Goal: Answer question/provide support: Share knowledge or assist other users

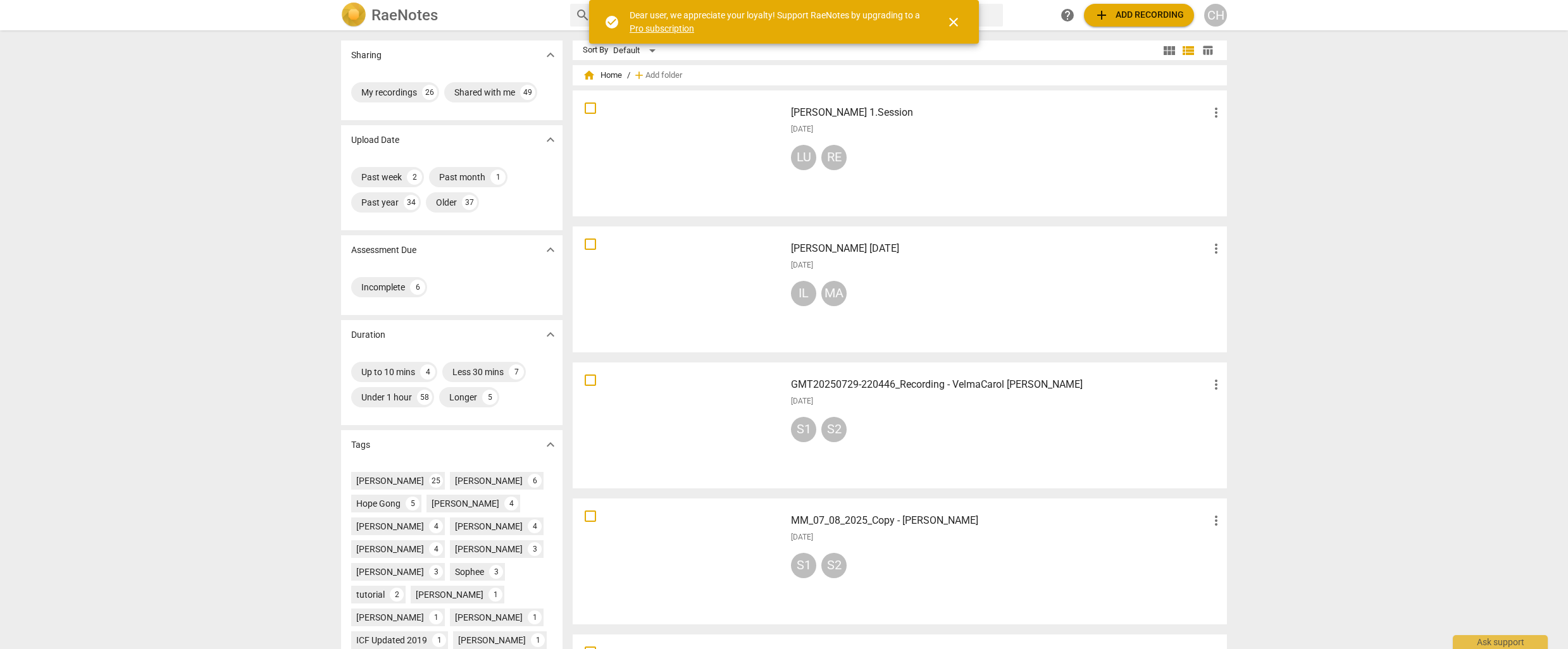
click at [638, 164] on div at bounding box center [678, 154] width 204 height 117
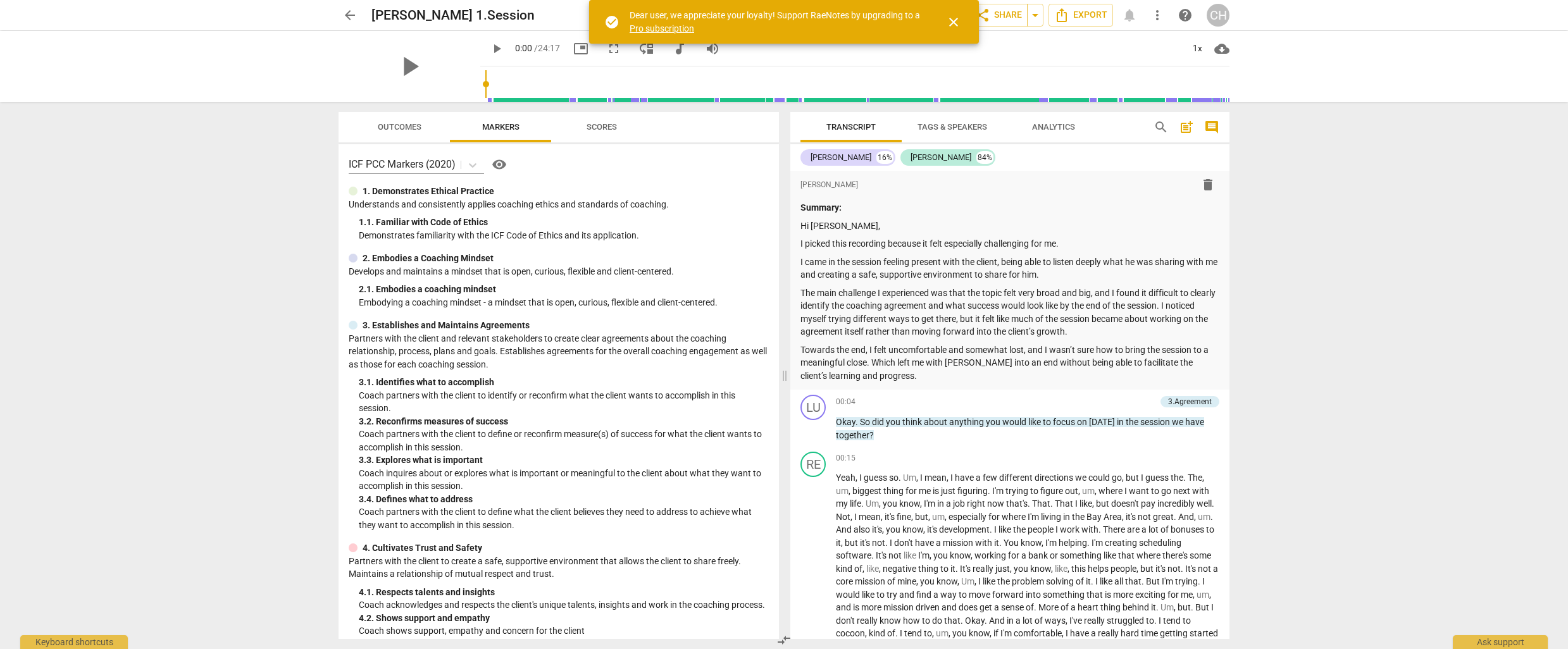
click at [950, 22] on span "close" at bounding box center [953, 22] width 15 height 15
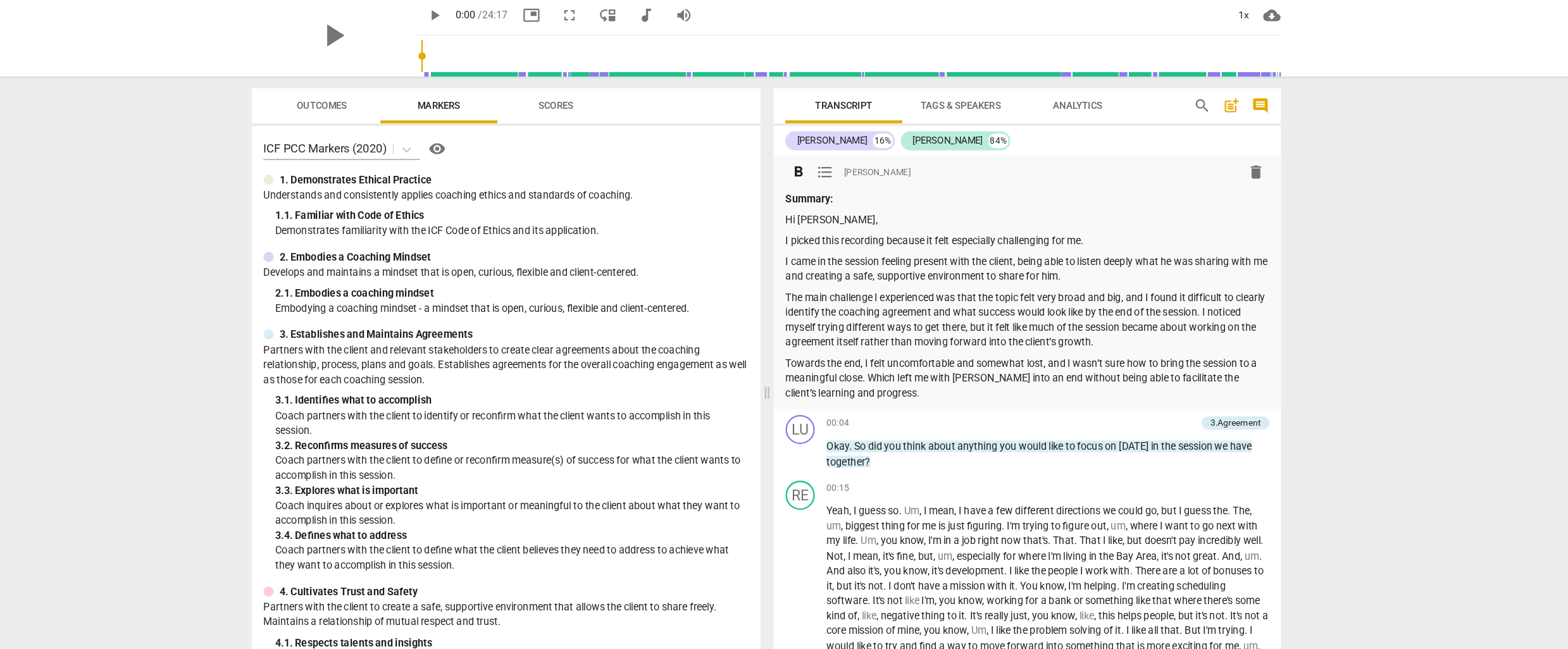
click at [1097, 281] on div "Summary: Hi [PERSON_NAME], I picked this recording because it felt especially c…" at bounding box center [1009, 292] width 419 height 181
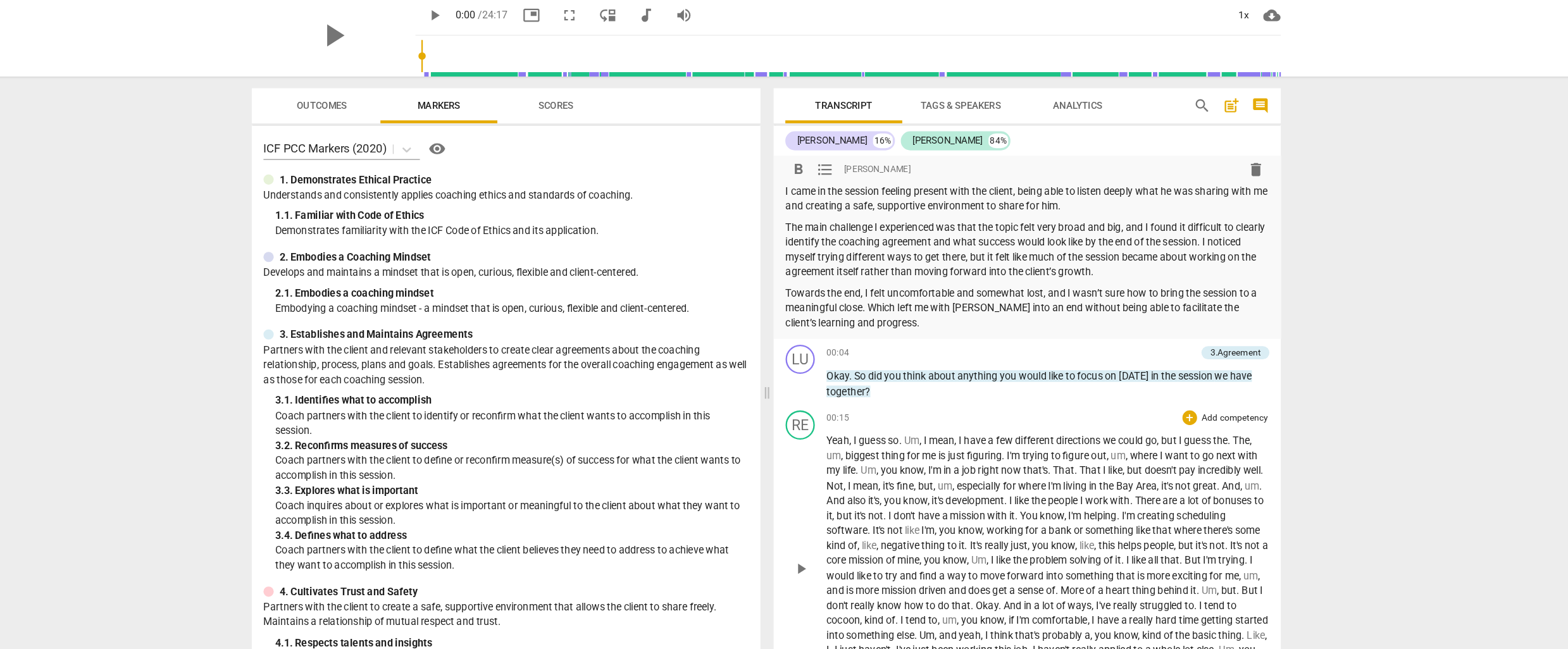
scroll to position [63, 0]
click at [489, 46] on span "play_arrow" at bounding box center [496, 48] width 15 height 15
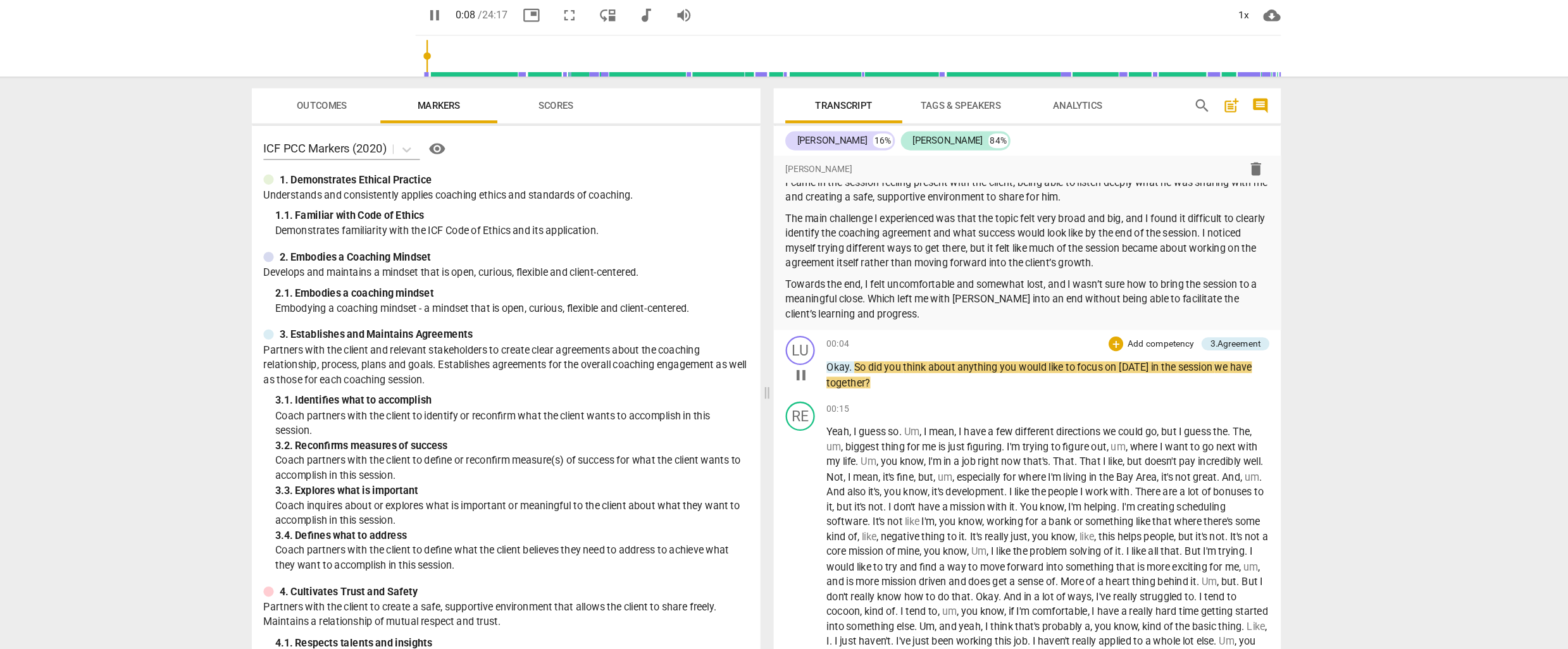
scroll to position [68, 0]
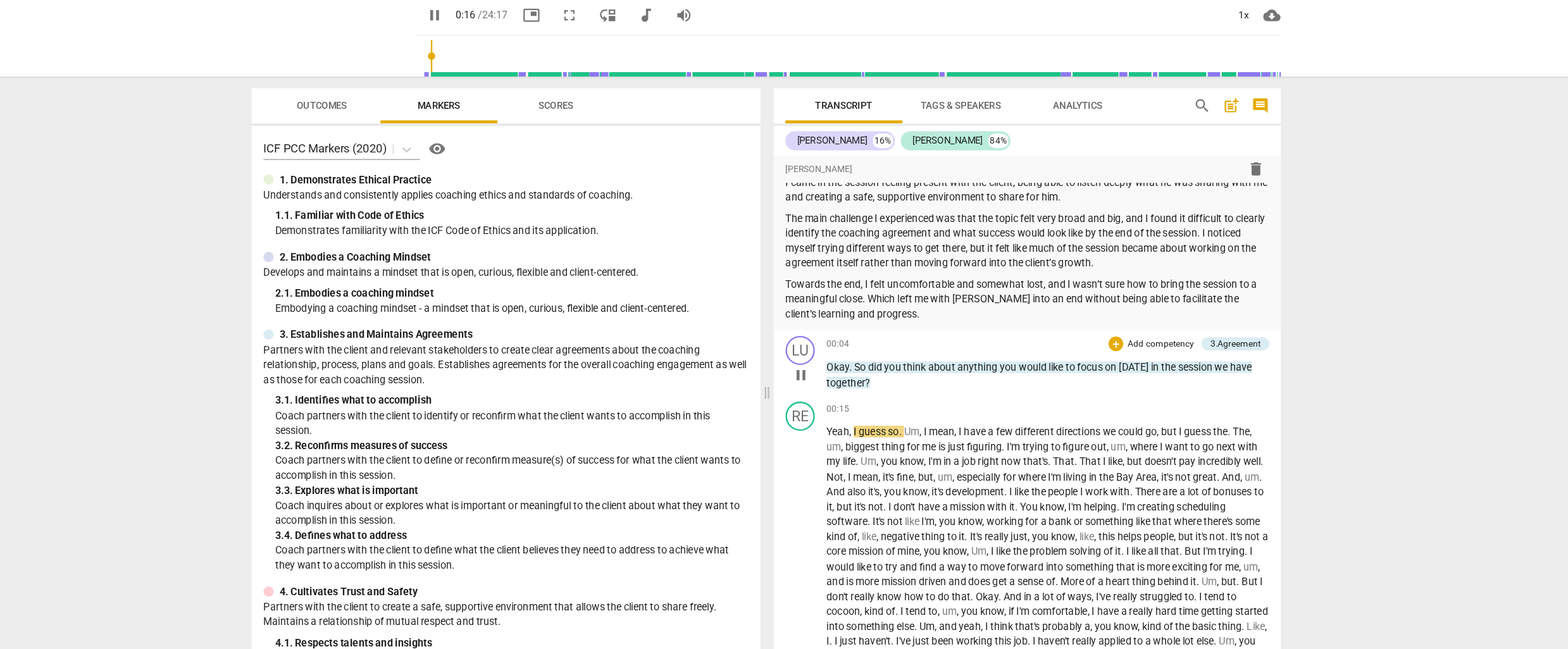
click at [1124, 335] on p "Add competency" at bounding box center [1125, 334] width 60 height 11
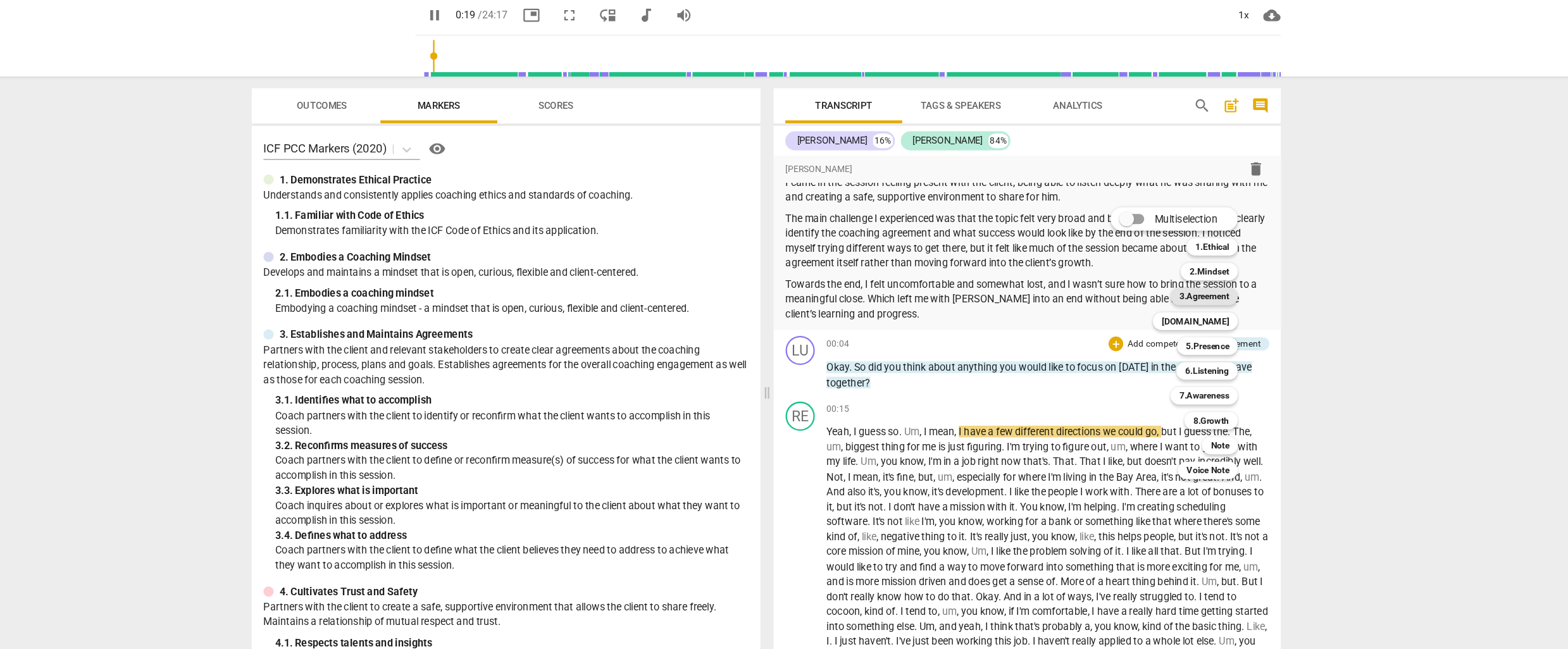
click at [1161, 293] on b "3.Agreement" at bounding box center [1163, 292] width 43 height 15
type input "19"
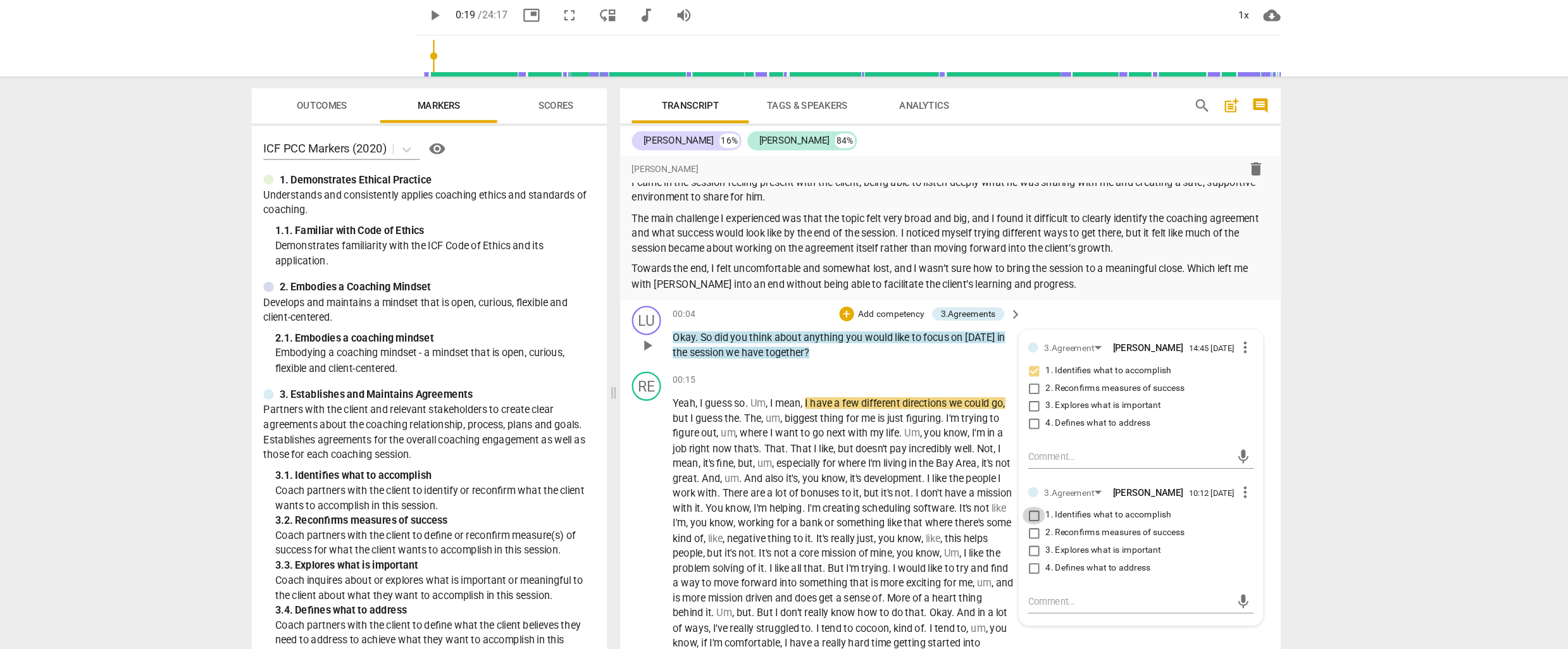
click at [1013, 485] on input "1. Identifies what to accomplish" at bounding box center [1015, 482] width 20 height 15
checkbox input "true"
click at [826, 362] on div "00:15 + Add competency keyboard_arrow_right" at bounding box center [855, 364] width 304 height 14
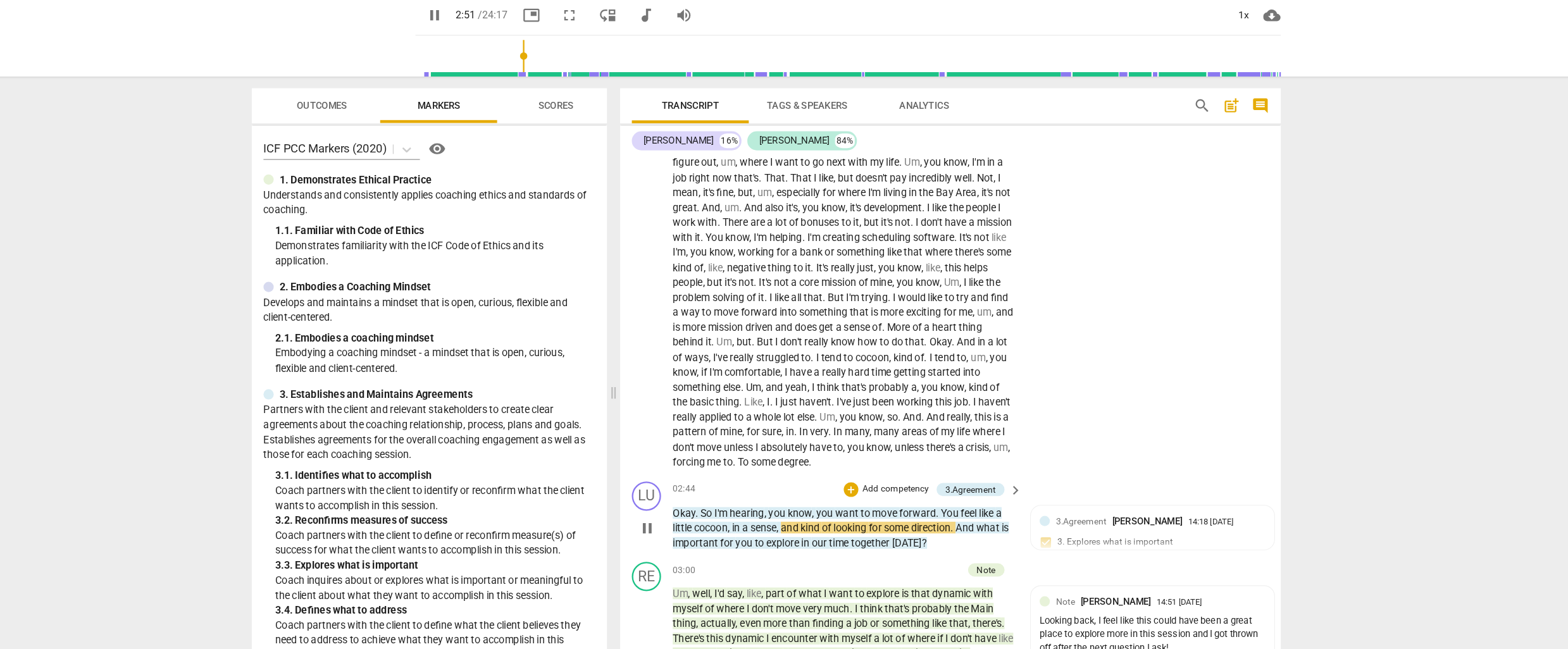
scroll to position [317, 0]
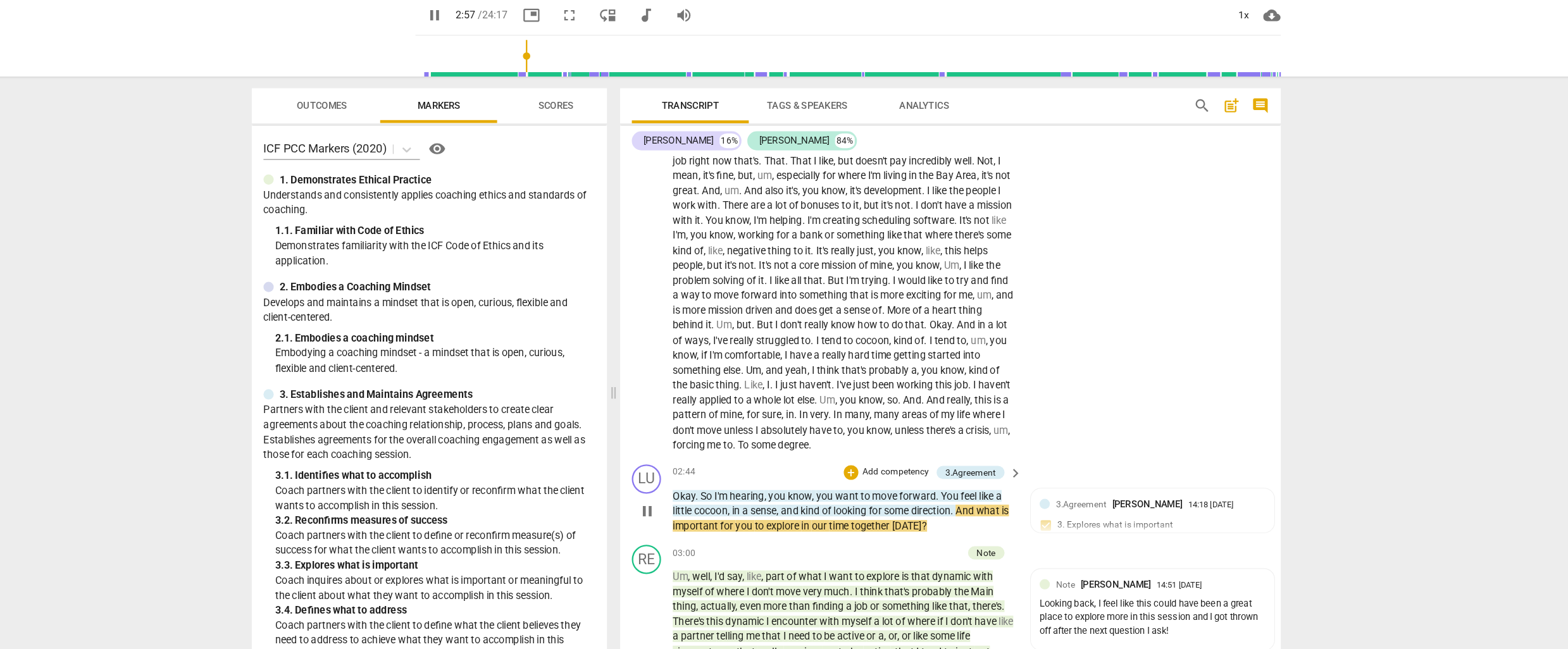
click at [905, 443] on p "Add competency" at bounding box center [896, 444] width 60 height 11
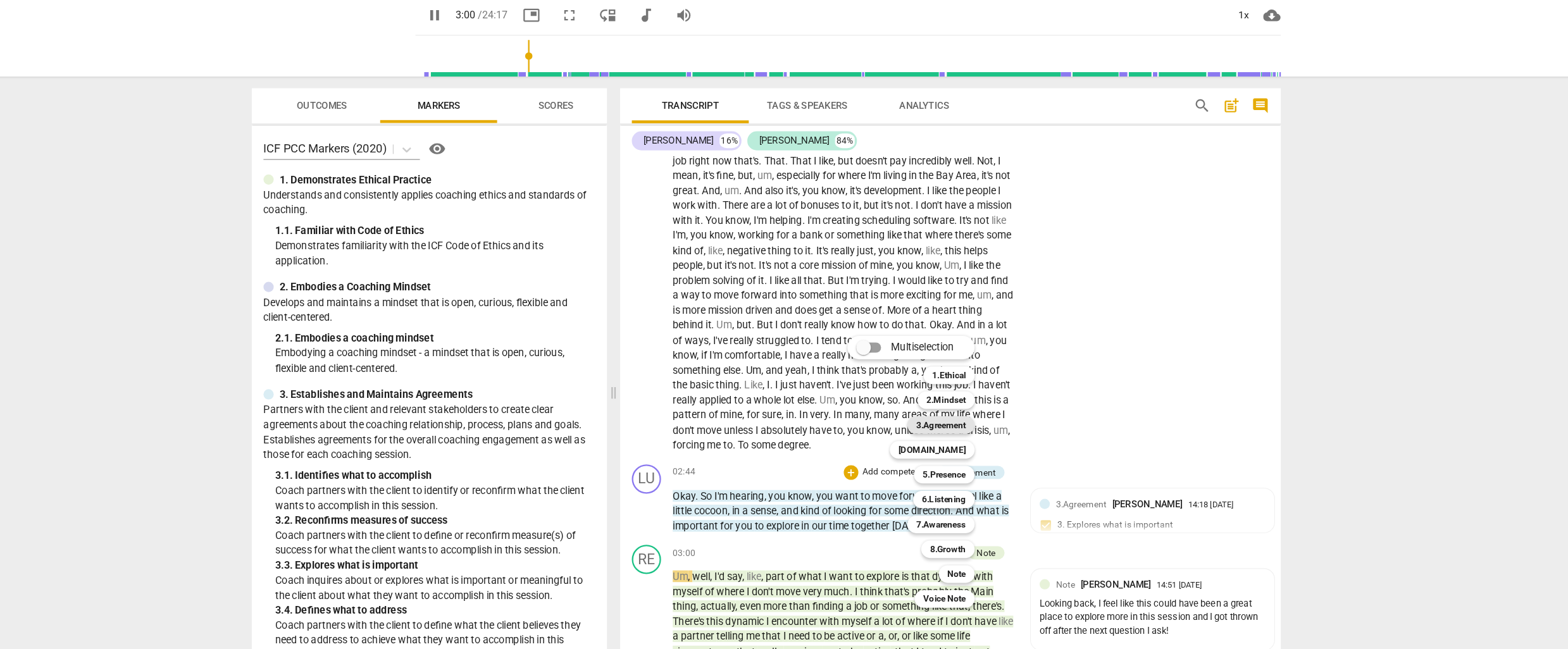
click at [936, 402] on b "3.Agreement" at bounding box center [935, 403] width 43 height 15
type input "181"
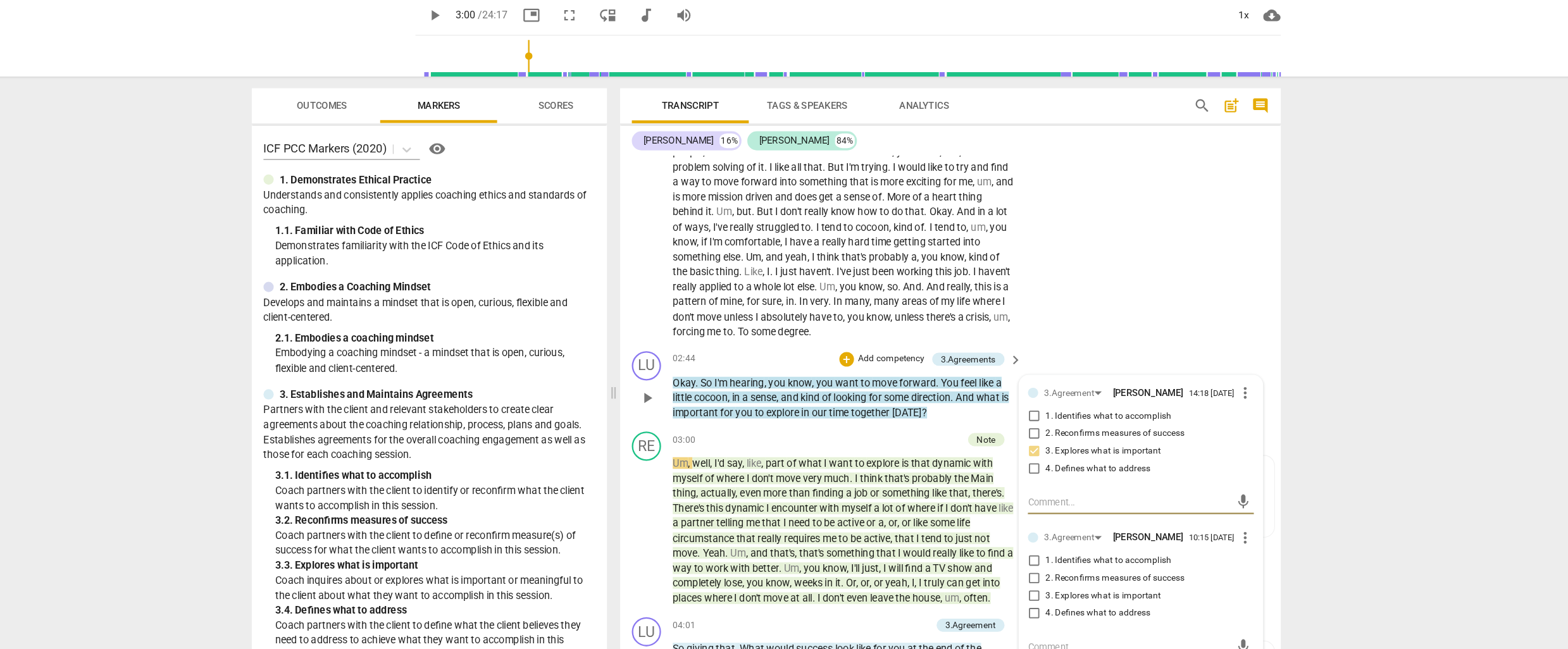
scroll to position [416, 0]
click at [1013, 523] on input "1. Identifies what to accomplish" at bounding box center [1015, 520] width 20 height 15
checkbox input "true"
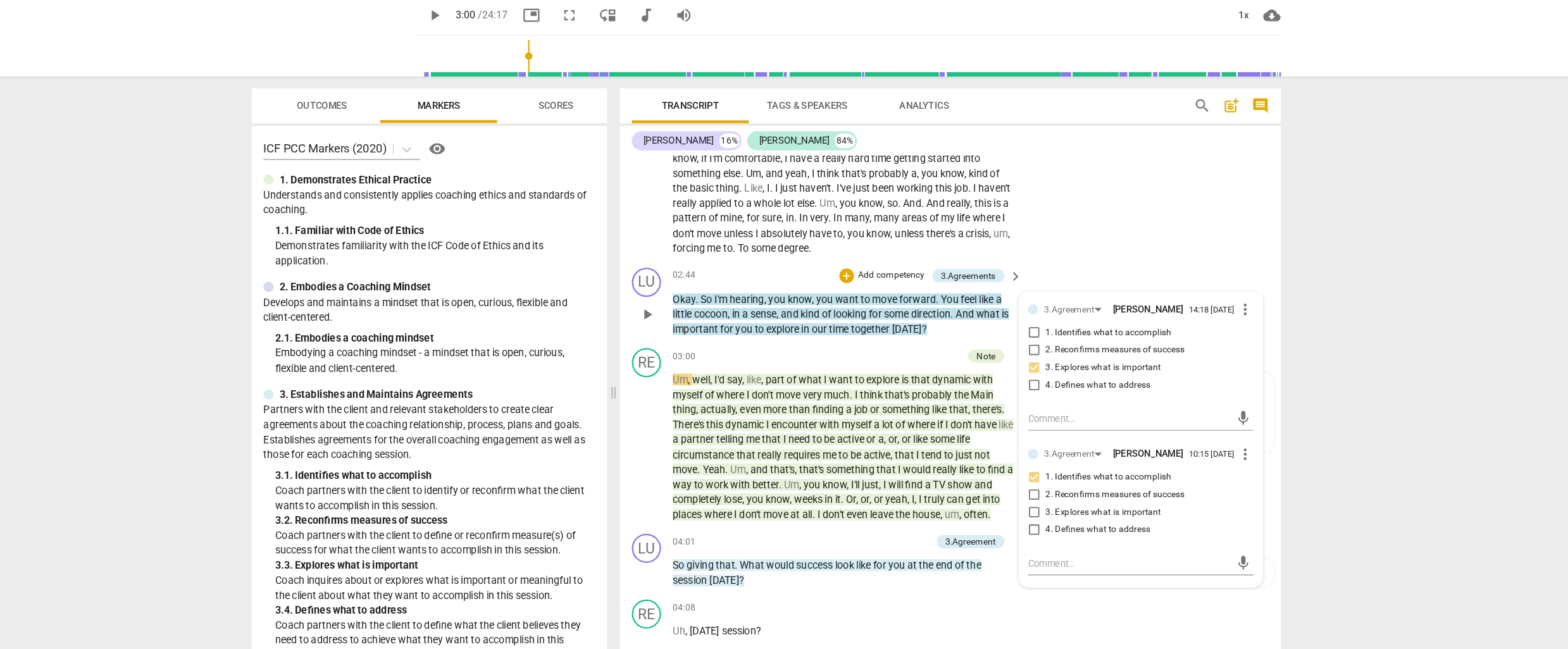
scroll to position [499, 0]
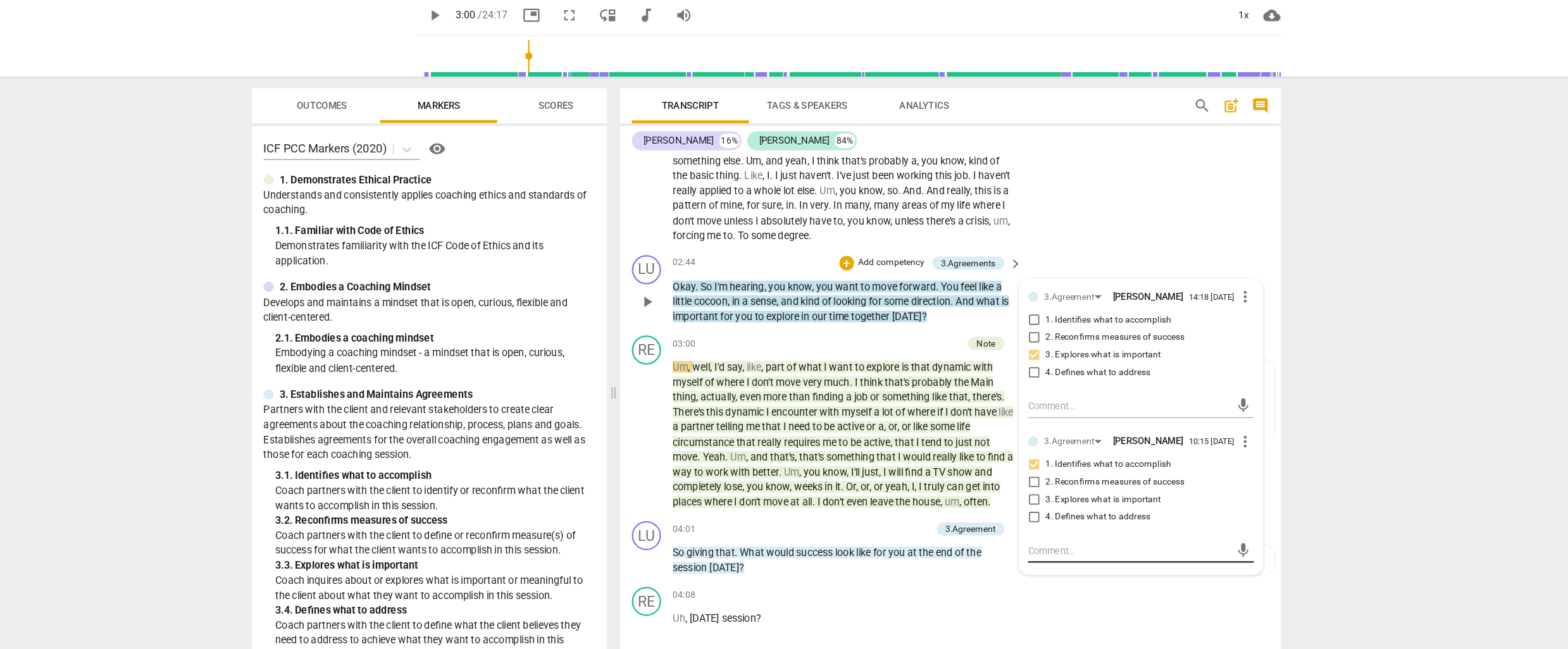
click at [1015, 517] on textarea at bounding box center [1097, 512] width 175 height 12
type textarea "G"
type textarea "Gr"
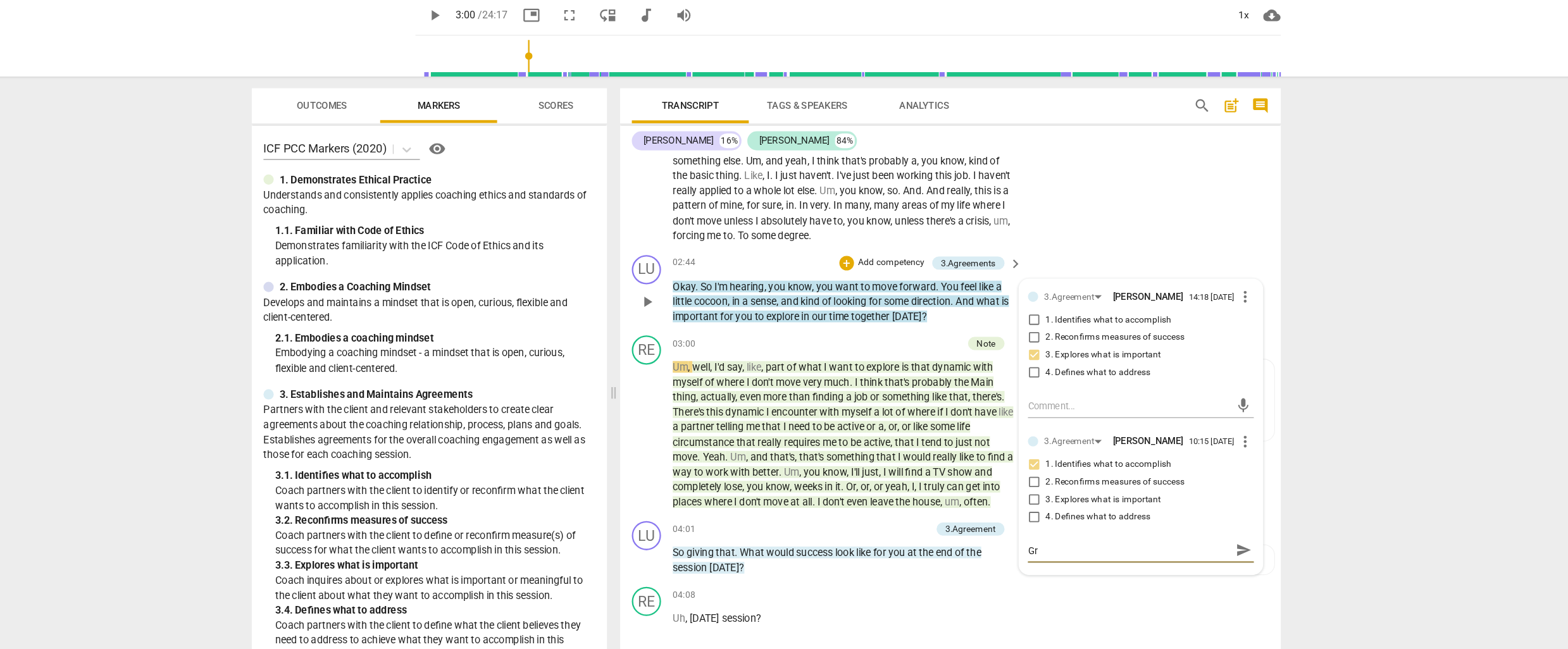
type textarea "Gre"
type textarea "Grea"
type textarea "Great"
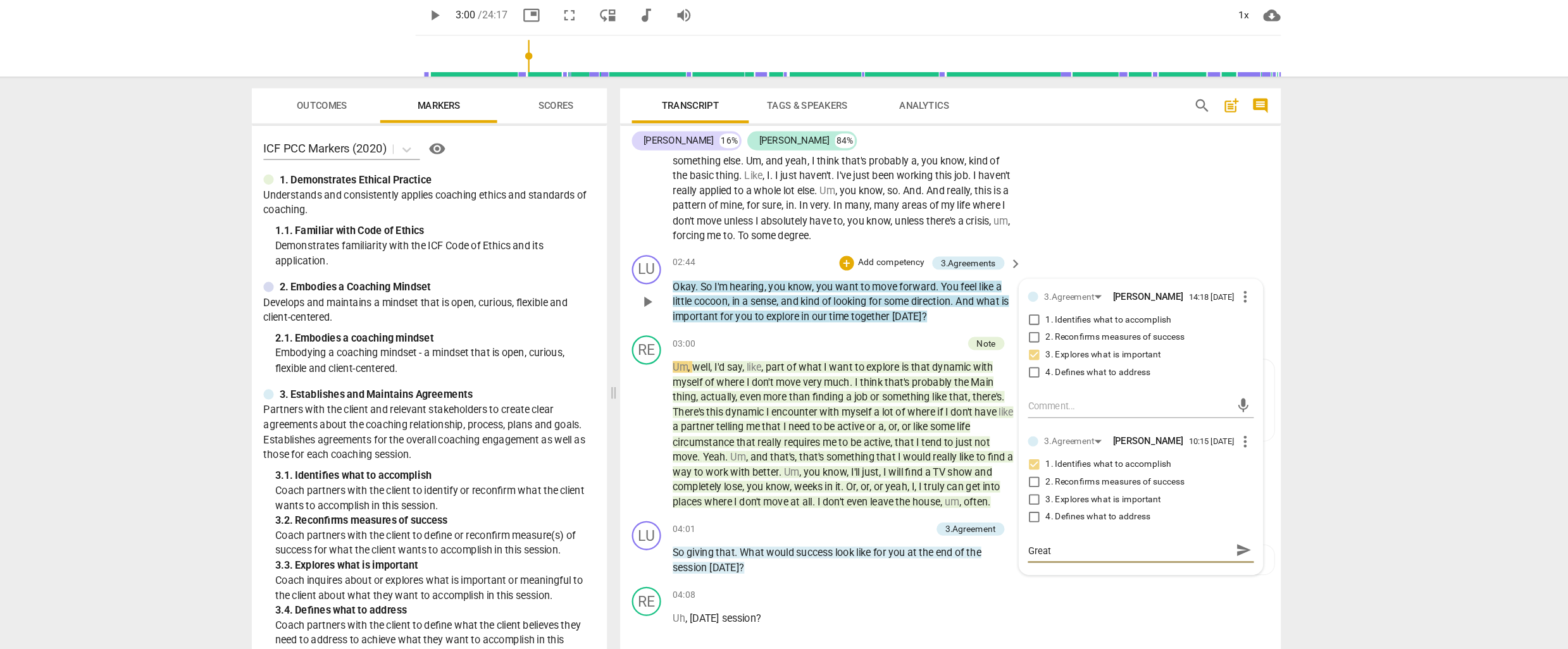
type textarea "Great"
type textarea "Great t"
type textarea "Great to"
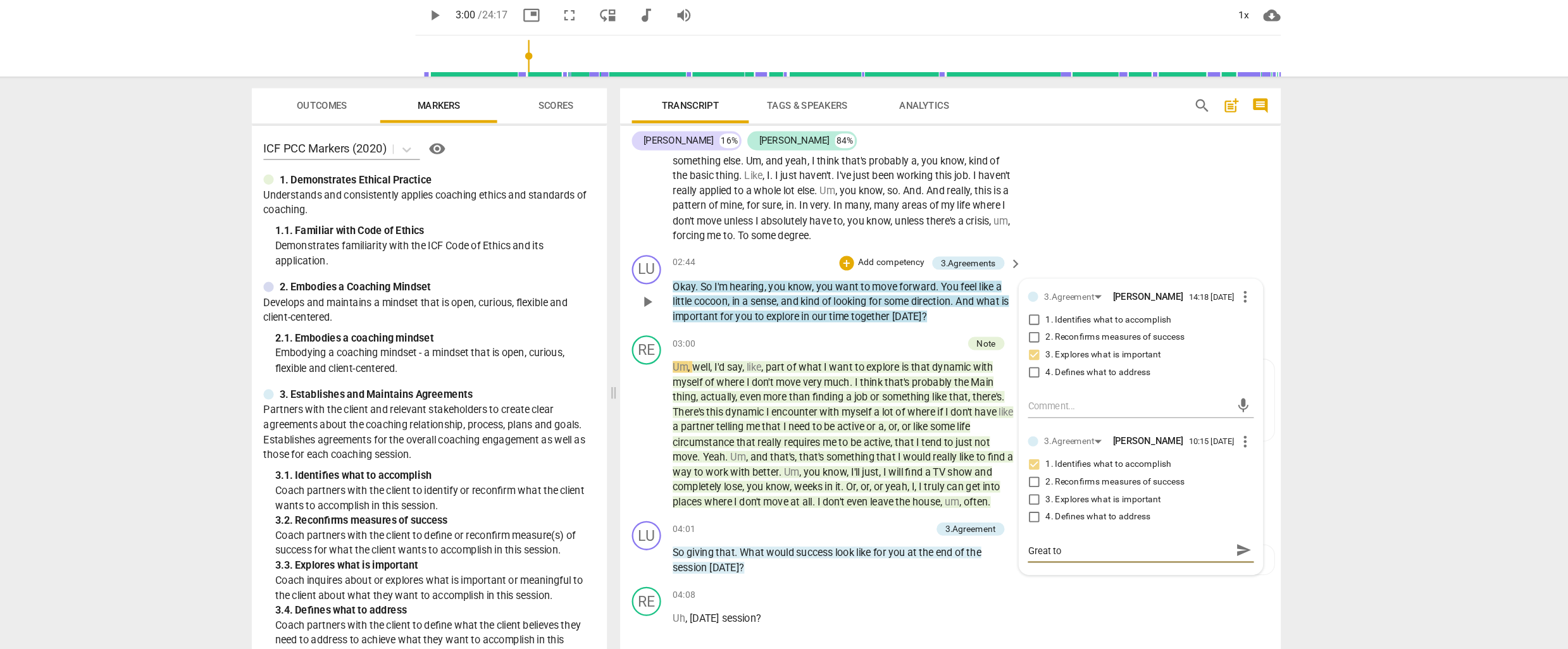
type textarea "Great to"
type textarea "Great to p"
type textarea "Great to [GEOGRAPHIC_DATA]"
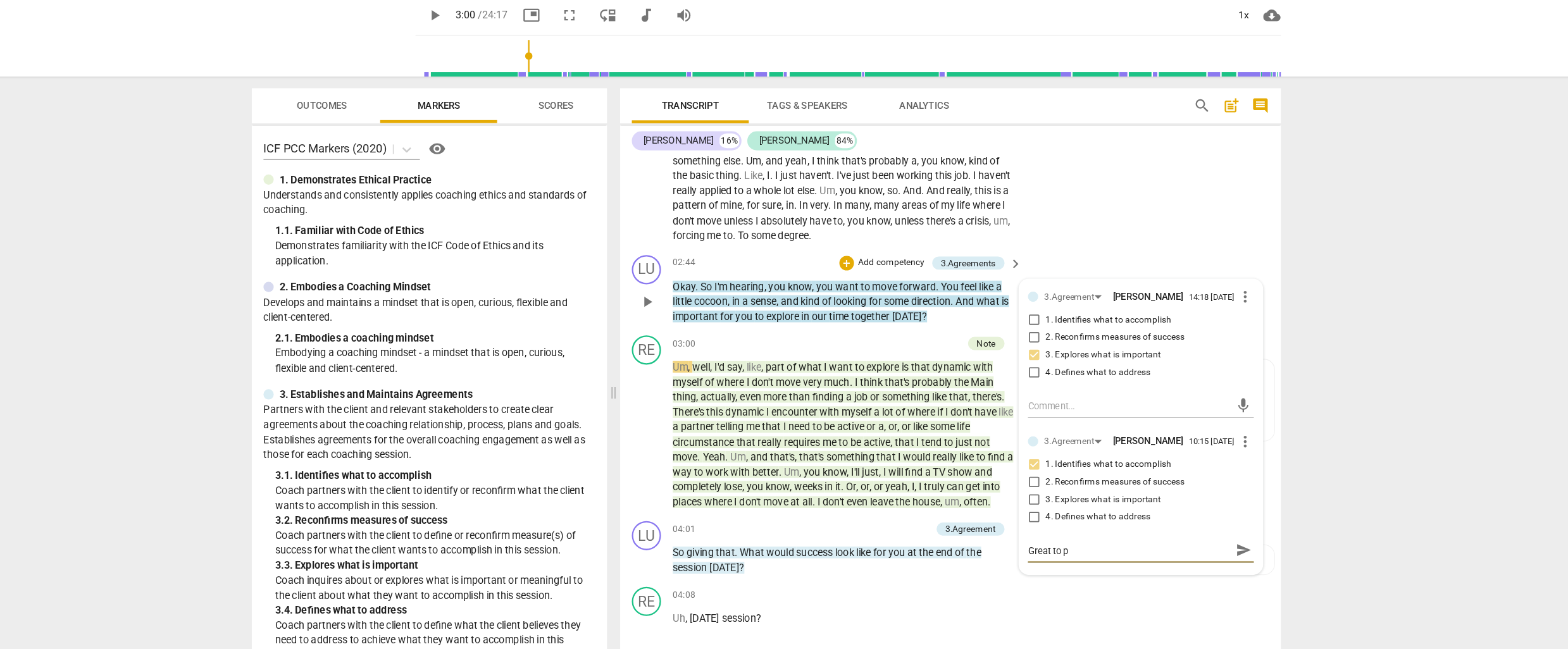
type textarea "Great to [GEOGRAPHIC_DATA]"
type textarea "Great to par"
type textarea "Great to para"
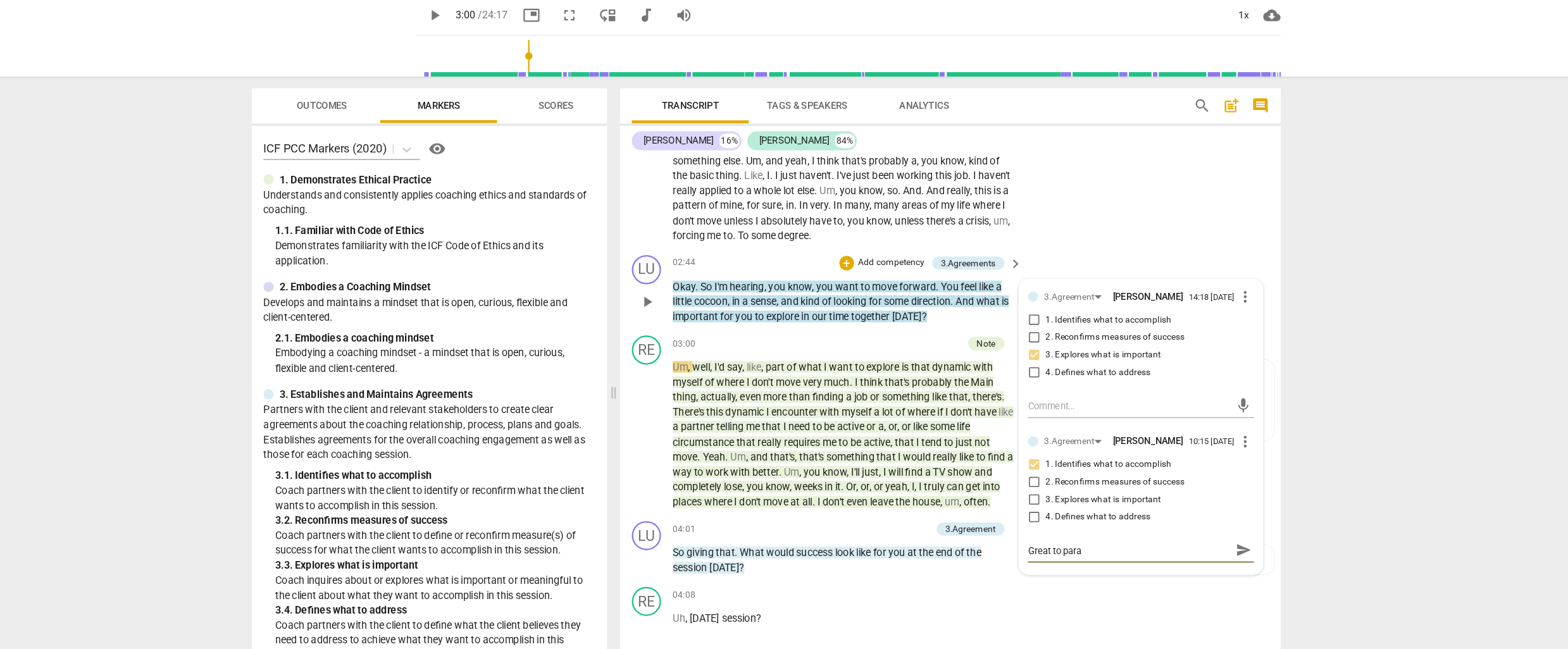
type textarea "Great to parap"
type textarea "Great to paraph"
type textarea "Great to paraphr"
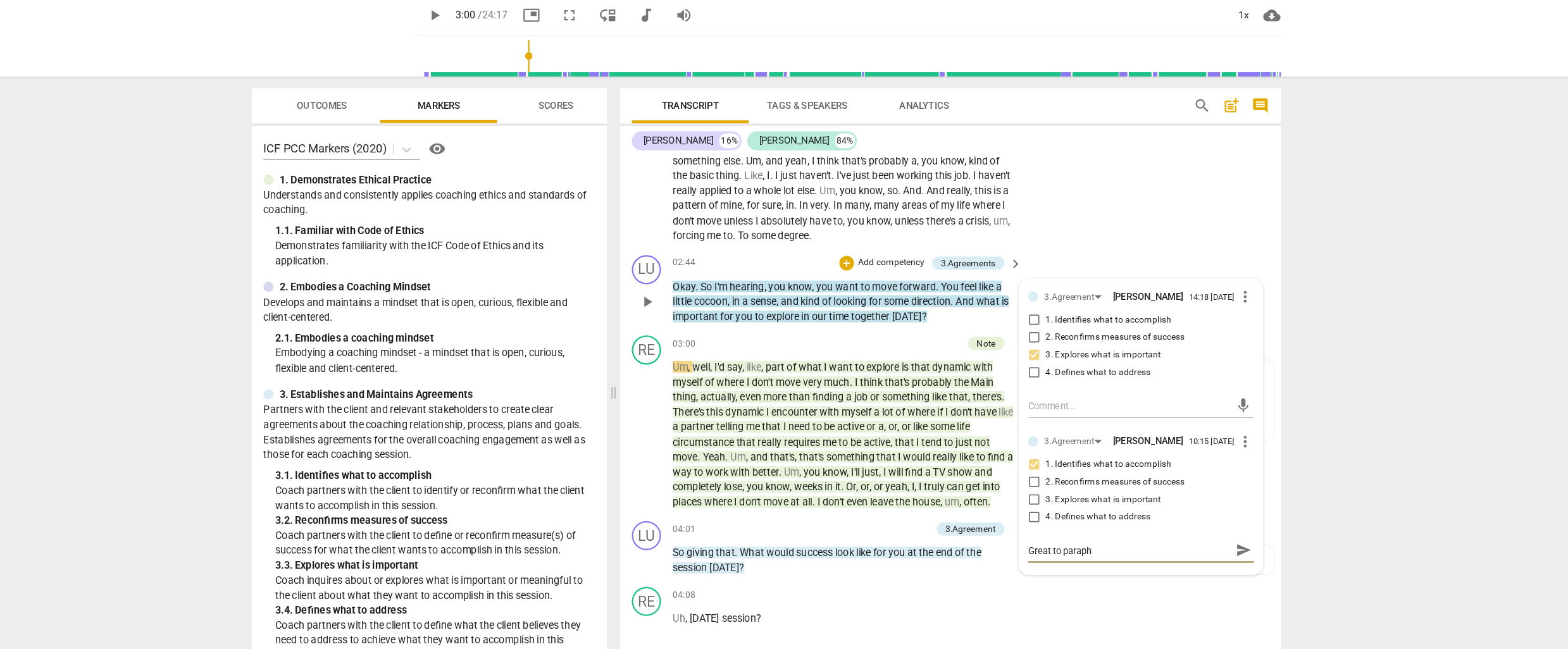
type textarea "Great to paraphr"
type textarea "Great to paraphra"
type textarea "Great to paraphrae"
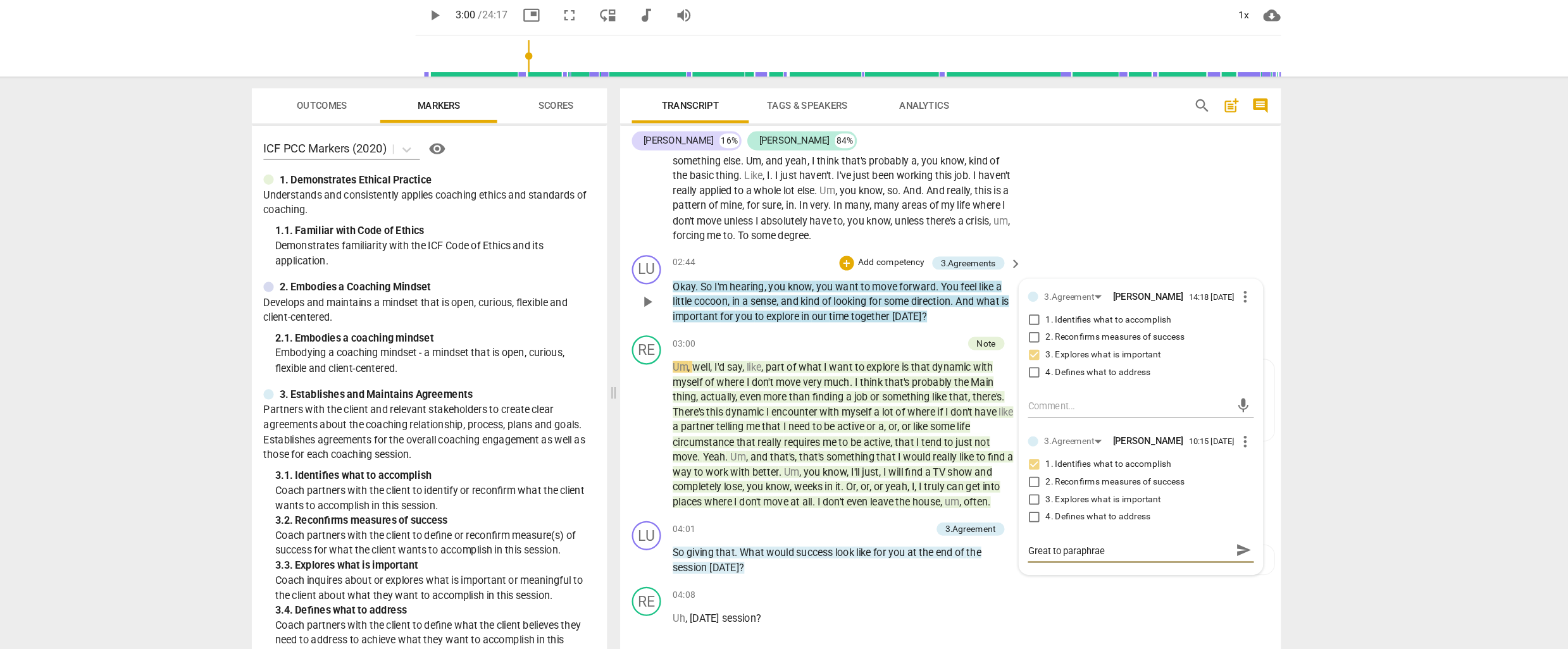
type textarea "Great to paraphrae"
type textarea "Great to paraphrae w"
type textarea "Great to paraphrae wh"
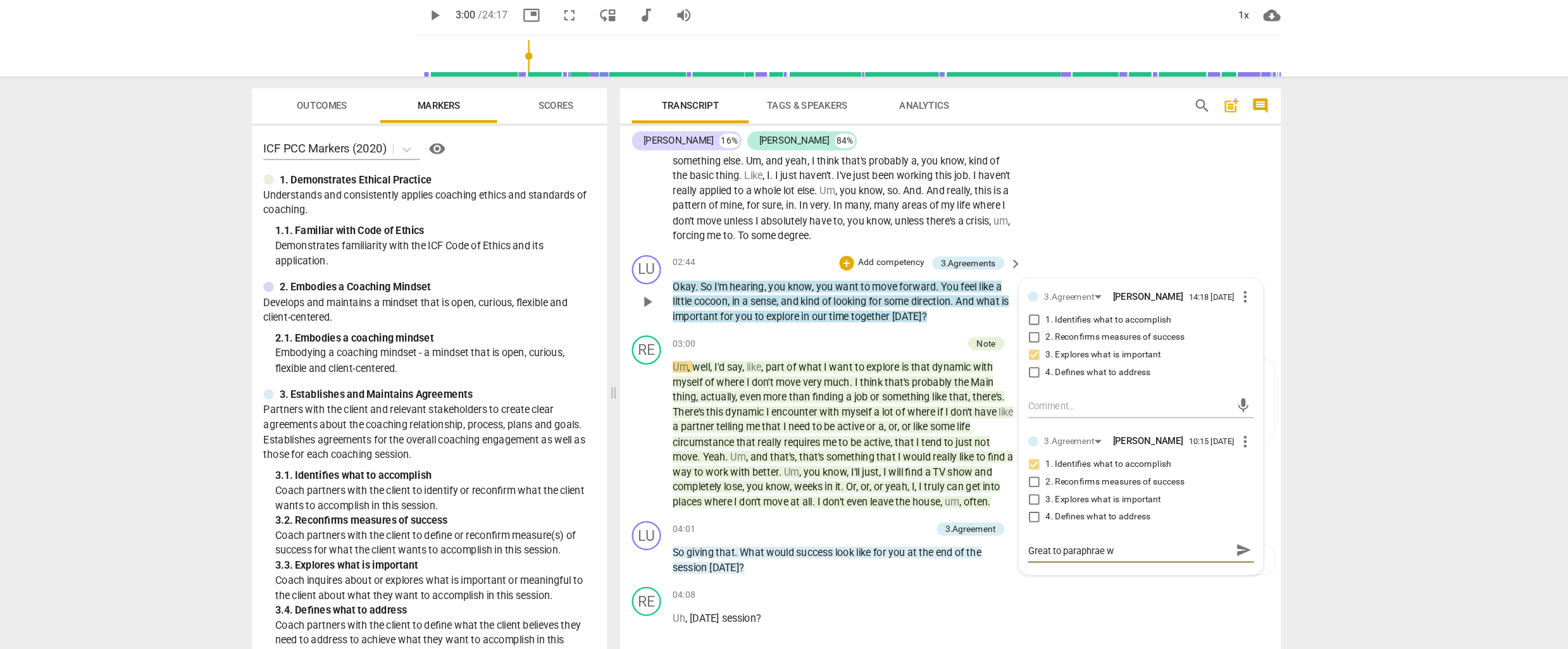
type textarea "Great to paraphrae wh"
type textarea "Great to paraphrae wha"
type textarea "Great to paraphrae what"
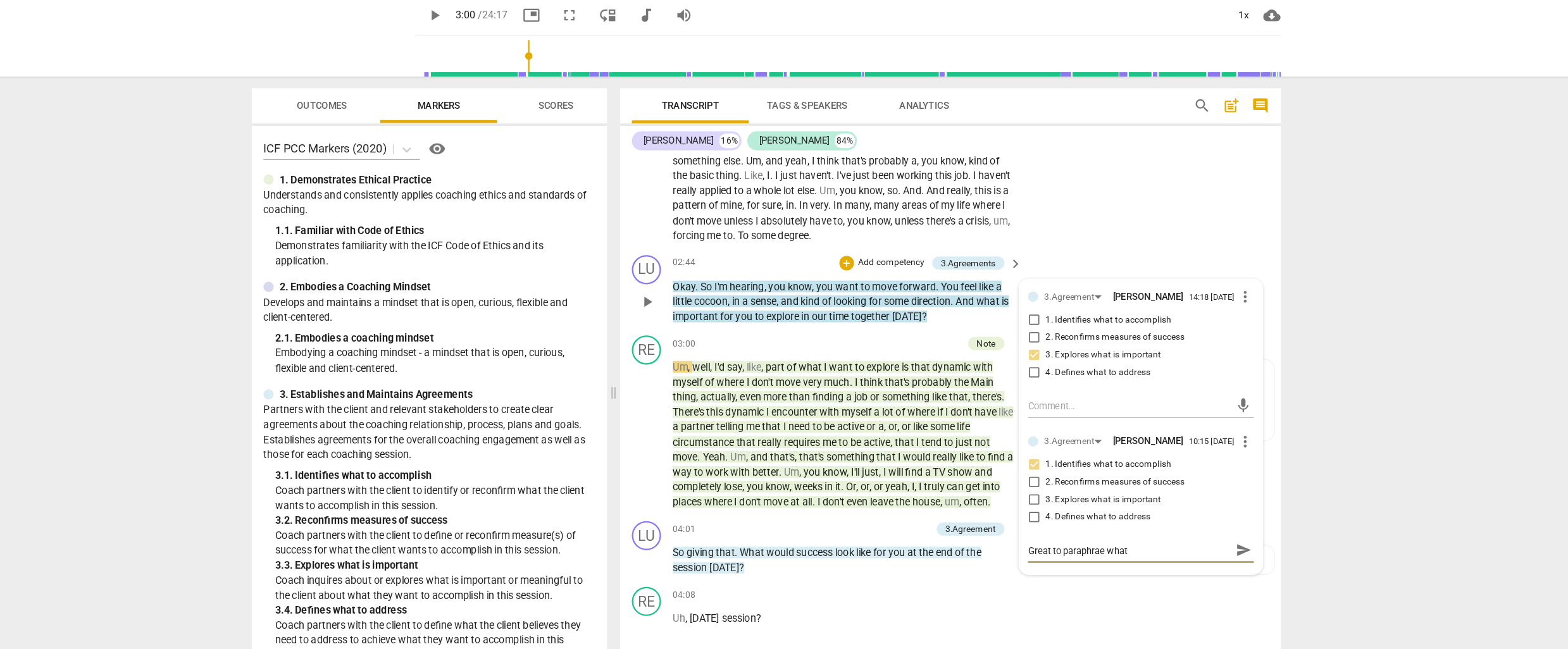
type textarea "Great to paraphrae what"
type textarea "Great to paraphrae what y"
type textarea "Great to paraphrae what yo"
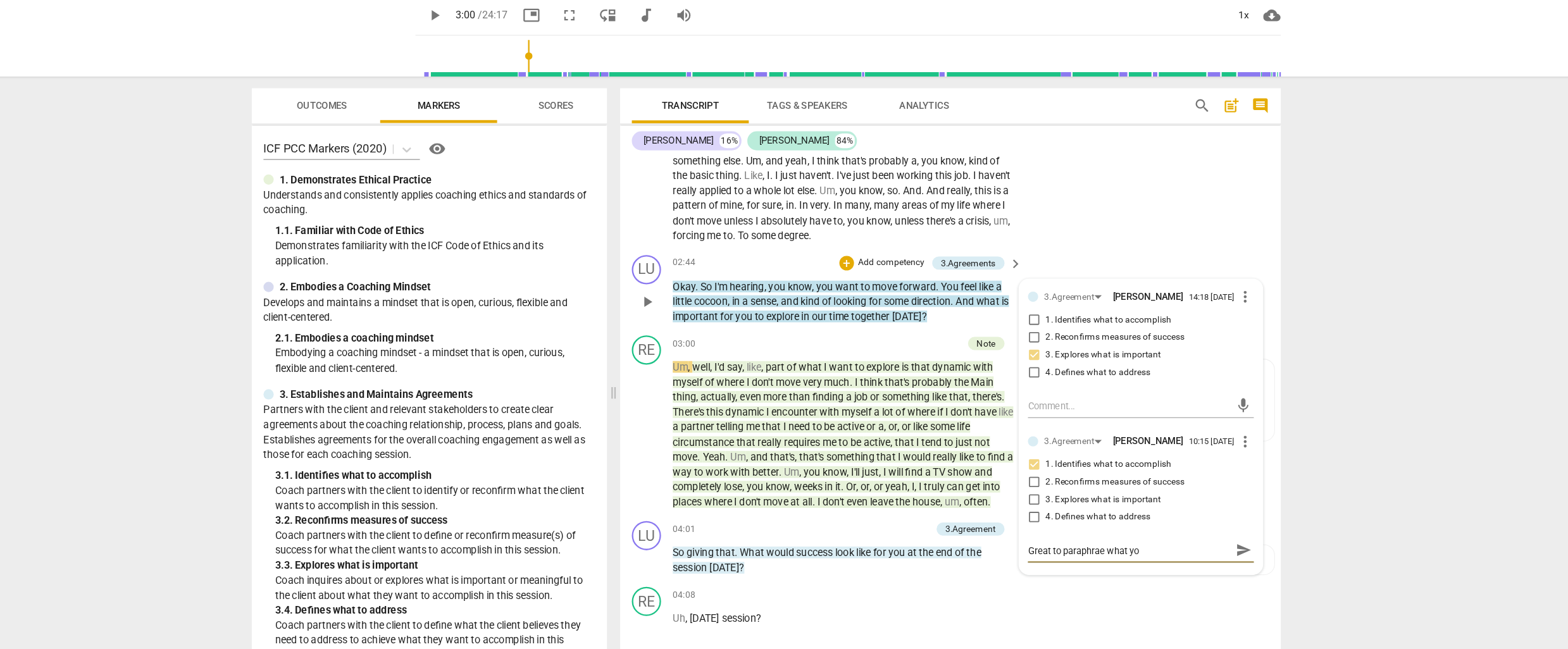
type textarea "Great to paraphrae what you"
type textarea "Great to paraphrae what you h"
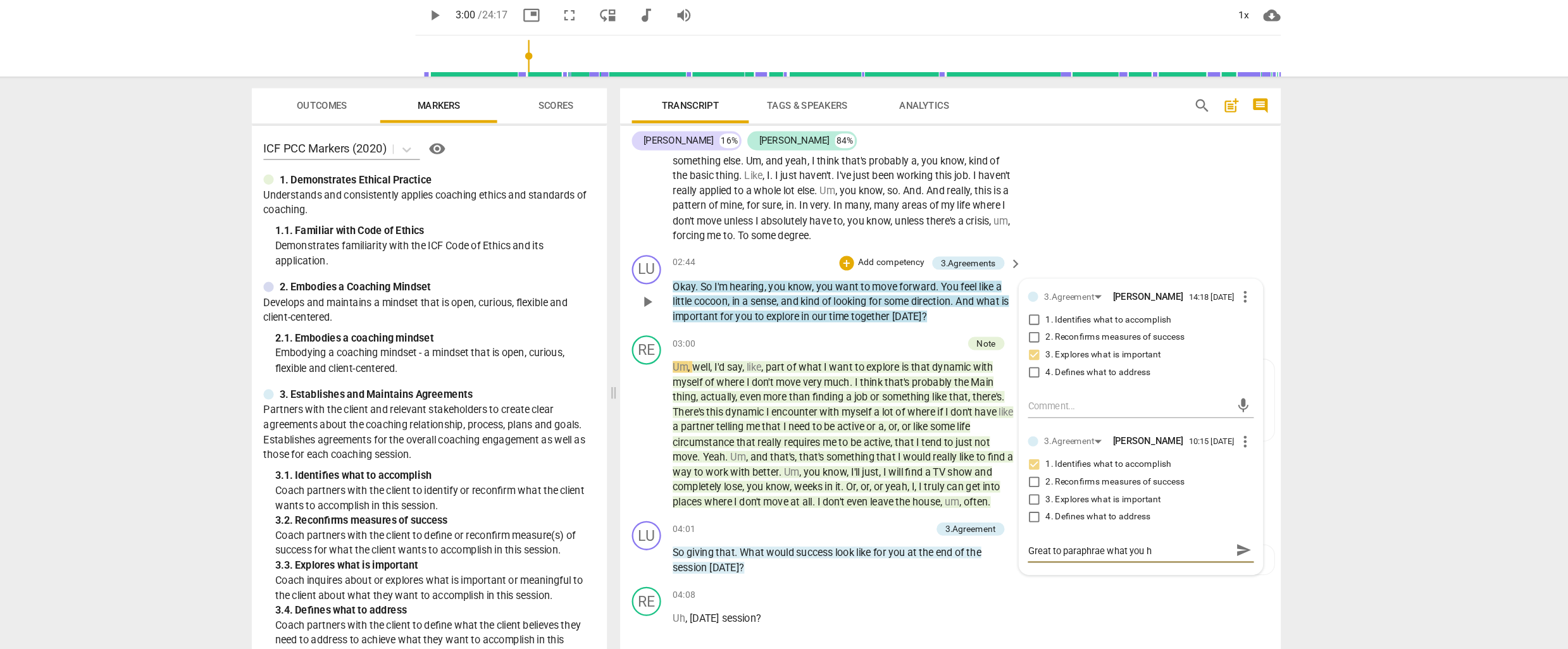
type textarea "Great to paraphrae what you he"
type textarea "Great to paraphrae what you hea"
type textarea "Great to paraphrae what you hear"
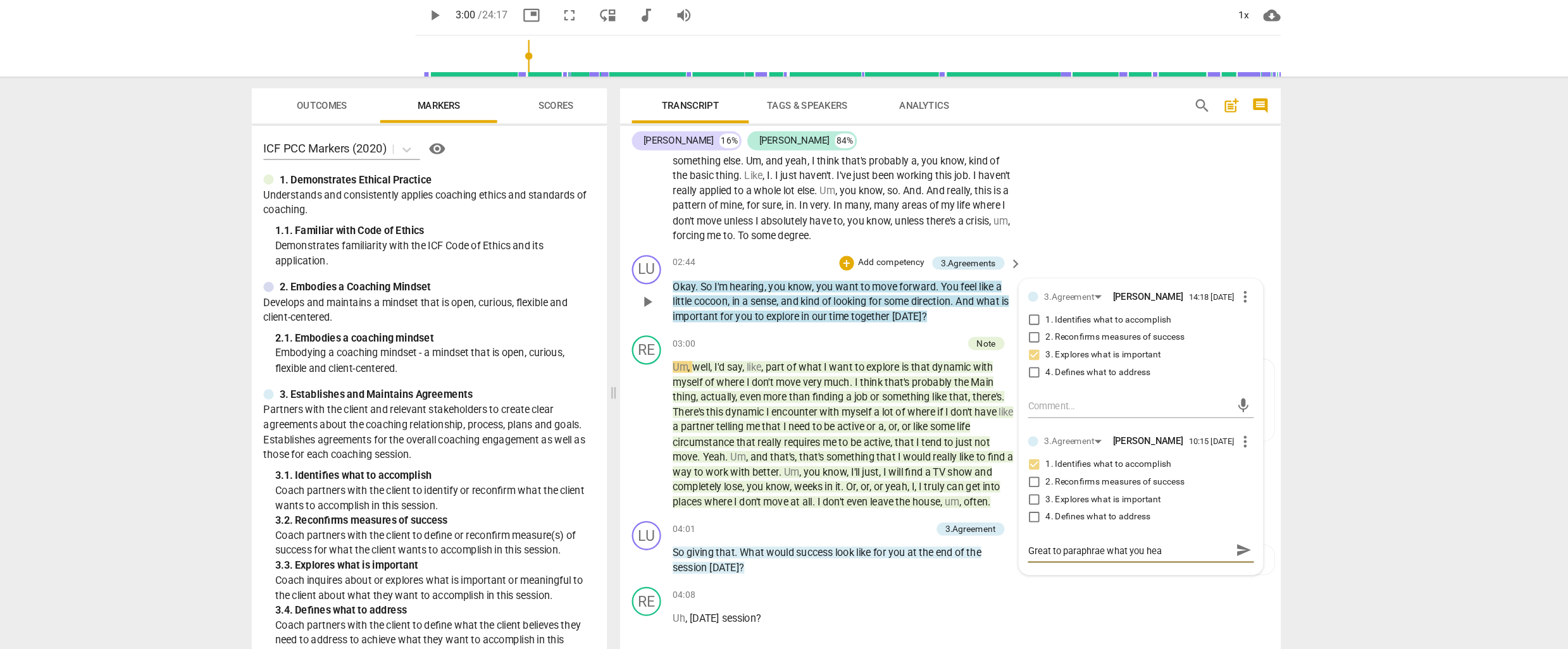
type textarea "Great to paraphrae what you hear"
type textarea "Great to paraphrae what you heard"
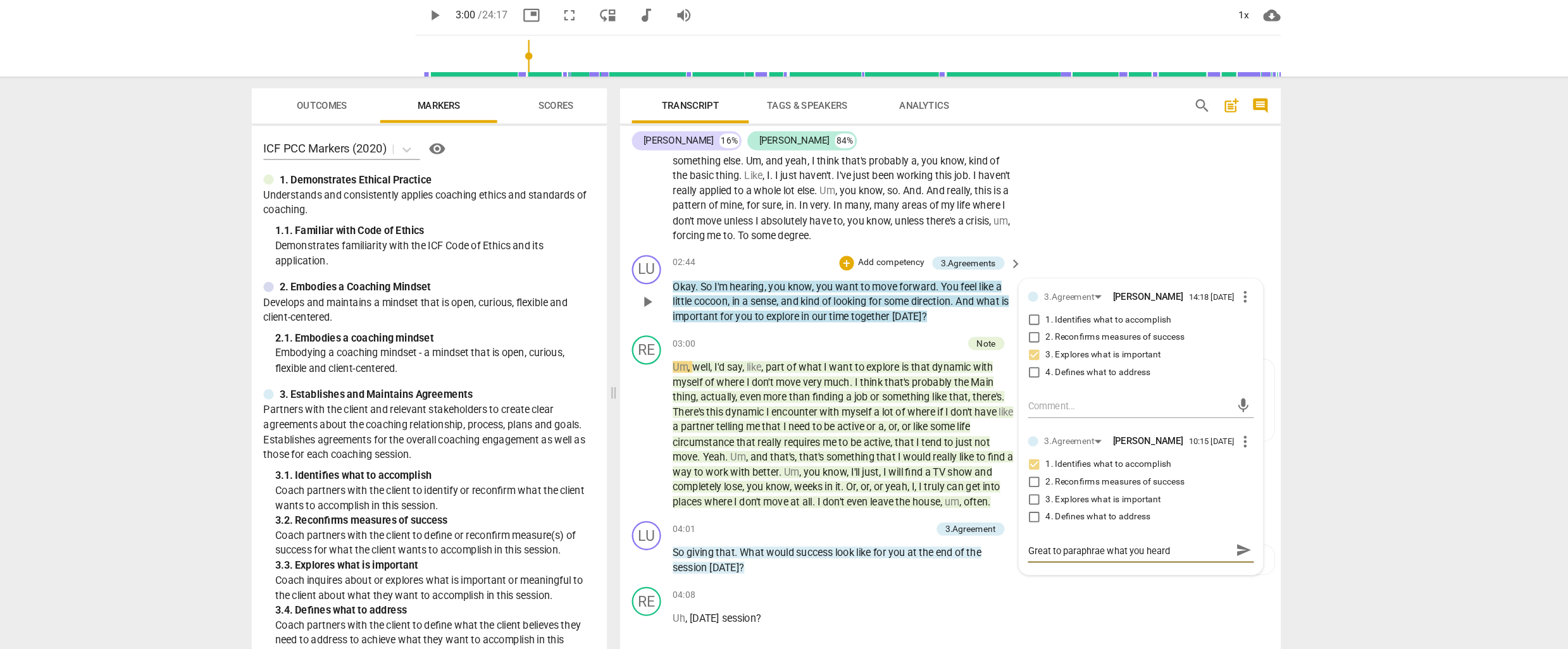
type textarea "Great to paraphrae what you heard a"
type textarea "Great to paraphrae what you heard an"
type textarea "Great to paraphrae what you heard and"
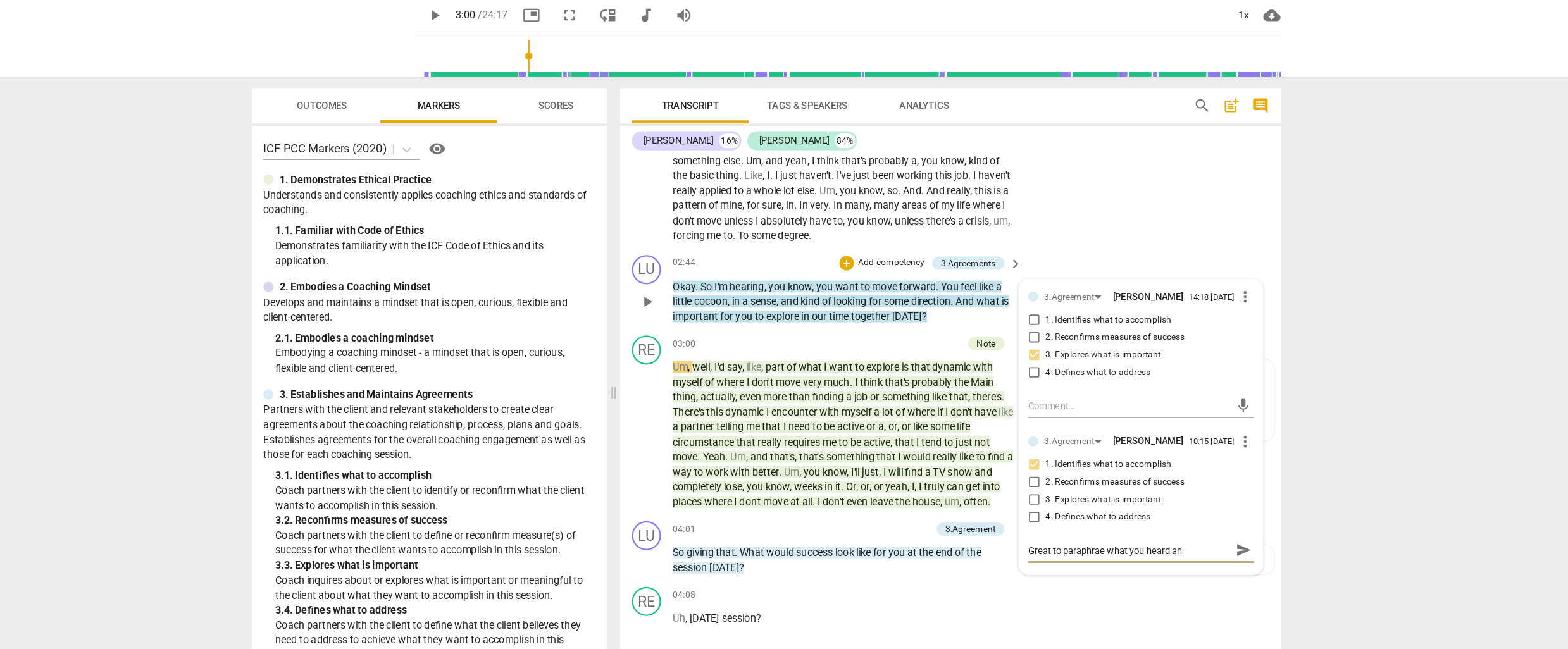
type textarea "Great to paraphrae what you heard and"
type textarea "Great to paraphrae what you heard and t"
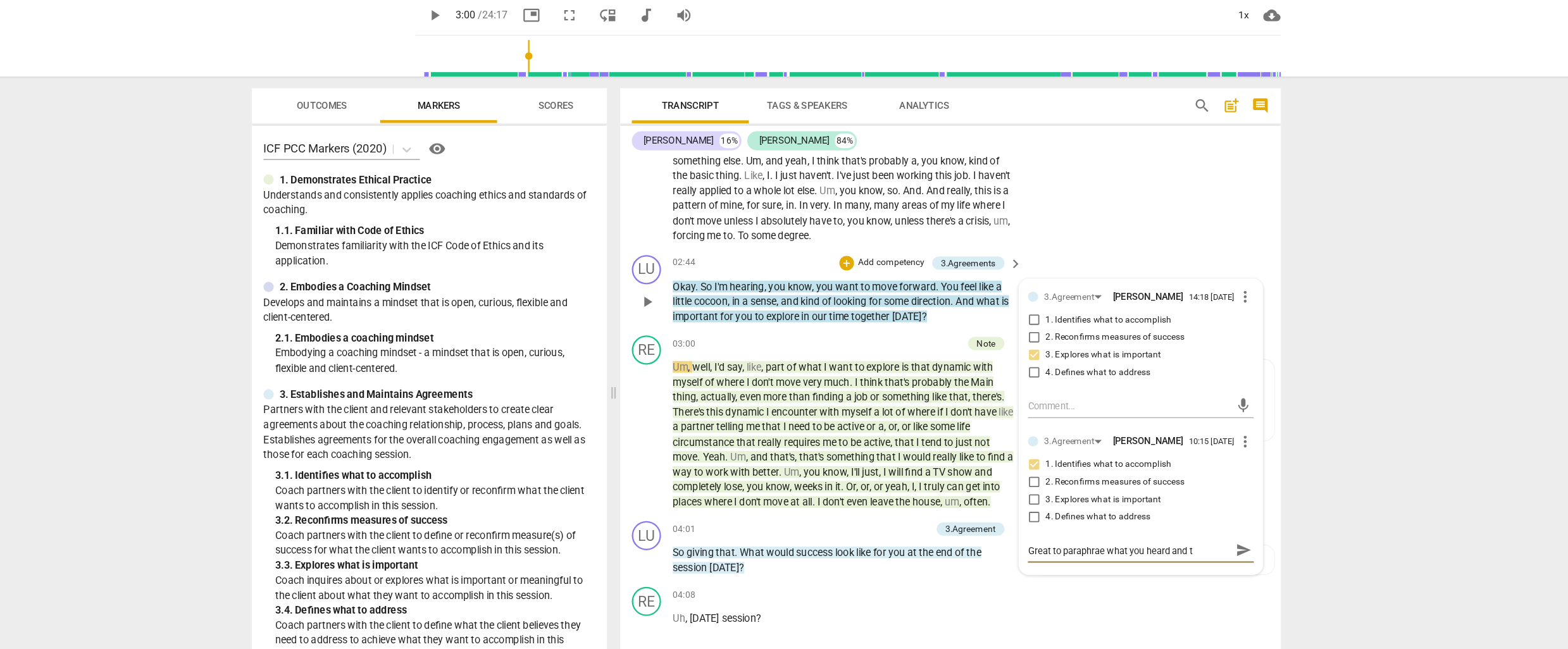
type textarea "Great to paraphrae what you heard and to"
type textarea "Great to paraphrae what you heard and to a"
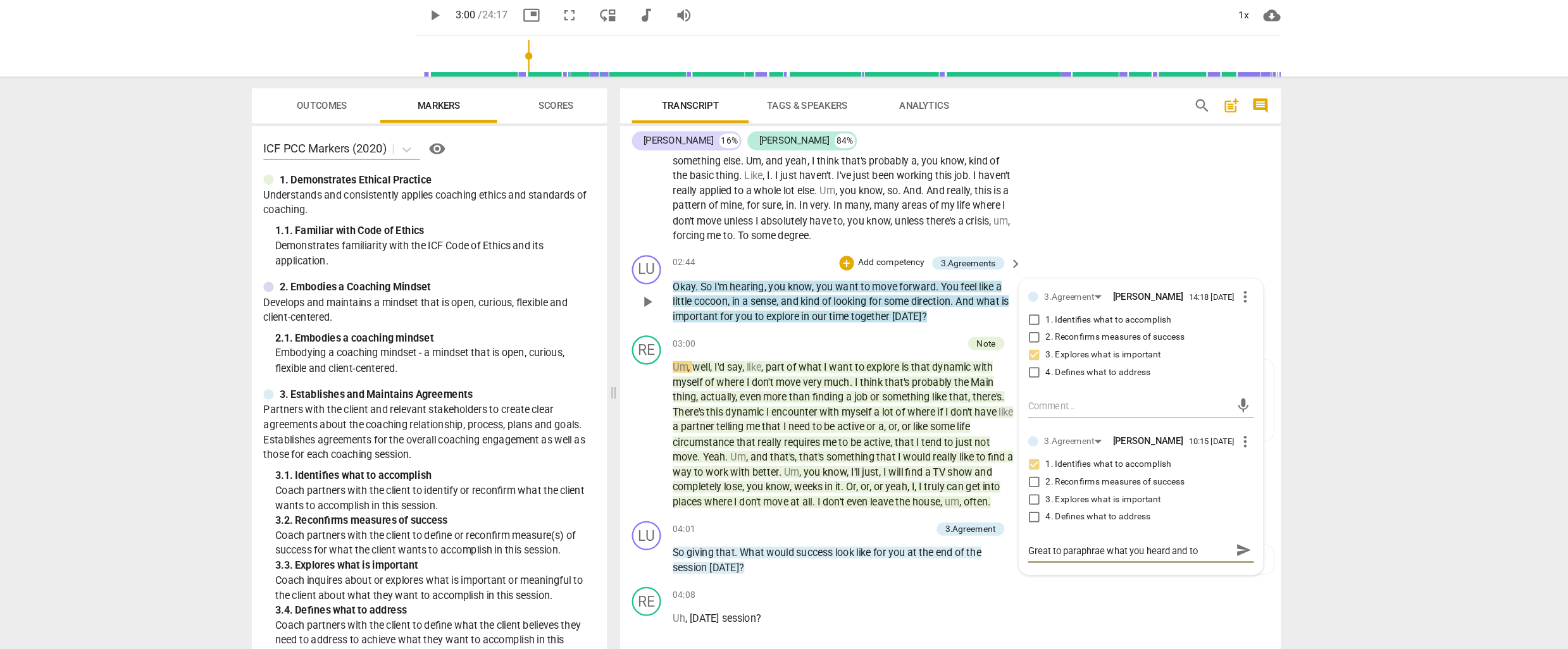
type textarea "Great to paraphrae what you heard and to a"
type textarea "Great to paraphrae what you heard and to as"
type textarea "Great to paraphrae what you heard and to ask"
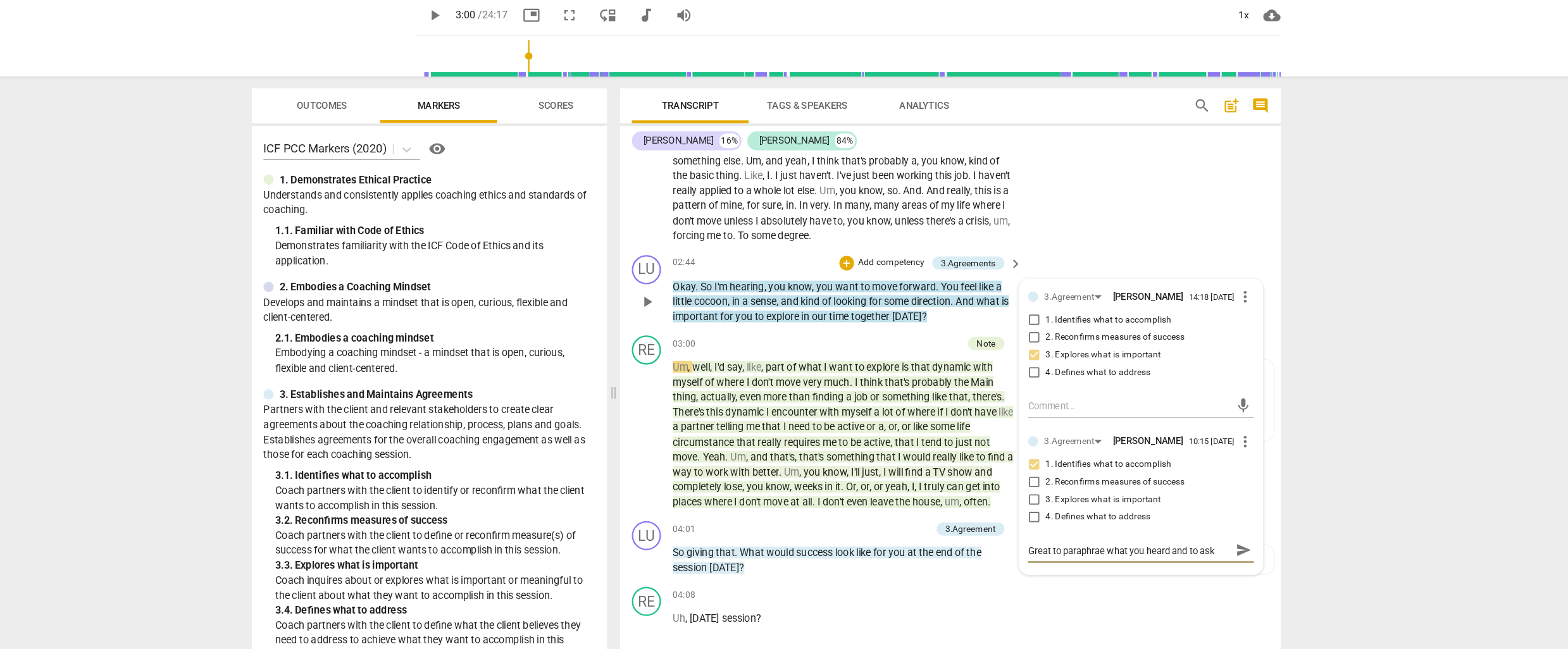
type textarea "Great to paraphrae what you heard and to ask"
type textarea "Great to paraphrae what you heard and to ask i"
type textarea "Great to paraphrae what you heard and to ask if"
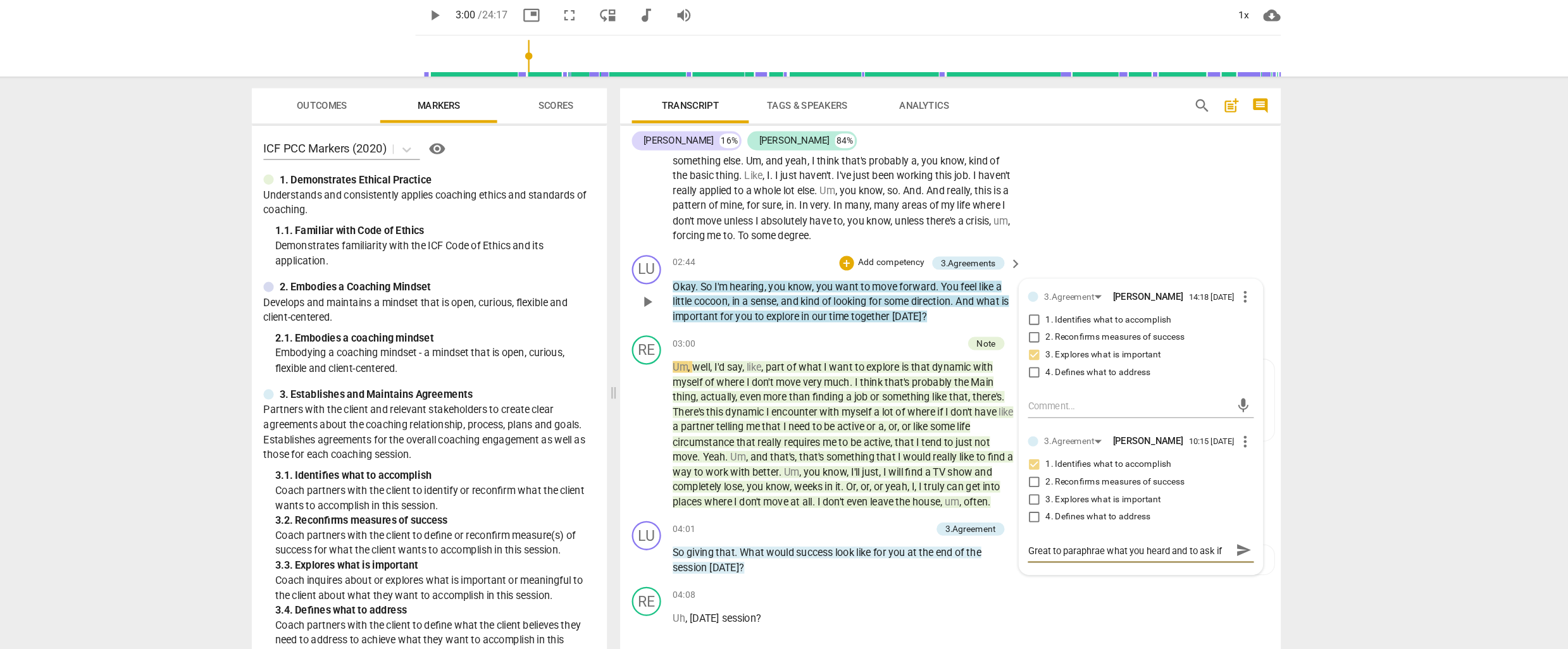
type textarea "Great to paraphrae what you heard and to ask if t"
type textarea "Great to paraphrae what you heard and to ask if th"
type textarea "Great to paraphrae what you heard and to ask if tha"
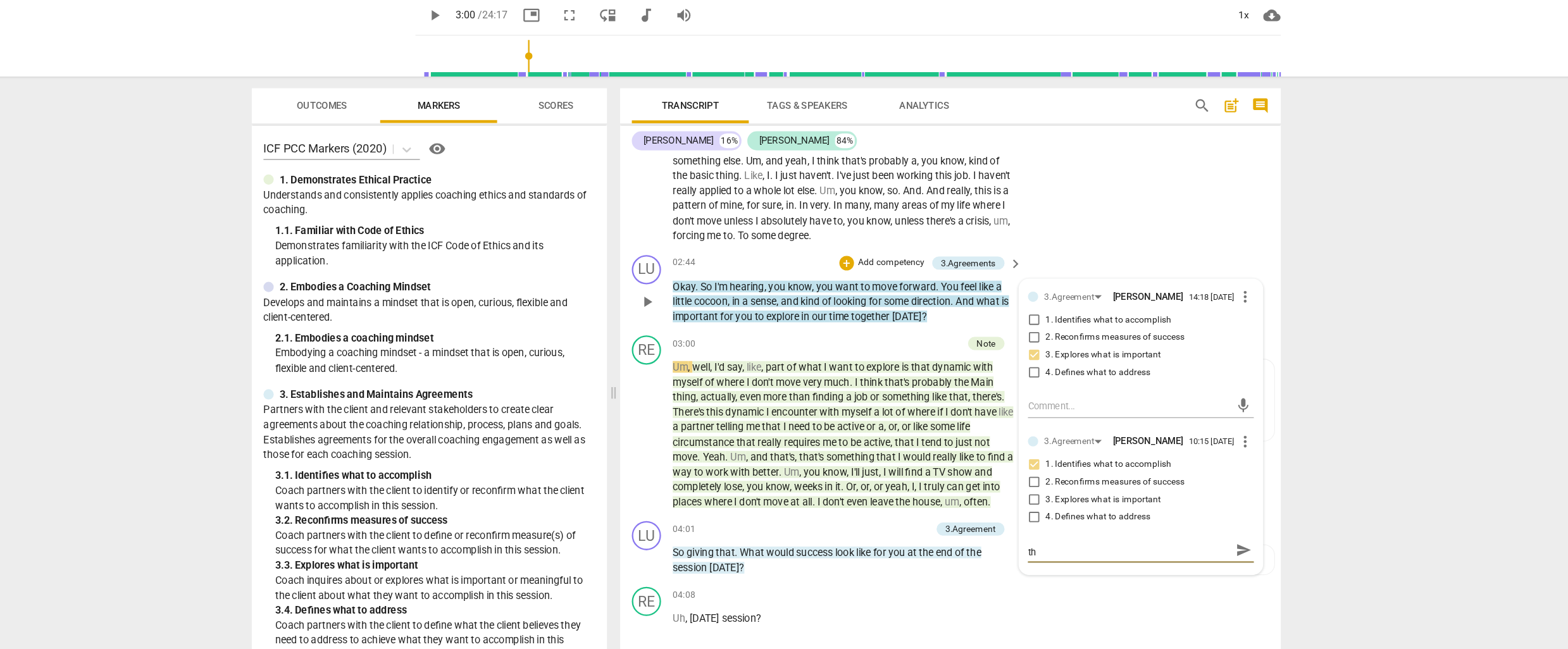
type textarea "Great to paraphrae what you heard and to ask if tha"
type textarea "Great to paraphrae what you heard and to ask if that"
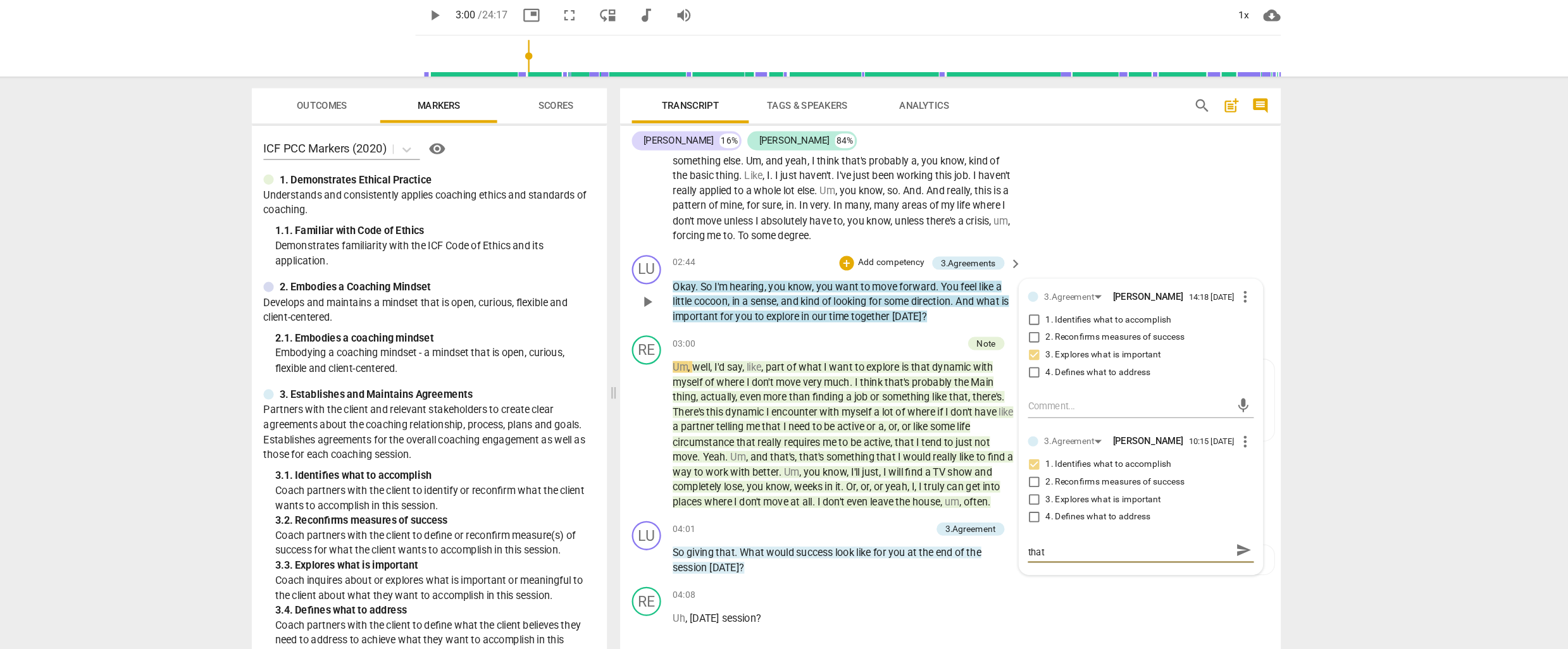
type textarea "Great to paraphrae what you heard and to ask if that i"
type textarea "Great to paraphrae what you heard and to ask if that is"
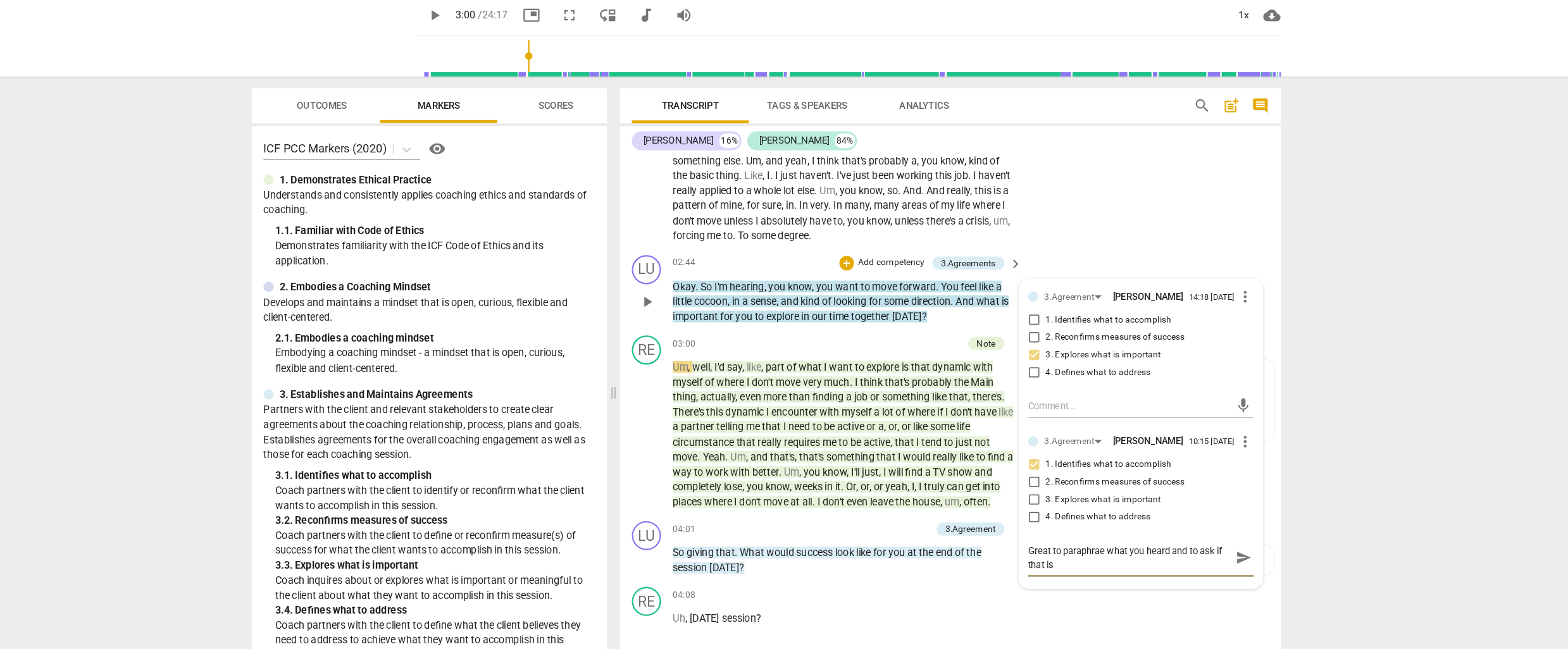
type textarea "Great to paraphrae what you heard and to ask if that is"
type textarea "Great to paraphrae what you heard and to ask if that is c"
type textarea "Great to paraphrae what you heard and to ask if that is co"
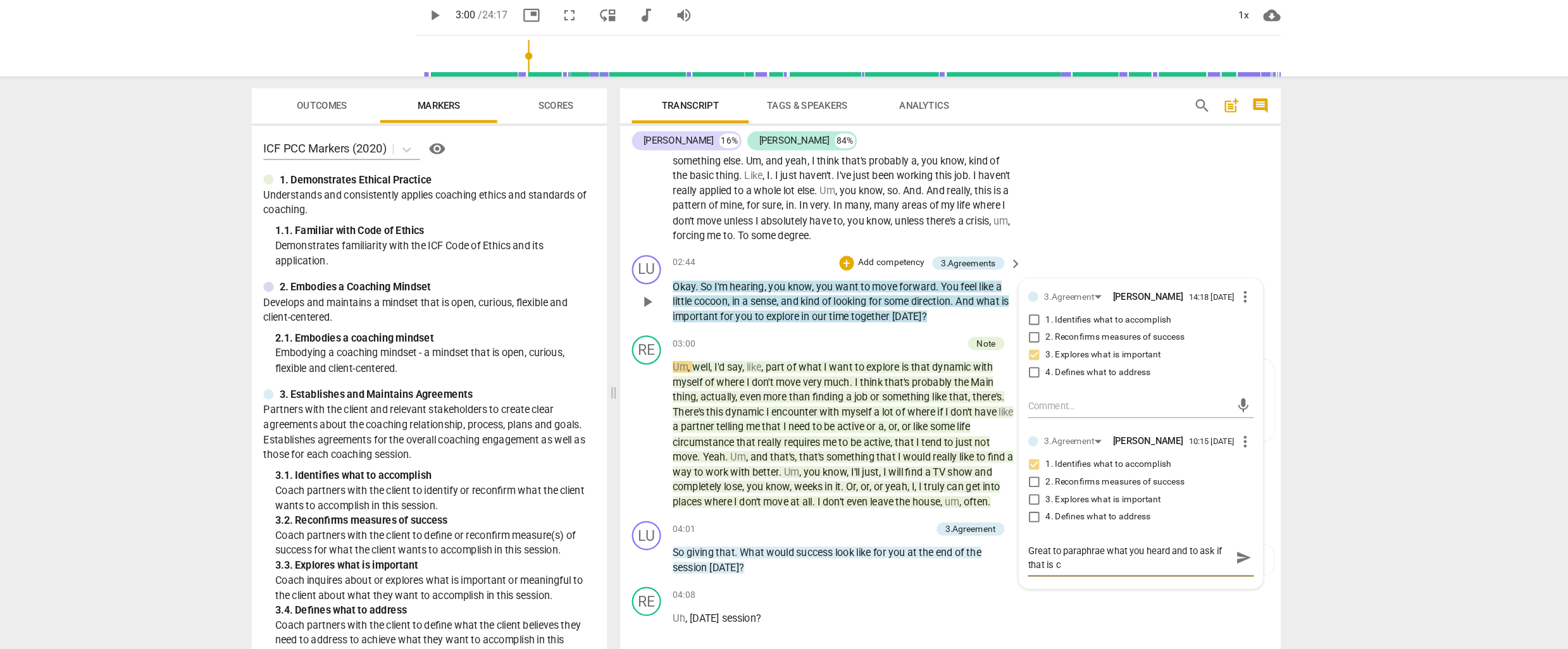
type textarea "Great to paraphrae what you heard and to ask if that is co"
type textarea "Great to paraphrae what you heard and to ask if that is cor"
type textarea "Great to paraphrae what you heard and to ask if that is corr"
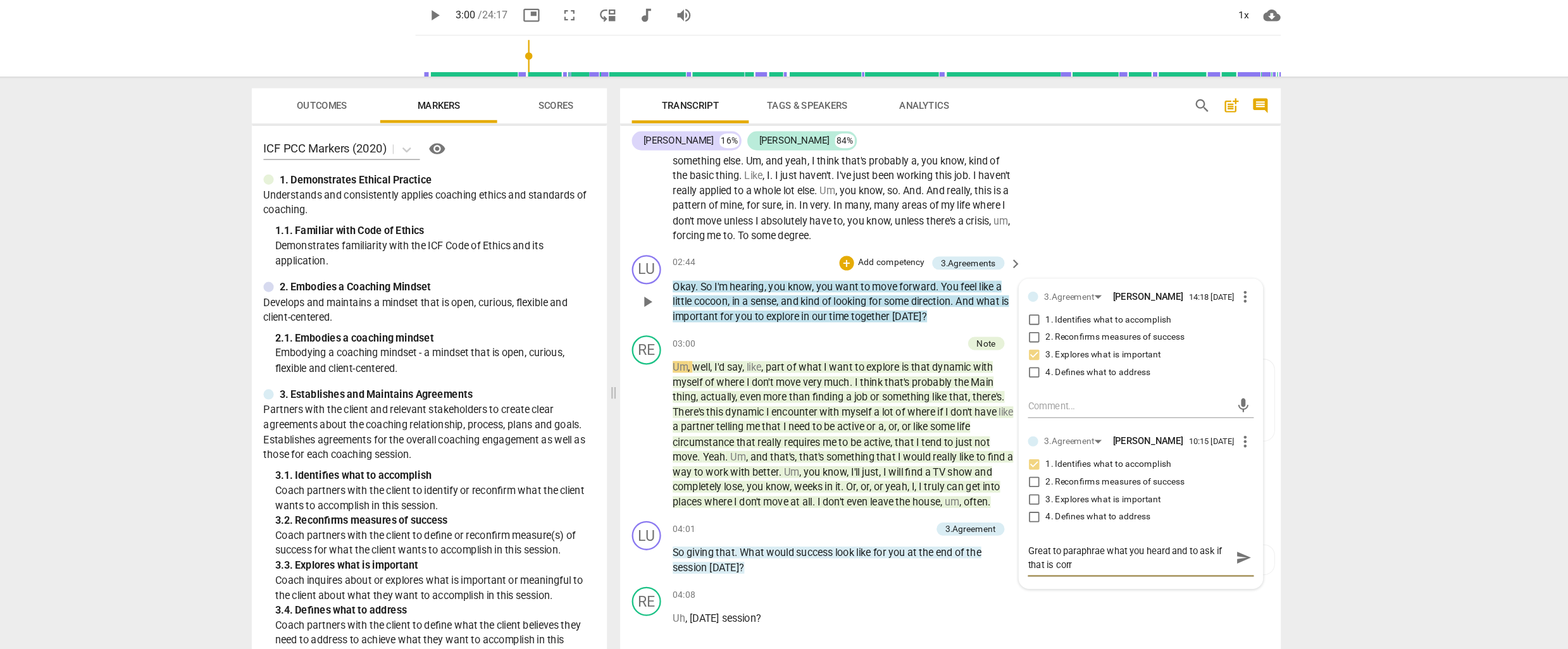
type textarea "Great to paraphrae what you heard and to ask if that is corre"
type textarea "Great to paraphrae what you heard and to ask if that is correc"
type textarea "Great to paraphrae what you heard and to ask if that is correct"
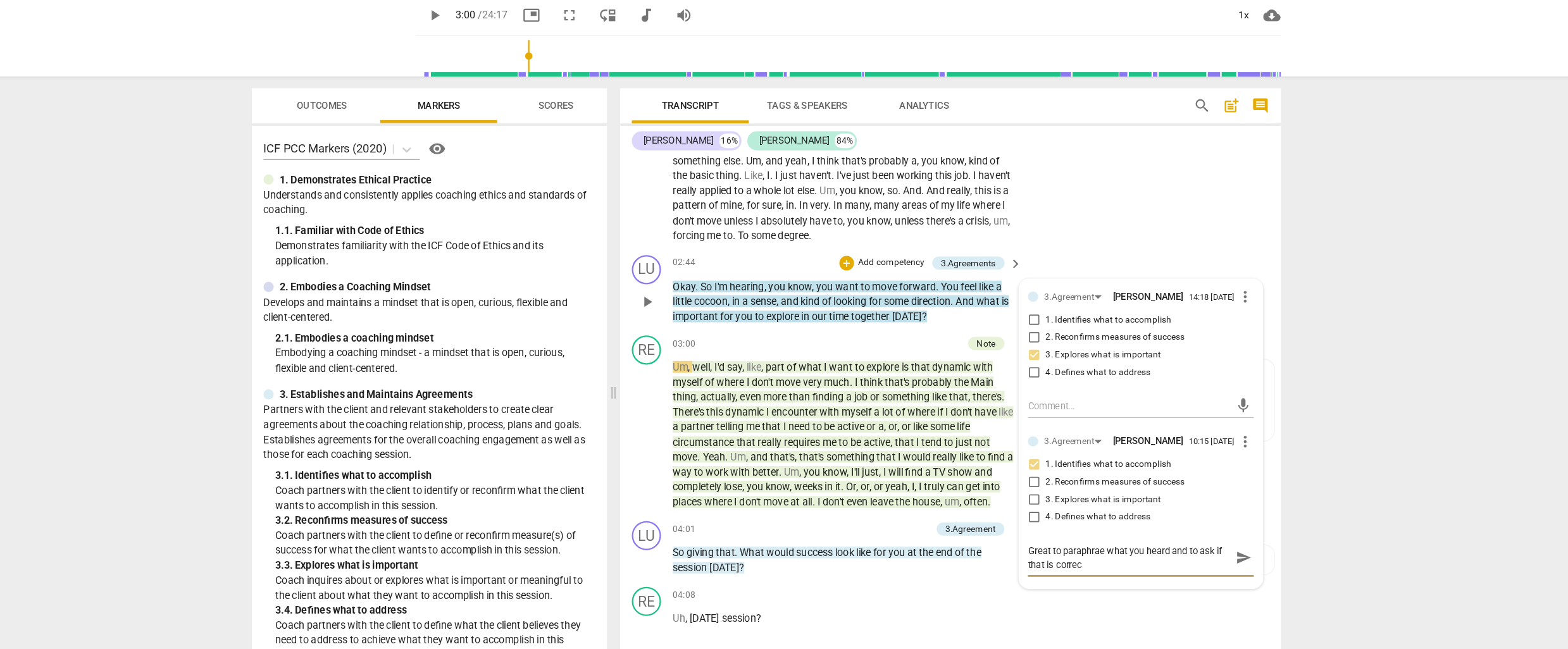
type textarea "Great to paraphrae what you heard and to ask if that is correct"
type textarea "Great to paraphrae what you heard and to ask if that is correct."
click at [1071, 517] on textarea "Great to paraphrae what you heard and to ask if that is correct." at bounding box center [1097, 518] width 175 height 24
type textarea "Great to paraphrase what you heard and to ask if that is correct."
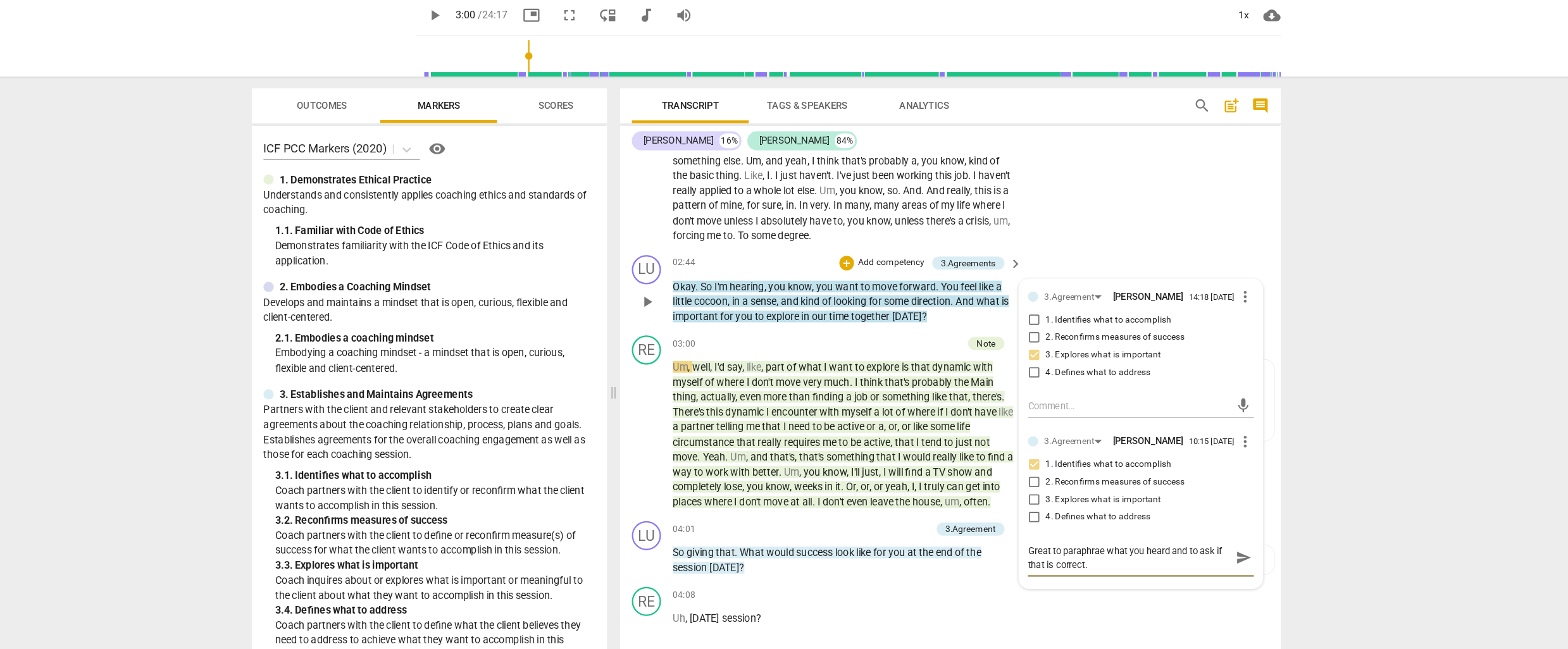
type textarea "Great to paraphrase what you heard and to ask if that is correct."
click at [1079, 530] on textarea "Great to paraphrase what you heard and to ask if that is correct." at bounding box center [1097, 518] width 175 height 24
type textarea "Great to paraphrase what you heard and to ask if that is correct."
type textarea "Great to paraphrase what you heard and to ask if that is correct. T"
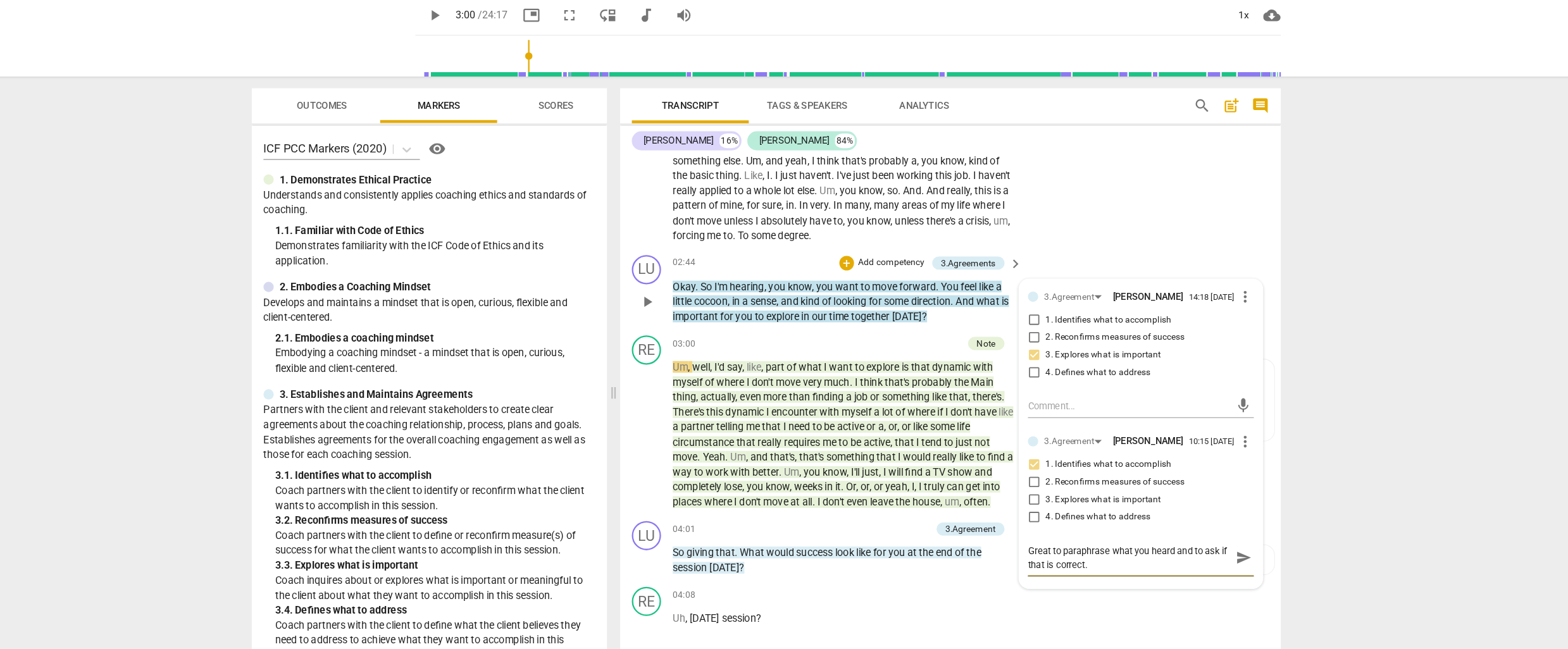
type textarea "Great to paraphrase what you heard and to ask if that is correct. T"
type textarea "Great to paraphrase what you heard and to ask if that is correct. Th"
type textarea "Great to paraphrase what you heard and to ask if that is correct. Thi"
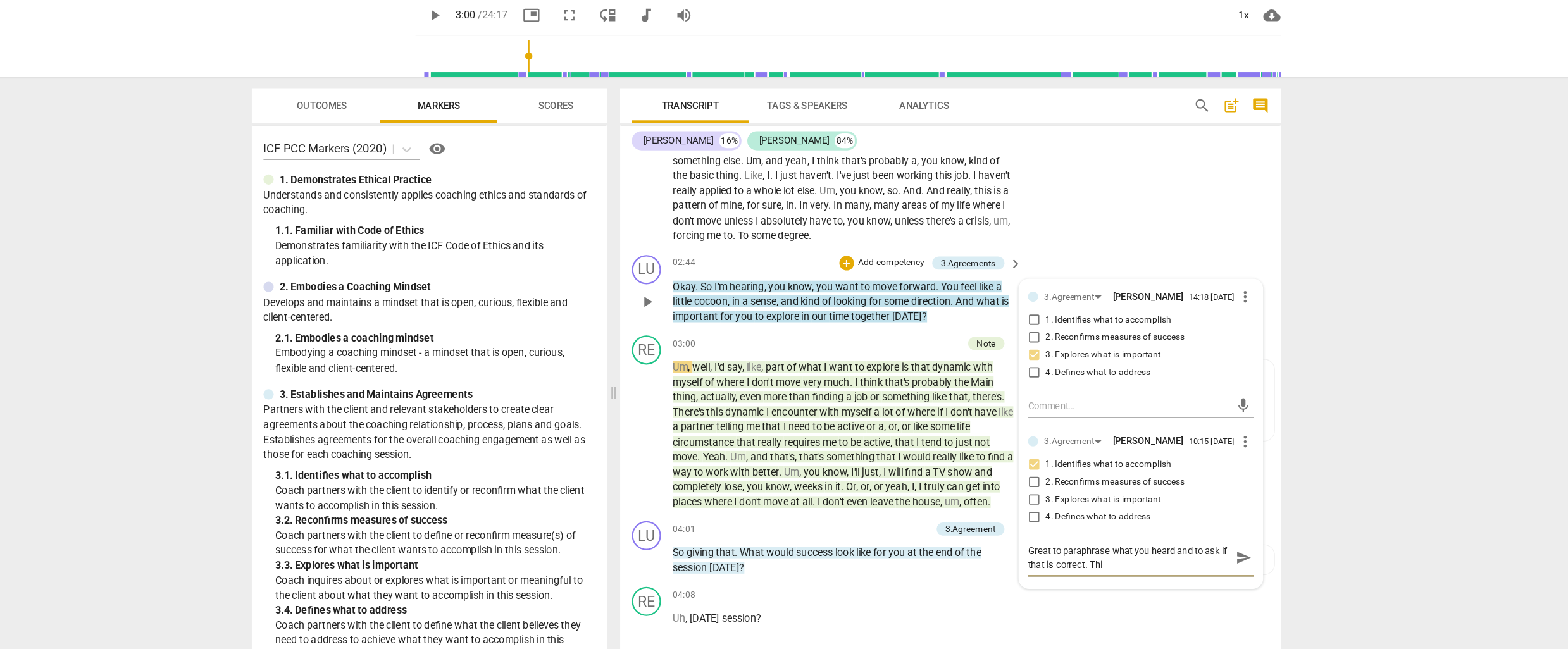
type textarea "Great to paraphrase what you heard and to ask if that is correct. This"
type textarea "Great to paraphrase what you heard and to ask if that is correct. This w"
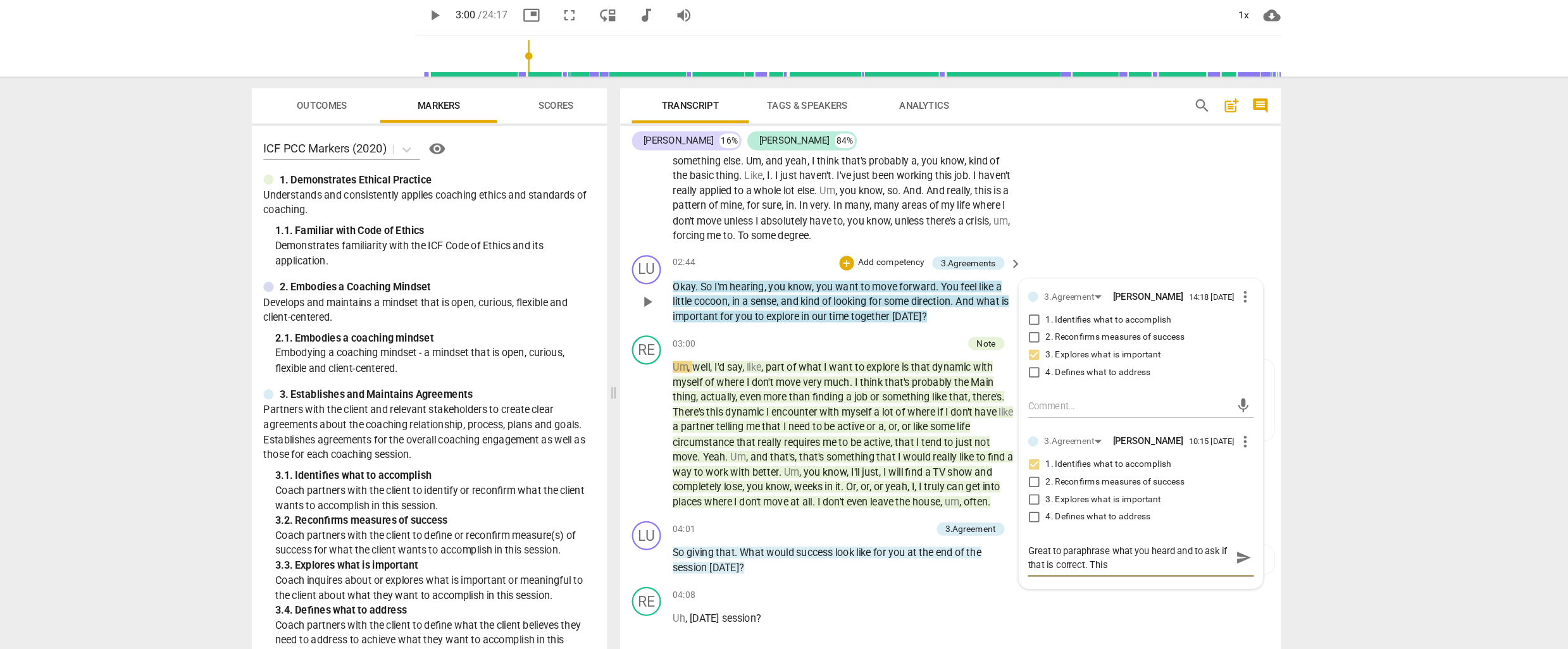
type textarea "Great to paraphrase what you heard and to ask if that is correct. This w"
type textarea "Great to paraphrase what you heard and to ask if that is correct. This wo"
type textarea "Great to paraphrase what you heard and to ask if that is correct. This wou"
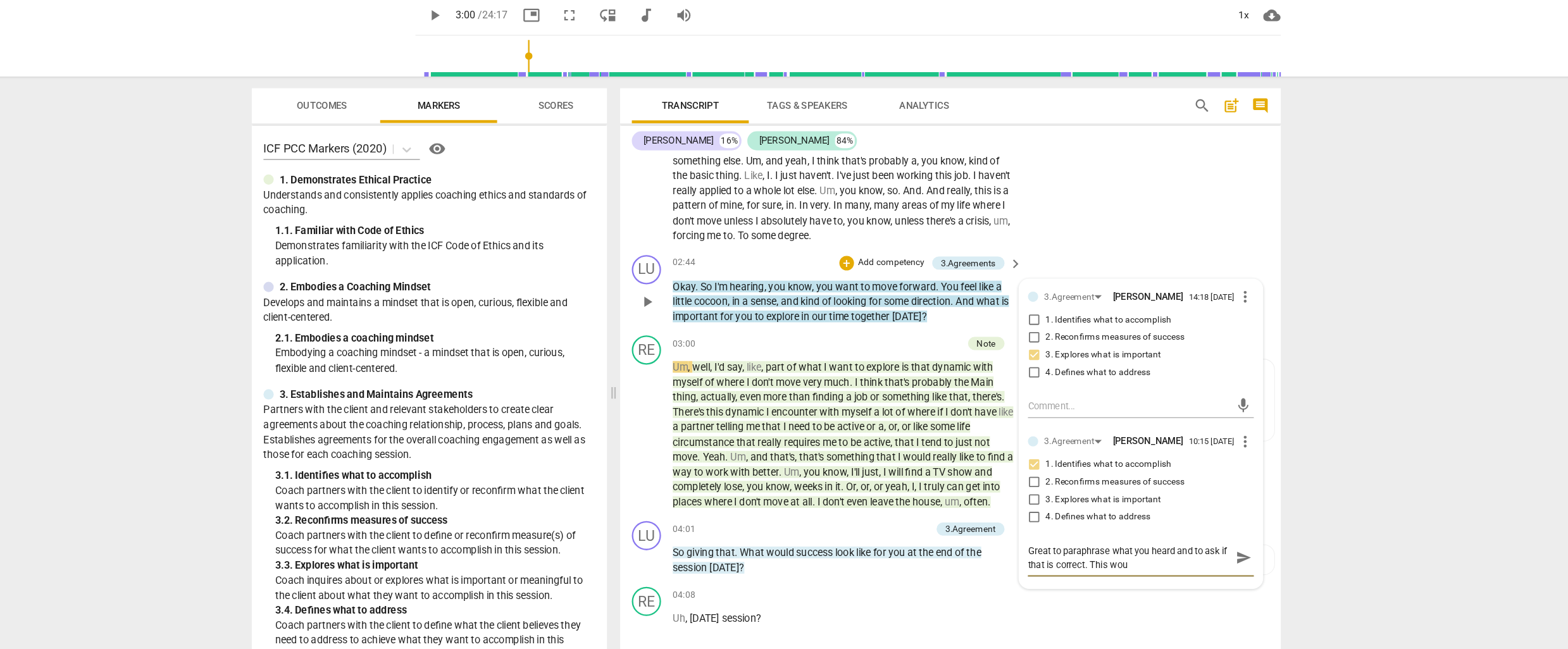
type textarea "Great to paraphrase what you heard and to ask if that is correct. This woul"
type textarea "Great to paraphrase what you heard and to ask if that is correct. This would"
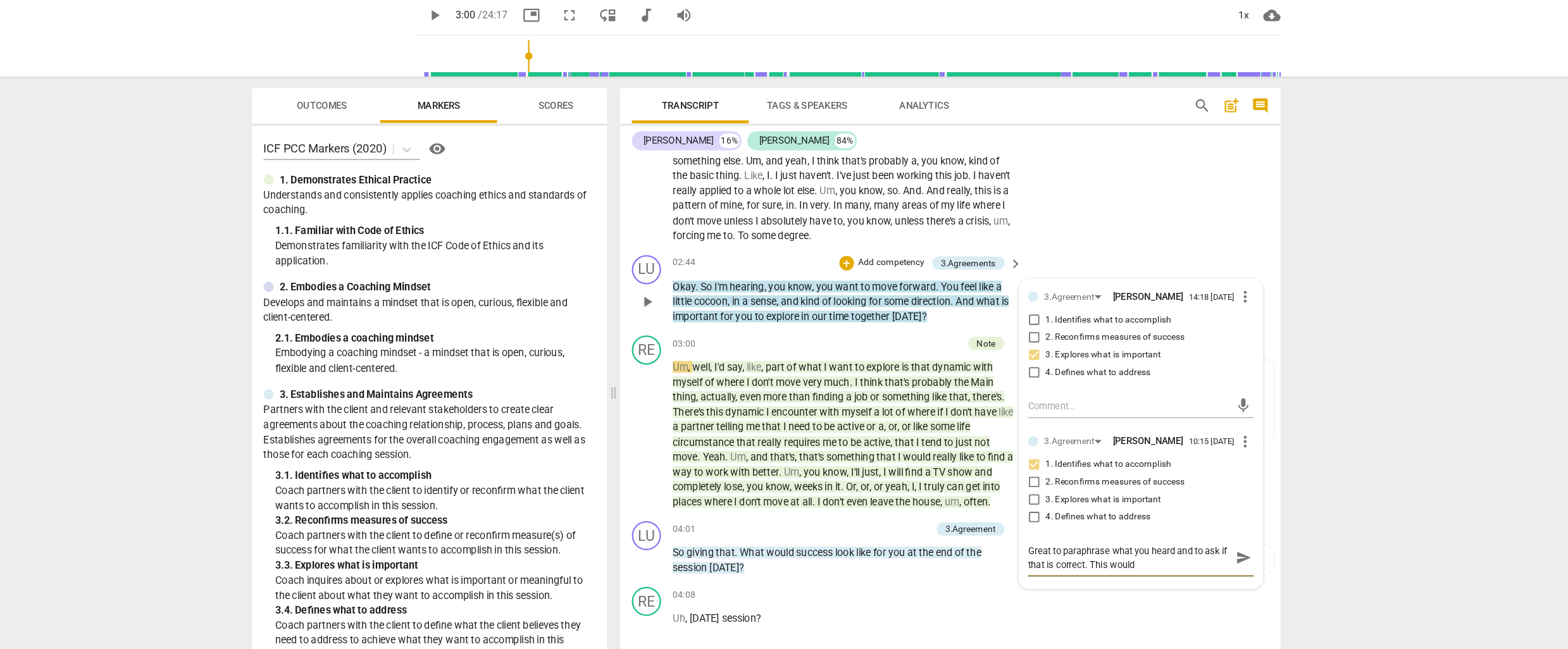
type textarea "Great to paraphrase what you heard and to ask if that is correct. This would"
type textarea "Great to paraphrase what you heard and to ask if that is correct. This would b"
type textarea "Great to paraphrase what you heard and to ask if that is correct. This would be"
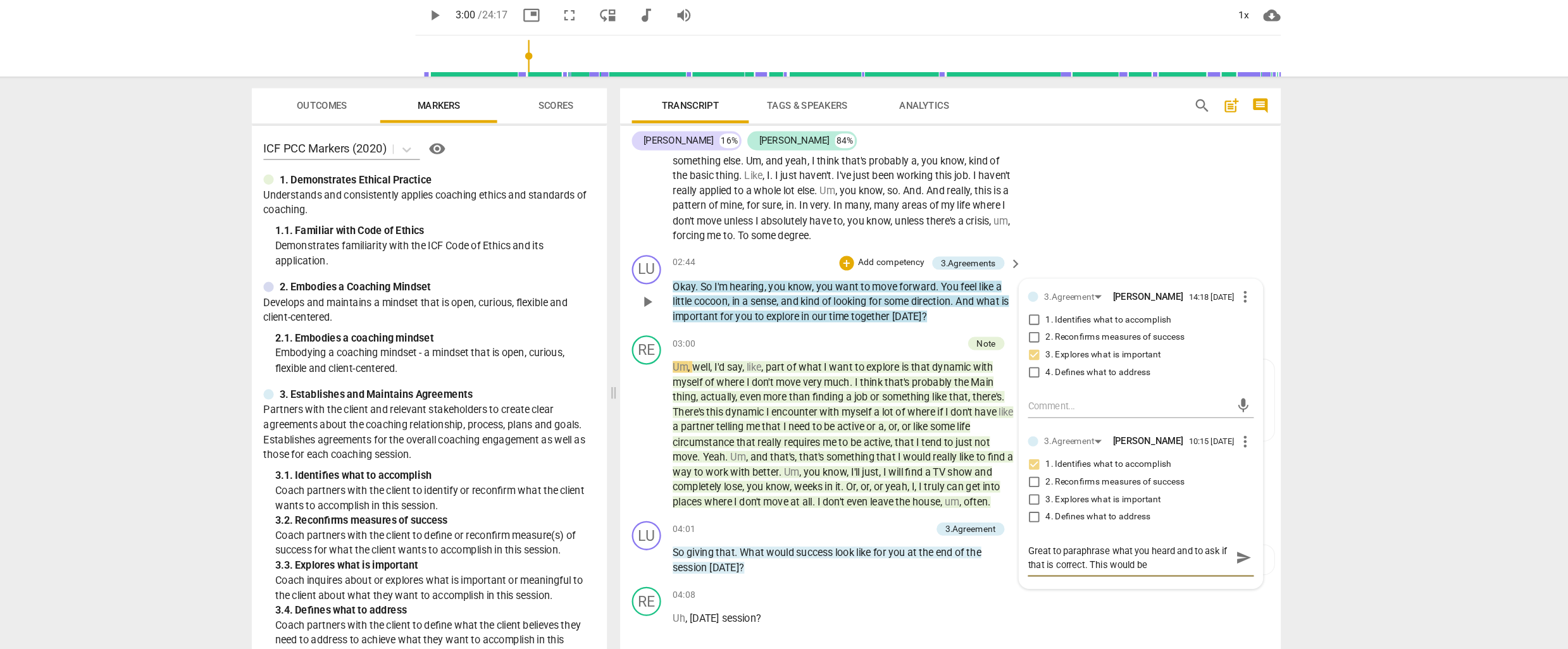
type textarea "Great to paraphrase what you heard and to ask if that is correct. This would be"
type textarea "Great to paraphrase what you heard and to ask if that is correct. This would be…"
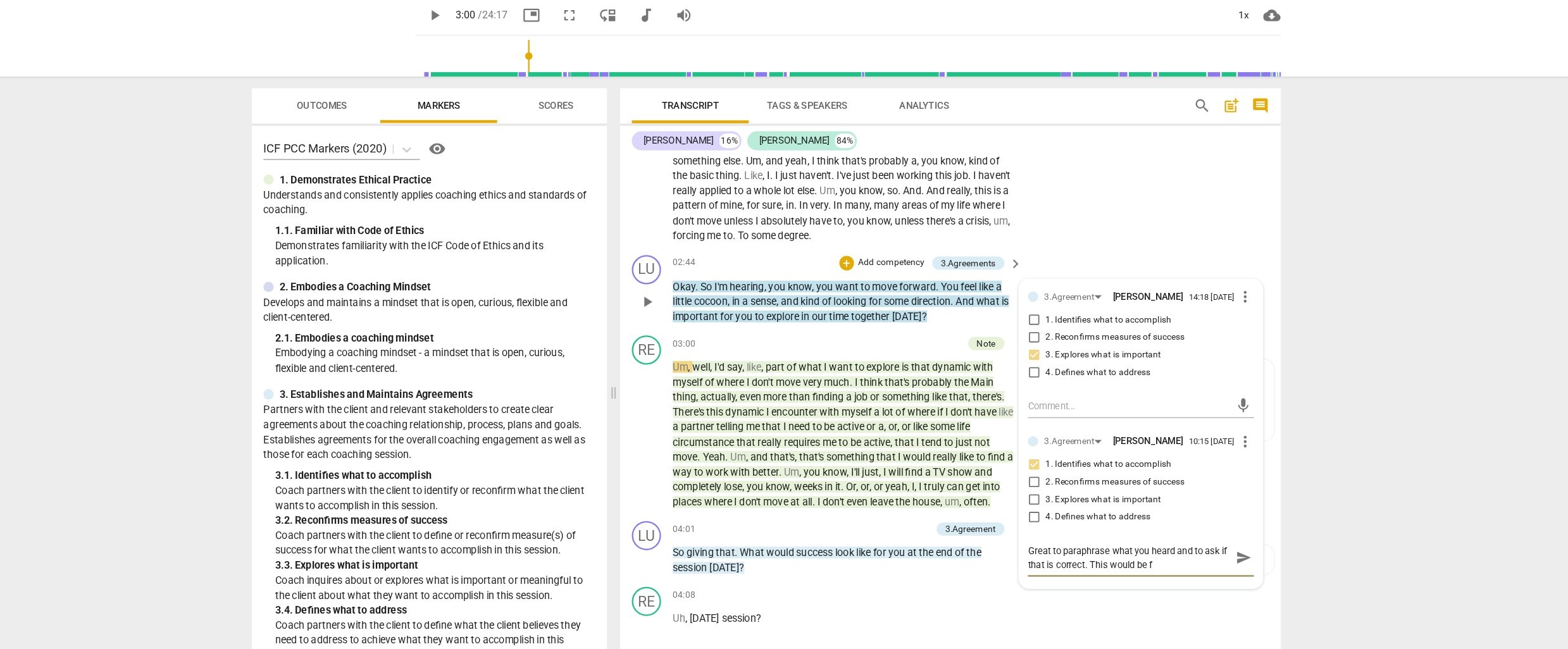
type textarea "Great to paraphrase what you heard and to ask if that is correct. This would be…"
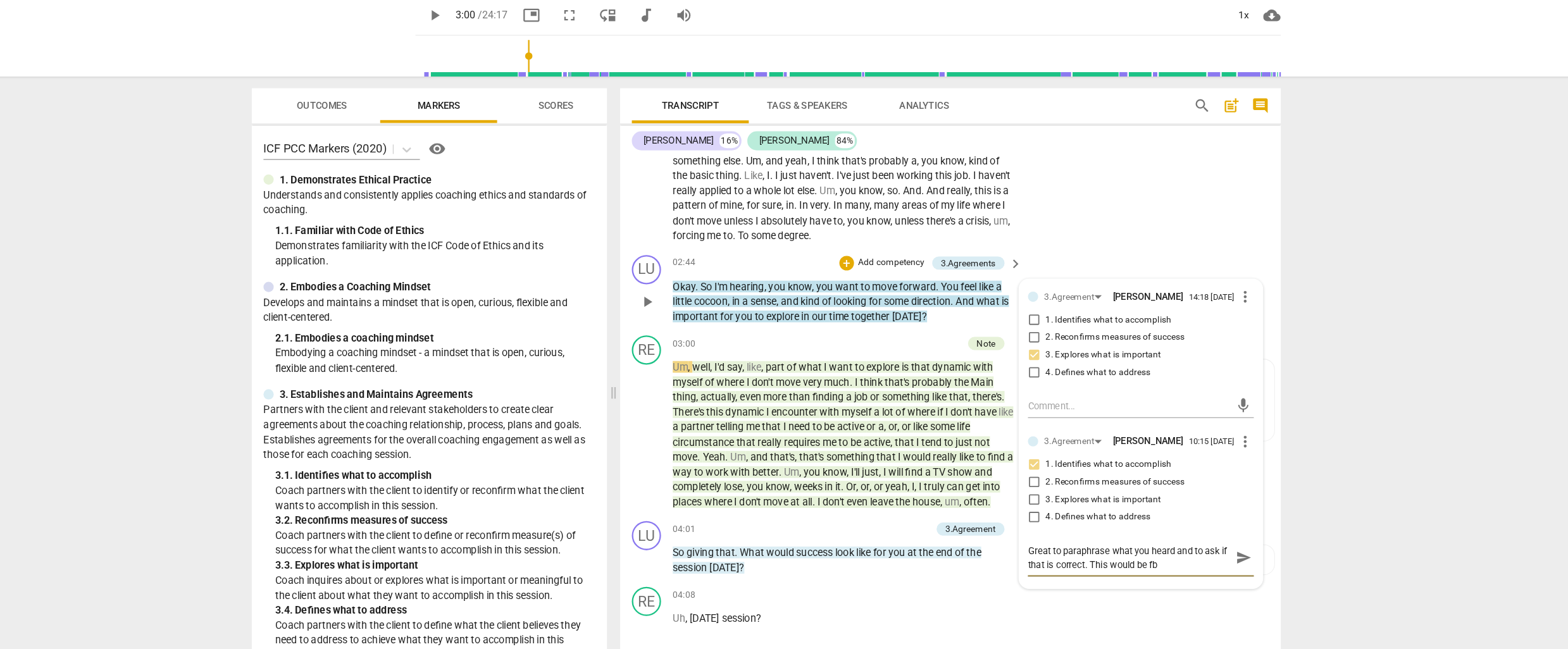
type textarea "Great to paraphrase what you heard and to ask if that is correct. This would be…"
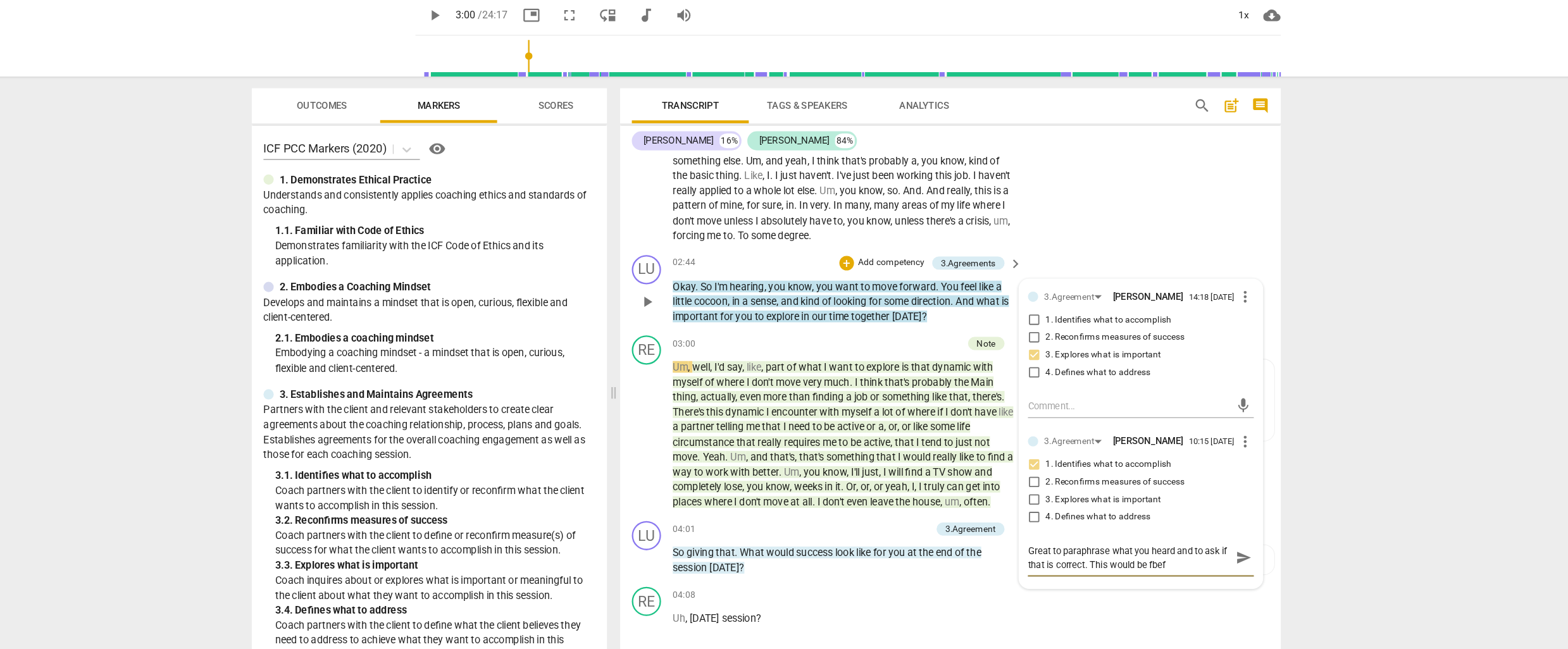
type textarea "Great to paraphrase what you heard and to ask if that is correct. This would be…"
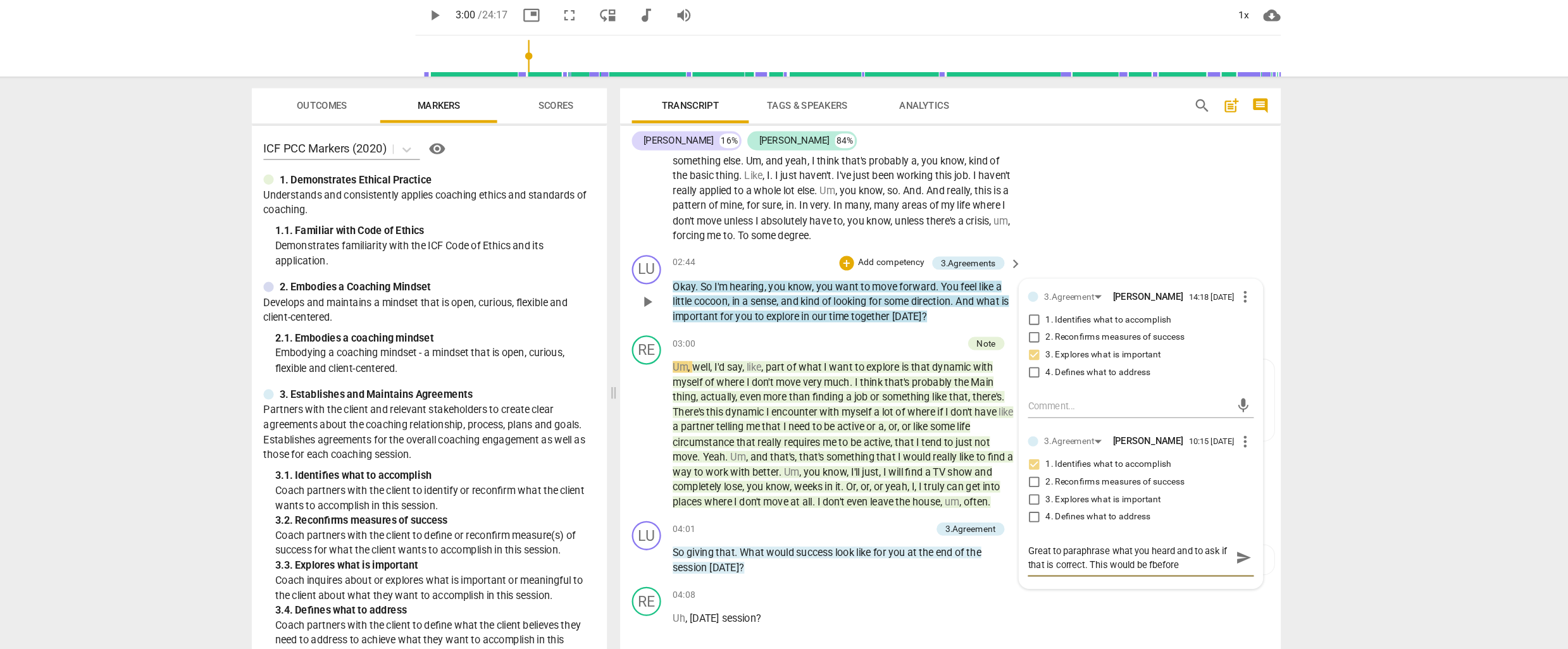
click at [1124, 528] on textarea "Great to paraphrase what you heard and to ask if that is correct. This would be…" at bounding box center [1097, 518] width 175 height 24
type textarea "Great to paraphrase what you heard and to ask if that is correct. This would be…"
click at [1152, 526] on textarea "Great to paraphrase what you heard and to ask if that is correct. This would be…" at bounding box center [1097, 518] width 175 height 24
type textarea "Great to paraphrase what you heard and to ask if that is correct. This would be…"
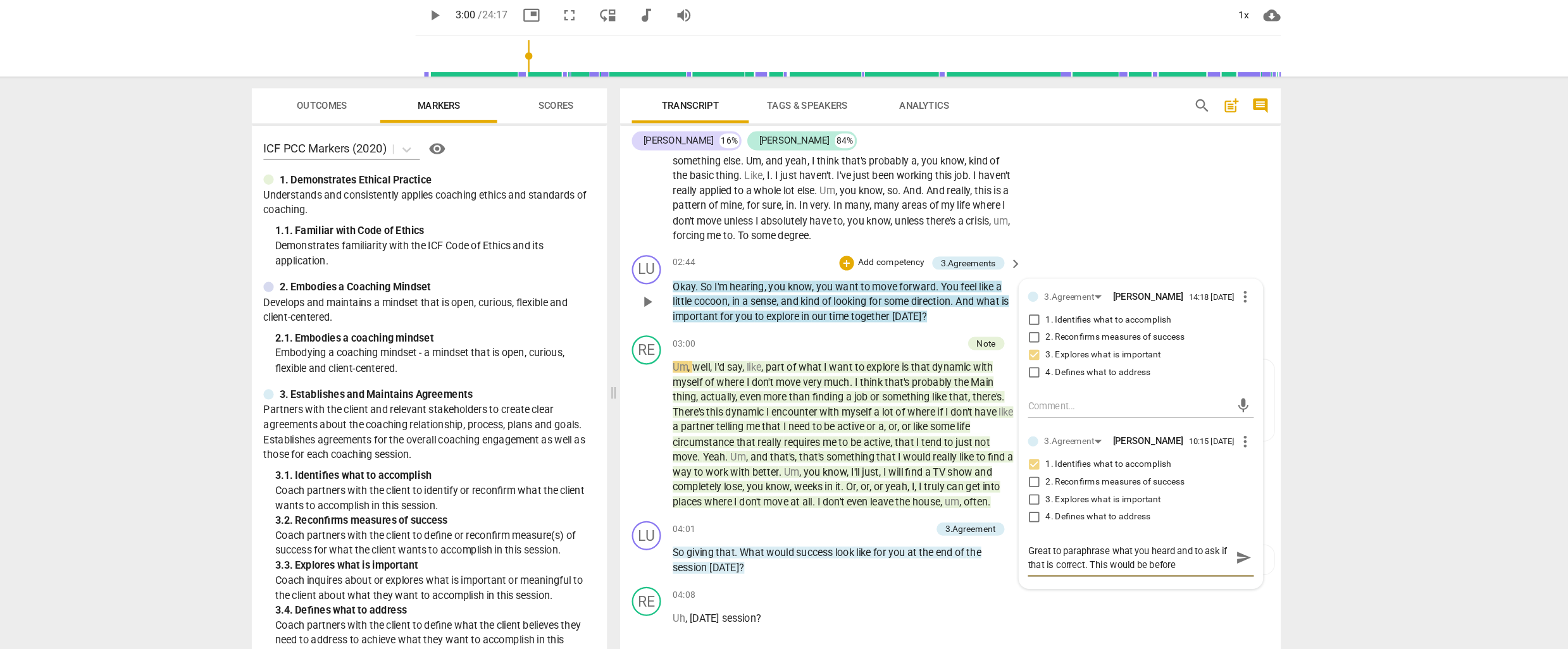
type textarea "Great to paraphrase what you heard and to ask if that is correct. This would be…"
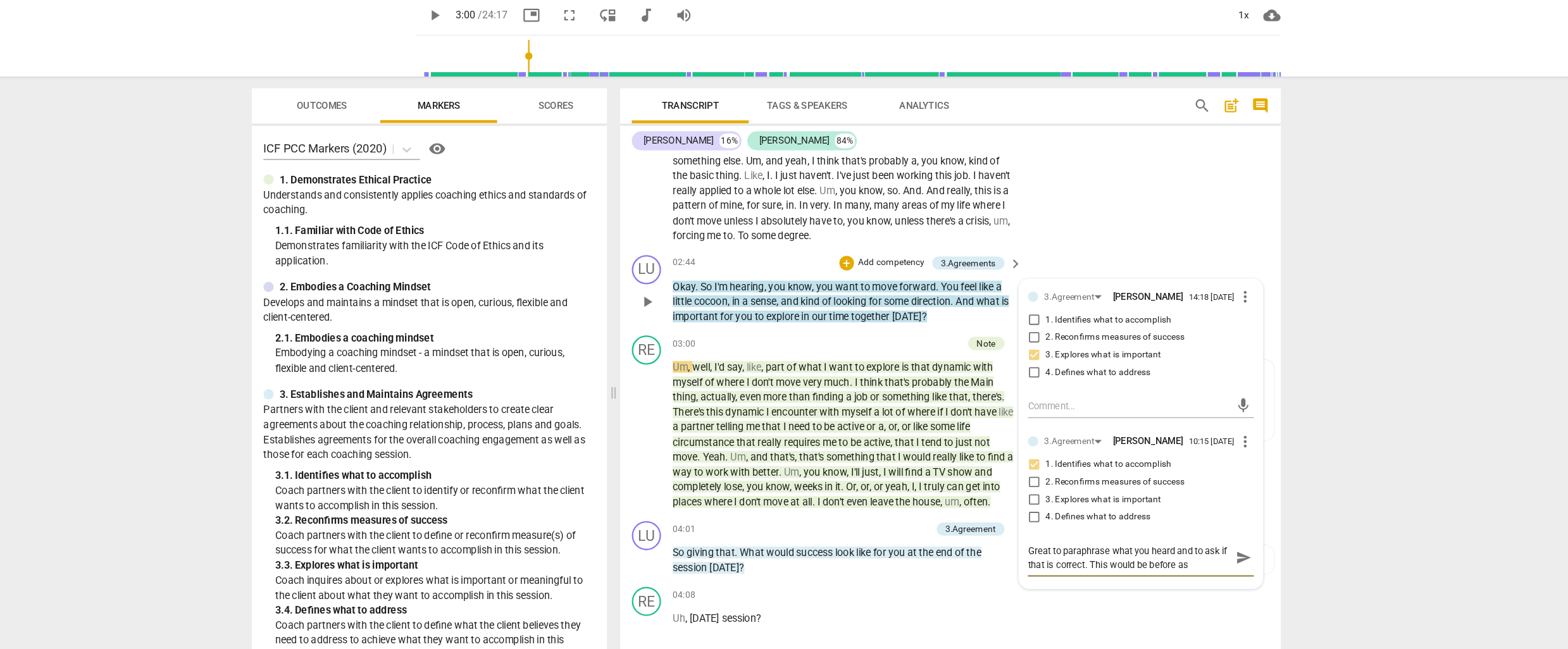
type textarea "Great to paraphrase what you heard and to ask if that is correct. This would be…"
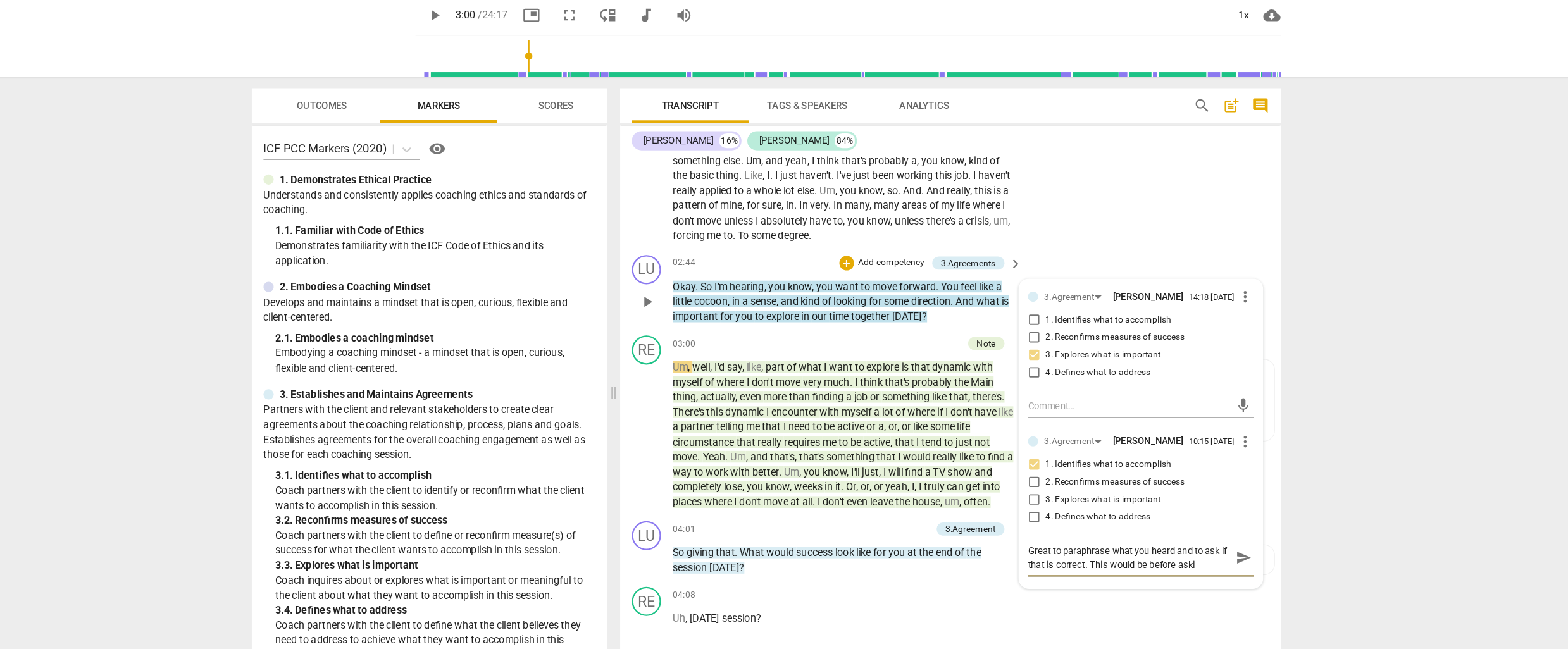
type textarea "Great to paraphrase what you heard and to ask if that is correct. This would be…"
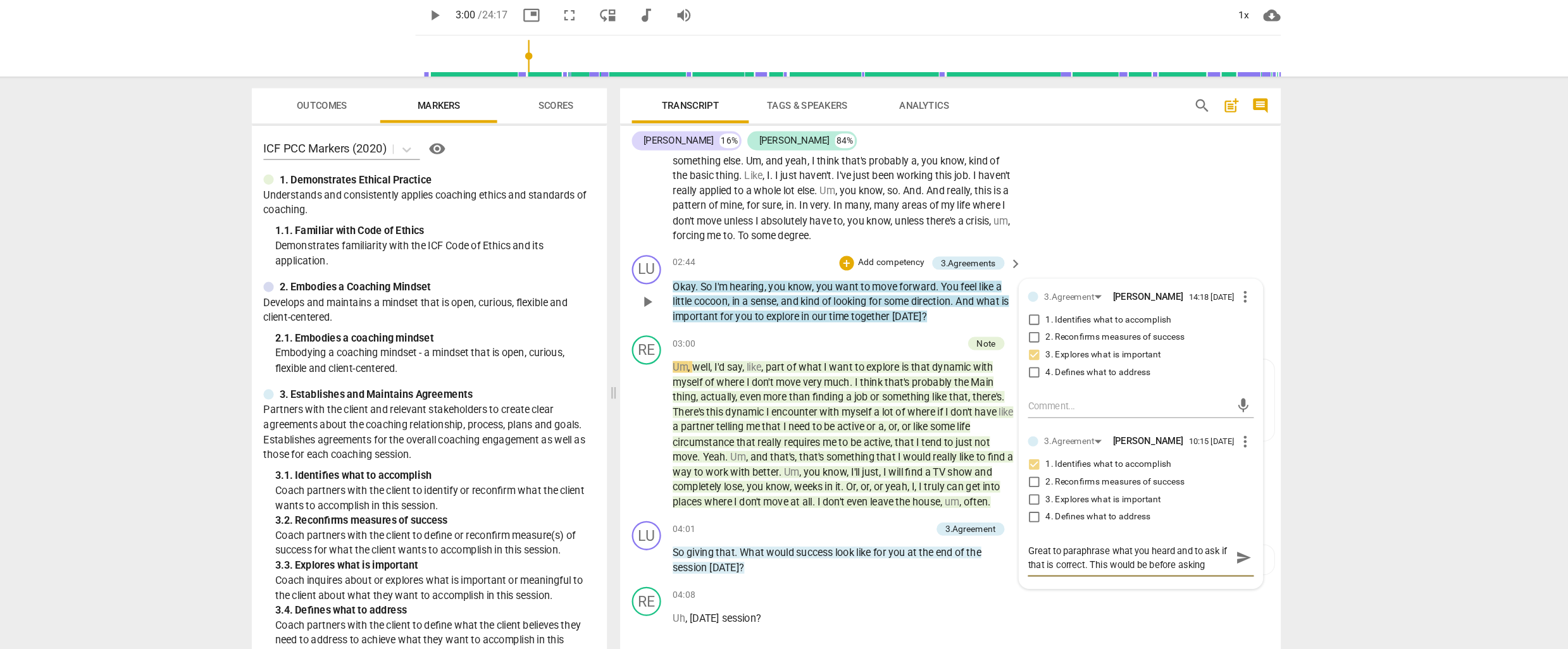
type textarea "Great to paraphrase what you heard and to ask if that is correct. This would be…"
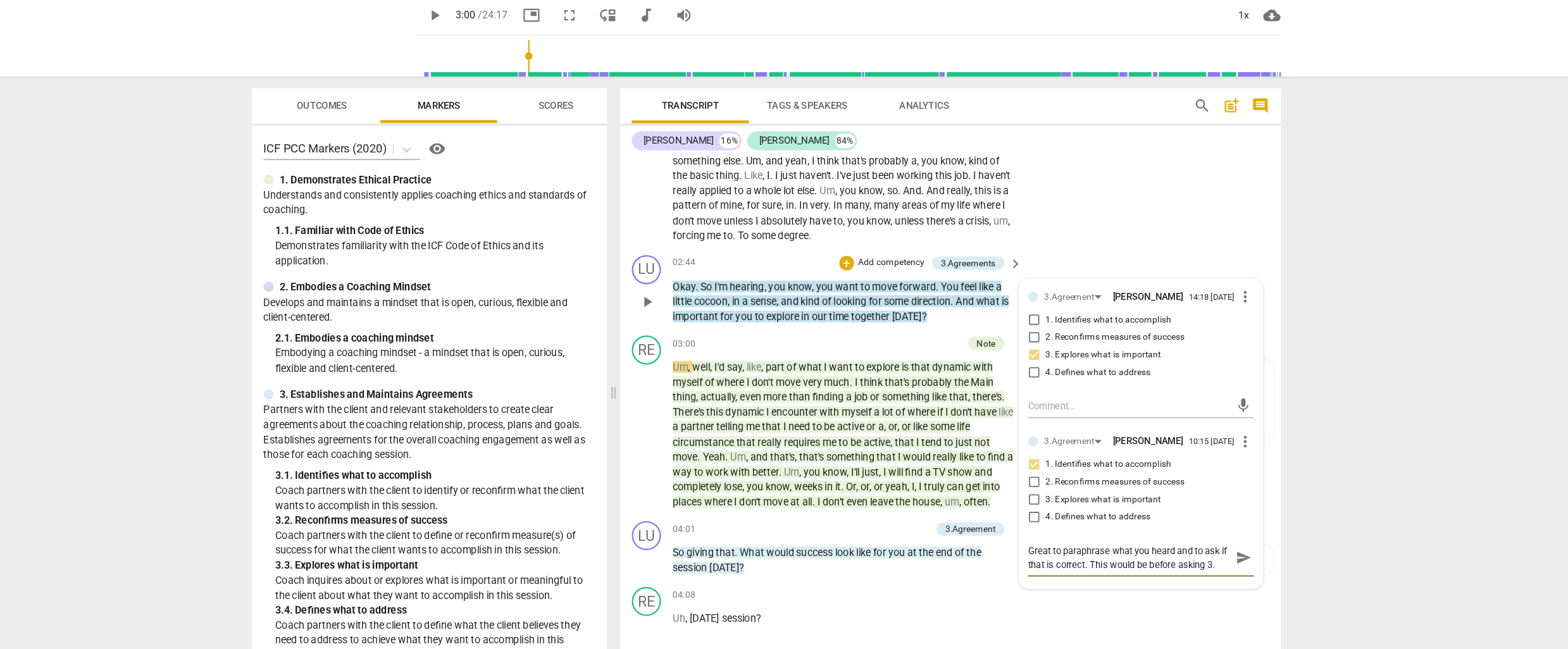
type textarea "Great to paraphrase what you heard and to ask if that is correct. This would be…"
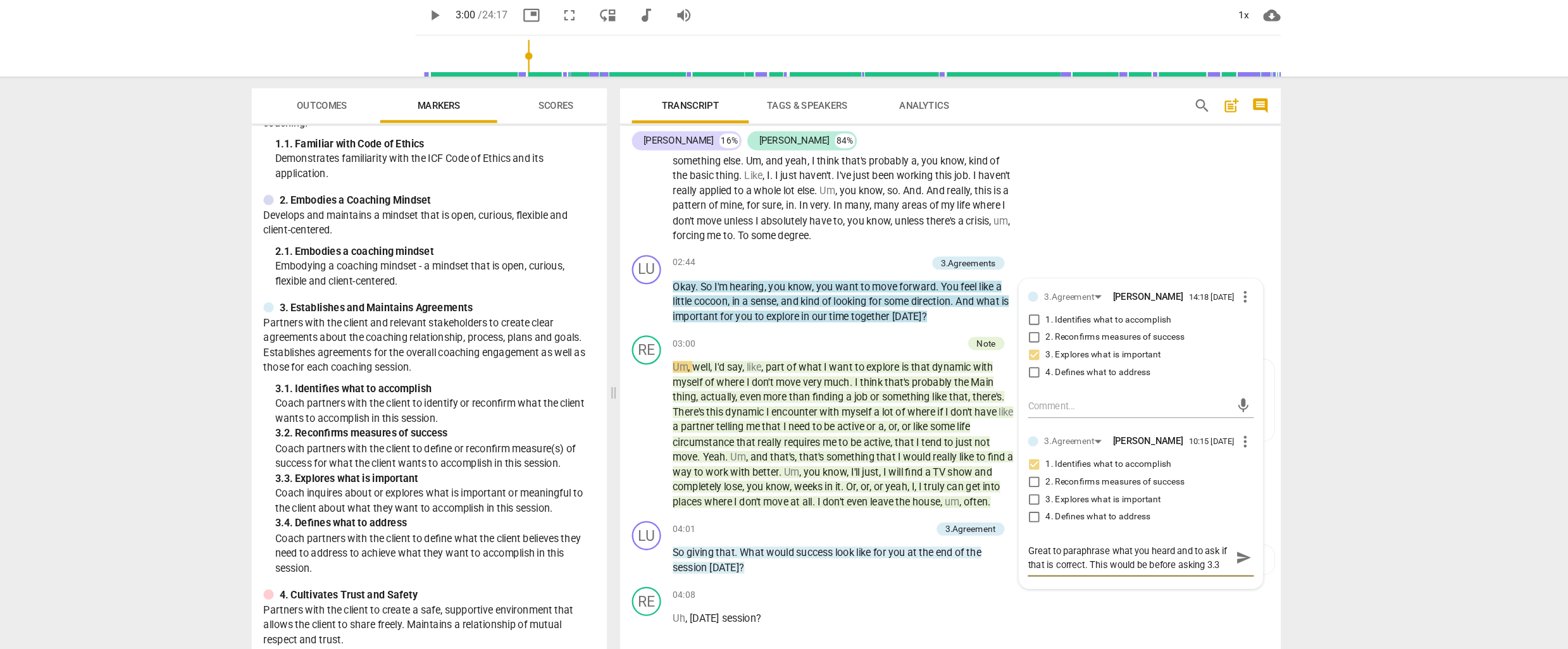
scroll to position [90, 0]
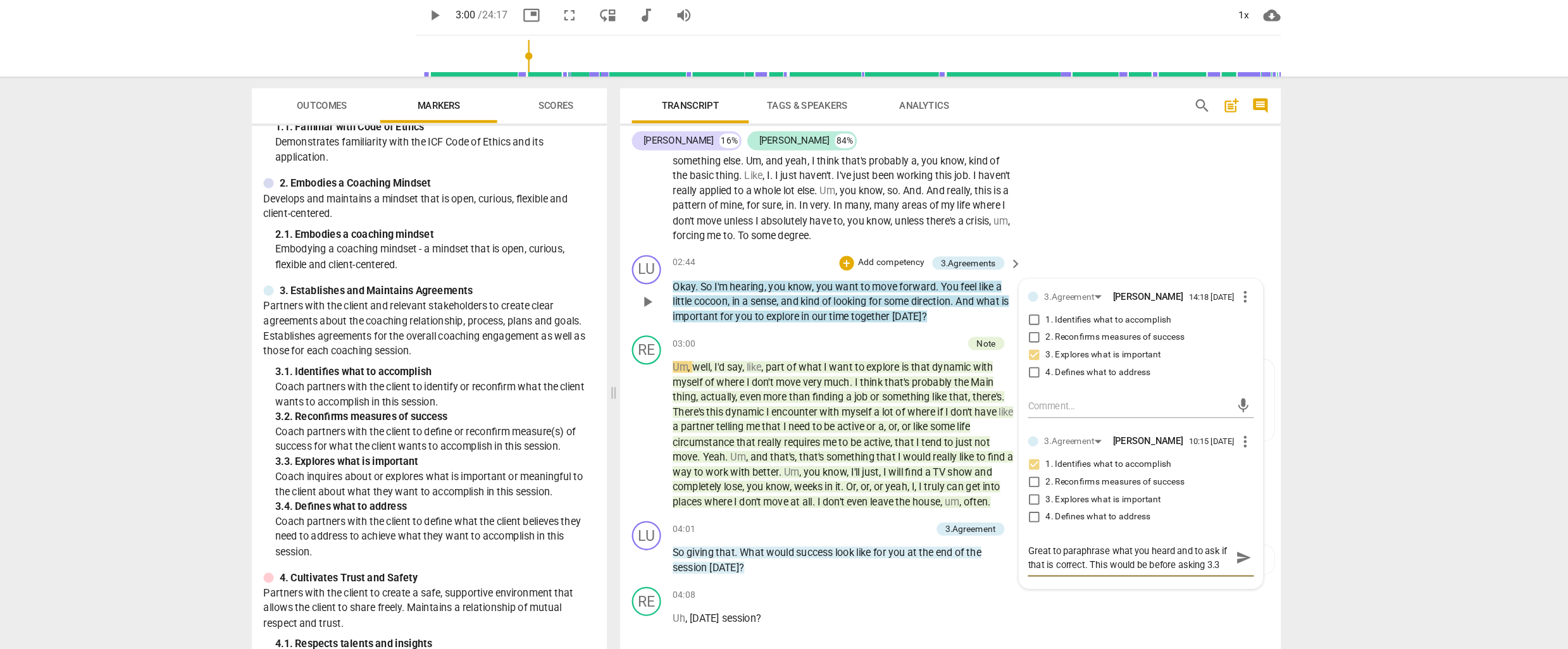
type textarea "Great to paraphrase what you heard and to ask if that is correct. This would be…"
click at [814, 379] on span "than" at bounding box center [813, 379] width 20 height 10
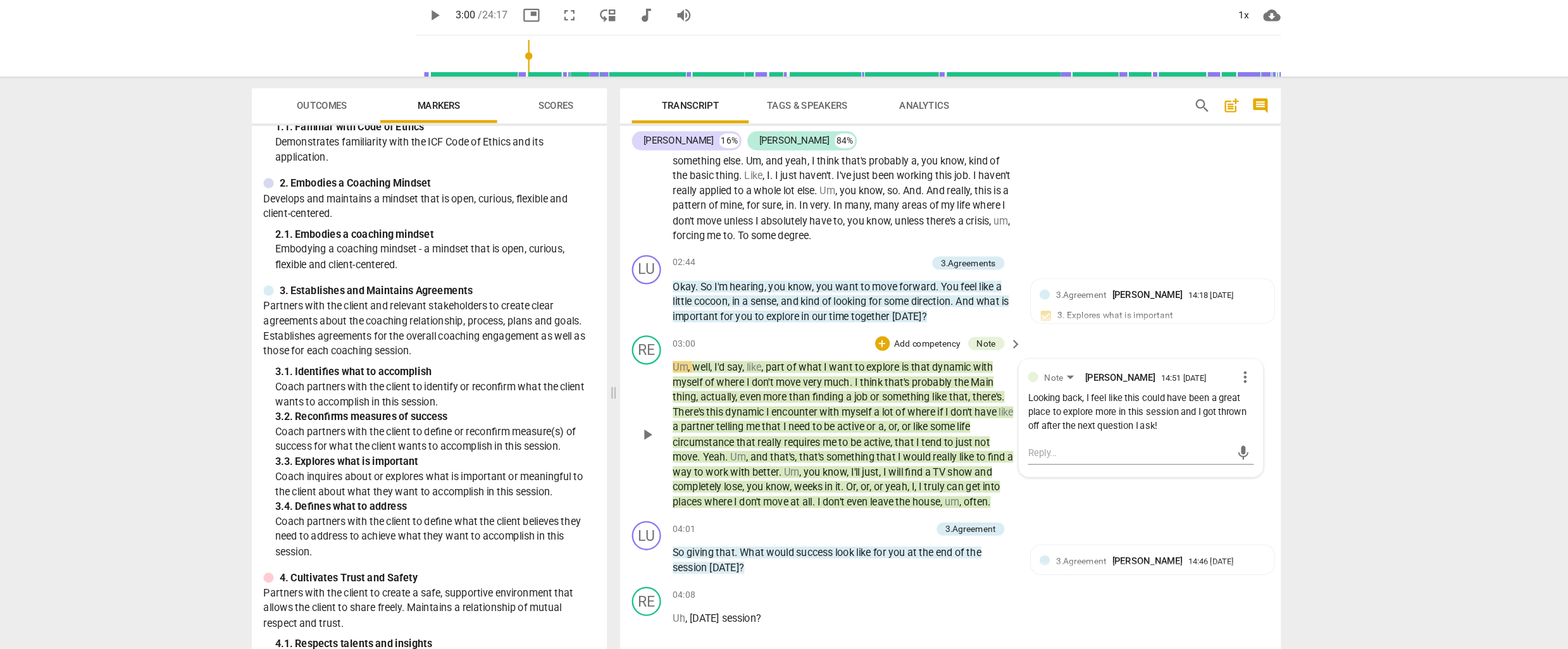
click at [723, 352] on span "well" at bounding box center [727, 353] width 15 height 10
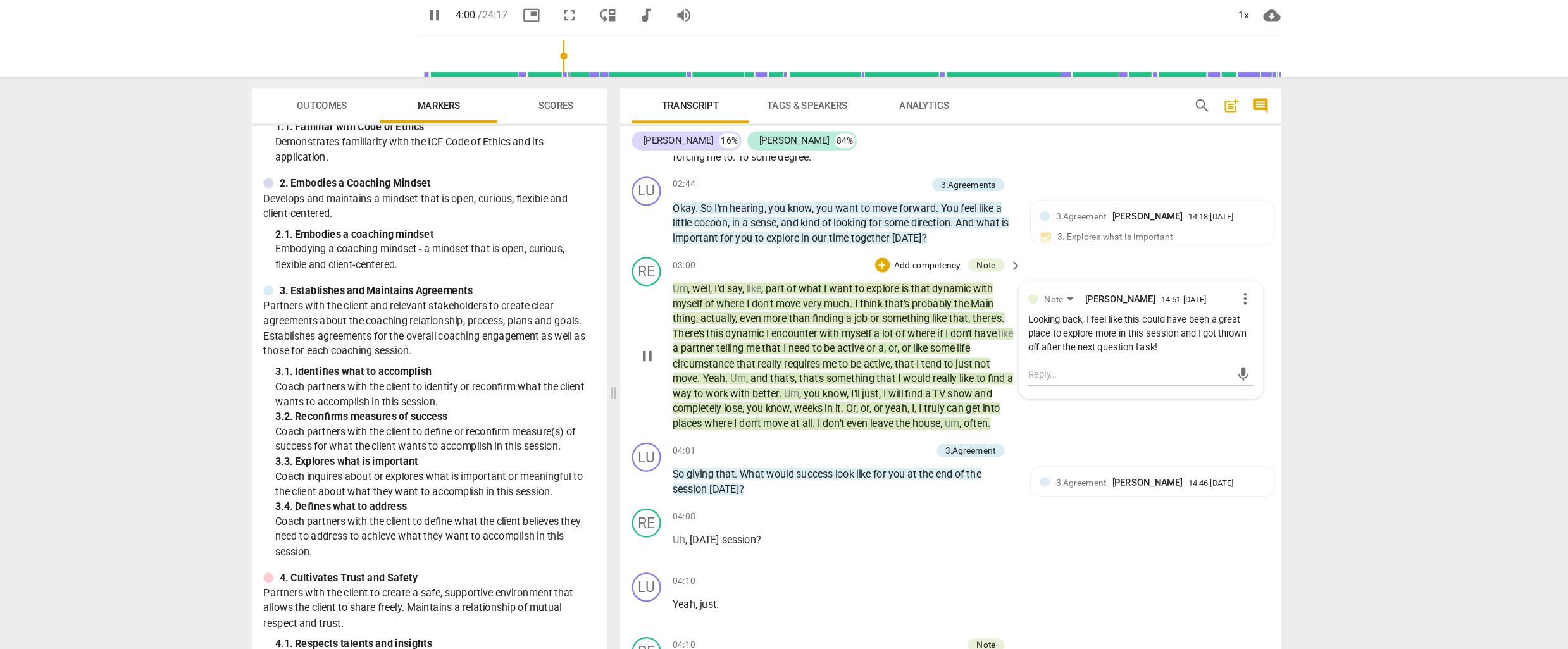
scroll to position [574, 0]
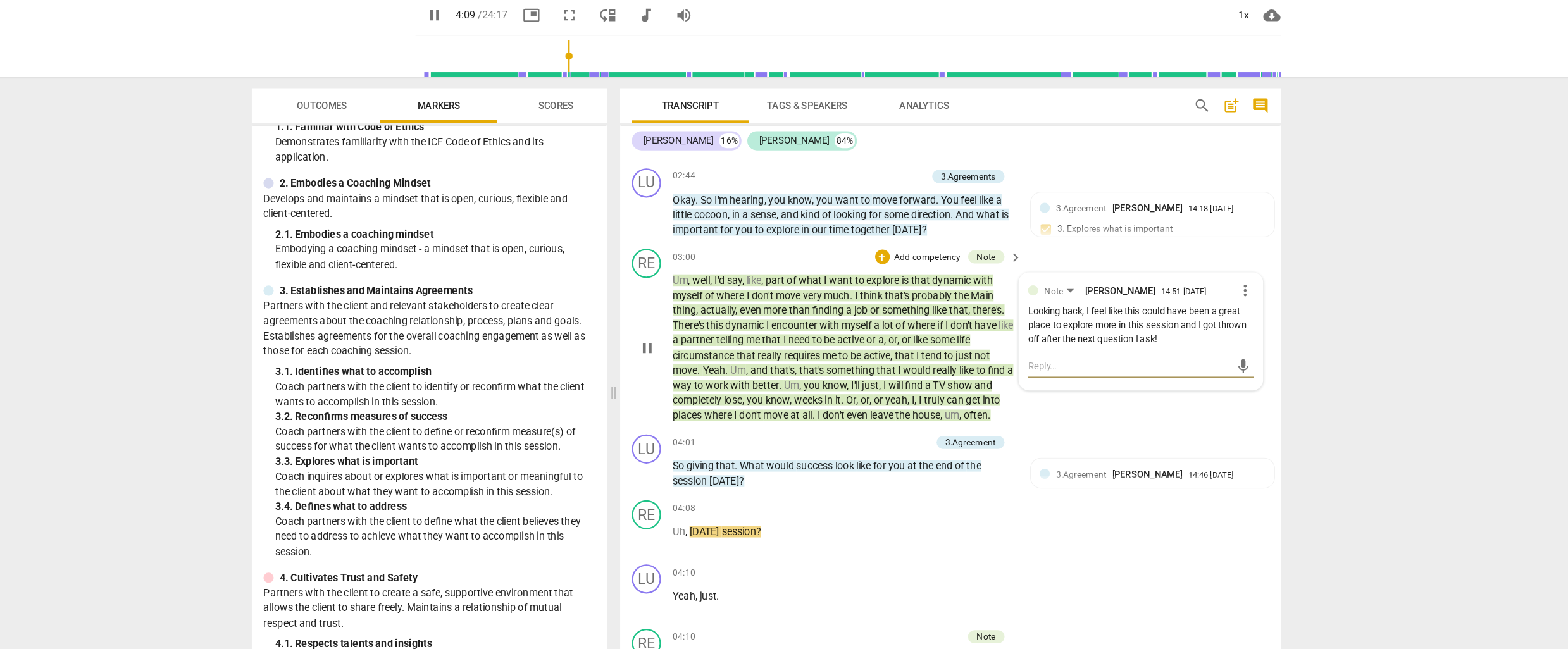
click at [1021, 350] on textarea at bounding box center [1097, 353] width 175 height 12
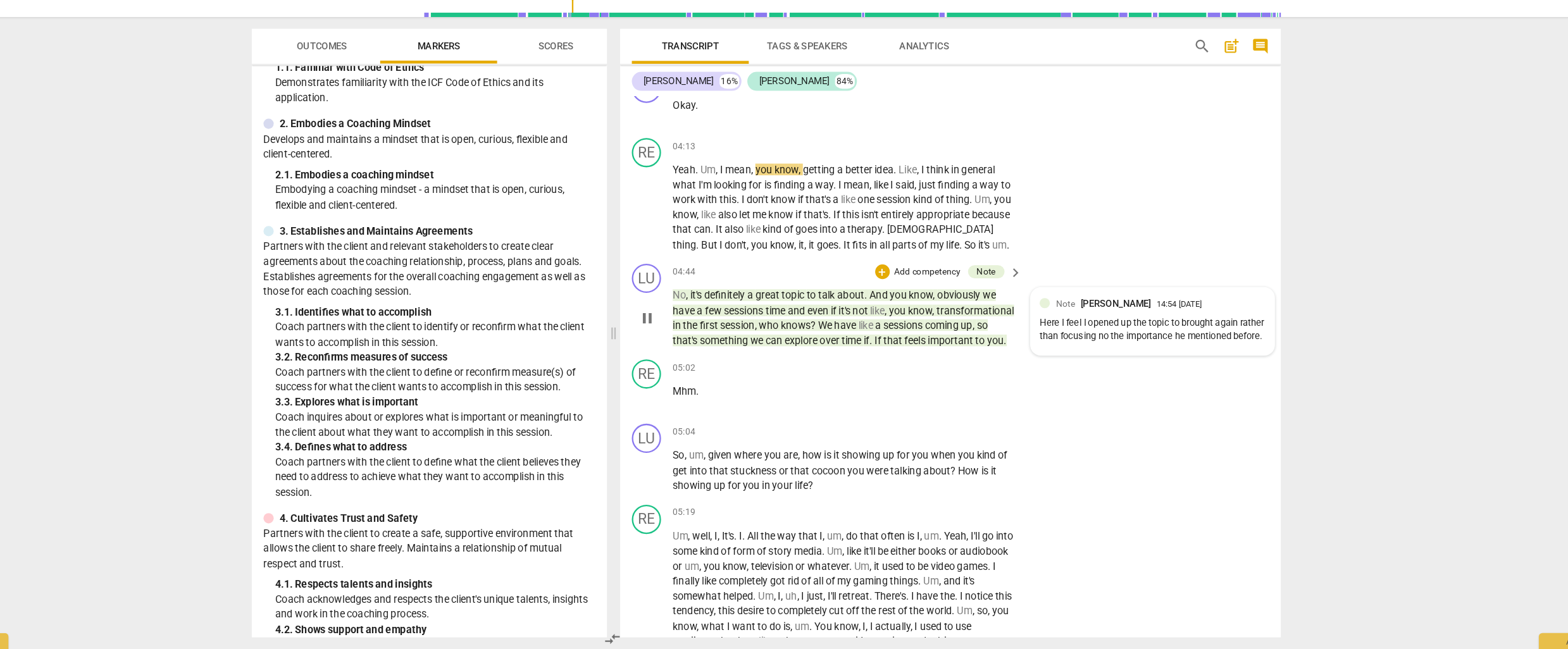
click at [1058, 370] on div "Here I feel I opened up the topic to brought again rather than focusing no the …" at bounding box center [1118, 373] width 196 height 24
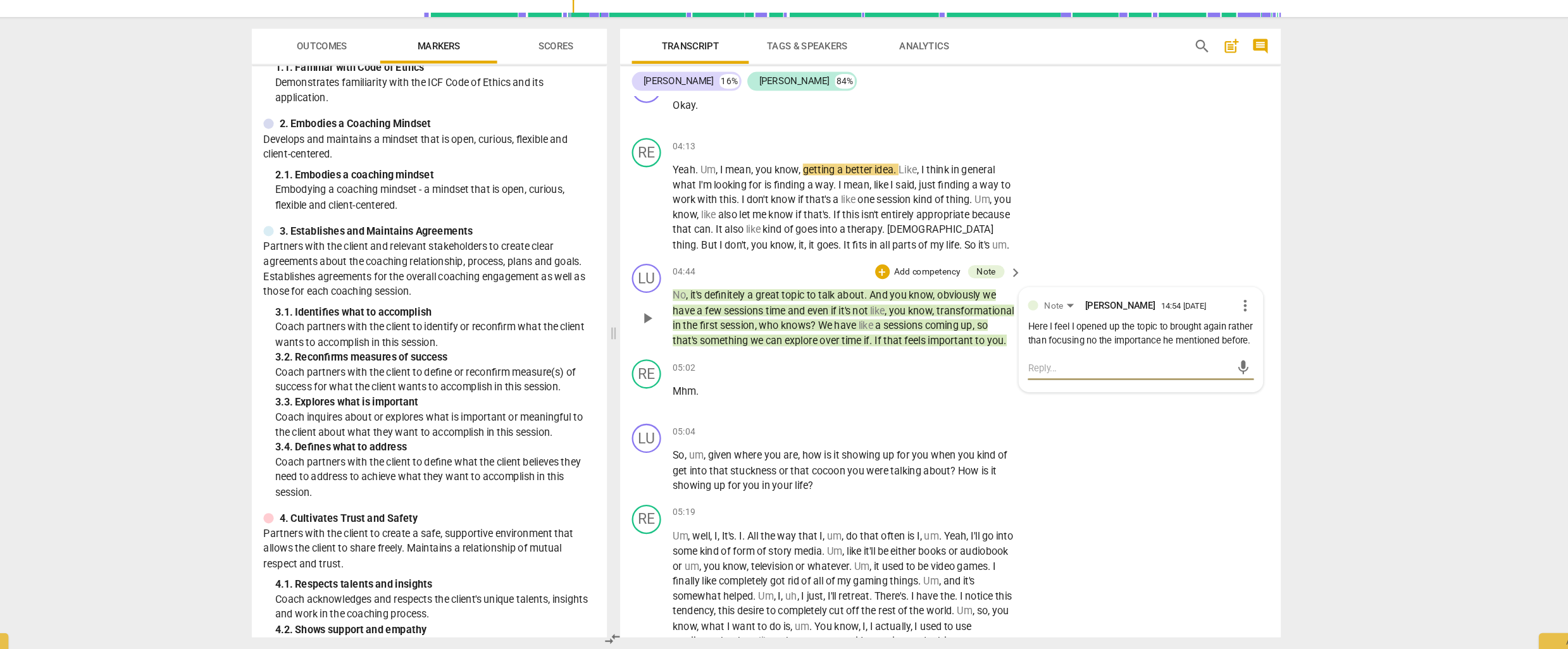
click at [1015, 412] on textarea at bounding box center [1097, 406] width 175 height 12
click at [1120, 412] on textarea "Yes, I agree. Might have paraphased" at bounding box center [1097, 406] width 175 height 12
click at [1149, 412] on textarea "Yes, I agree. Might have paraphrased" at bounding box center [1097, 406] width 175 height 12
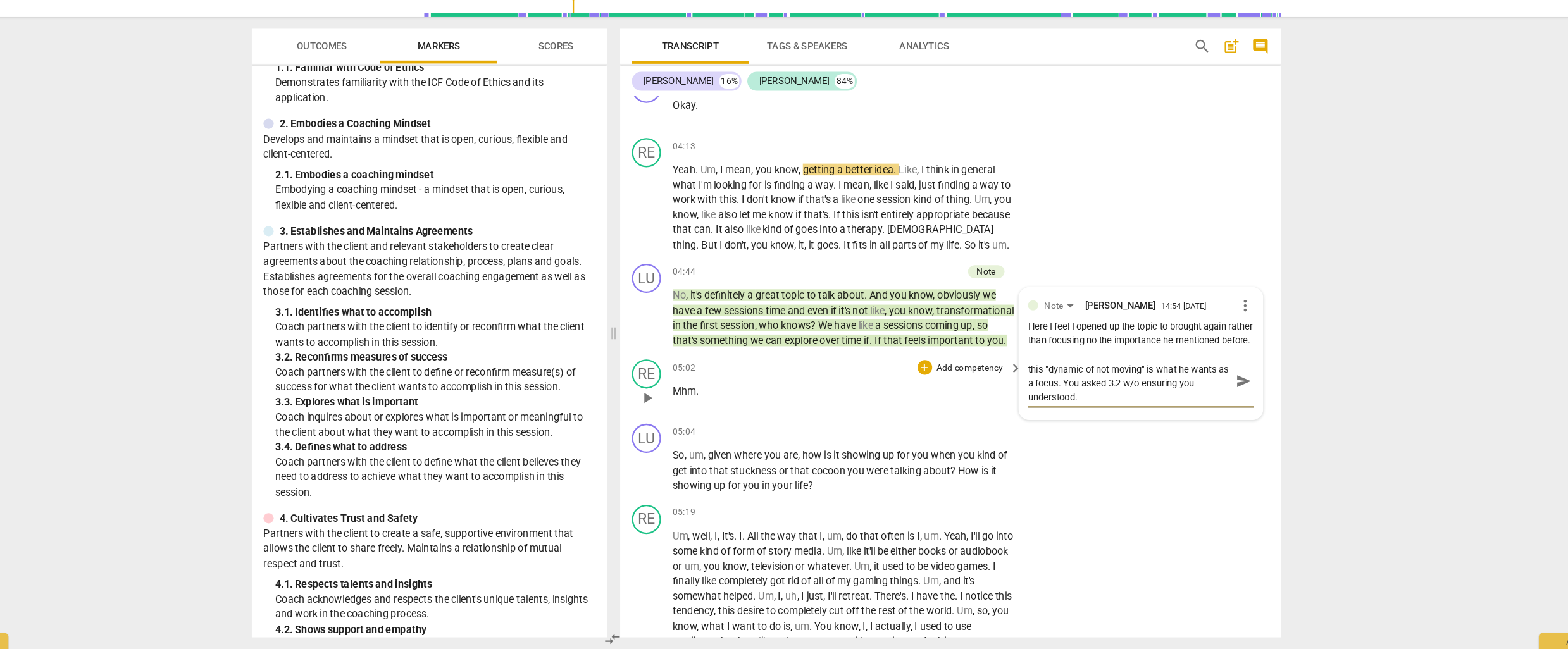
click at [833, 412] on div "05:02 + Add competency keyboard_arrow_right" at bounding box center [855, 405] width 304 height 14
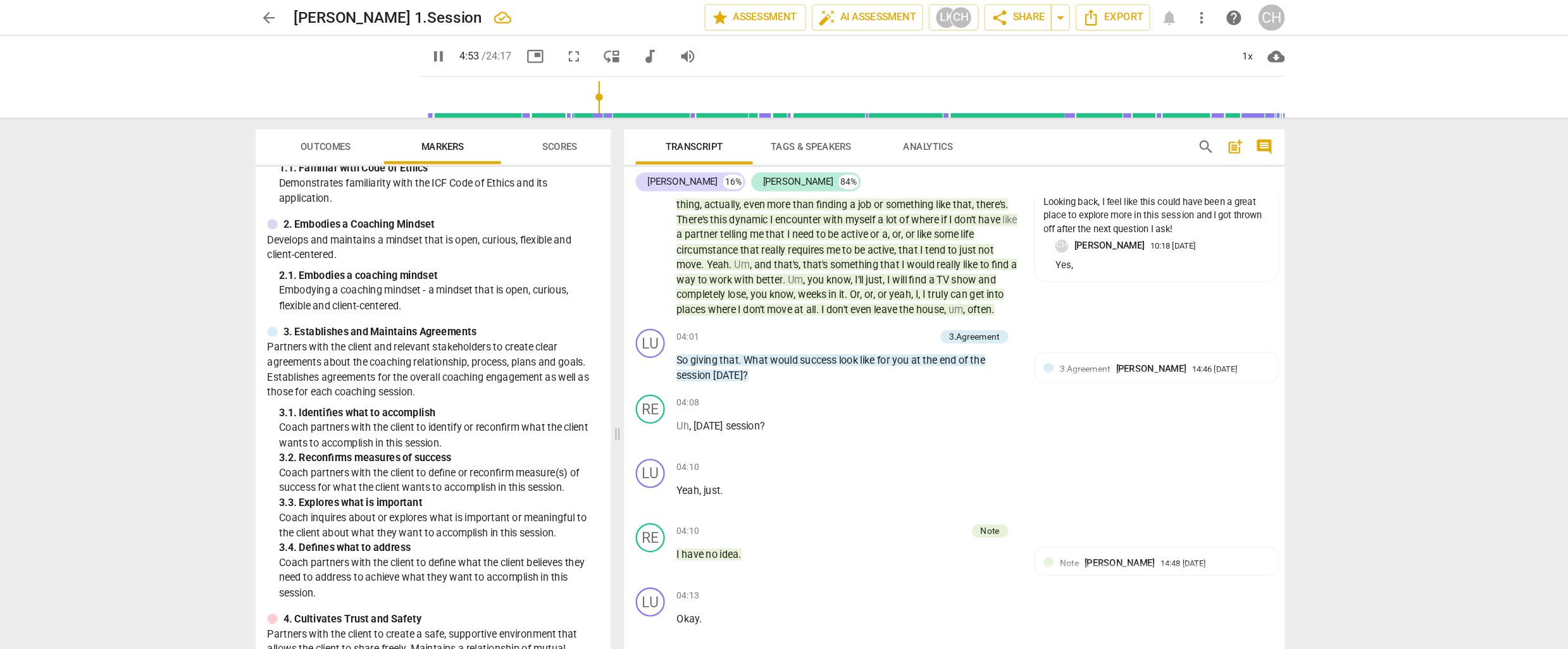
scroll to position [706, 0]
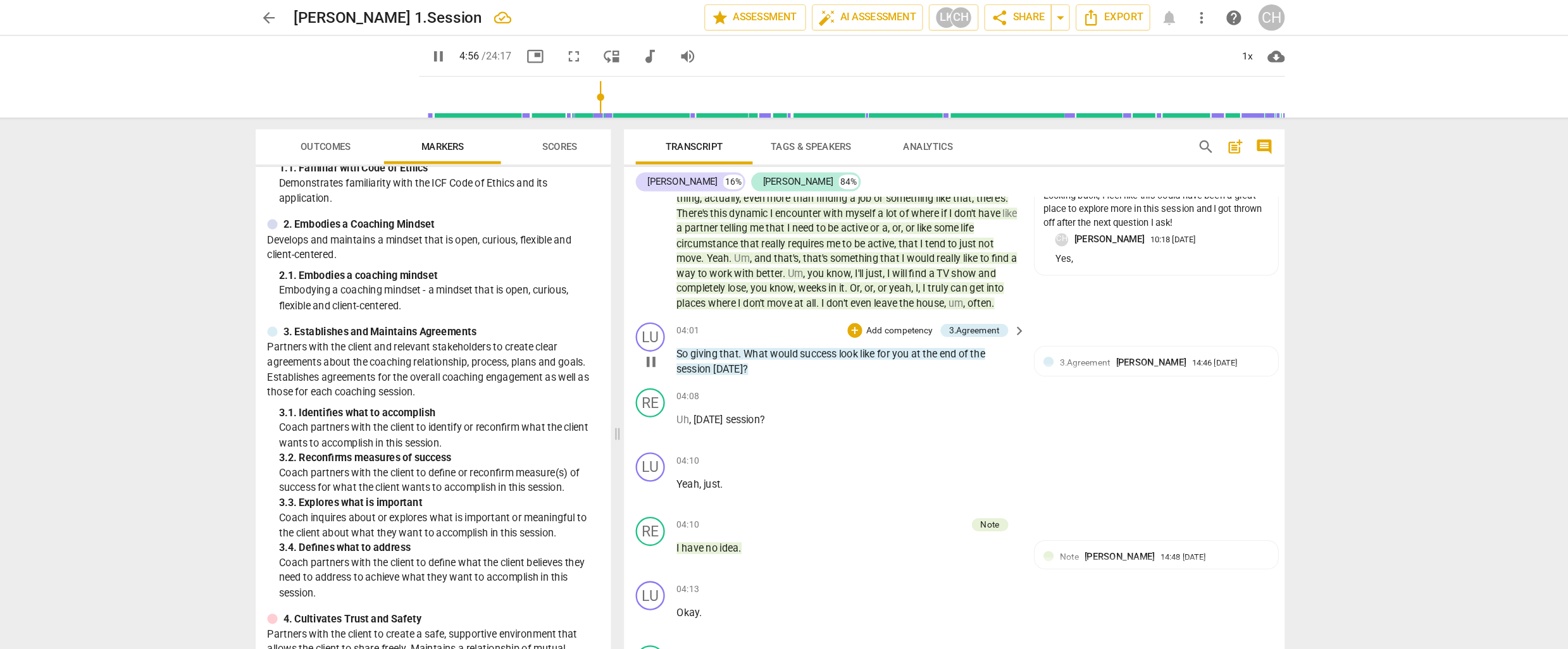
click at [877, 287] on p "Add competency" at bounding box center [896, 286] width 60 height 11
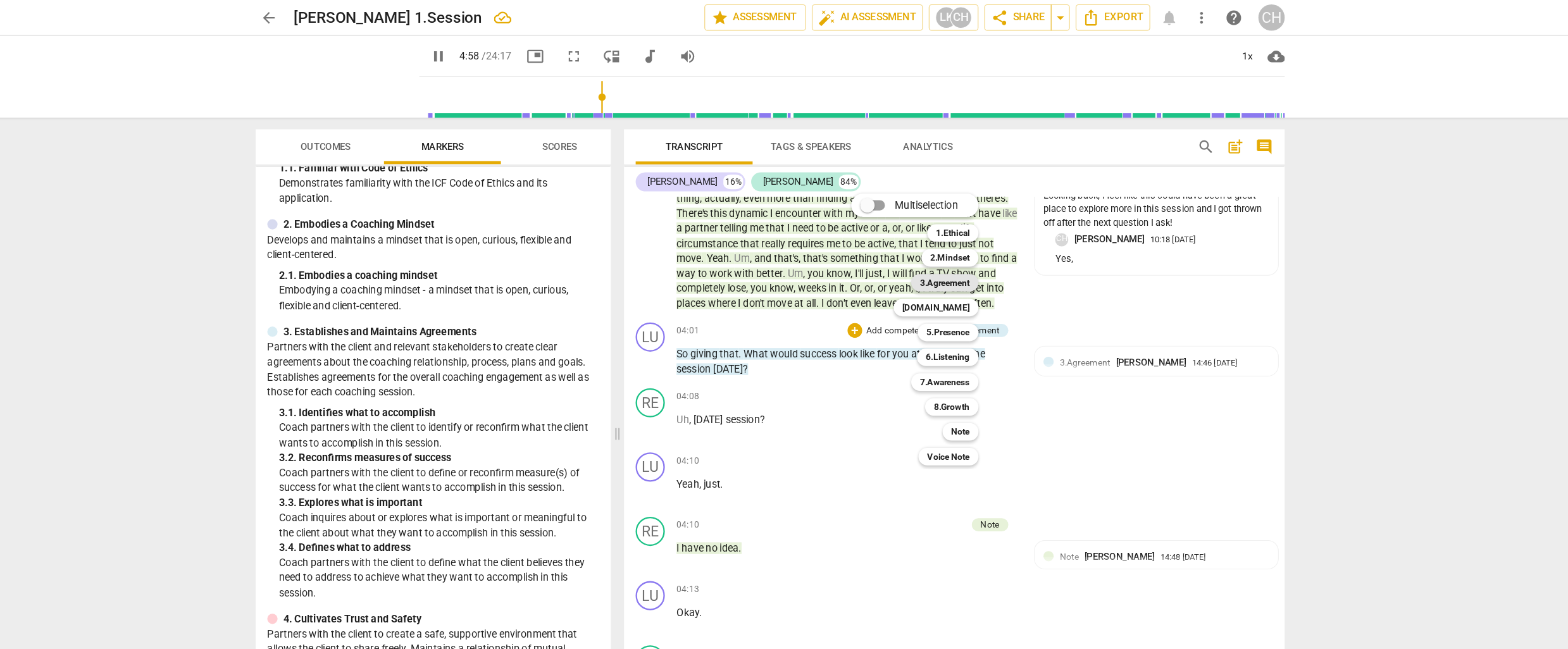
click at [942, 240] on b "3.Agreement" at bounding box center [935, 244] width 43 height 15
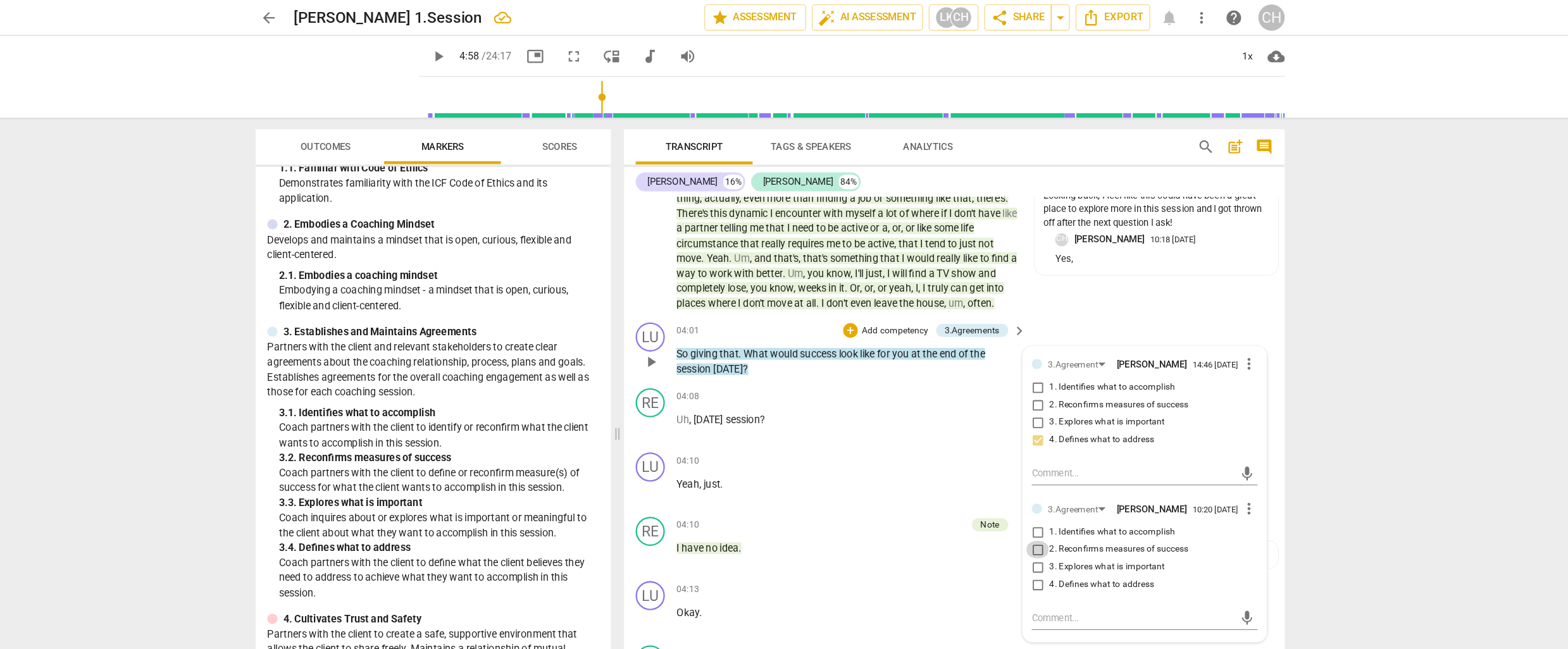
click at [1013, 481] on input "2. Reconfirms measures of success" at bounding box center [1015, 475] width 20 height 15
click at [1011, 539] on textarea at bounding box center [1097, 535] width 175 height 12
click at [1034, 553] on textarea "This is asking what he desires from this session. I commented below that 1st pa…" at bounding box center [1097, 541] width 175 height 24
click at [1074, 553] on textarea "This is asking what he desires from this session. I commented below that 1st pa…" at bounding box center [1097, 541] width 175 height 24
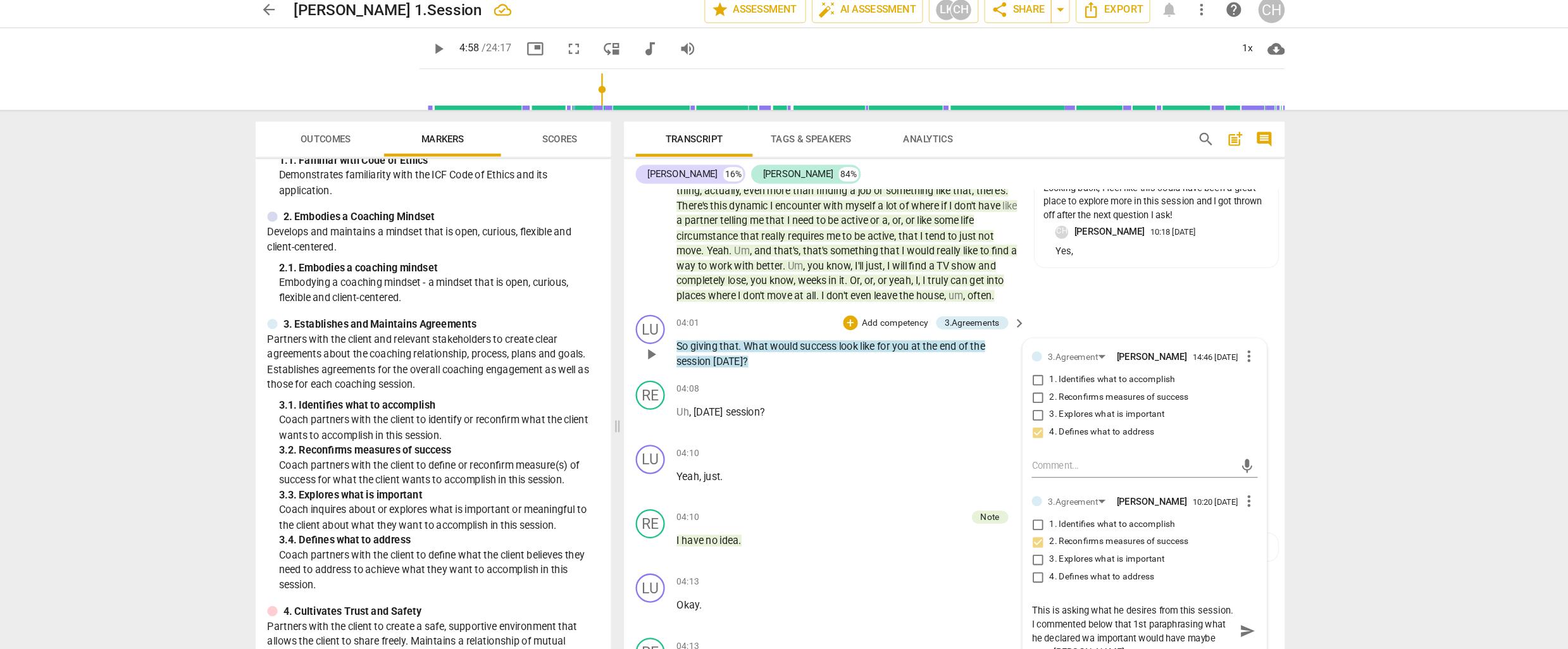
scroll to position [0, 0]
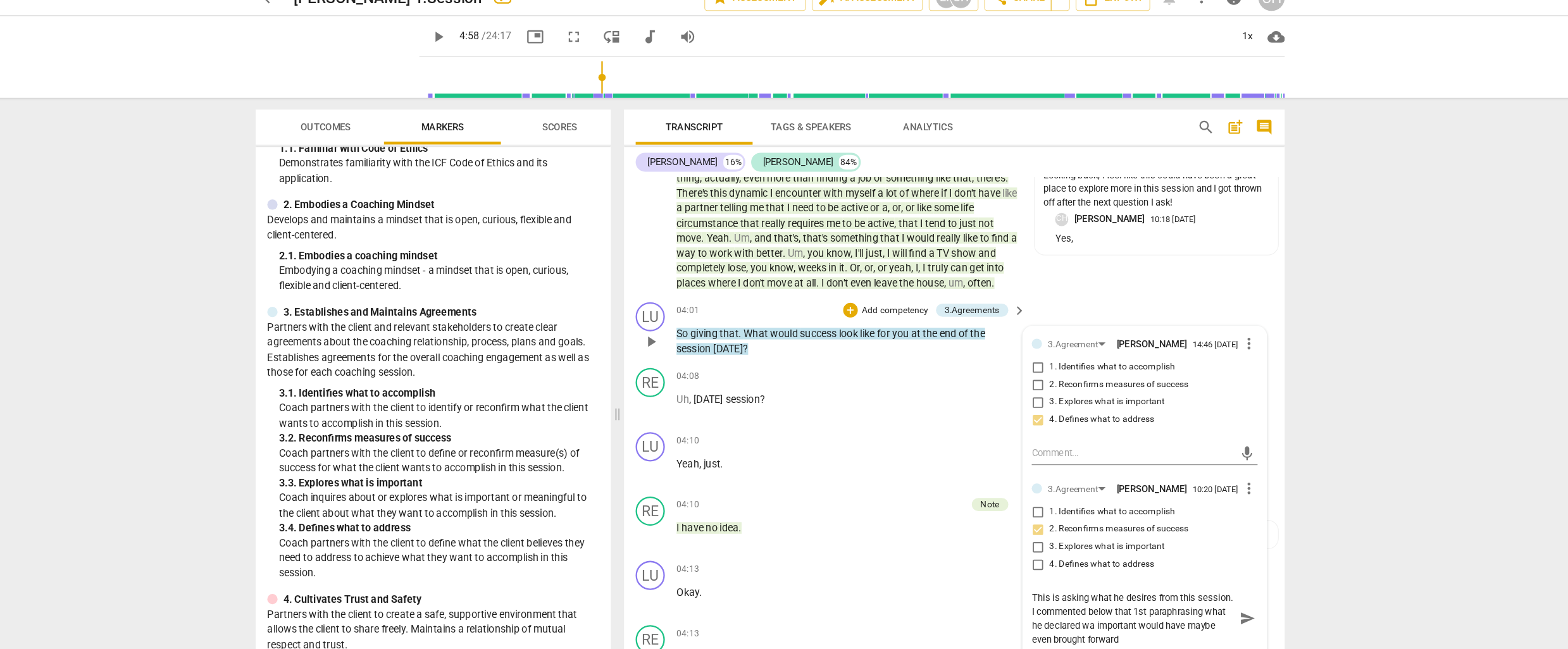
click at [1131, 564] on textarea "This is asking what he desires from this session. I commented below that 1st pa…" at bounding box center [1097, 553] width 175 height 48
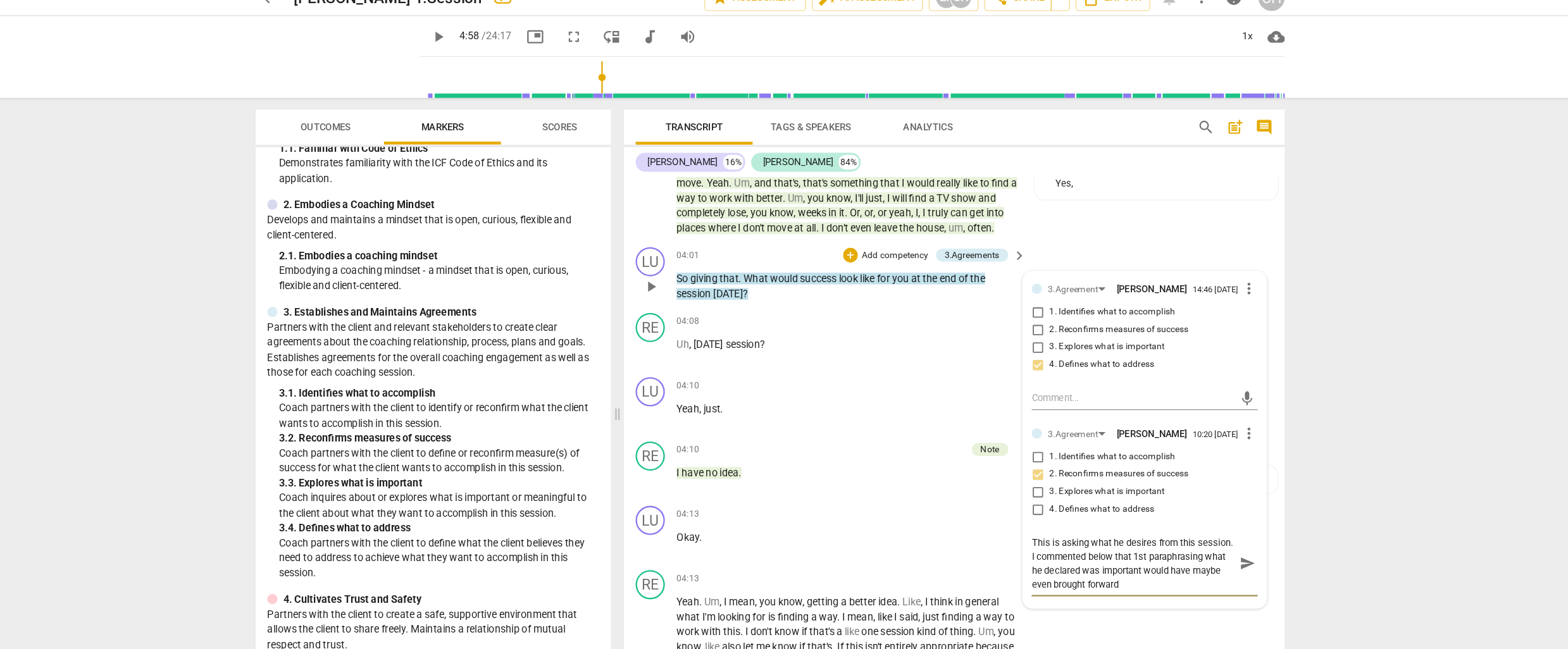
scroll to position [759, 0]
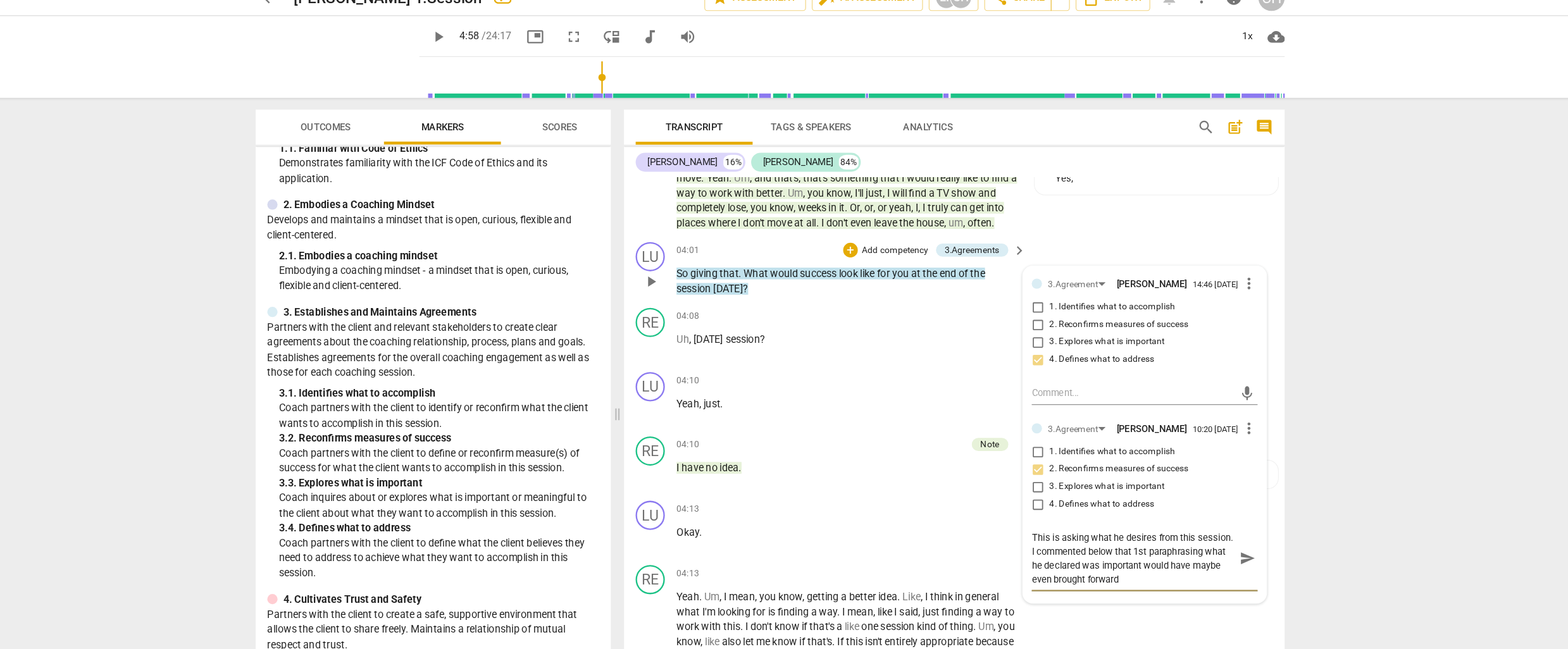
click at [1161, 520] on textarea "This is asking what he desires from this session. I commented below that 1st pa…" at bounding box center [1097, 500] width 175 height 48
click at [764, 330] on div "RE play_arrow pause 04:08 + Add competency keyboard_arrow_right Uh , [DATE] ses…" at bounding box center [944, 306] width 572 height 55
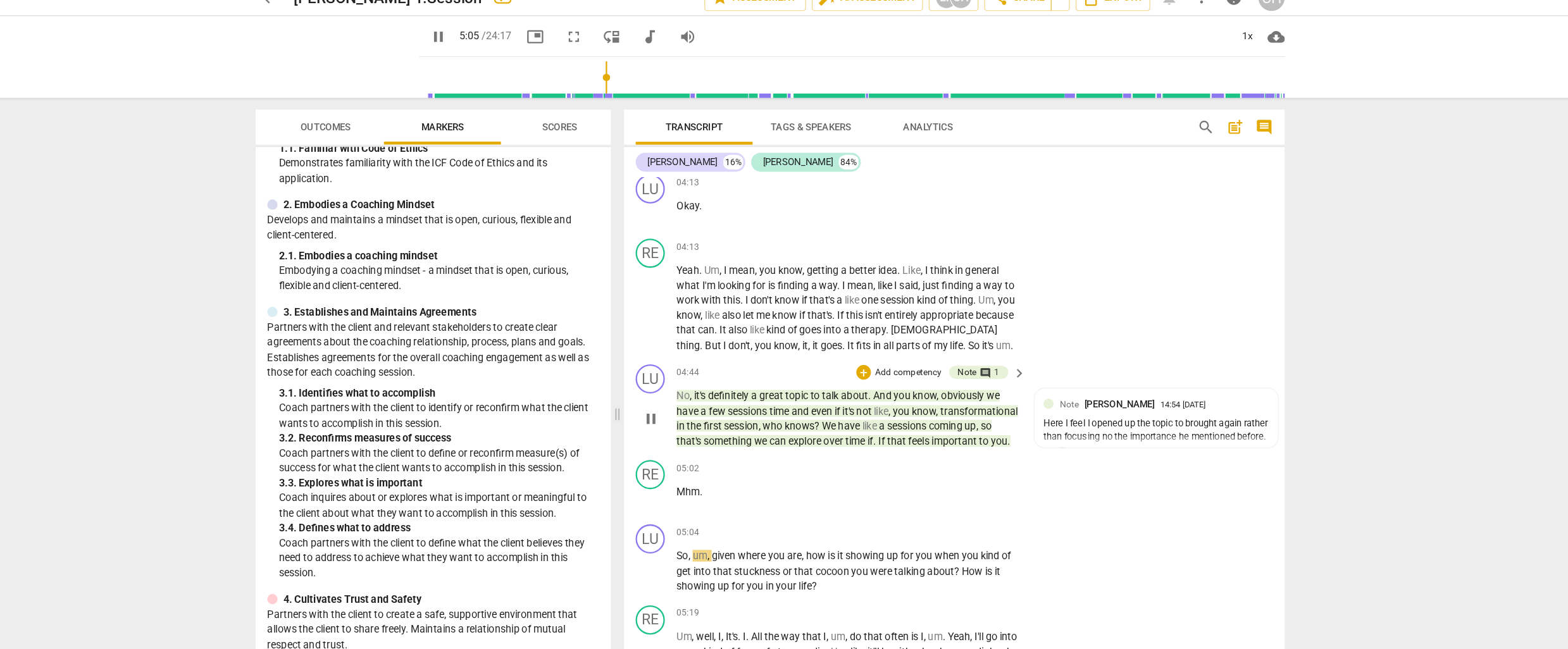
scroll to position [1042, 0]
click at [883, 335] on p "Add competency" at bounding box center [904, 339] width 60 height 11
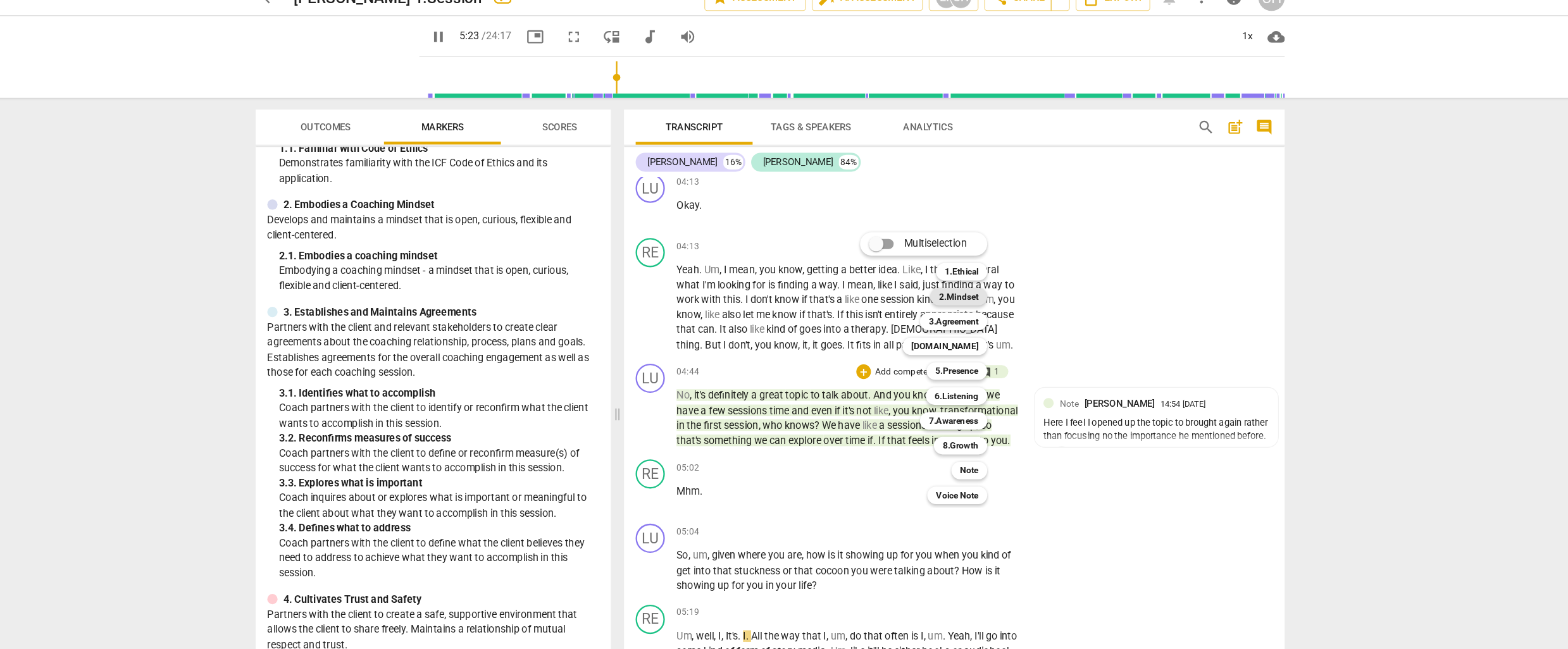
click at [939, 271] on b "2.Mindset" at bounding box center [947, 274] width 34 height 15
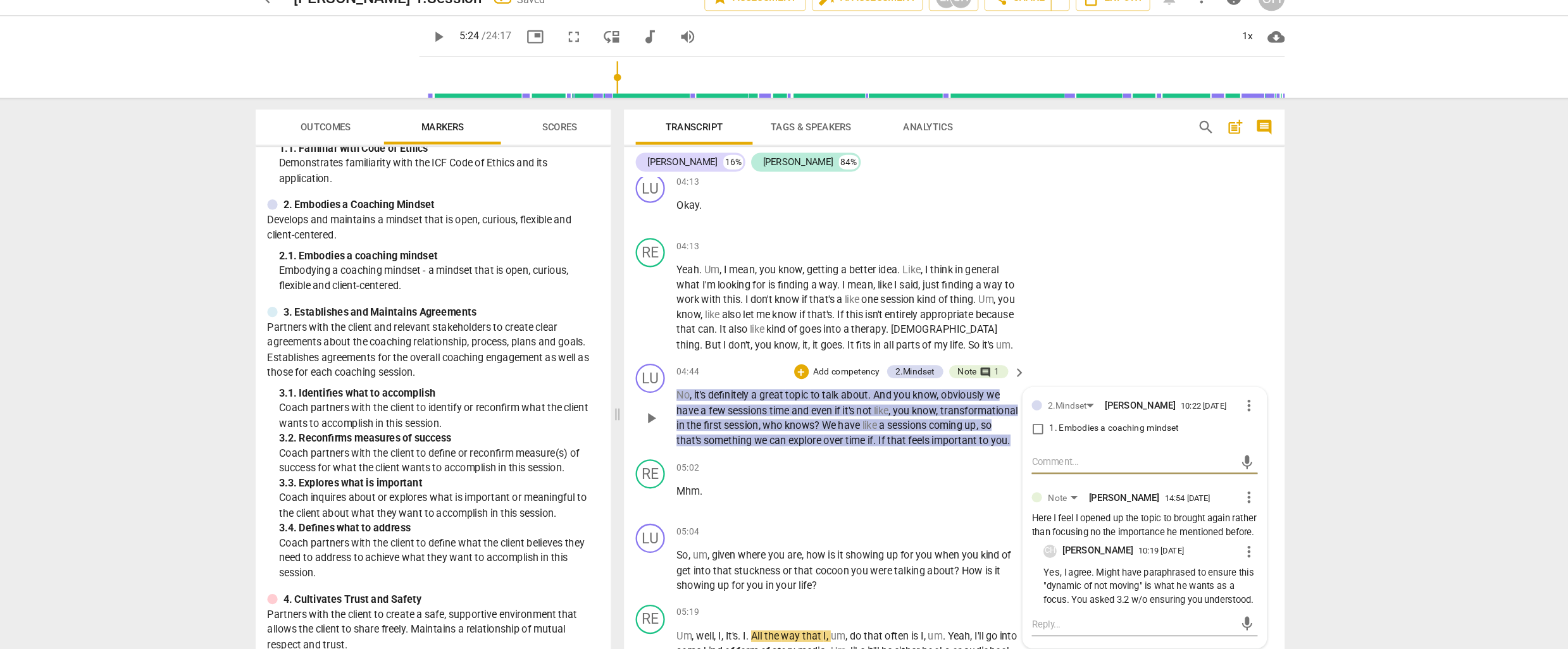
click at [1012, 390] on input "1. Embodies a coaching mindset" at bounding box center [1015, 388] width 20 height 15
click at [842, 336] on p "Add competency" at bounding box center [850, 339] width 60 height 11
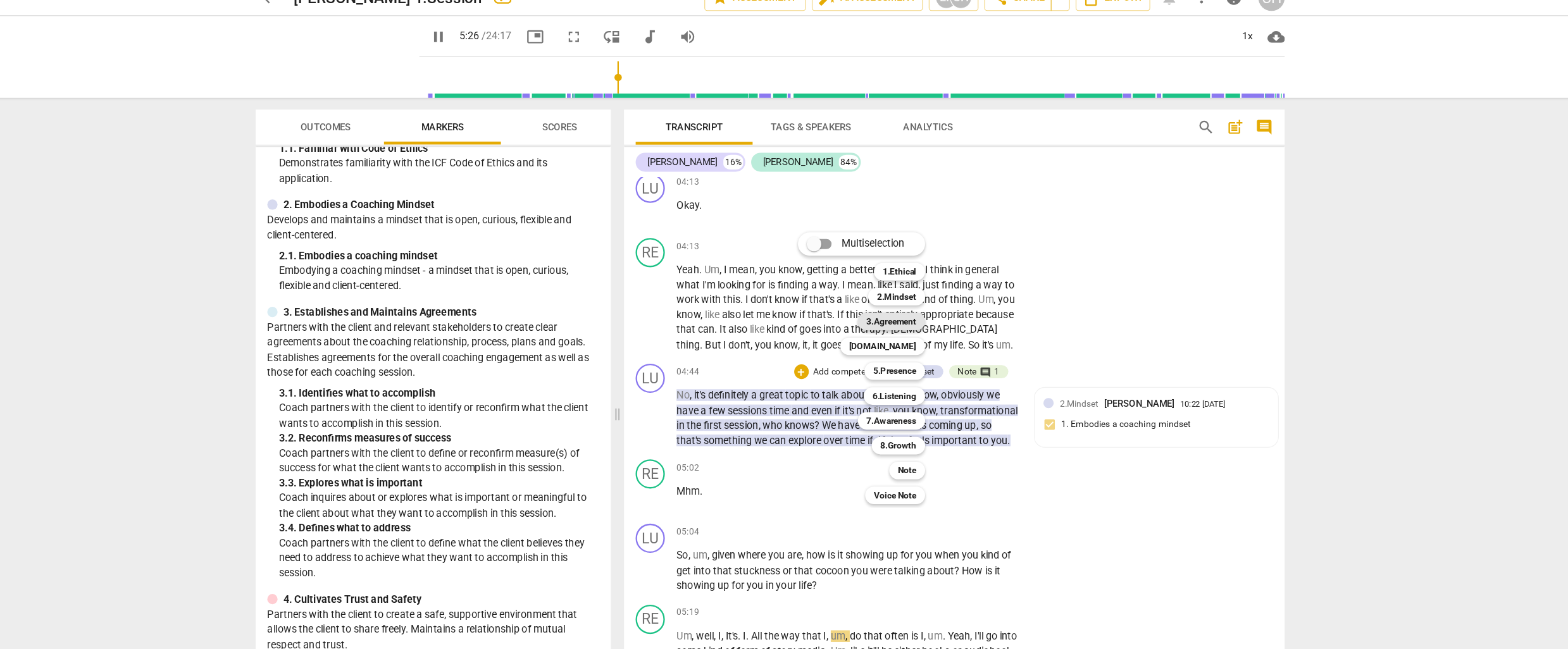
click at [885, 294] on b "3.Agreement" at bounding box center [889, 295] width 43 height 15
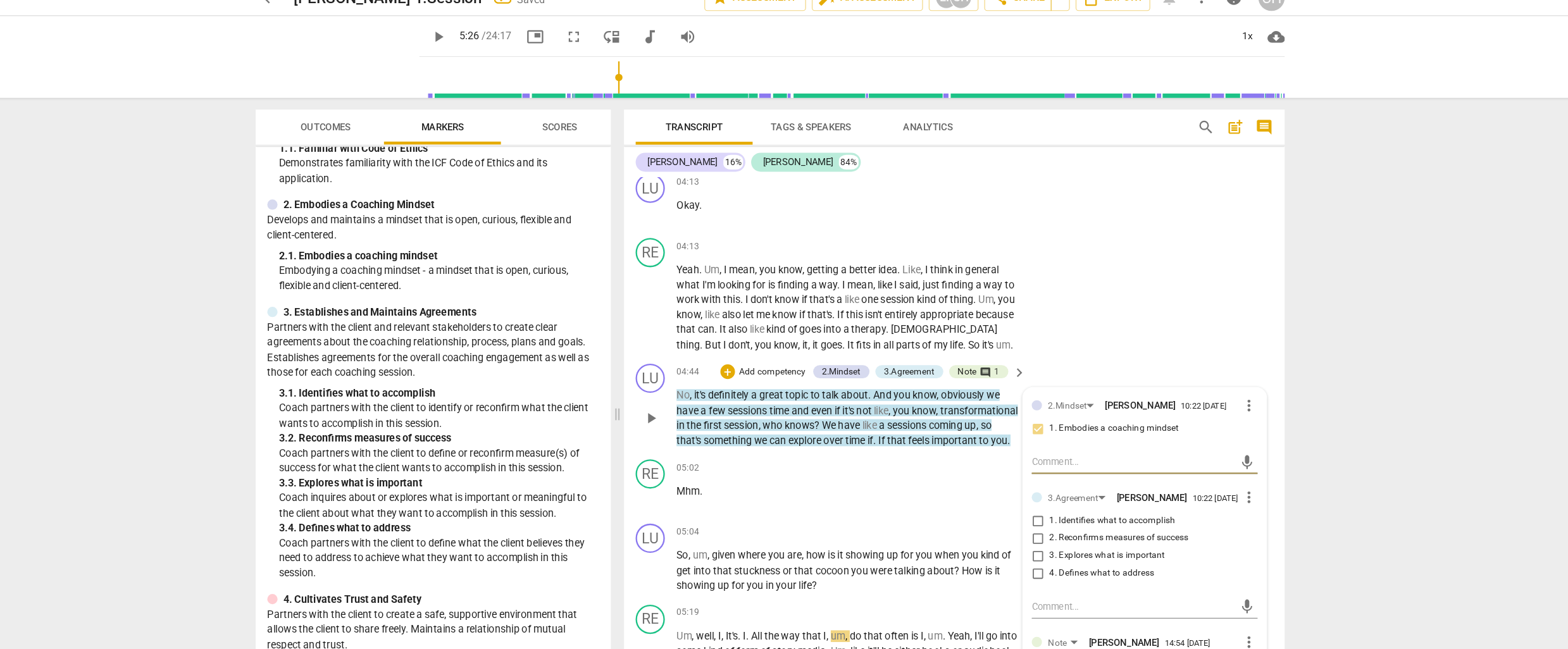
click at [1016, 474] on input "1. Identifies what to accomplish" at bounding box center [1015, 468] width 20 height 15
click at [817, 513] on p "So , um , given where you are , how is it showing up for you when you kind of g…" at bounding box center [851, 511] width 296 height 39
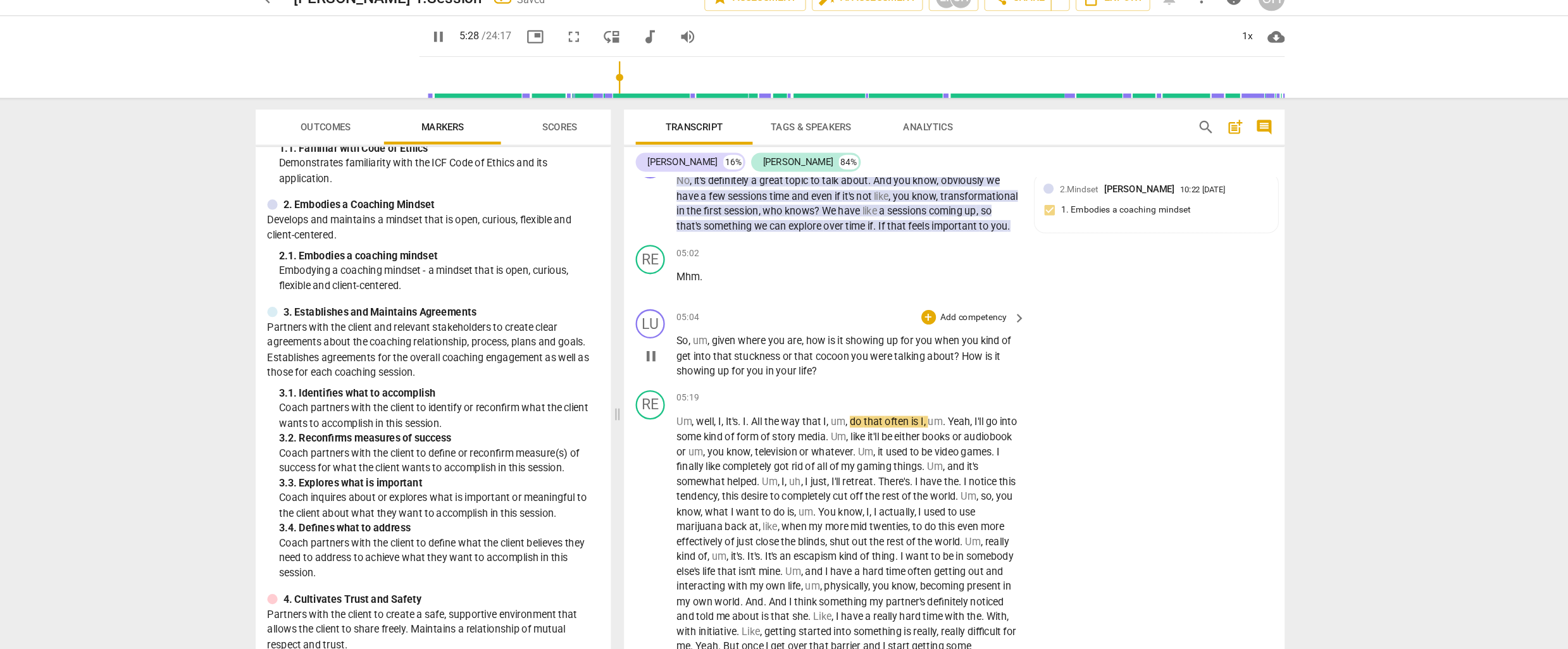
scroll to position [1234, 0]
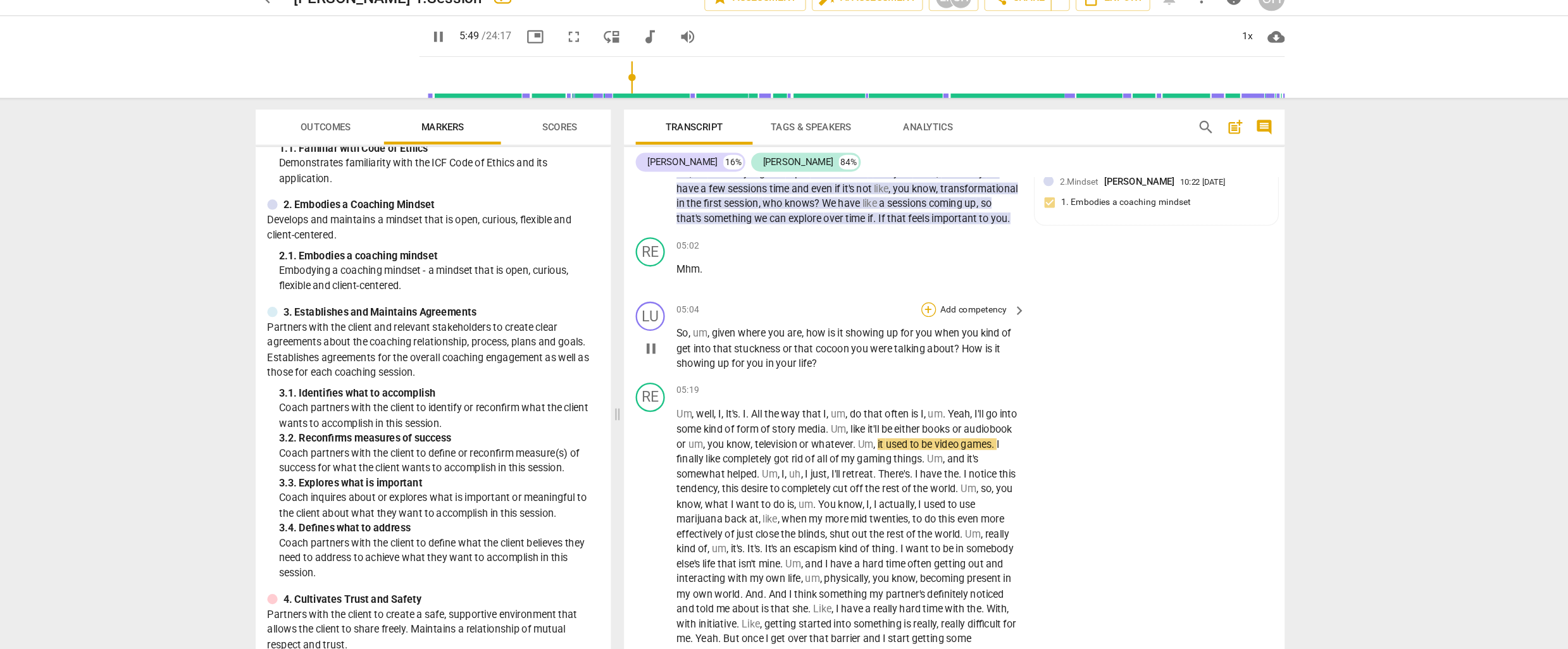
click at [920, 292] on div "+" at bounding box center [921, 285] width 12 height 12
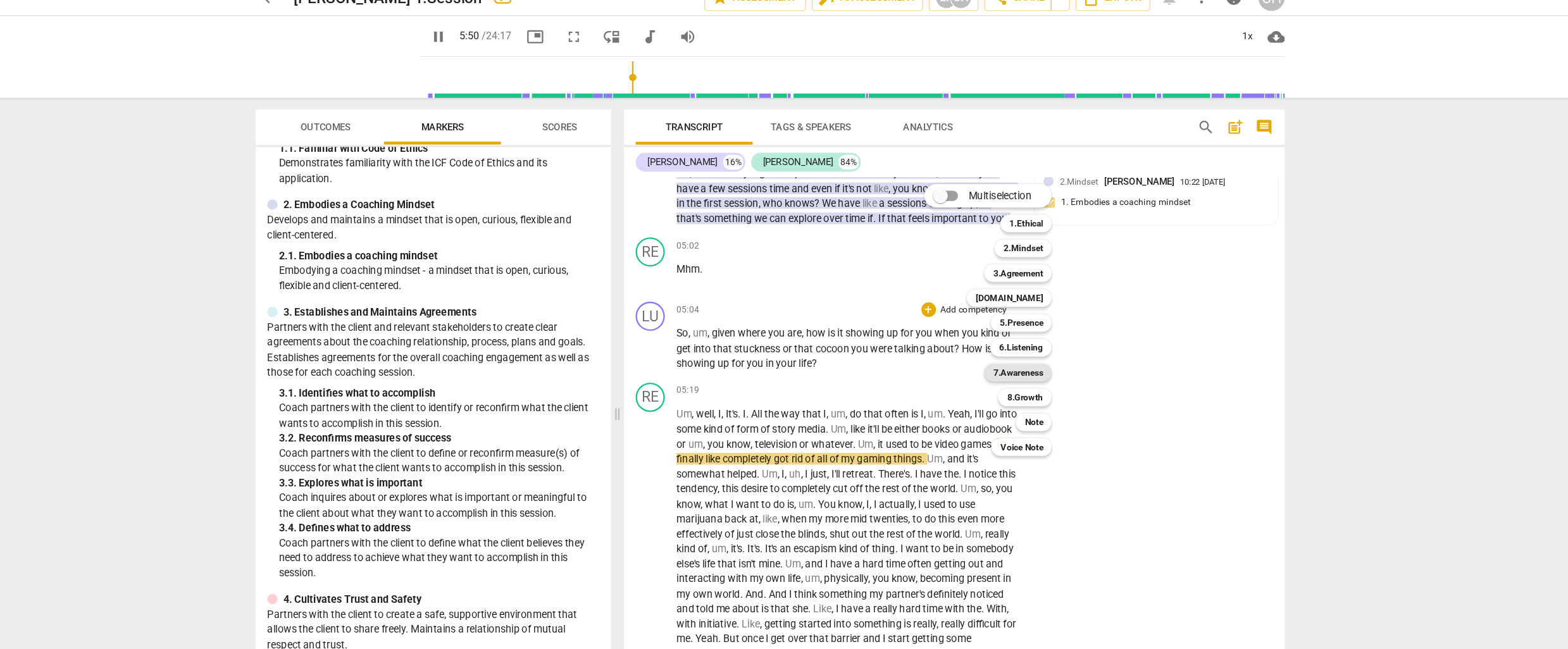
click at [985, 338] on b "7.Awareness" at bounding box center [998, 339] width 43 height 15
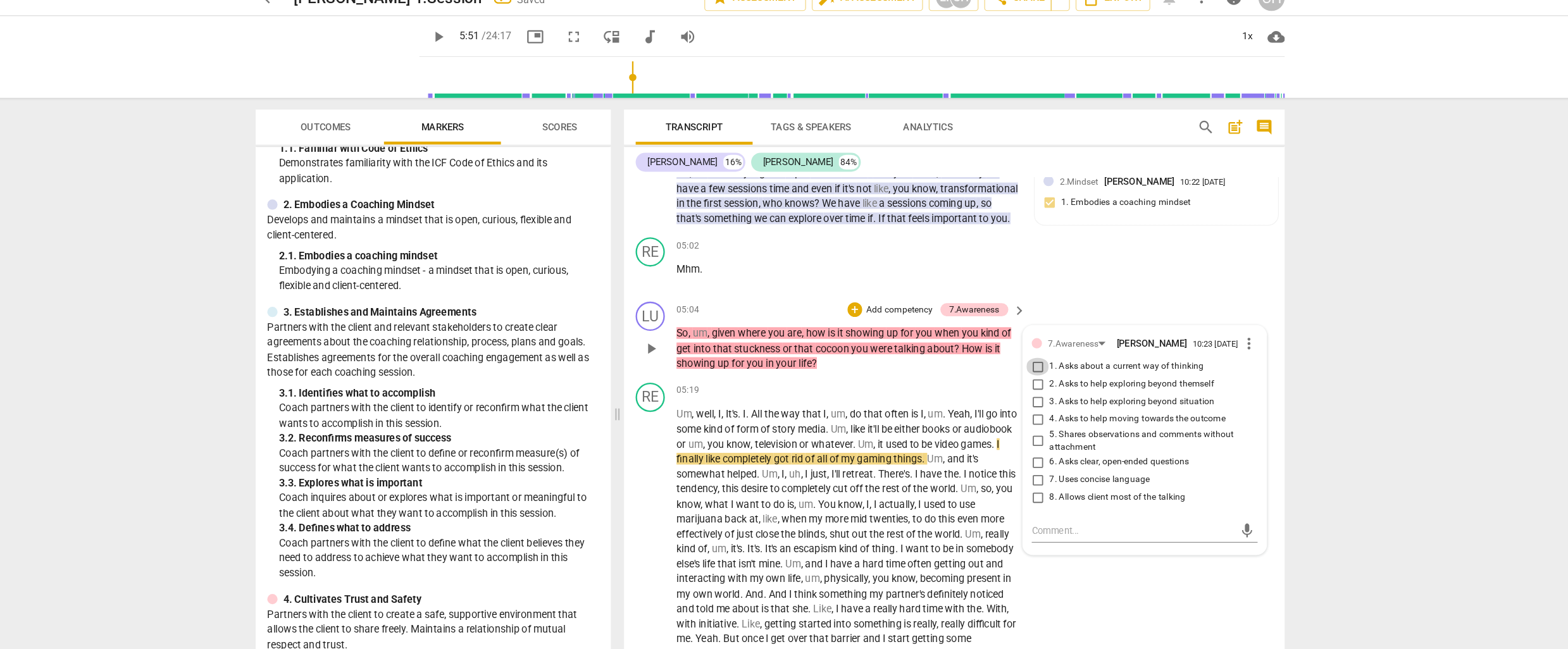
click at [1017, 342] on input "1. Asks about a current way of thinking" at bounding box center [1015, 334] width 20 height 15
click at [1013, 358] on input "2. Asks to help exploring beyond themself" at bounding box center [1015, 349] width 20 height 15
click at [892, 394] on span "be" at bounding box center [885, 388] width 11 height 10
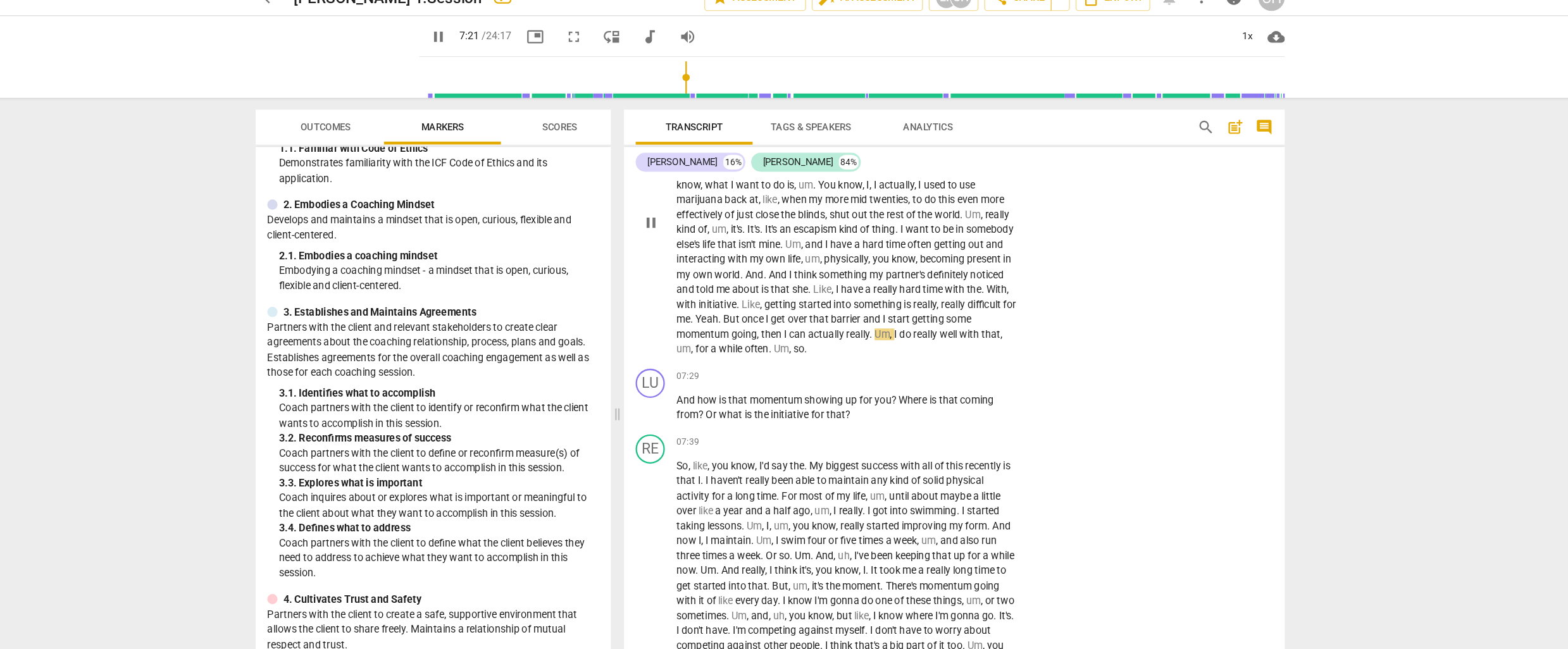
scroll to position [1518, 0]
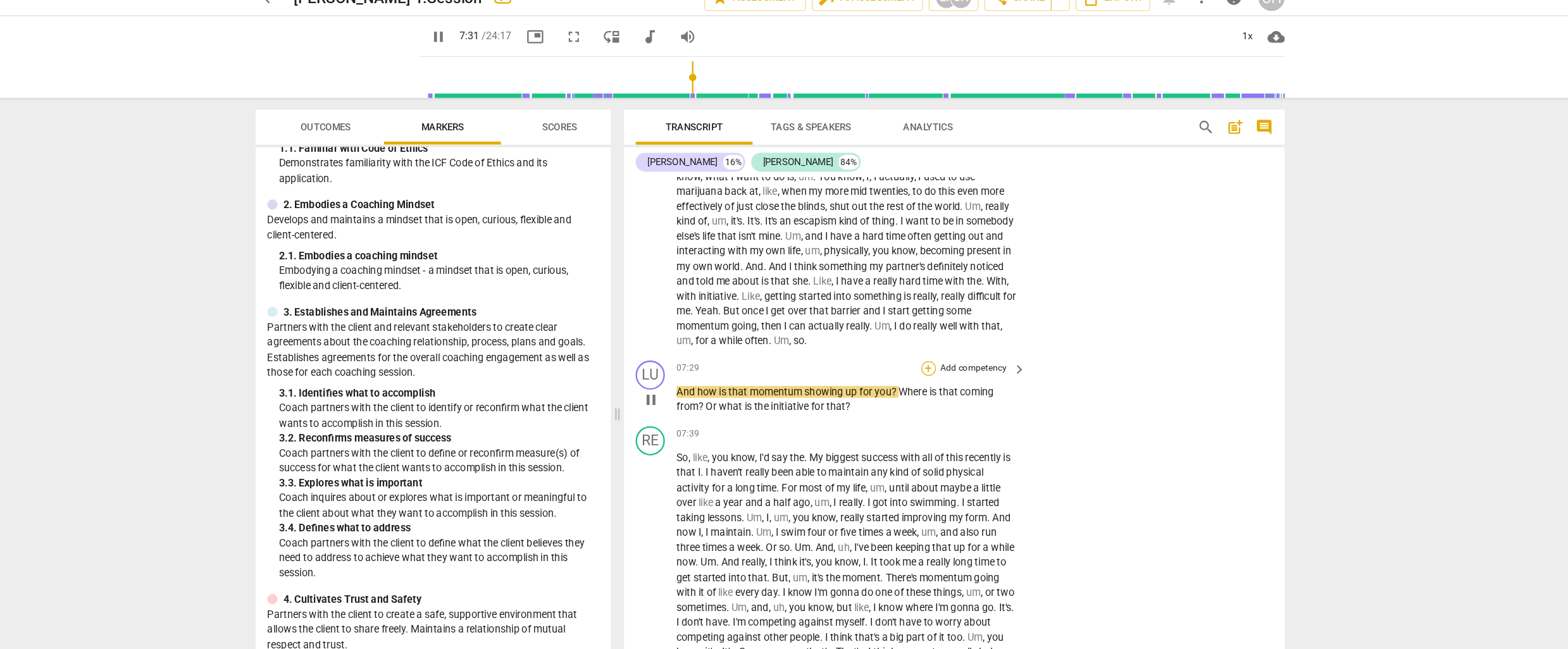
click at [920, 342] on div "+" at bounding box center [921, 336] width 12 height 12
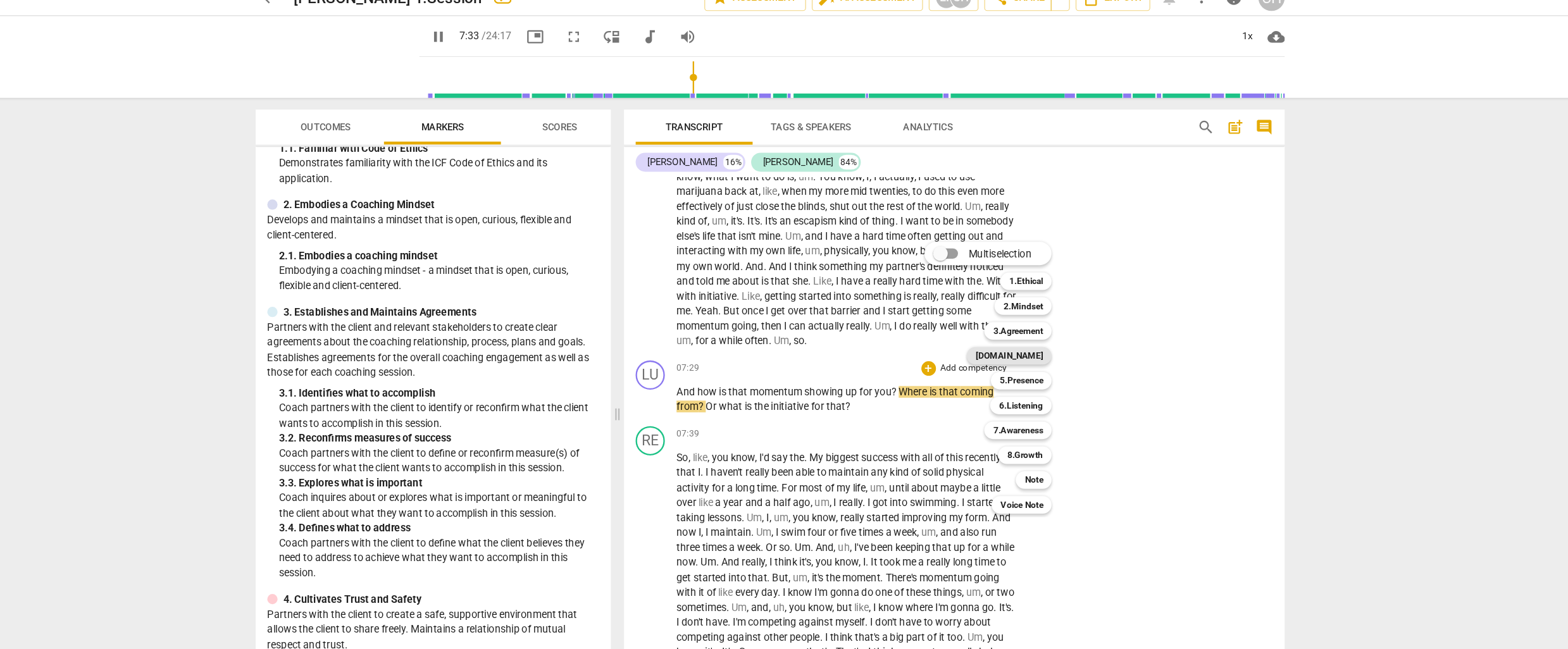
click at [1000, 327] on b "[DOMAIN_NAME]" at bounding box center [991, 324] width 58 height 15
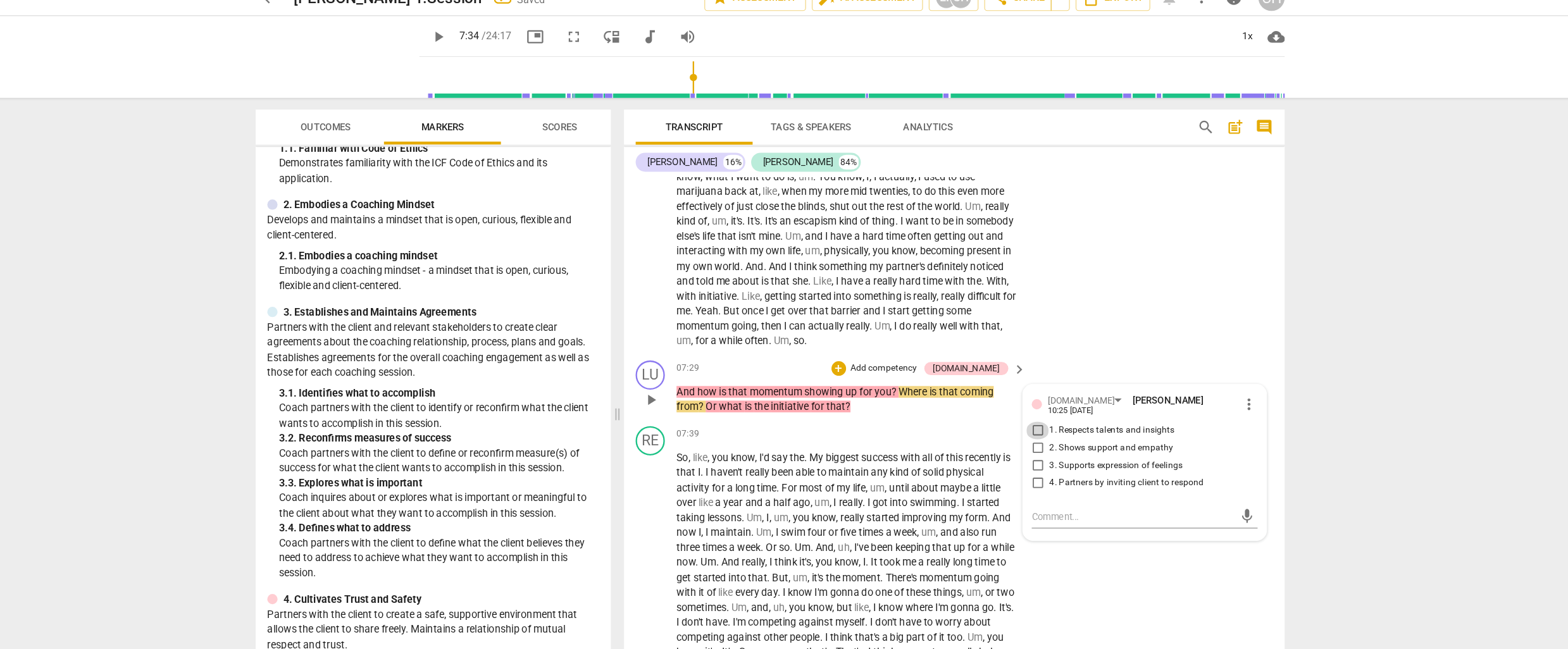
click at [1013, 394] on input "1. Respects talents and insights" at bounding box center [1015, 389] width 20 height 15
click at [1019, 467] on textarea at bounding box center [1097, 464] width 175 height 12
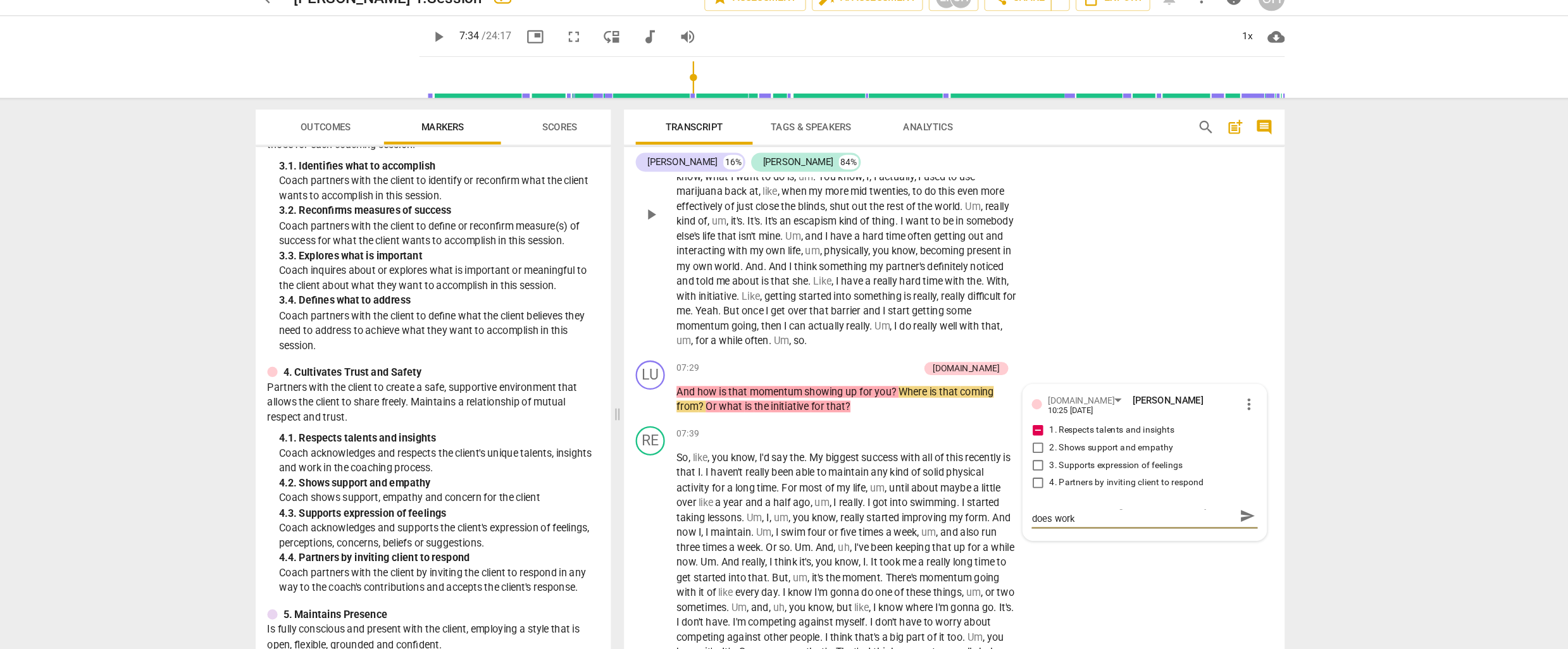
scroll to position [0, 0]
click at [1074, 465] on textarea "It serves to acknowlege what the client says does work or is a new insight." at bounding box center [1097, 470] width 175 height 24
click at [1083, 471] on textarea "It serves to acknowlege what the client says does work or is a new insight." at bounding box center [1097, 470] width 175 height 24
click at [1148, 482] on textarea "It serves to acknowledge what the client says does work or is a new insight." at bounding box center [1097, 470] width 175 height 24
click at [890, 341] on p "Add competency" at bounding box center [882, 336] width 60 height 11
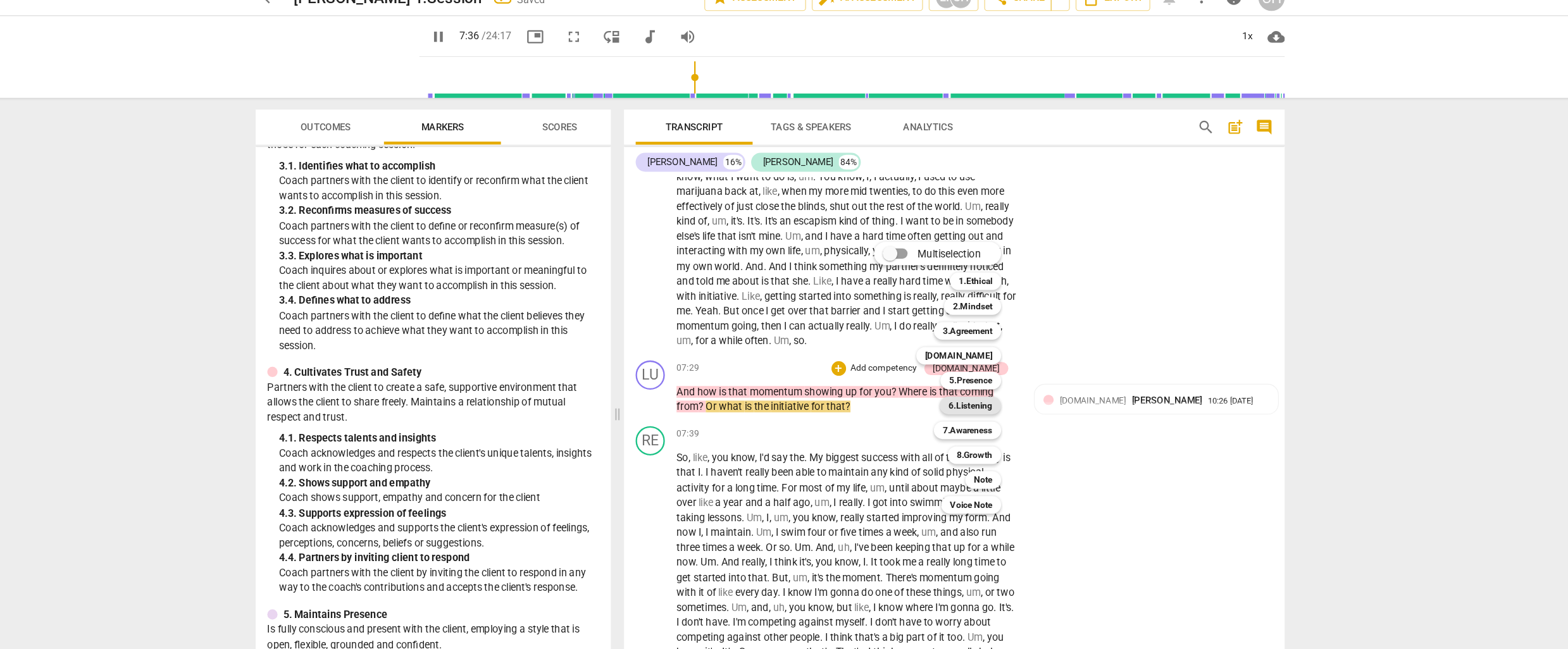
click at [965, 368] on b "6.Listening" at bounding box center [957, 368] width 38 height 15
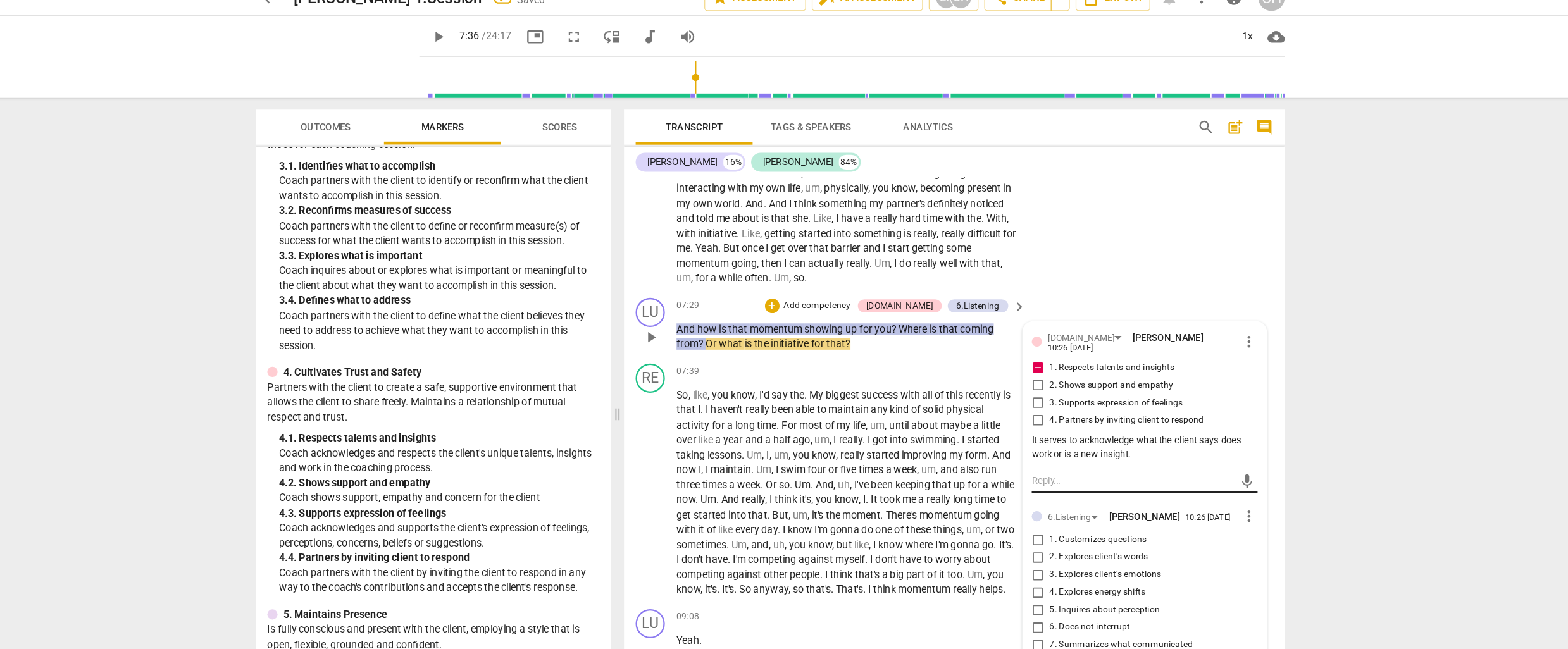
scroll to position [1580, 0]
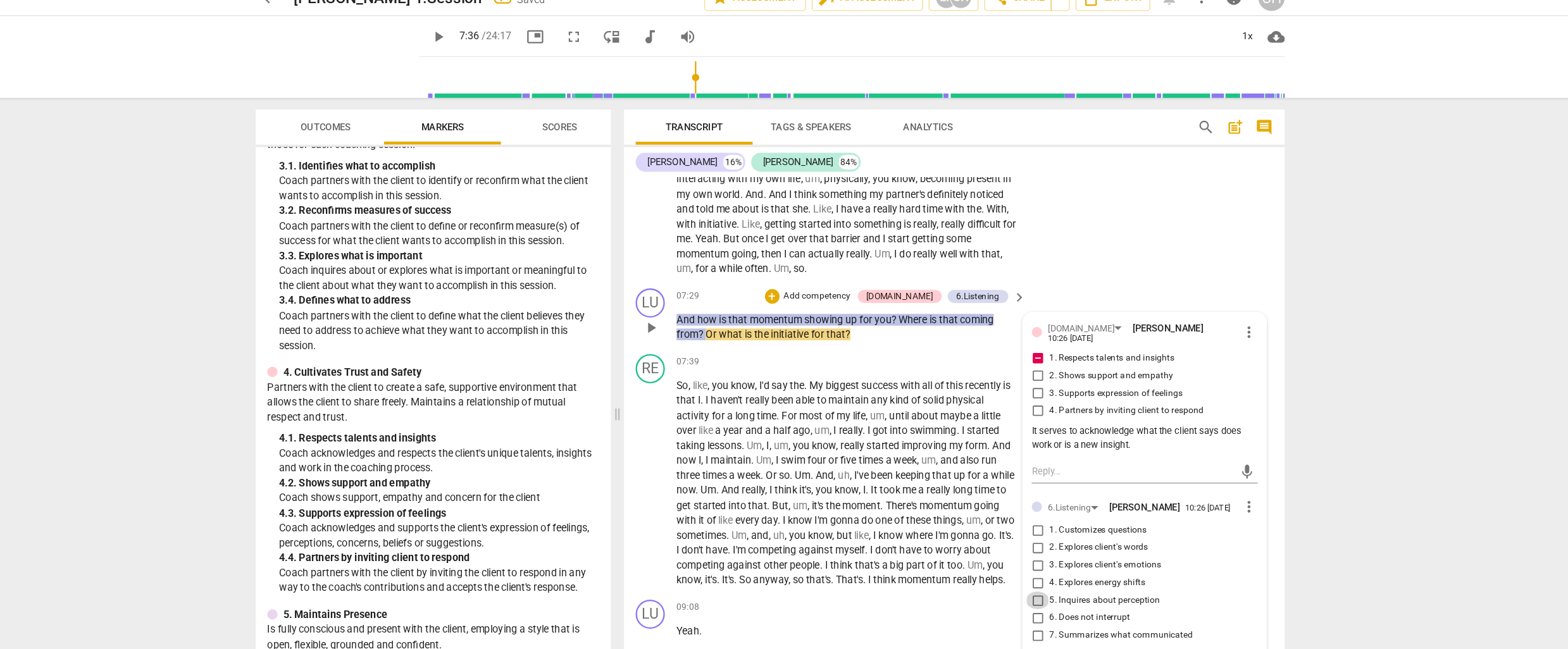
click at [1014, 545] on input "5. Inquires about perception" at bounding box center [1015, 537] width 20 height 15
click at [1013, 530] on input "4. Explores energy shifts" at bounding box center [1015, 521] width 20 height 15
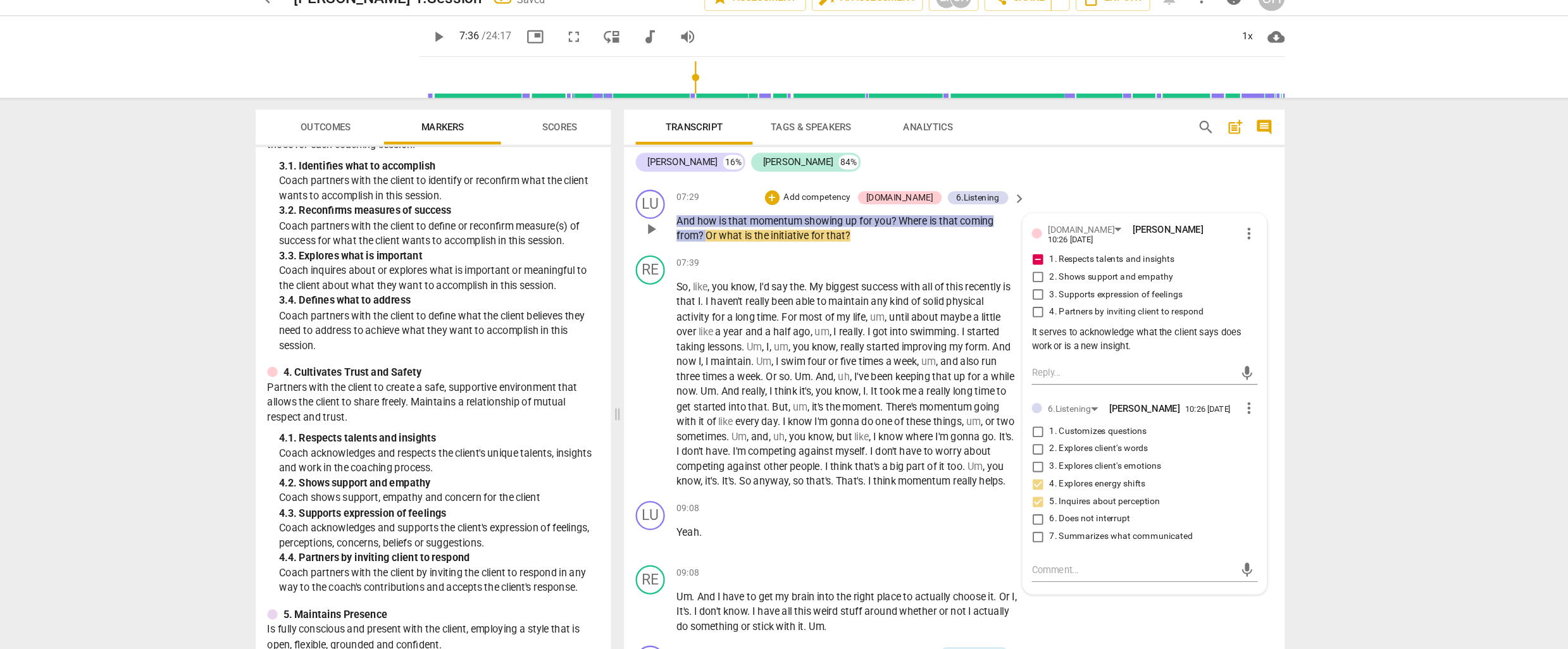
scroll to position [1670, 0]
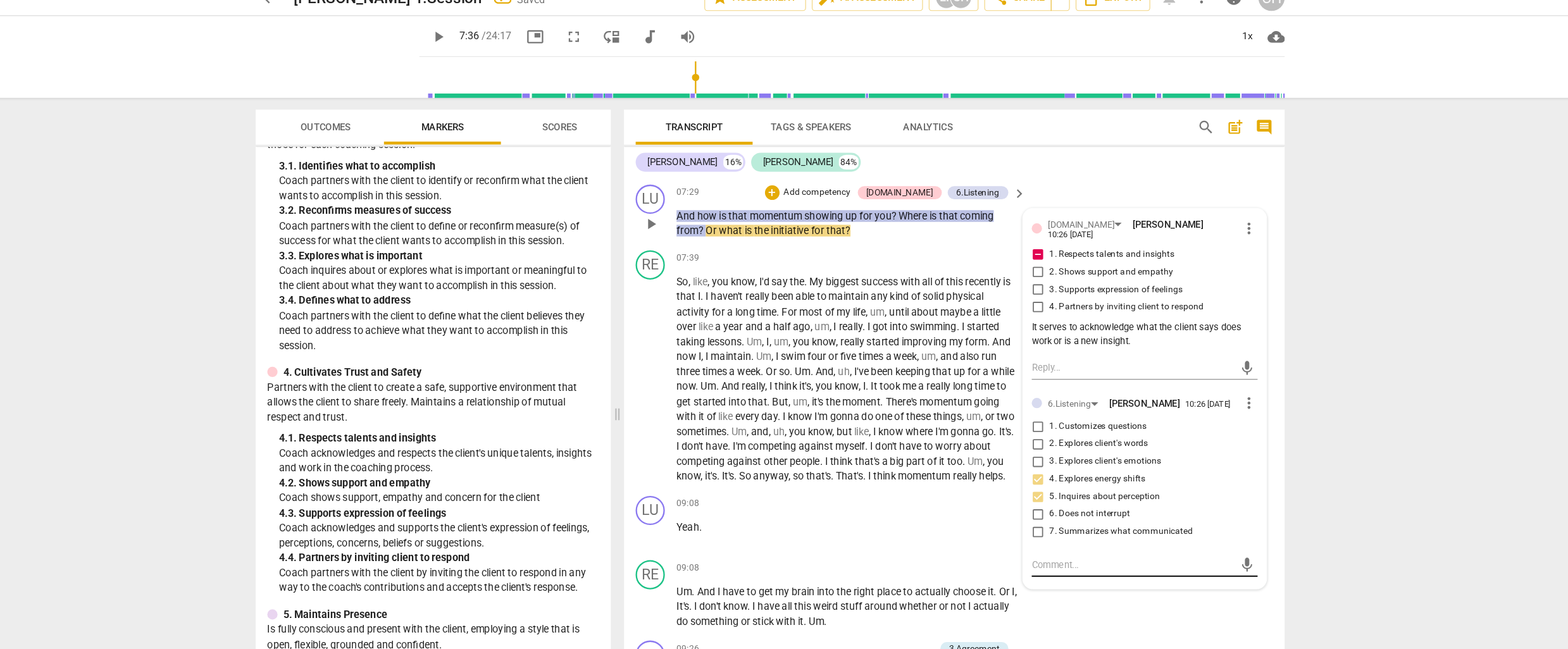
click at [1011, 512] on textarea at bounding box center [1097, 506] width 175 height 12
click at [757, 302] on p "So , like , you know , I'd say the . My biggest success with all of this recent…" at bounding box center [851, 345] width 296 height 182
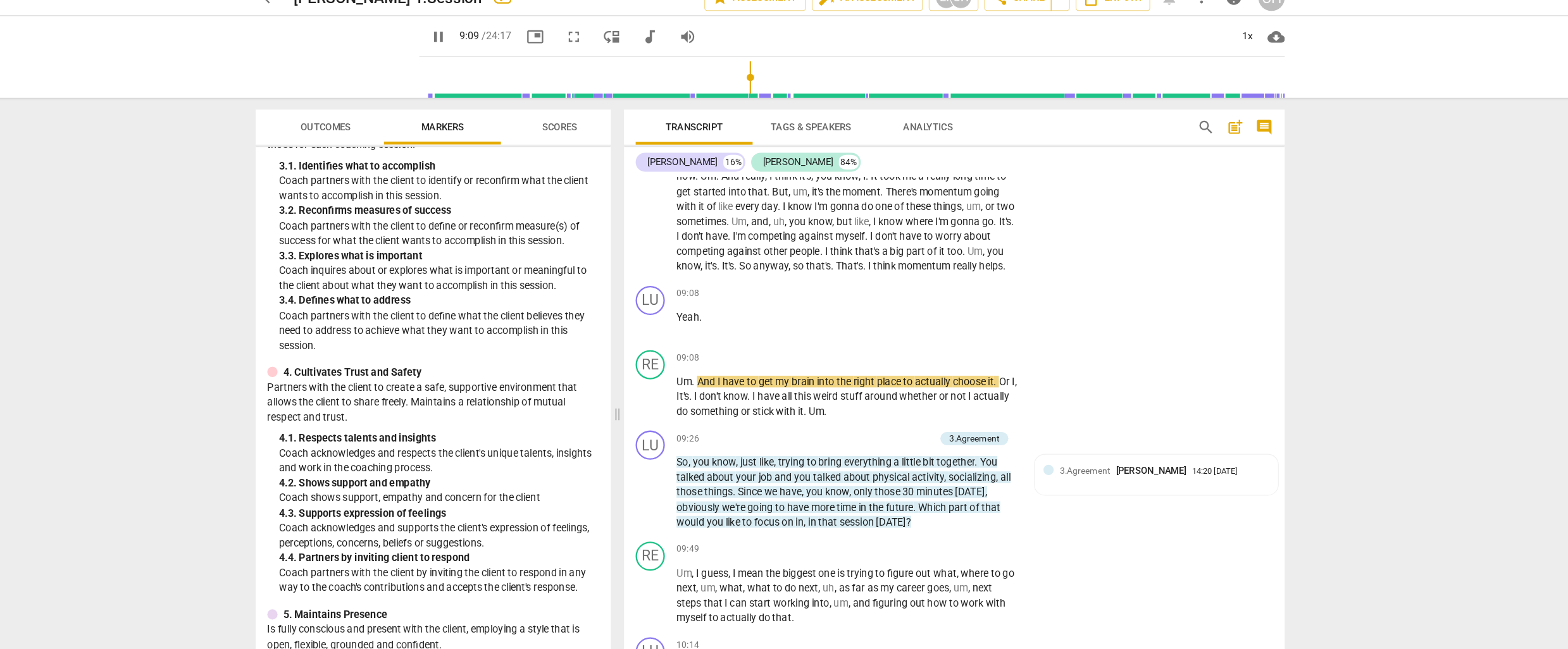
scroll to position [1854, 0]
click at [920, 276] on div "+" at bounding box center [921, 269] width 12 height 12
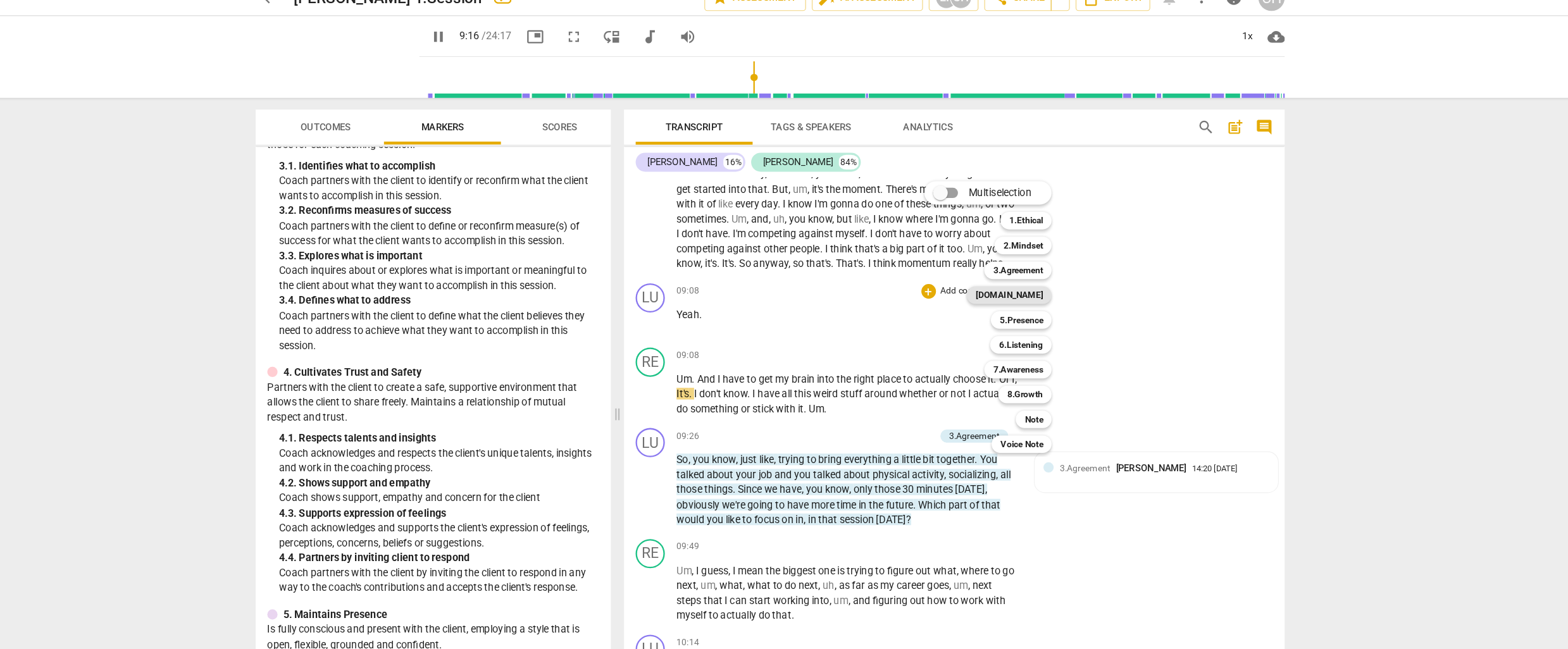
click at [1020, 270] on b "[DOMAIN_NAME]" at bounding box center [991, 272] width 58 height 15
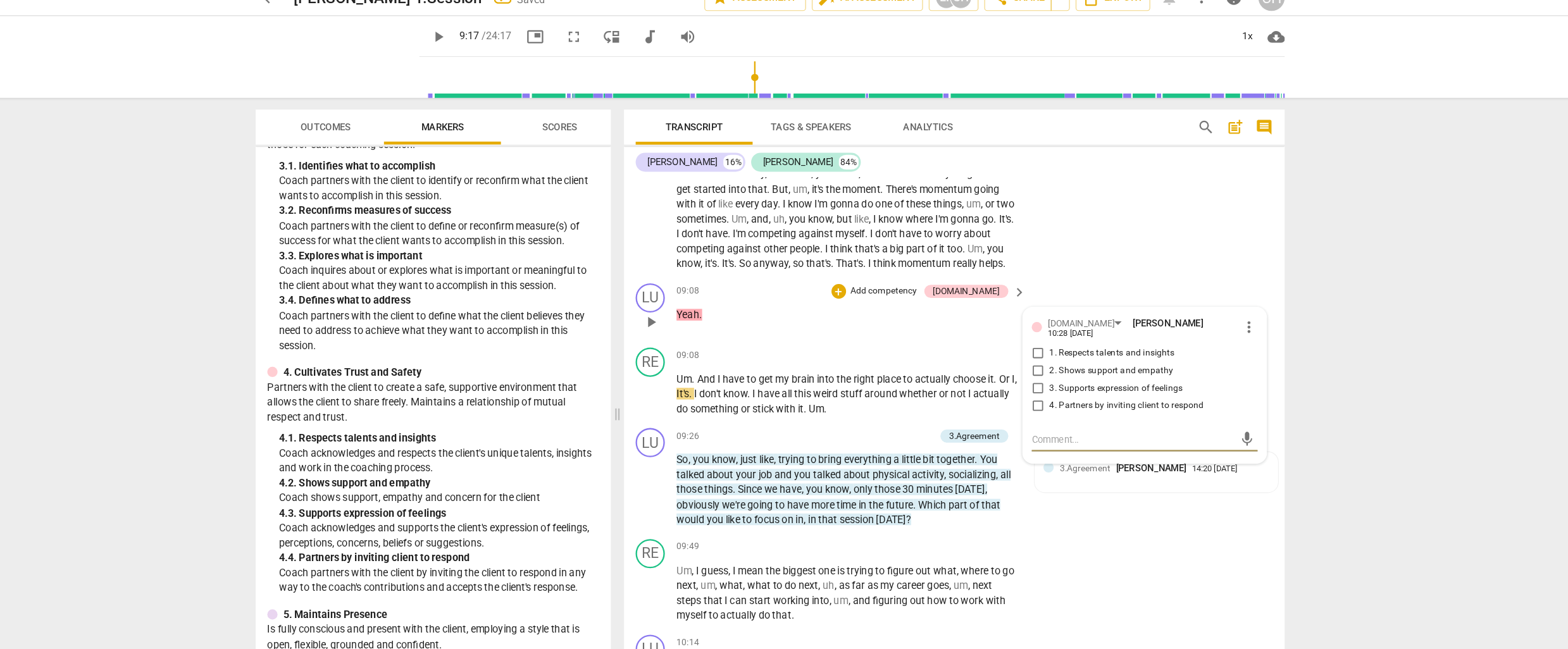
click at [1014, 346] on input "2. Shows support and empathy" at bounding box center [1015, 338] width 20 height 15
click at [1025, 403] on textarea at bounding box center [1097, 397] width 175 height 12
click at [839, 363] on span "weird" at bounding box center [833, 358] width 23 height 10
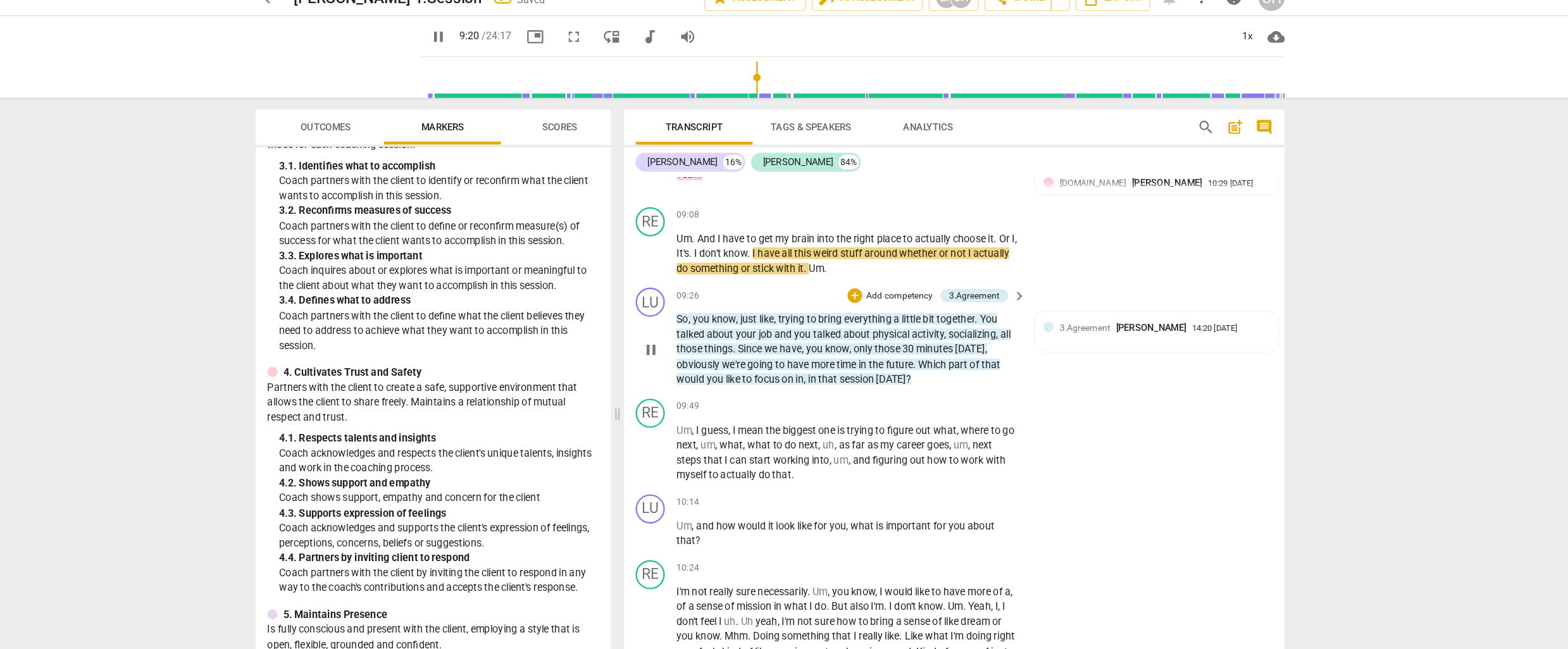
scroll to position [1987, 0]
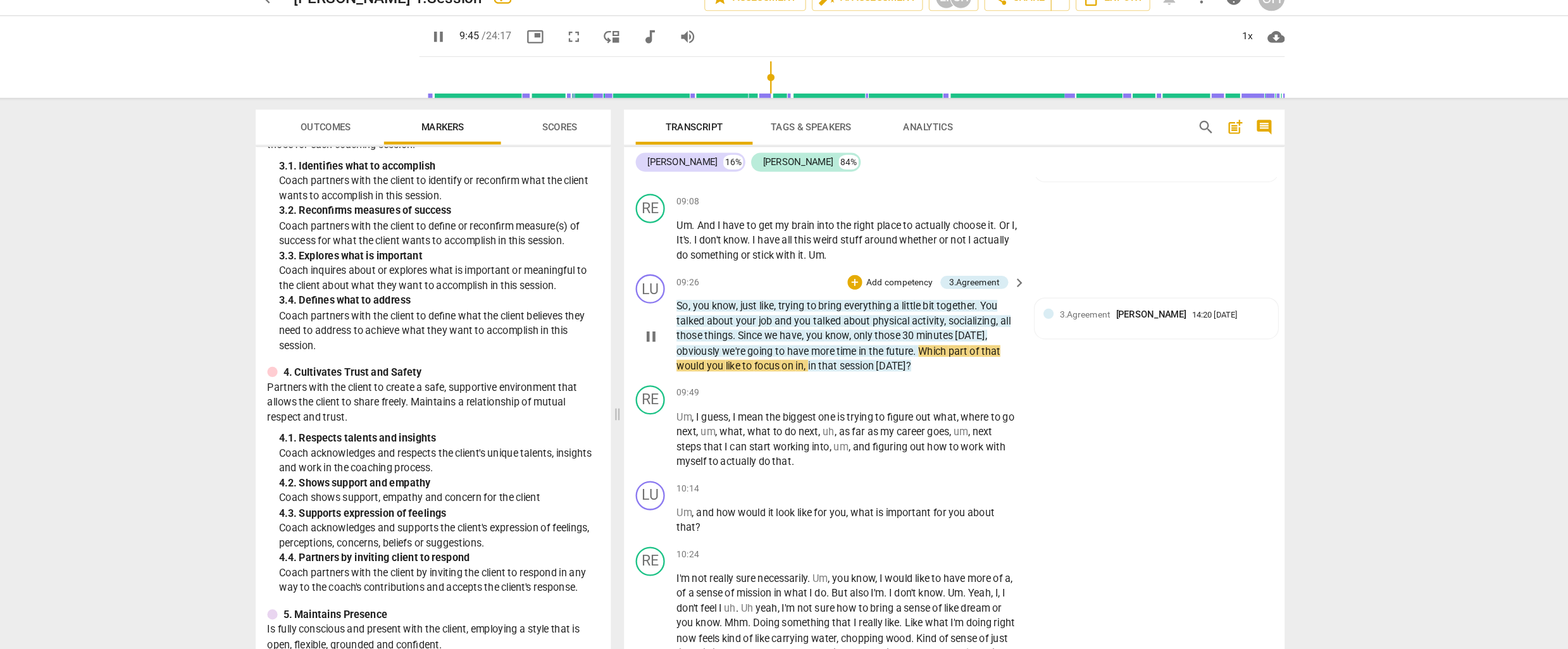
click at [898, 268] on p "Add competency" at bounding box center [896, 261] width 60 height 11
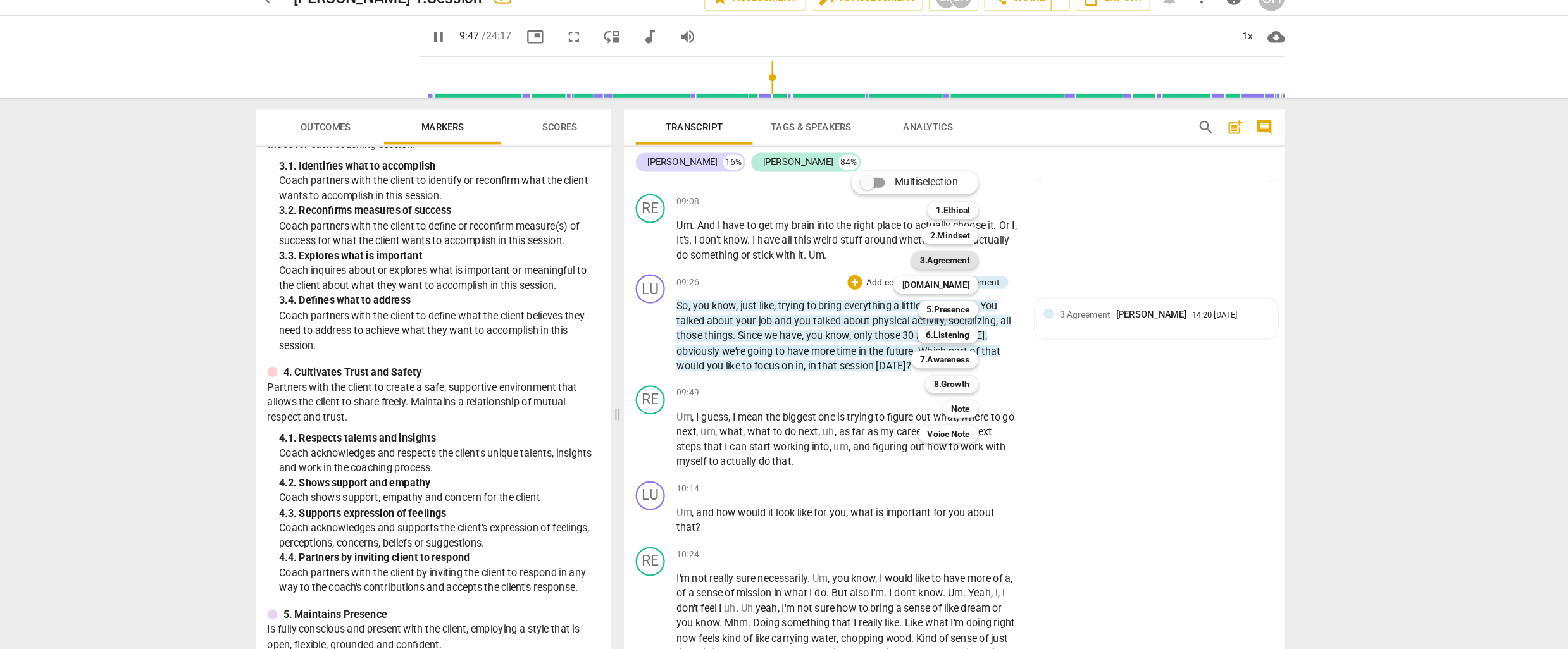
click at [922, 244] on b "3.Agreement" at bounding box center [935, 242] width 43 height 15
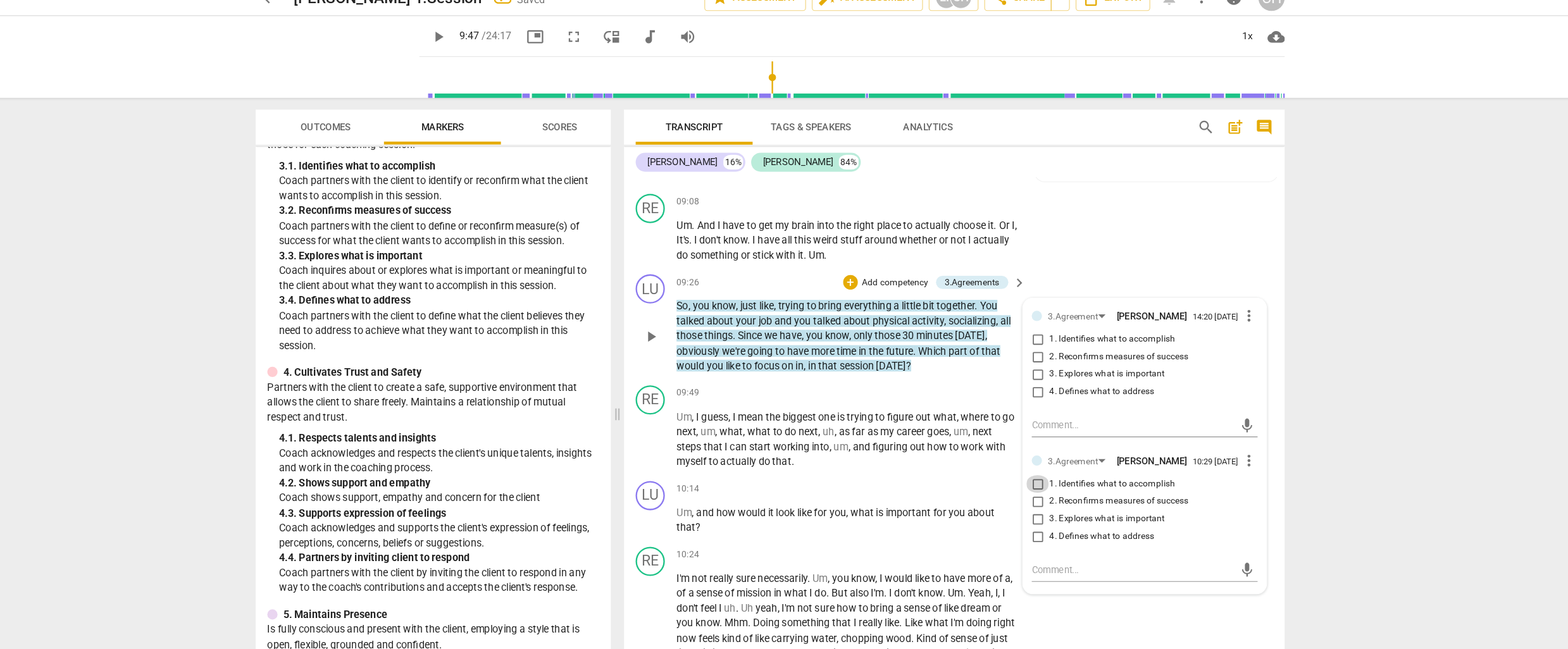
click at [1015, 444] on input "1. Identifies what to accomplish" at bounding box center [1015, 435] width 20 height 15
click at [1023, 516] on textarea at bounding box center [1097, 510] width 175 height 12
click at [834, 300] on span "talked" at bounding box center [834, 295] width 26 height 10
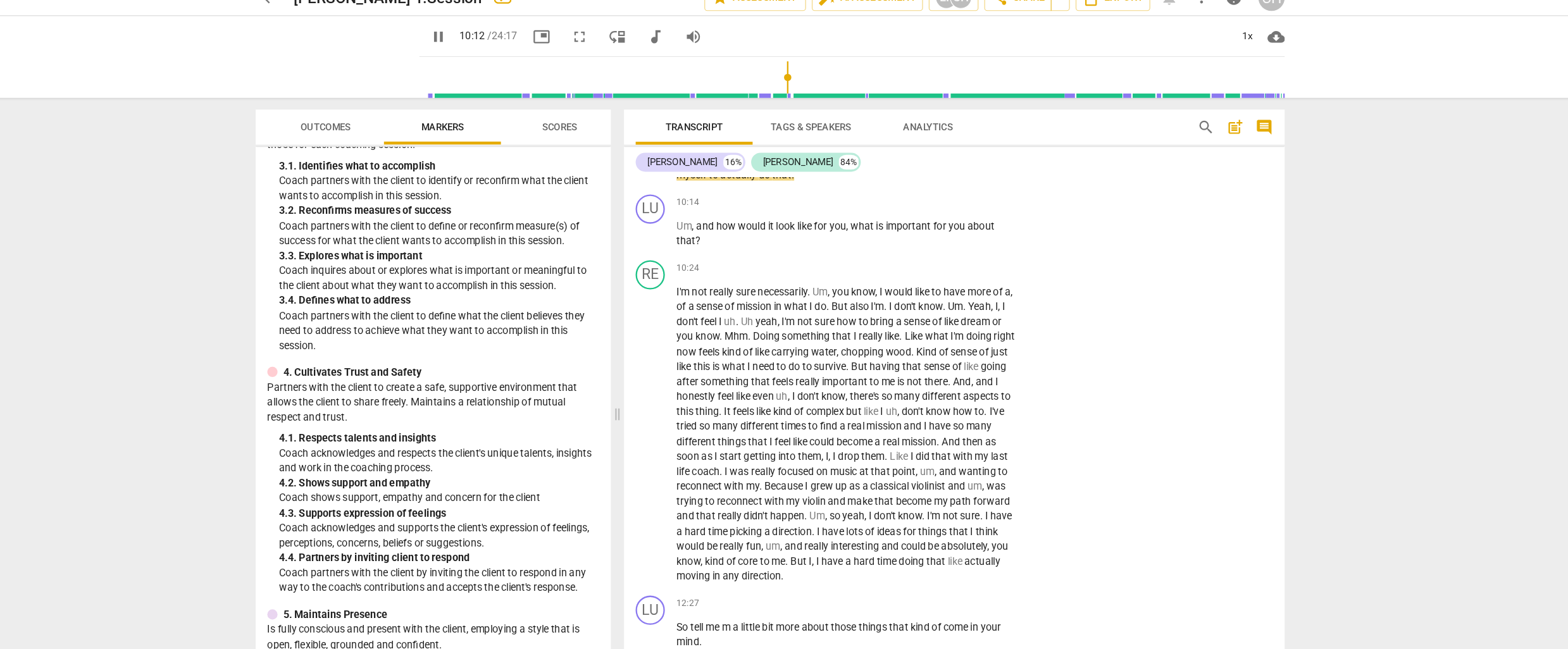
scroll to position [2238, 0]
click at [961, 196] on p "Add competency" at bounding box center [960, 190] width 60 height 11
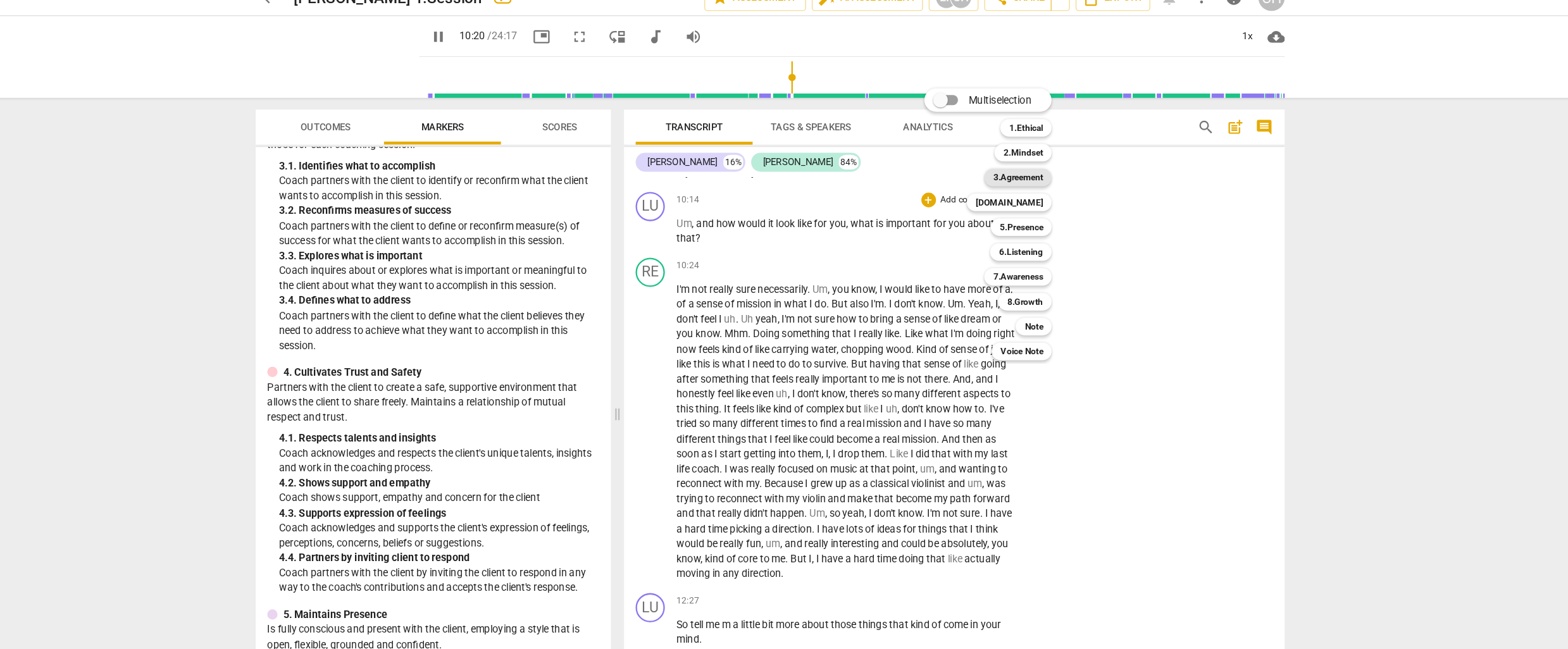
click at [1010, 169] on b "3.Agreement" at bounding box center [998, 170] width 43 height 15
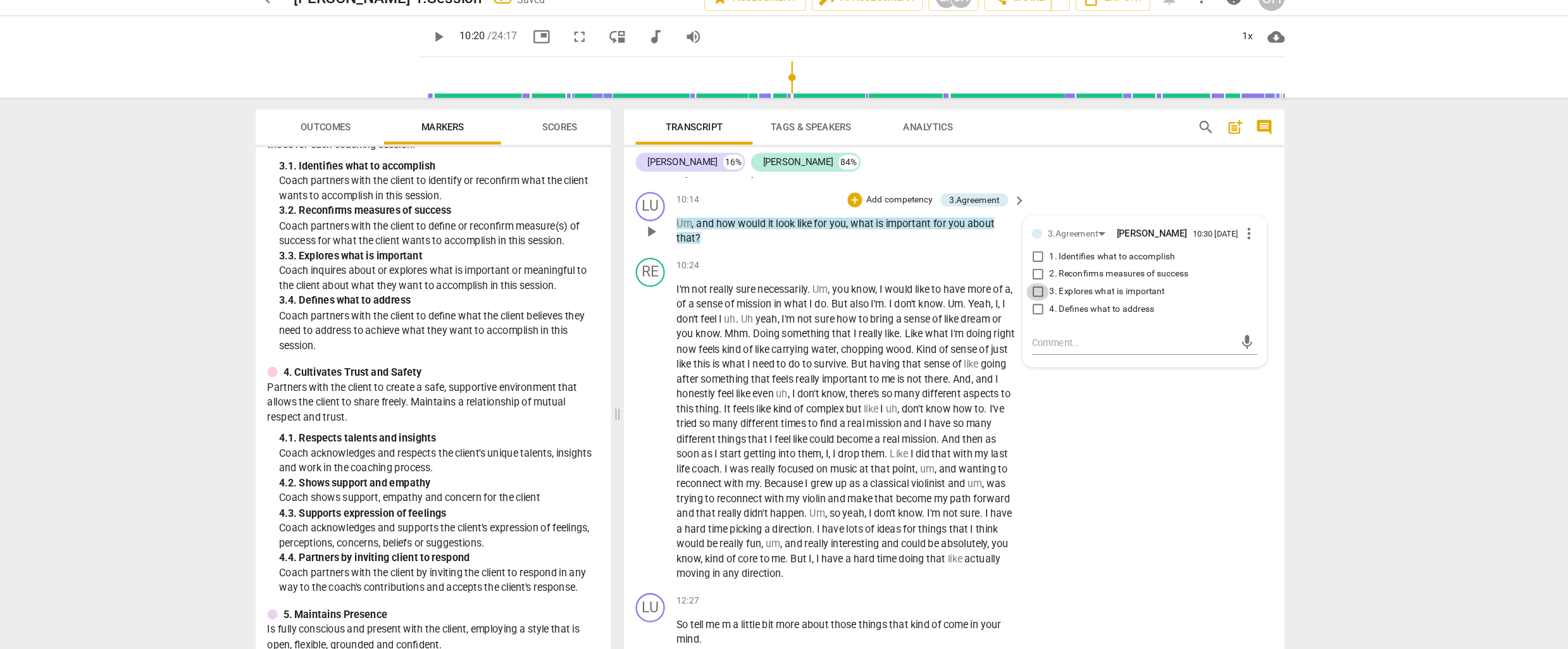
click at [1014, 278] on input "3. Explores what is important" at bounding box center [1015, 270] width 20 height 15
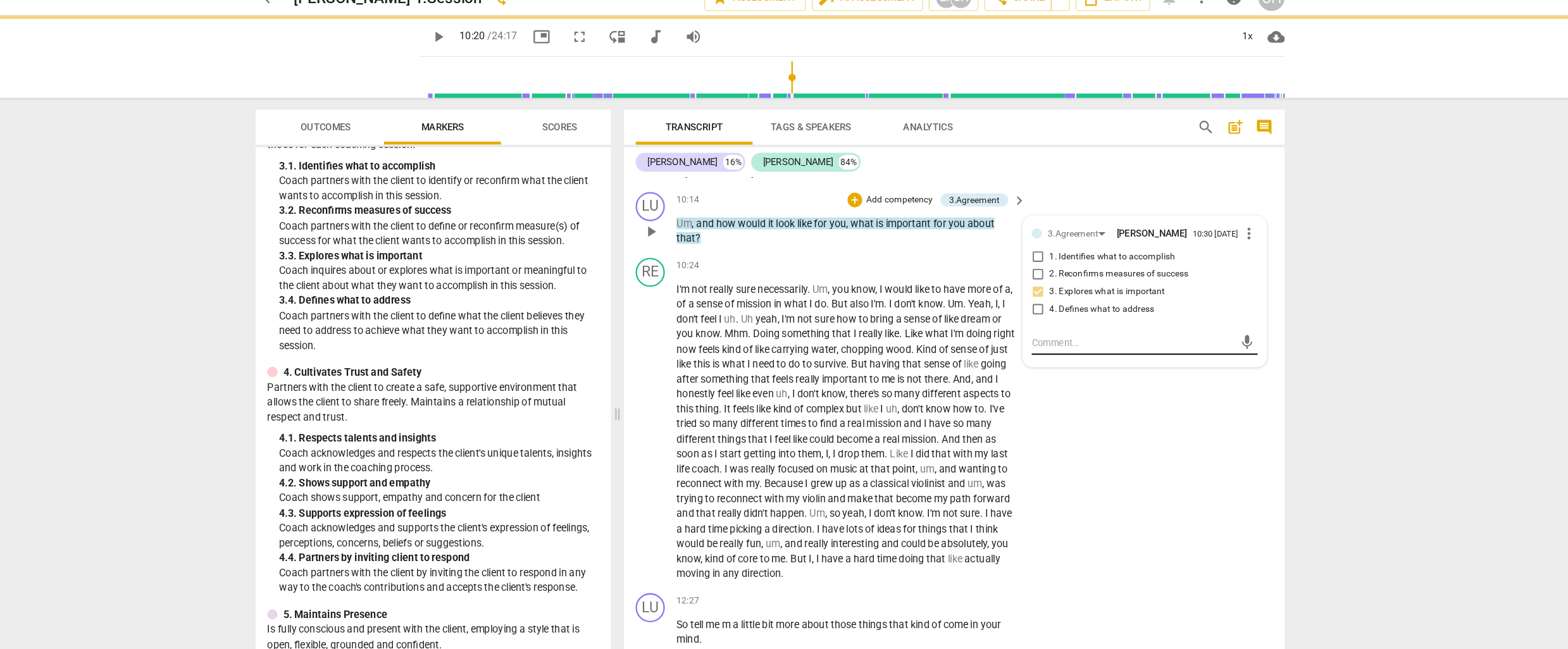
click at [1015, 320] on textarea at bounding box center [1097, 314] width 175 height 12
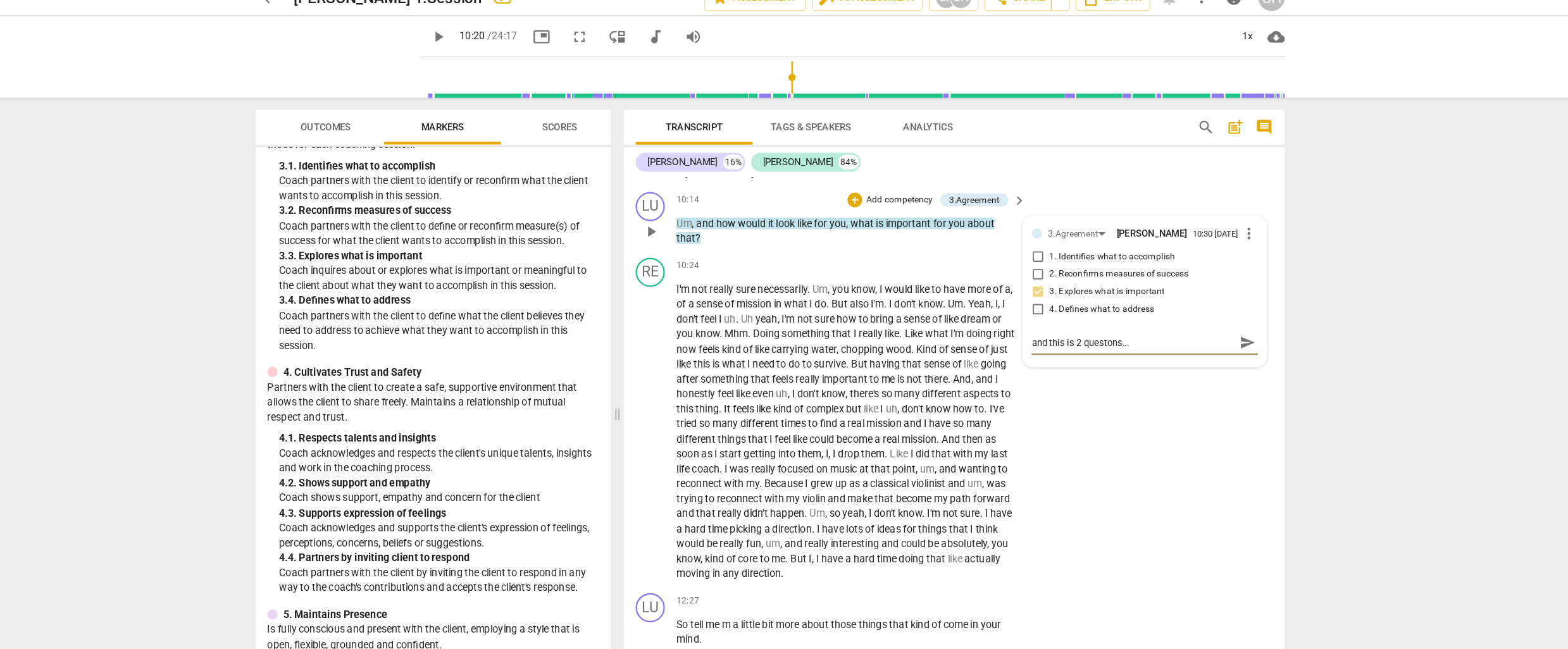
click at [1072, 320] on textarea "and this is 2 questons..." at bounding box center [1097, 314] width 175 height 12
click at [860, 351] on span "important" at bounding box center [849, 345] width 41 height 10
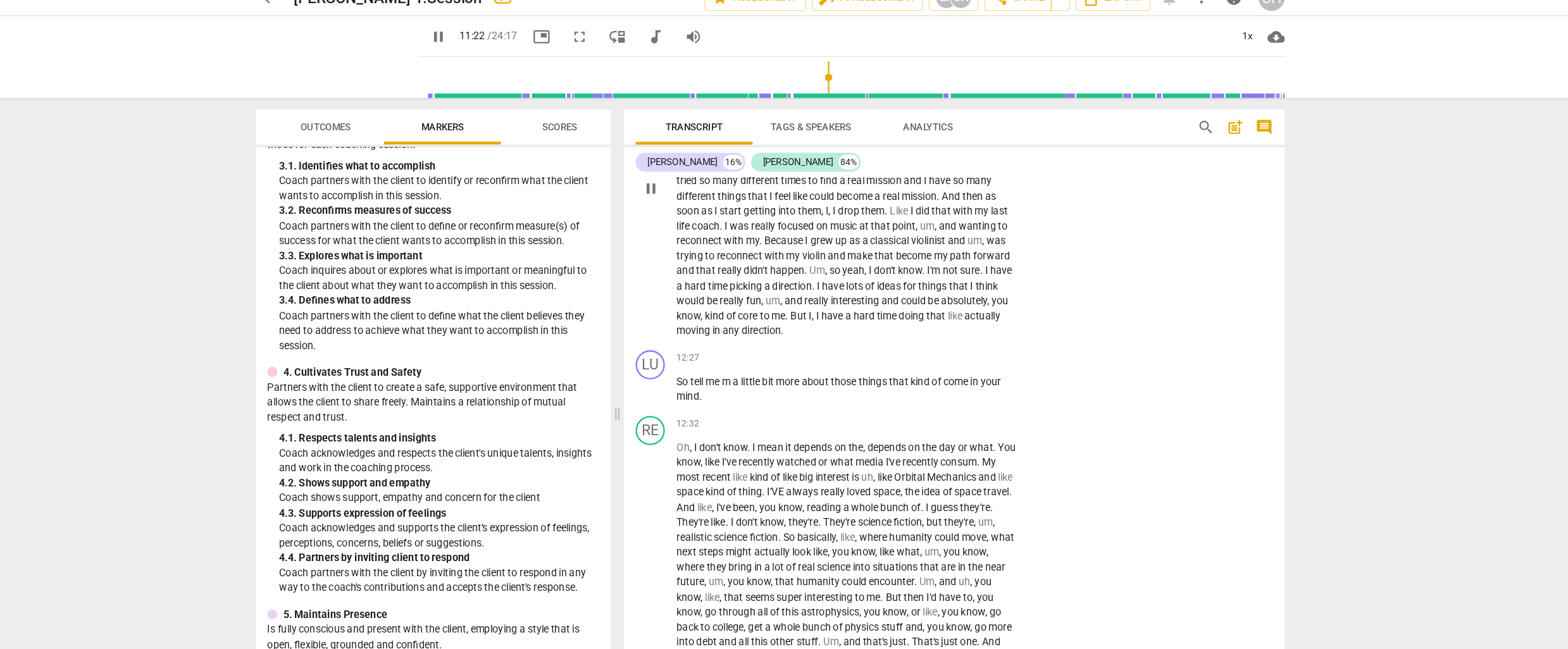
scroll to position [2442, 0]
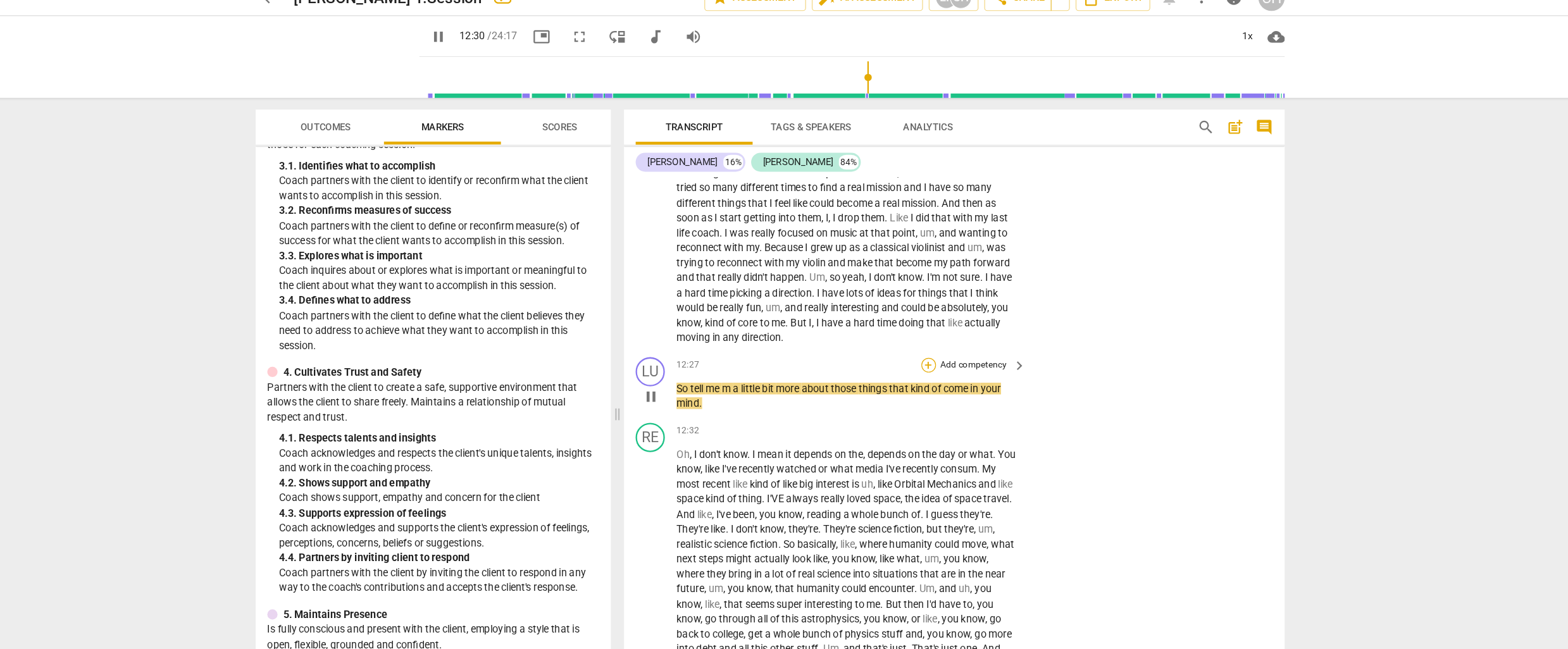
click at [920, 339] on div "+" at bounding box center [921, 333] width 12 height 12
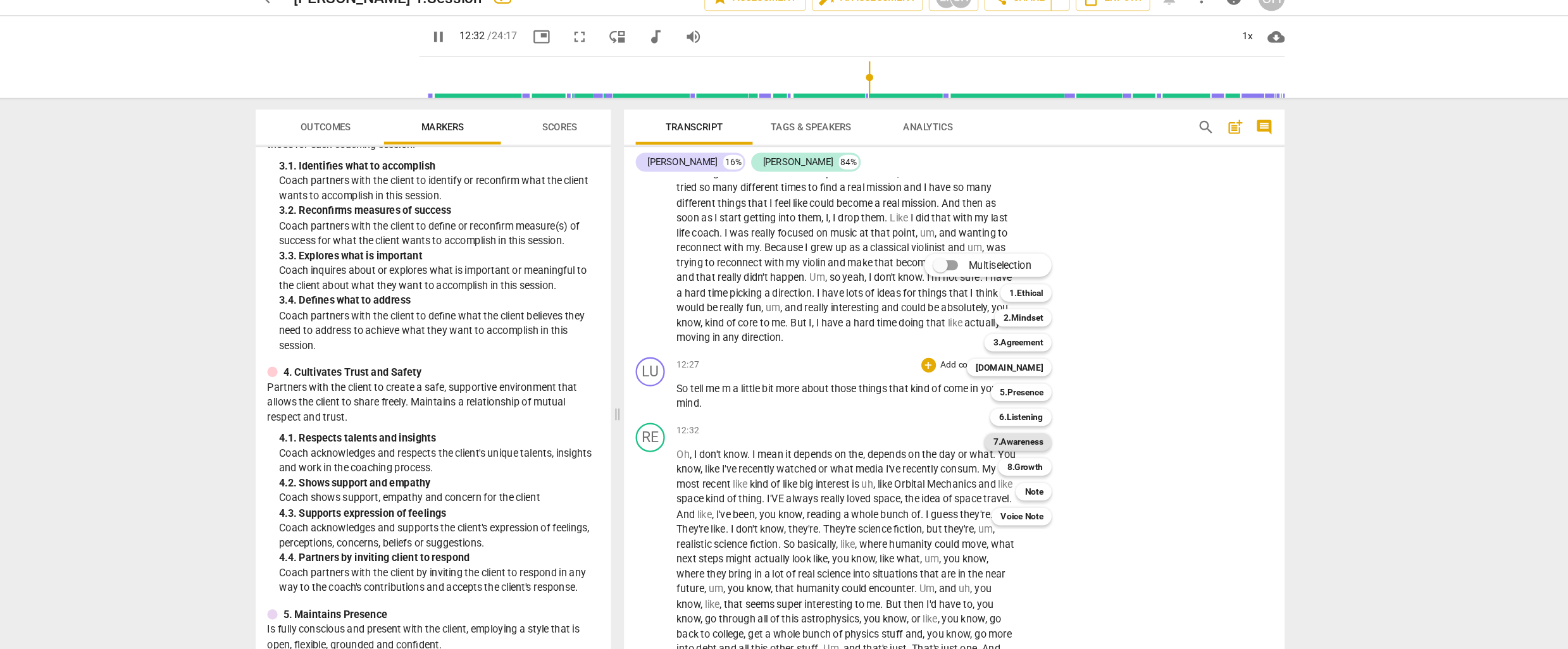
click at [998, 397] on b "7.Awareness" at bounding box center [998, 399] width 43 height 15
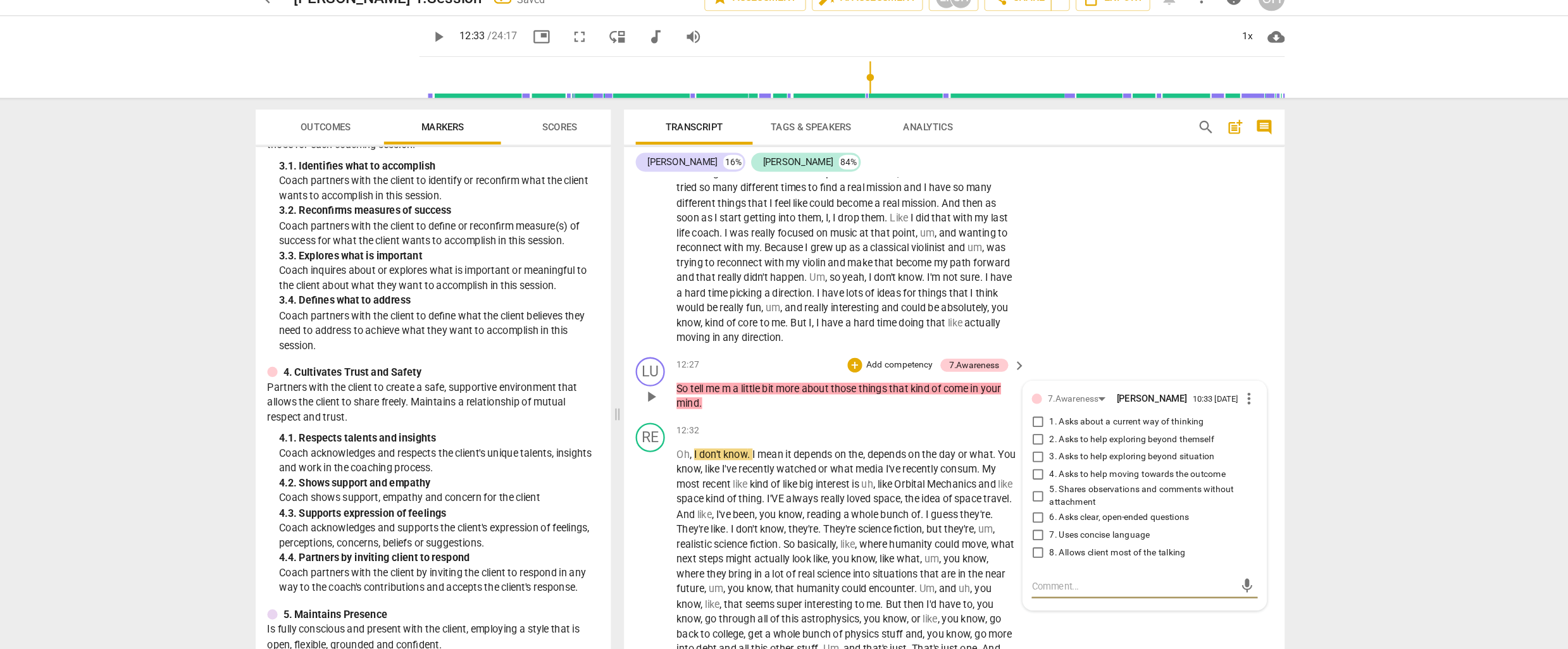
click at [1013, 421] on input "3. Asks to help exploring beyond situation" at bounding box center [1015, 412] width 20 height 15
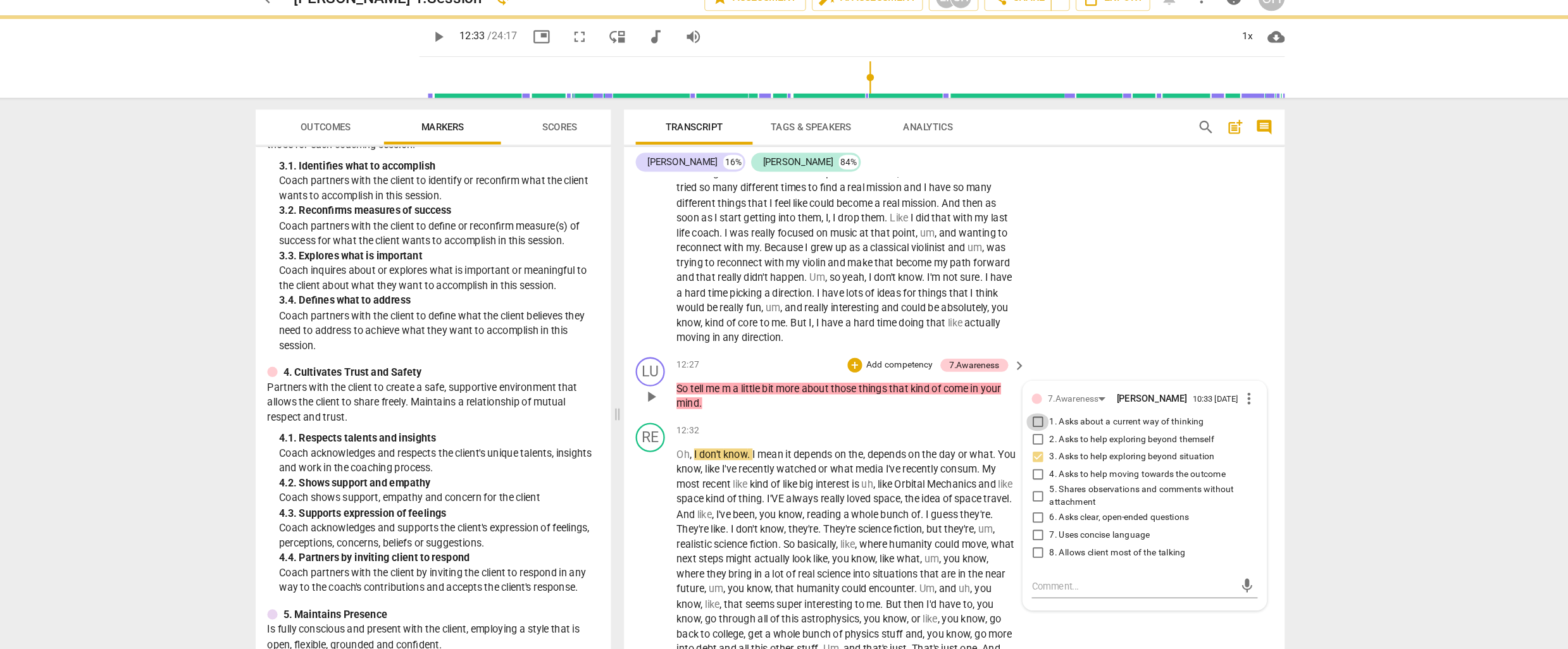
click at [1014, 390] on input "1. Asks about a current way of thinking" at bounding box center [1015, 382] width 20 height 15
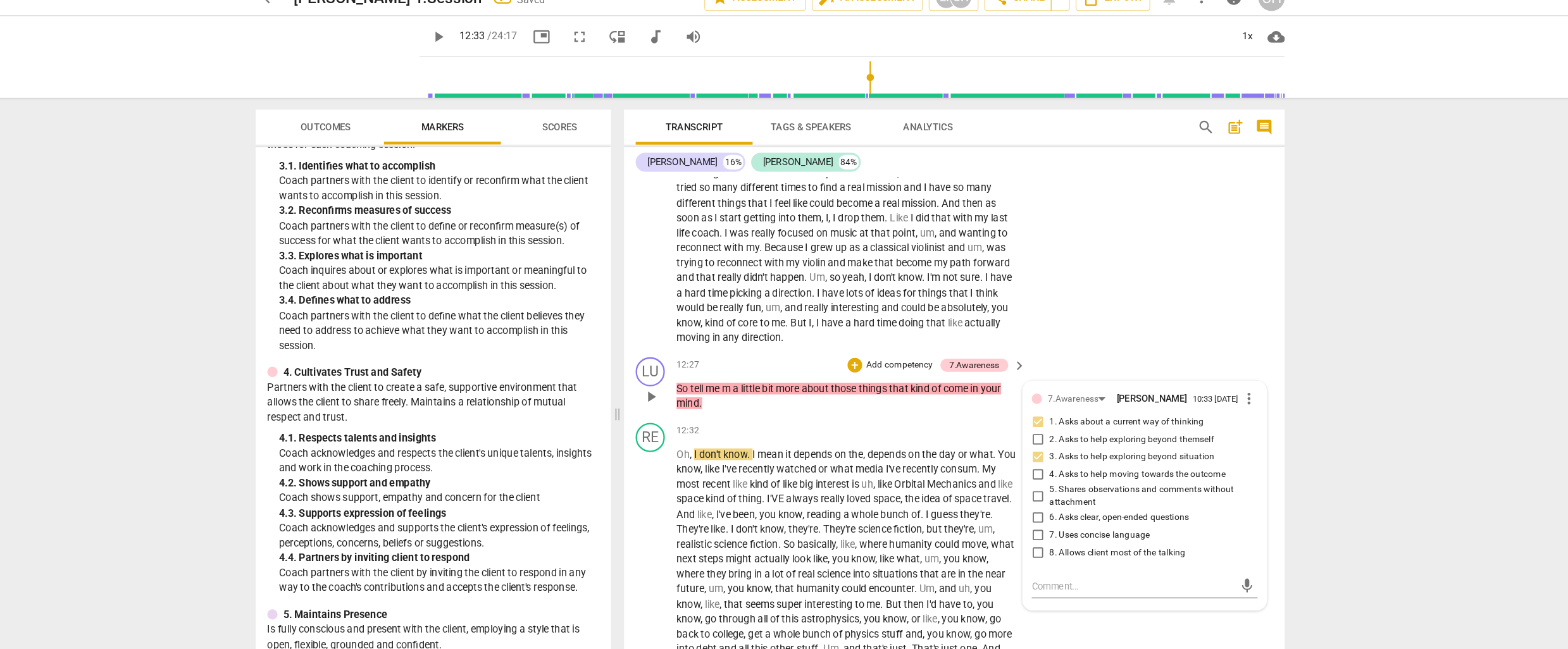
click at [889, 339] on p "Add competency" at bounding box center [896, 333] width 60 height 11
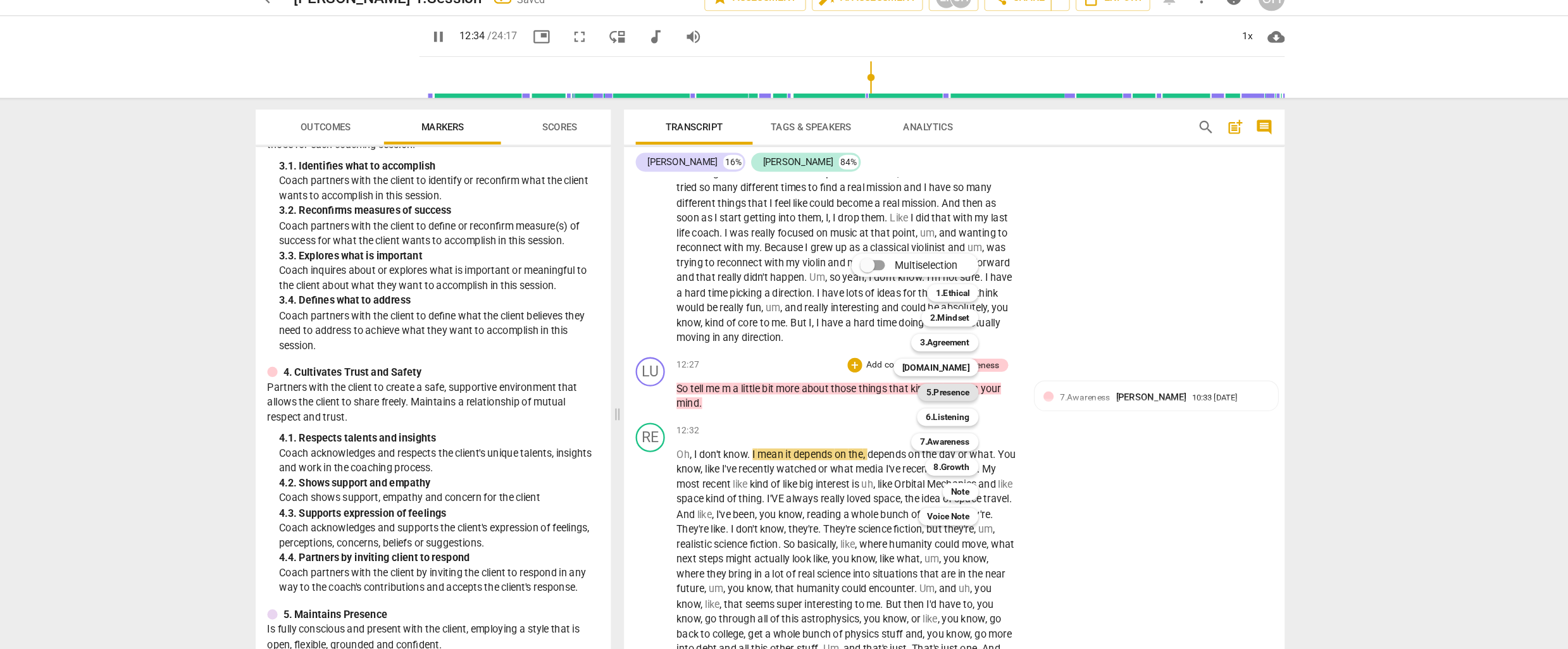
click at [926, 354] on b "5.Presence" at bounding box center [938, 356] width 37 height 15
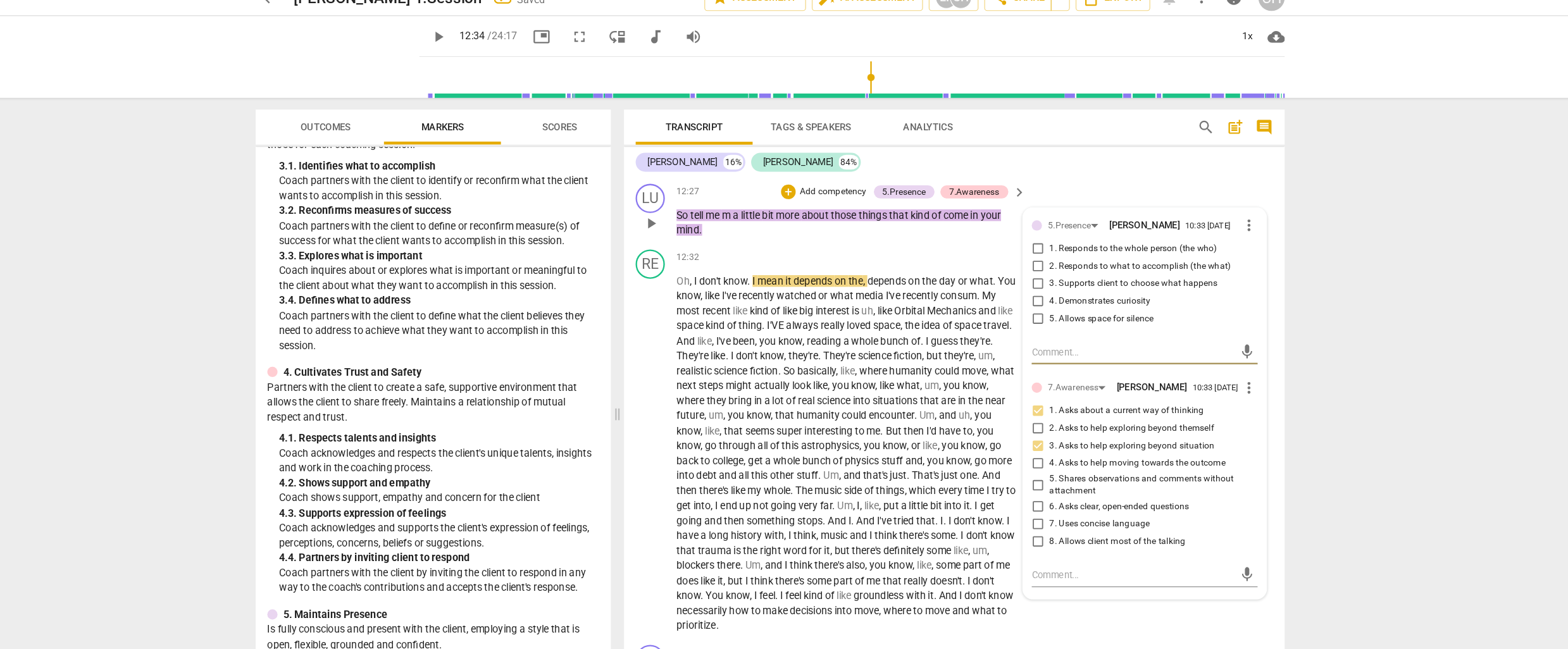
scroll to position [2600, 0]
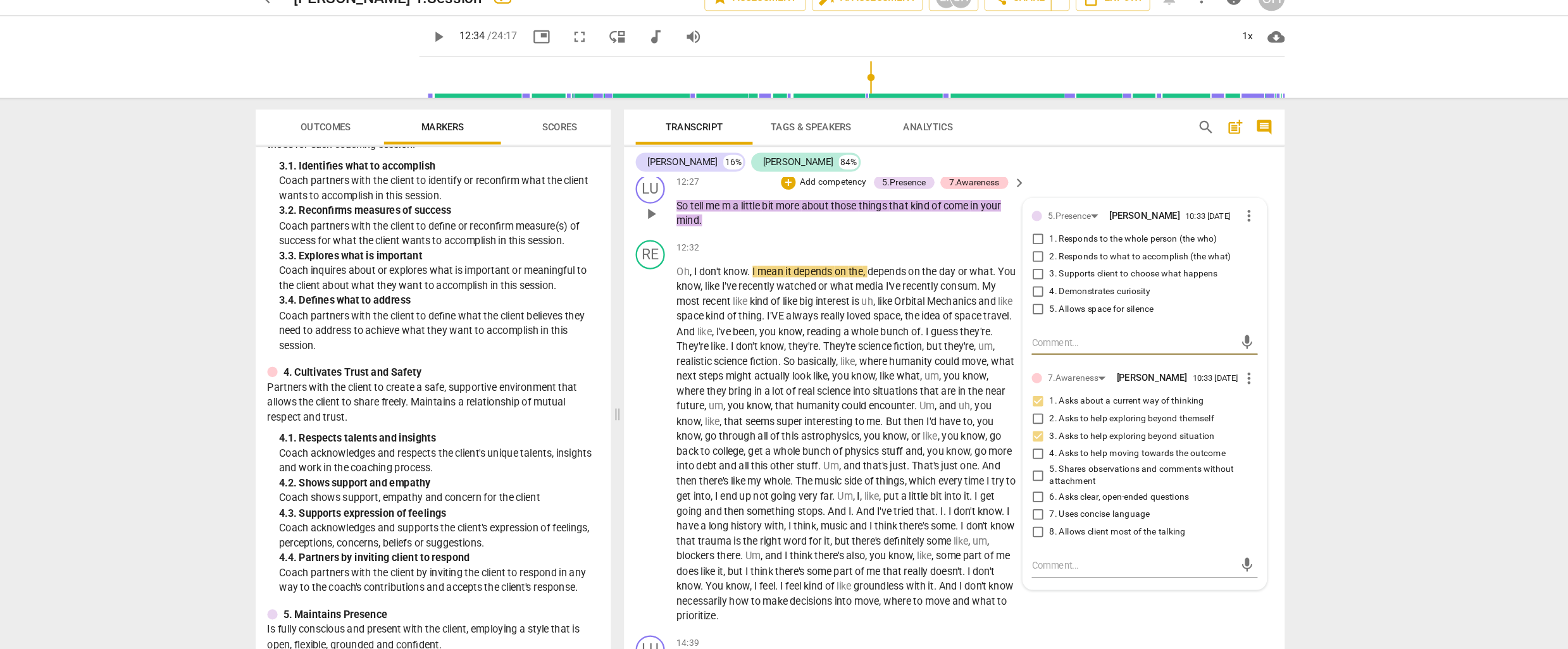
click at [1015, 248] on input "2. Responds to what to accomplish (the what)" at bounding box center [1015, 239] width 20 height 15
click at [1014, 232] on input "1. Responds to the whole person (the who)" at bounding box center [1015, 224] width 20 height 15
click at [846, 374] on span "humanity" at bounding box center [826, 369] width 39 height 10
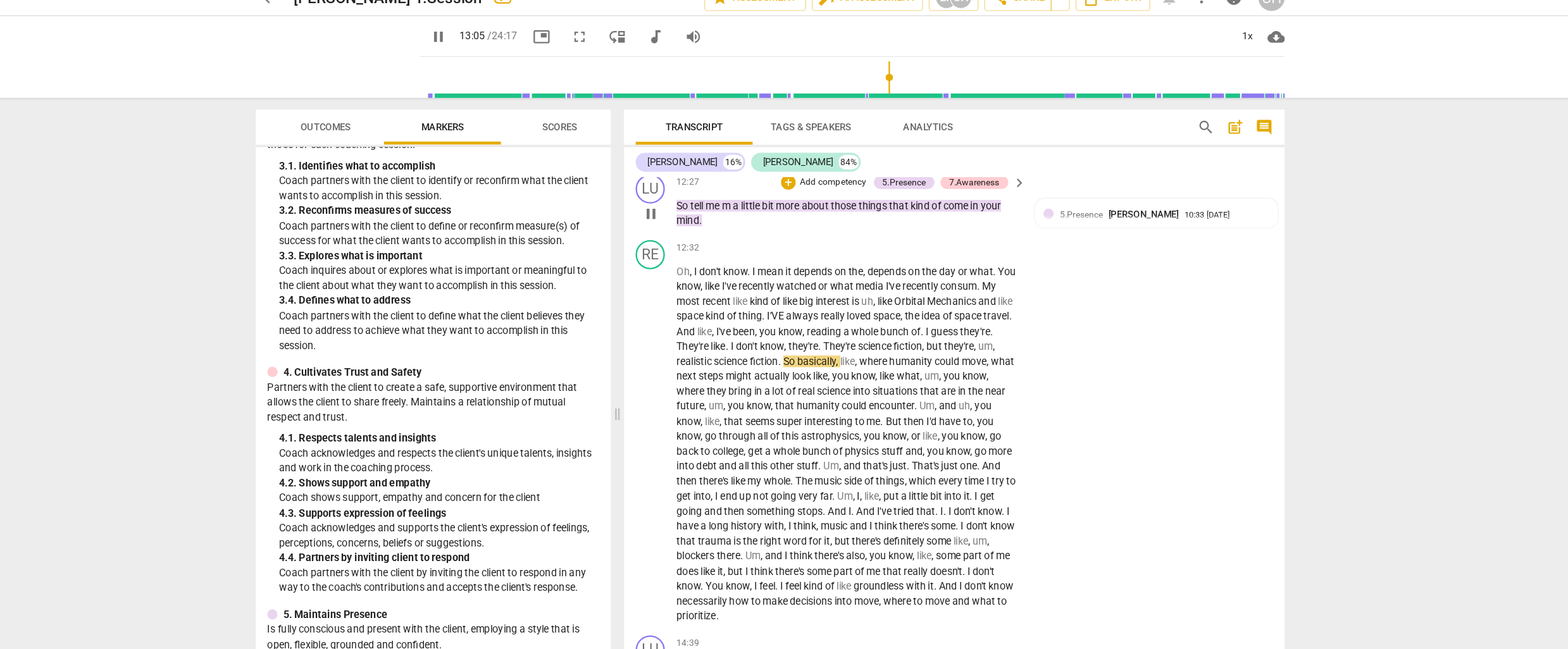
click at [843, 181] on p "Add competency" at bounding box center [839, 175] width 60 height 11
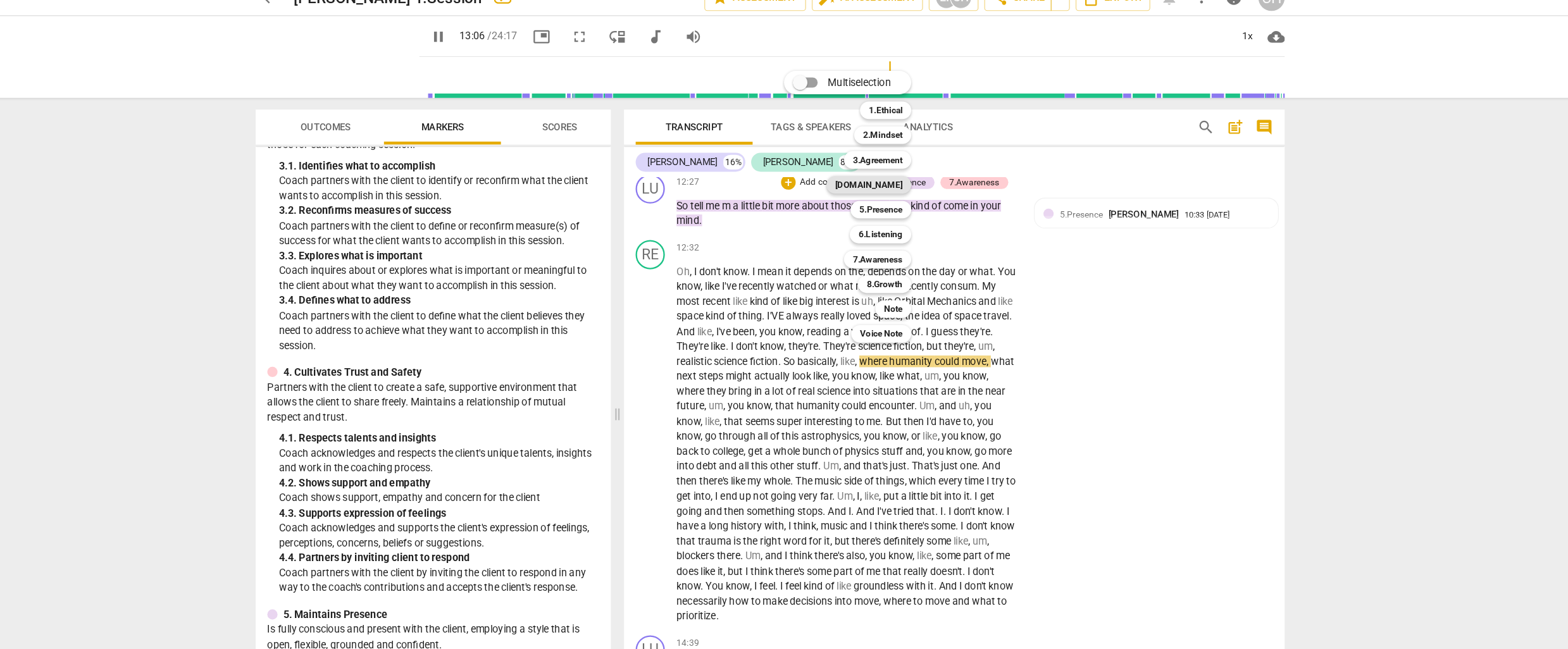
click at [880, 179] on b "[DOMAIN_NAME]" at bounding box center [869, 177] width 58 height 15
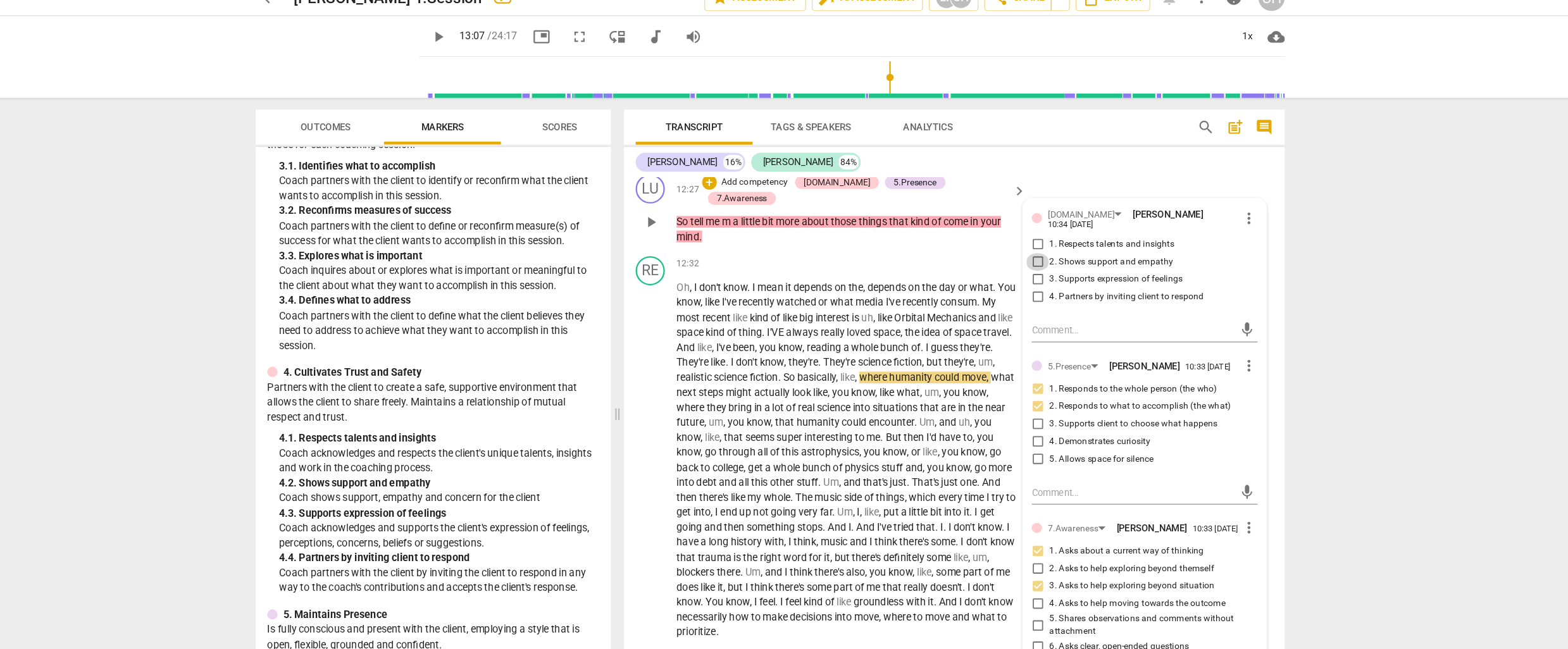
click at [1015, 252] on input "2. Shows support and empathy" at bounding box center [1015, 244] width 20 height 15
click at [1013, 282] on input "4. Partners by inviting client to respond" at bounding box center [1015, 274] width 20 height 15
click at [875, 409] on p "Oh , I don't know . I mean it depends on the , depends on the day or what . You…" at bounding box center [851, 416] width 296 height 311
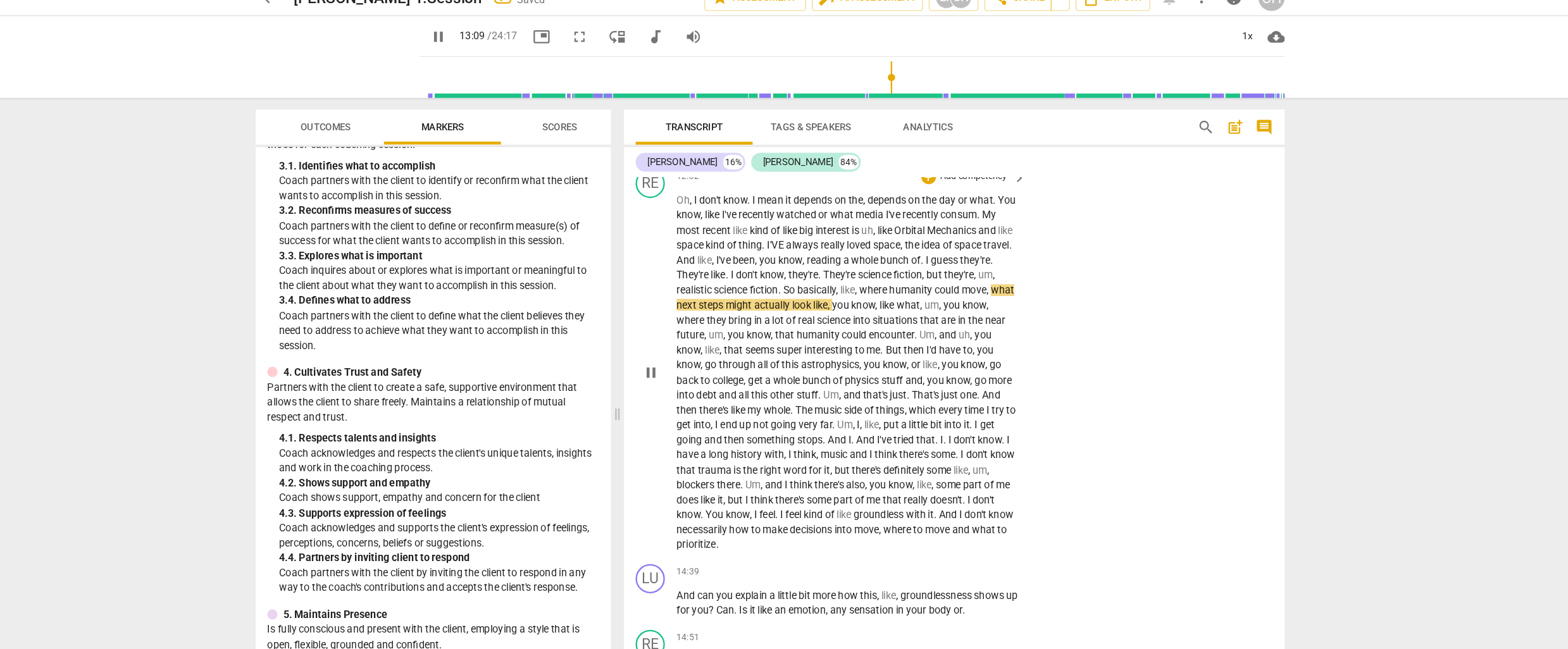
scroll to position [2677, 0]
click at [489, 49] on span "pause" at bounding box center [496, 48] width 15 height 15
click at [489, 44] on span "play_arrow" at bounding box center [496, 48] width 15 height 15
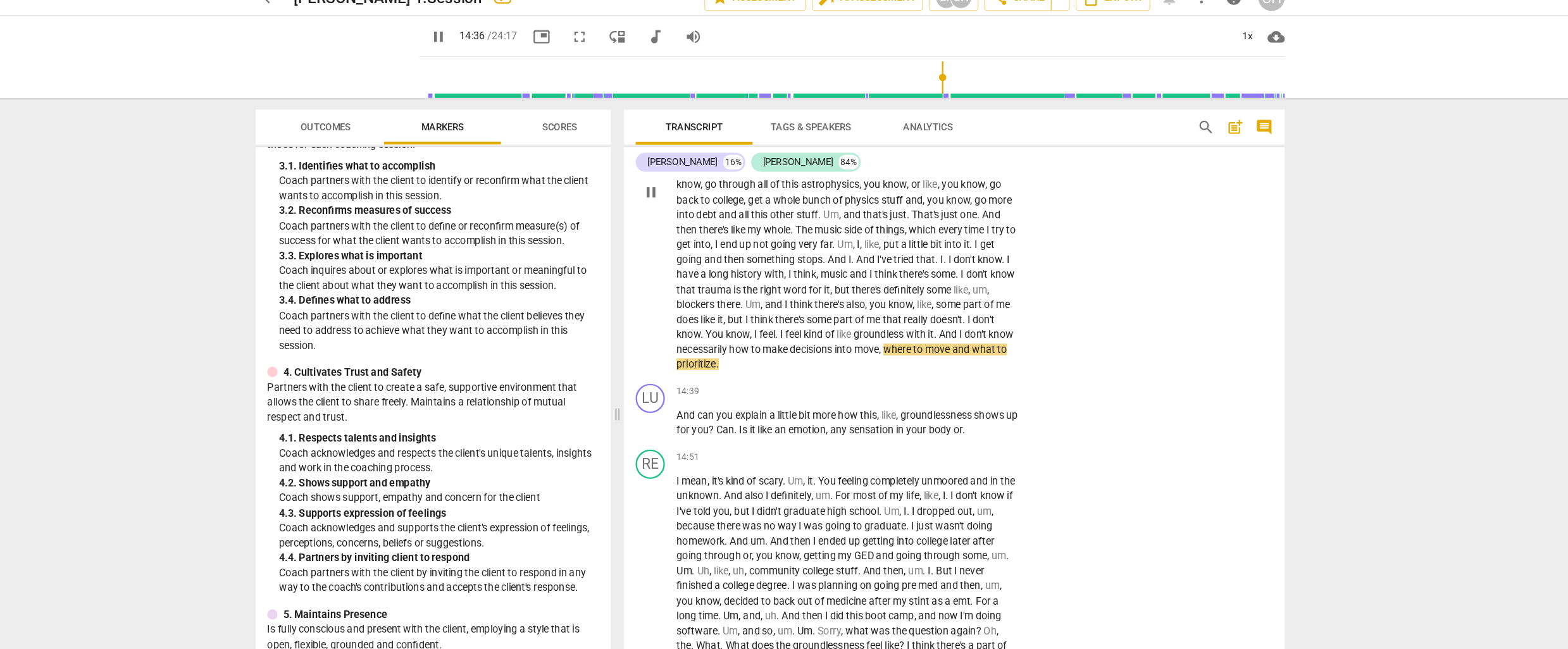
scroll to position [2833, 0]
click at [921, 359] on div "+" at bounding box center [921, 354] width 12 height 12
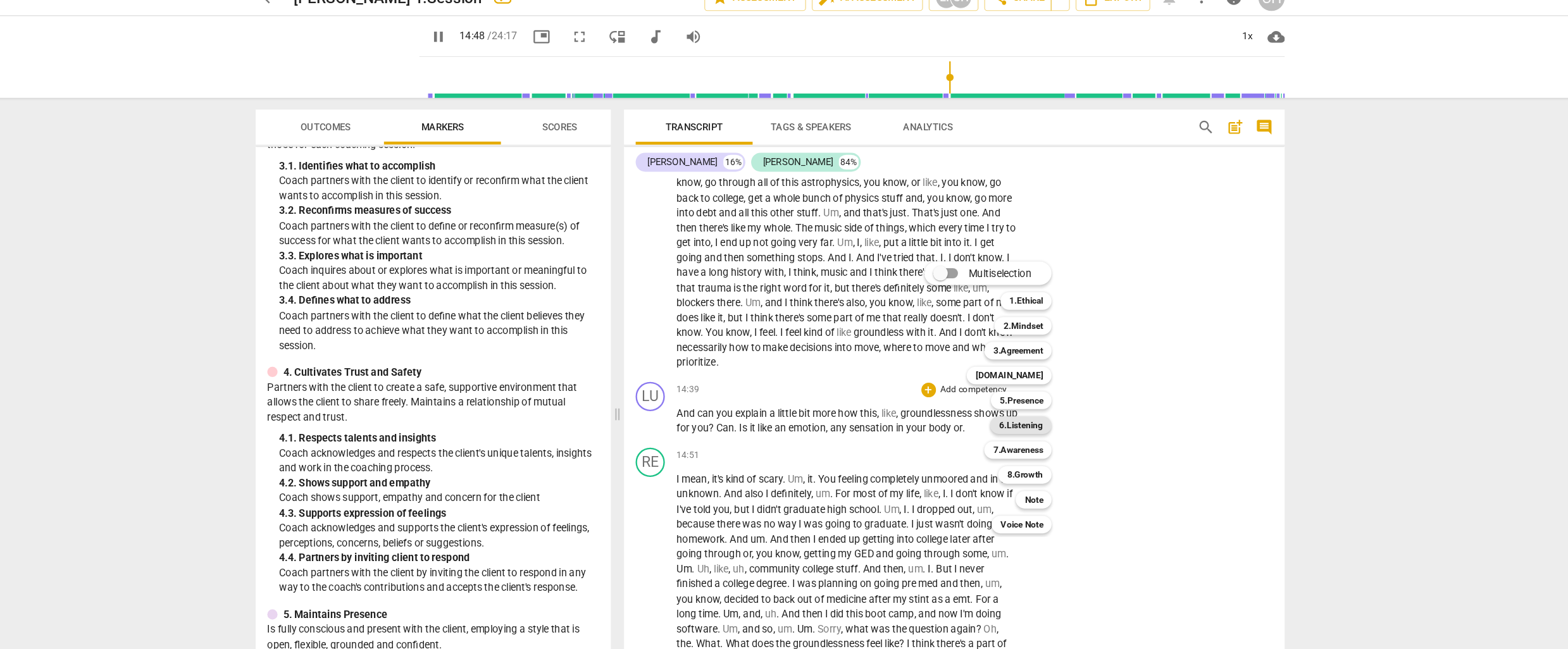
click at [1005, 384] on b "6.Listening" at bounding box center [1001, 385] width 38 height 15
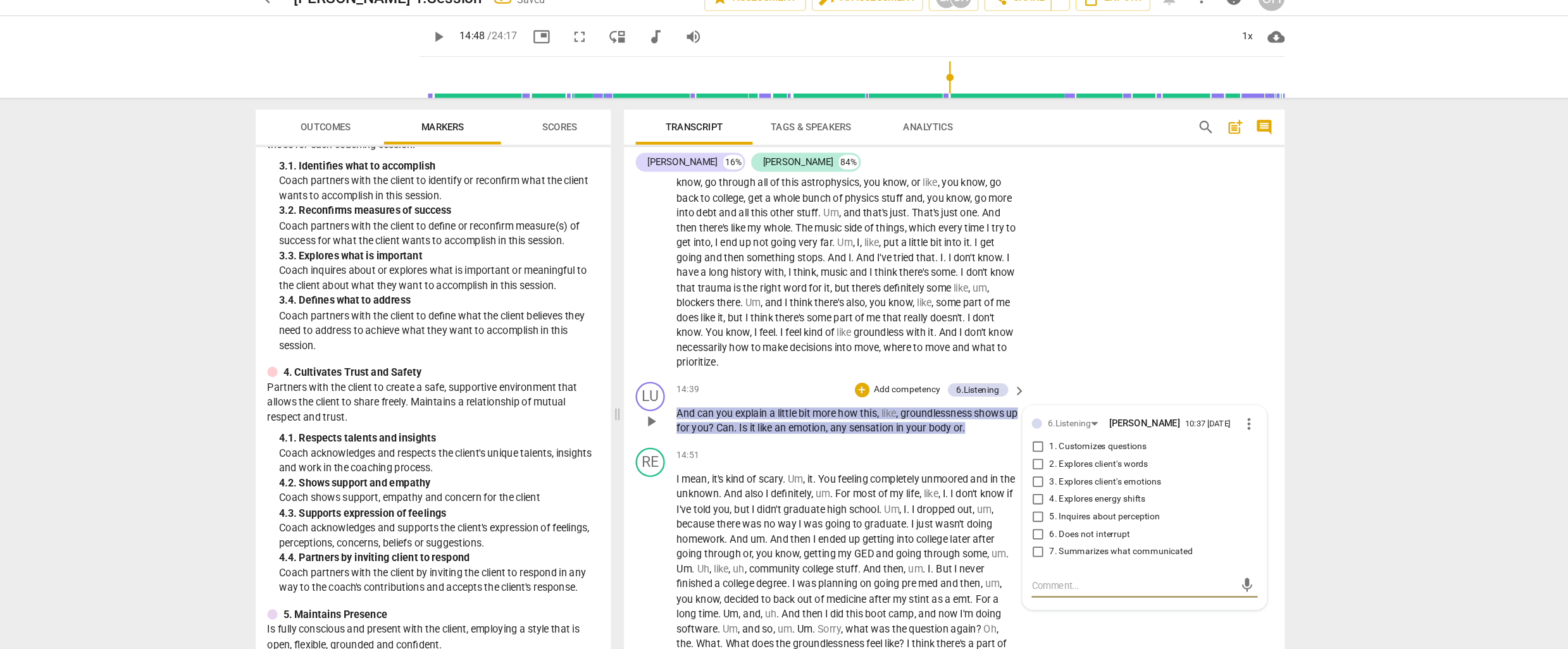
click at [1017, 442] on input "3. Explores client's emotions" at bounding box center [1015, 434] width 20 height 15
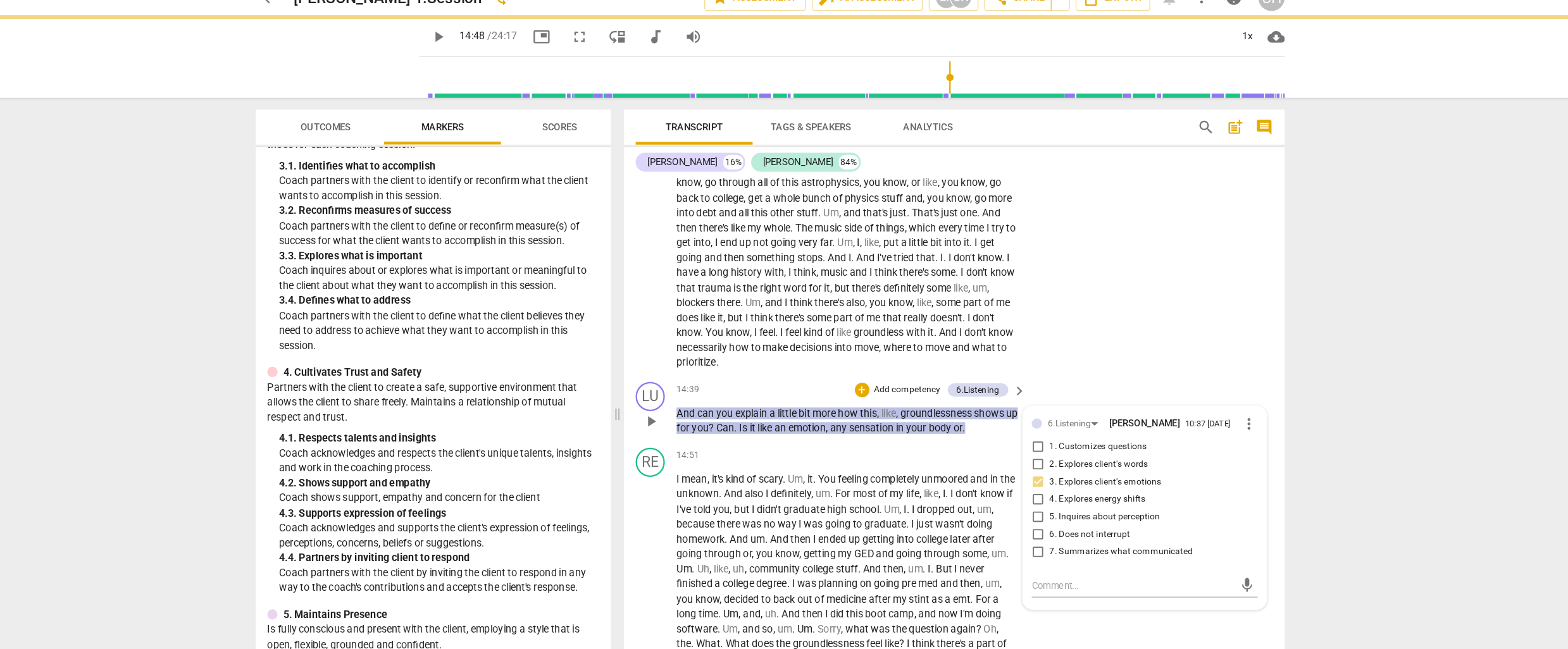
click at [1015, 457] on input "4. Explores energy shifts" at bounding box center [1015, 450] width 20 height 15
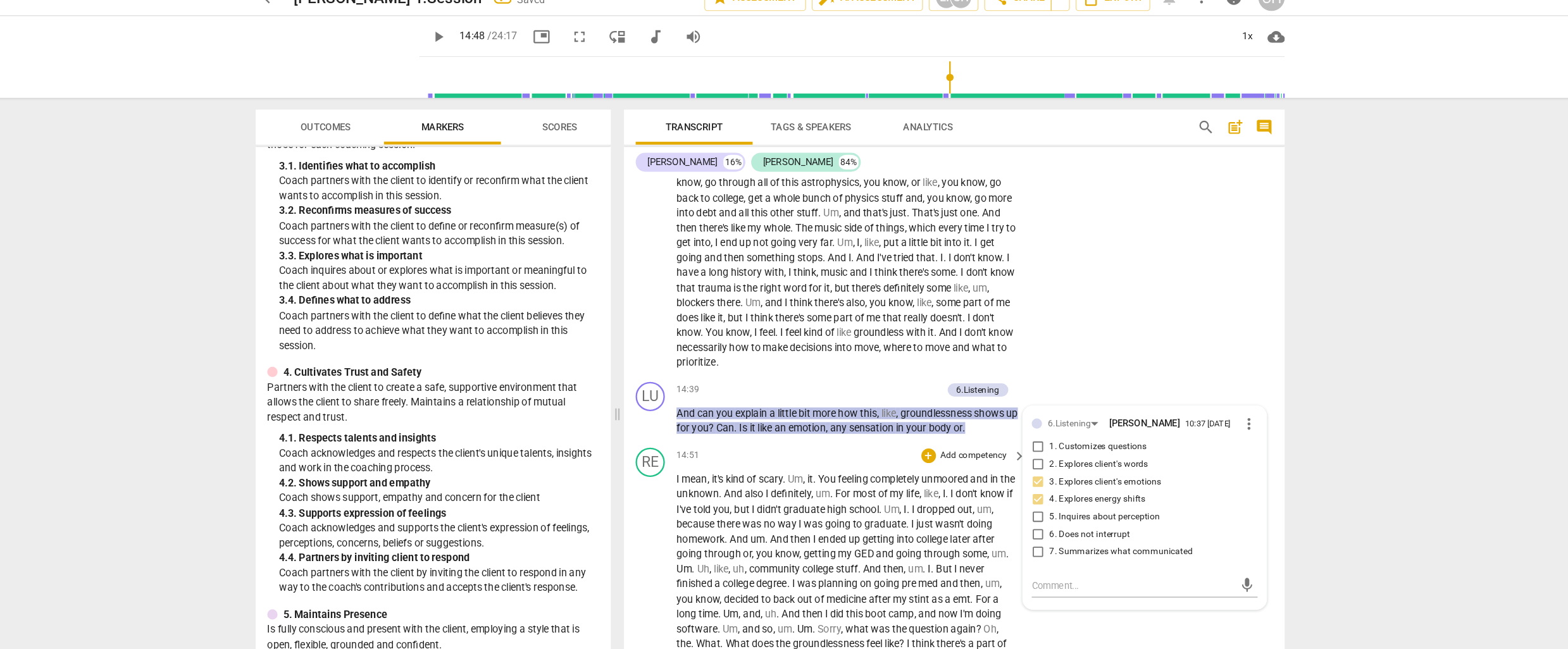
click at [918, 487] on span "college" at bounding box center [925, 484] width 29 height 10
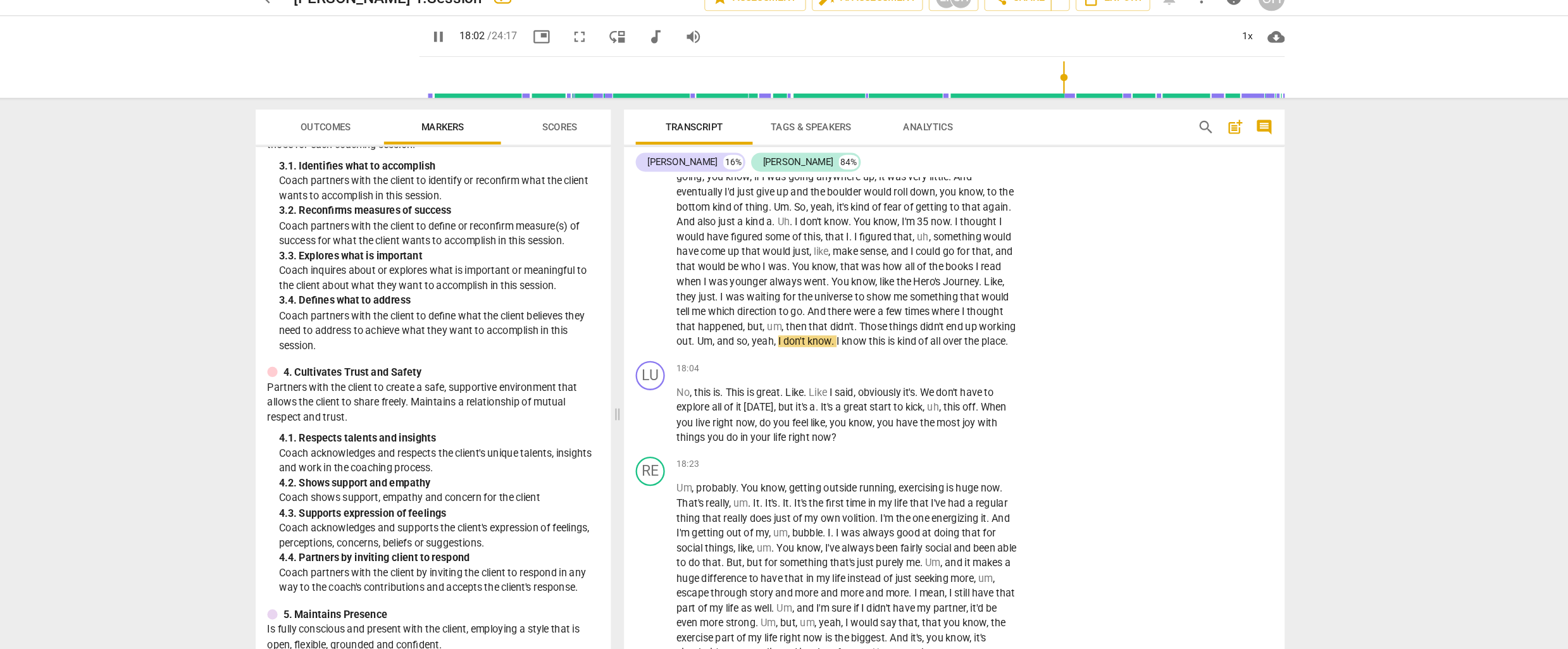
scroll to position [3334, 0]
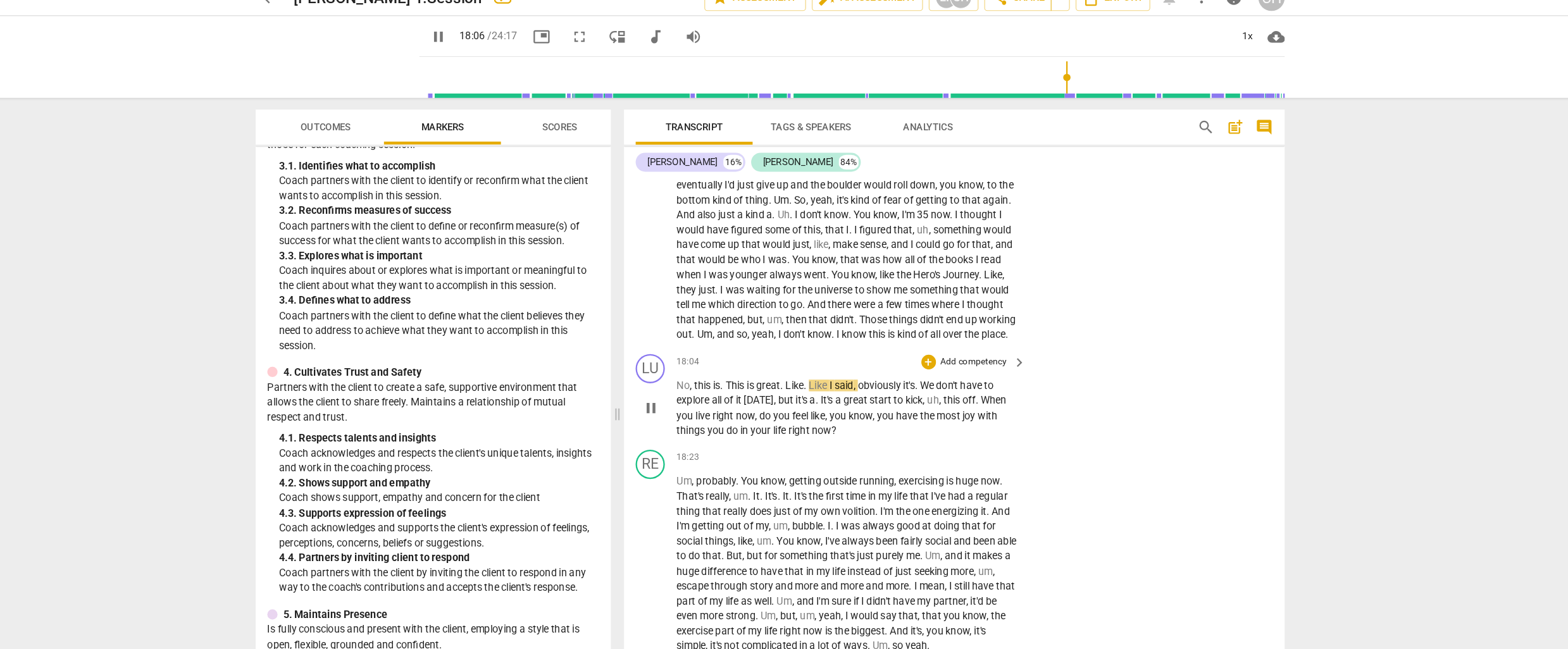
click at [946, 336] on p "Add competency" at bounding box center [960, 330] width 60 height 11
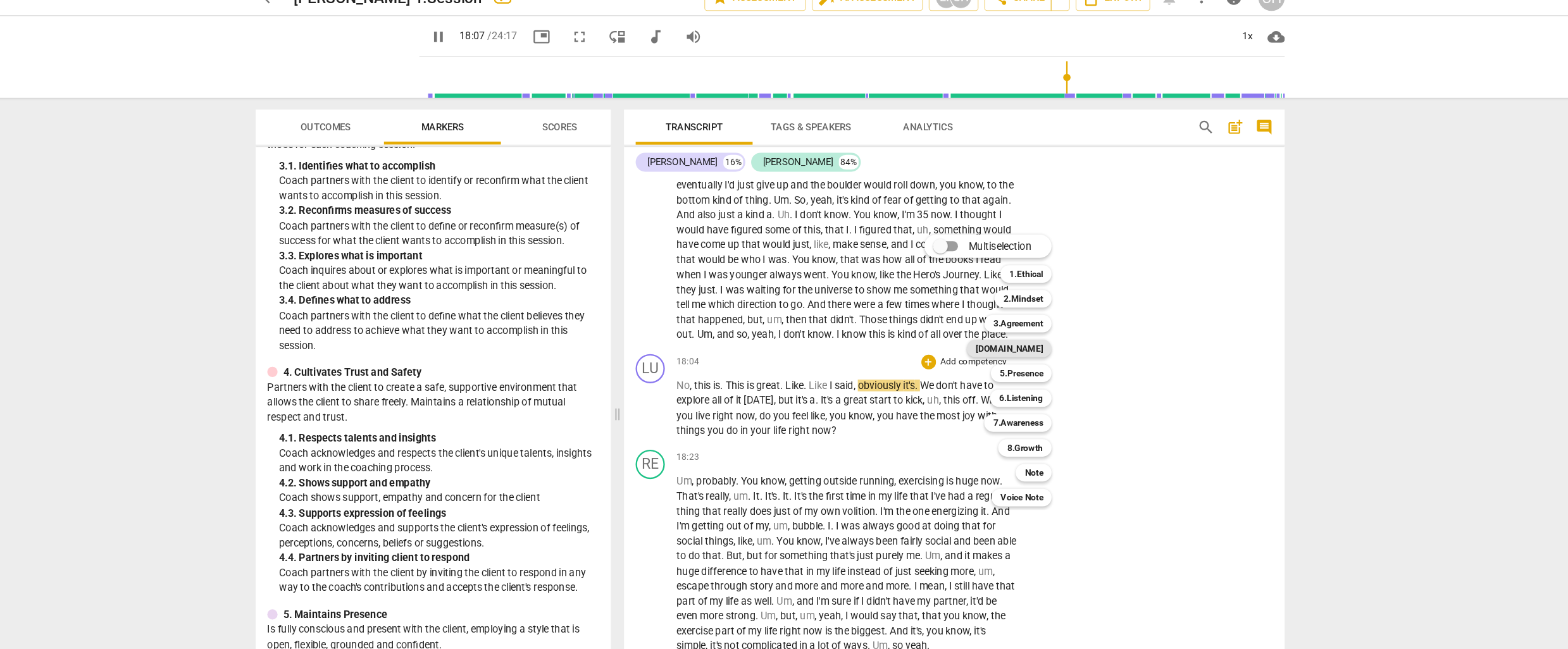
click at [1005, 319] on b "[DOMAIN_NAME]" at bounding box center [991, 319] width 58 height 15
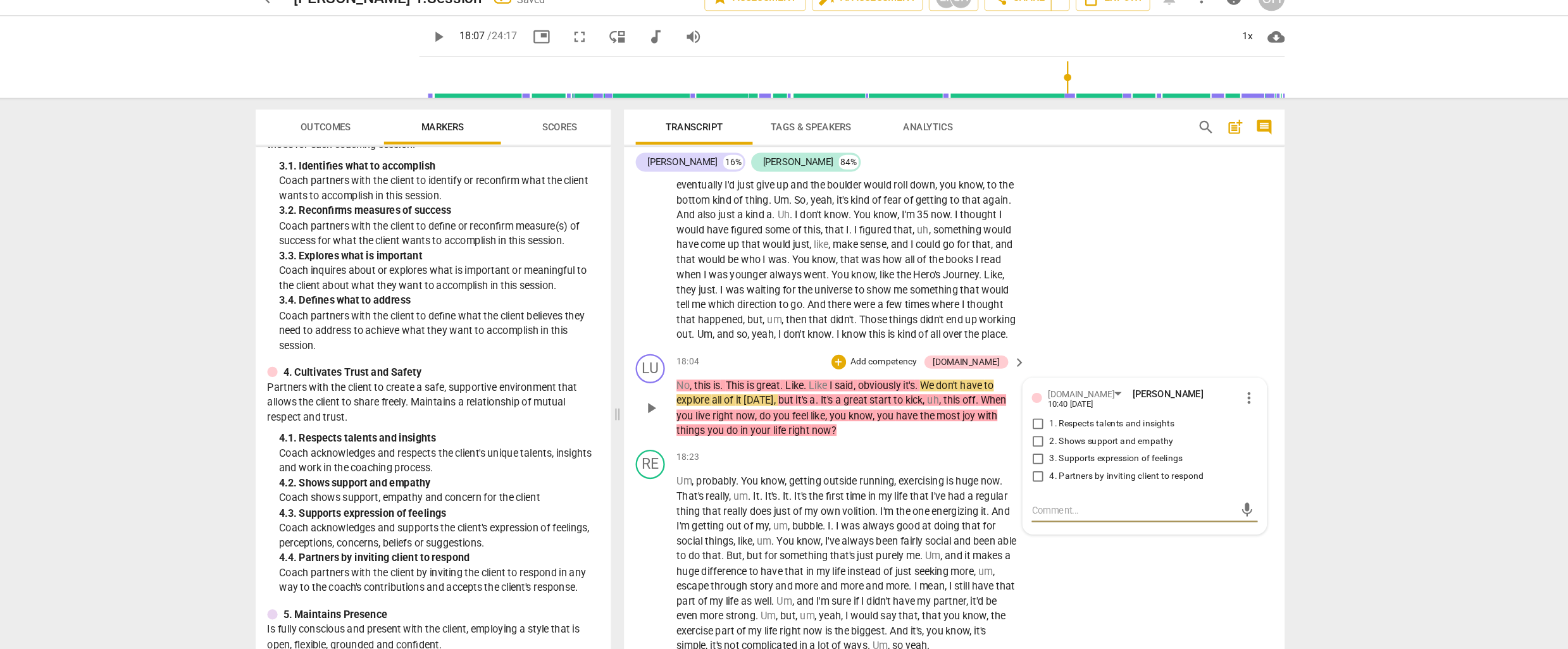
click at [1015, 403] on input "2. Shows support and empathy" at bounding box center [1015, 399] width 20 height 15
click at [903, 336] on p "Add competency" at bounding box center [882, 330] width 60 height 11
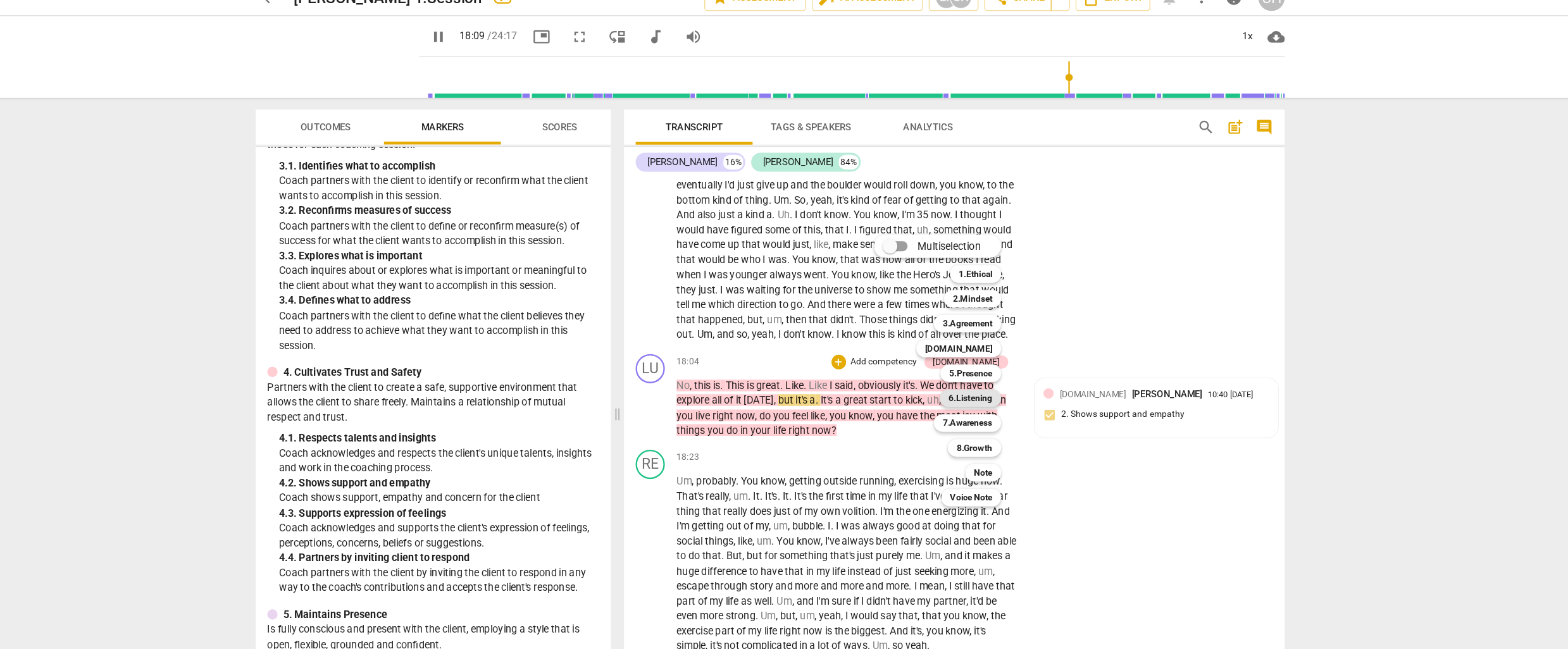
click at [960, 360] on b "6.Listening" at bounding box center [957, 362] width 38 height 15
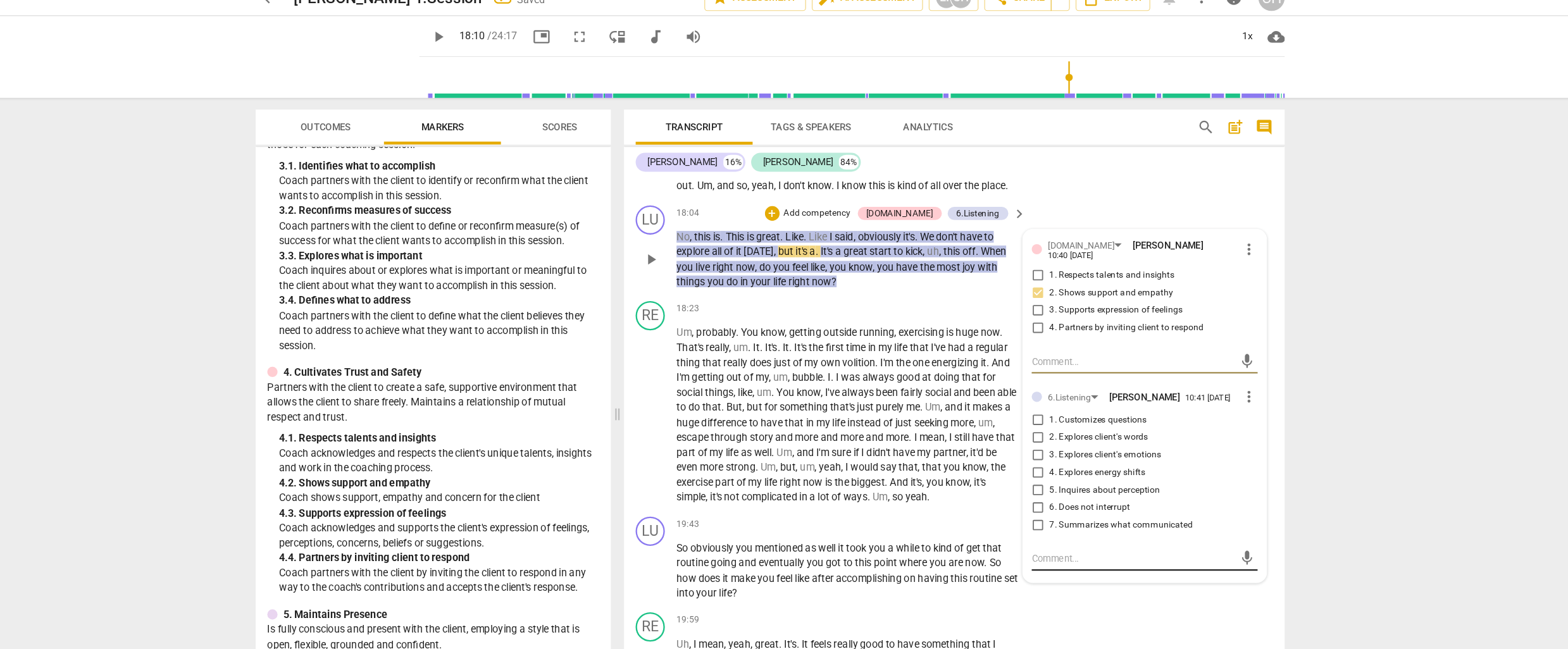
scroll to position [3465, 0]
click at [1017, 448] on input "5. Inquires about perception" at bounding box center [1015, 440] width 20 height 15
click at [890, 271] on div "LU play_arrow pause 18:04 + Add competency [DOMAIN_NAME] 6.Listening keyboard_a…" at bounding box center [944, 229] width 572 height 83
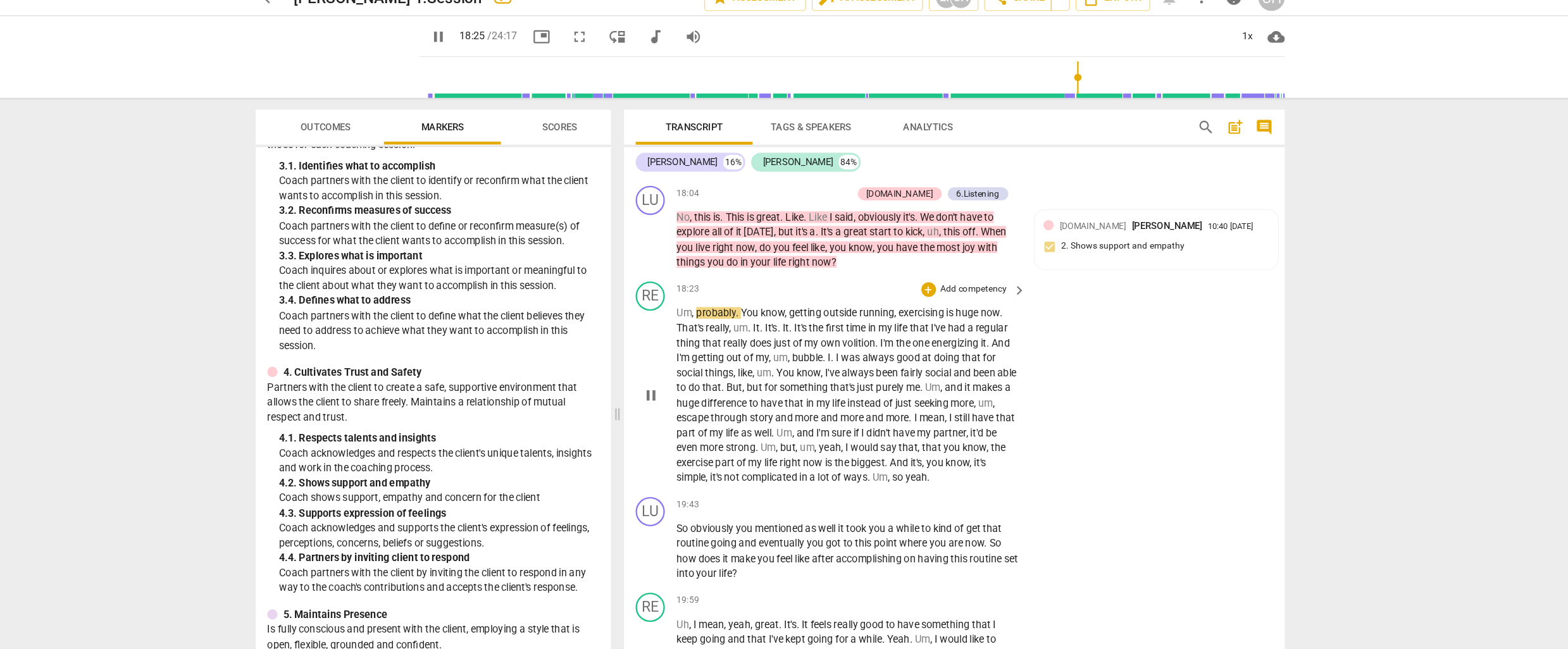
scroll to position [3467, 0]
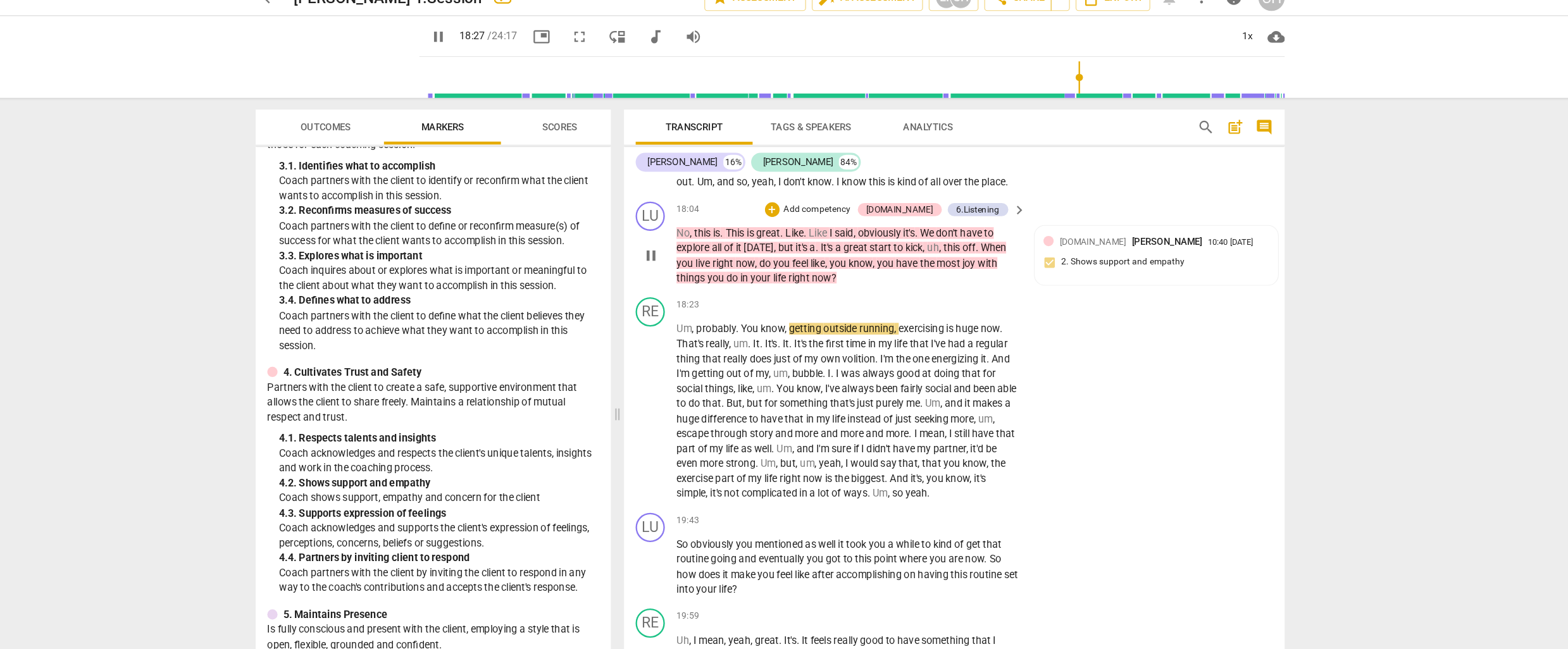
click at [855, 205] on p "Add competency" at bounding box center [824, 198] width 60 height 11
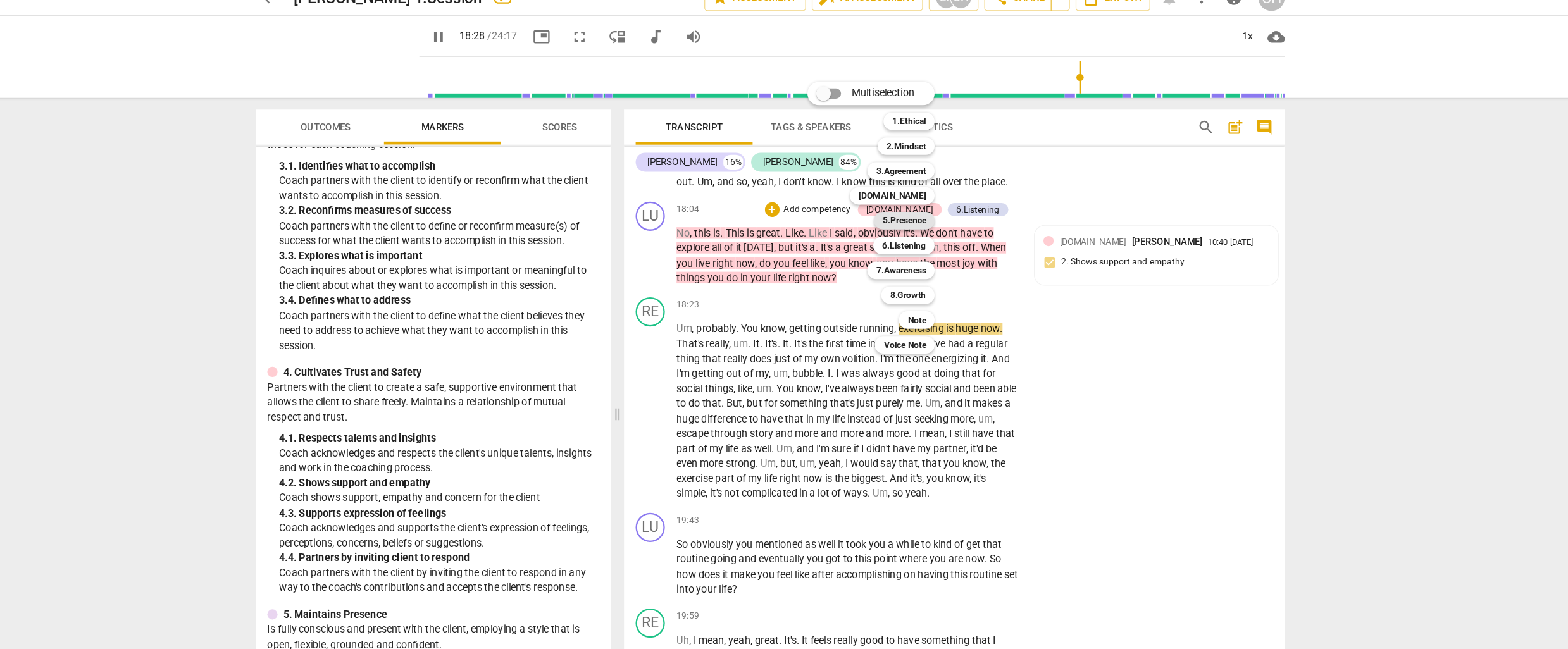
click at [884, 206] on b "5.Presence" at bounding box center [899, 208] width 37 height 15
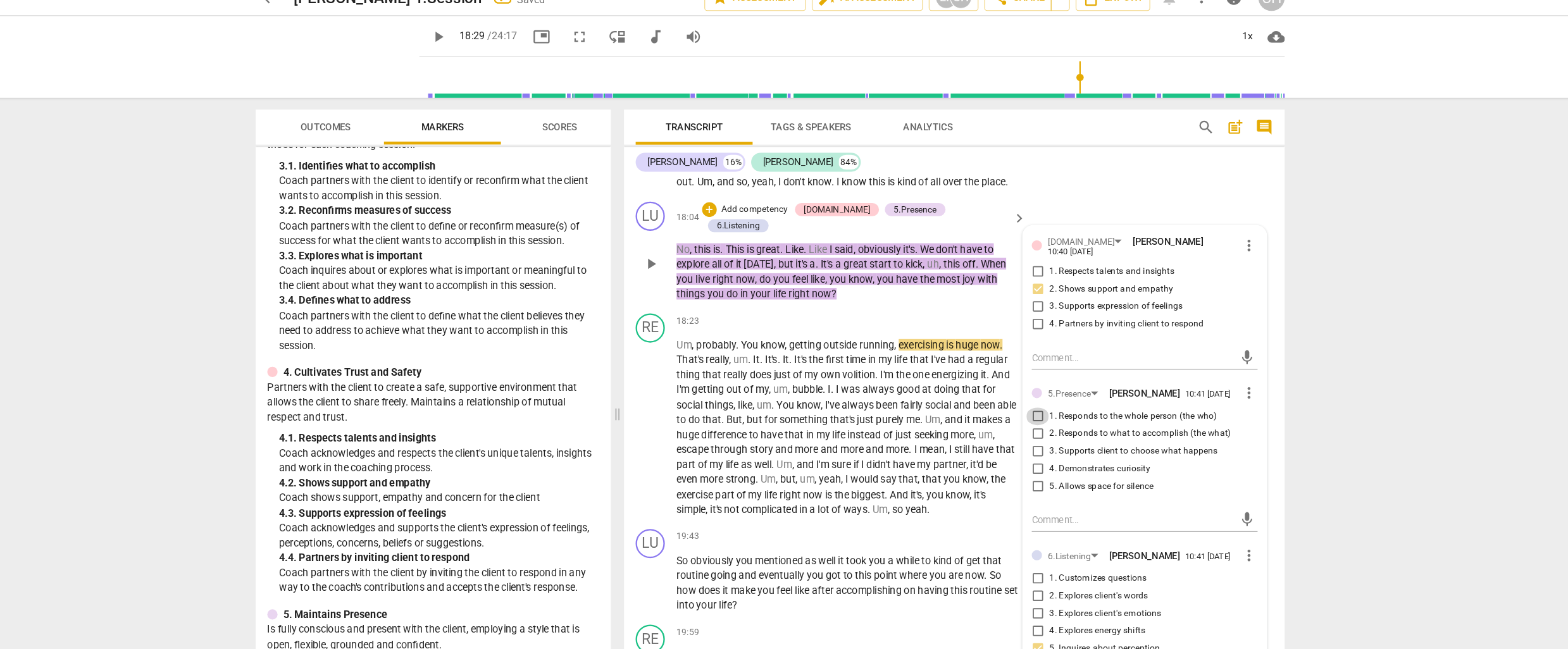
click at [1015, 384] on input "1. Responds to the whole person (the who)" at bounding box center [1015, 377] width 20 height 15
click at [822, 283] on div "RE play_arrow pause 18:23 + Add competency keyboard_arrow_right Um , probably .…" at bounding box center [944, 377] width 572 height 186
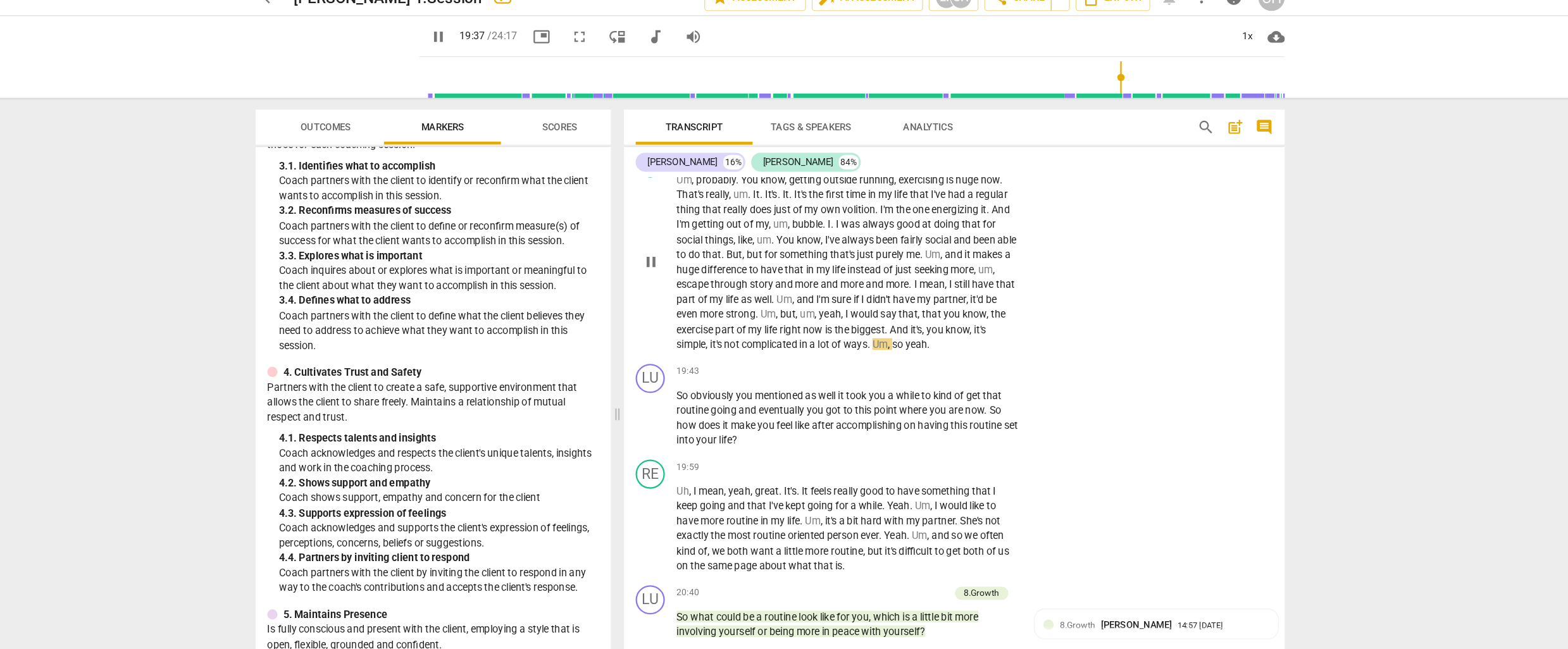
scroll to position [3610, 0]
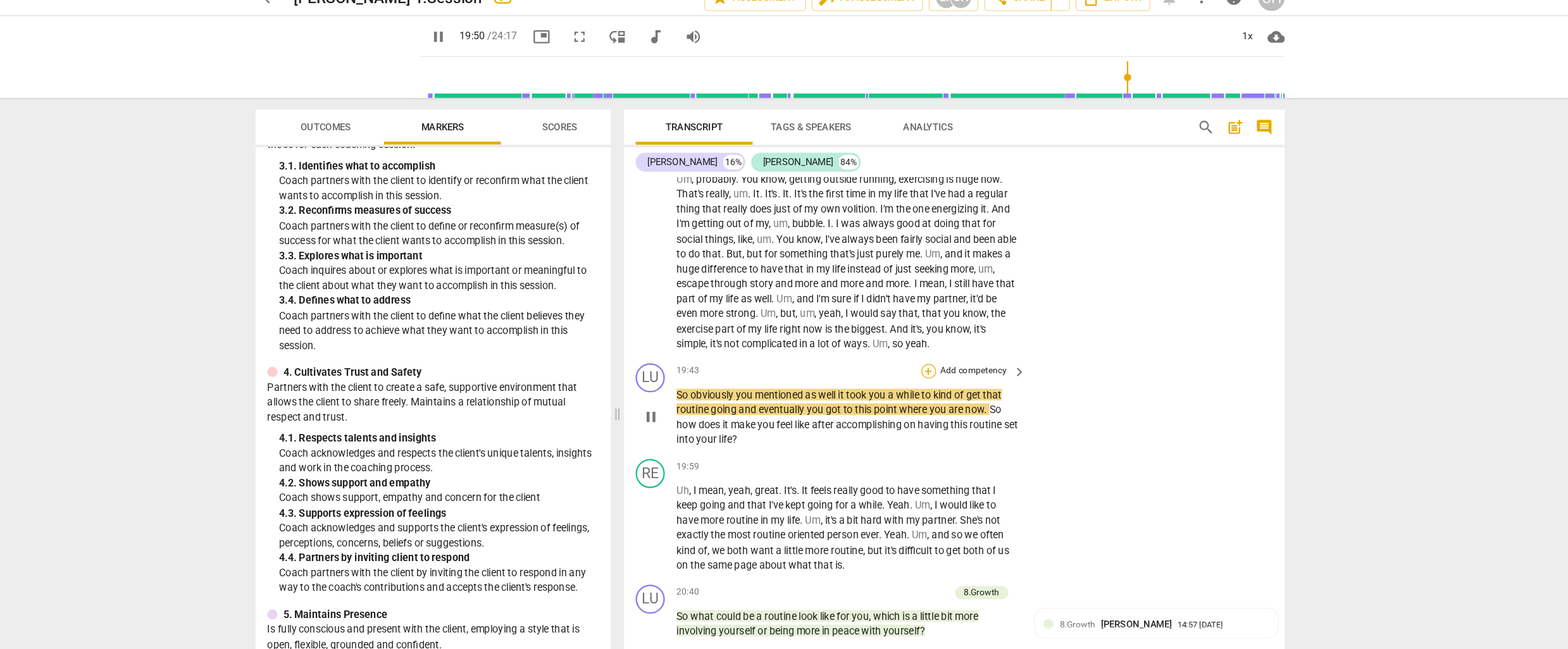
click at [918, 332] on div "+" at bounding box center [921, 338] width 12 height 12
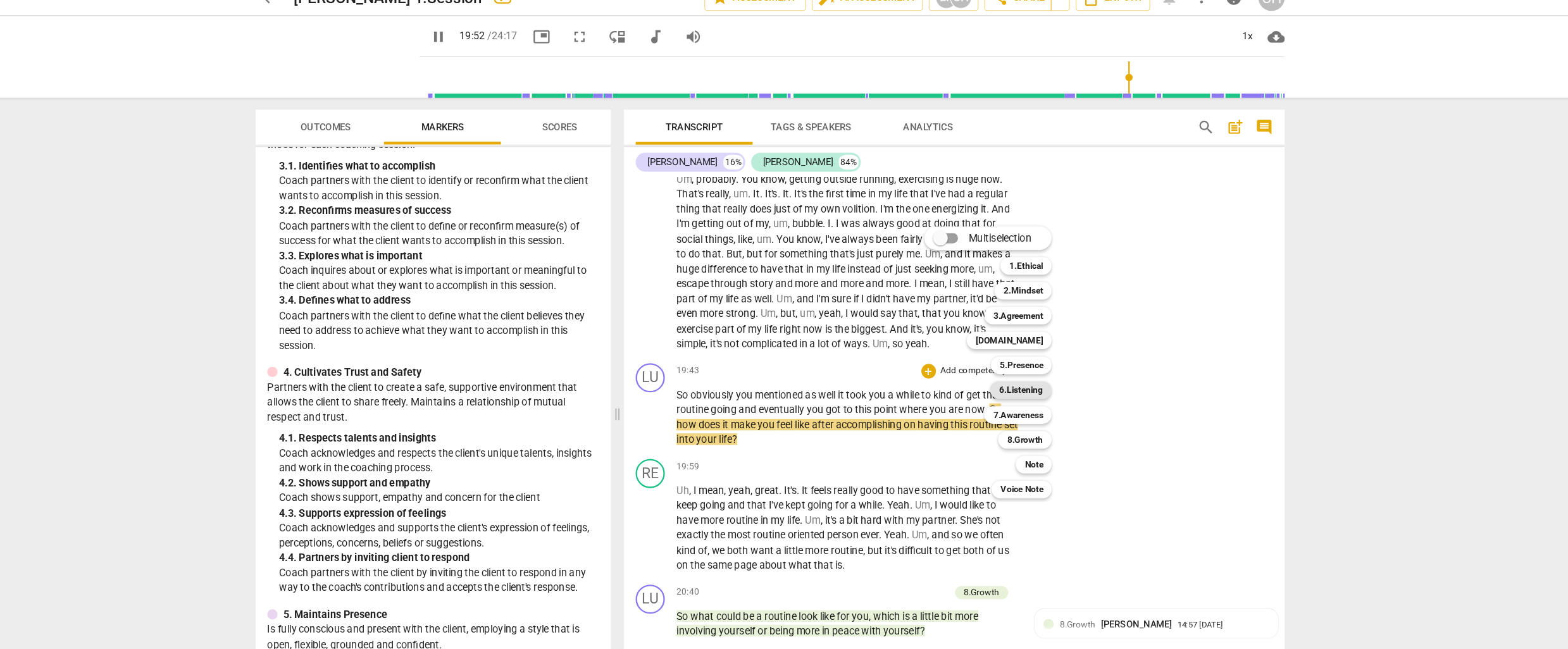
click at [1006, 353] on b "6.Listening" at bounding box center [1001, 354] width 38 height 15
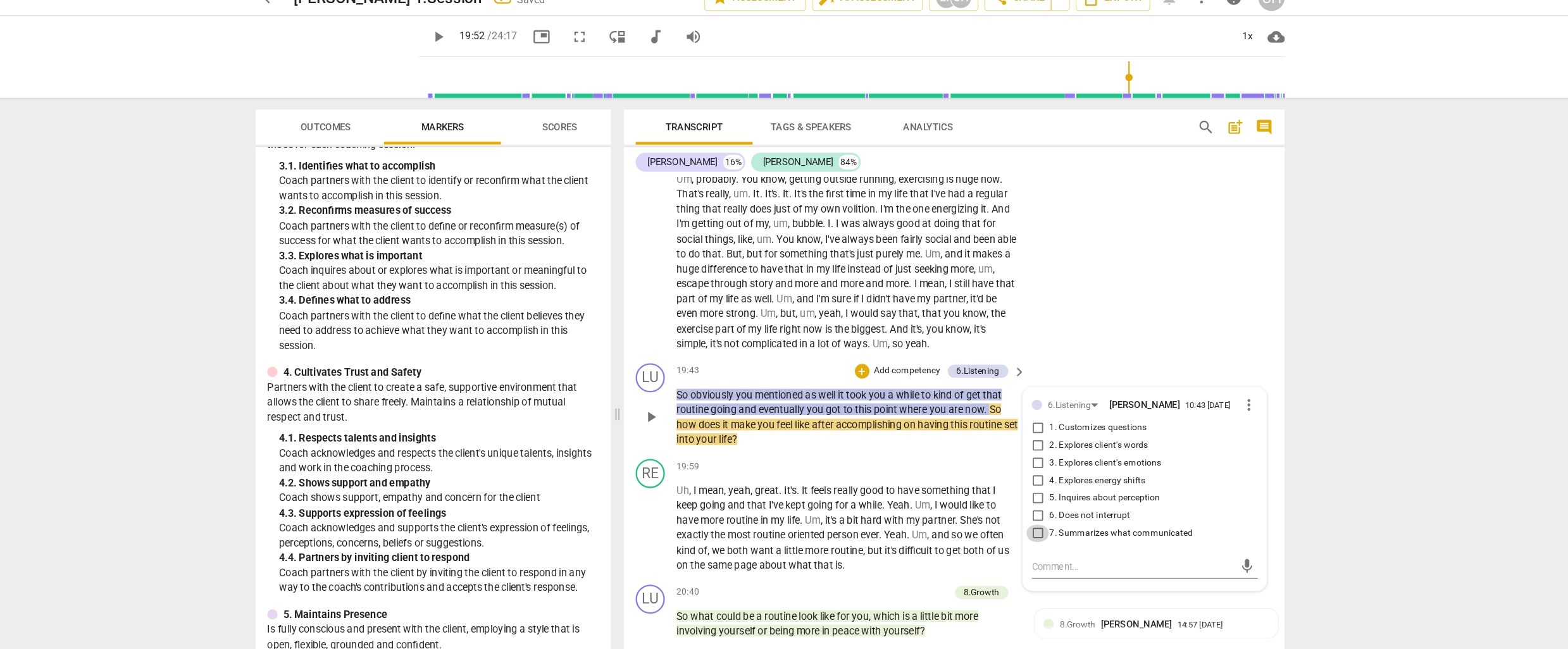
click at [1015, 476] on input "7. Summarizes what communicated" at bounding box center [1015, 478] width 20 height 15
click at [1026, 506] on textarea at bounding box center [1097, 508] width 175 height 12
click at [1084, 508] on textarea "Great to follow parphaing what you heard with a question." at bounding box center [1097, 513] width 175 height 24
click at [871, 409] on div "RE play_arrow pause 19:59 + Add competency keyboard_arrow_right Uh , I mean , y…" at bounding box center [944, 463] width 572 height 109
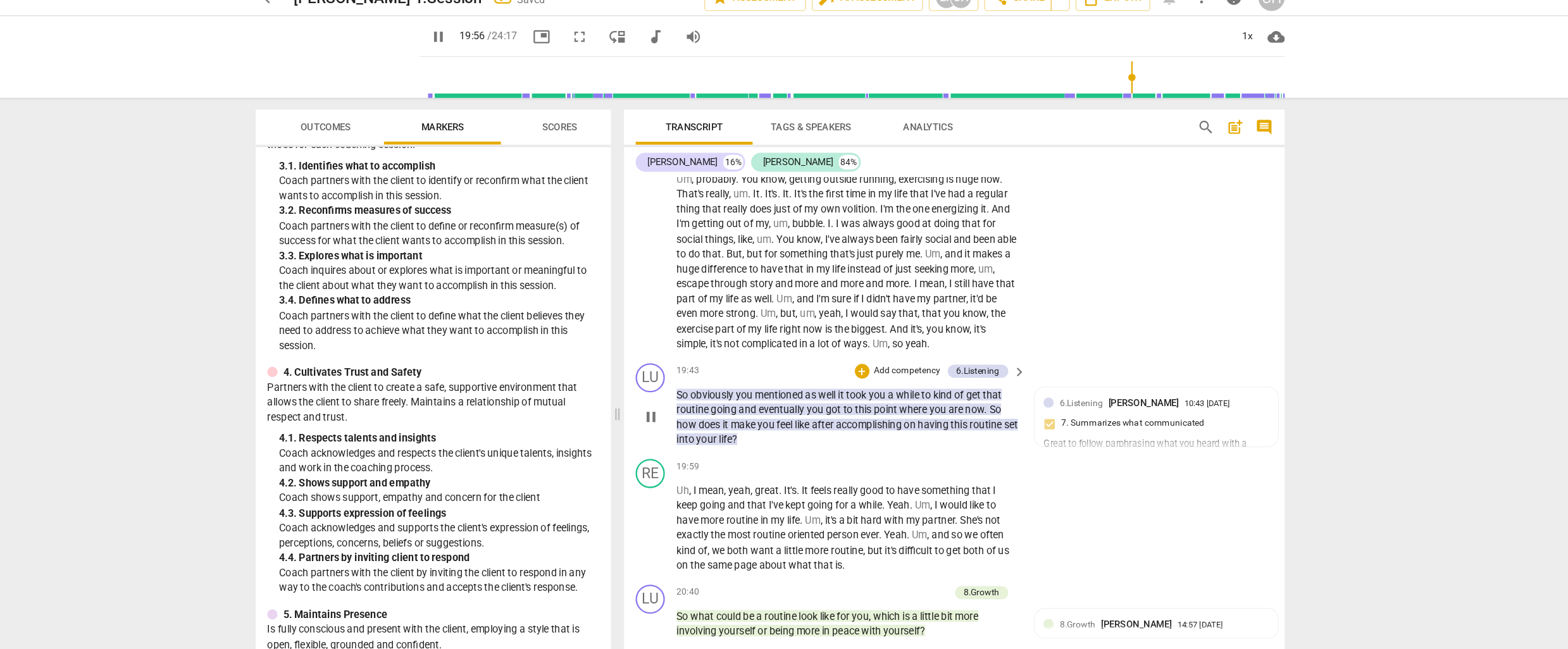
click at [875, 333] on p "Add competency" at bounding box center [903, 338] width 60 height 11
click at [948, 377] on b "7.Awareness" at bounding box center [942, 376] width 43 height 15
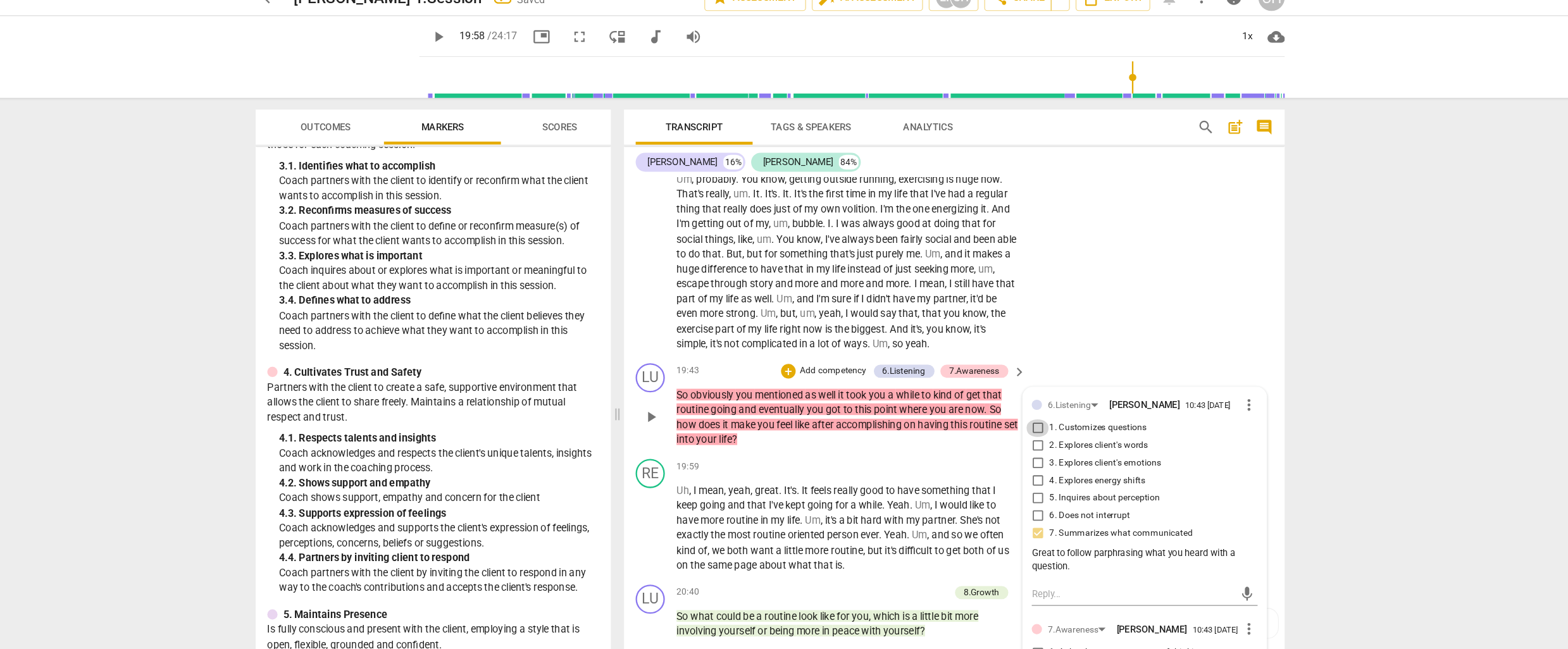
click at [1011, 382] on input "1. Customizes questions" at bounding box center [1015, 387] width 20 height 15
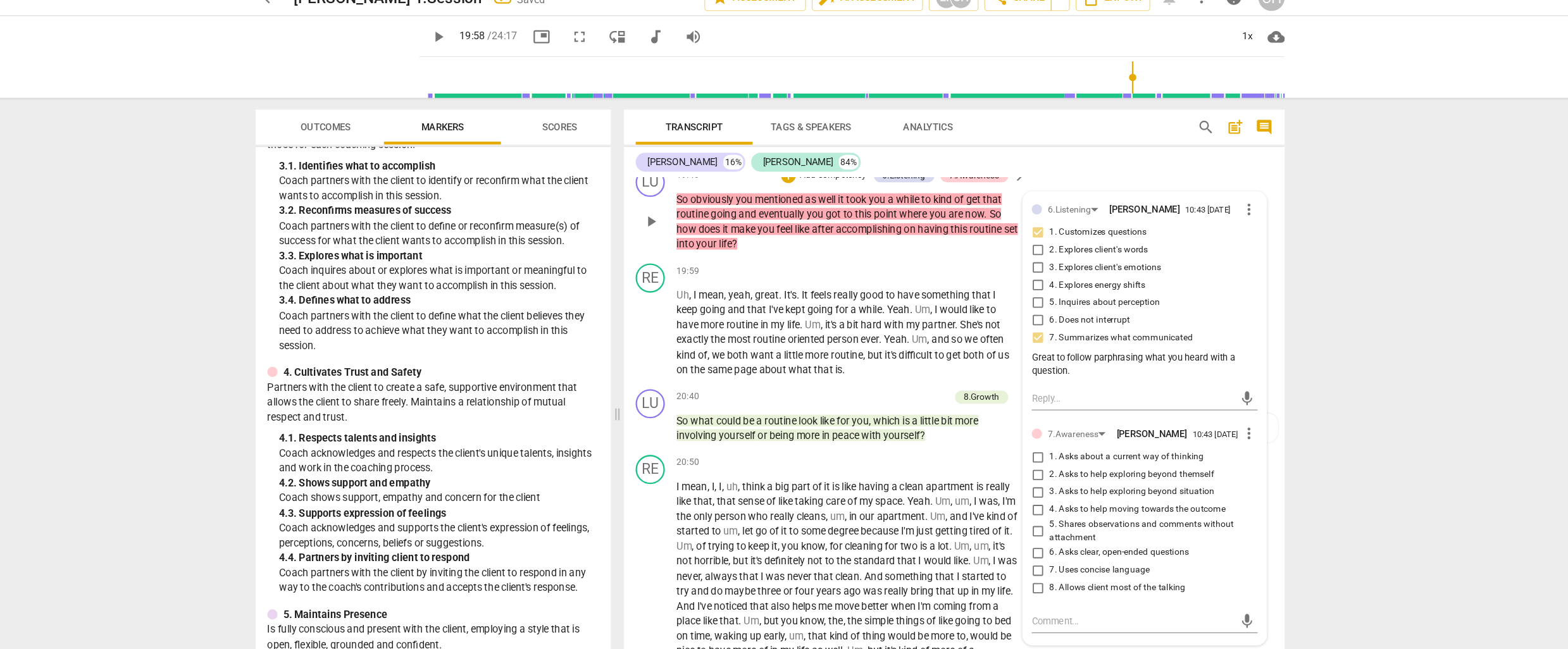
scroll to position [3788, 0]
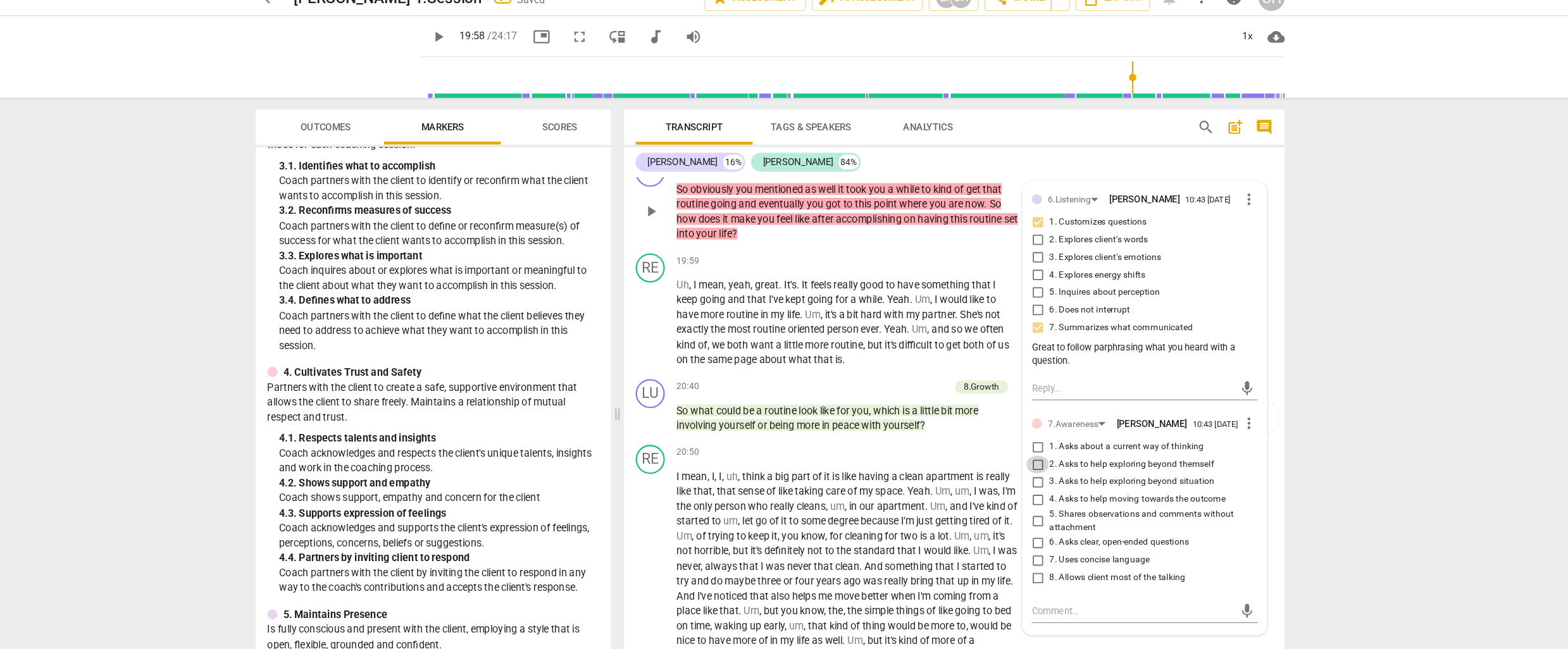
click at [1014, 420] on input "2. Asks to help exploring beyond themself" at bounding box center [1015, 419] width 20 height 15
click at [755, 323] on span "page" at bounding box center [763, 328] width 22 height 10
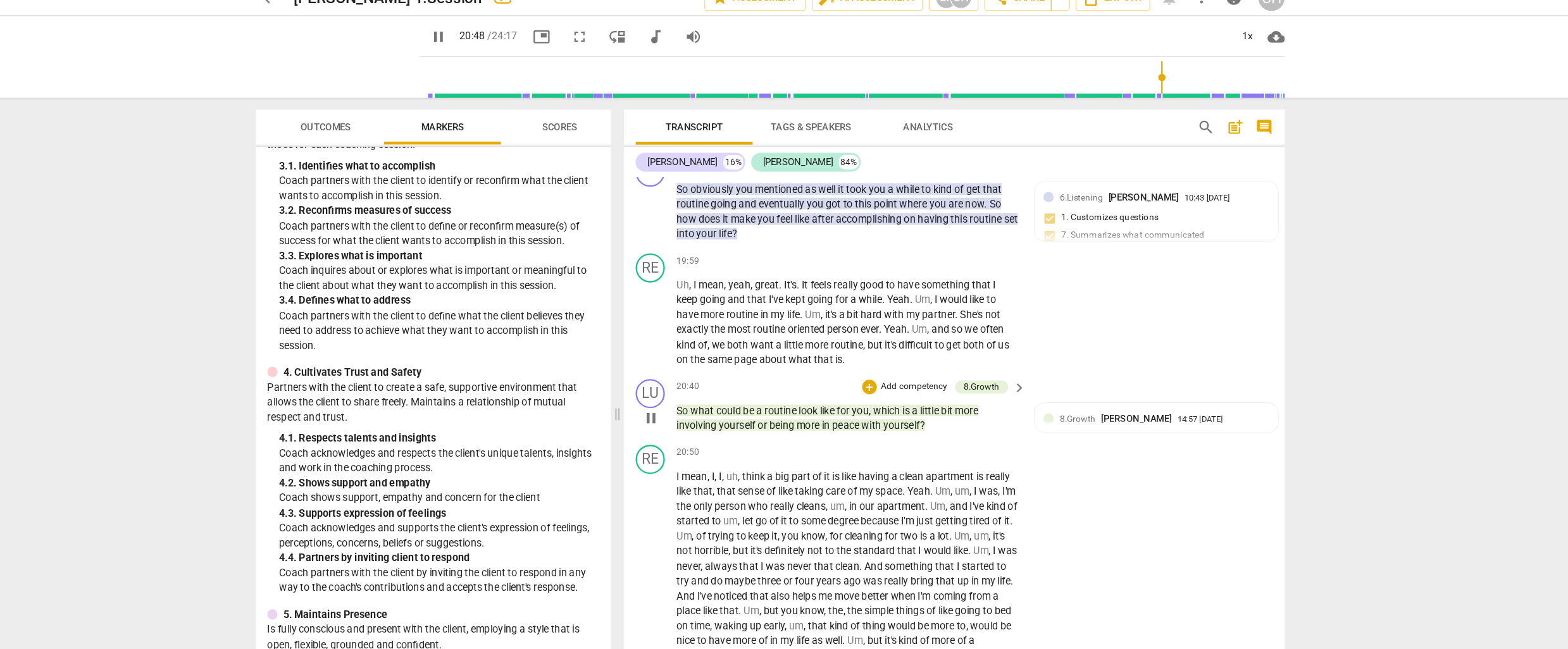
click at [905, 347] on p "Add competency" at bounding box center [908, 352] width 60 height 11
click at [957, 347] on b "5.Presence" at bounding box center [950, 347] width 37 height 15
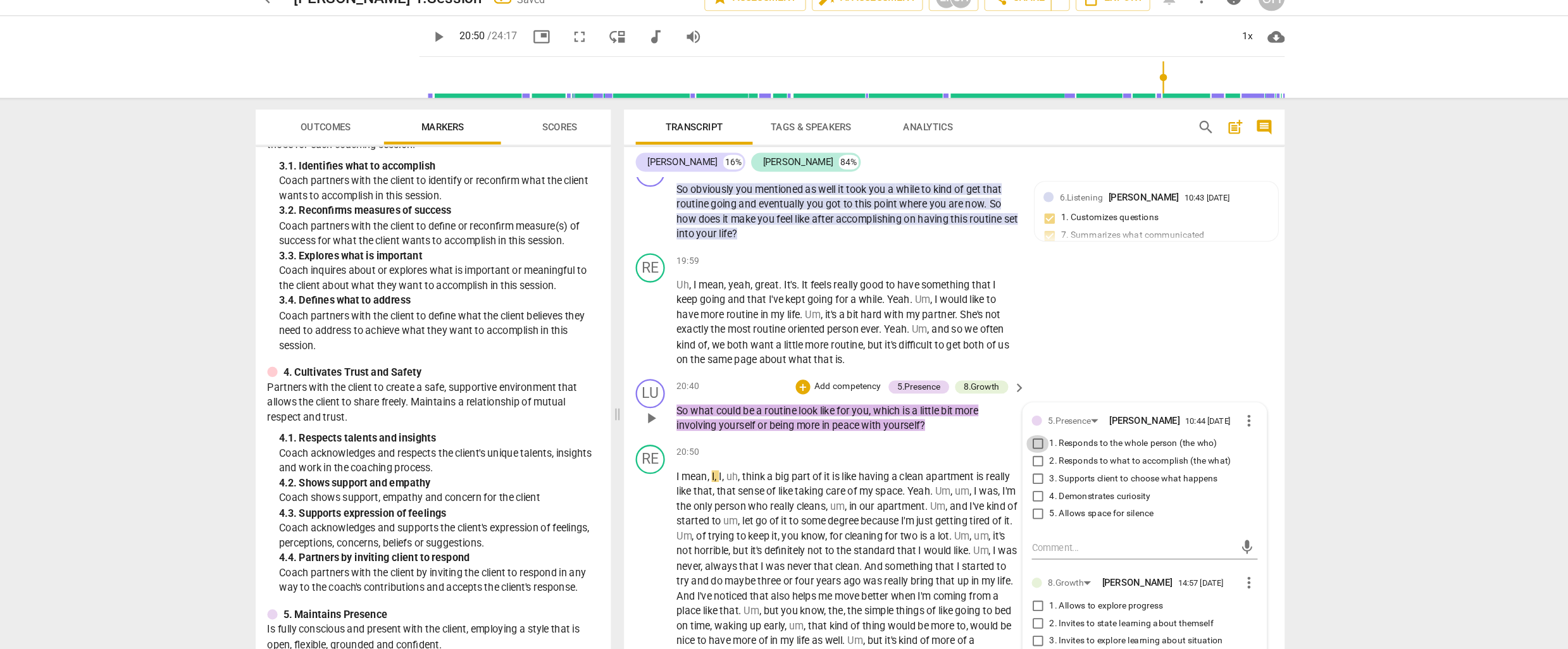
click at [1013, 399] on input "1. Responds to the whole person (the who)" at bounding box center [1015, 401] width 20 height 15
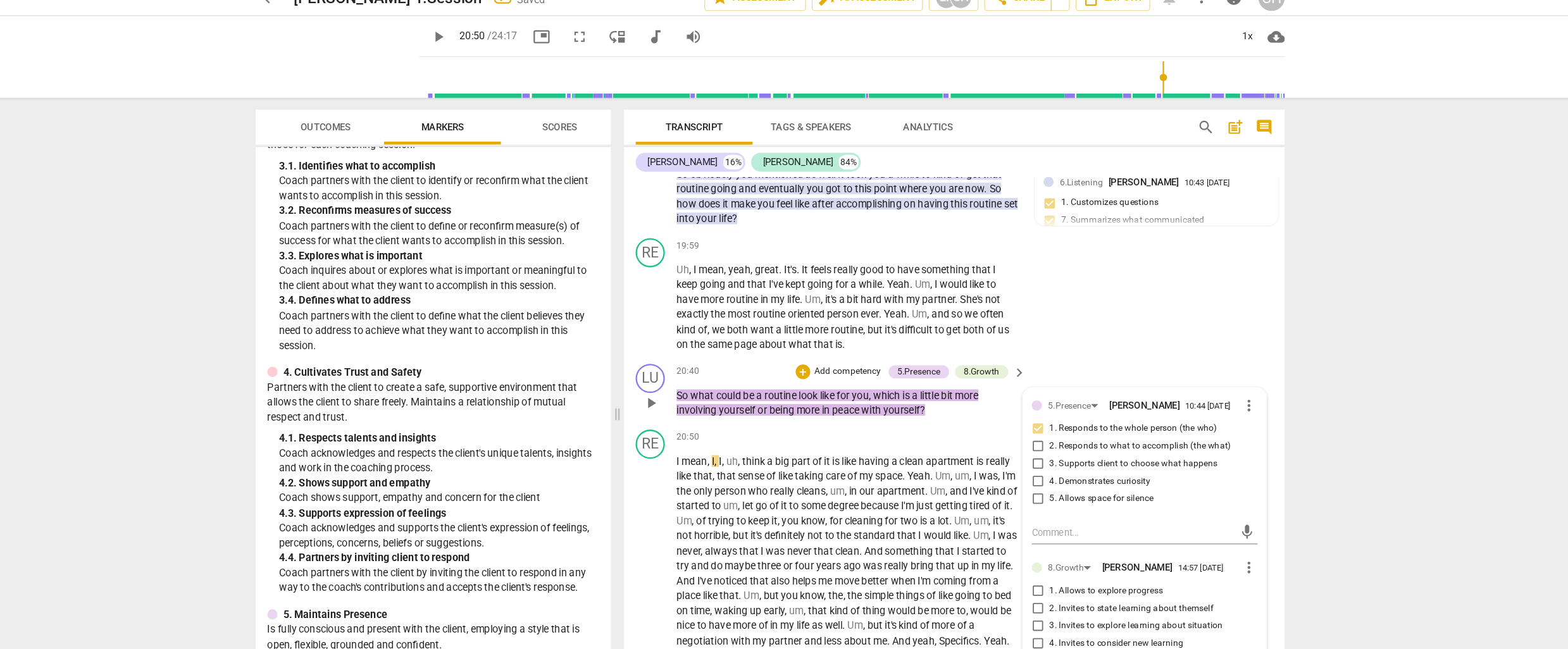
scroll to position [3792, 0]
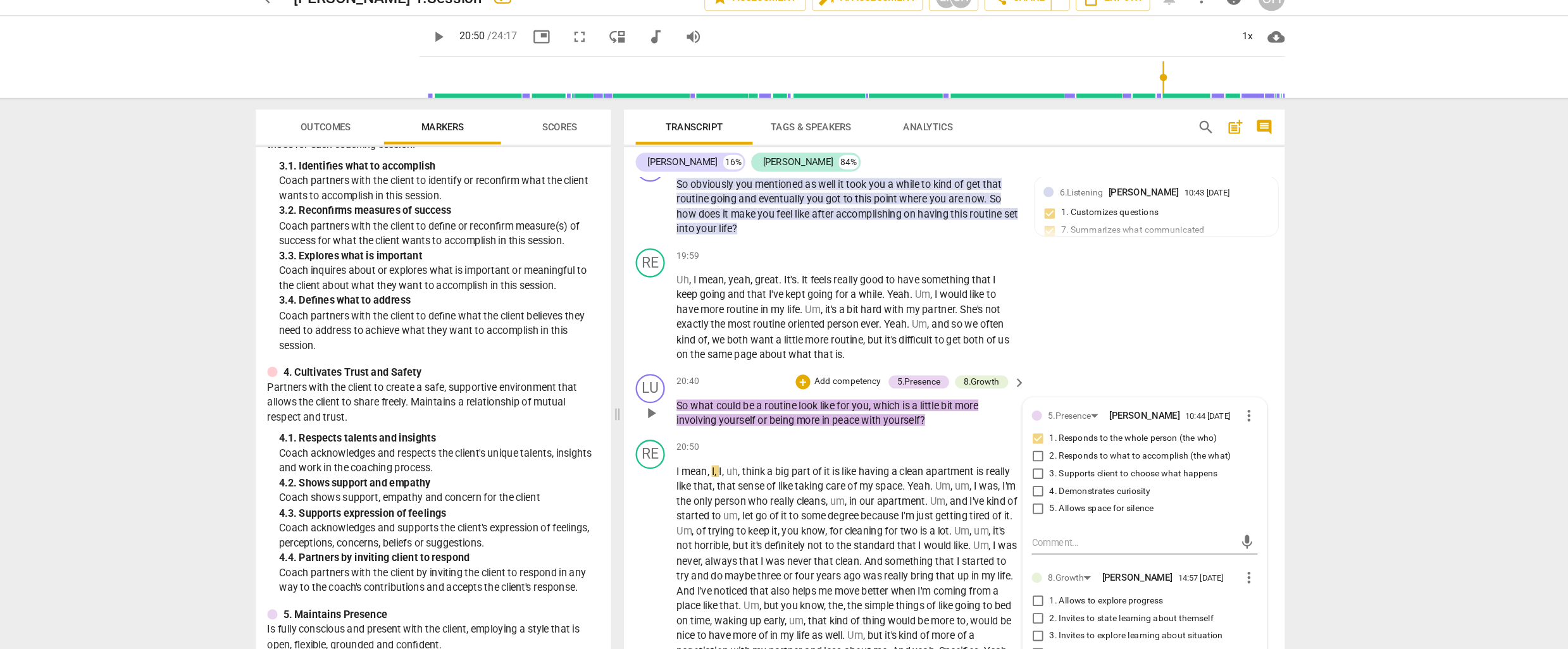
click at [828, 342] on p "Add competency" at bounding box center [851, 347] width 60 height 11
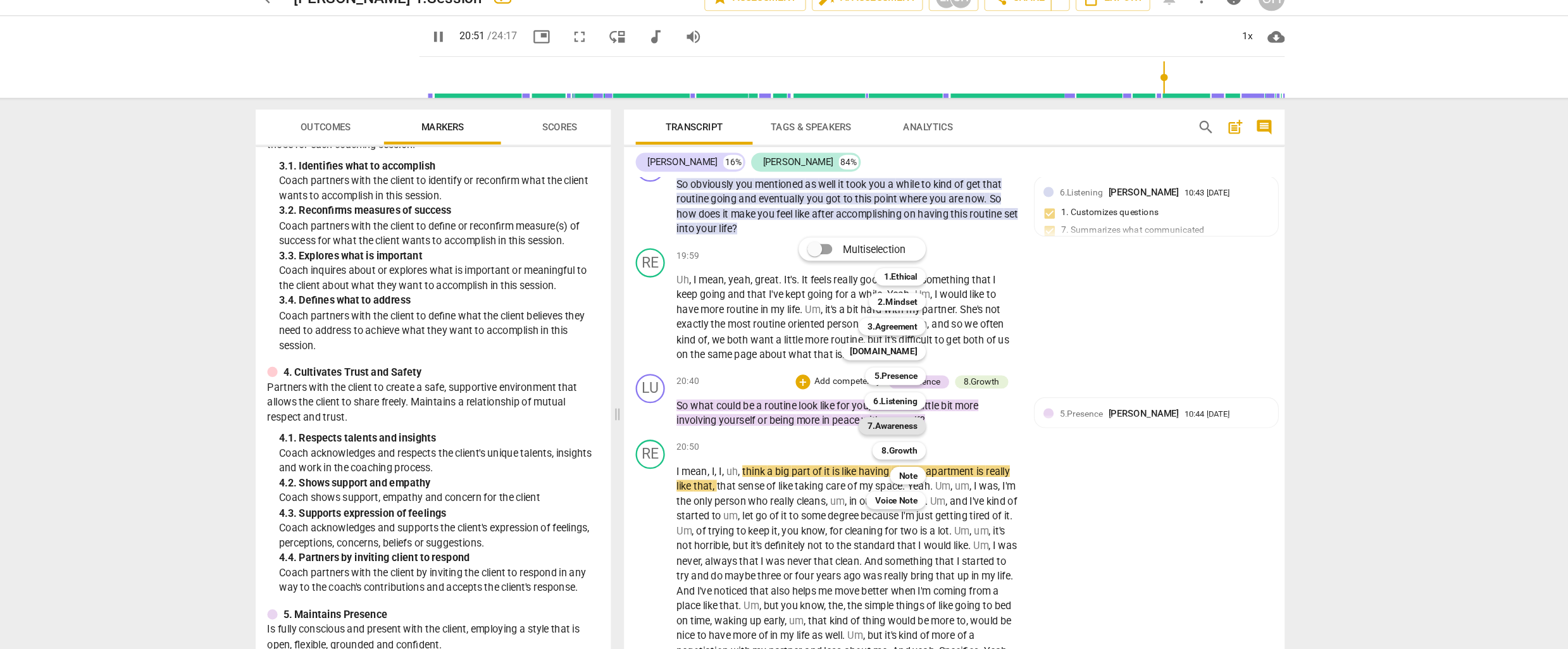
click at [885, 385] on b "7.Awareness" at bounding box center [890, 386] width 43 height 15
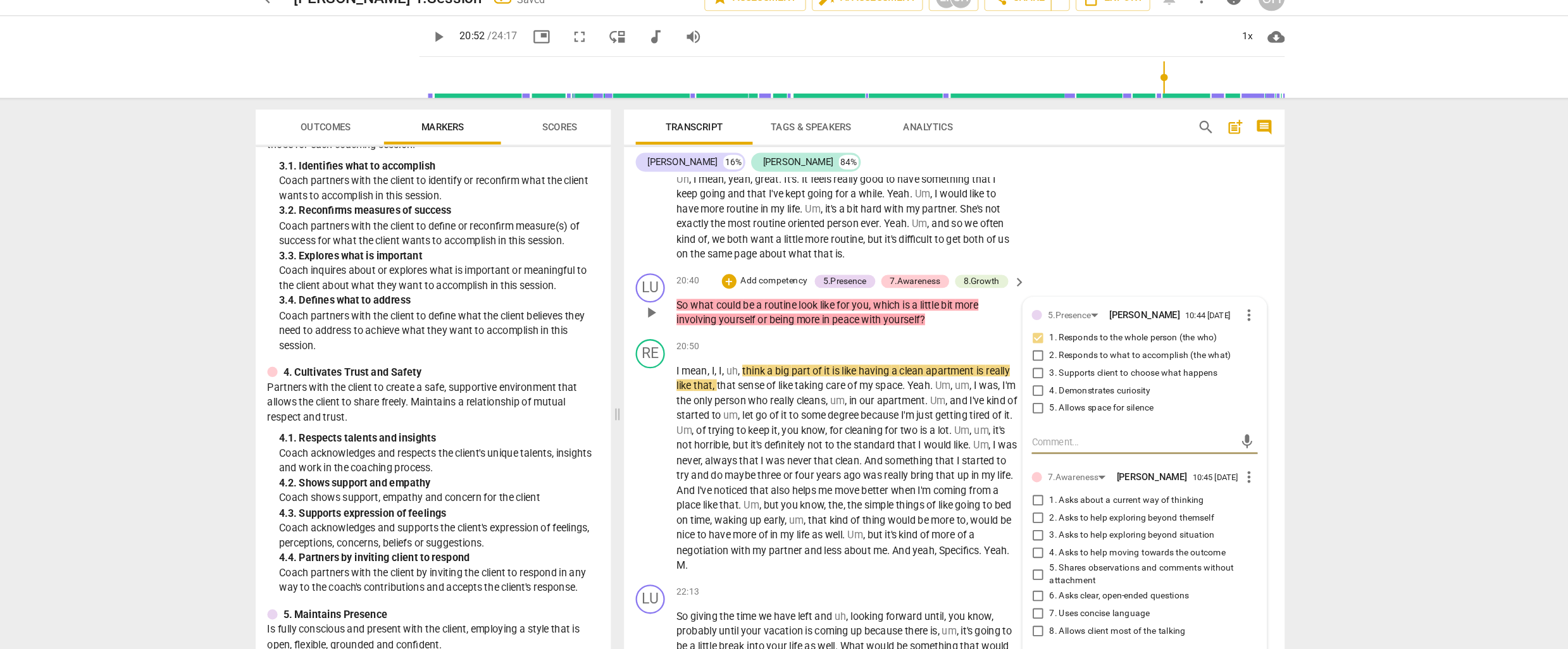
scroll to position [4033, 0]
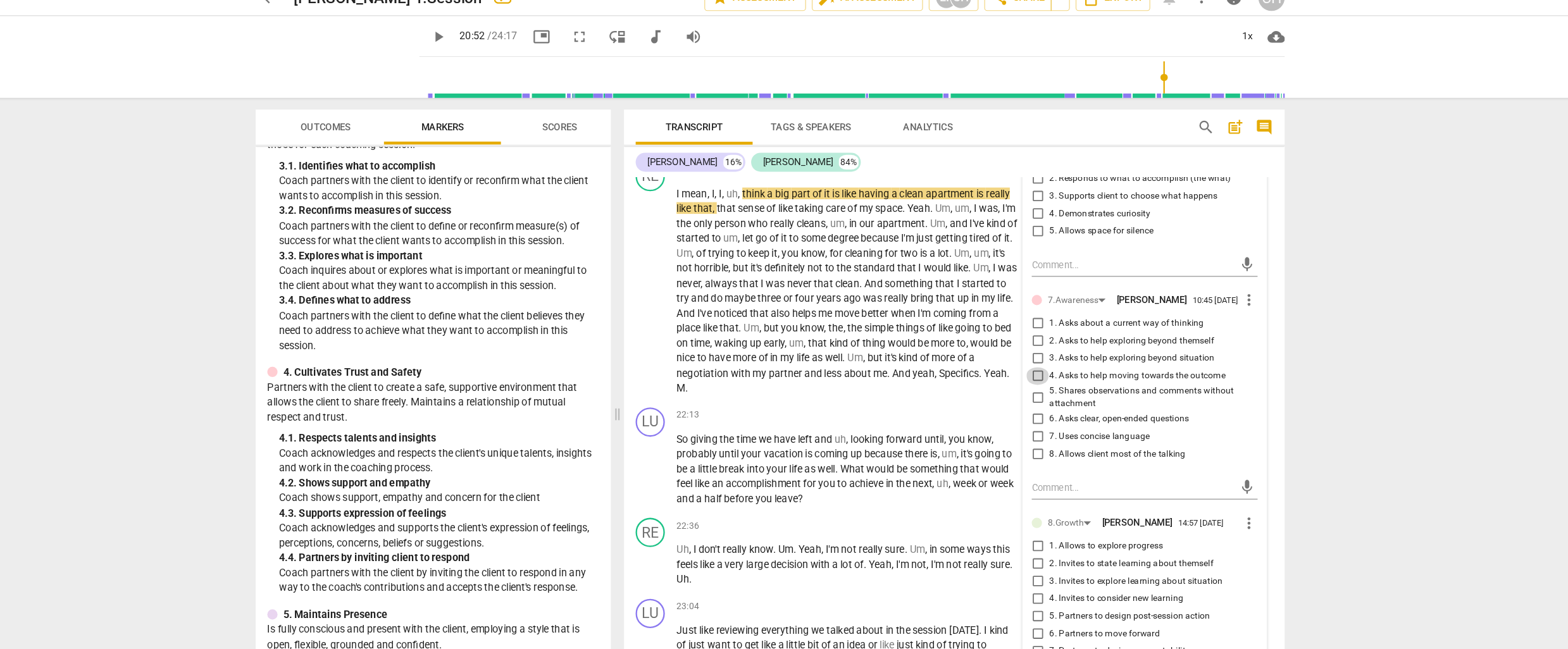
click at [1013, 346] on input "4. Asks to help moving towards the outcome" at bounding box center [1015, 343] width 20 height 15
click at [766, 283] on span "noticed" at bounding box center [751, 289] width 31 height 10
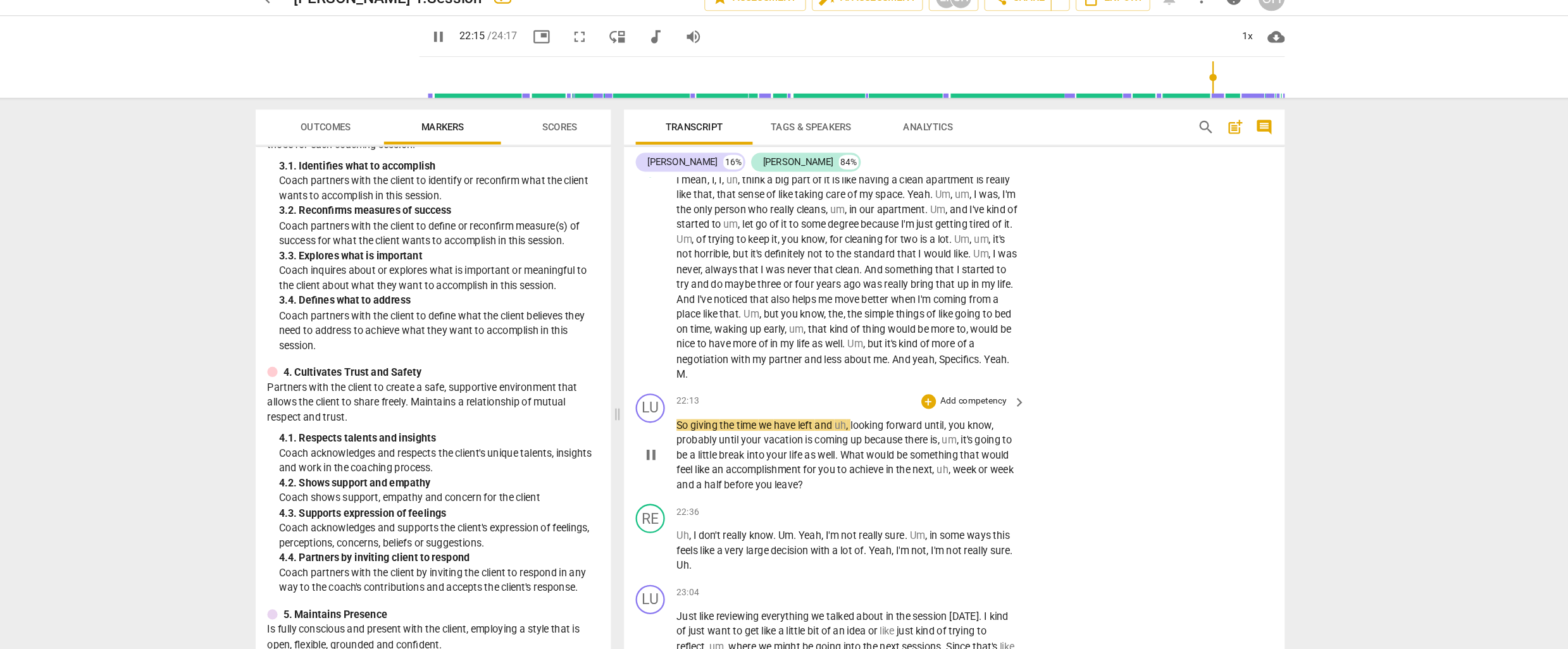
scroll to position [4061, 0]
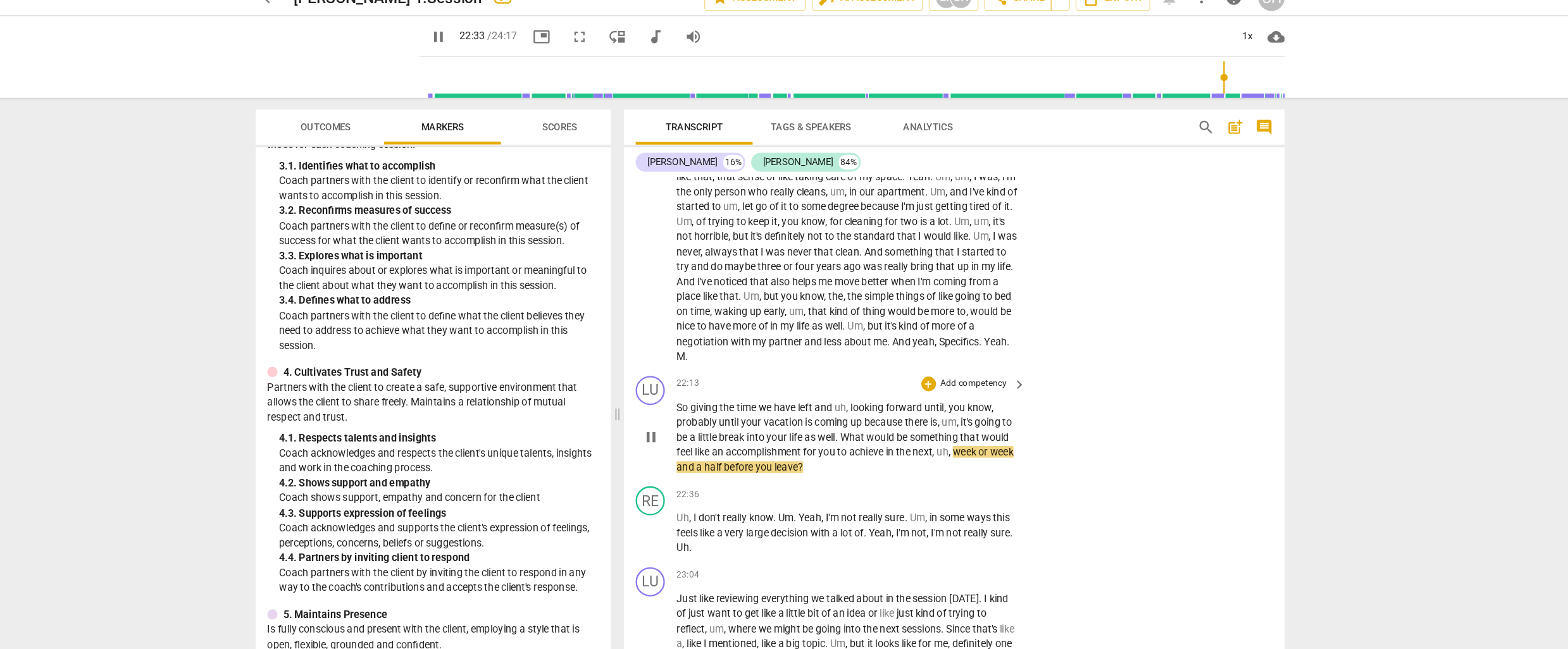
click at [933, 343] on p "Add competency" at bounding box center [960, 349] width 60 height 11
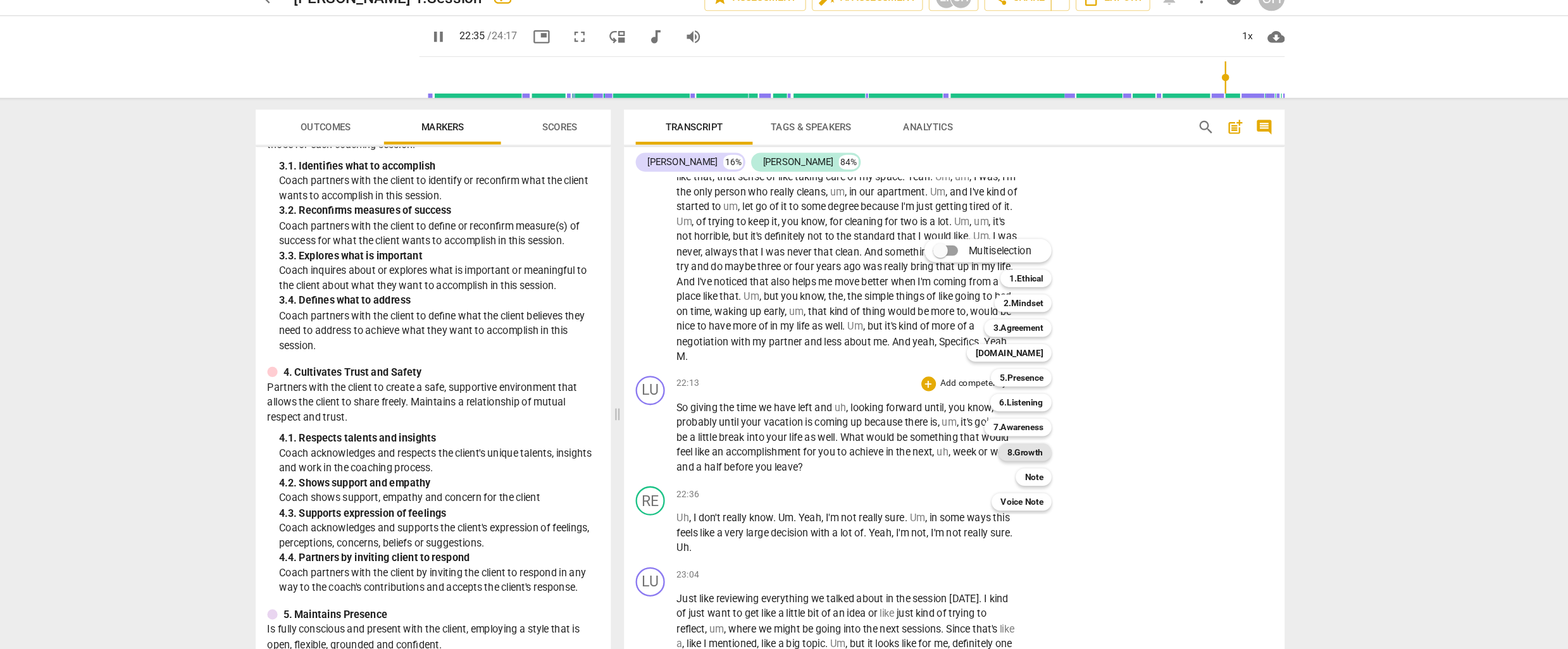
click at [1003, 407] on b "8.Growth" at bounding box center [1004, 408] width 31 height 15
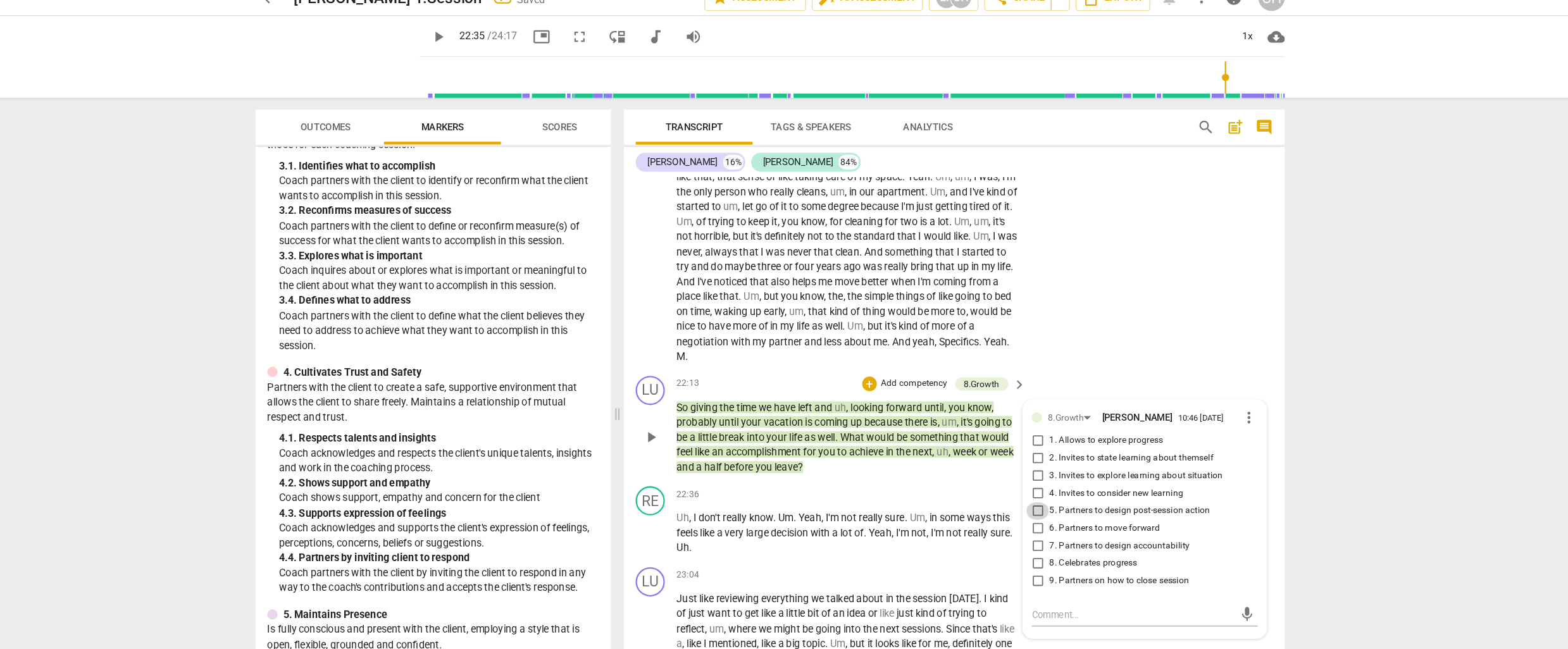
click at [1014, 456] on input "5. Partners to design post-session action" at bounding box center [1015, 459] width 20 height 15
click at [1015, 543] on textarea at bounding box center [1097, 549] width 175 height 12
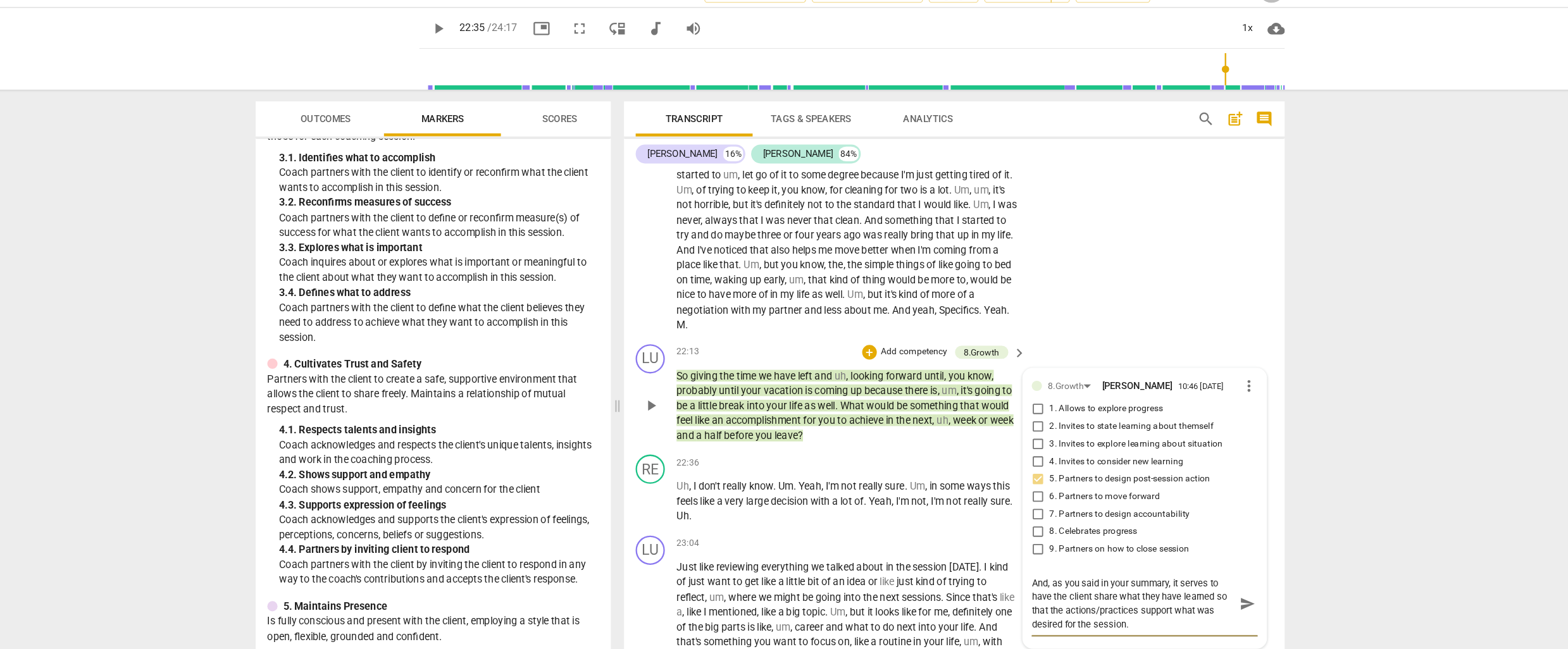
scroll to position [4092, 0]
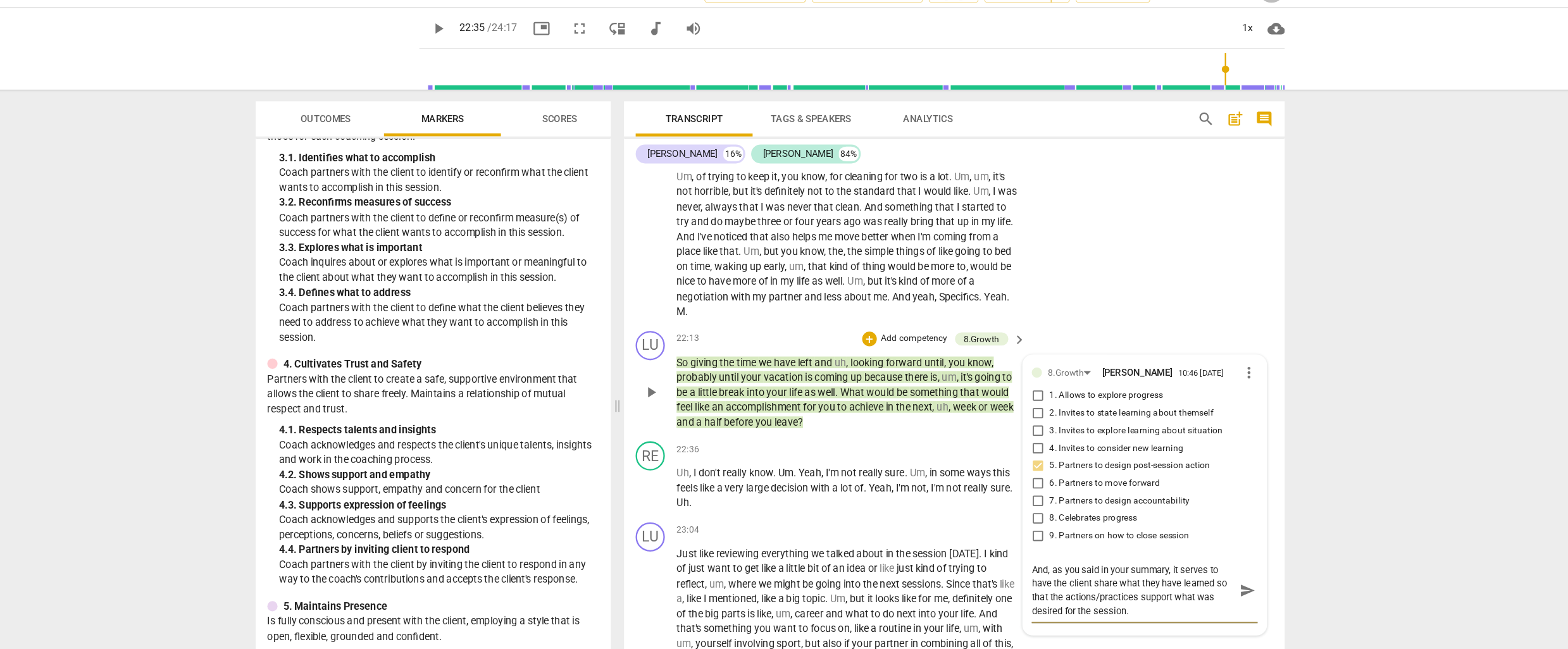
click at [1170, 527] on textarea "And, as you said in your summary, it serves to have the client share what they …" at bounding box center [1097, 535] width 175 height 48
drag, startPoint x: 1103, startPoint y: 538, endPoint x: 1132, endPoint y: 546, distance: 30.1
click at [1132, 547] on textarea "And, as you said in your summary, it serves to have the client share what they …" at bounding box center [1097, 535] width 175 height 48
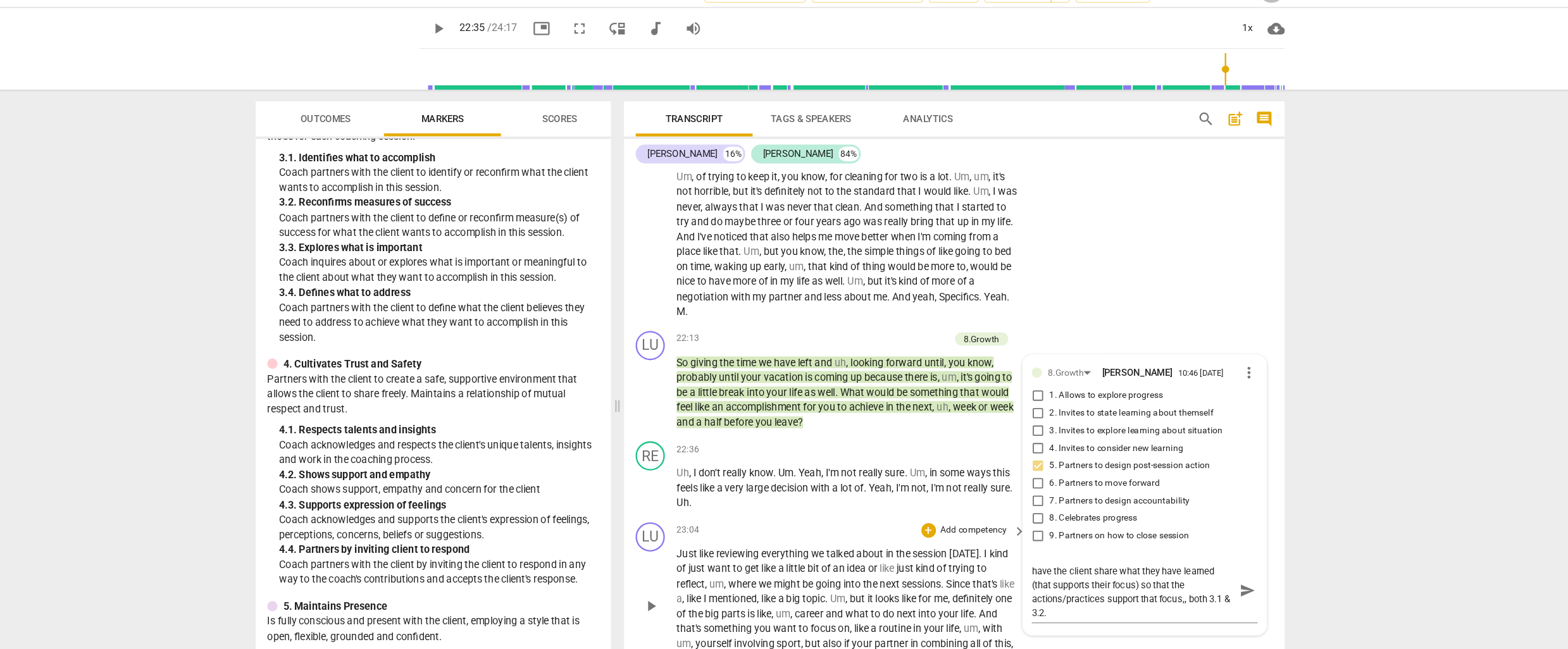
click at [850, 471] on div "LU play_arrow pause 23:04 + Add competency keyboard_arrow_right Just like revie…" at bounding box center [944, 538] width 572 height 135
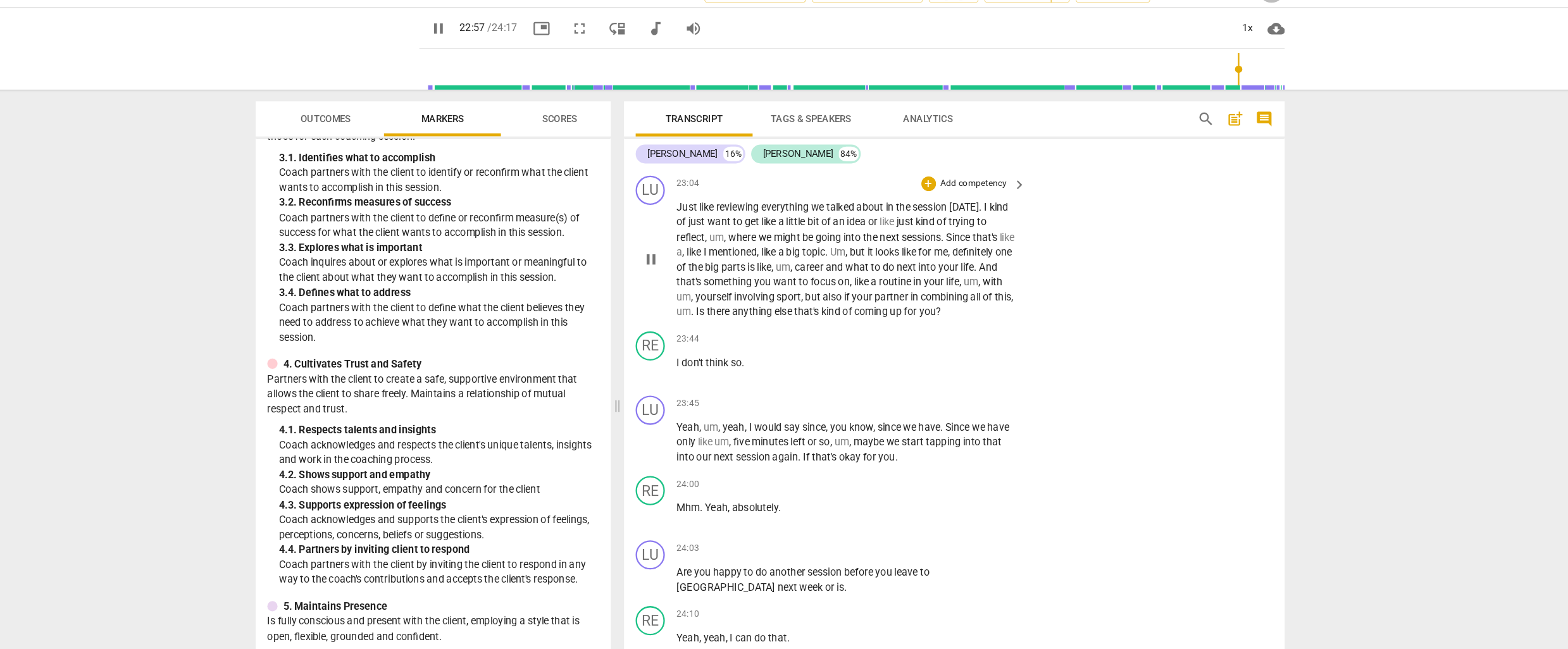
scroll to position [4391, 0]
click at [957, 180] on p "Add competency" at bounding box center [960, 184] width 60 height 11
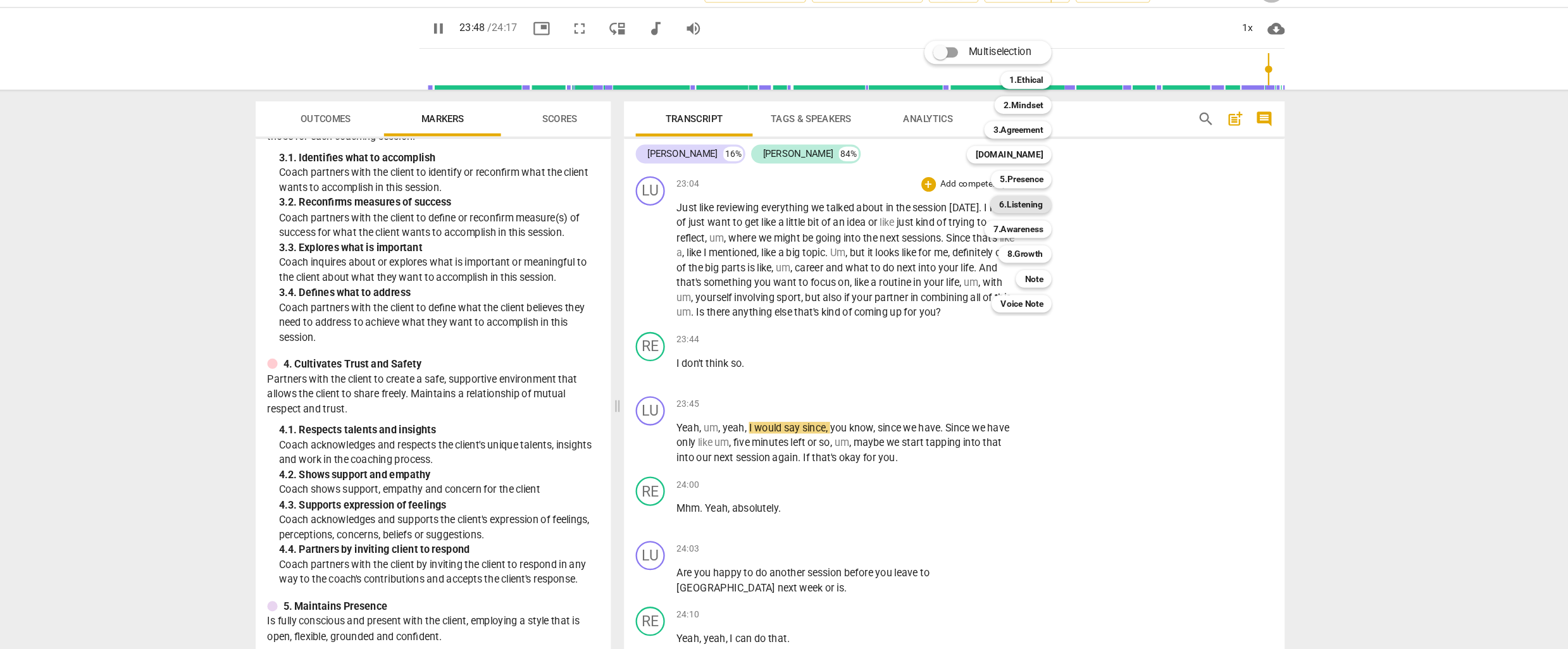
click at [1009, 199] on b "6.Listening" at bounding box center [1001, 201] width 38 height 15
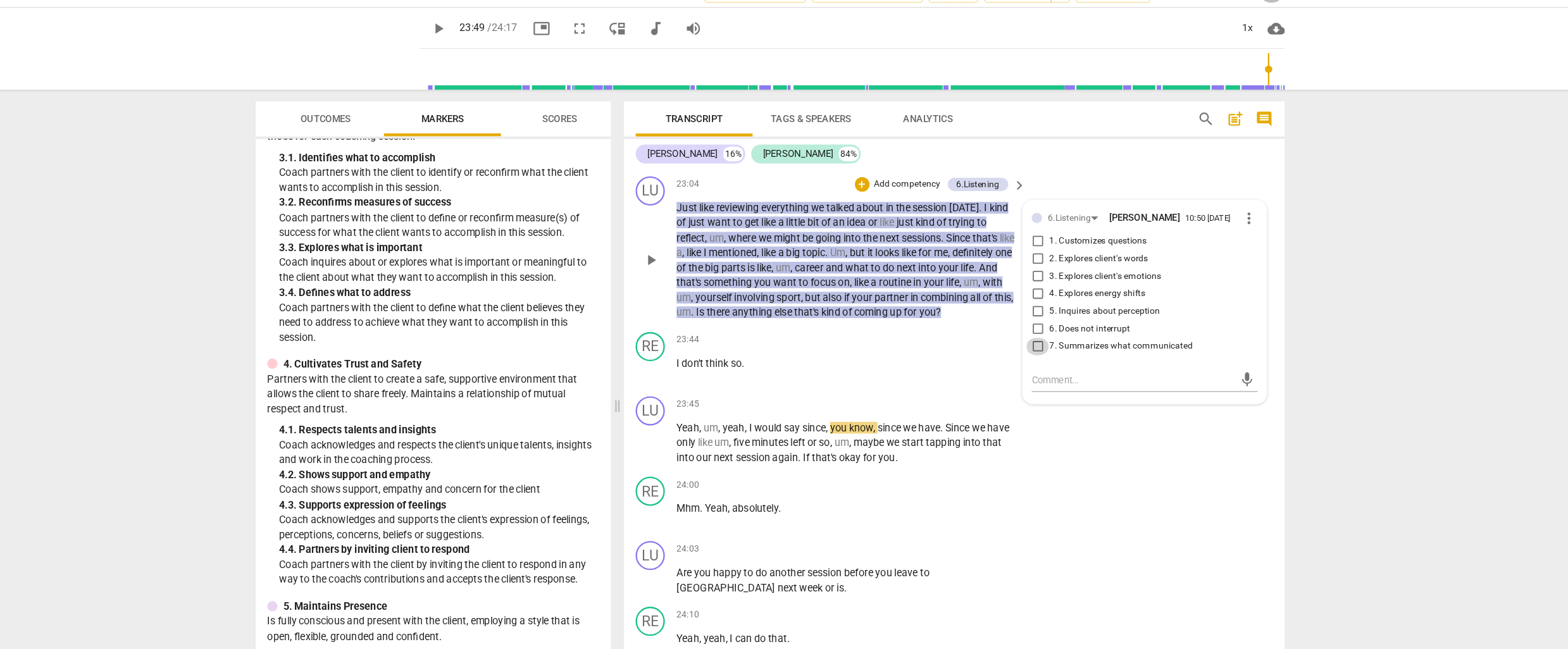
click at [1014, 321] on input "7. Summarizes what communicated" at bounding box center [1015, 324] width 20 height 15
click at [1019, 353] on textarea at bounding box center [1097, 353] width 175 height 12
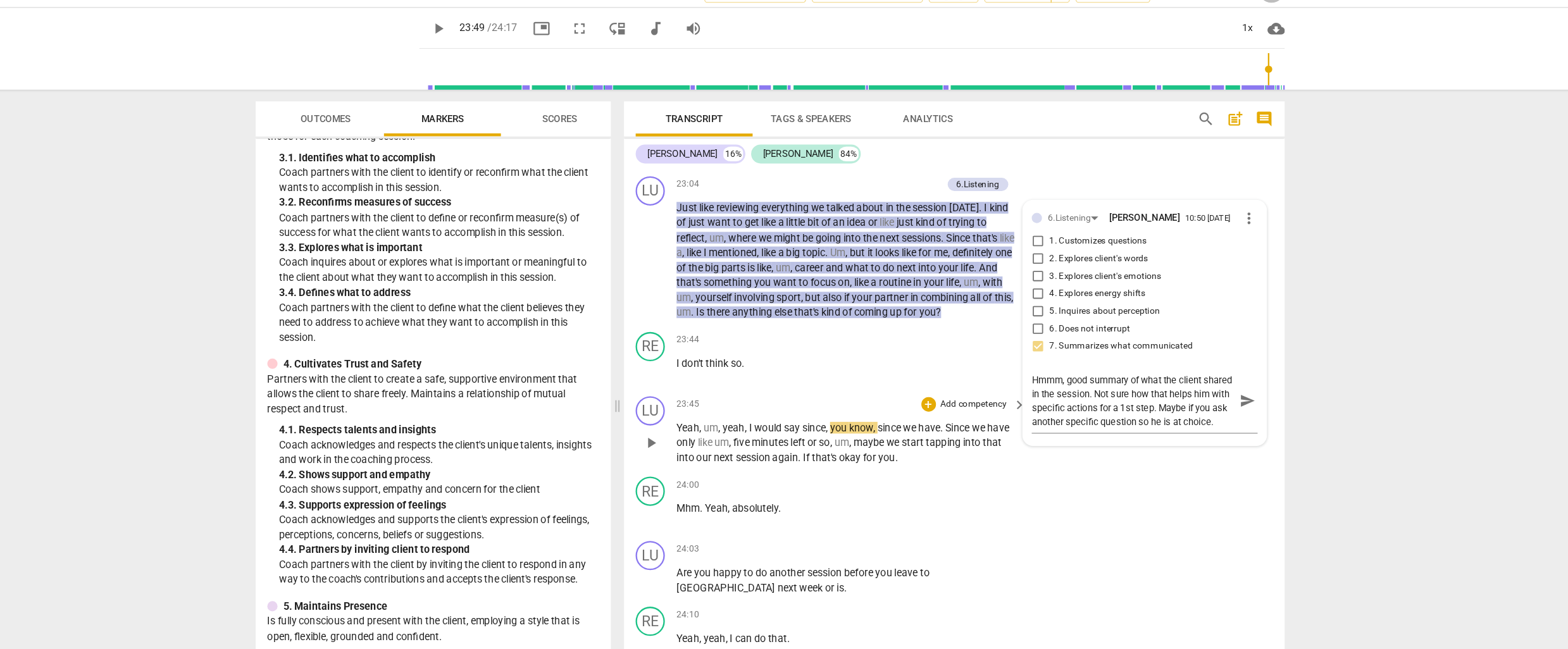
click at [965, 427] on p "Yeah , um , yeah , I would say since , you know , since we have . Since we have…" at bounding box center [851, 408] width 296 height 39
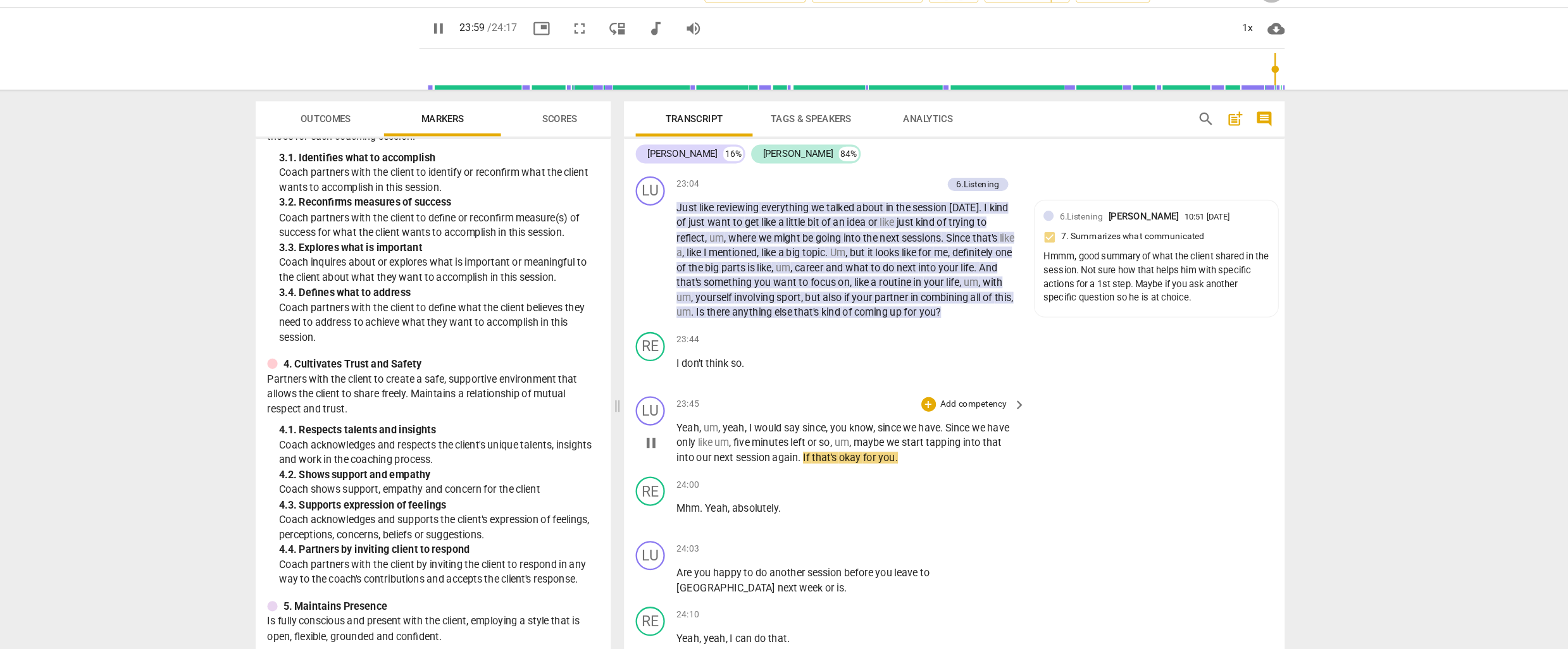
click at [961, 378] on p "Add competency" at bounding box center [960, 374] width 60 height 11
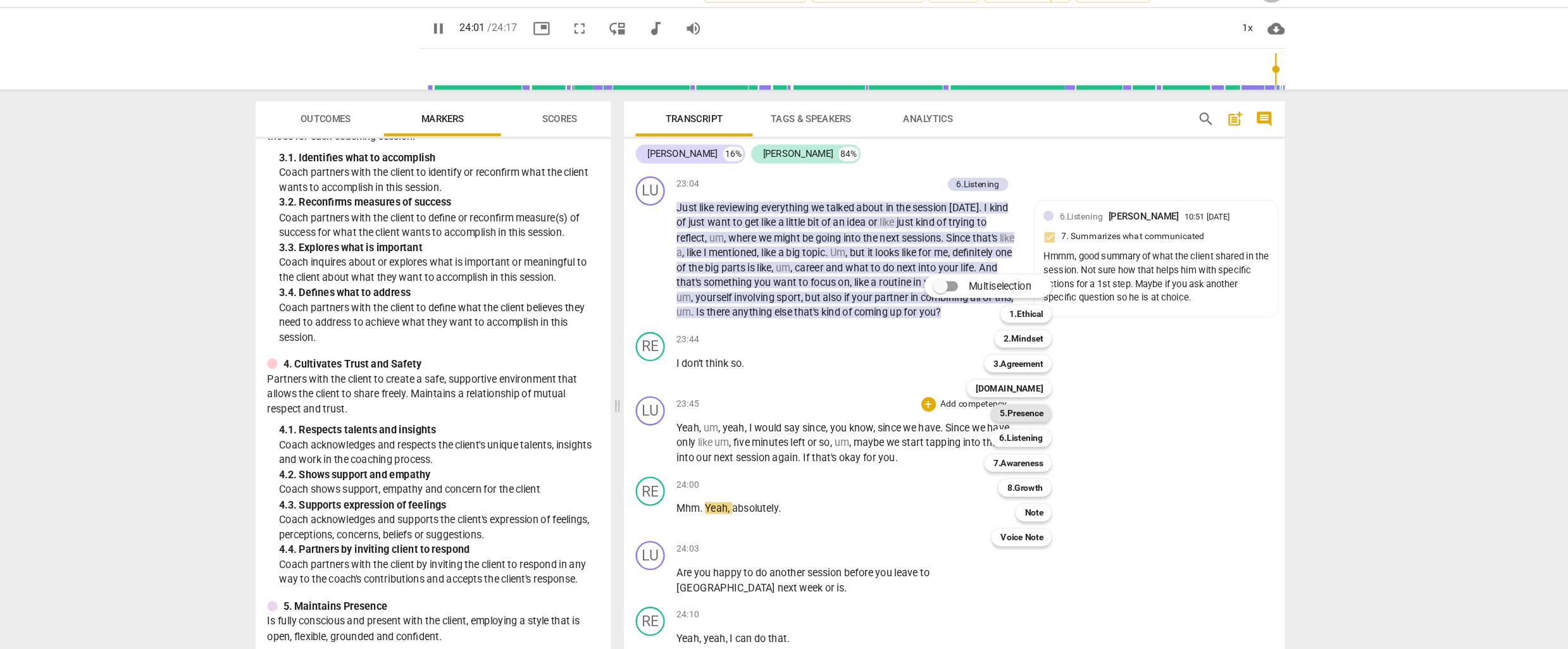
click at [1003, 379] on b "5.Presence" at bounding box center [1001, 382] width 37 height 15
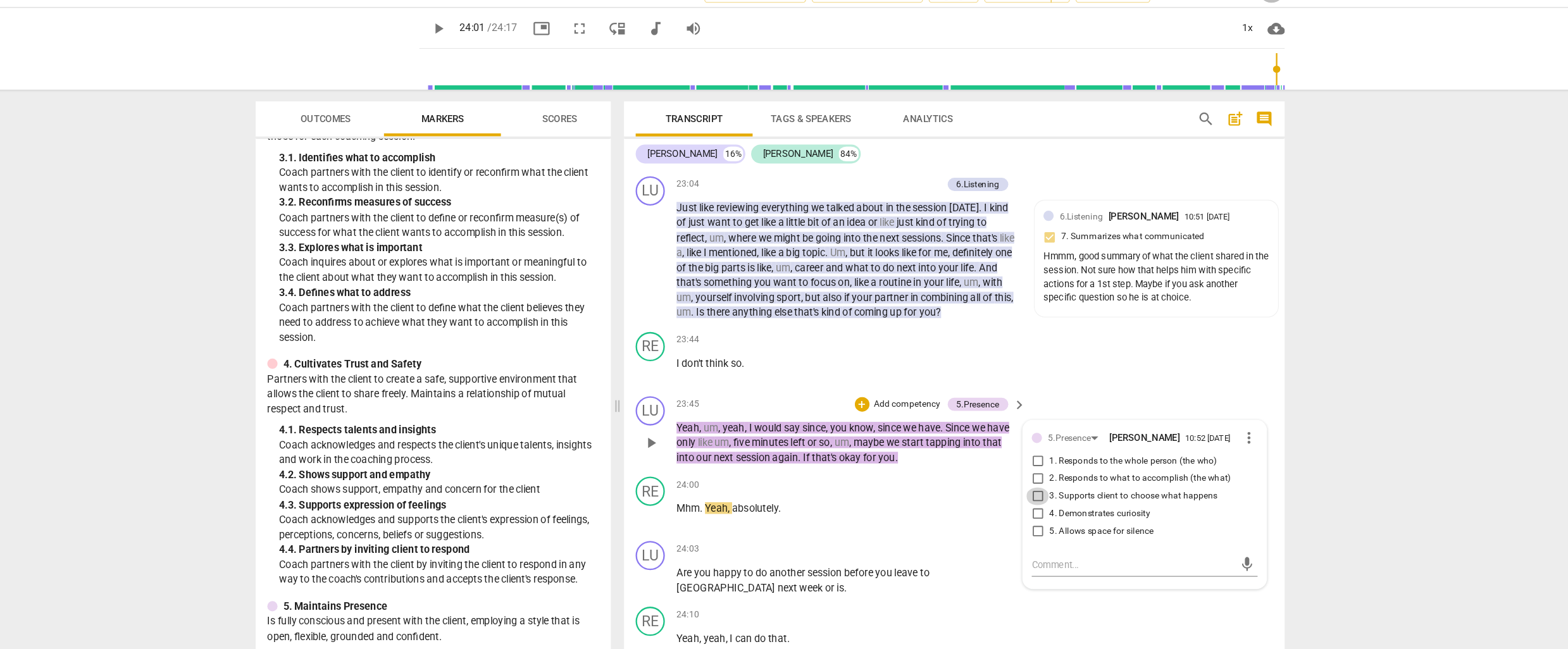
click at [1012, 462] on input "3. Supports client to choose what happens" at bounding box center [1015, 454] width 20 height 15
click at [1013, 519] on textarea at bounding box center [1097, 513] width 175 height 12
click at [850, 469] on p "Mhm . Yeah , absolutely ." at bounding box center [851, 465] width 296 height 13
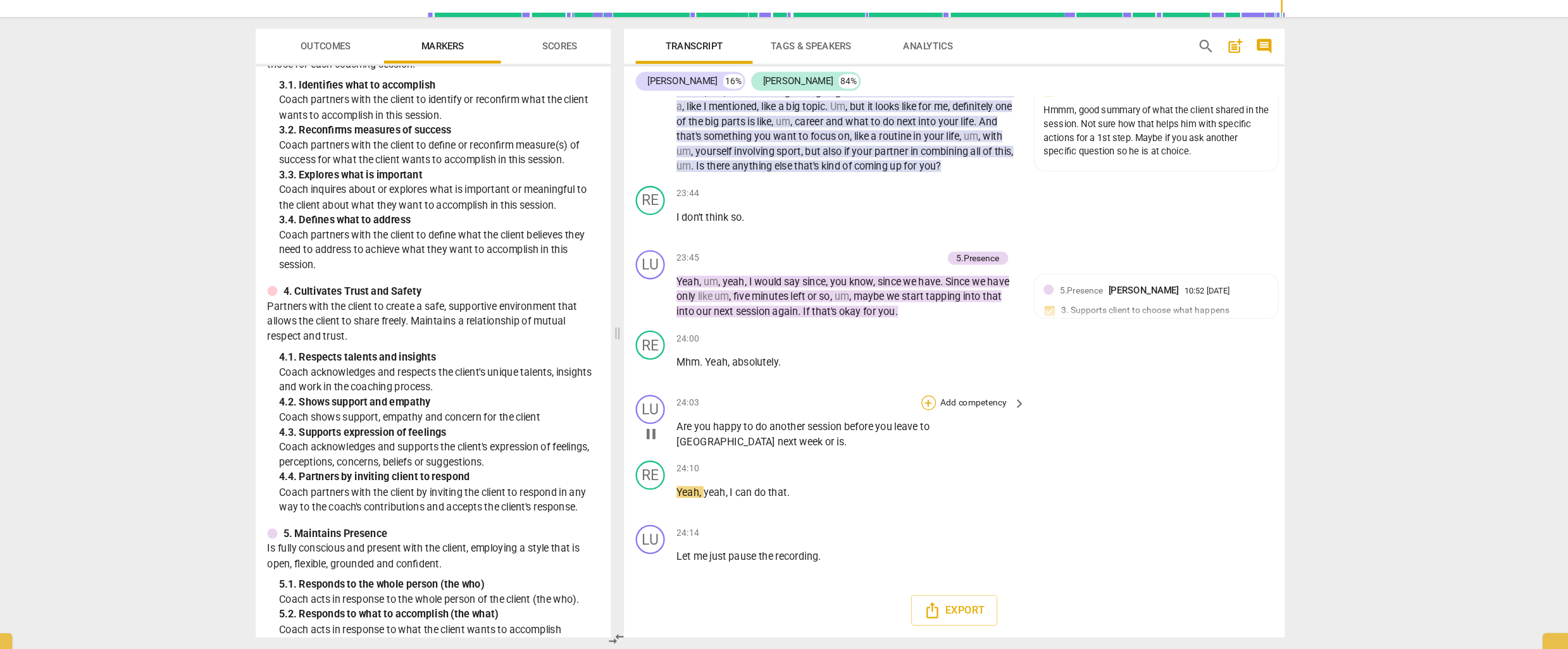
click at [922, 437] on div "+" at bounding box center [921, 435] width 12 height 12
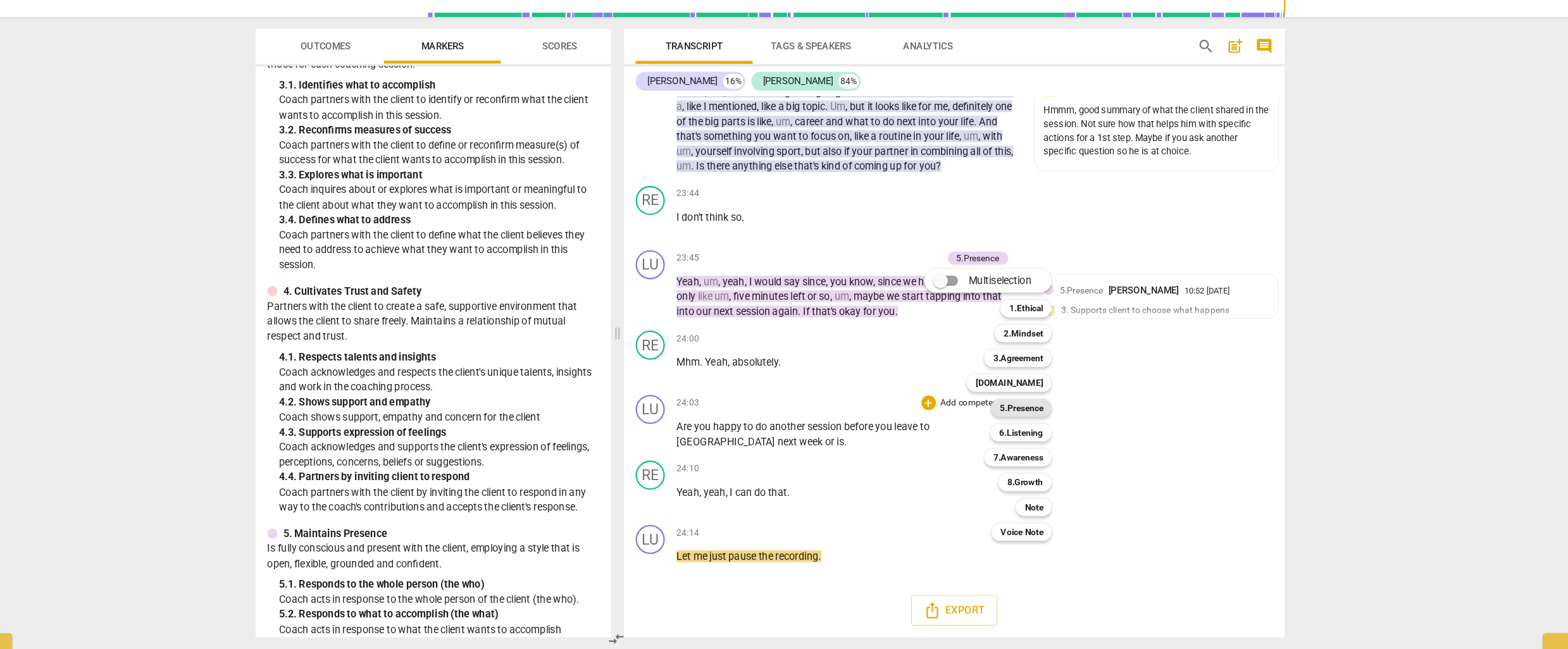
click at [1004, 443] on b "5.Presence" at bounding box center [1001, 440] width 37 height 15
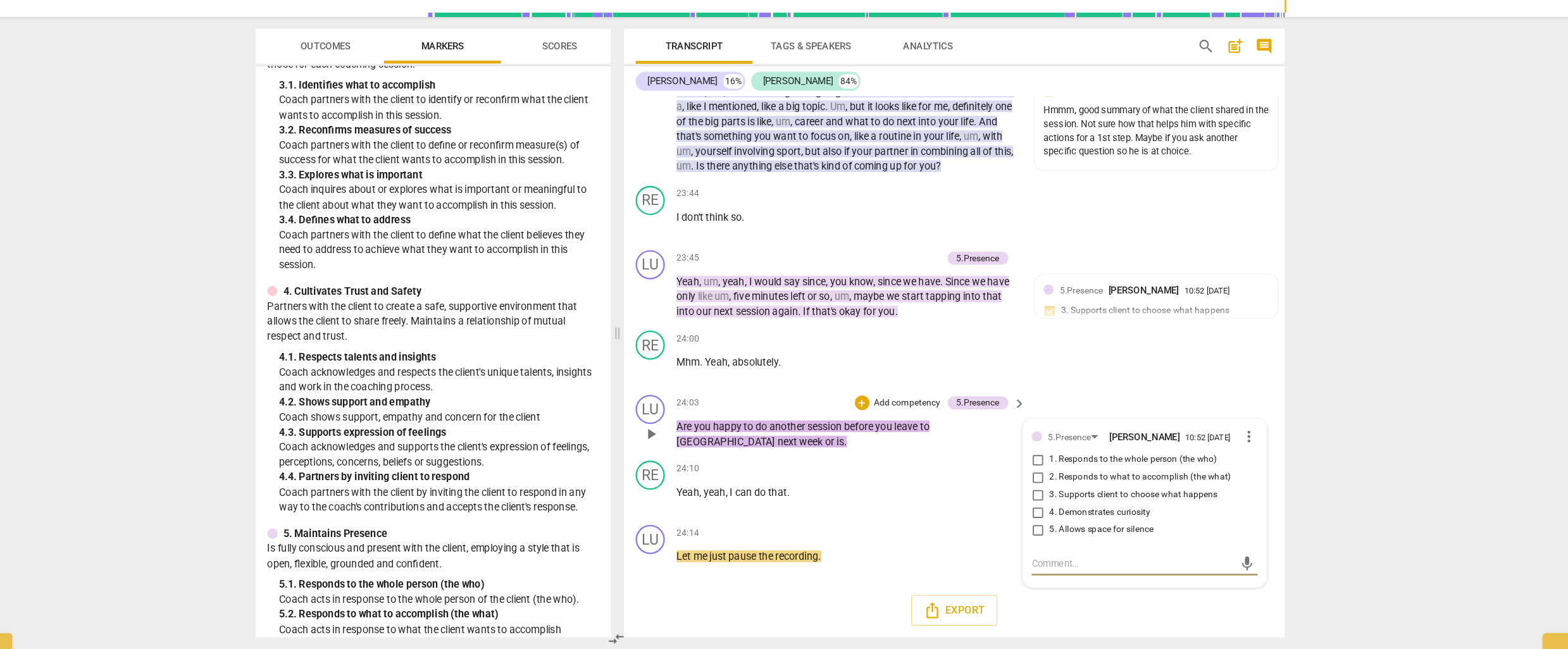
click at [1014, 523] on input "3. Supports client to choose what happens" at bounding box center [1015, 515] width 20 height 15
click at [920, 527] on div "24:10 + Add competency keyboard_arrow_right Yeah , yeah , I can do that ." at bounding box center [855, 509] width 304 height 46
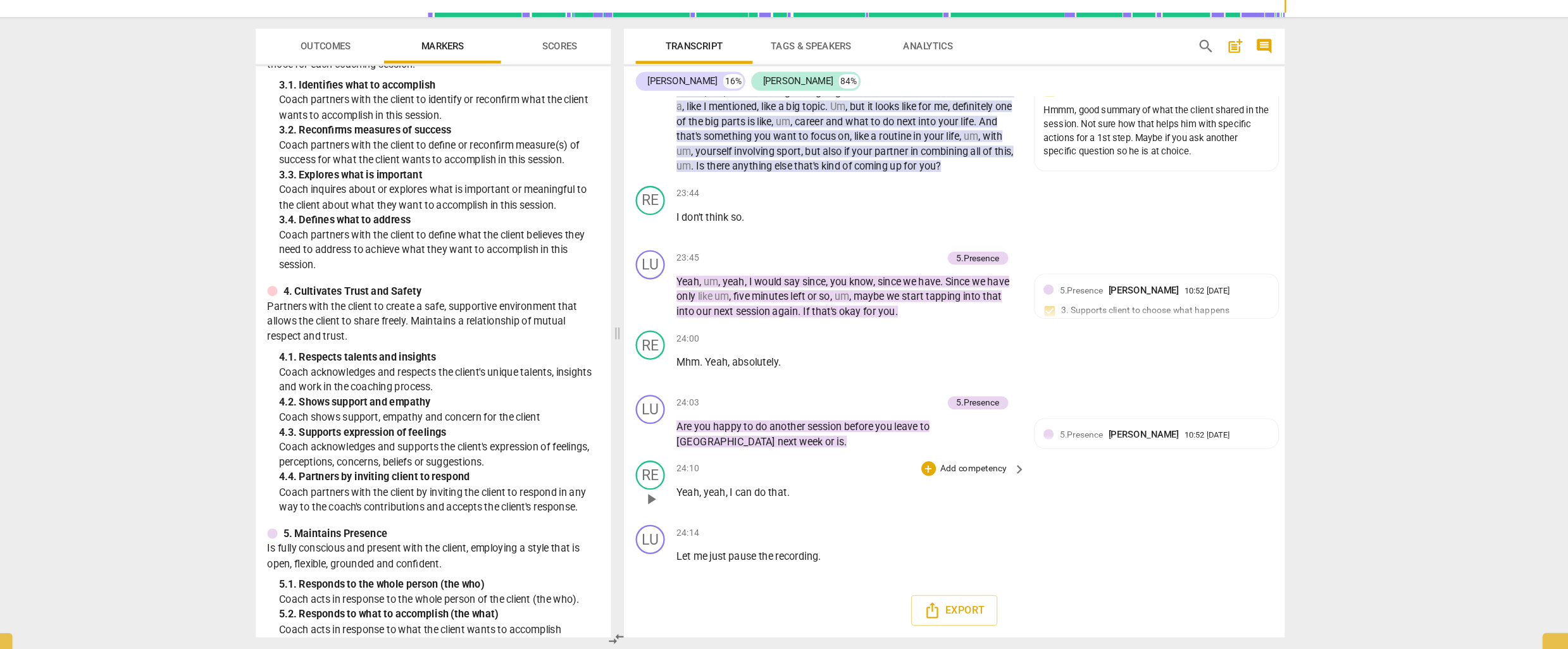
click at [920, 519] on p "Yeah , yeah , I can do that ." at bounding box center [851, 513] width 296 height 13
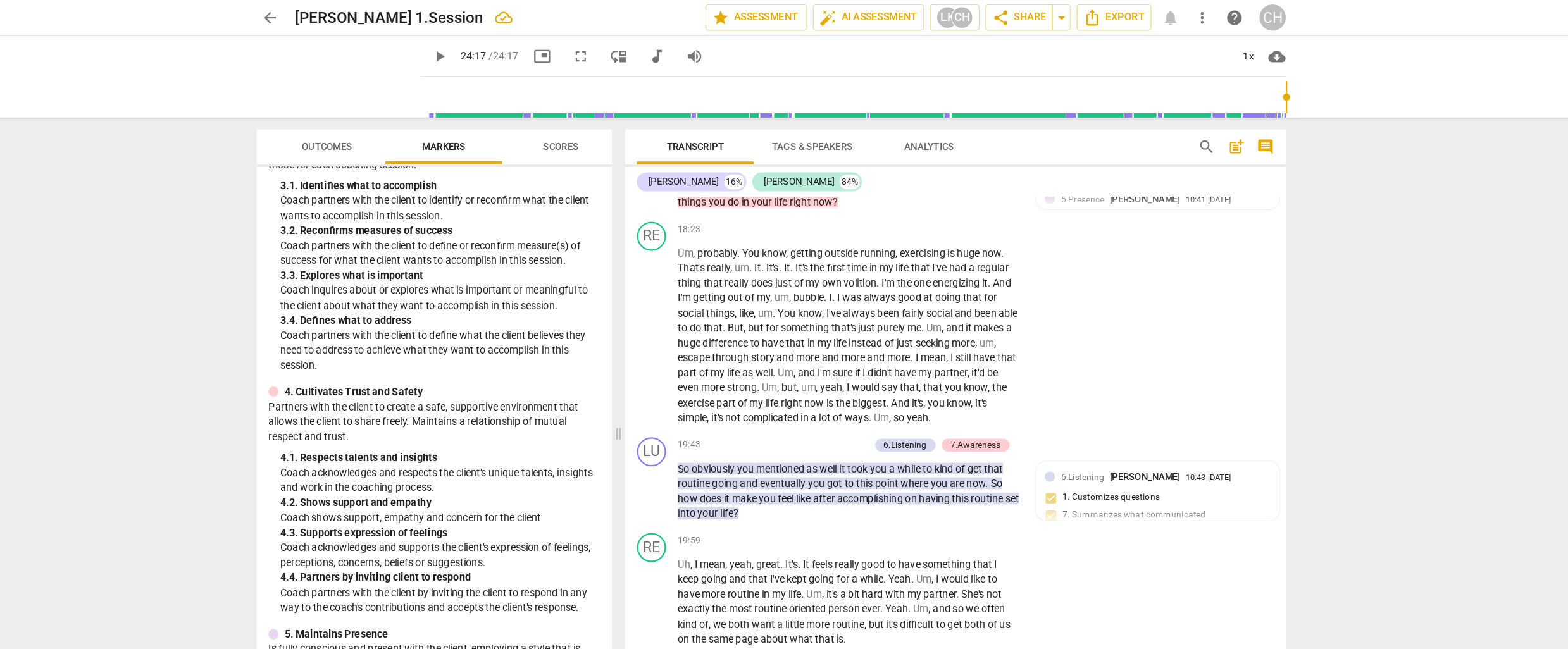
click at [1187, 127] on span "post_add" at bounding box center [1186, 126] width 15 height 15
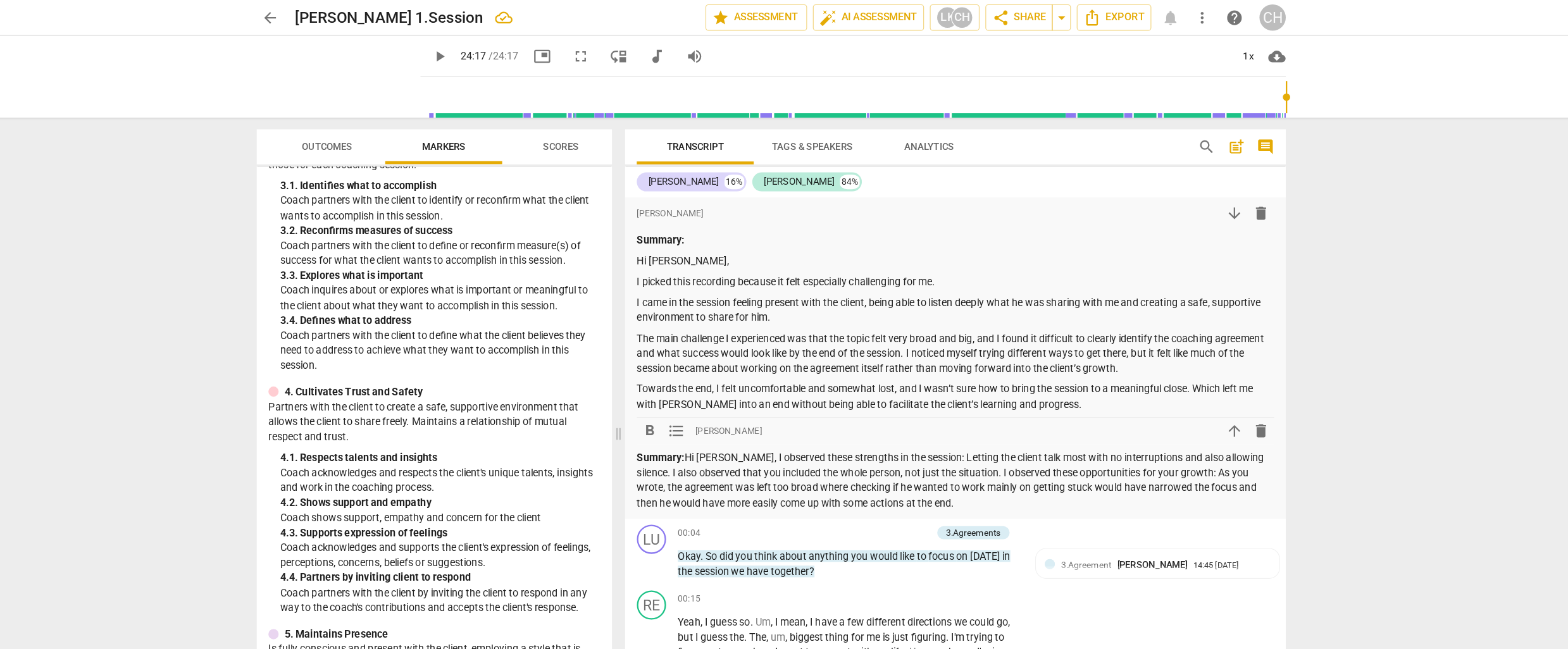
click at [950, 410] on p "Summary: Hi [PERSON_NAME], I observed these strengths in the session: Letting t…" at bounding box center [943, 416] width 552 height 52
click at [976, 411] on p "Summary: Hi [PERSON_NAME], I observed these strengths in the session: Letting t…" at bounding box center [943, 416] width 552 height 52
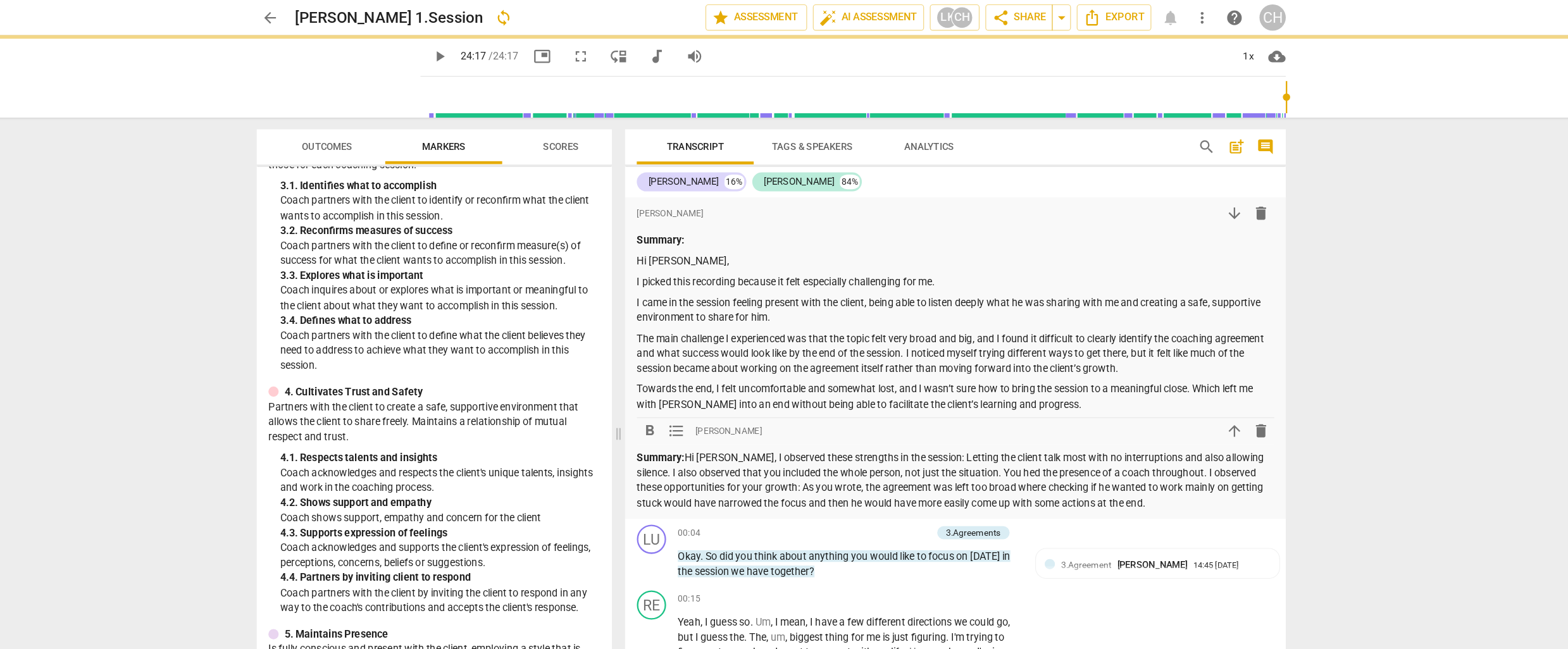
click at [978, 410] on p "Summary: Hi [PERSON_NAME], I observed these strengths in the session: Letting t…" at bounding box center [943, 416] width 552 height 52
click at [1113, 434] on p "Summary: Hi [PERSON_NAME], I observed these strengths in the session: Letting t…" at bounding box center [943, 416] width 552 height 52
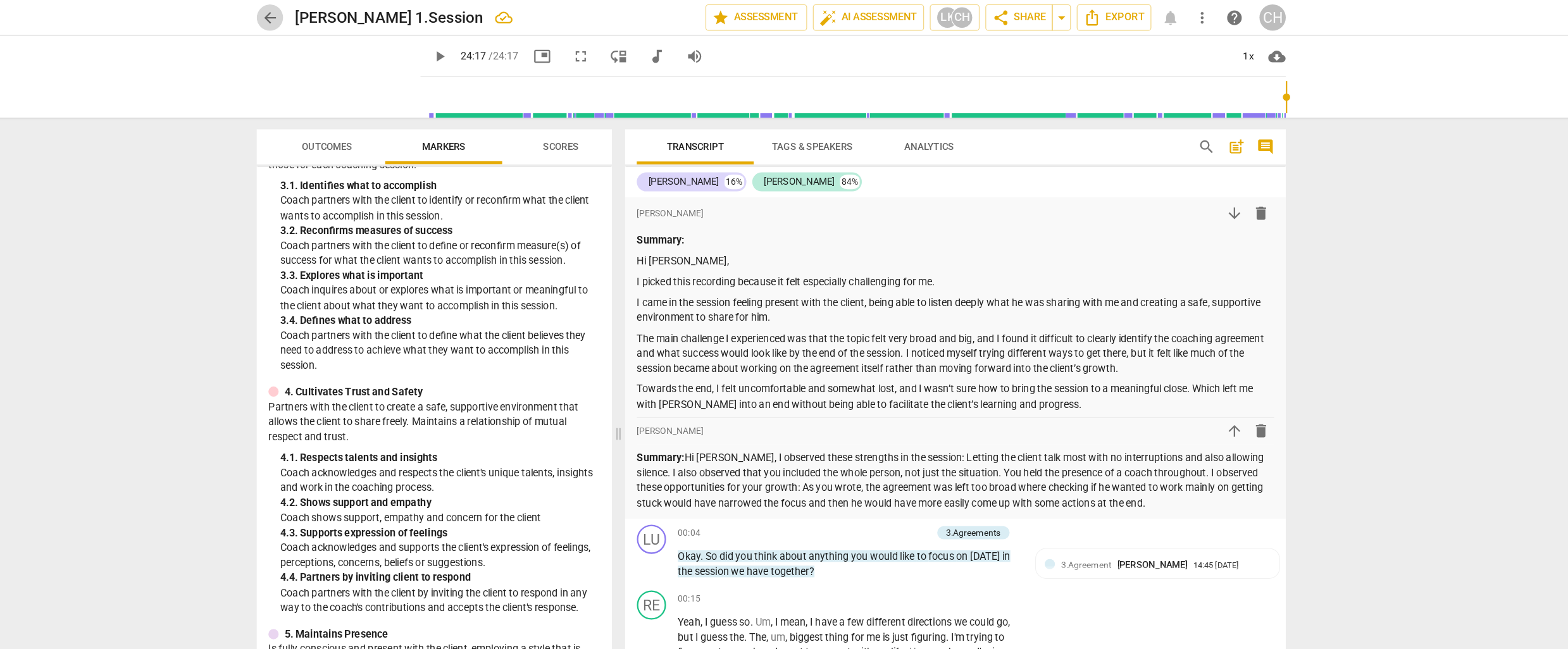
click at [352, 16] on span "arrow_back" at bounding box center [349, 15] width 15 height 15
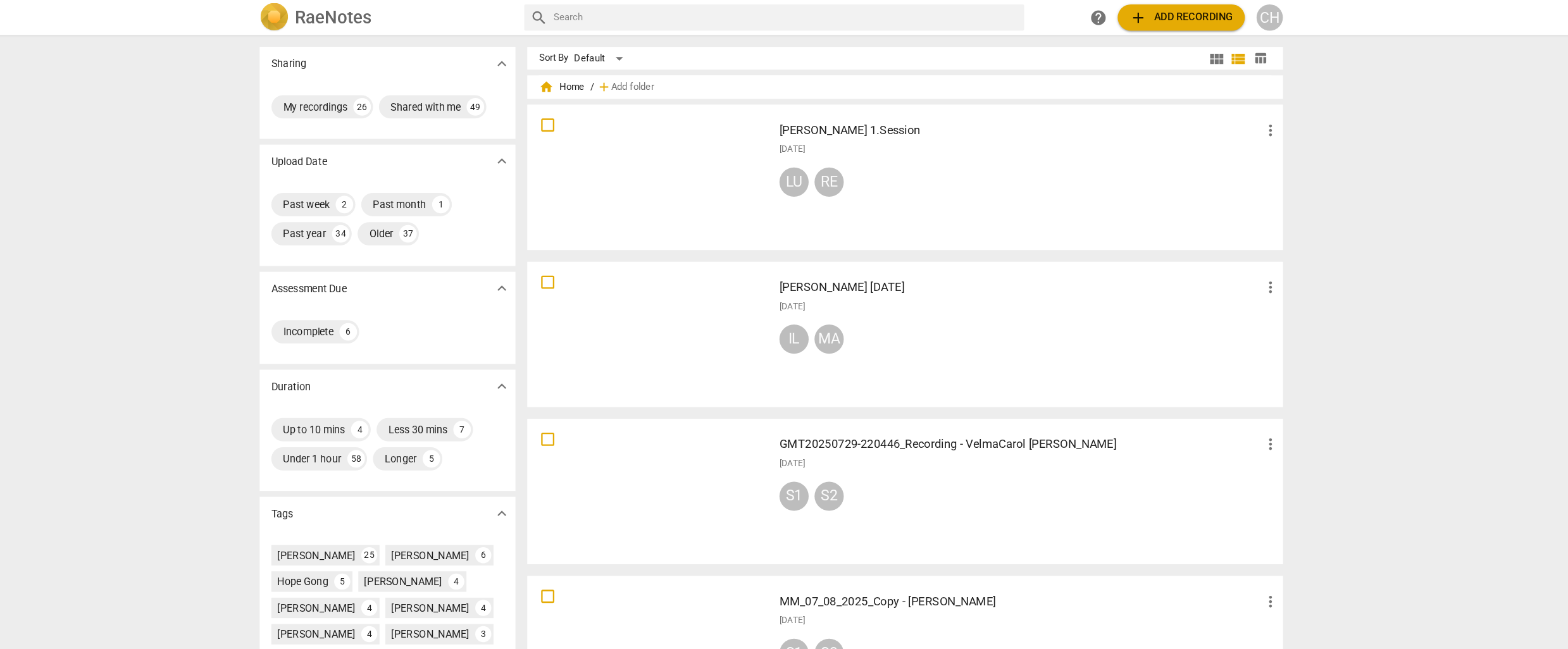
click at [716, 294] on div at bounding box center [678, 289] width 204 height 117
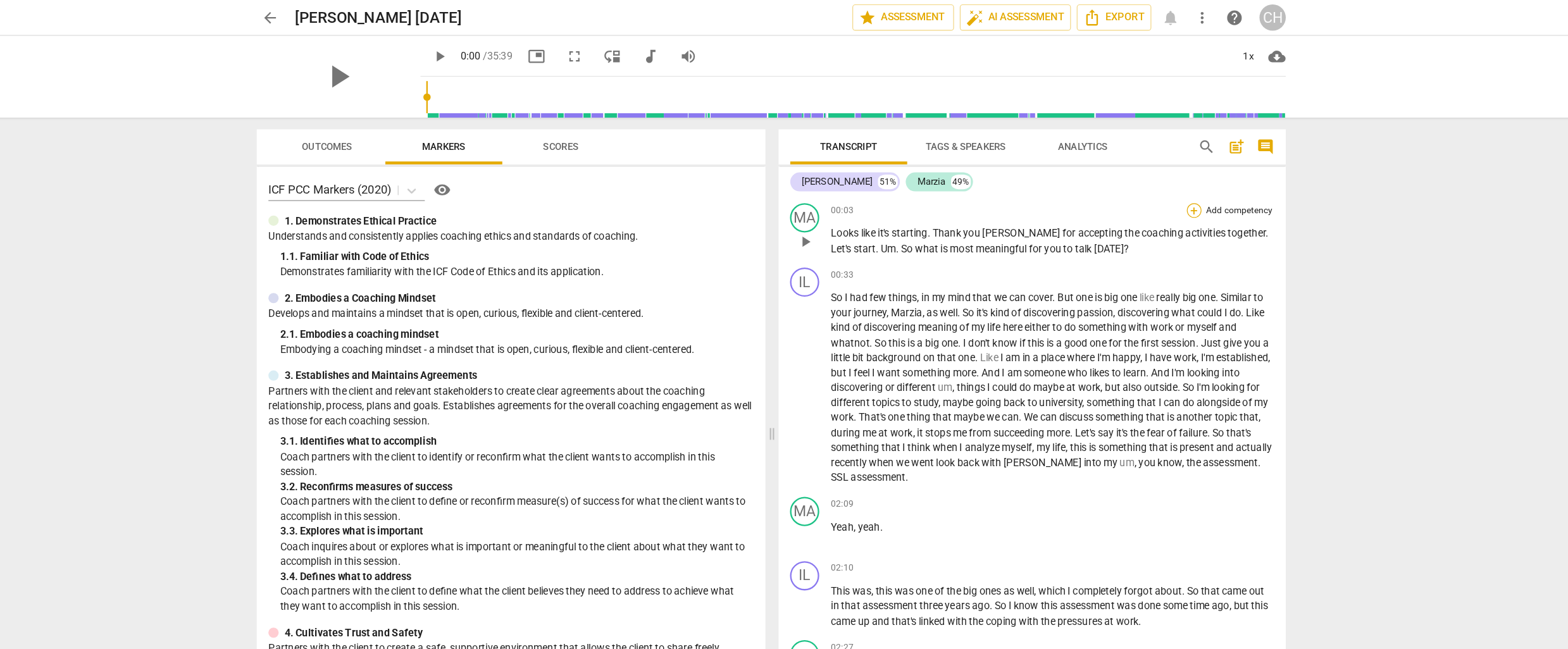
click at [1147, 181] on div "+" at bounding box center [1150, 182] width 12 height 12
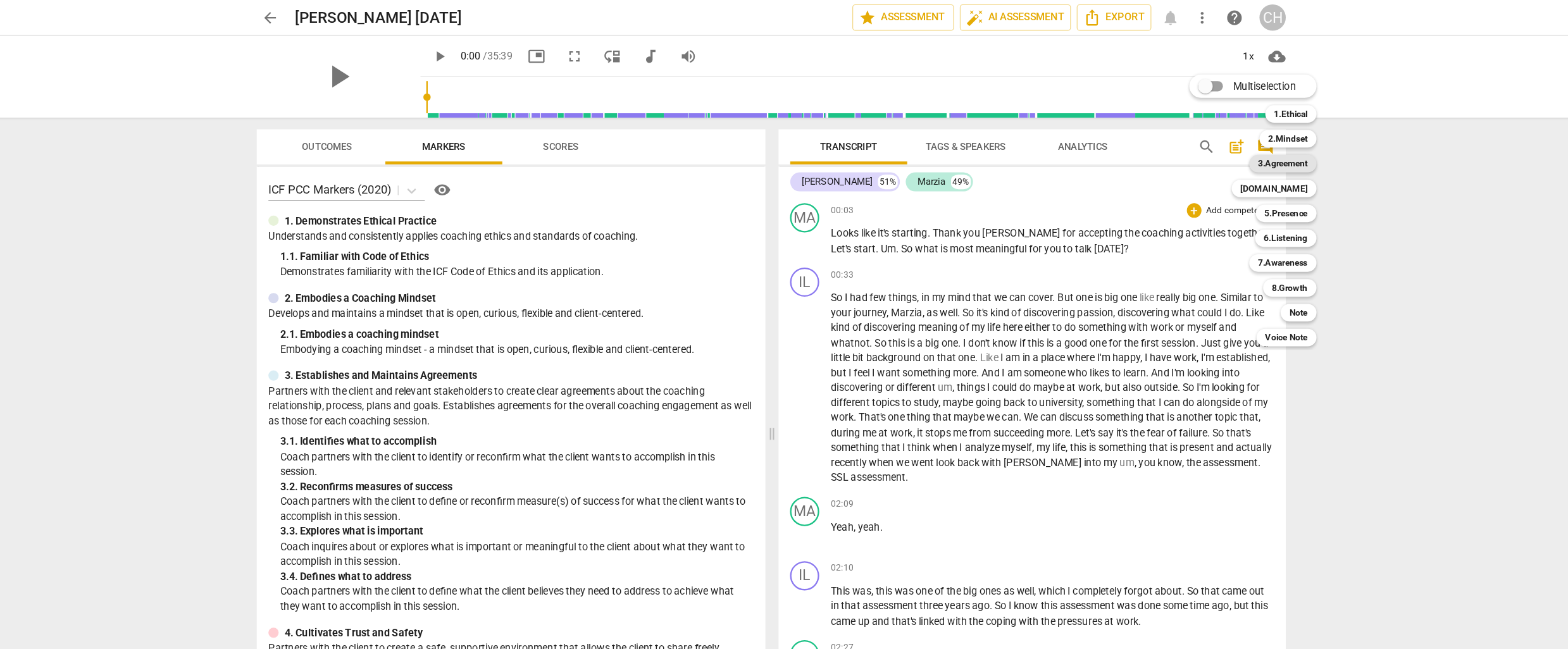
click at [1209, 140] on b "3.Agreement" at bounding box center [1227, 141] width 43 height 15
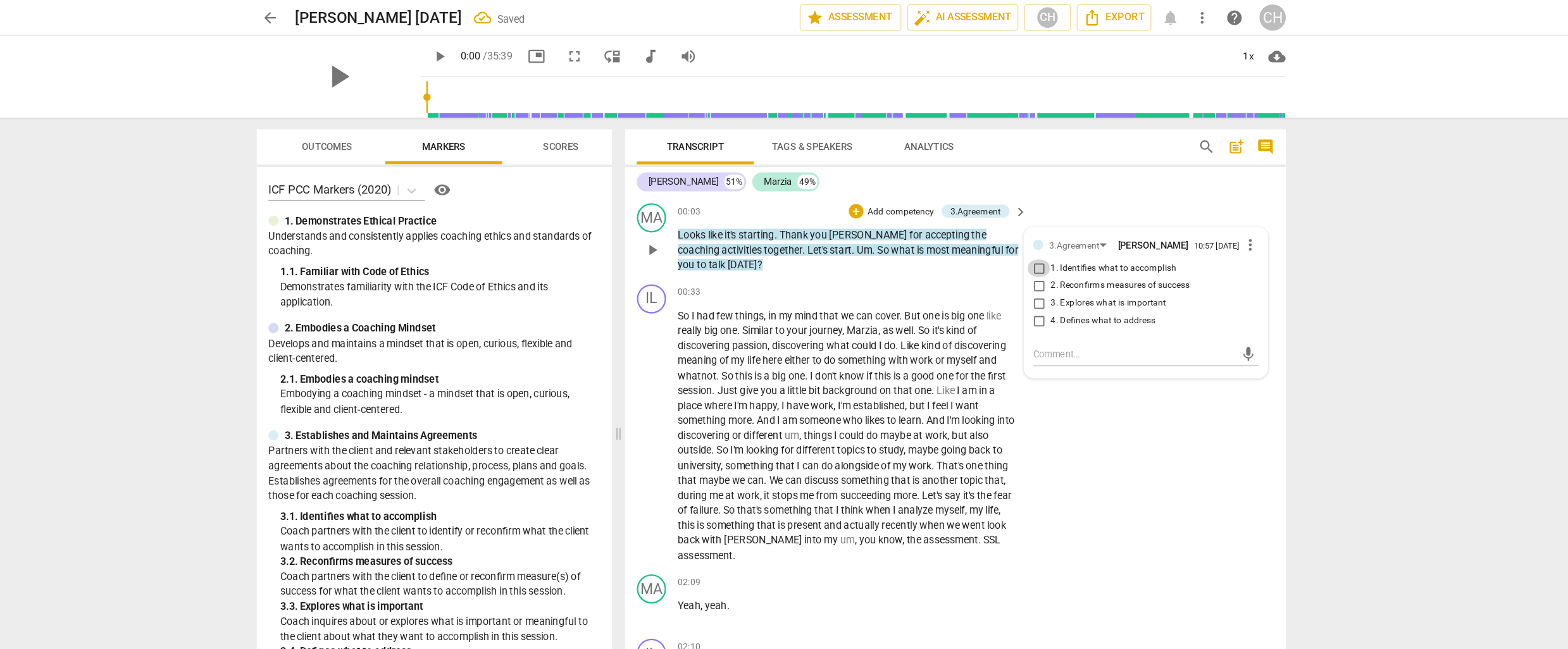
click at [1015, 235] on input "1. Identifies what to accomplish" at bounding box center [1015, 232] width 20 height 15
click at [489, 49] on span "play_arrow" at bounding box center [496, 48] width 15 height 15
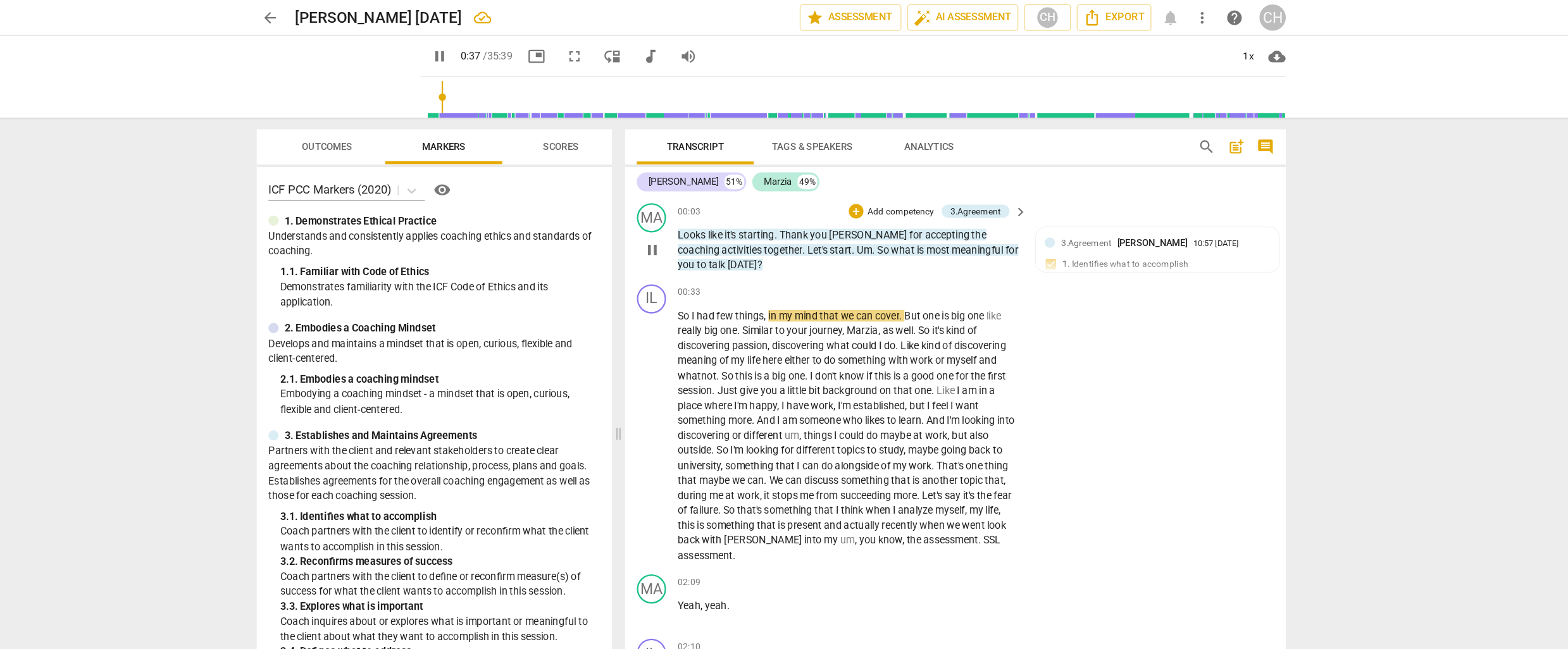
click at [895, 181] on p "Add competency" at bounding box center [896, 183] width 60 height 11
click at [933, 227] on b "7.Awareness" at bounding box center [935, 228] width 43 height 15
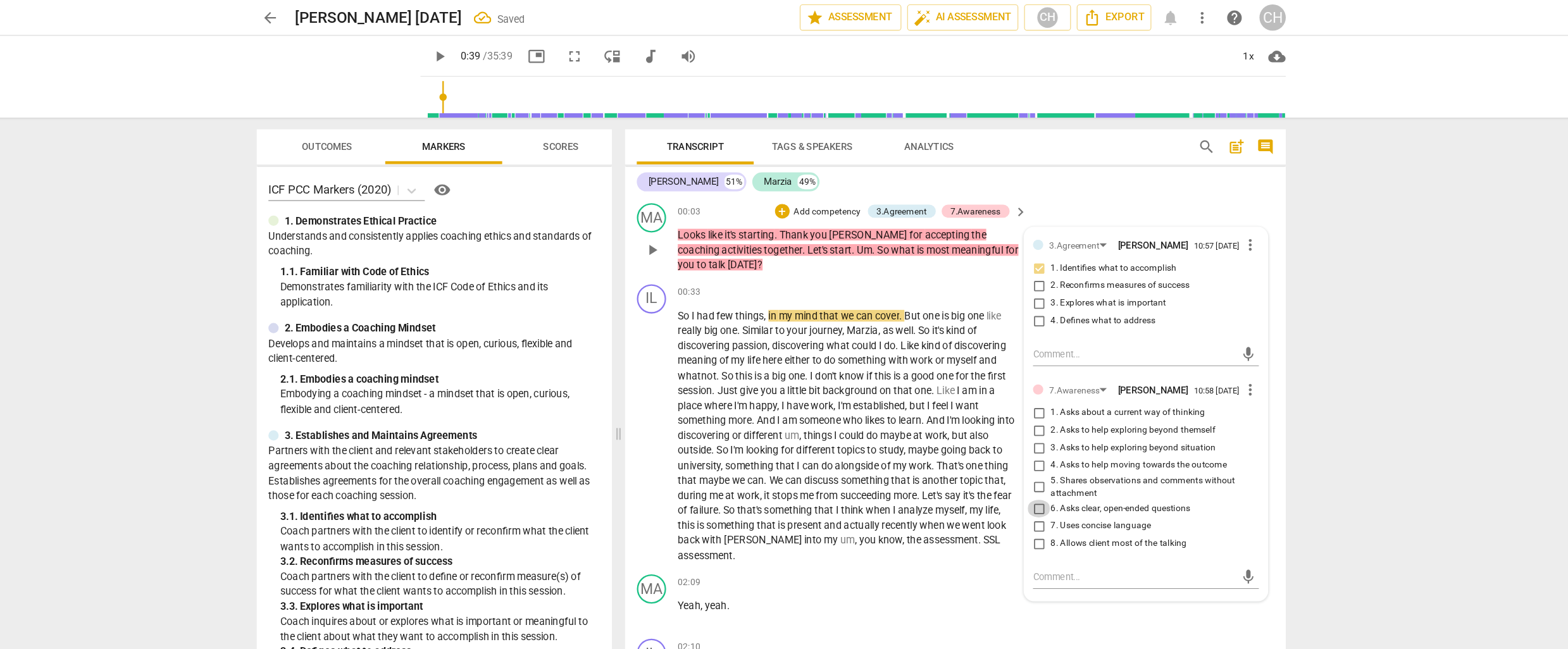
click at [1013, 448] on input "6. Asks clear, open-ended questions" at bounding box center [1015, 440] width 20 height 15
click at [1011, 463] on input "7. Uses concise language" at bounding box center [1015, 455] width 20 height 15
click at [864, 412] on span "something" at bounding box center [865, 416] width 44 height 10
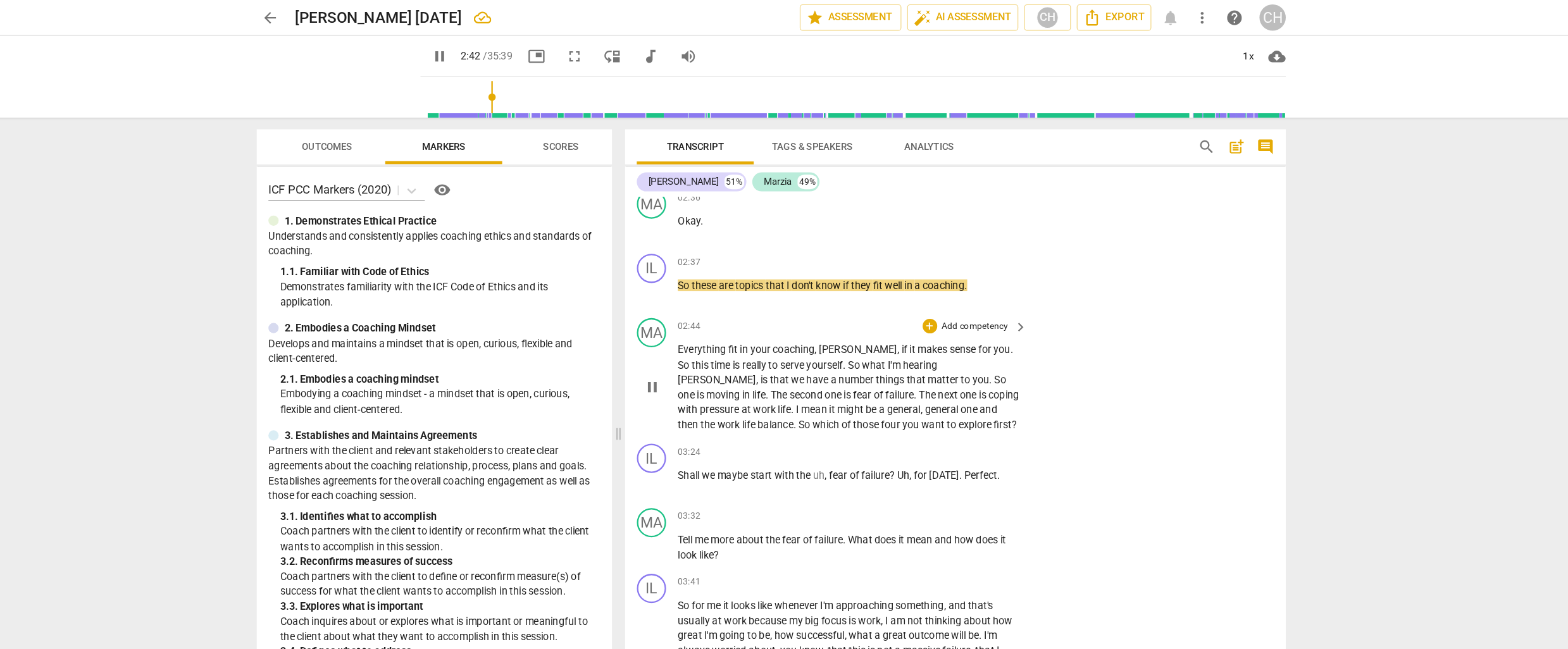
scroll to position [592, 0]
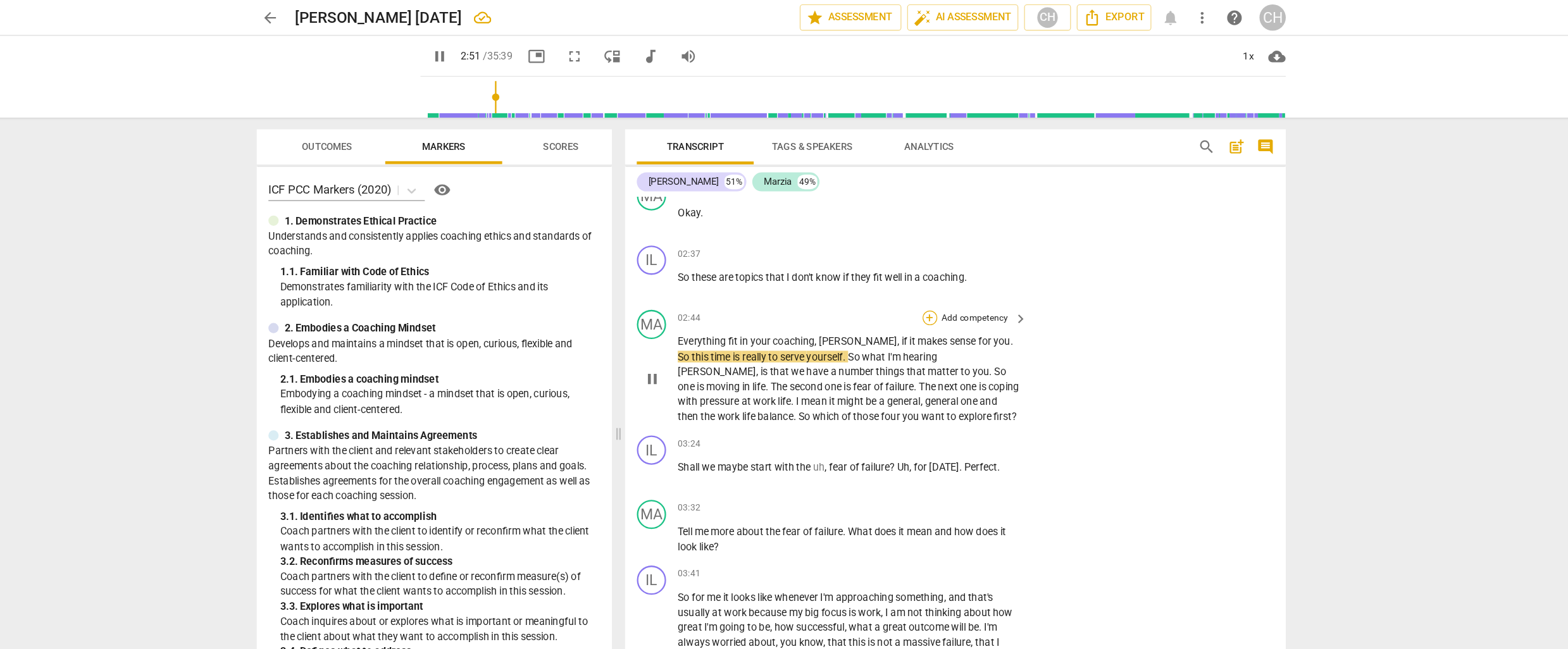
click at [922, 269] on div "+" at bounding box center [921, 275] width 12 height 12
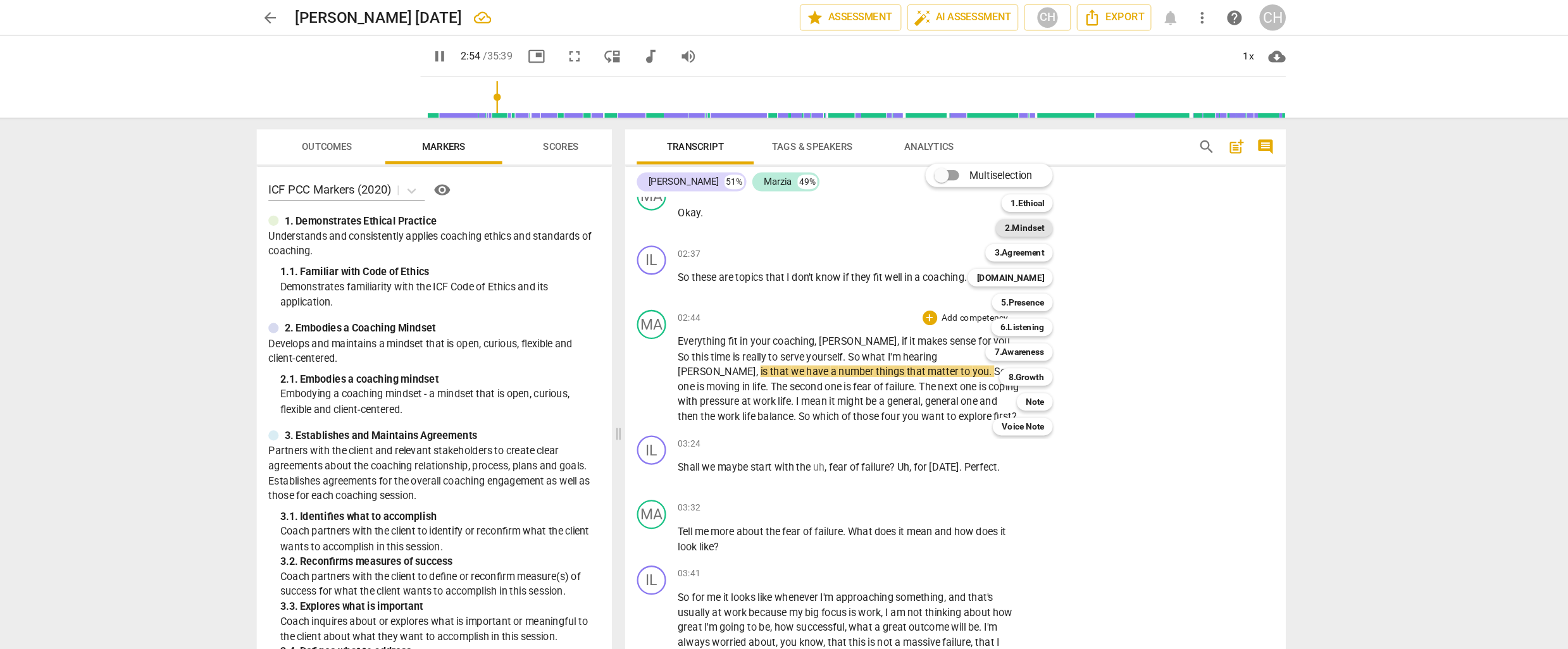
click at [1007, 197] on b "2.Mindset" at bounding box center [1003, 197] width 34 height 15
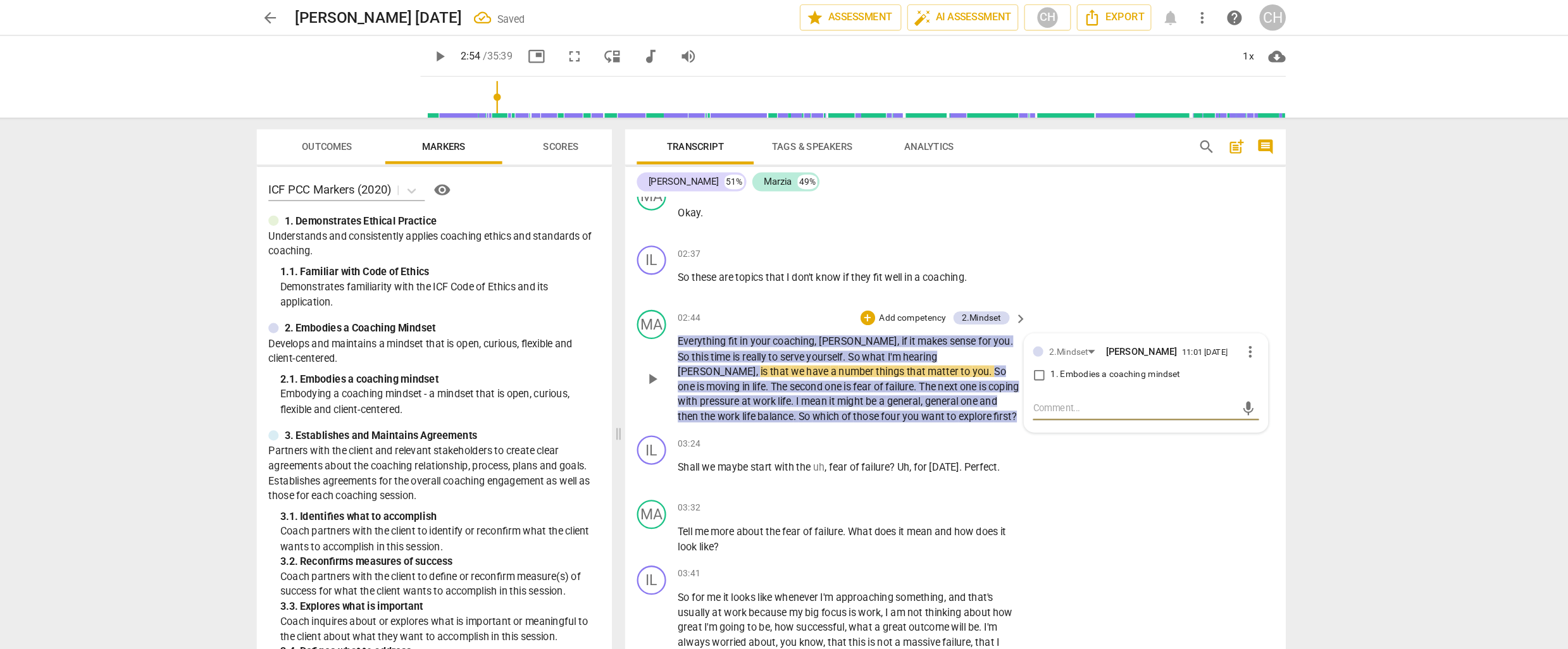
click at [1013, 317] on input "1. Embodies a coaching mindset" at bounding box center [1015, 324] width 20 height 15
click at [884, 270] on p "Add competency" at bounding box center [907, 276] width 60 height 11
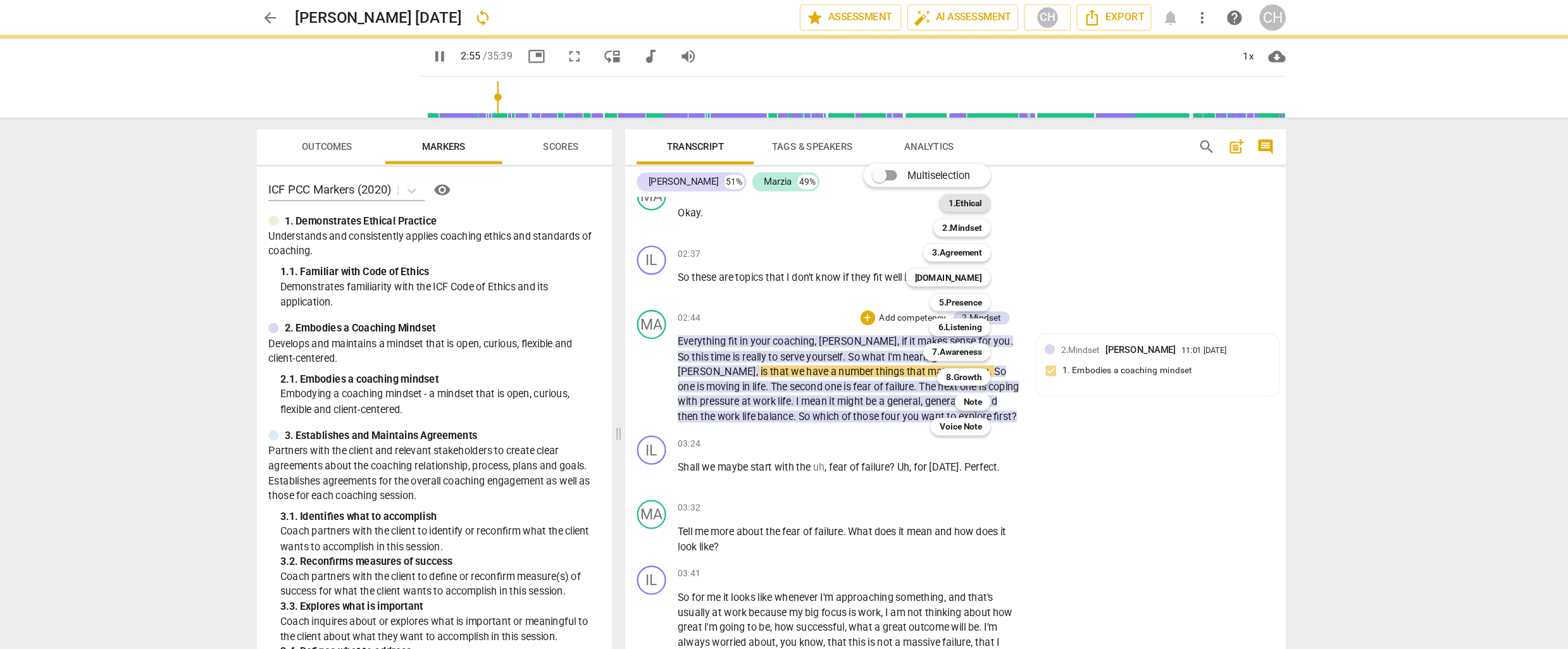
click at [943, 173] on b "1.Ethical" at bounding box center [951, 175] width 29 height 15
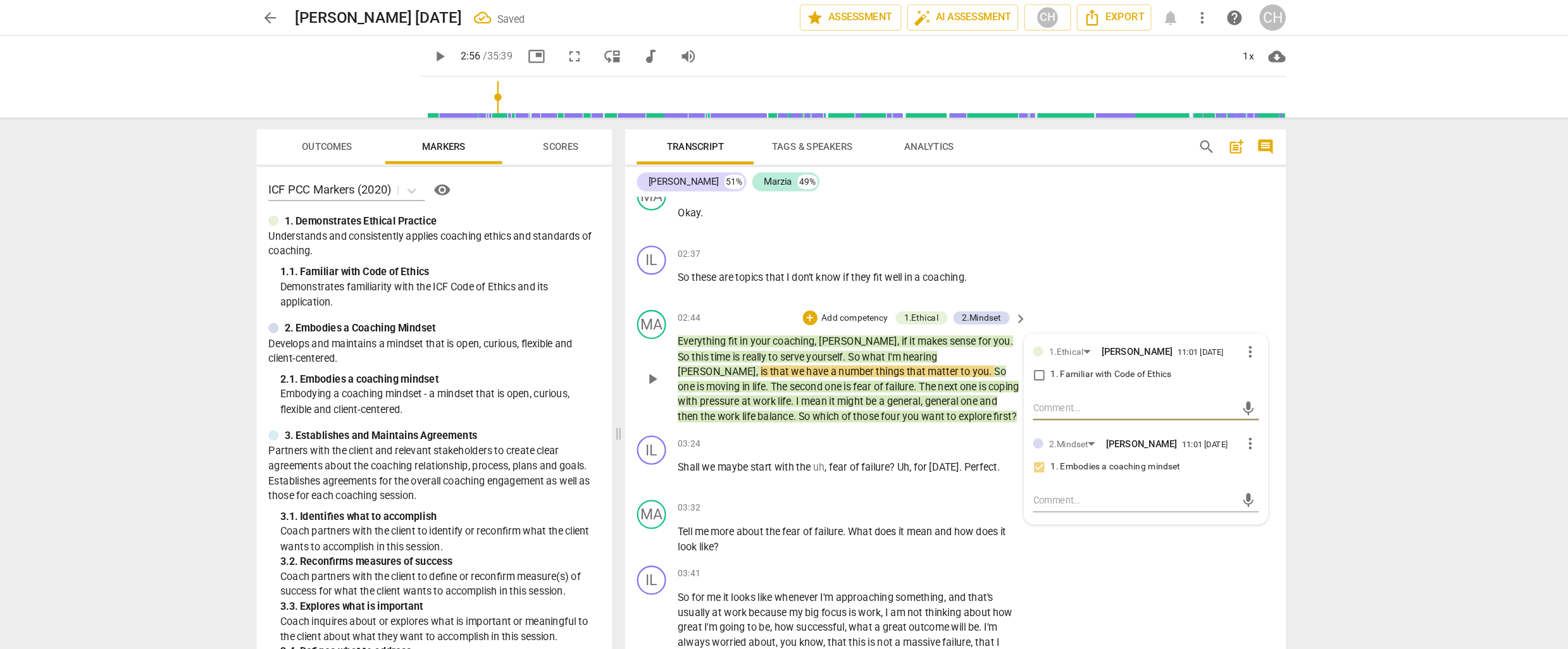
click at [1015, 317] on input "1. Familiar with Code of Ethics" at bounding box center [1015, 324] width 20 height 15
click at [950, 336] on p "Everything fit in your coaching , [PERSON_NAME] , if it makes sense for you . S…" at bounding box center [851, 328] width 296 height 78
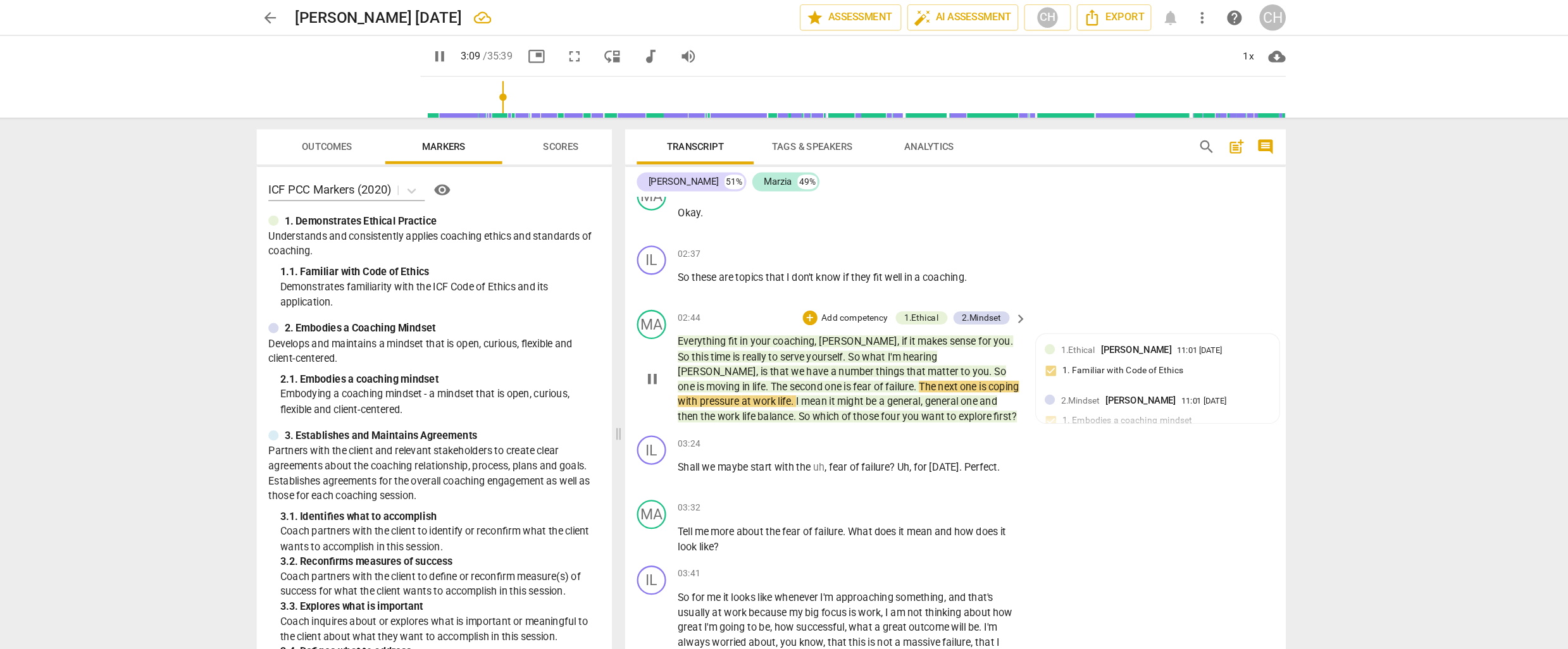
click at [849, 270] on p "Add competency" at bounding box center [856, 276] width 60 height 11
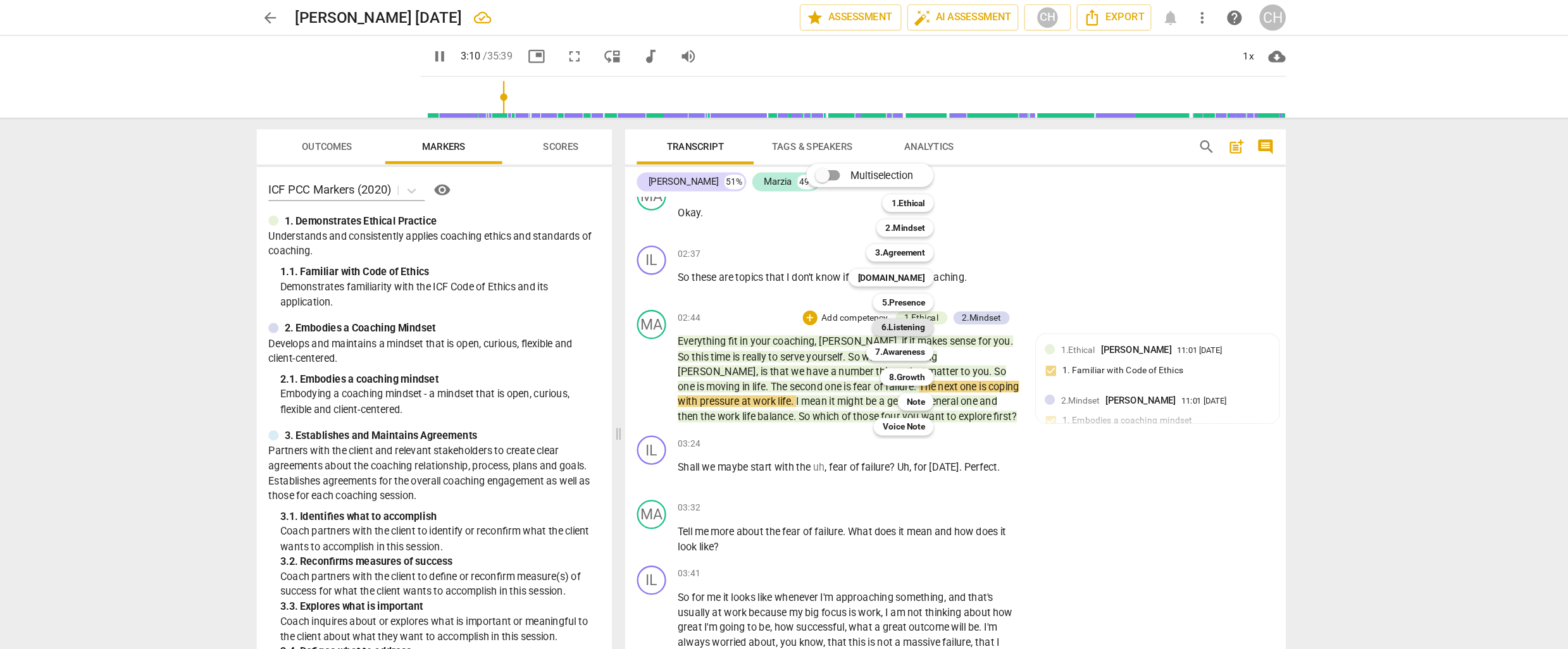
click at [894, 284] on b "6.Listening" at bounding box center [897, 283] width 38 height 15
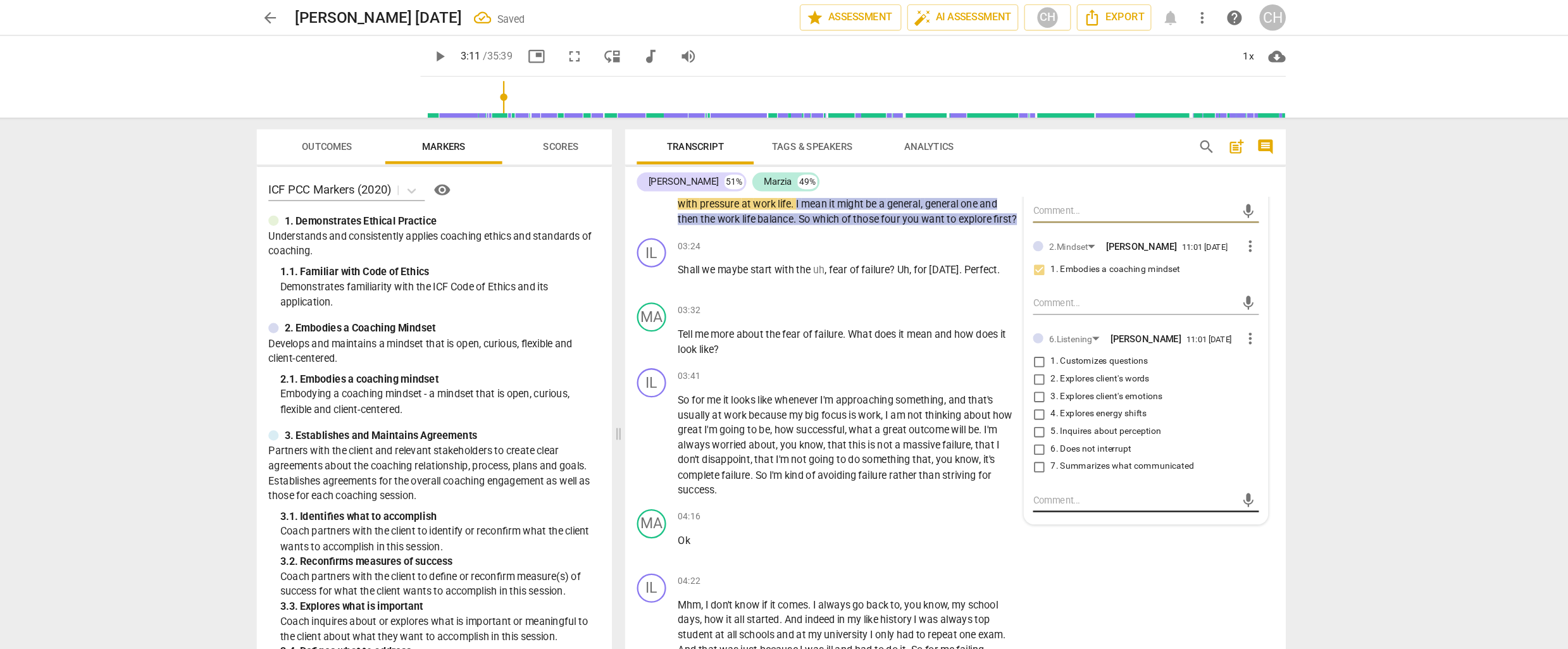
scroll to position [766, 0]
click at [1016, 401] on input "7. Summarizes what communicated" at bounding box center [1015, 401] width 20 height 15
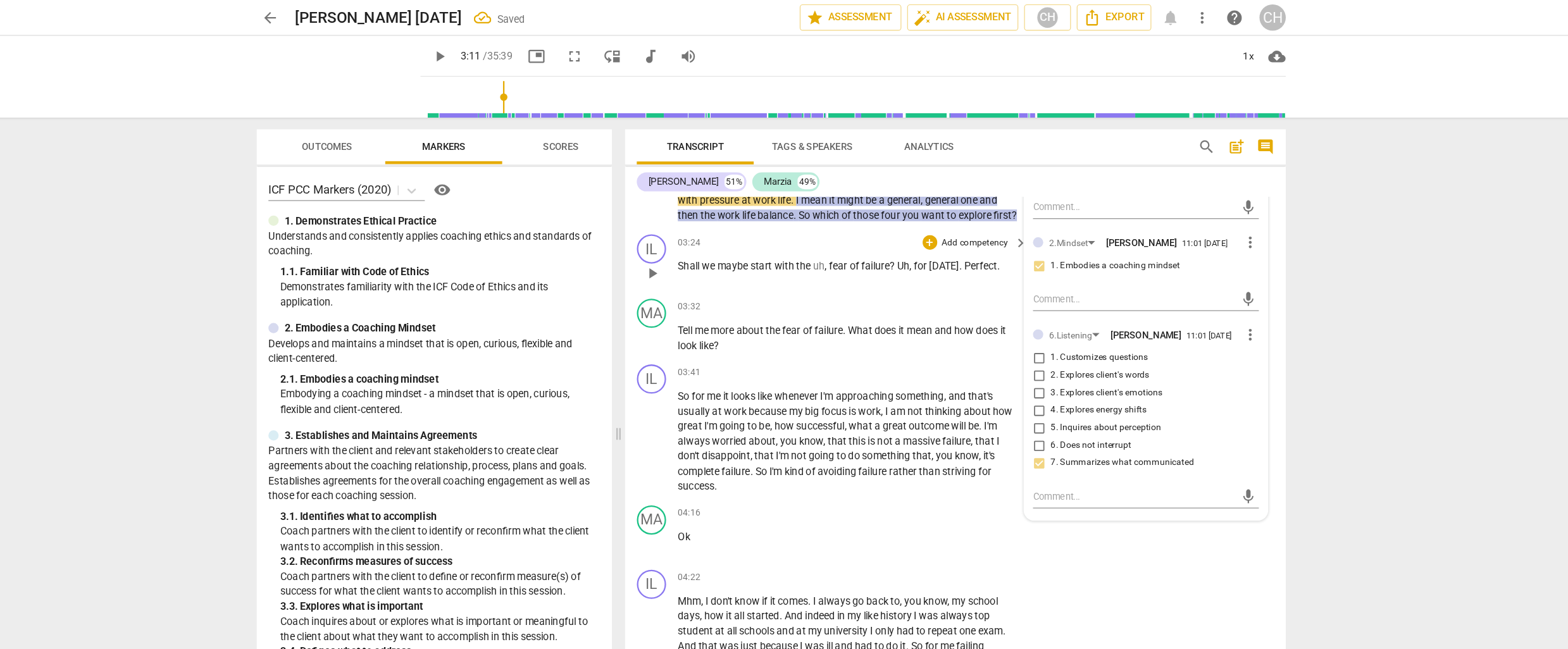
click at [843, 231] on div "03:24 + Add competency keyboard_arrow_right Shall we maybe start with the uh , …" at bounding box center [855, 226] width 304 height 46
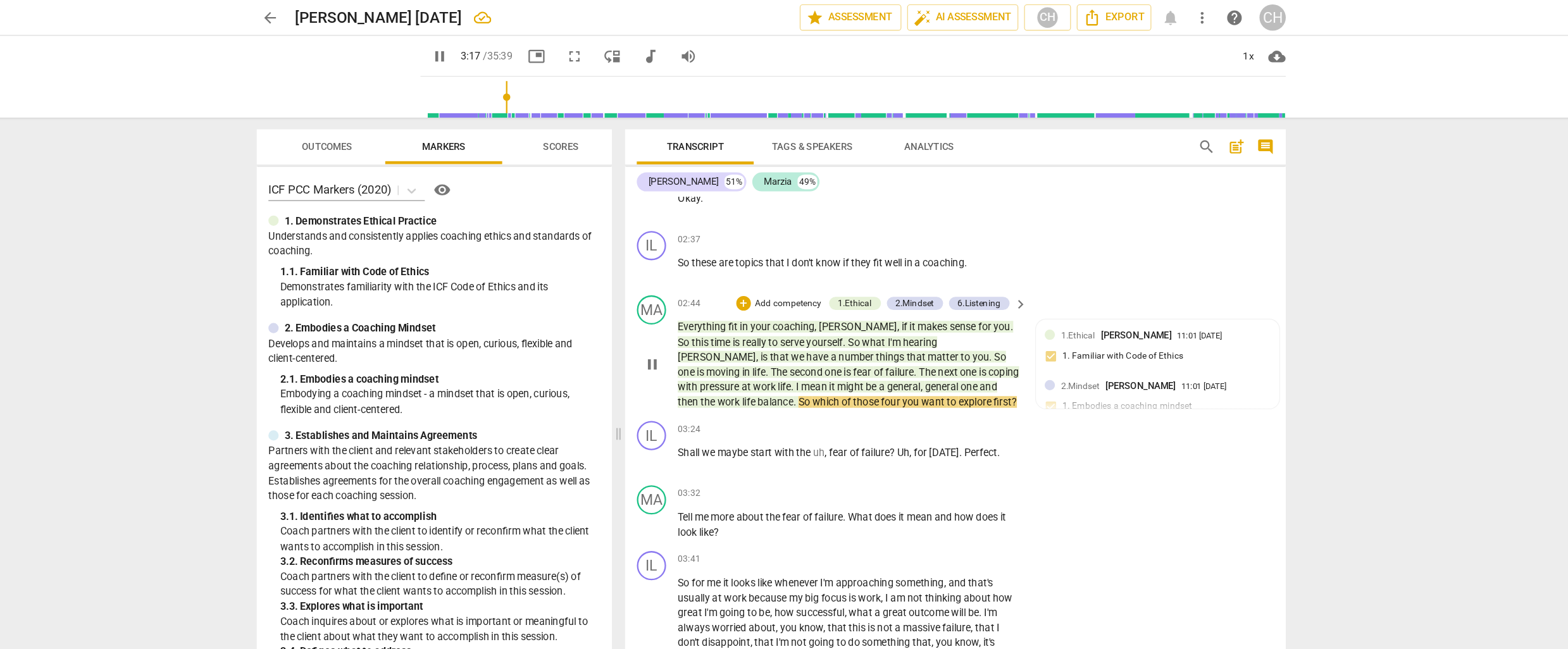
scroll to position [609, 0]
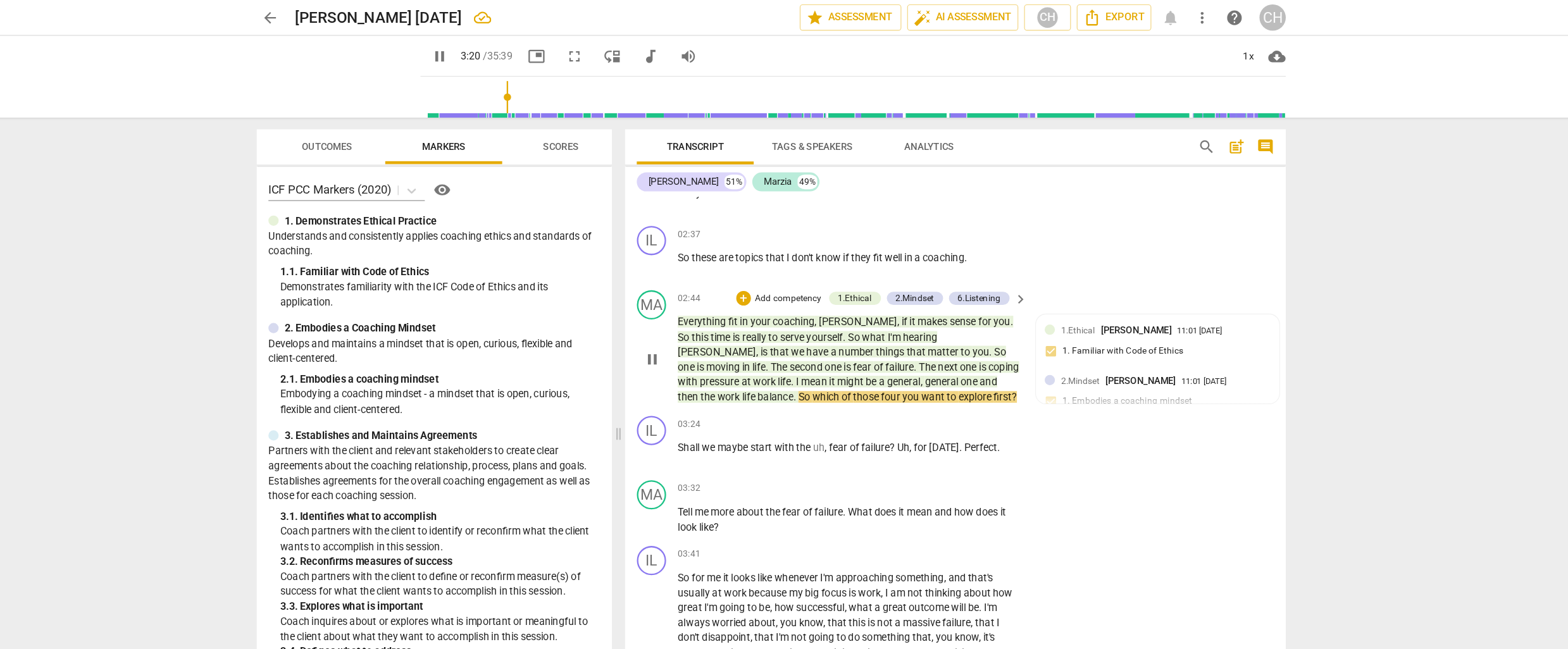
click at [795, 253] on p "Add competency" at bounding box center [799, 258] width 60 height 11
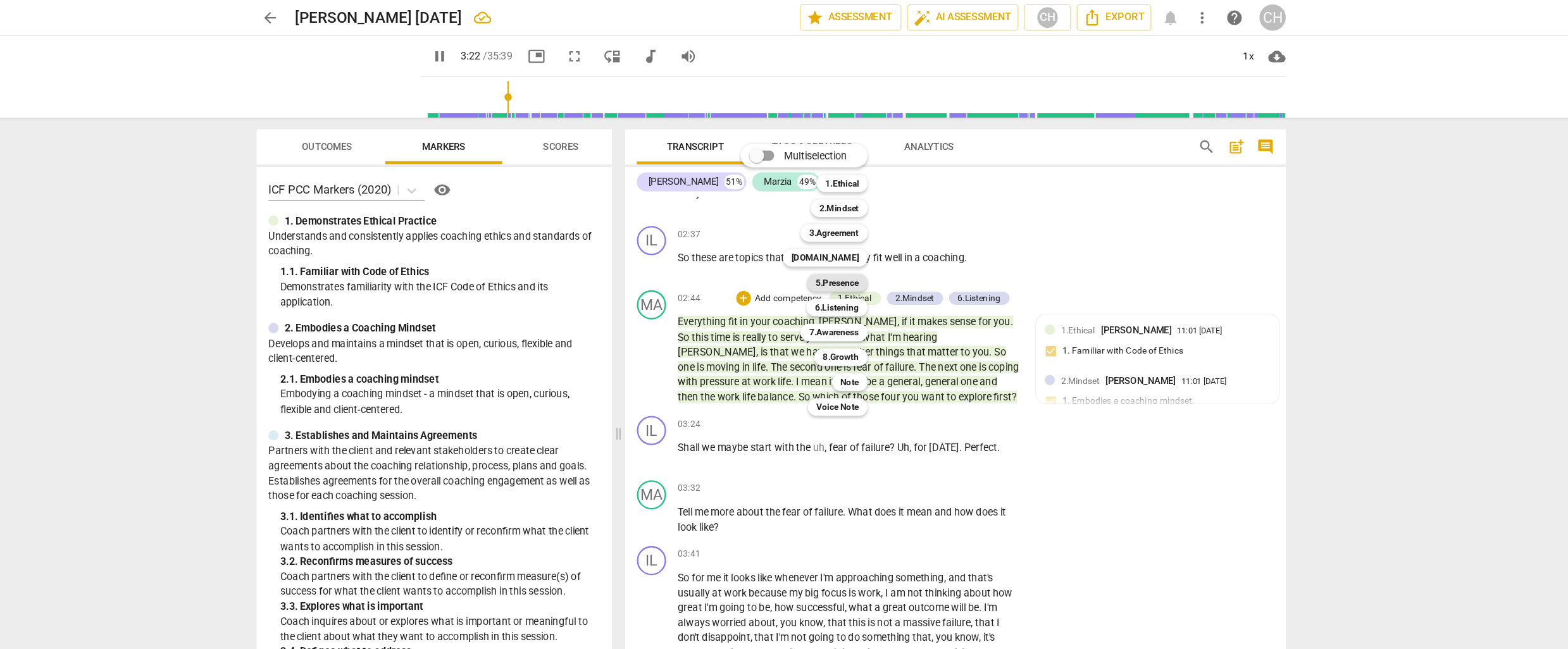
click at [847, 242] on b "5.Presence" at bounding box center [841, 244] width 37 height 15
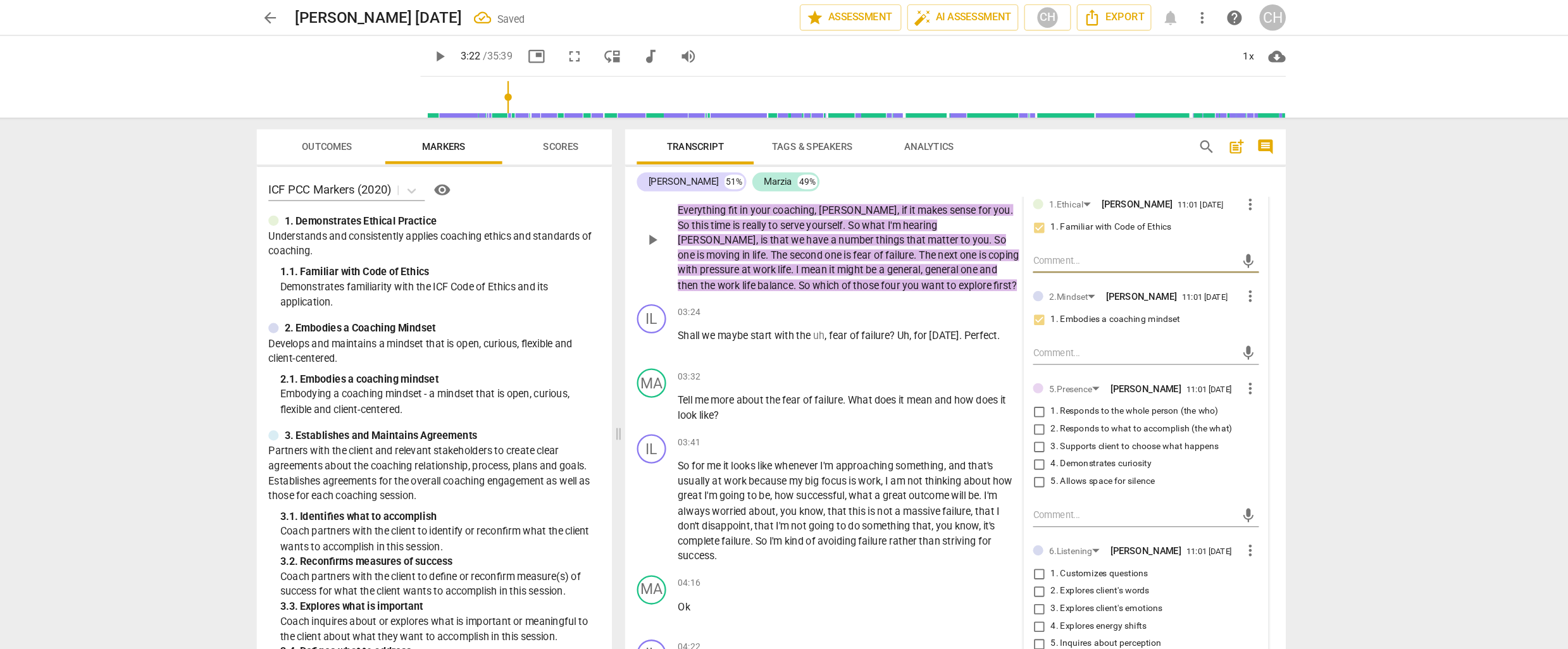
scroll to position [723, 0]
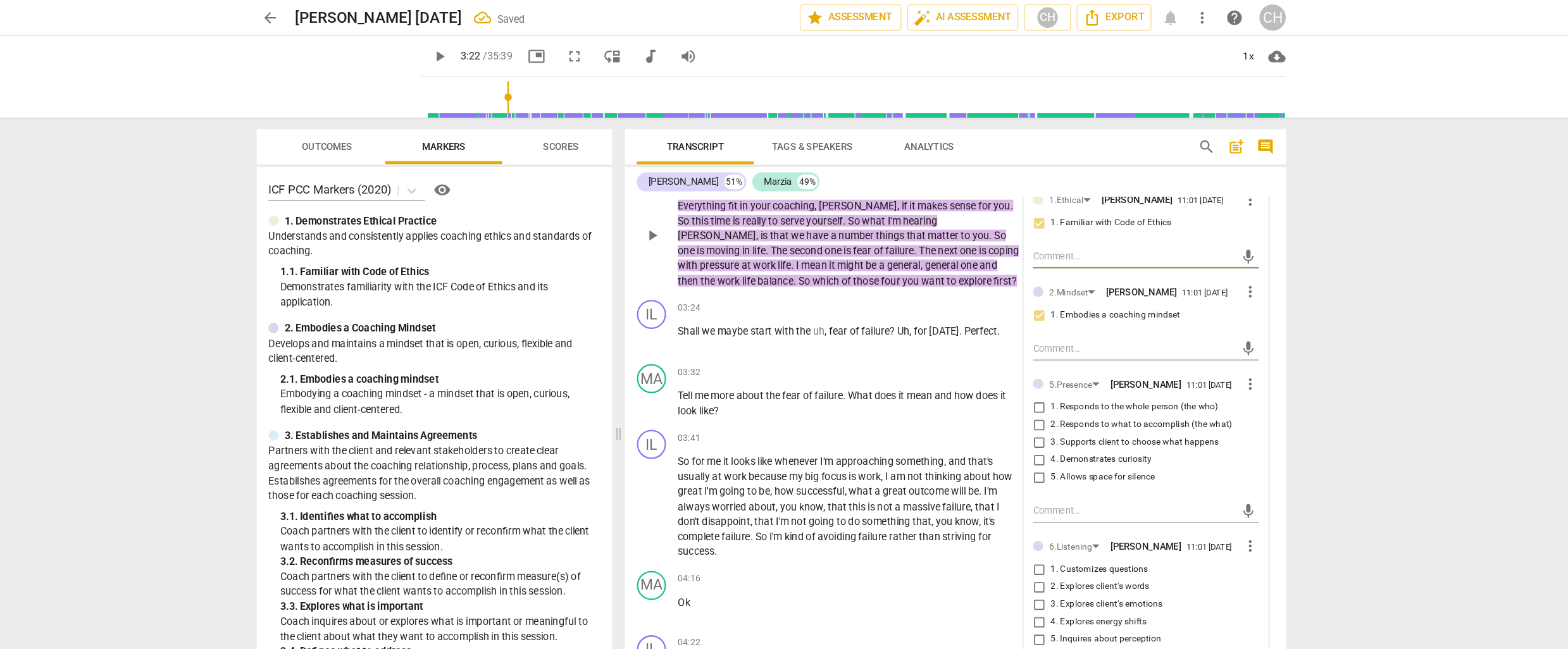
click at [1015, 380] on input "3. Supports client to choose what happens" at bounding box center [1015, 382] width 20 height 15
click at [1022, 440] on textarea at bounding box center [1097, 442] width 175 height 12
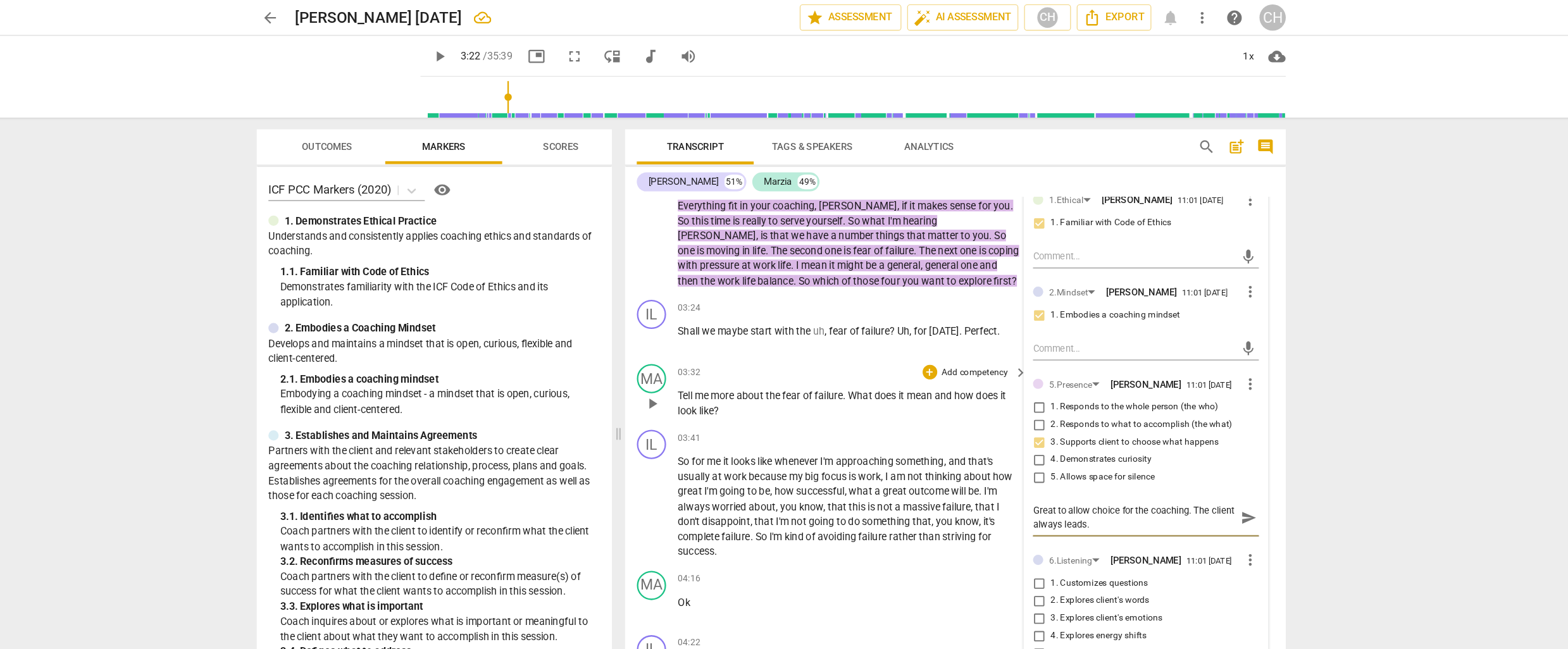
click at [818, 315] on div "03:32 + Add competency keyboard_arrow_right" at bounding box center [855, 321] width 304 height 14
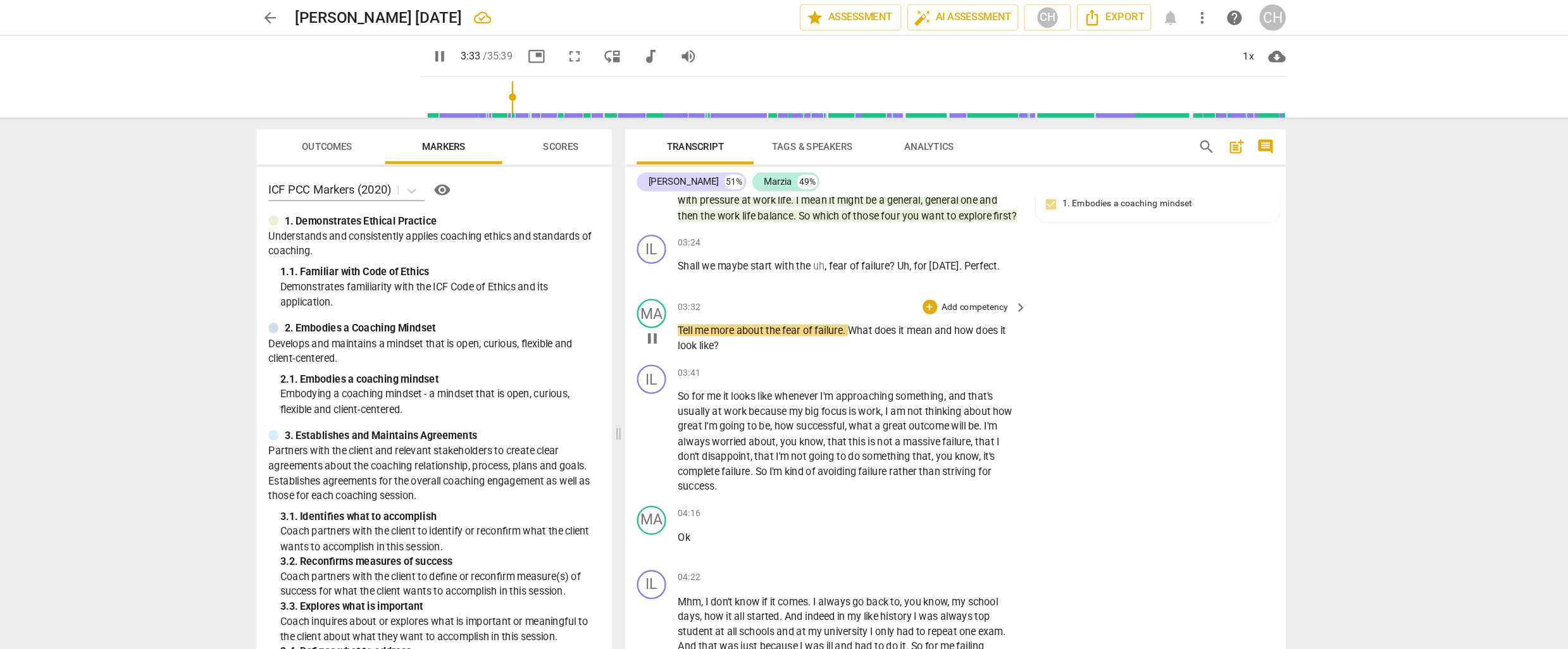
scroll to position [782, 0]
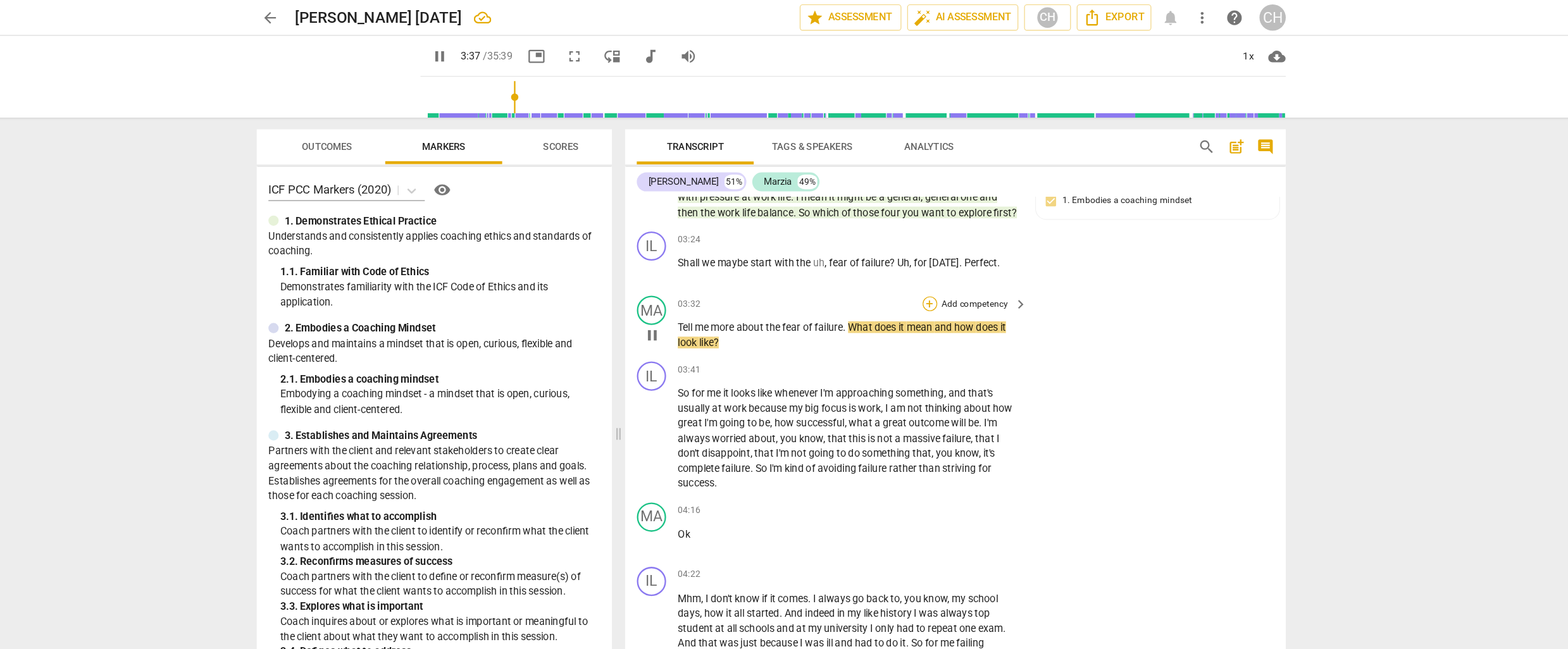
click at [920, 257] on div "+" at bounding box center [921, 263] width 12 height 12
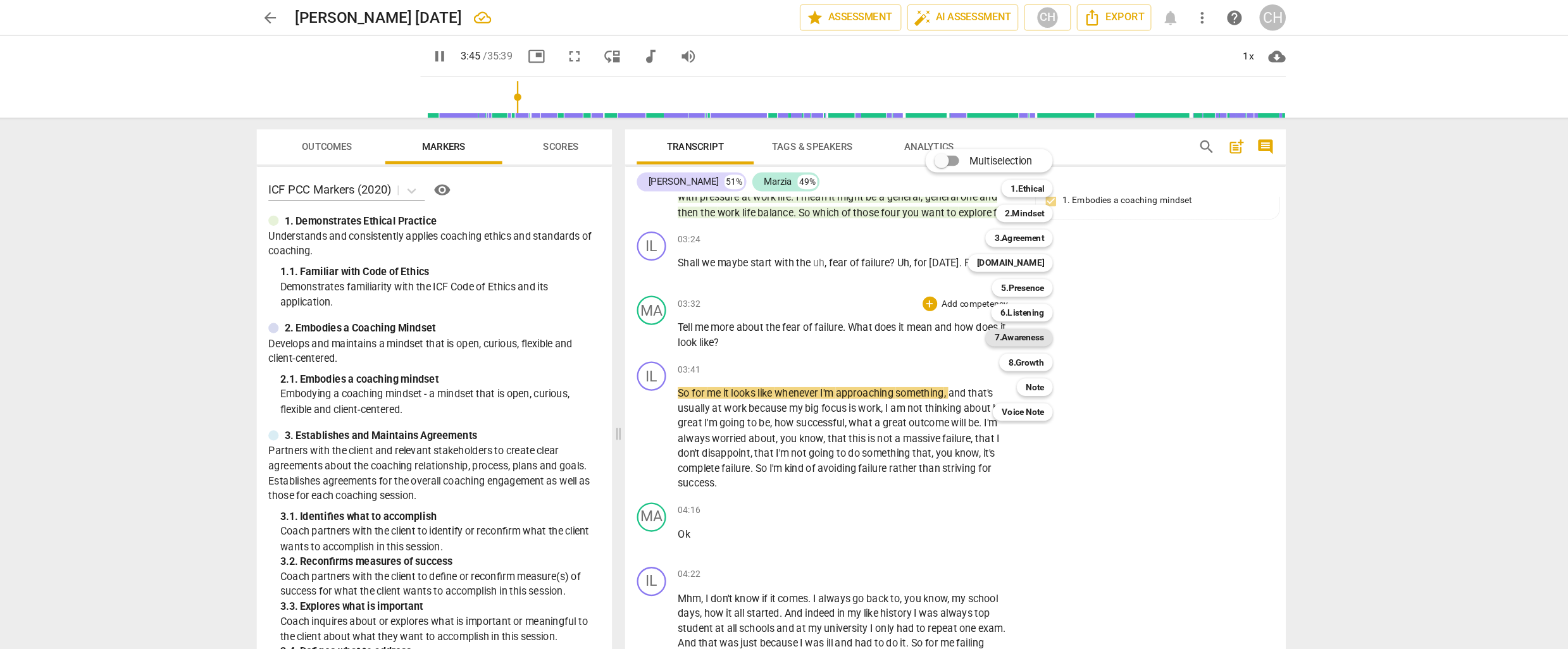
click at [1000, 290] on b "7.Awareness" at bounding box center [998, 292] width 43 height 15
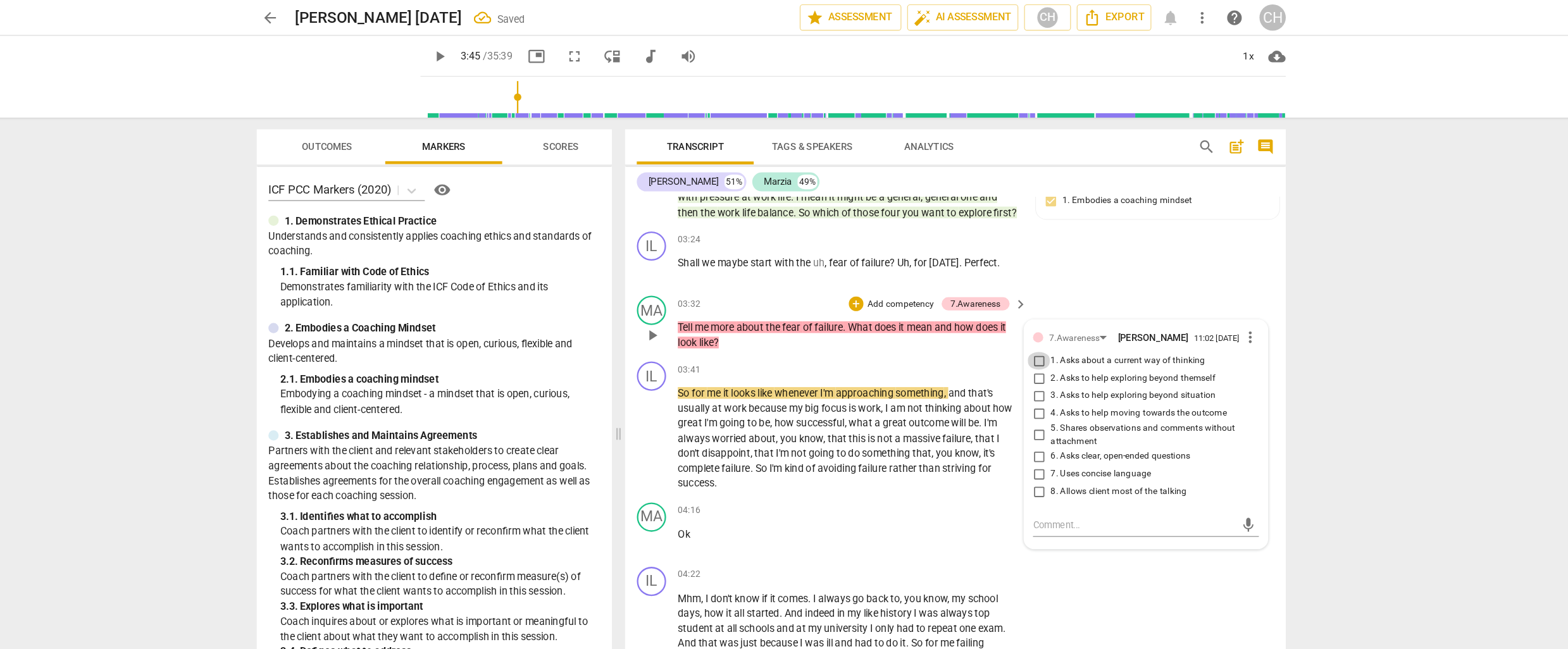
click at [1014, 305] on input "1. Asks about a current way of thinking" at bounding box center [1015, 312] width 20 height 15
click at [880, 258] on p "Add competency" at bounding box center [896, 263] width 60 height 11
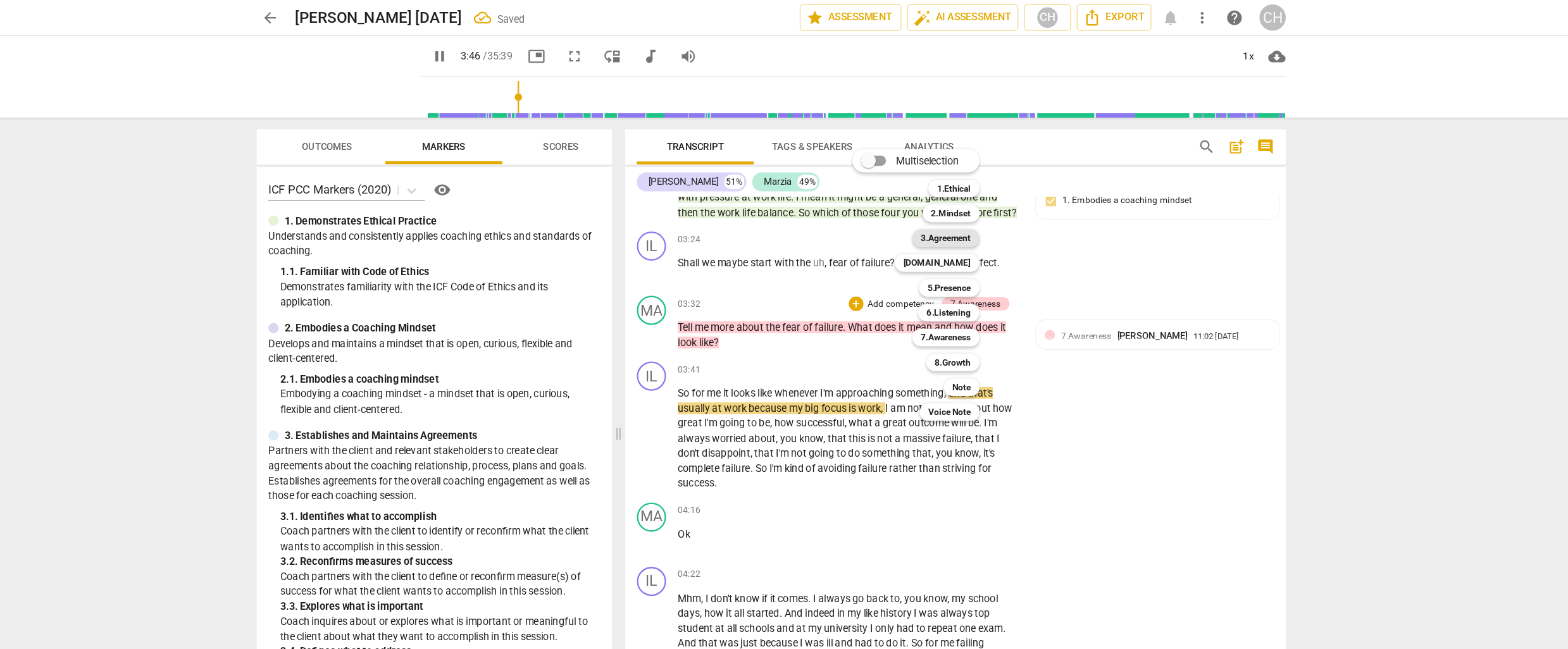
click at [927, 203] on b "3.Agreement" at bounding box center [935, 206] width 43 height 15
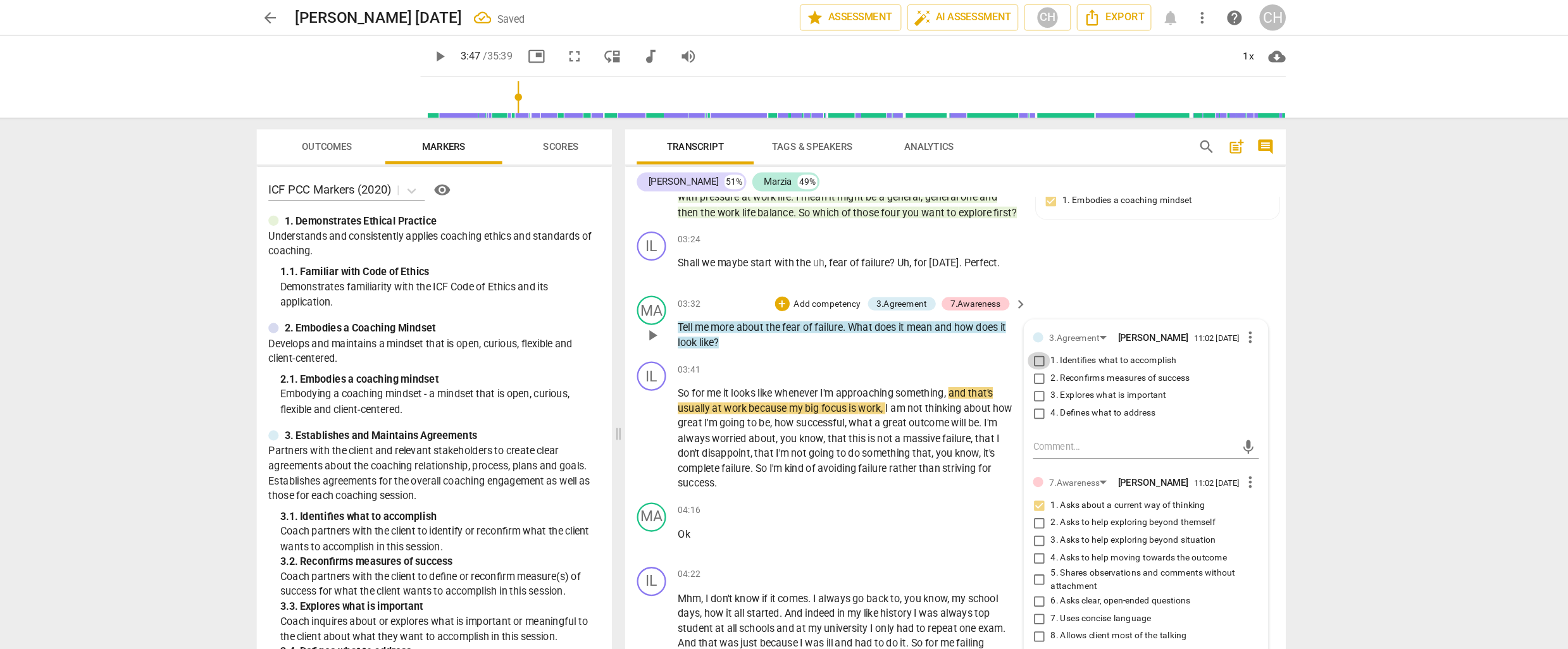
click at [1014, 305] on input "1. Identifies what to accomplish" at bounding box center [1015, 312] width 20 height 15
click at [852, 313] on div "03:41 + Add competency keyboard_arrow_right So for me it looks like whenever I'…" at bounding box center [855, 369] width 304 height 112
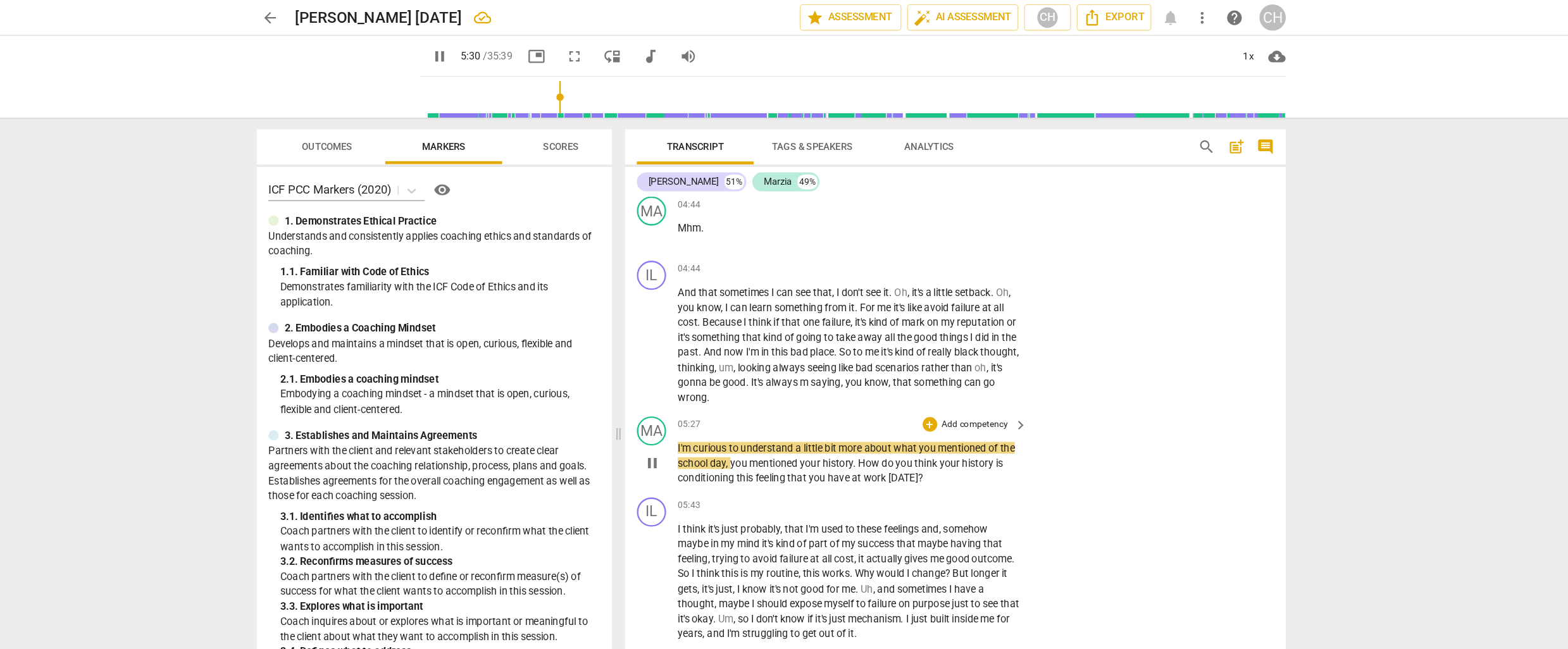
scroll to position [1203, 0]
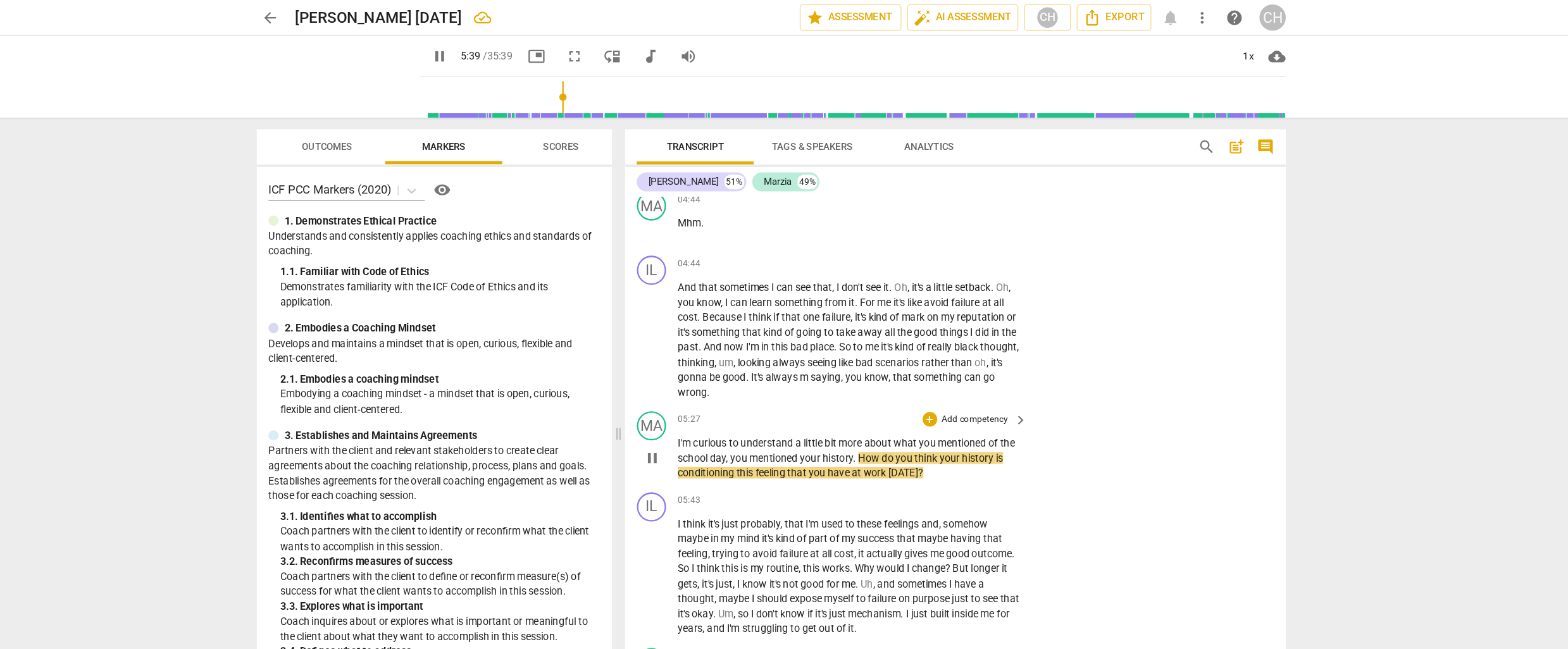
click at [941, 358] on p "Add competency" at bounding box center [960, 363] width 60 height 11
click at [981, 369] on div "6.Listening" at bounding box center [1001, 369] width 53 height 15
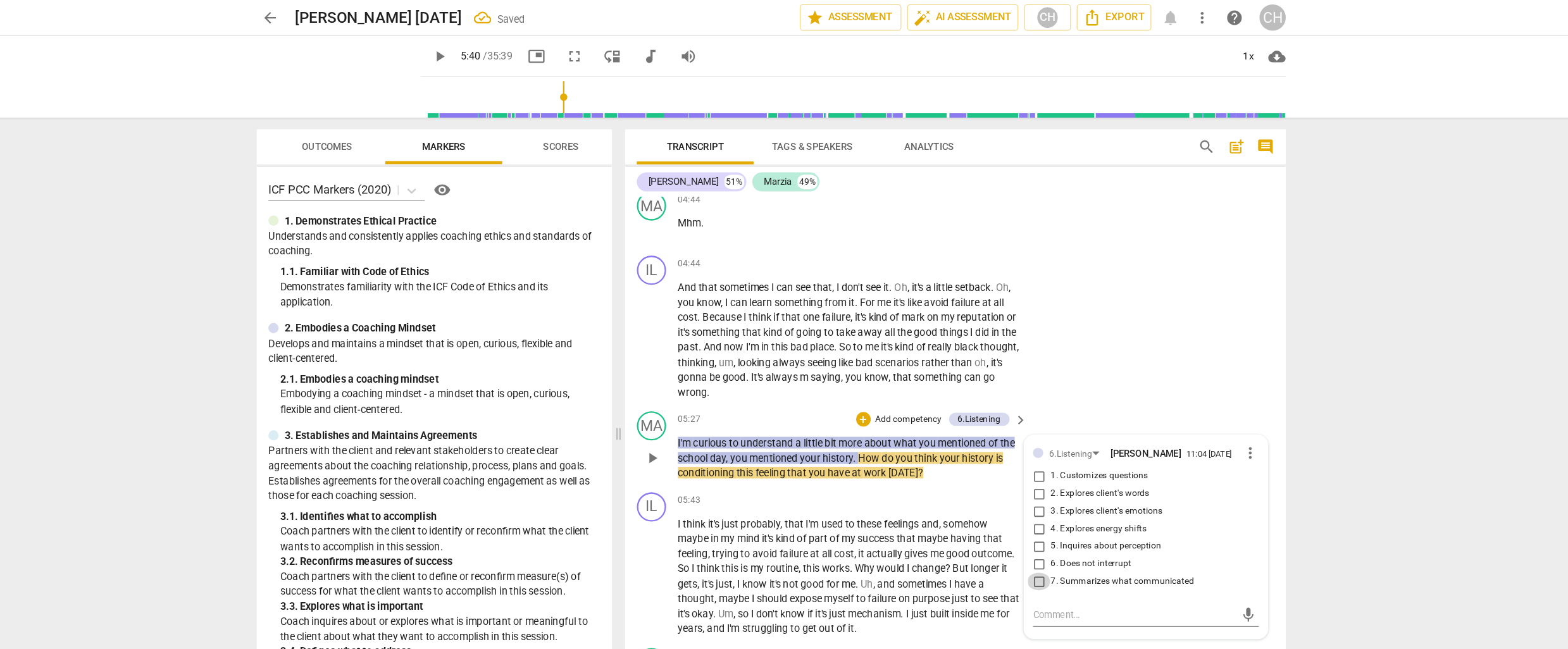
click at [1015, 496] on input "7. Summarizes what communicated" at bounding box center [1015, 503] width 20 height 15
click at [1013, 405] on input "1. Customizes questions" at bounding box center [1015, 412] width 20 height 15
click at [893, 358] on p "Add competency" at bounding box center [903, 363] width 60 height 11
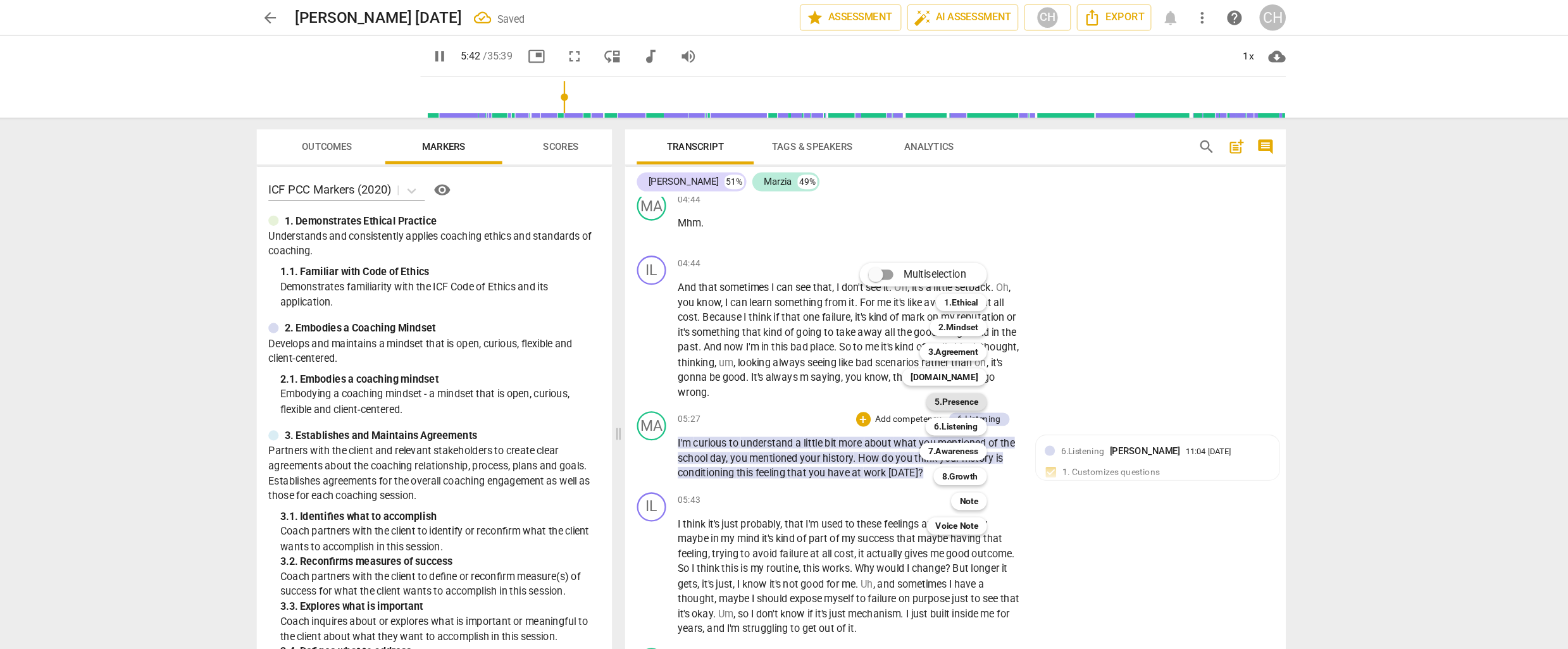
click at [946, 348] on b "5.Presence" at bounding box center [944, 347] width 37 height 15
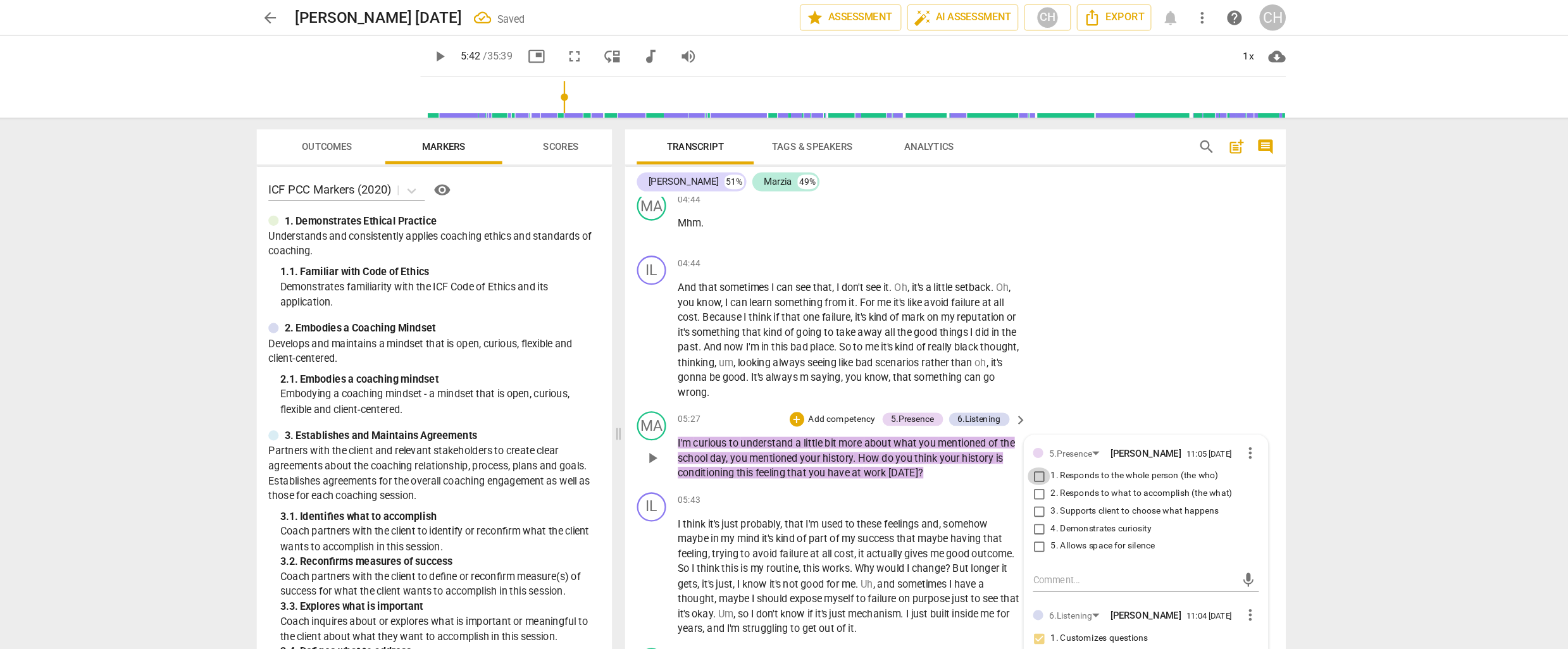
click at [1015, 405] on input "1. Responds to the whole person (the who)" at bounding box center [1015, 412] width 20 height 15
click at [1013, 450] on input "4. Demonstrates curiosity" at bounding box center [1015, 457] width 20 height 15
click at [851, 358] on p "Add competency" at bounding box center [845, 363] width 60 height 11
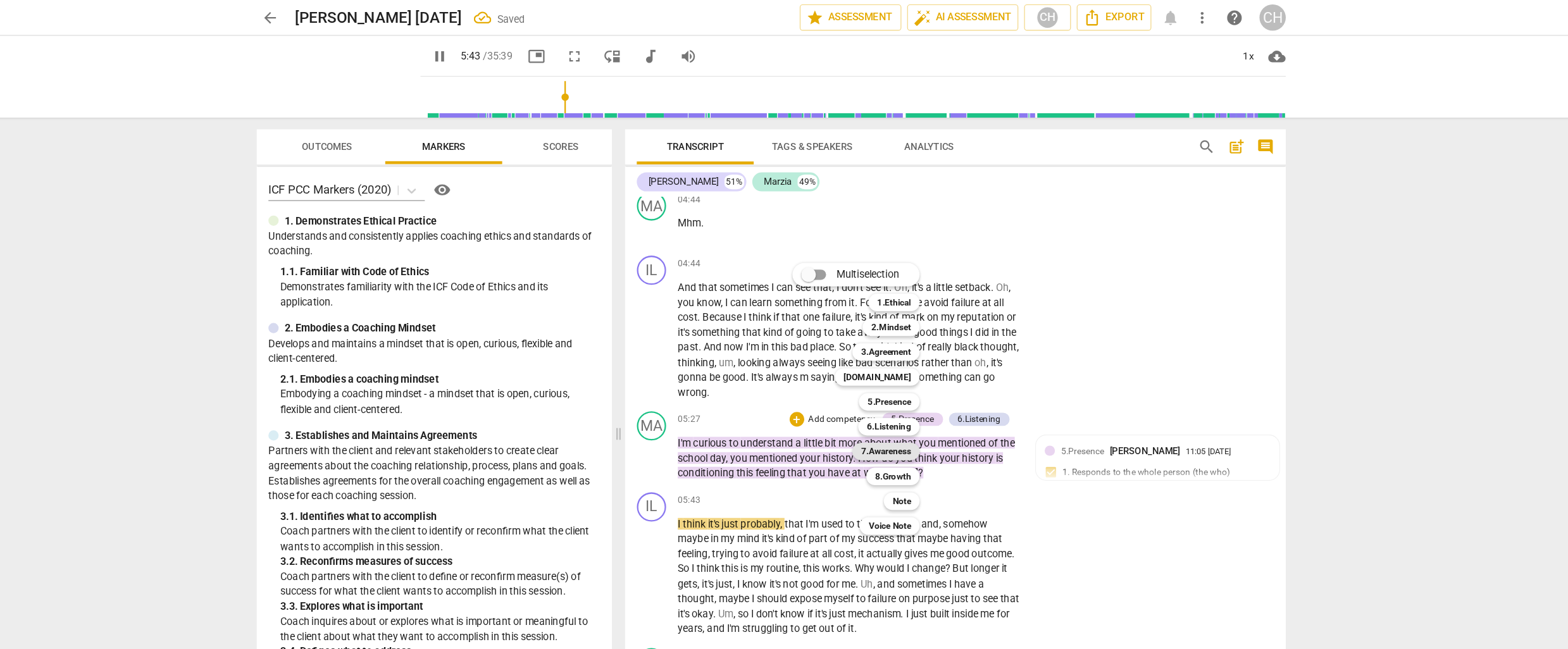
click at [886, 387] on b "7.Awareness" at bounding box center [883, 390] width 43 height 15
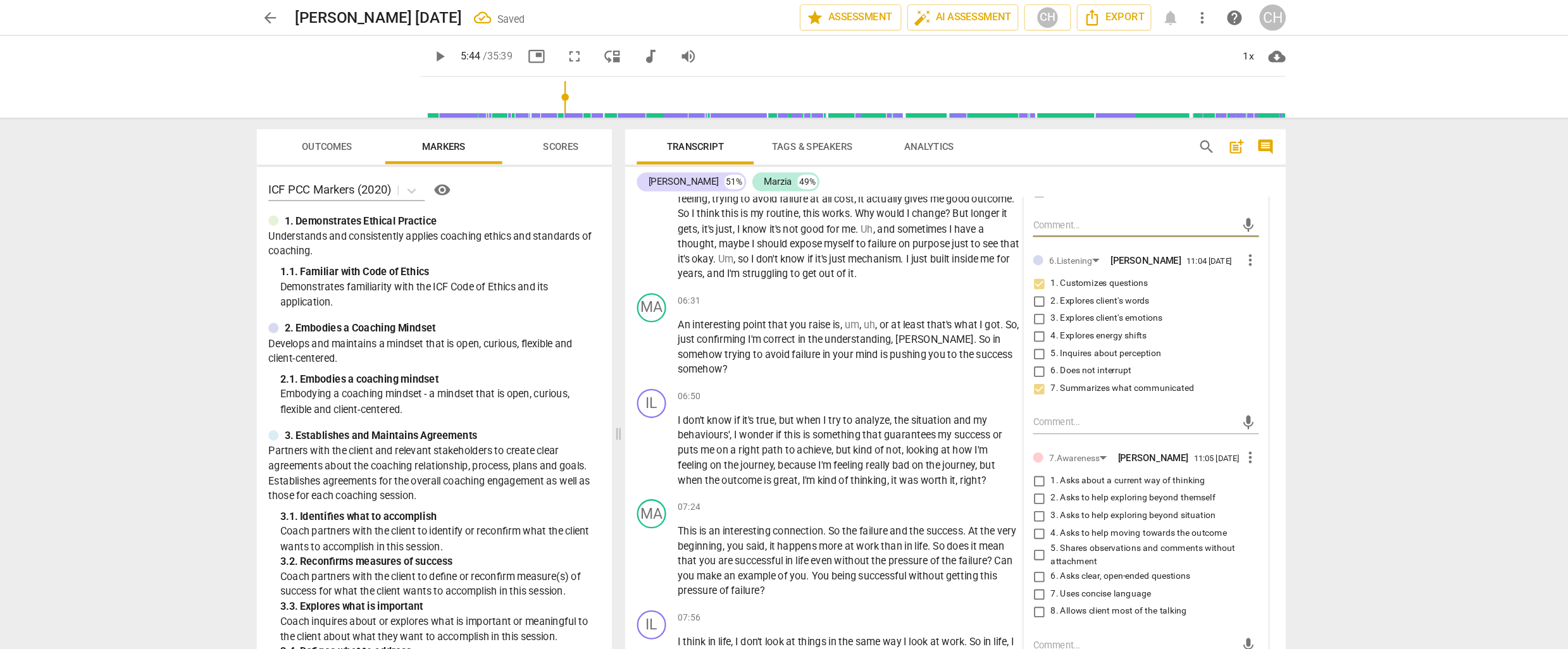
scroll to position [1513, 0]
click at [1013, 424] on input "2. Asks to help exploring beyond themself" at bounding box center [1015, 428] width 20 height 15
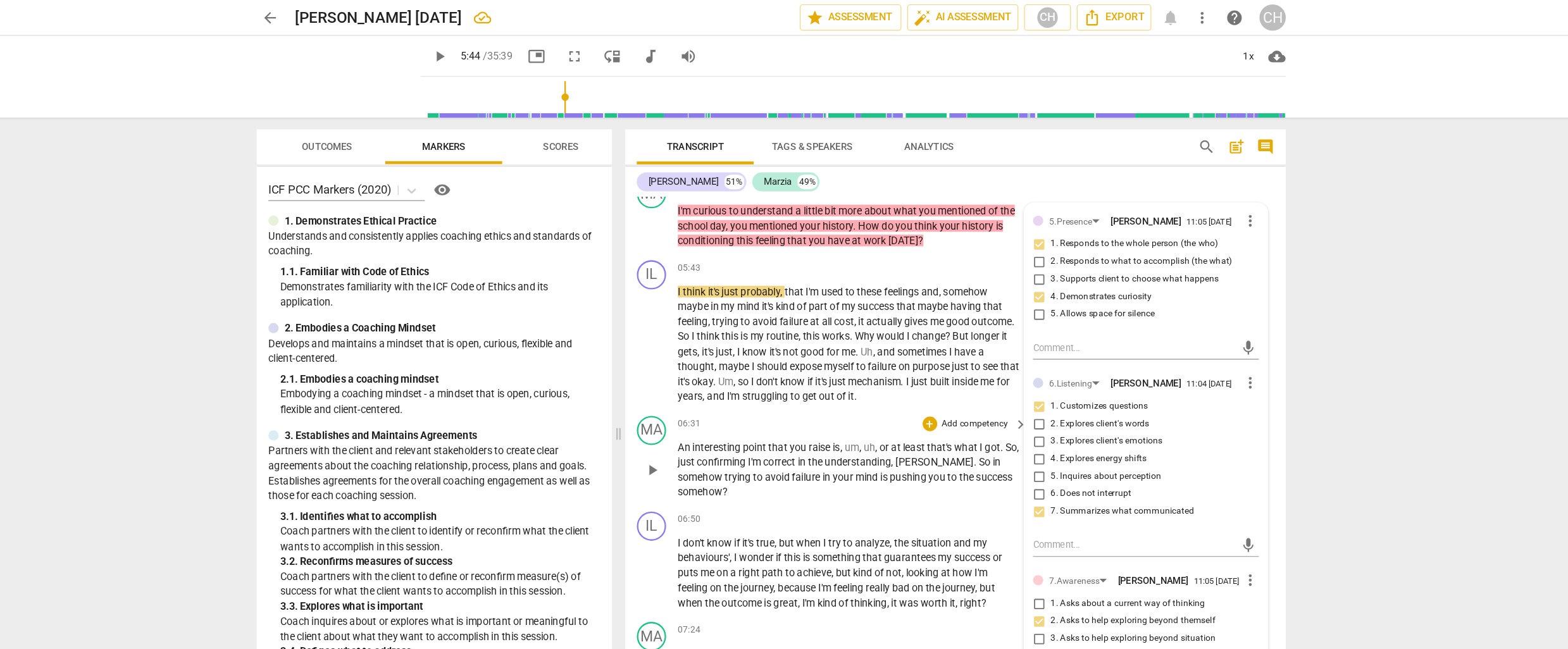
scroll to position [1401, 0]
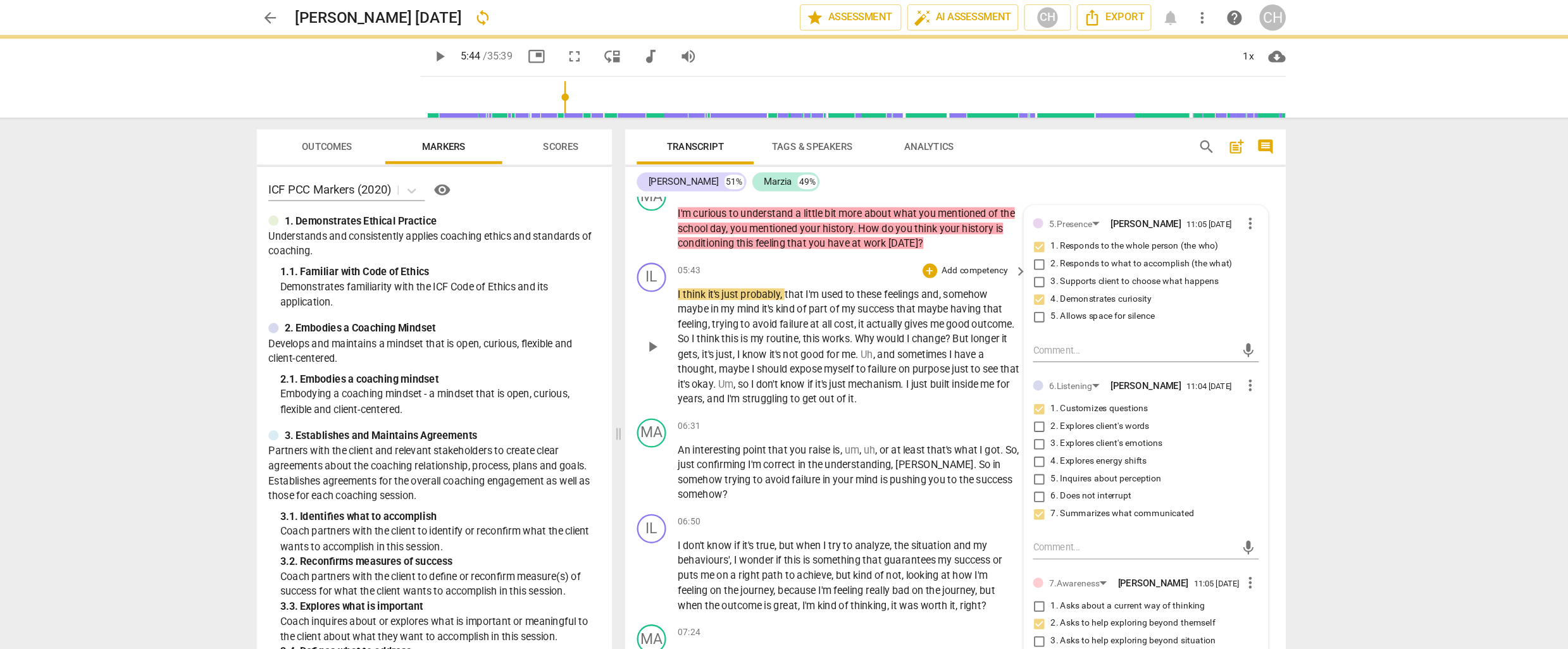
click at [822, 328] on span "if" at bounding box center [818, 333] width 7 height 10
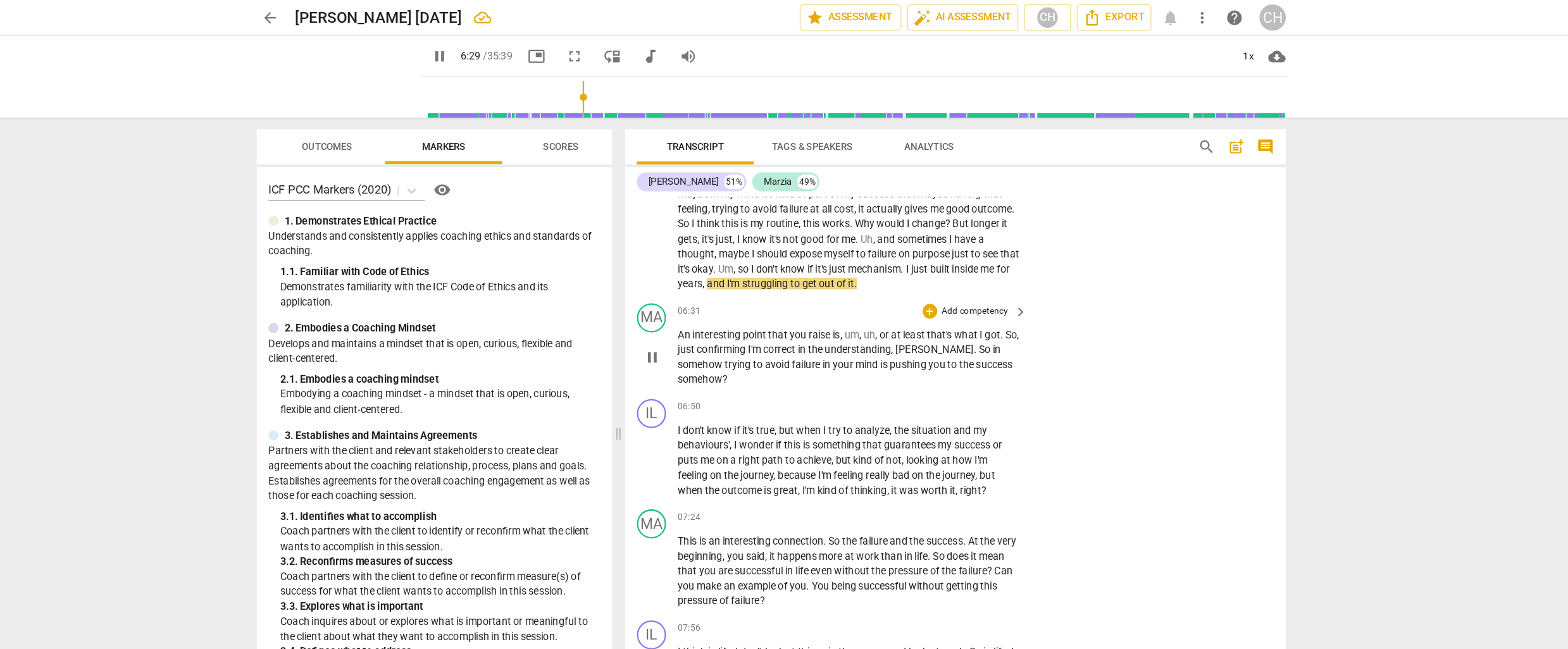
scroll to position [1510, 0]
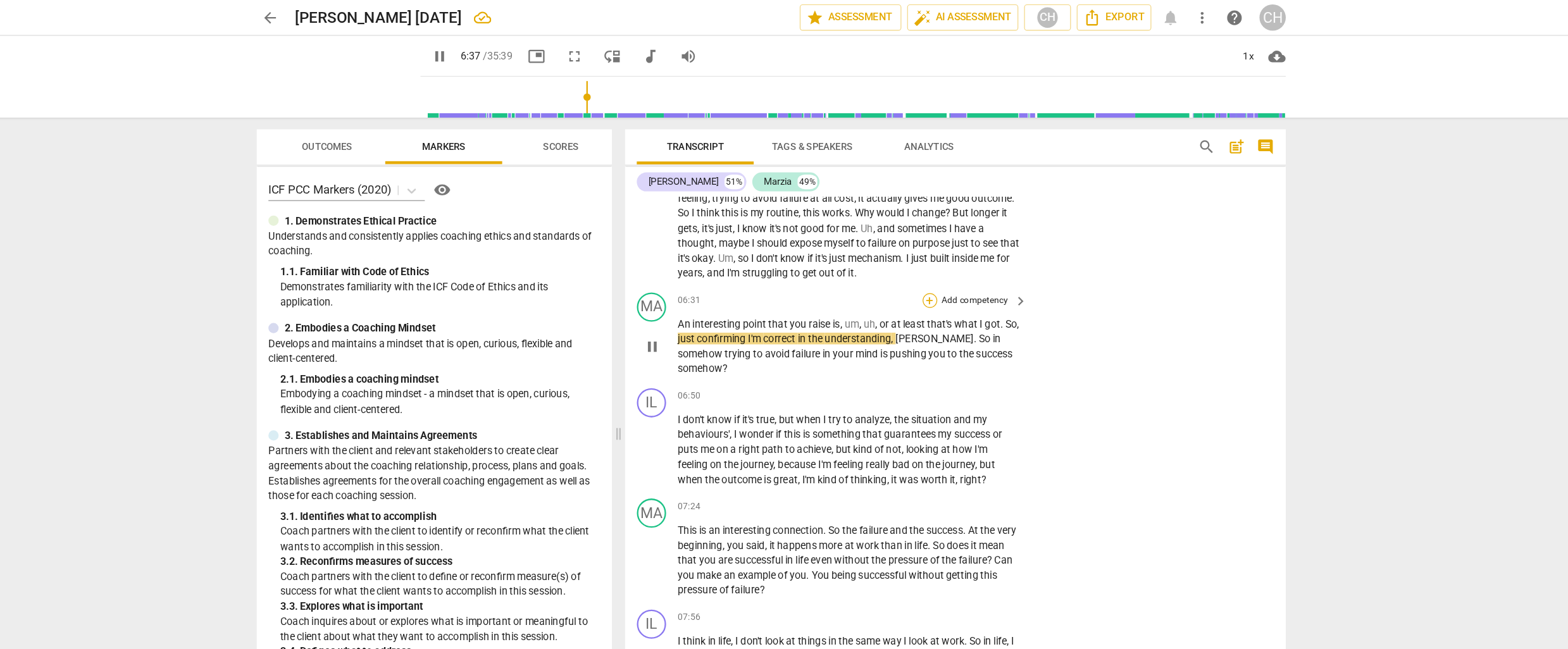
click at [918, 253] on div "+" at bounding box center [921, 259] width 12 height 12
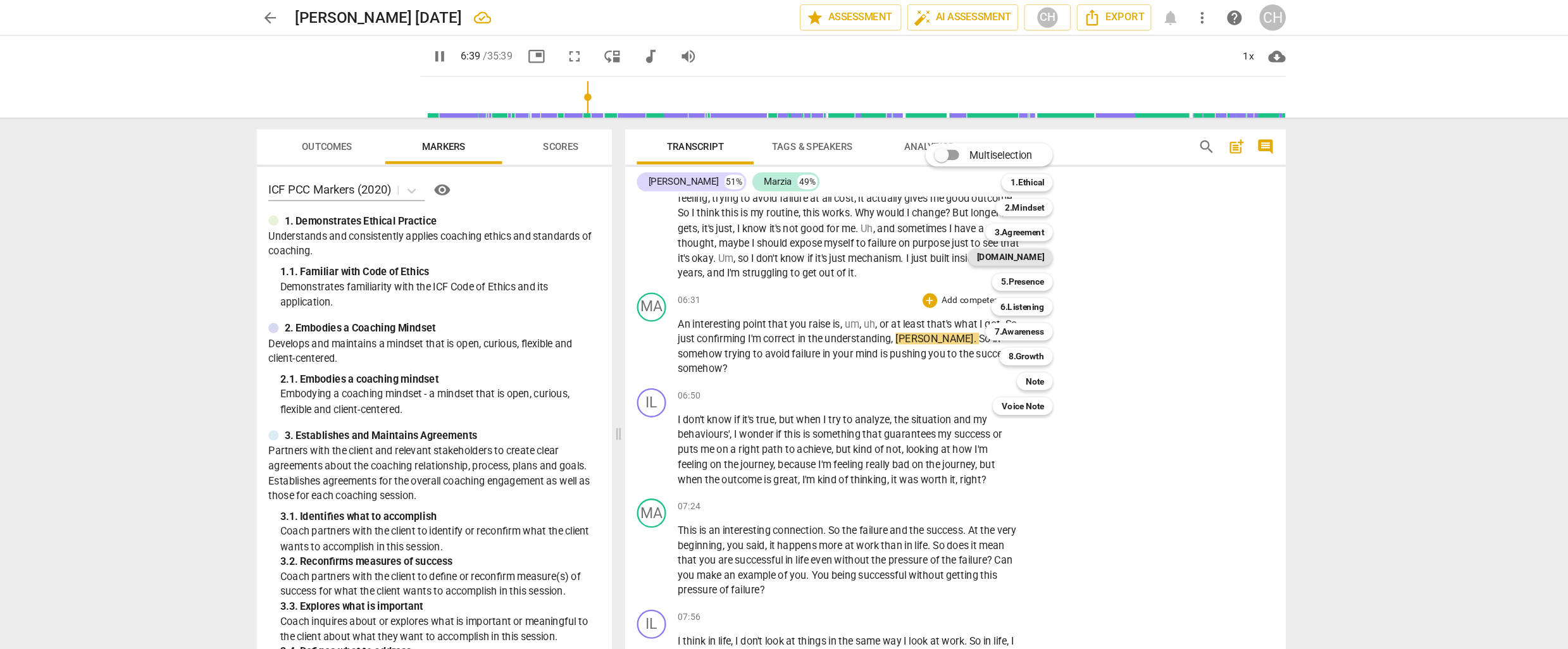
click at [998, 222] on b "[DOMAIN_NAME]" at bounding box center [991, 222] width 58 height 15
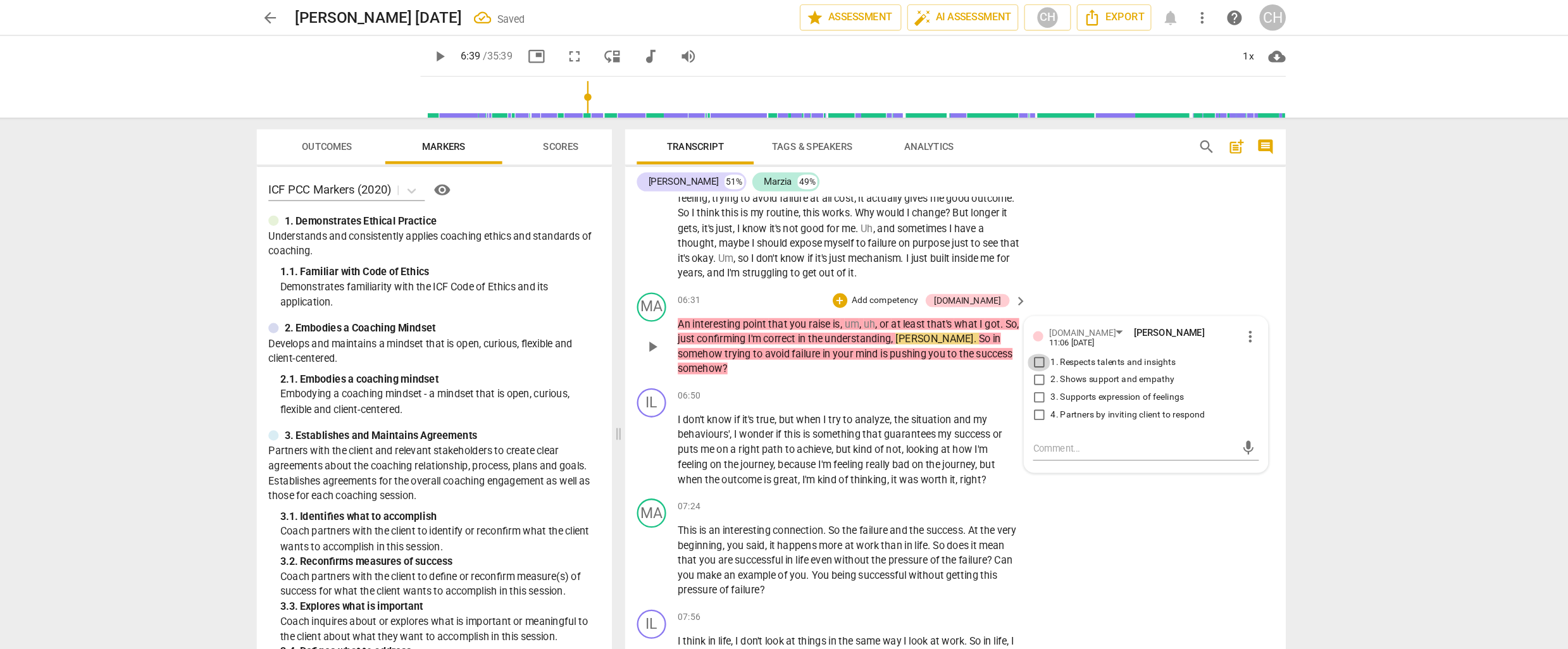
click at [1015, 306] on input "1. Respects talents and insights" at bounding box center [1015, 313] width 20 height 15
click at [1014, 352] on input "4. Partners by inviting client to respond" at bounding box center [1015, 359] width 20 height 15
click at [1013, 382] on textarea at bounding box center [1097, 388] width 175 height 12
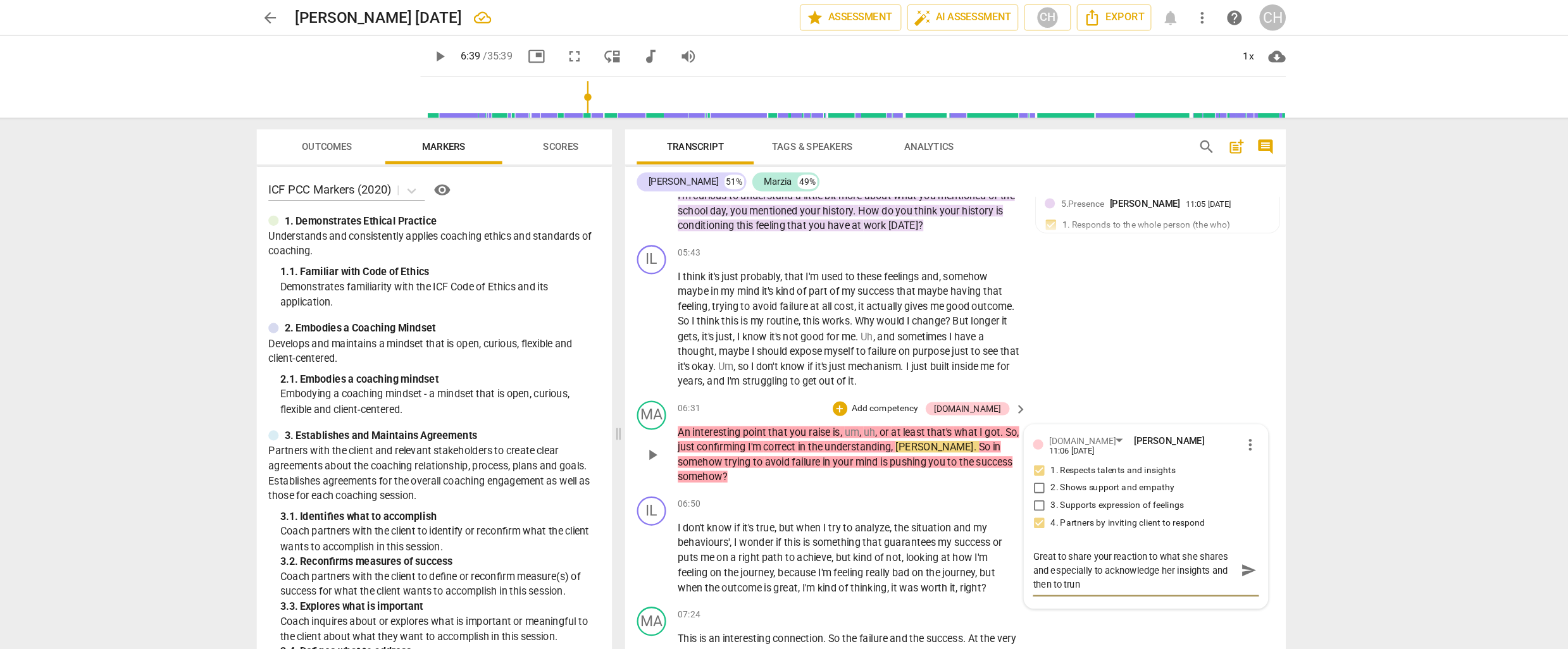
scroll to position [0, 0]
click at [856, 424] on div "IL play_arrow pause 06:50 + Add competency keyboard_arrow_right I don't know if…" at bounding box center [944, 472] width 572 height 96
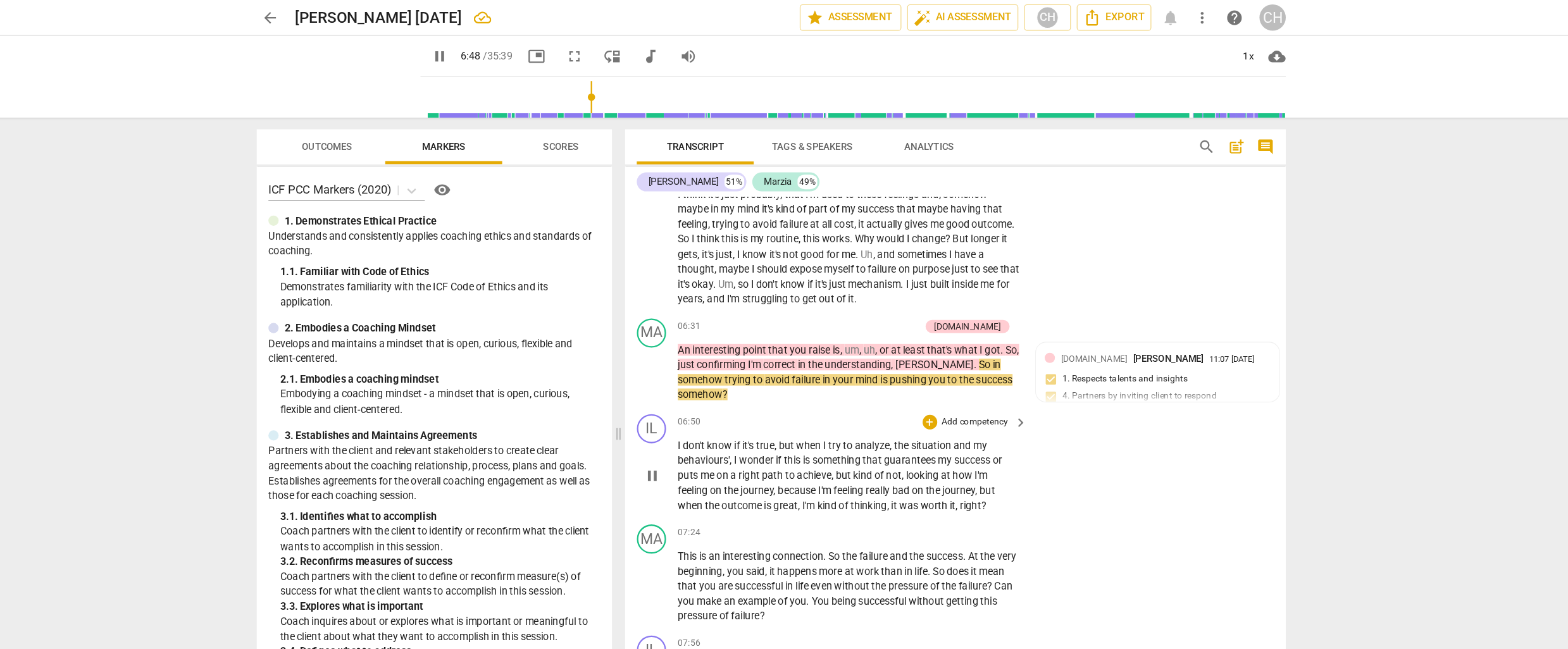
scroll to position [1503, 0]
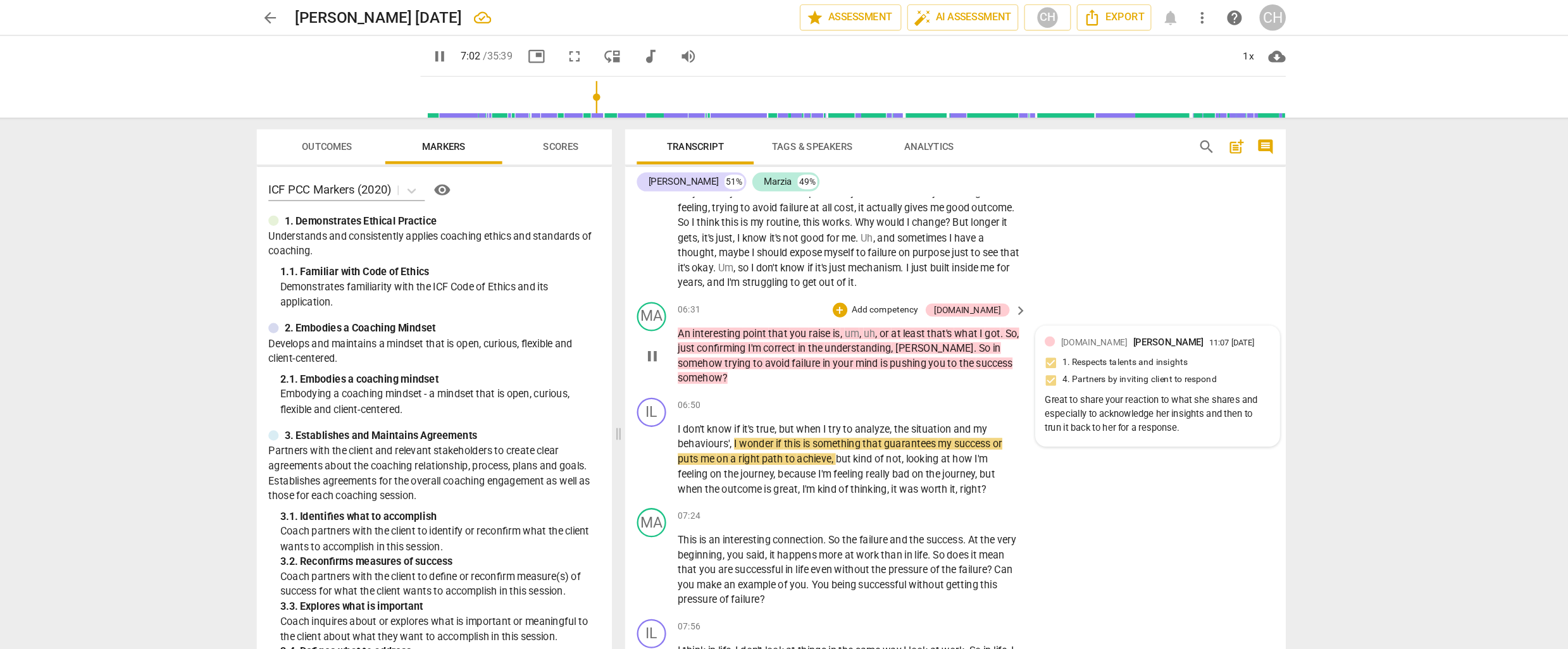
click at [1155, 342] on div "Great to share your reaction to what she shares and especially to acknowledge h…" at bounding box center [1118, 358] width 196 height 35
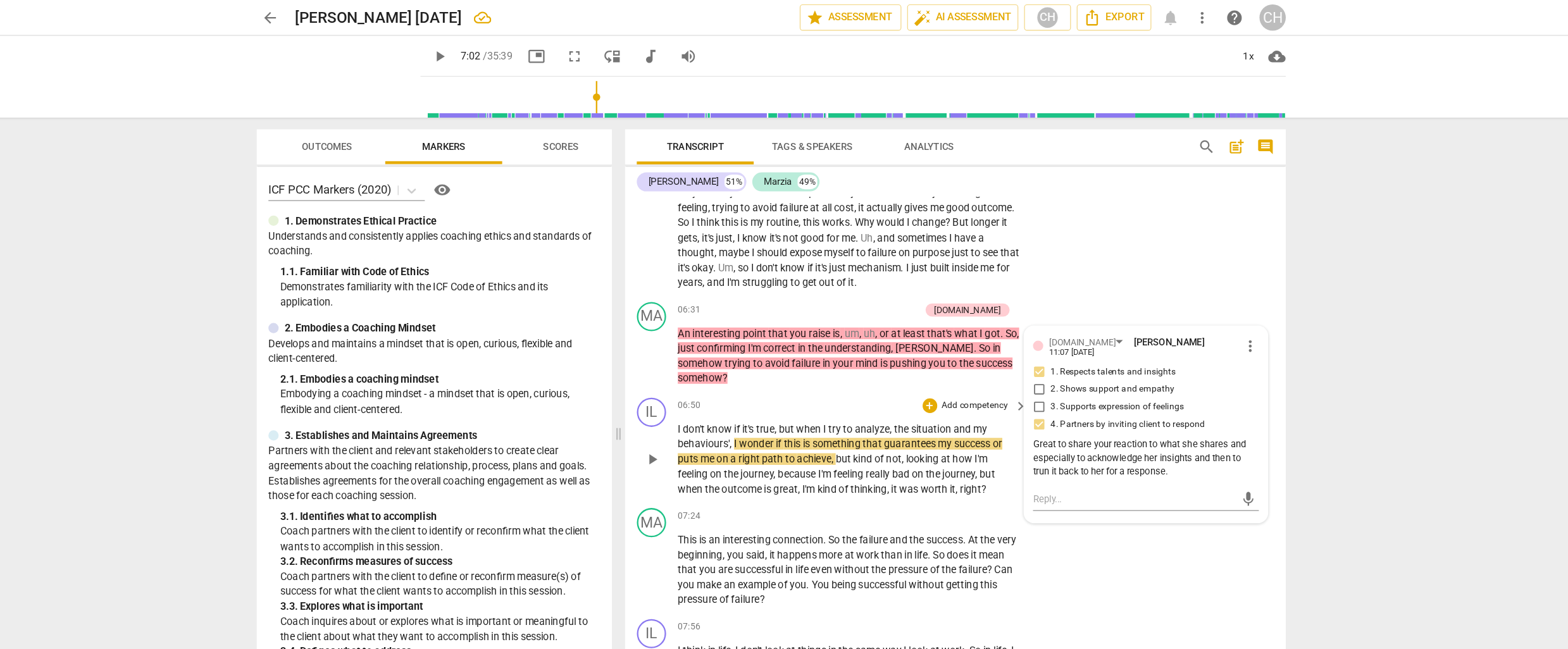
click at [858, 418] on span "thinking" at bounding box center [868, 424] width 32 height 10
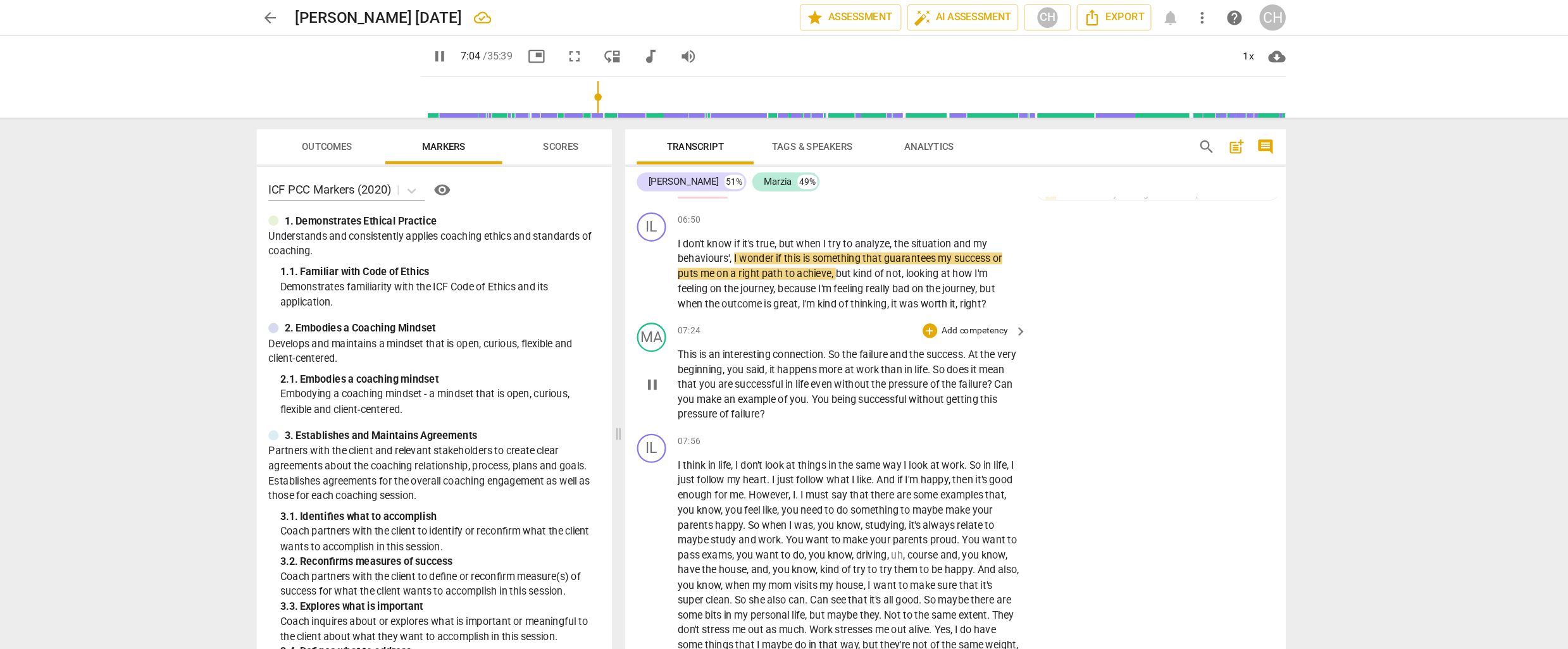
scroll to position [1668, 0]
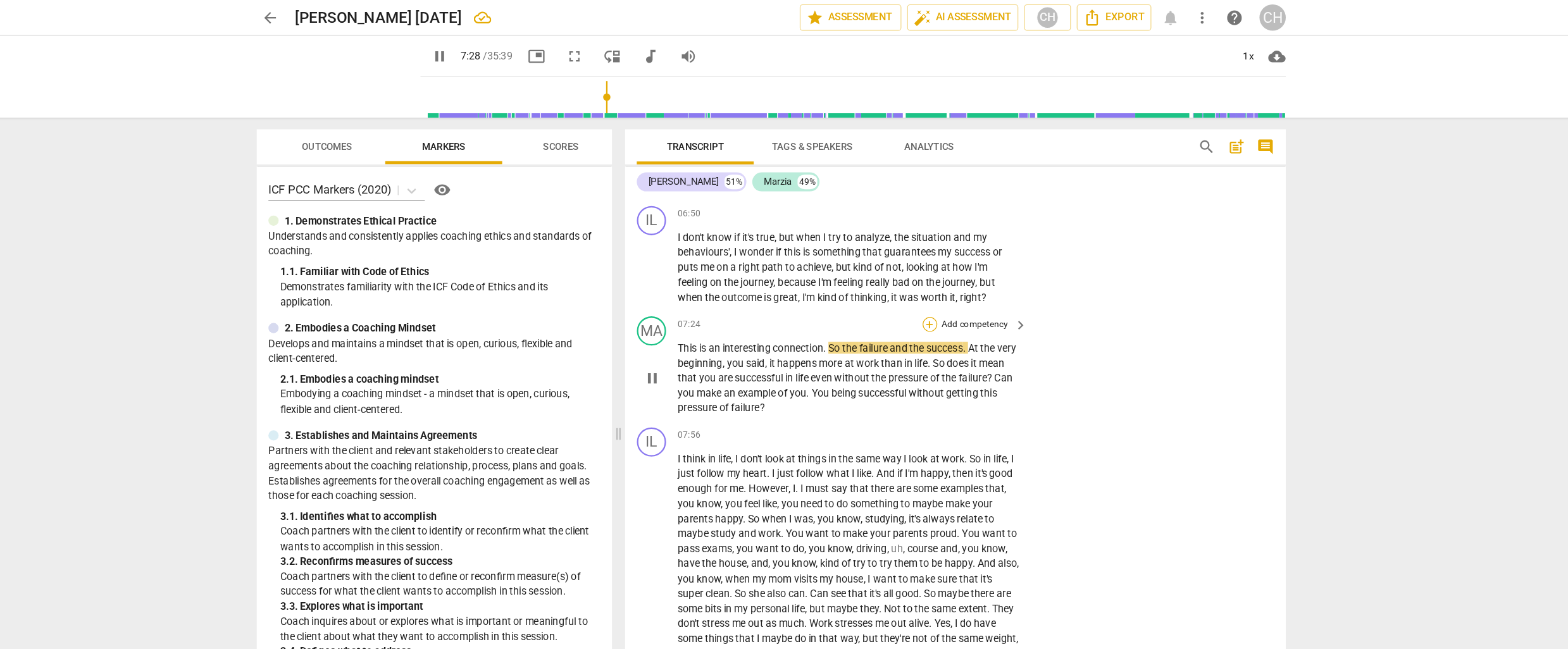
click at [922, 274] on div "+" at bounding box center [921, 280] width 12 height 12
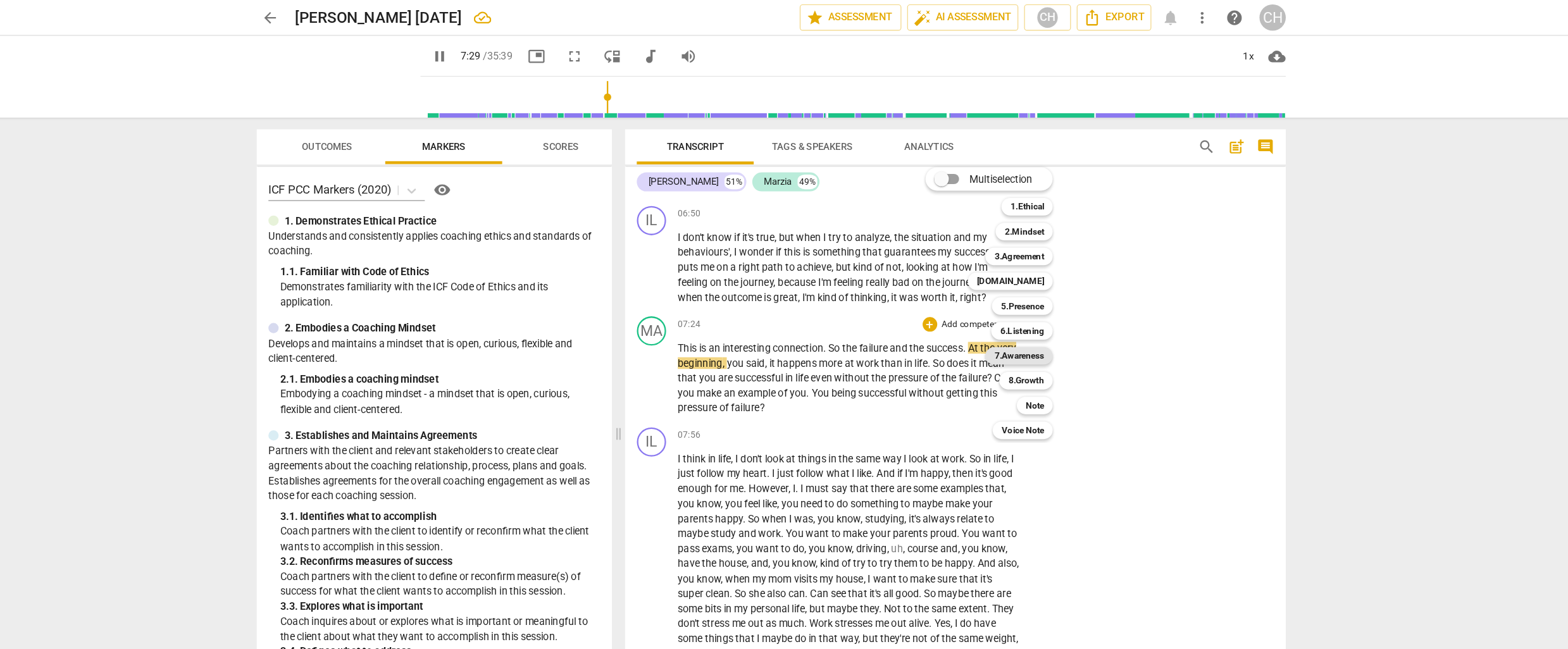
click at [985, 306] on b "7.Awareness" at bounding box center [998, 308] width 43 height 15
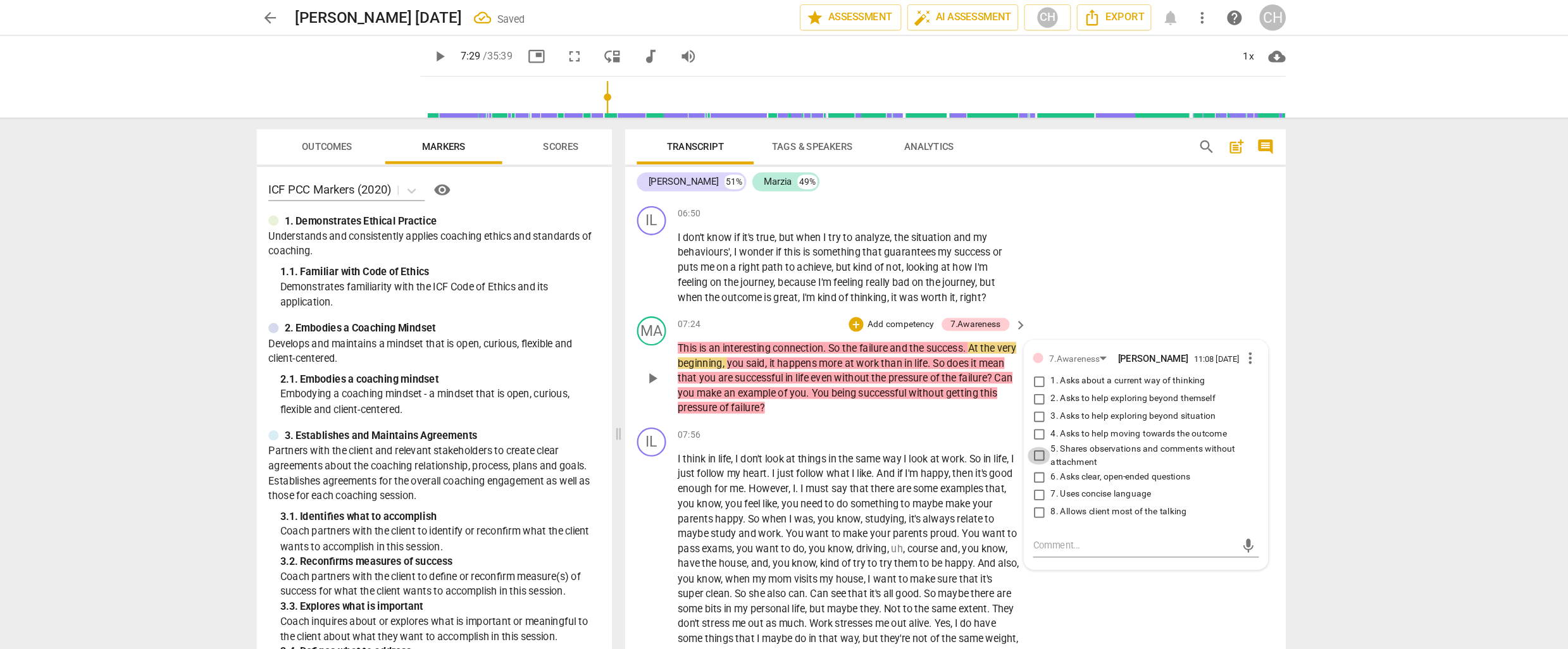
click at [1017, 387] on input "5. Shares observations and comments without attachment" at bounding box center [1015, 394] width 20 height 15
click at [910, 322] on span "pressure" at bounding box center [903, 327] width 36 height 10
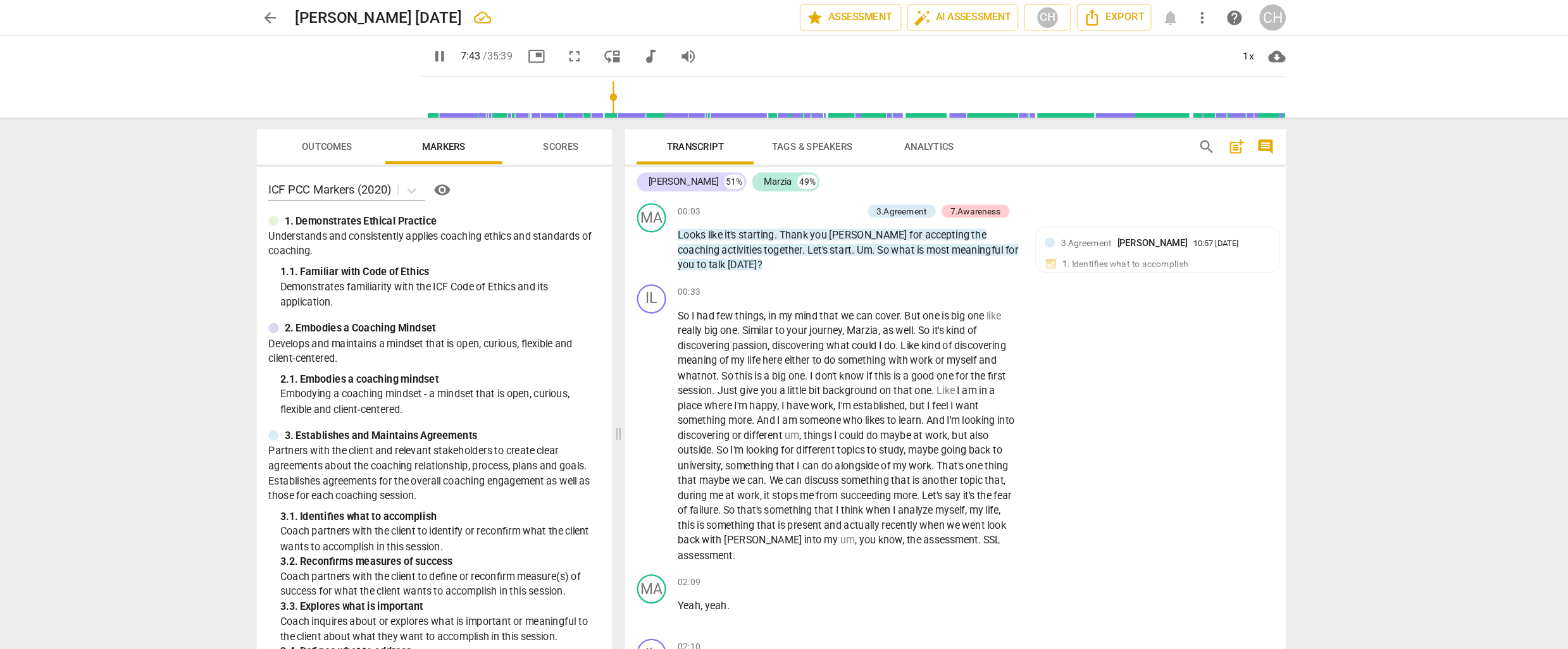
scroll to position [1668, 0]
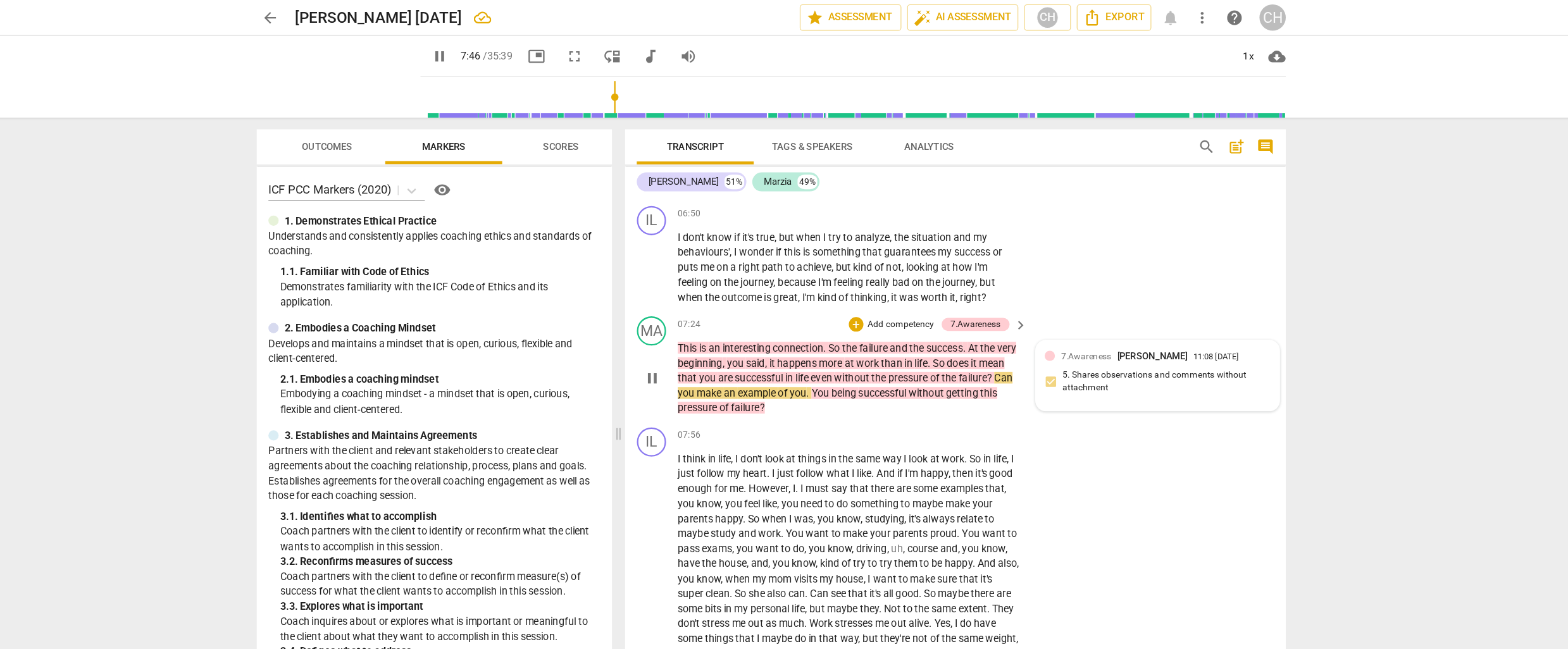
click at [1088, 324] on div "7.Awareness Carol Harris-Fike 11:08 08-30-2025 5. Shares observations and comme…" at bounding box center [1118, 325] width 196 height 46
type input "467"
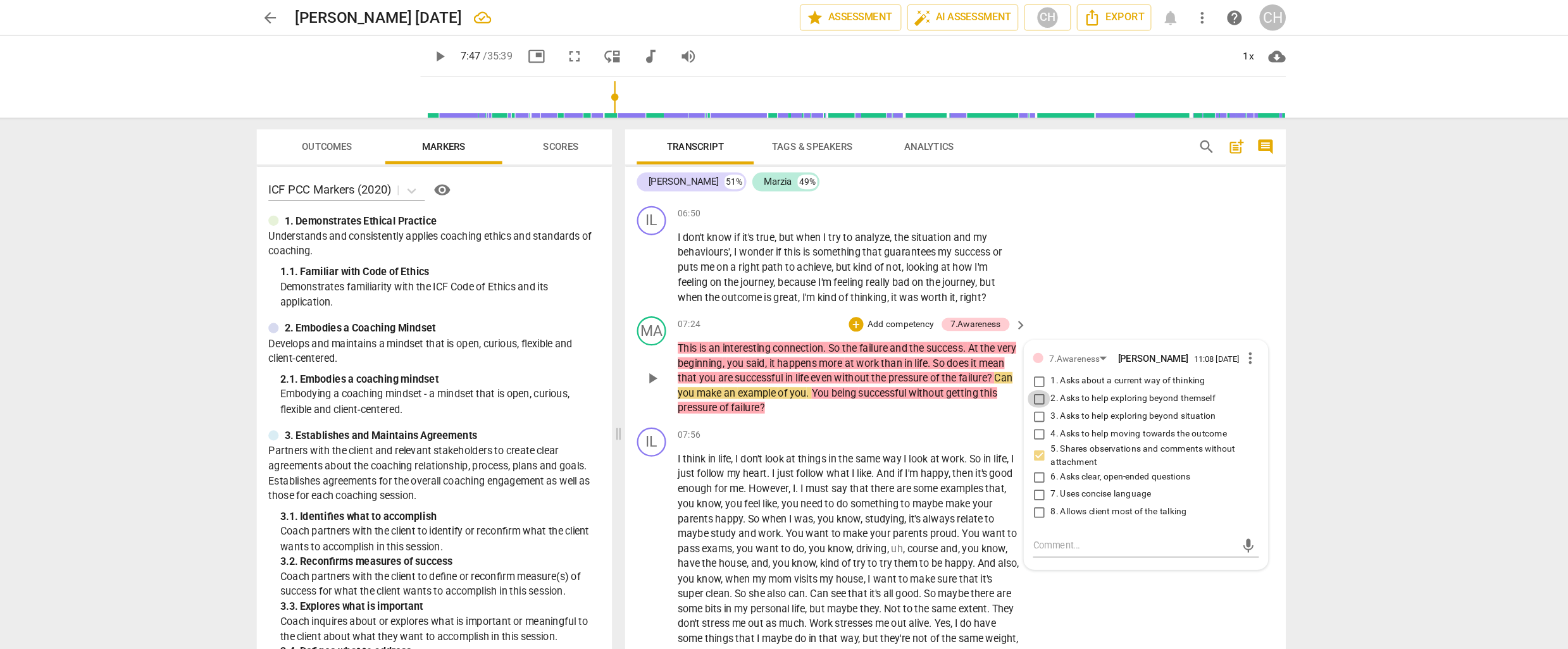
click at [1011, 338] on input "2. Asks to help exploring beyond themself" at bounding box center [1015, 345] width 20 height 15
checkbox input "true"
click at [1011, 353] on input "3. Asks to help exploring beyond situation" at bounding box center [1015, 360] width 20 height 15
checkbox input "true"
click at [1024, 466] on textarea at bounding box center [1097, 472] width 175 height 12
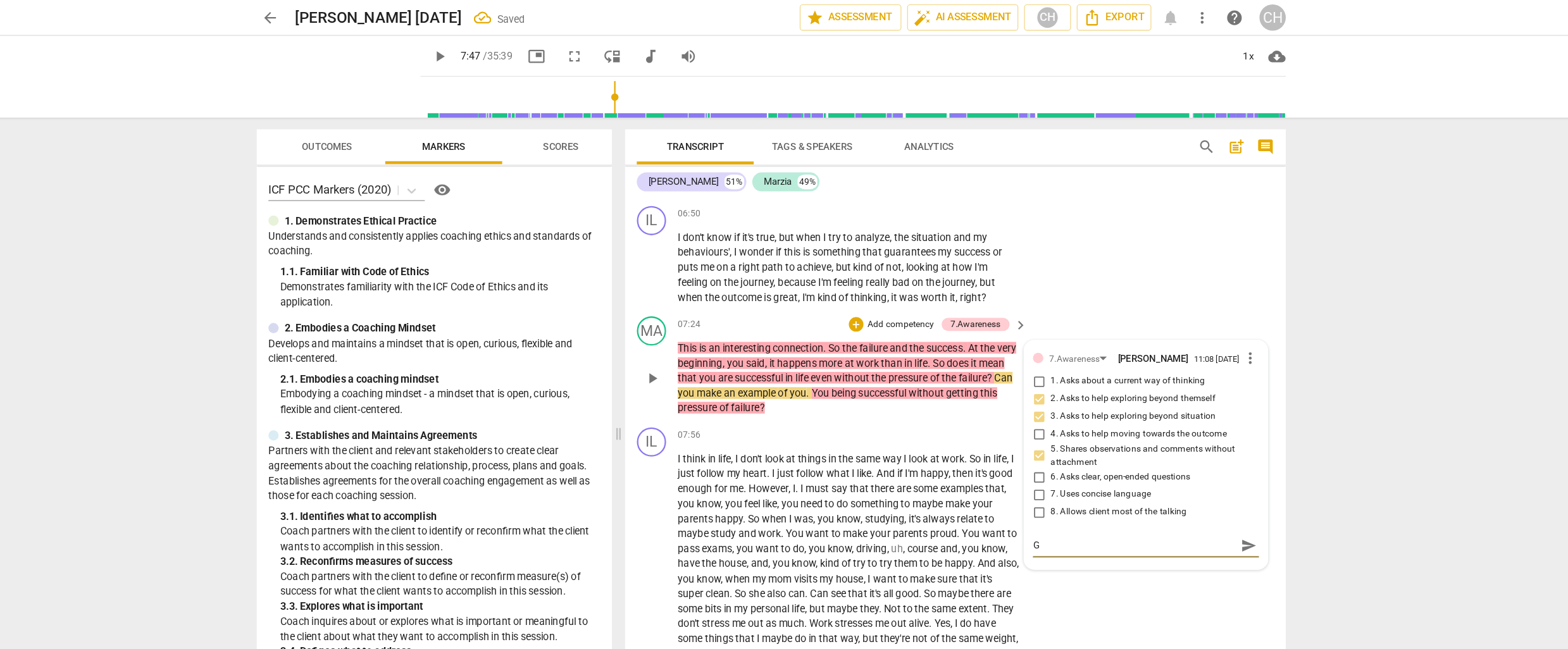
type textarea "G"
type textarea "Gr"
type textarea "Gre"
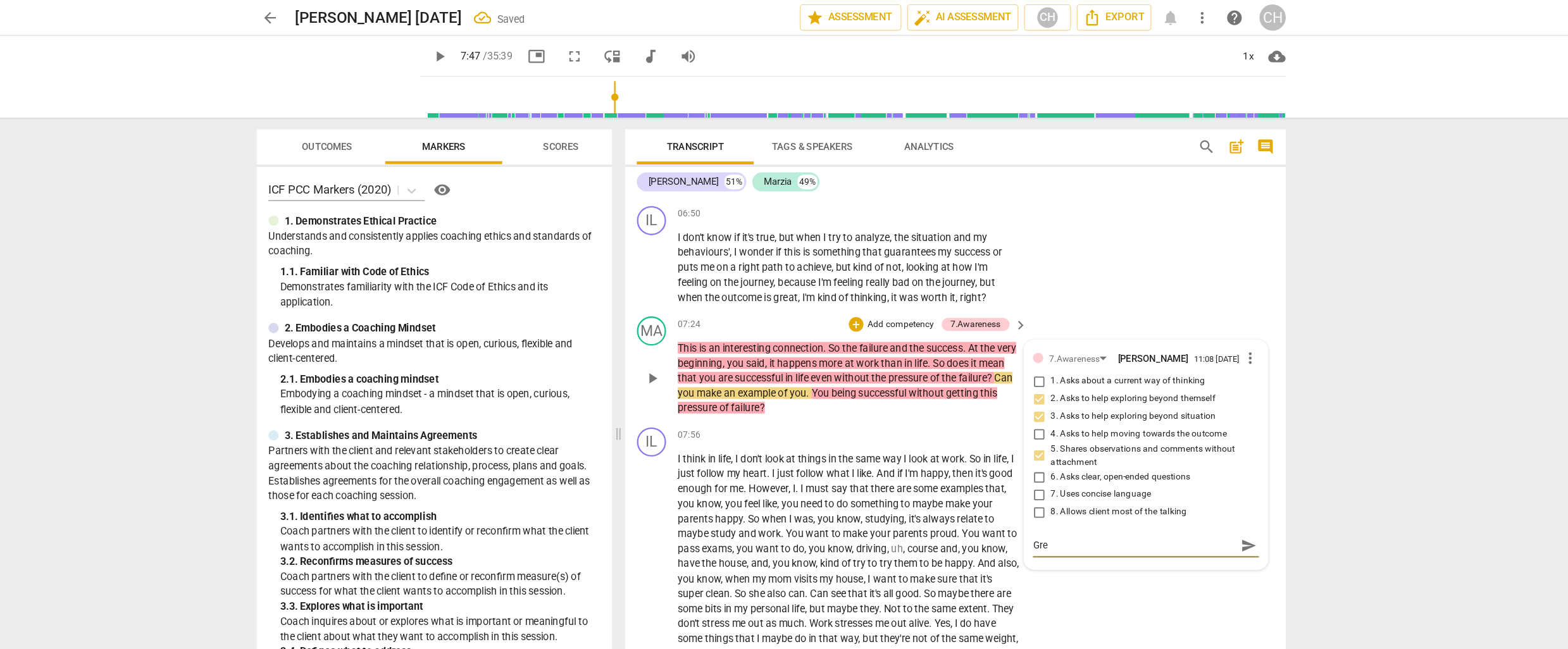
type textarea "Grea"
type textarea "Great"
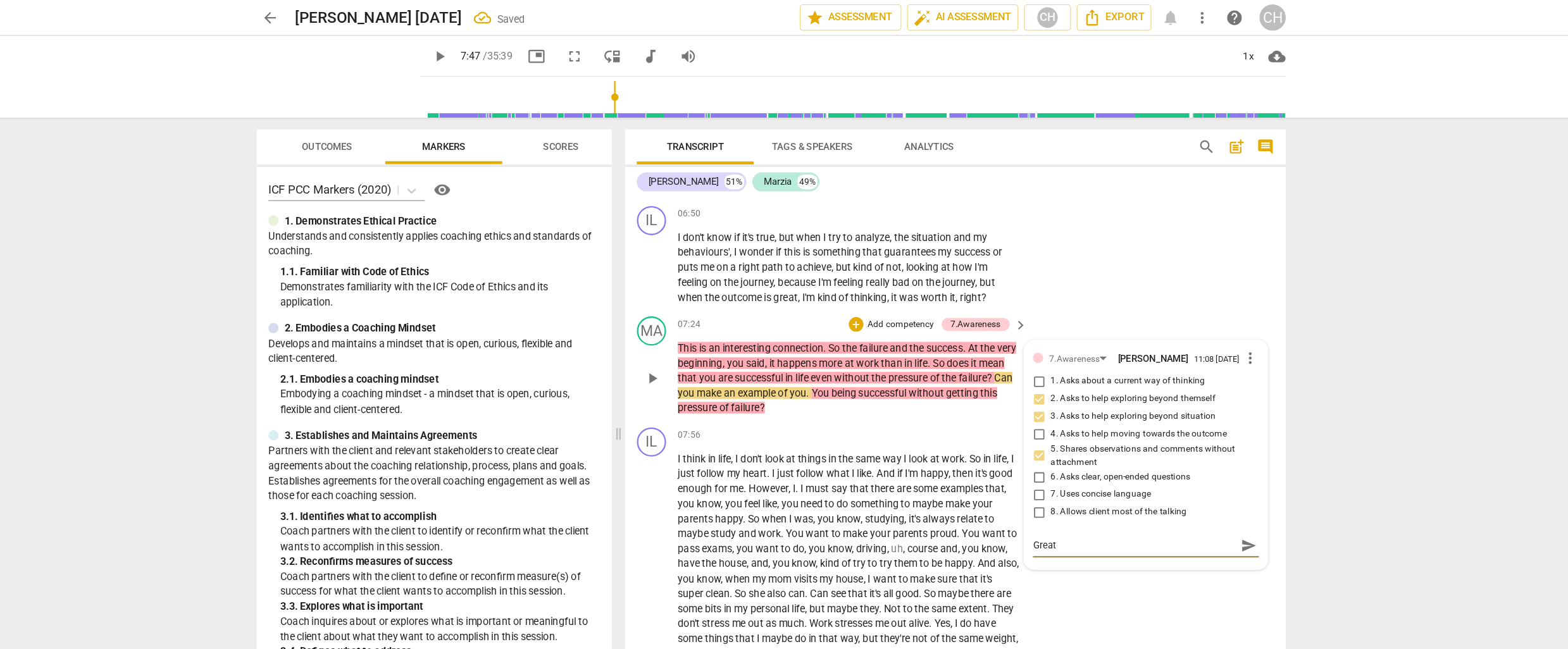
type textarea "Great o"
type textarea "Great ob"
type textarea "Great obs"
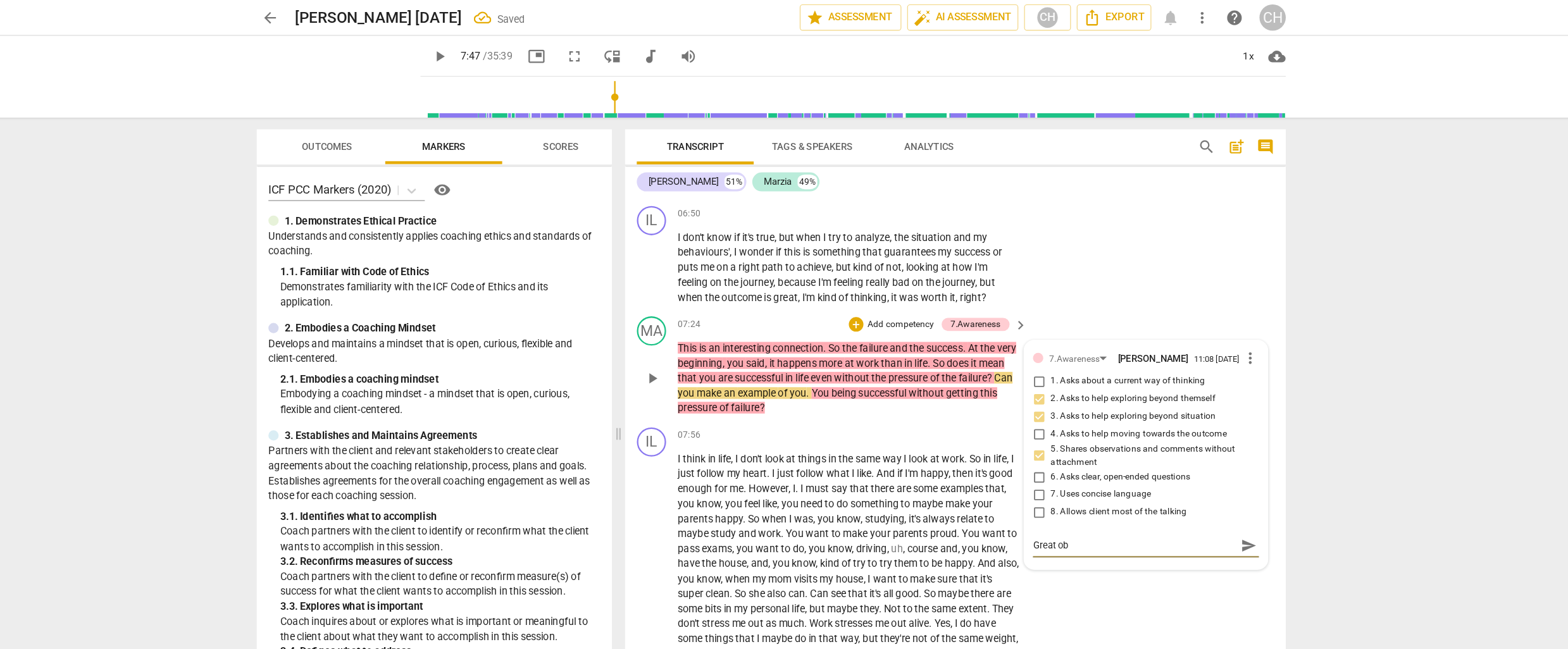
type textarea "Great obs"
type textarea "Great obse"
type textarea "Great obser"
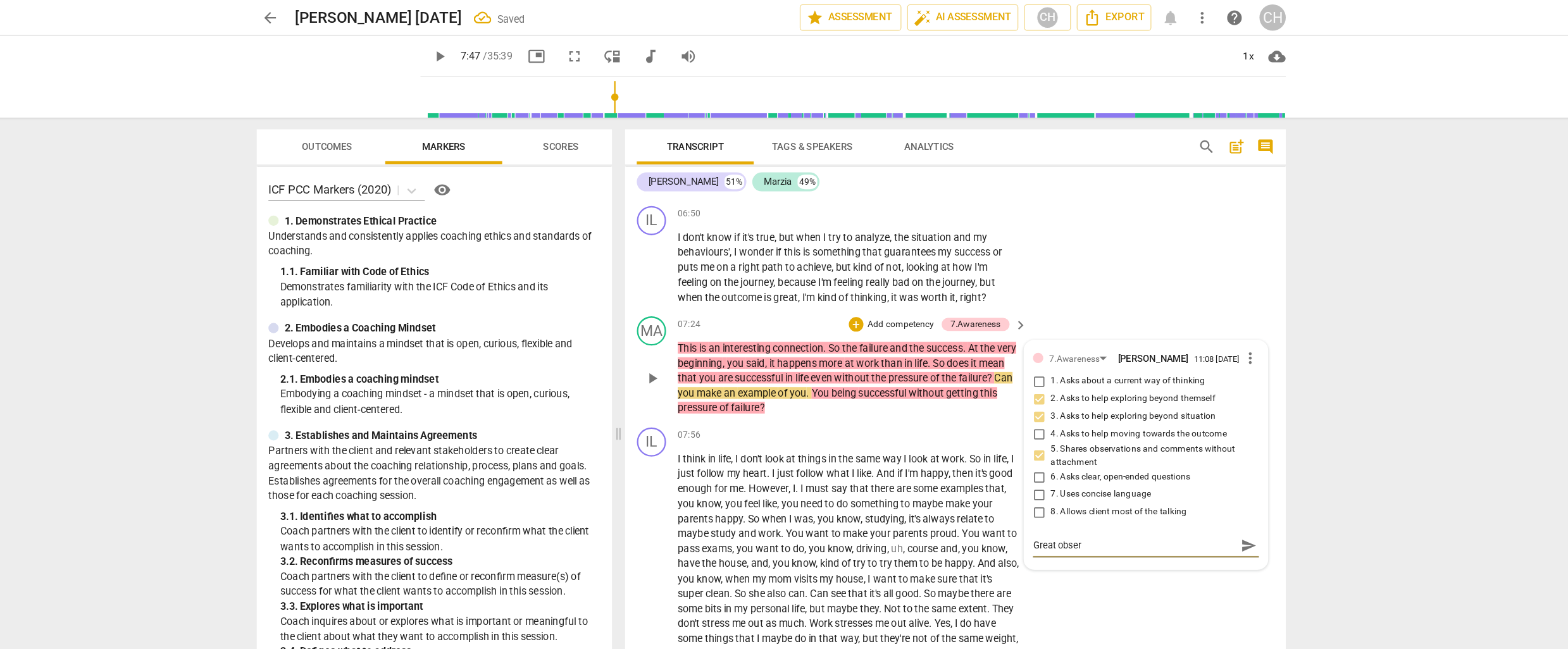
type textarea "Great observ"
type textarea "Great observa"
type textarea "Great observat"
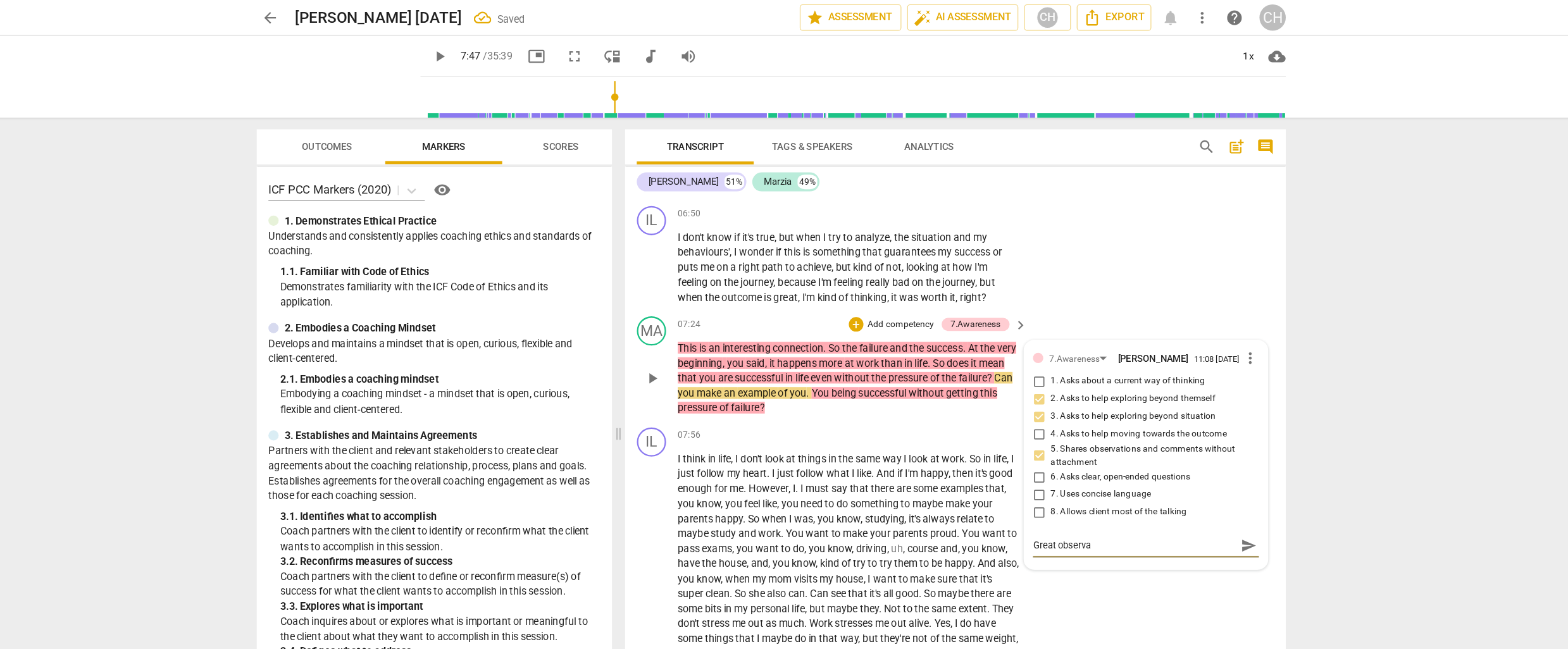
type textarea "Great observat"
type textarea "Great observati"
type textarea "Great observatio"
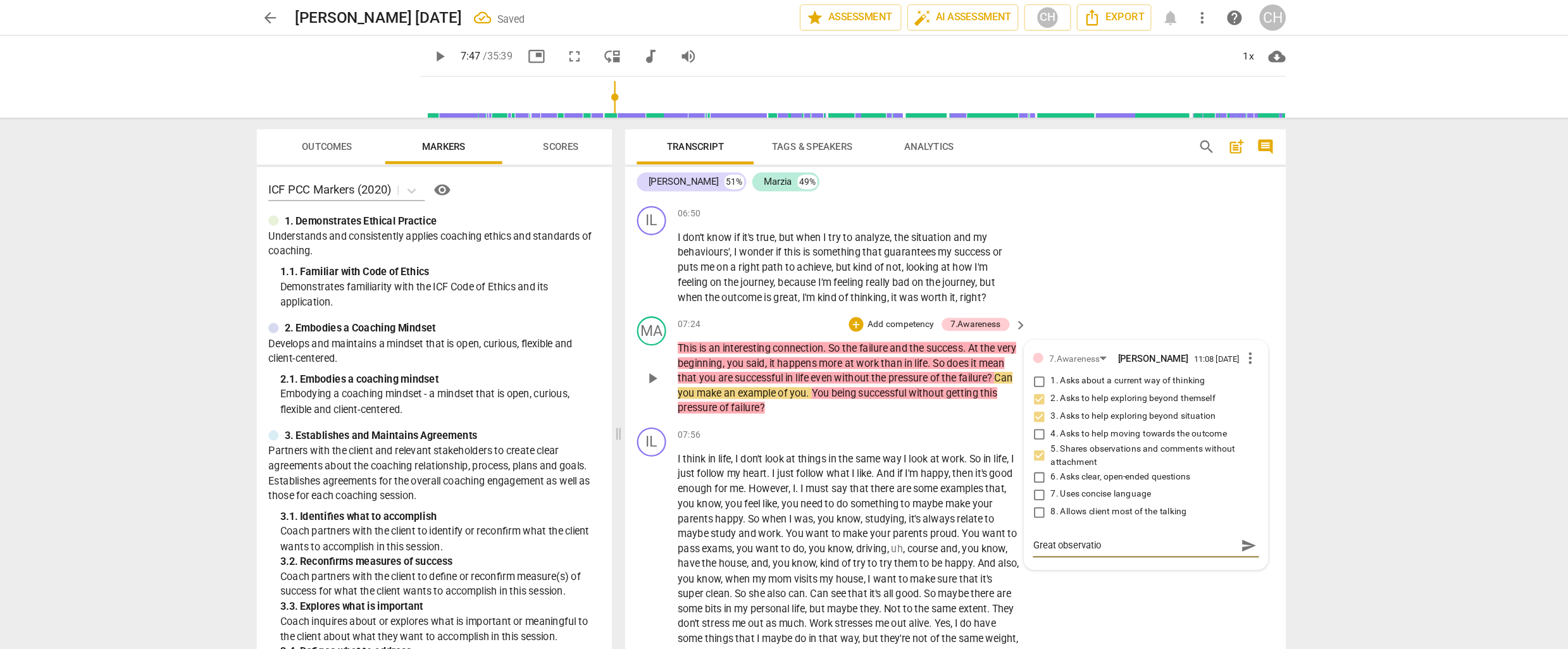
type textarea "Great observation"
type textarea "Great observation a"
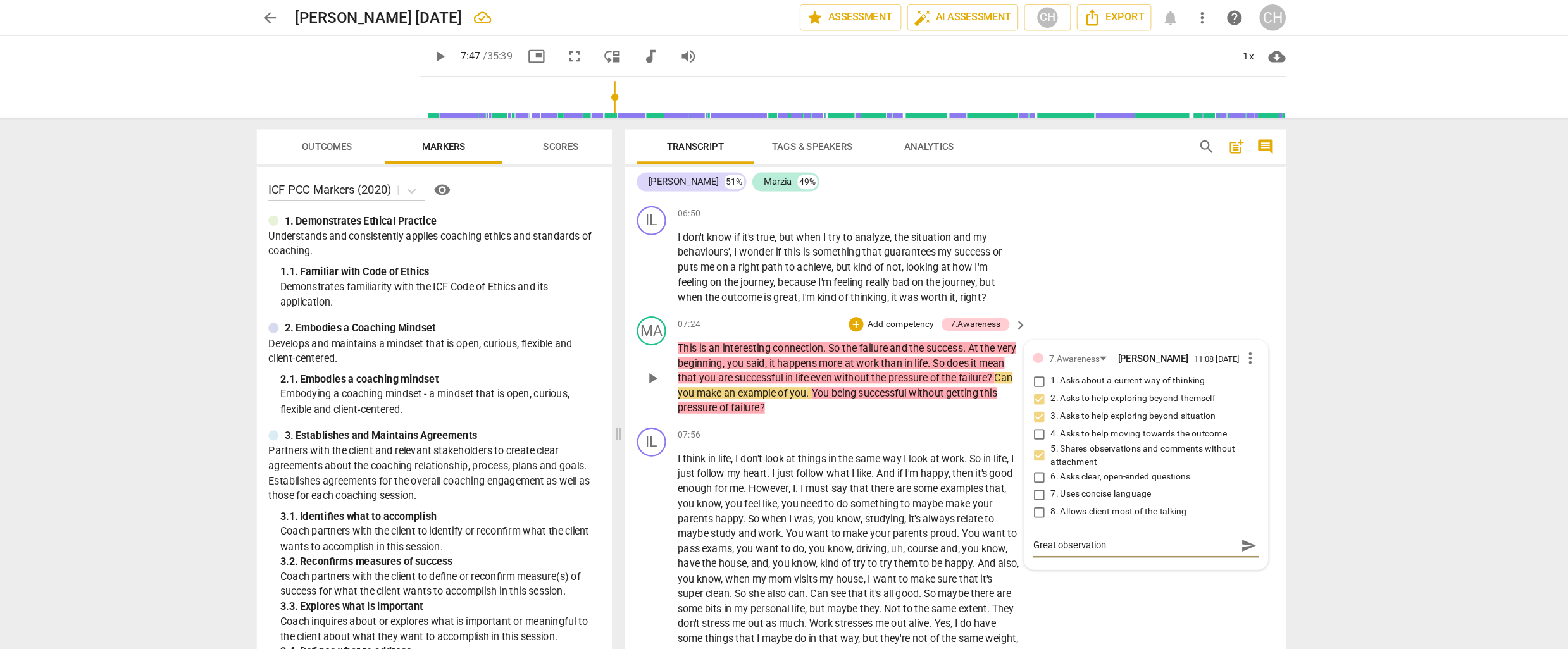
type textarea "Great observation a"
type textarea "Great observation an"
type textarea "Great observation and"
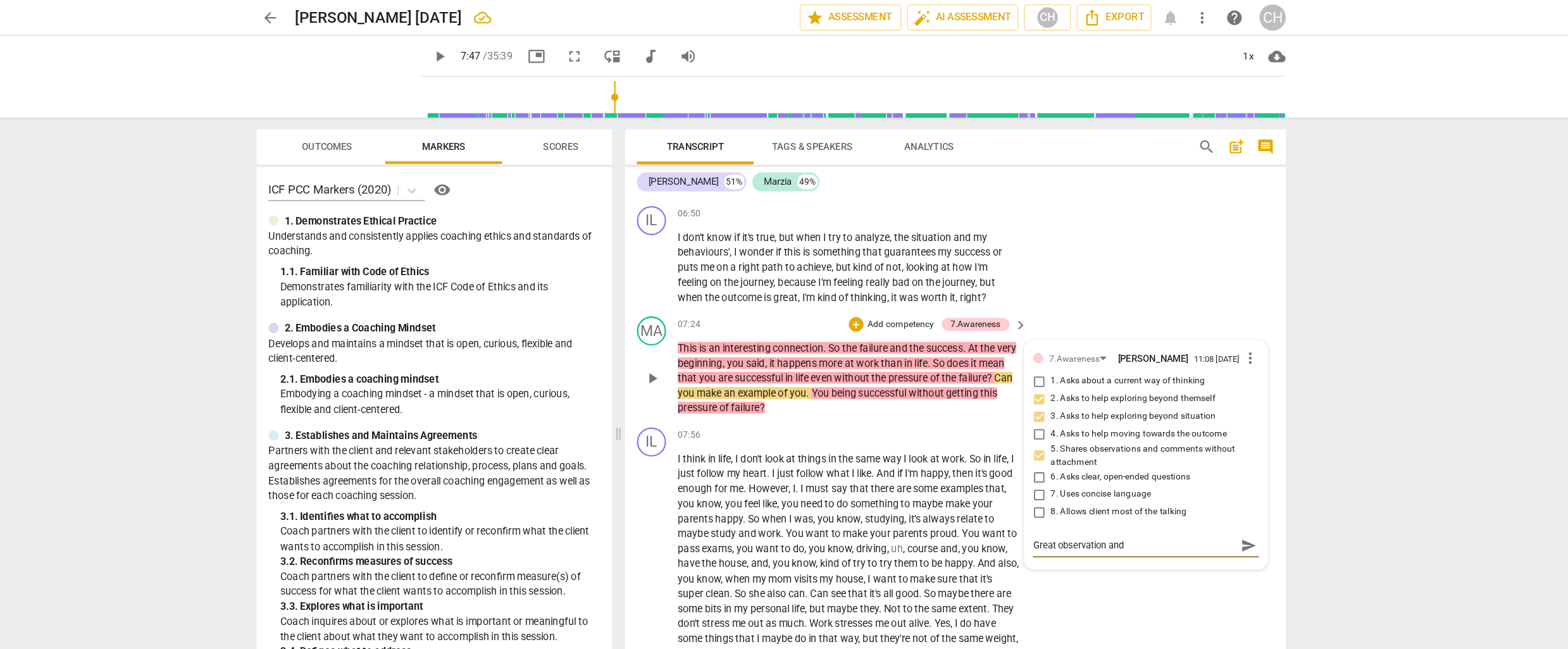
type textarea "Great observation and"
type textarea "Great observation and q"
type textarea "Great observation and qu"
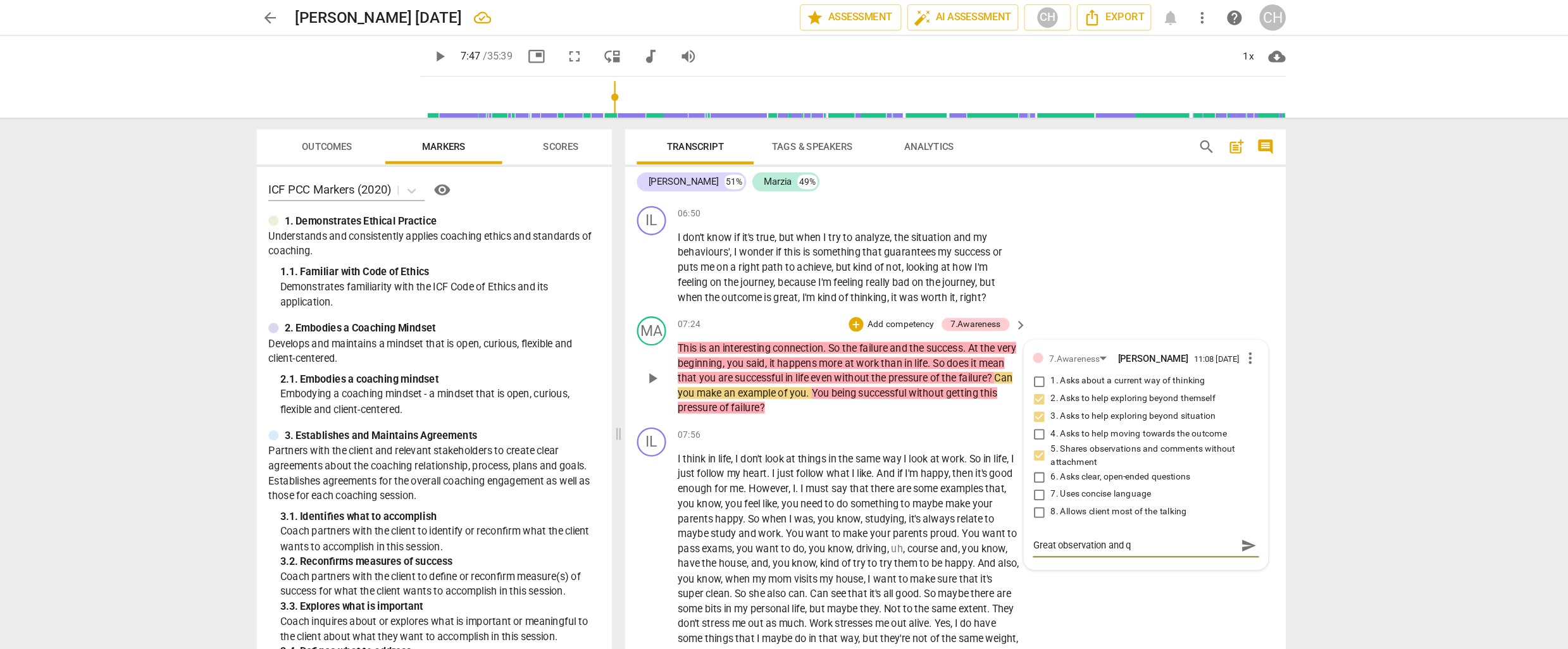
type textarea "Great observation and qu"
type textarea "Great observation and que"
type textarea "Great observation and ques"
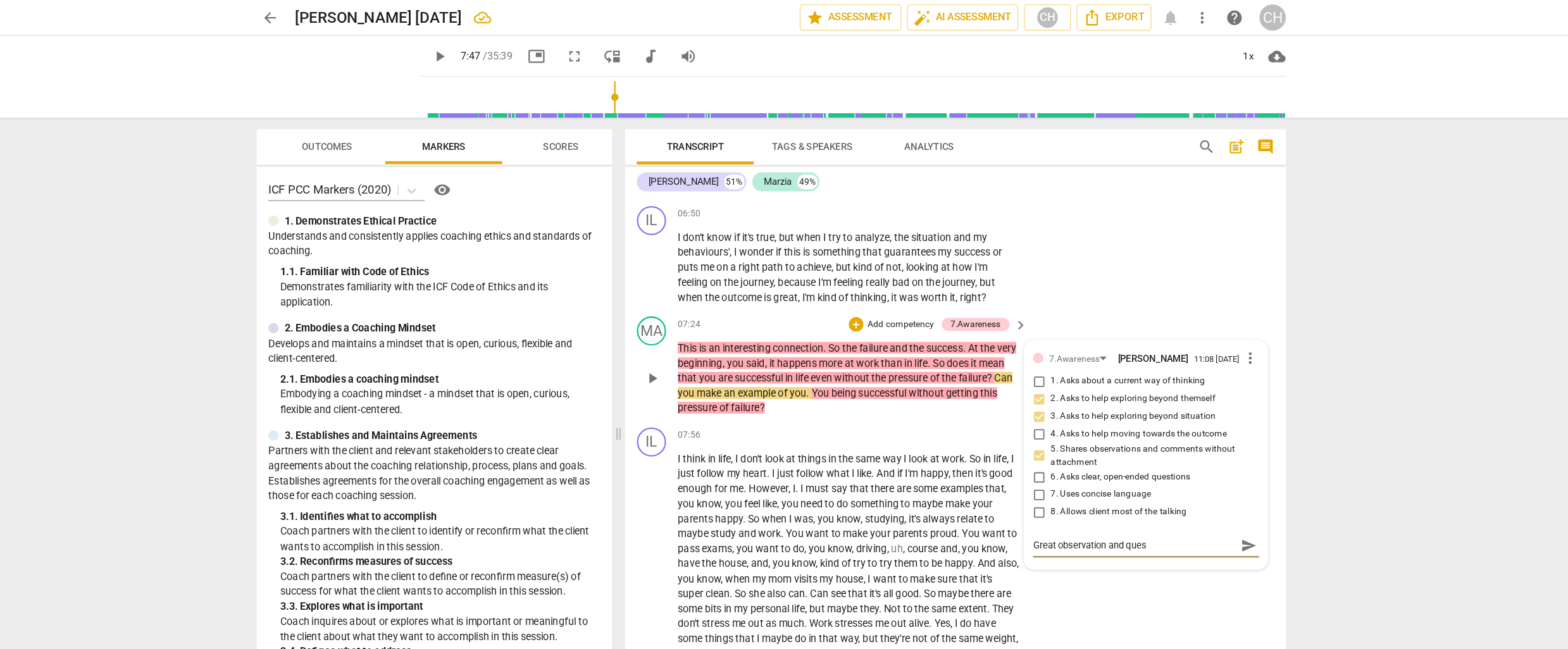
type textarea "Great observation and quest"
type textarea "Great observation and questi"
type textarea "Great observation and questio"
type textarea "Great observation and question"
type textarea "Great observation and question!"
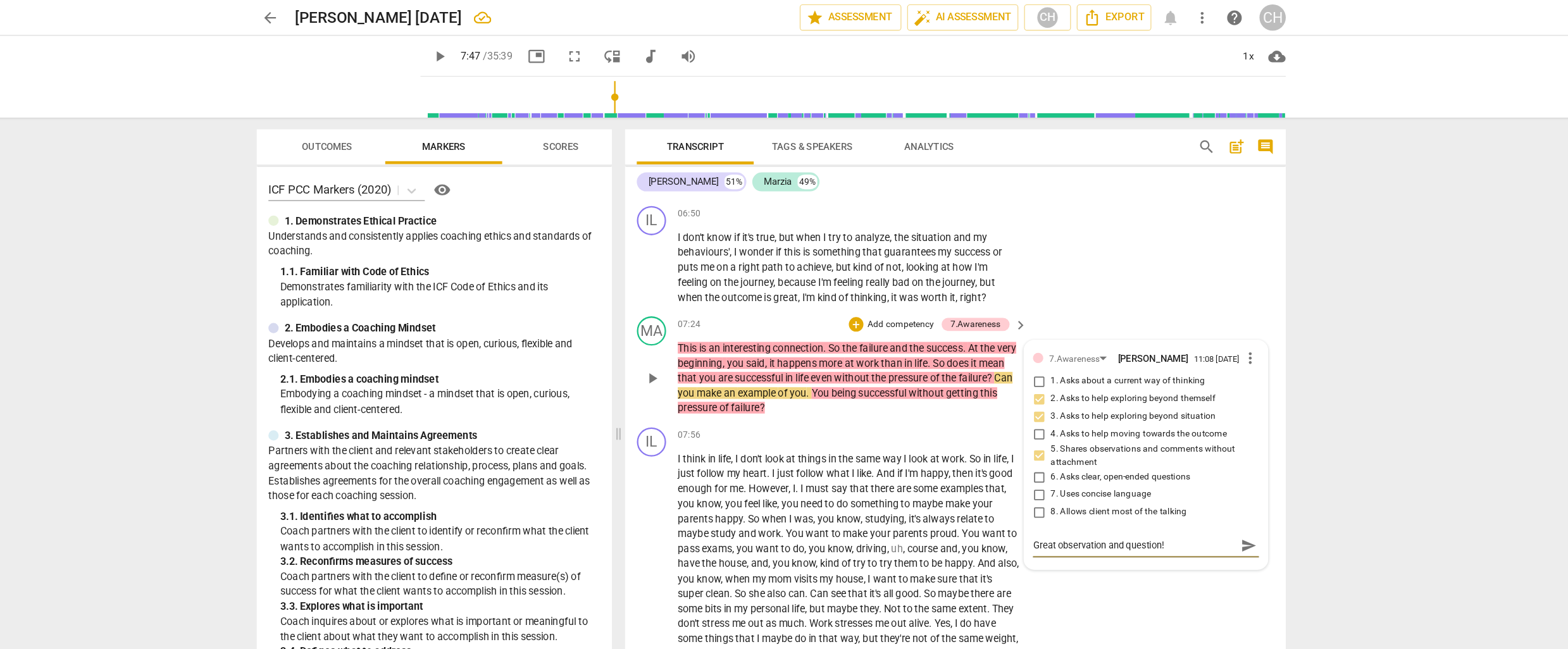
type textarea "Great observation and question!"
click at [869, 344] on div "MA play_arrow pause 07:24 + Add competency 7.Awareness keyboard_arrow_right Thi…" at bounding box center [944, 317] width 572 height 96
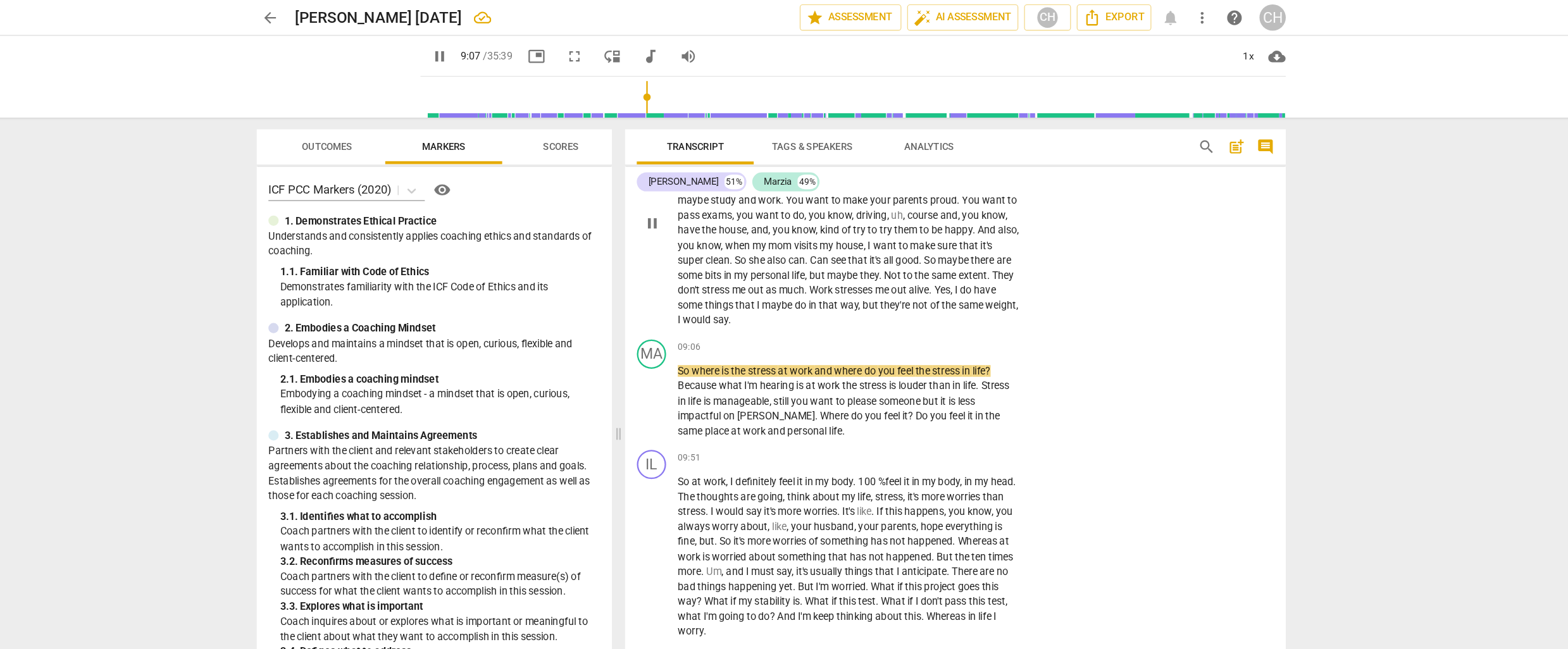
scroll to position [1962, 0]
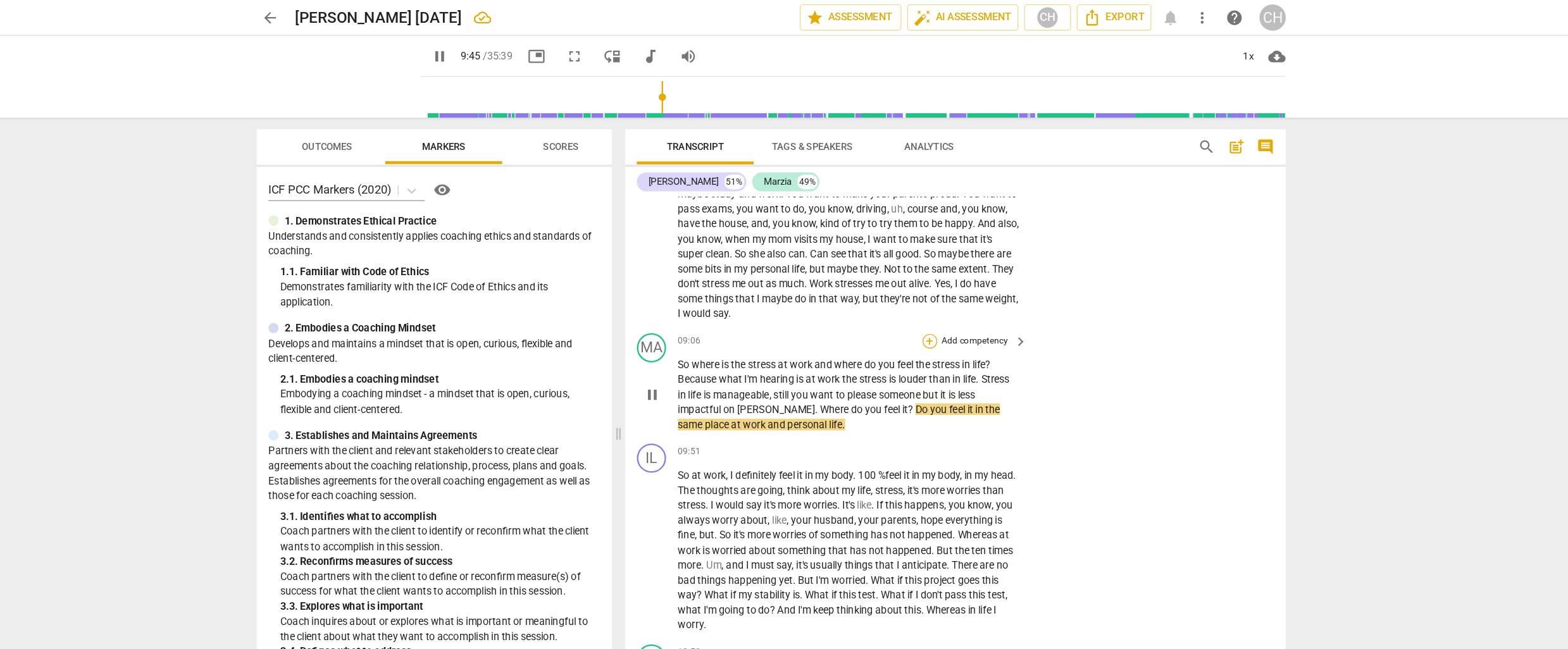
click at [921, 289] on div "+" at bounding box center [921, 295] width 12 height 12
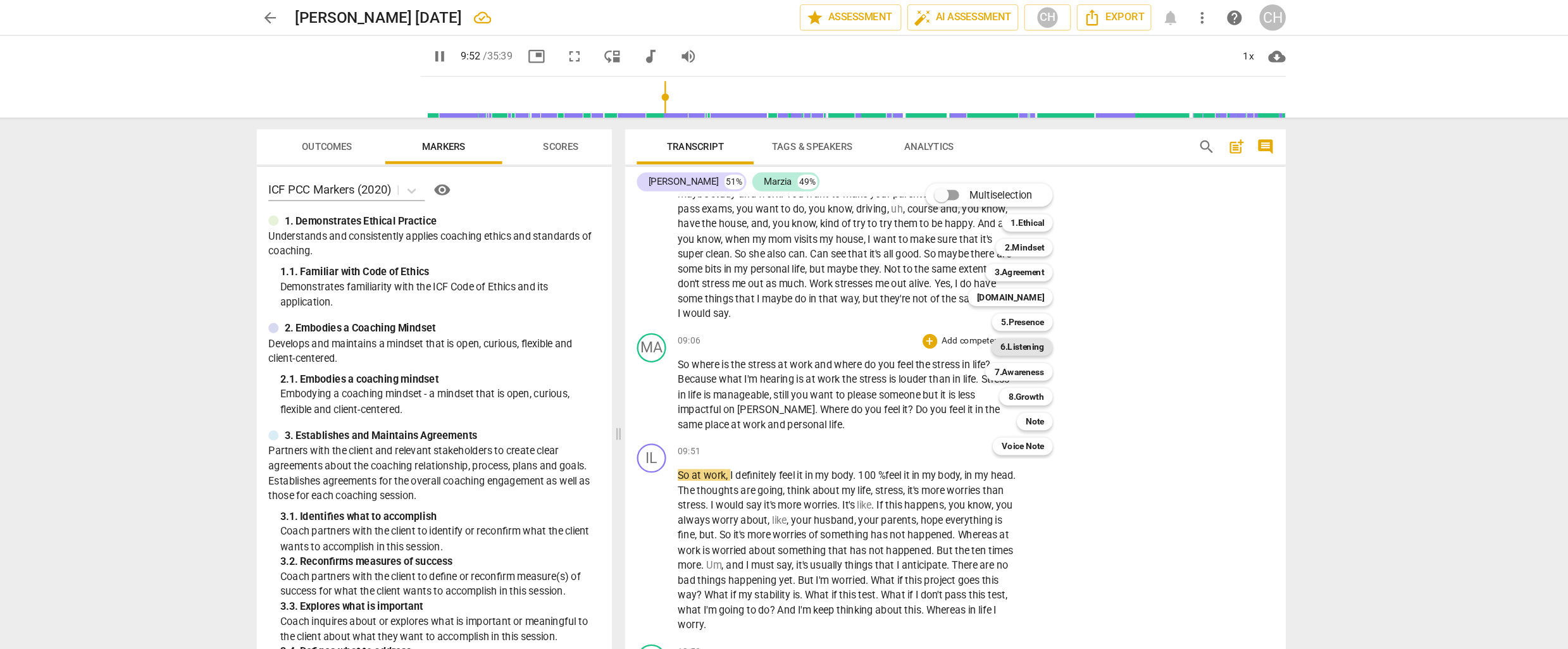
click at [1000, 296] on b "6.Listening" at bounding box center [1001, 300] width 38 height 15
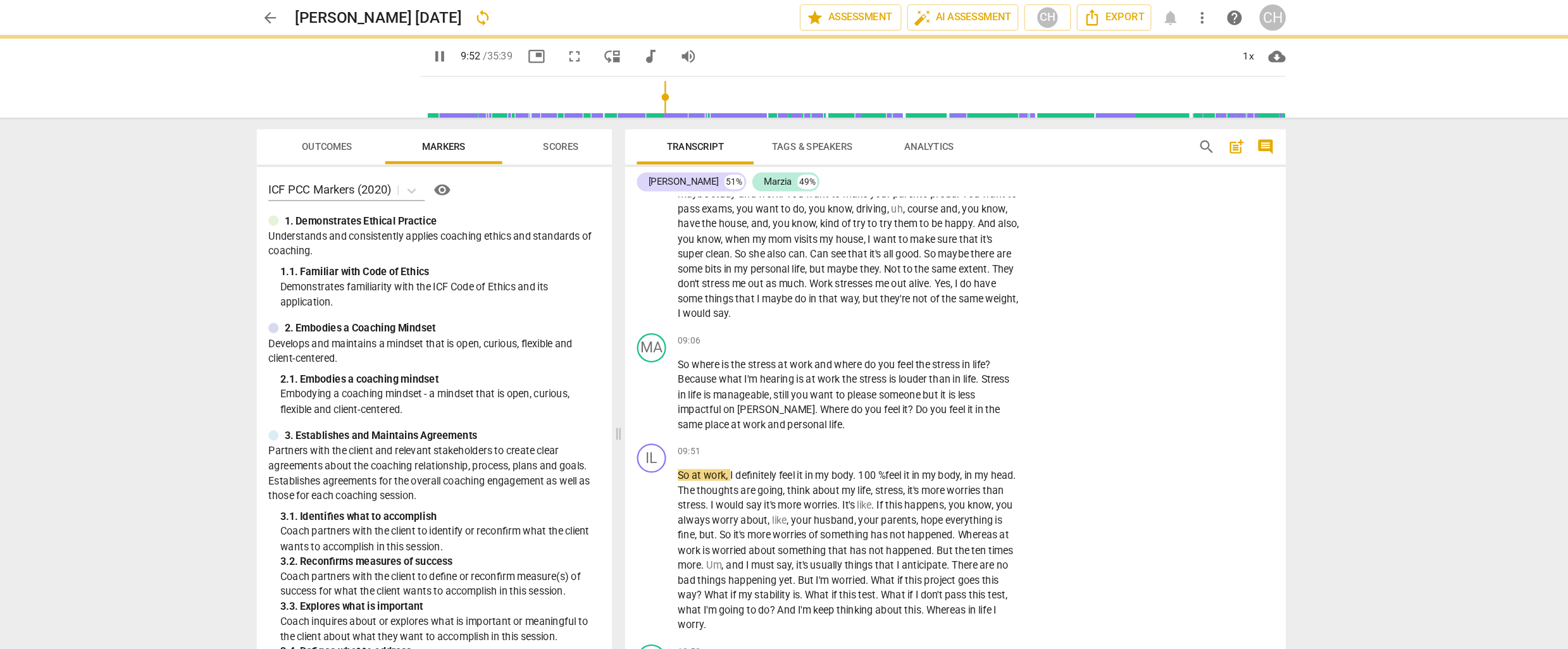
type input "593"
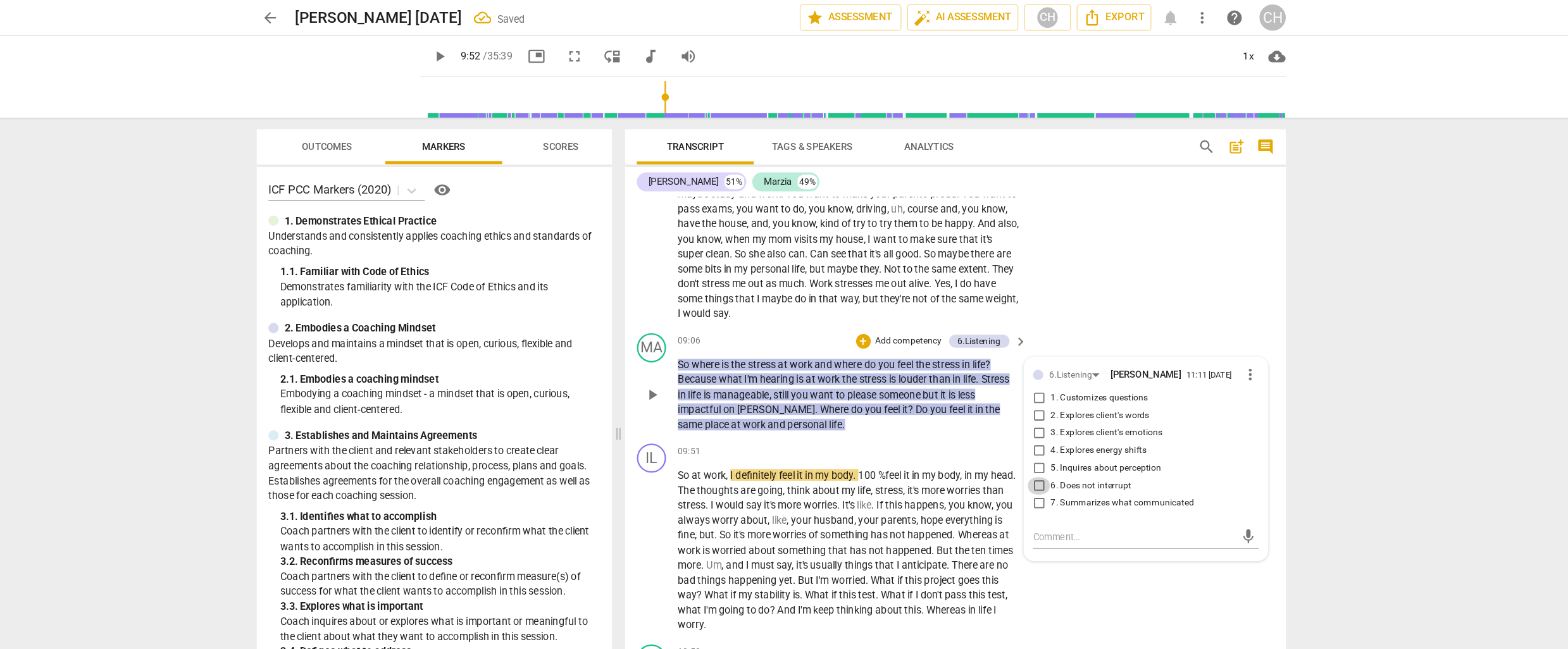
click at [1013, 413] on input "6. Does not interrupt" at bounding box center [1015, 420] width 20 height 15
checkbox input "true"
click at [1013, 459] on textarea at bounding box center [1097, 465] width 175 height 12
type textarea "S"
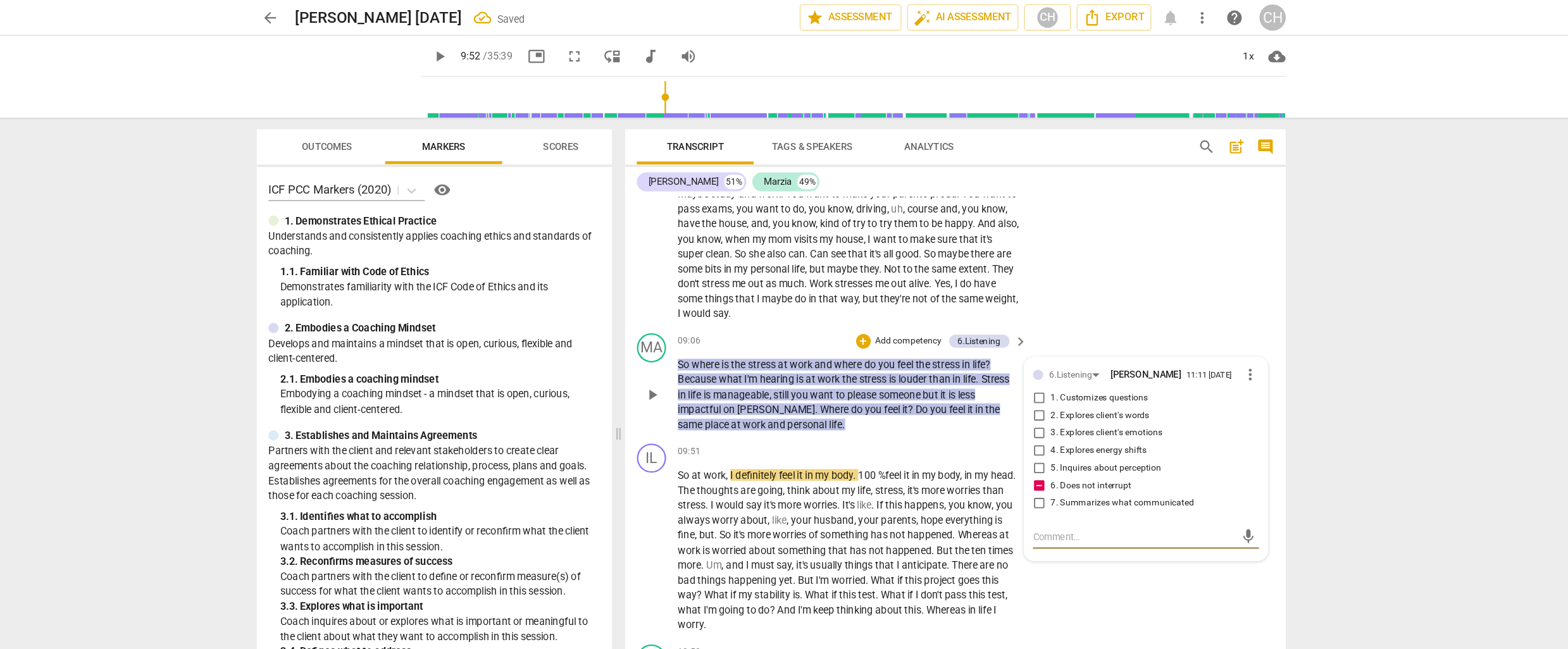
type textarea "S"
type textarea "Su"
type textarea "Sug"
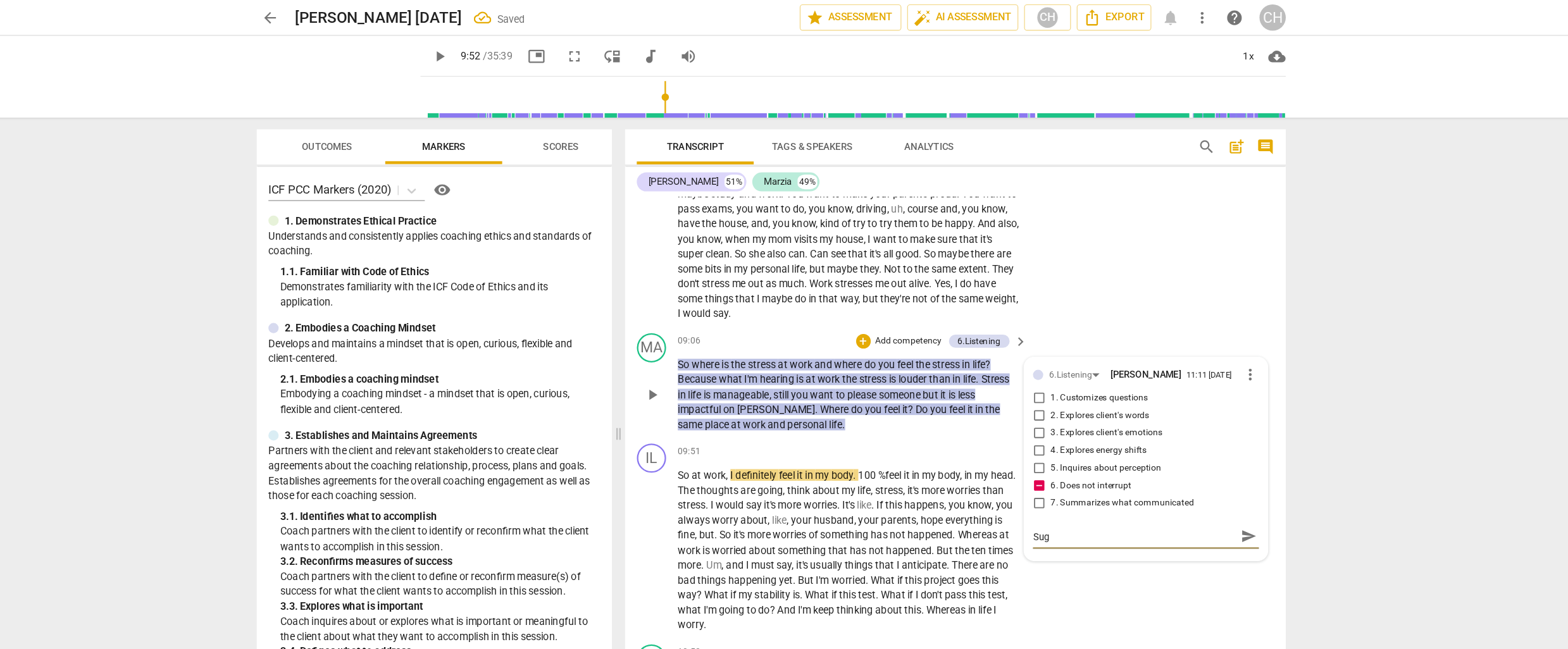
type textarea "Sugg"
type textarea "Sugge"
type textarea "Sugges"
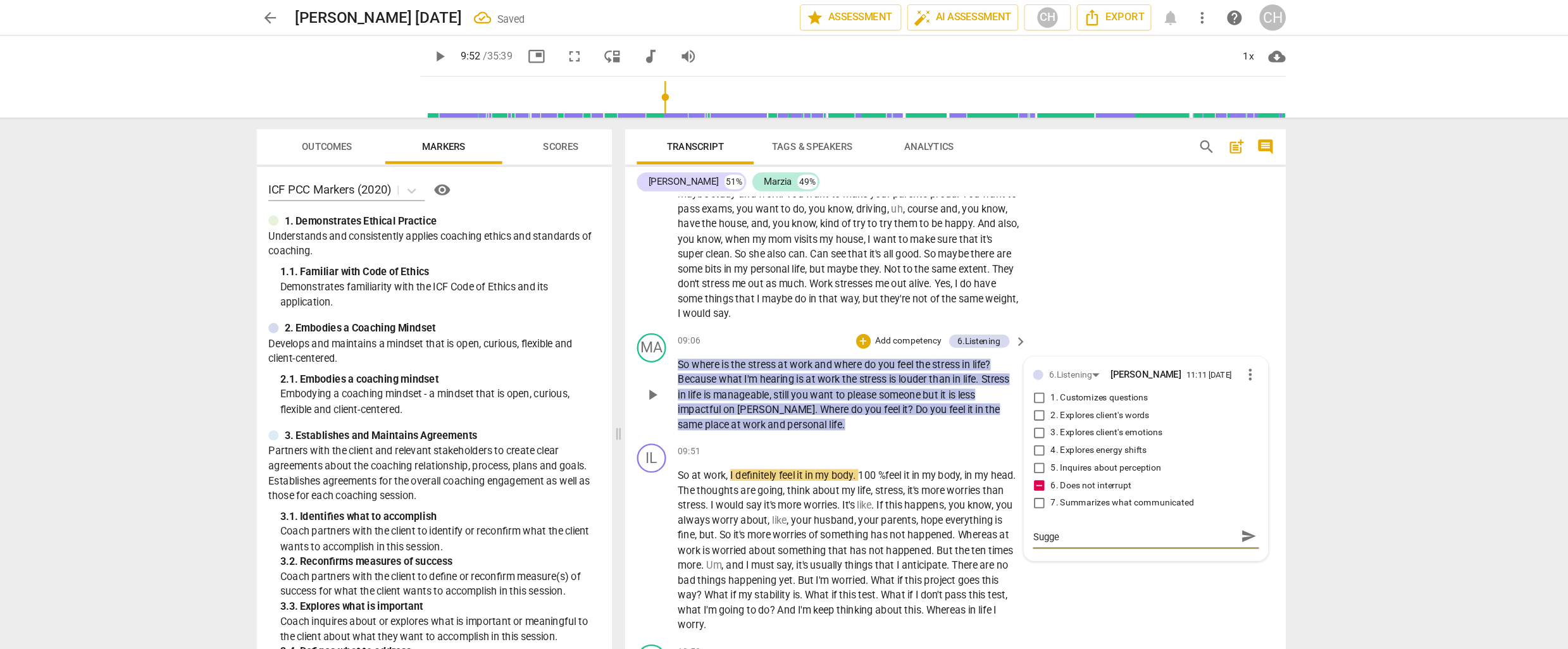
type textarea "Sugges"
type textarea "Suggest"
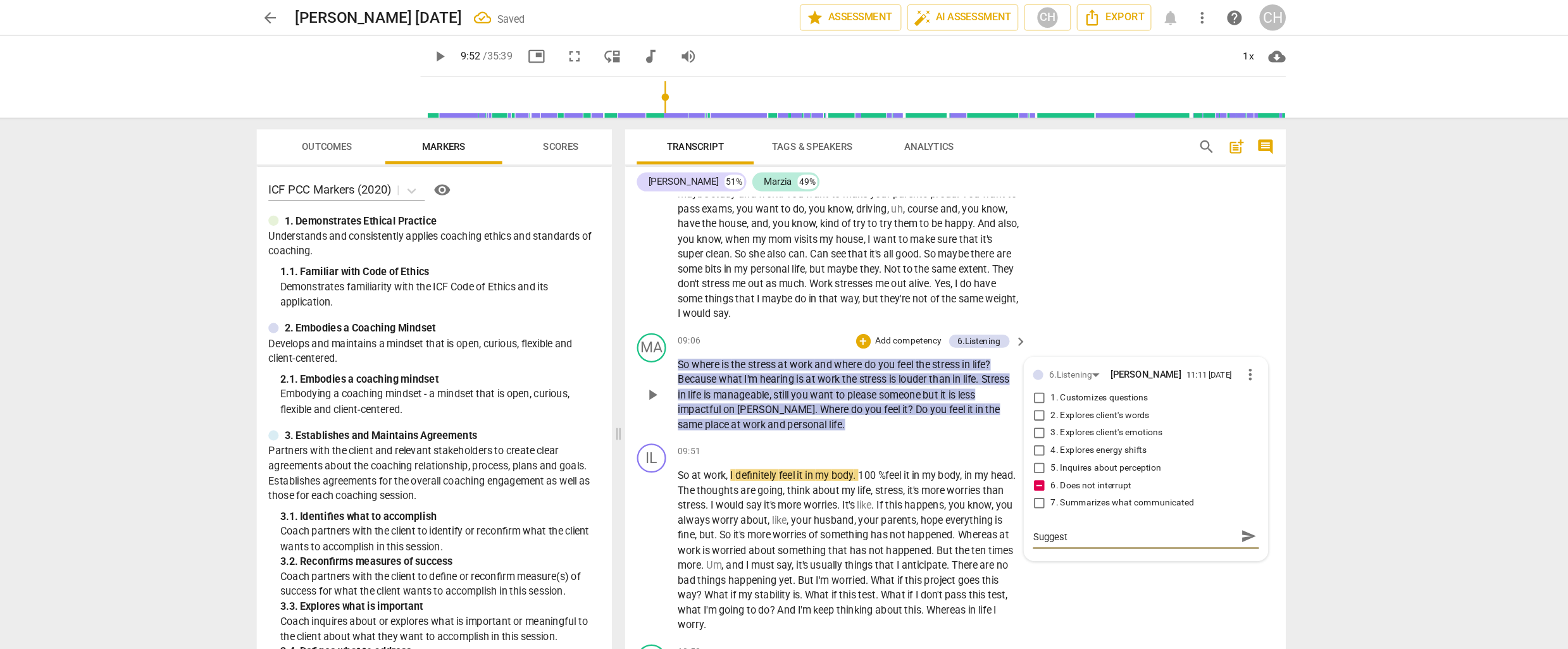
type textarea "Suggest y"
type textarea "Suggest yo"
type textarea "Suggest you"
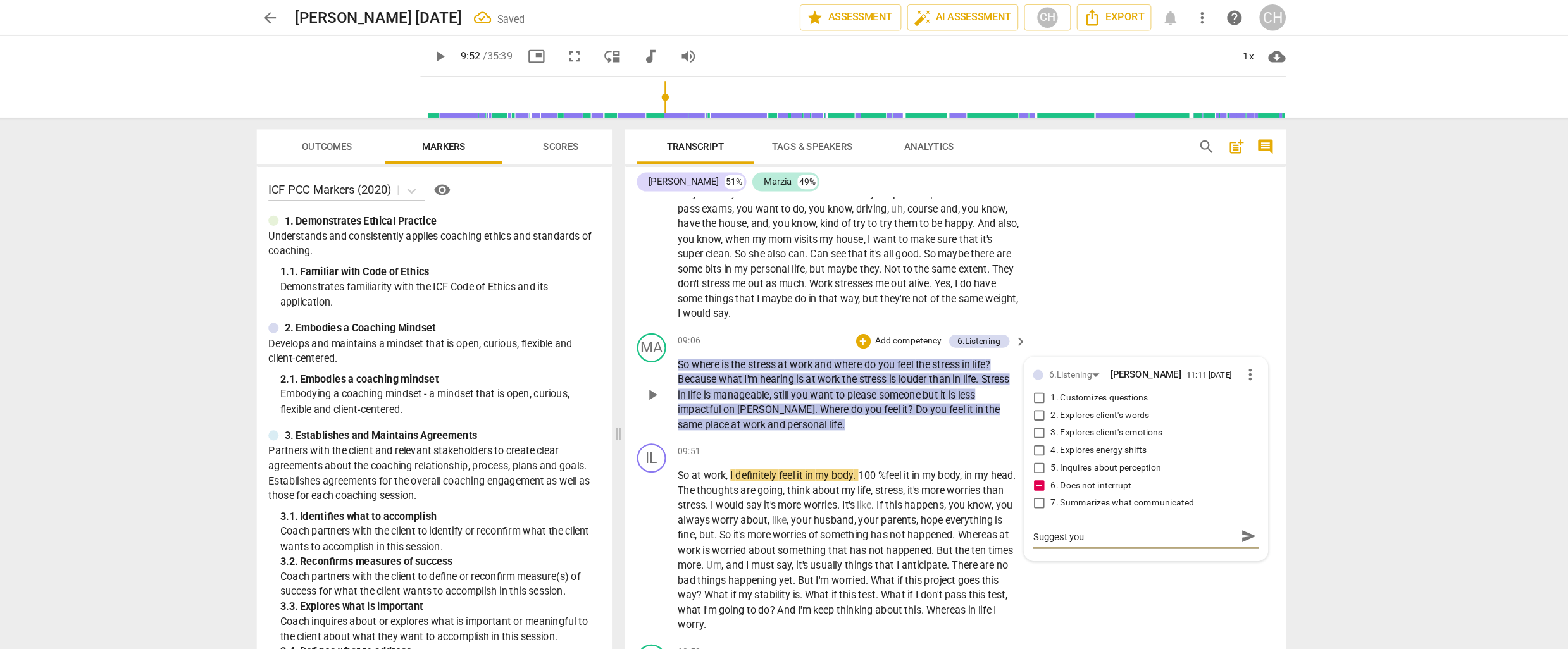
type textarea "Suggest you"
type textarea "Suggest you l"
type textarea "Suggest you le"
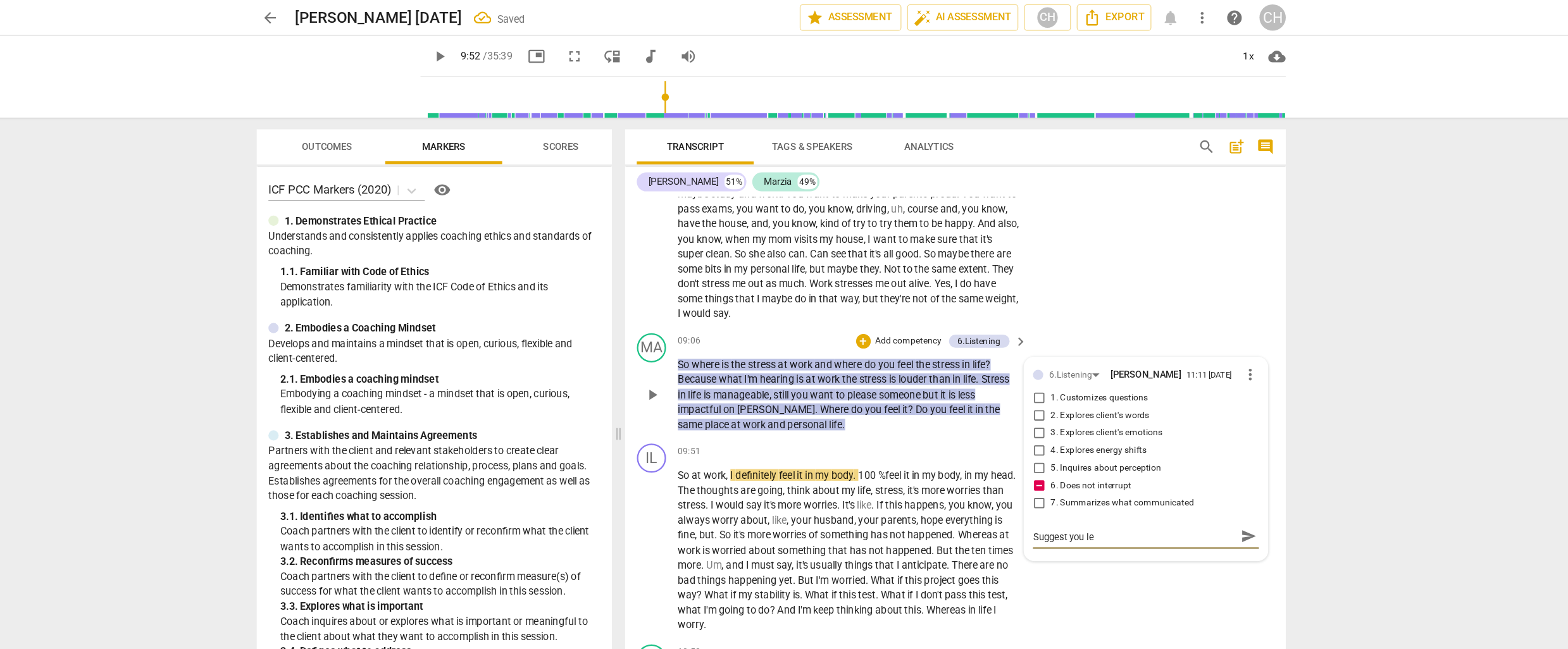
type textarea "Suggest you let"
type textarea "Suggest you let t"
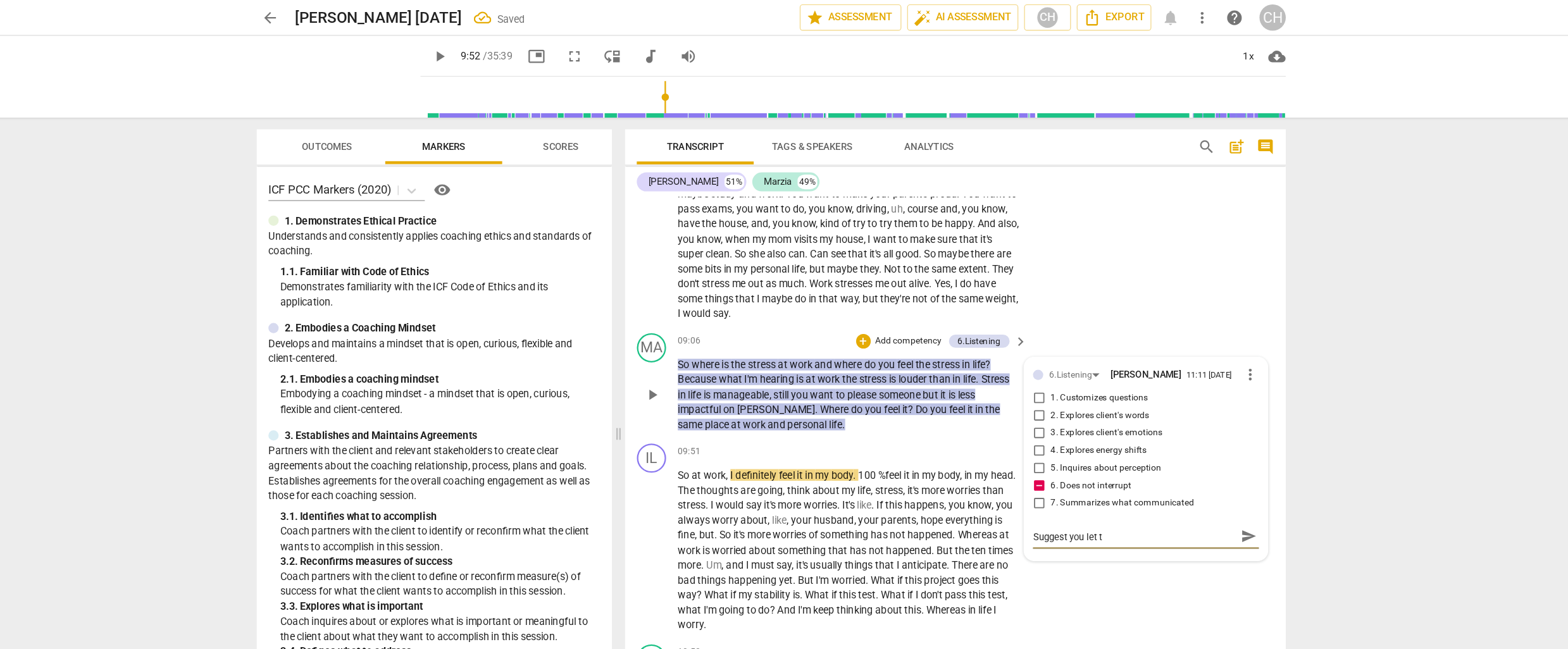
type textarea "Suggest you let th"
type textarea "Suggest you let the"
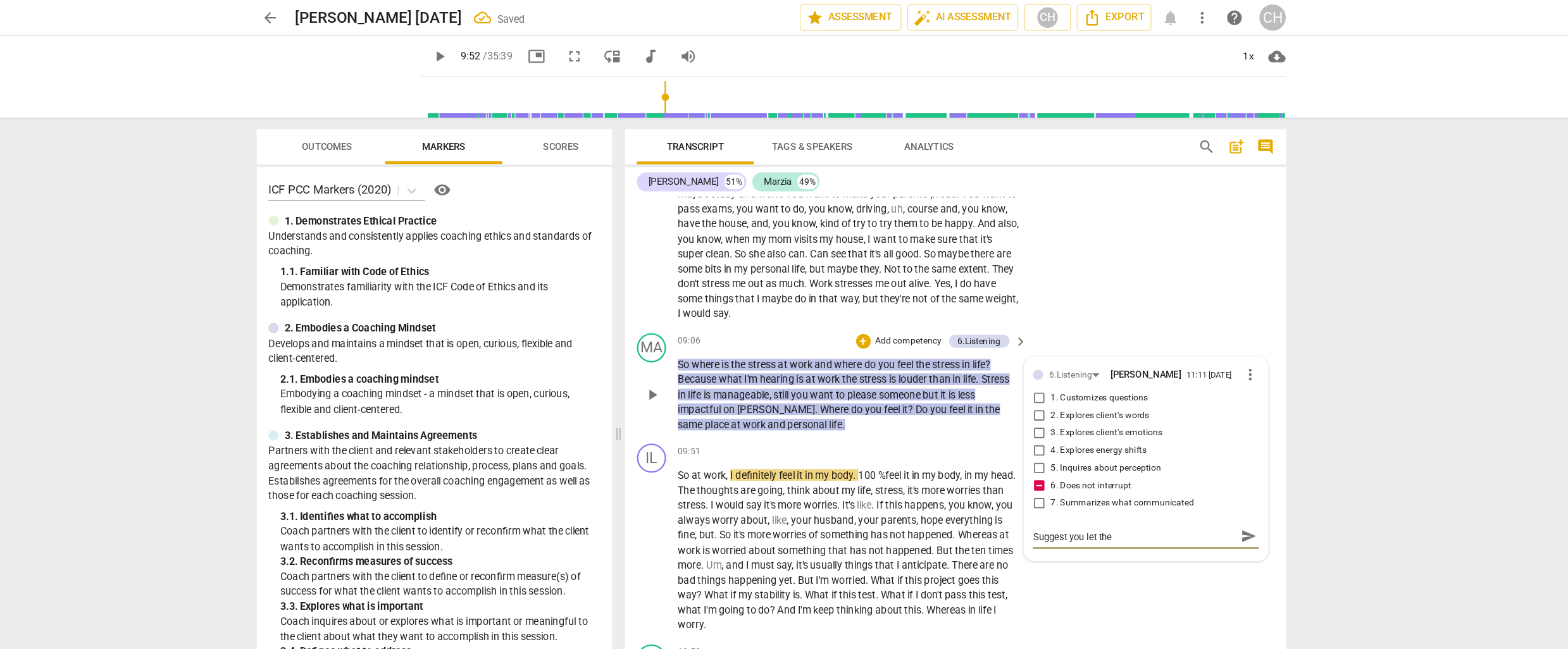
type textarea "Suggest you let the c"
type textarea "Suggest you let the cl"
type textarea "Suggest you let the cli"
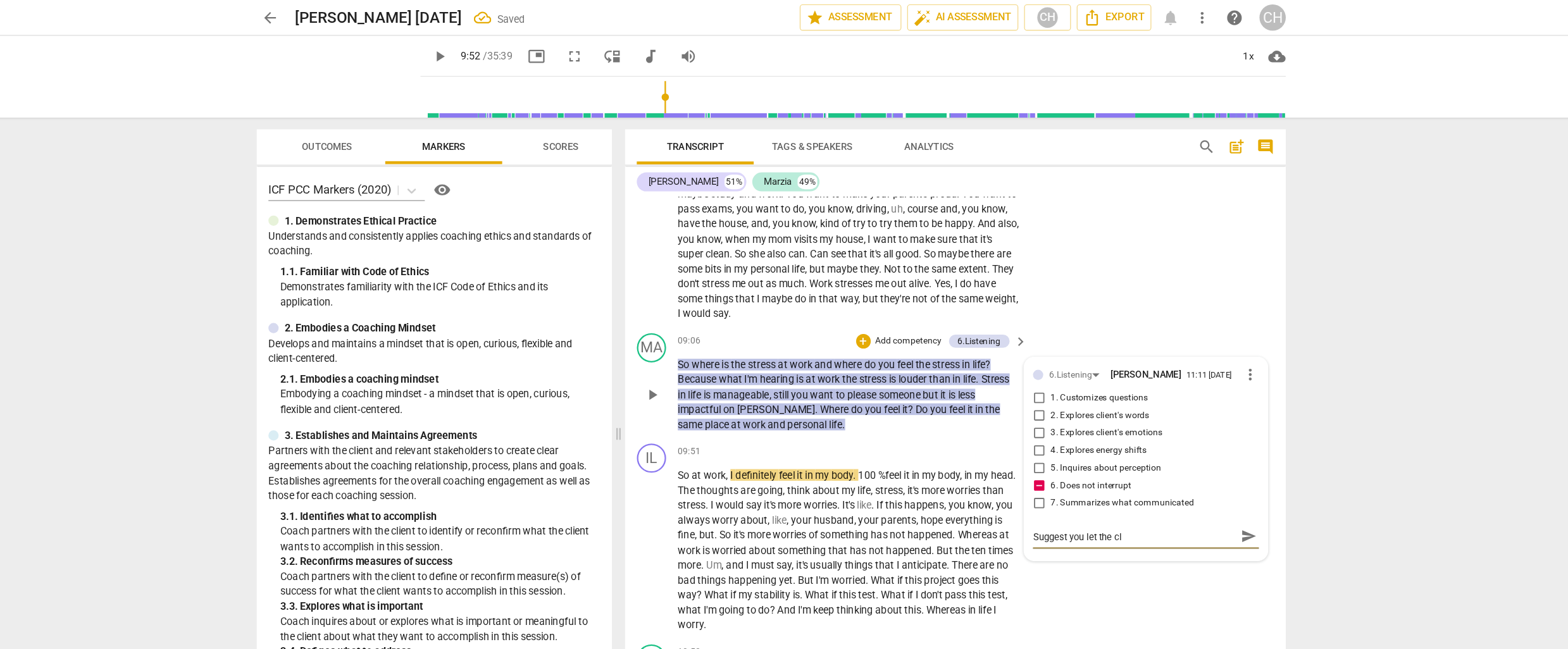
type textarea "Suggest you let the cli"
type textarea "Suggest you let the clie"
type textarea "Suggest you let the clien"
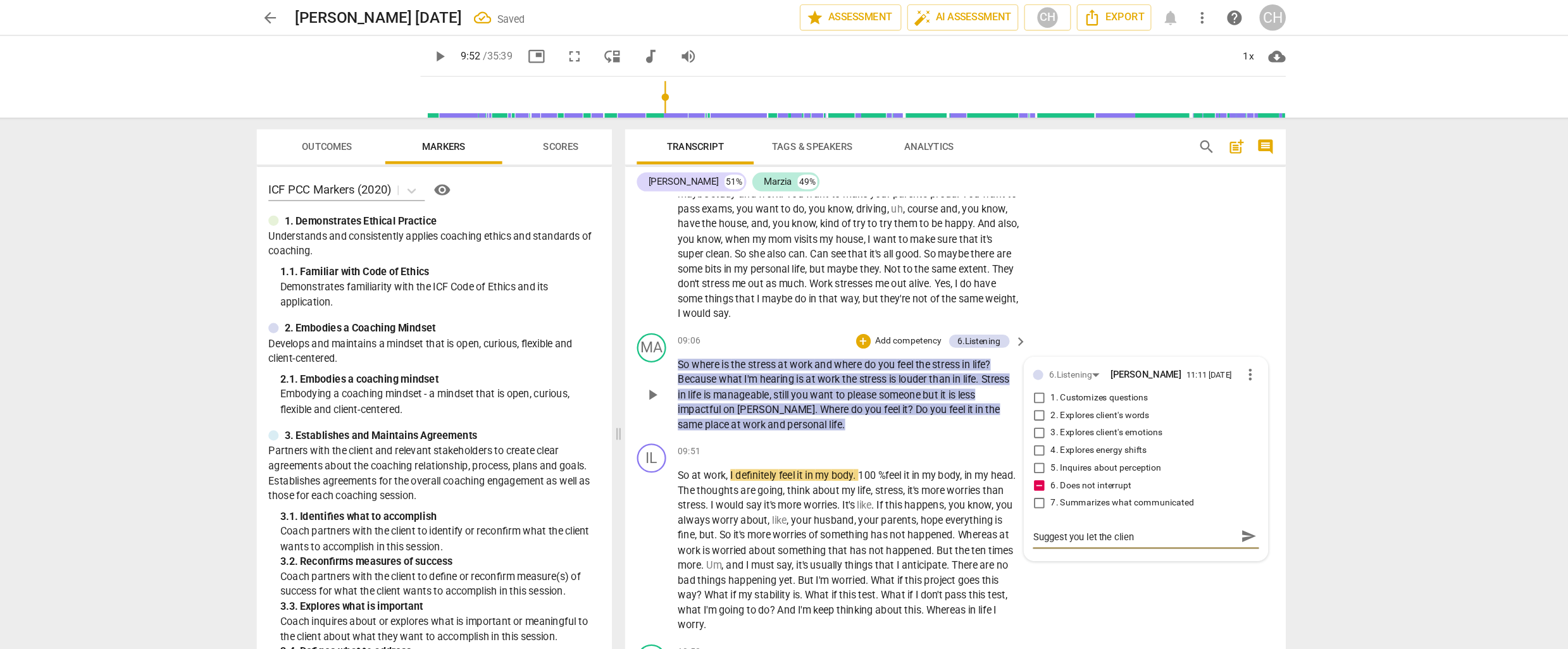
type textarea "Suggest you let the client"
type textarea "Suggest you let the client a"
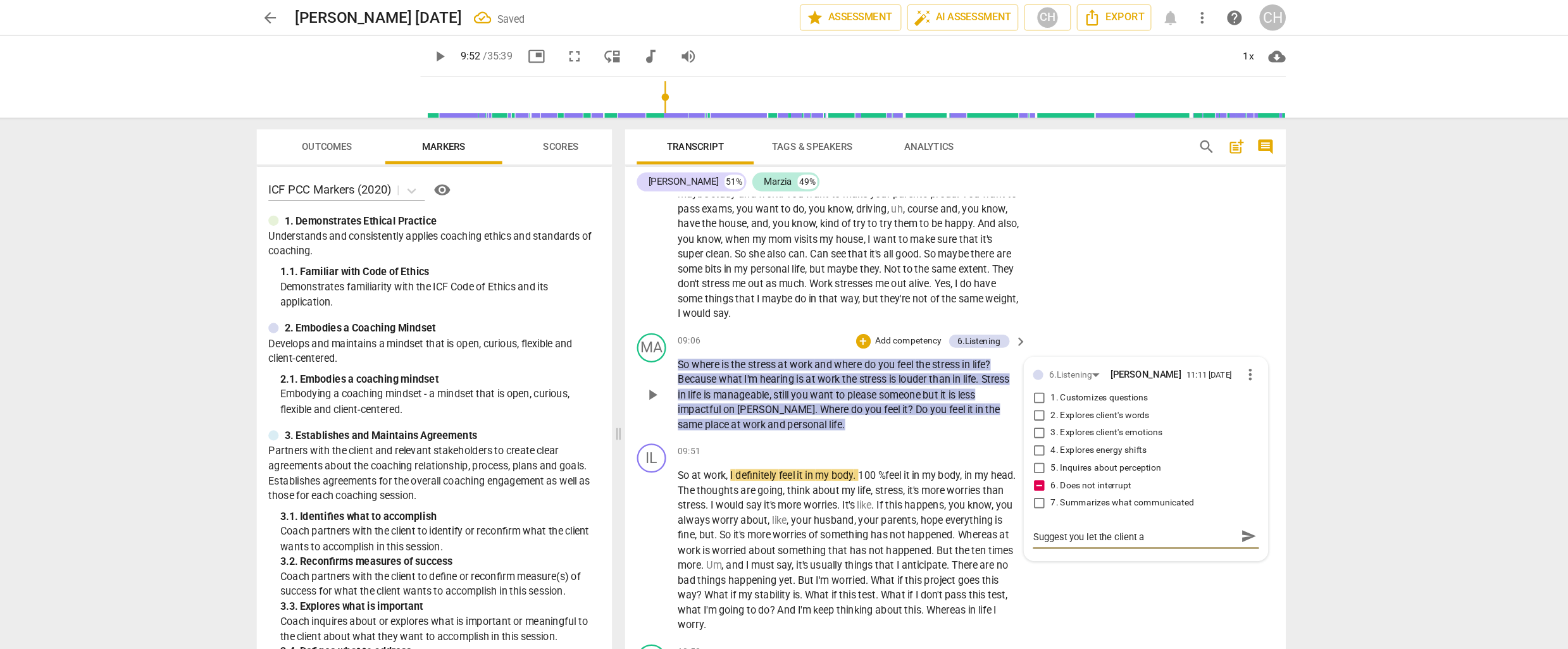
type textarea "Suggest you let the client an"
type textarea "Suggest you let the client ans"
type textarea "Suggest you let the client answ"
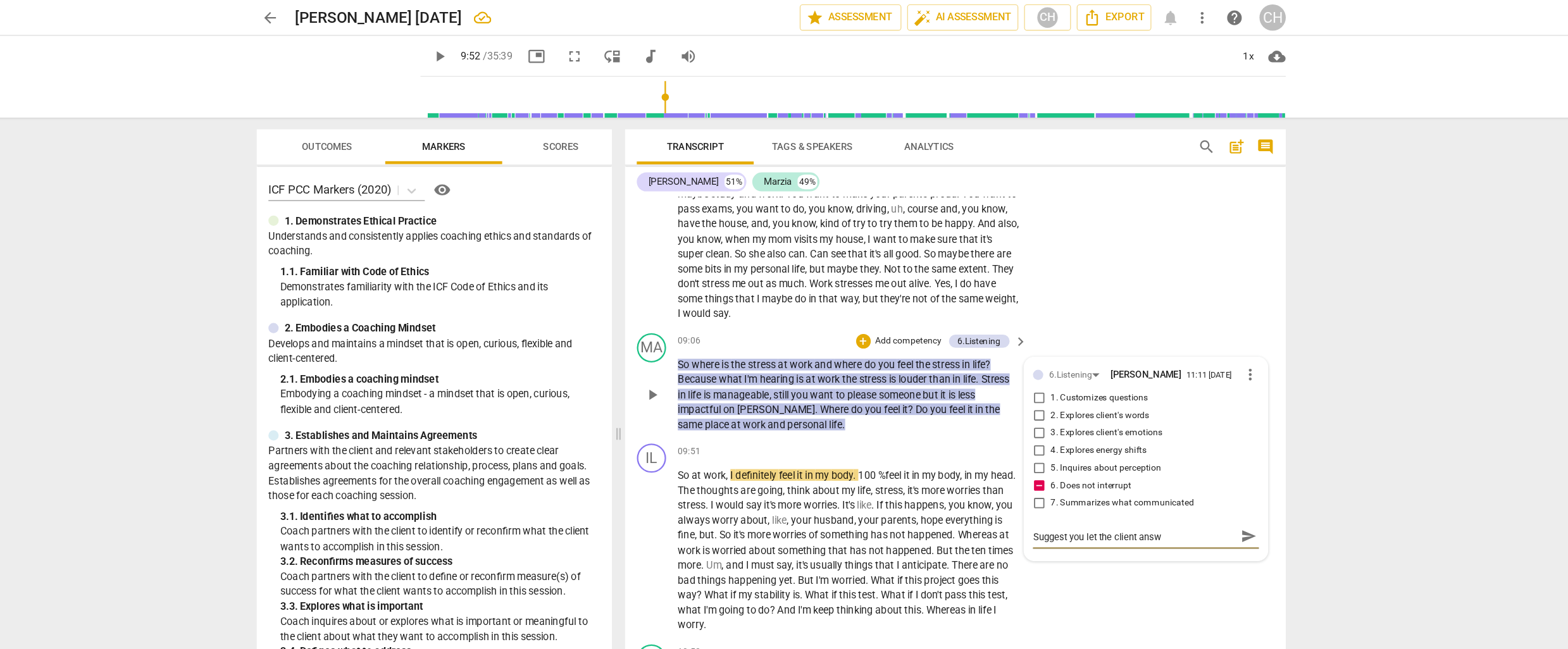
type textarea "Suggest you let the client answe"
type textarea "Suggest you let the client answer"
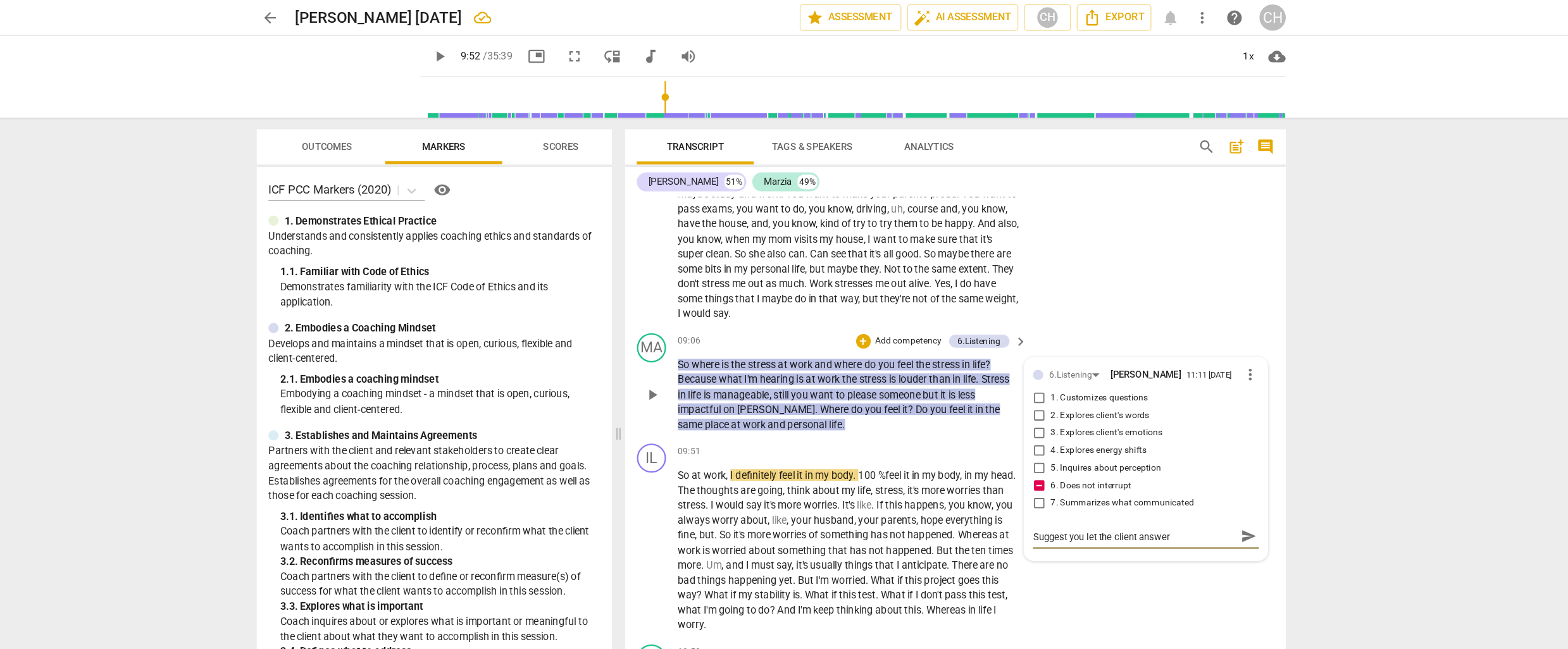
type textarea "Suggest you let the client answer"
type textarea "Suggest you let the client answer b"
type textarea "Suggest you let the client answer be"
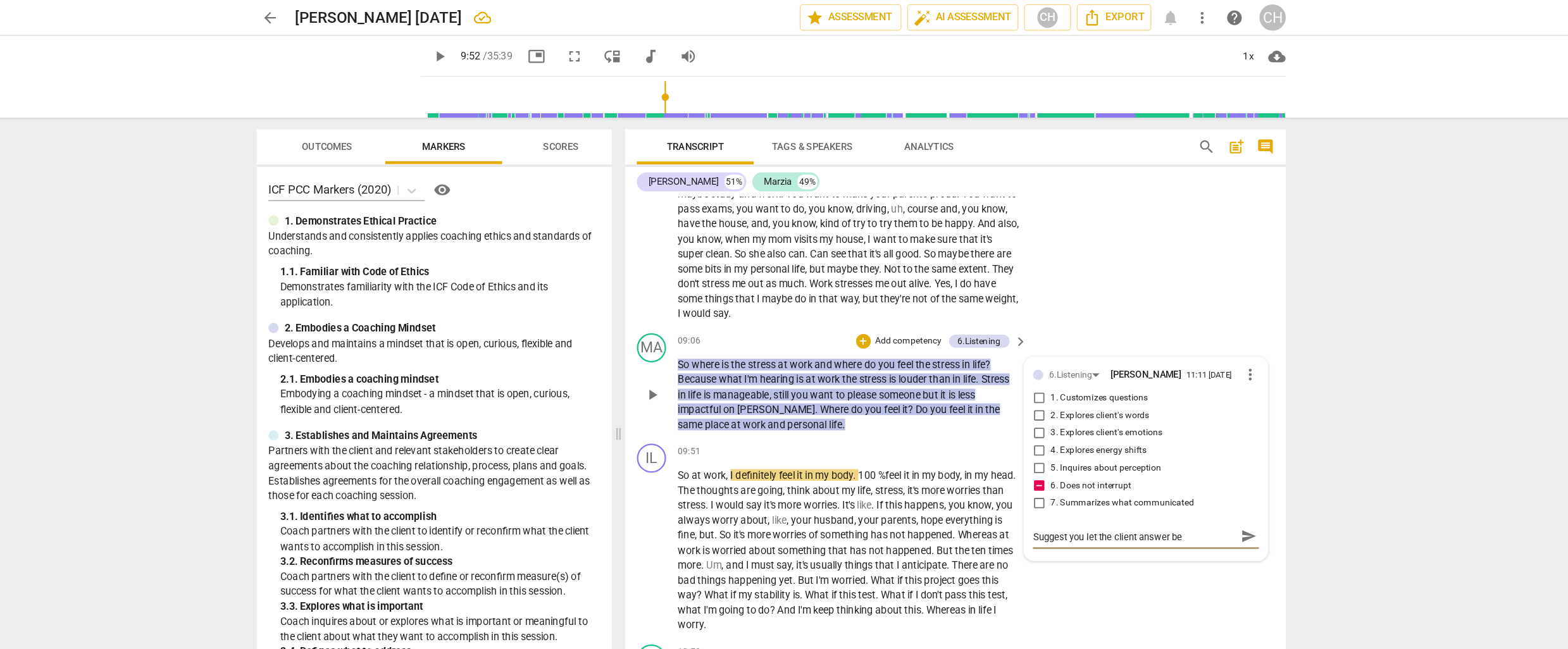
type textarea "Suggest you let the client answer bef"
type textarea "Suggest you let the client answer befo"
type textarea "Suggest you let the client answer befor"
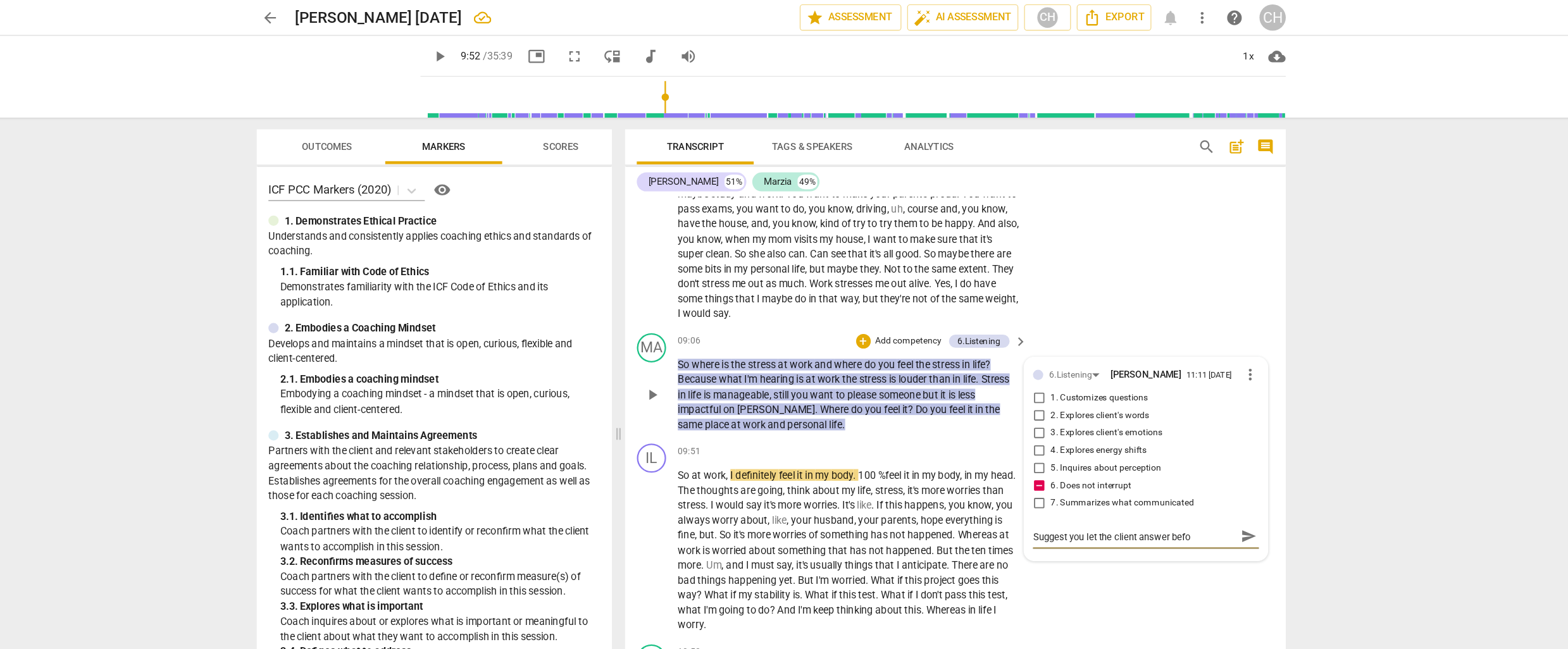
type textarea "Suggest you let the client answer befor"
type textarea "Suggest you let the client answer before"
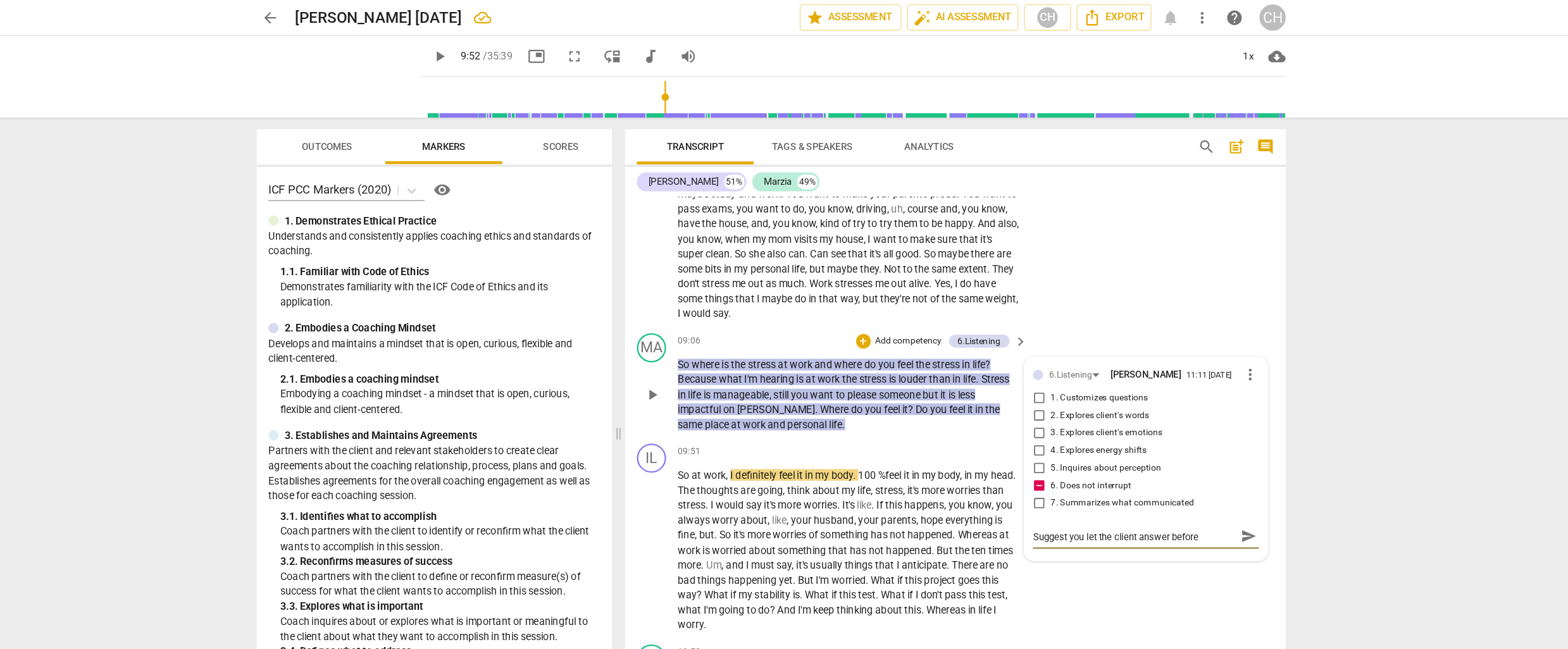
type textarea "Suggest you let the client answer before e"
type textarea "Suggest you let the client answer before ex"
type textarea "Suggest you let the client answer before exp"
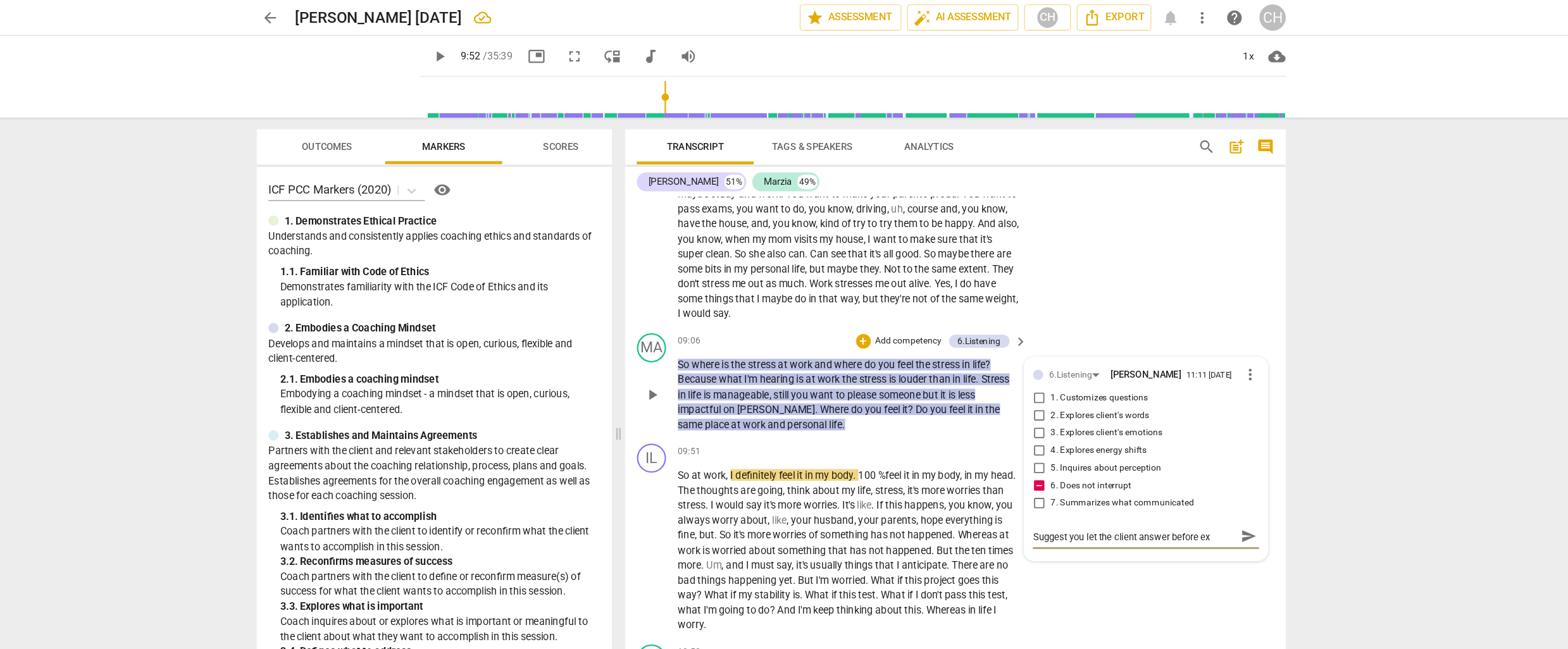
type textarea "Suggest you let the client answer before exp"
type textarea "Suggest you let the client answer before expl"
type textarea "Suggest you let the client answer before expla"
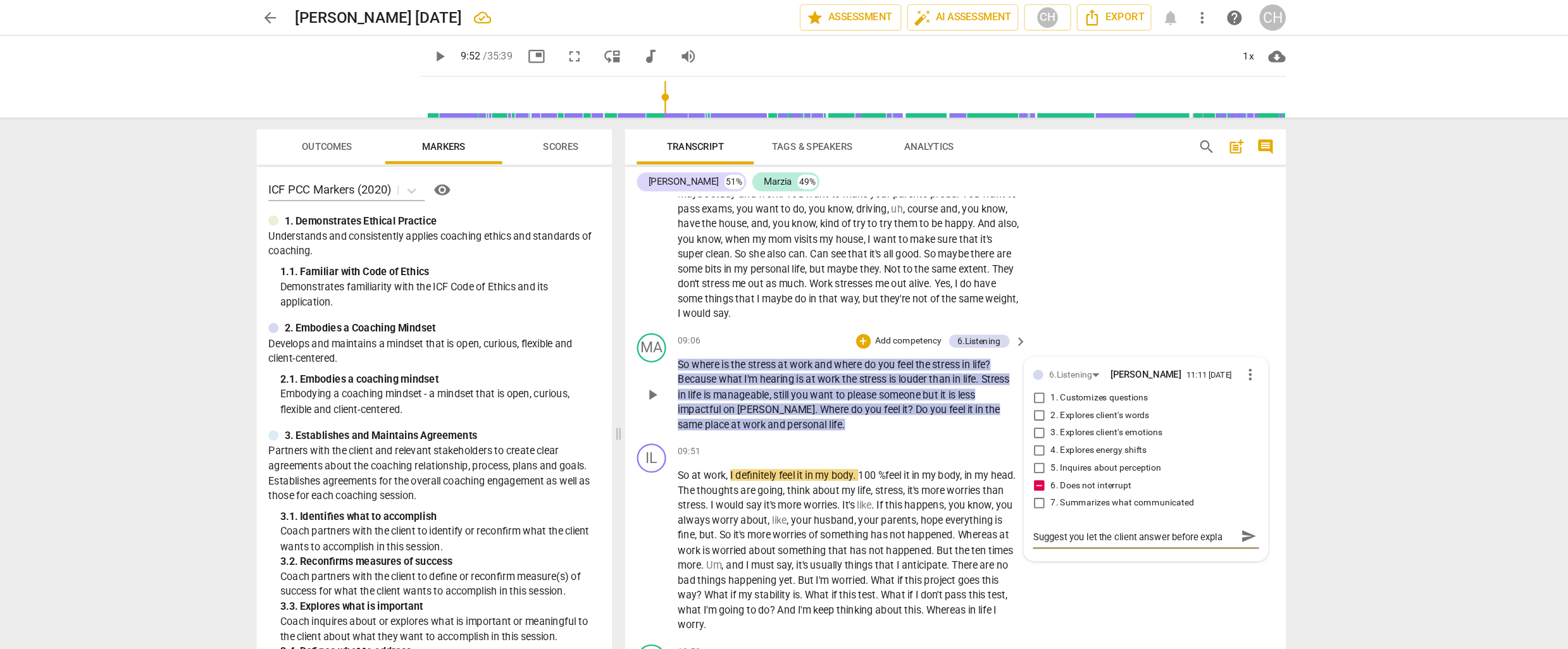
type textarea "Suggest you let the client answer before explai"
type textarea "Suggest you let the client answer before explain"
type textarea "Suggest you let the client answer before explaini"
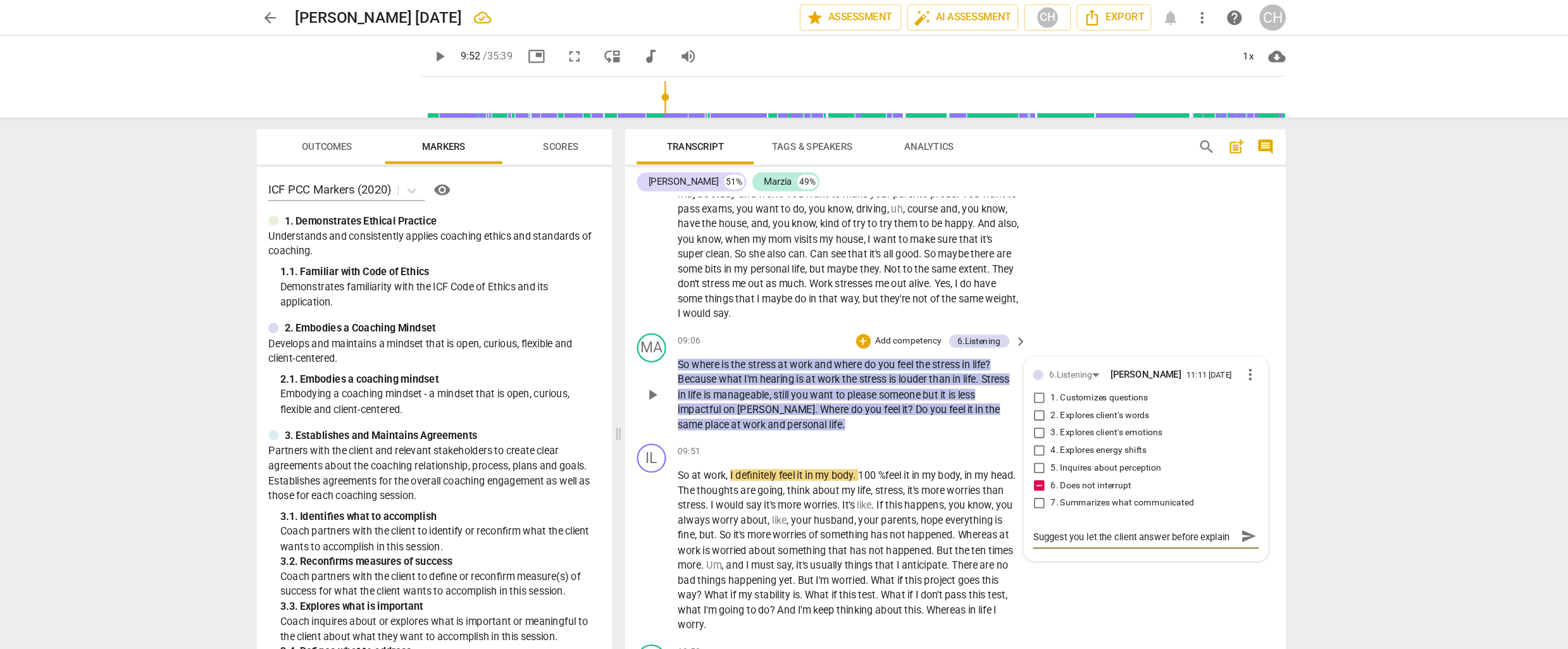
type textarea "Suggest you let the client answer before explaini"
type textarea "Suggest you let the client answer before explainin"
type textarea "Suggest you let the client answer before explaining"
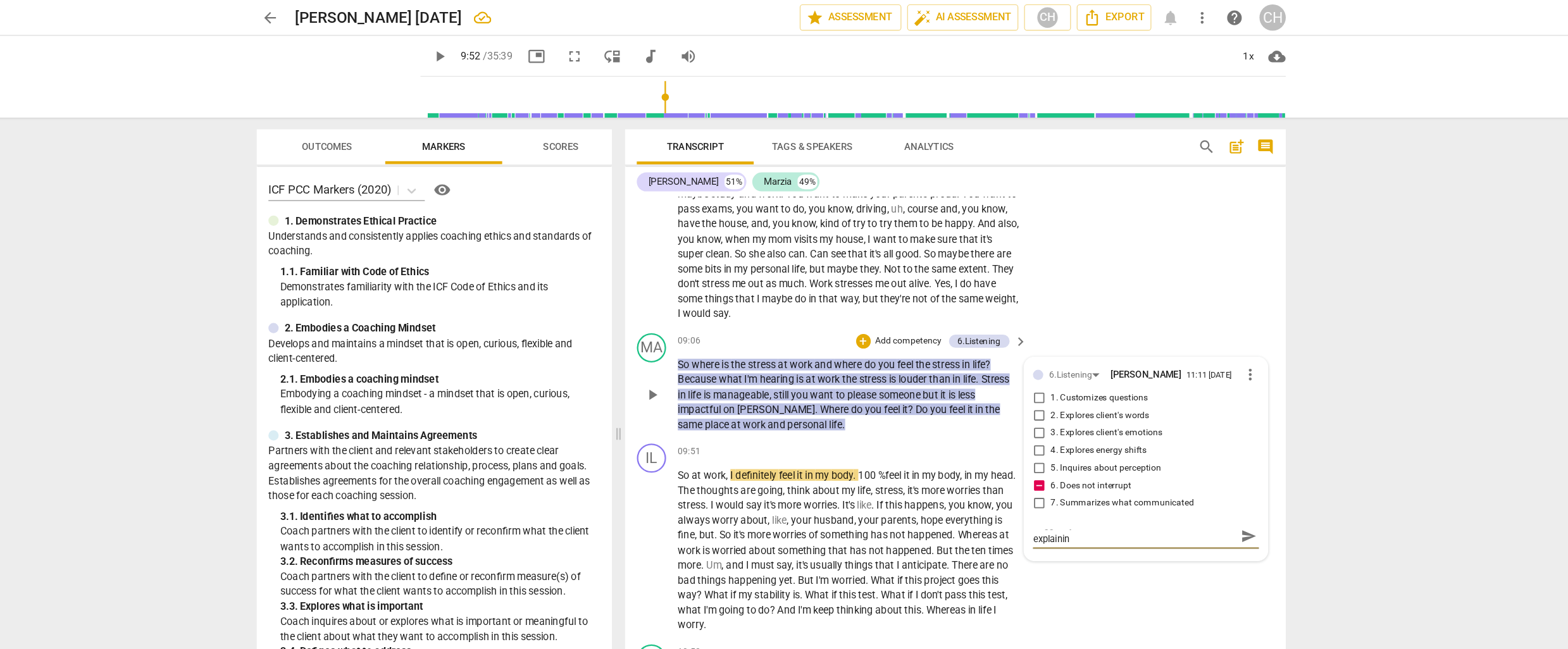
type textarea "Suggest you let the client answer before explaining"
type textarea "Suggest you let the client answer before explaining a"
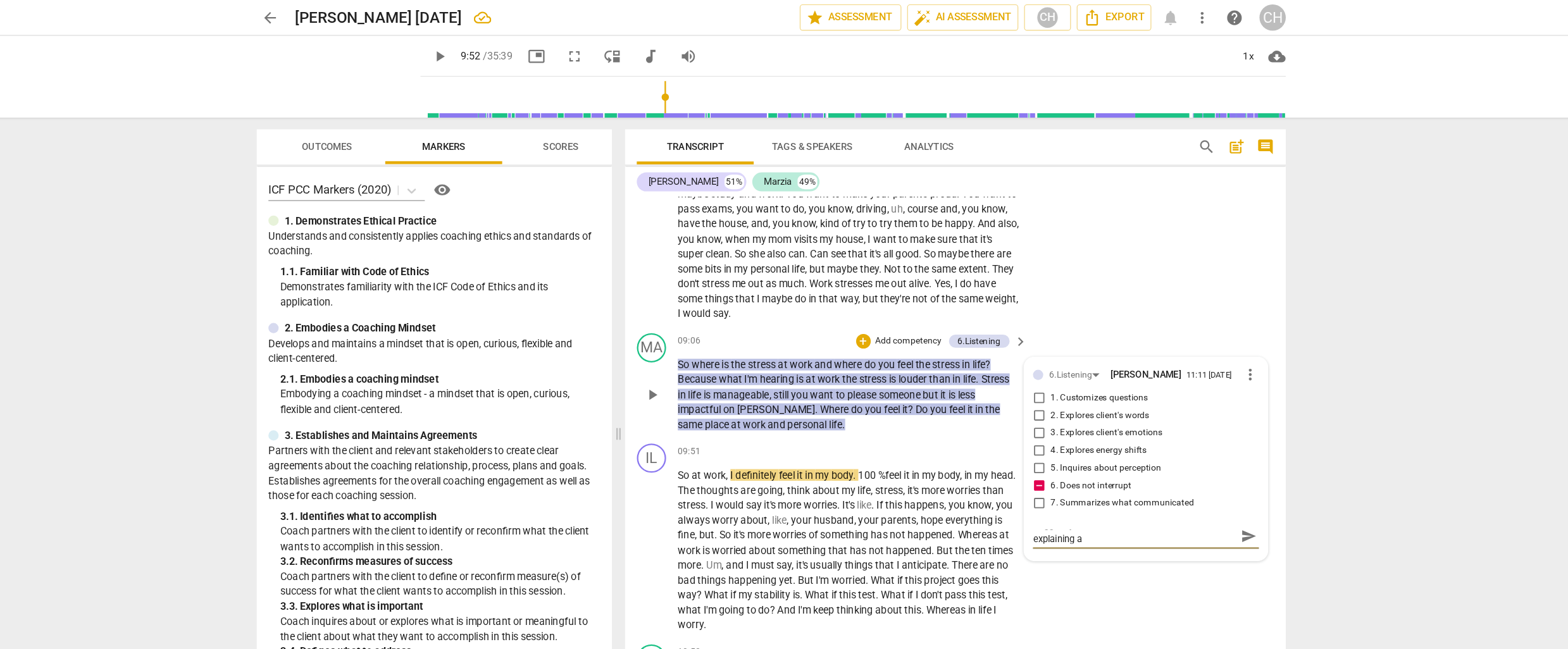
type textarea "Suggest you let the client answer before explaining a"
type textarea "Suggest you let the client answer before explaining a q"
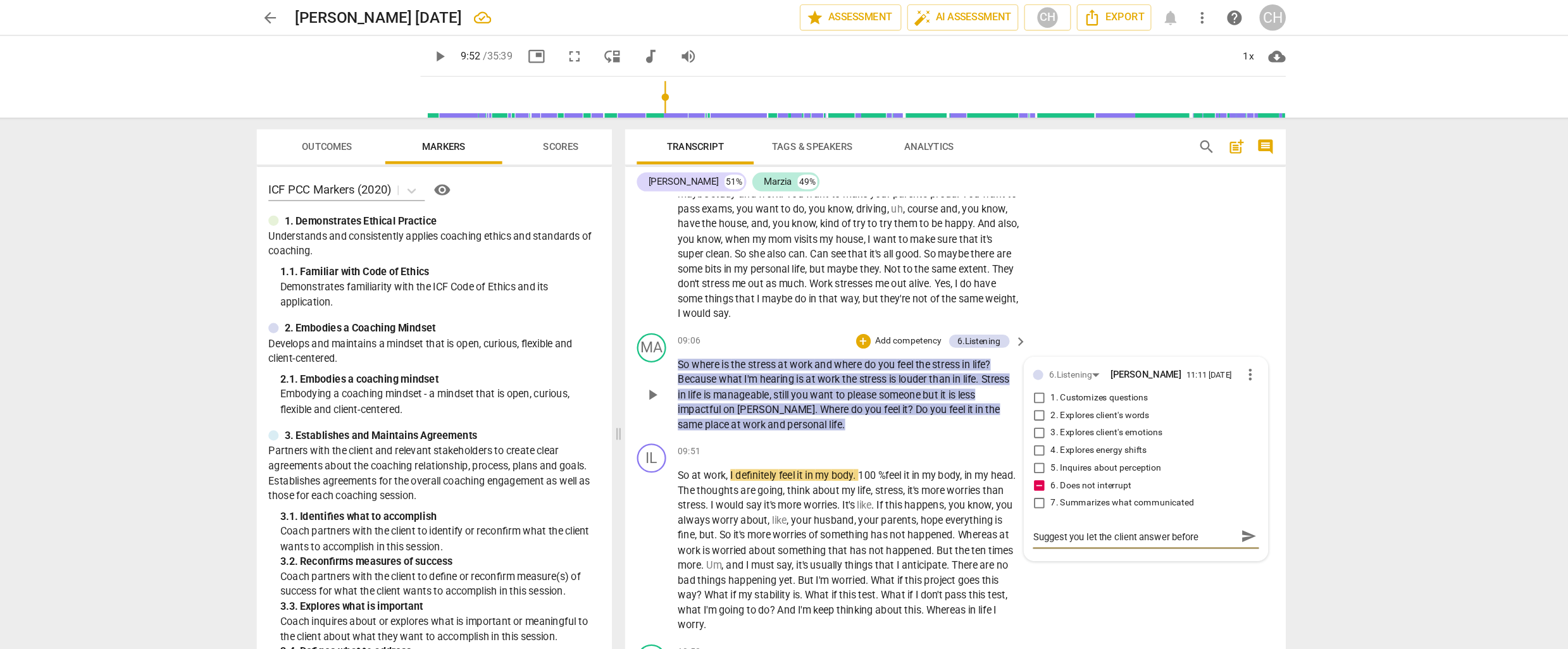
type textarea "Suggest you let the client answer before explaining a qu"
type textarea "Suggest you let the client answer before explaining a que"
type textarea "Suggest you let the client answer before explaining a ques"
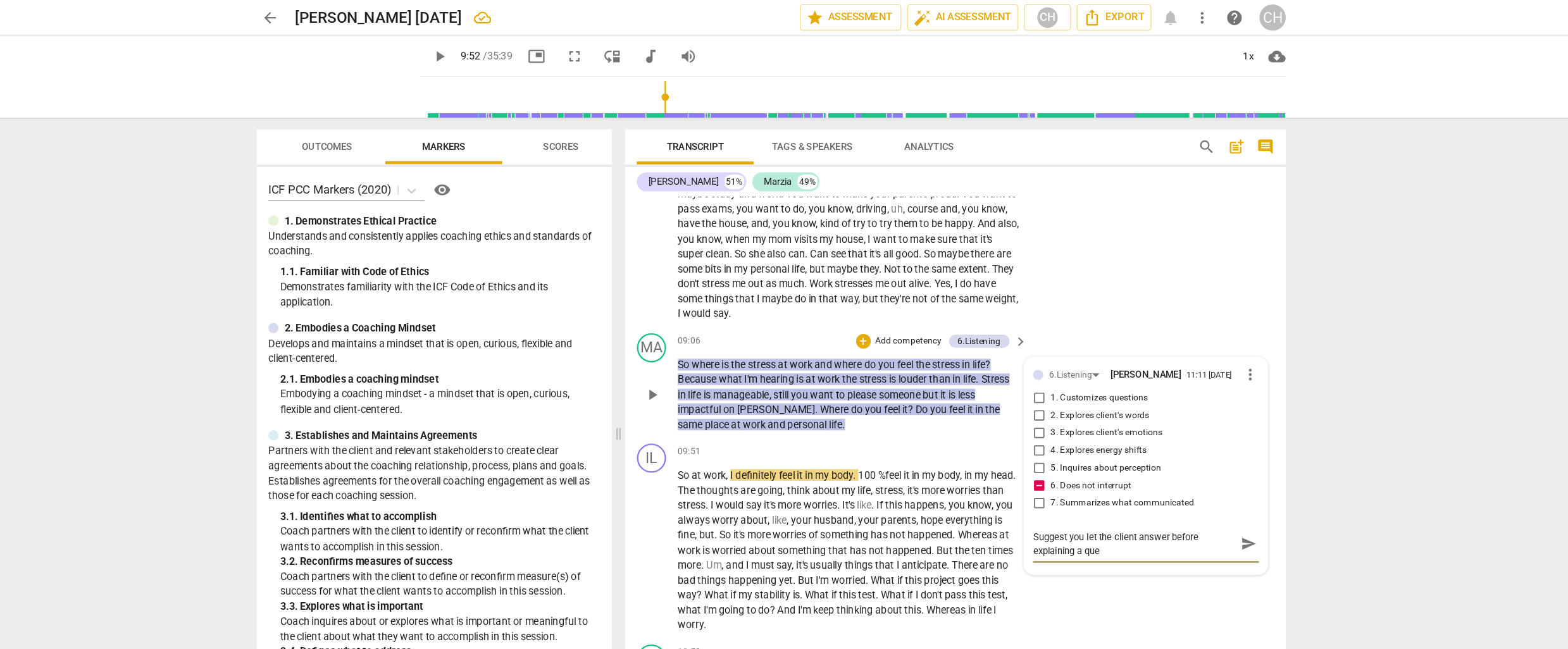
type textarea "Suggest you let the client answer before explaining a ques"
type textarea "Suggest you let the client answer before explaining a quest"
type textarea "Suggest you let the client answer before explaining a questi"
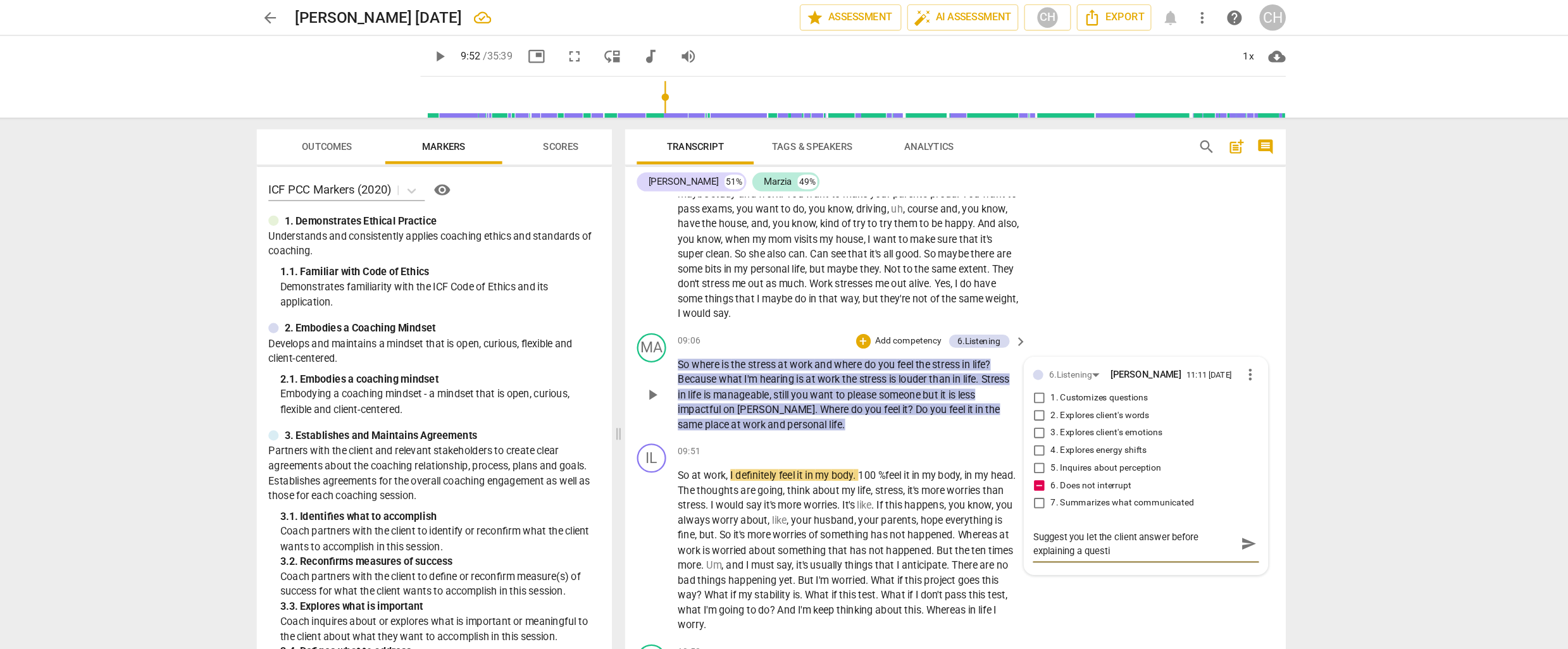
type textarea "Suggest you let the client answer before explaining a questio"
type textarea "Suggest you let the client answer before explaining a question"
type textarea "Suggest you let the client answer before explaining a question."
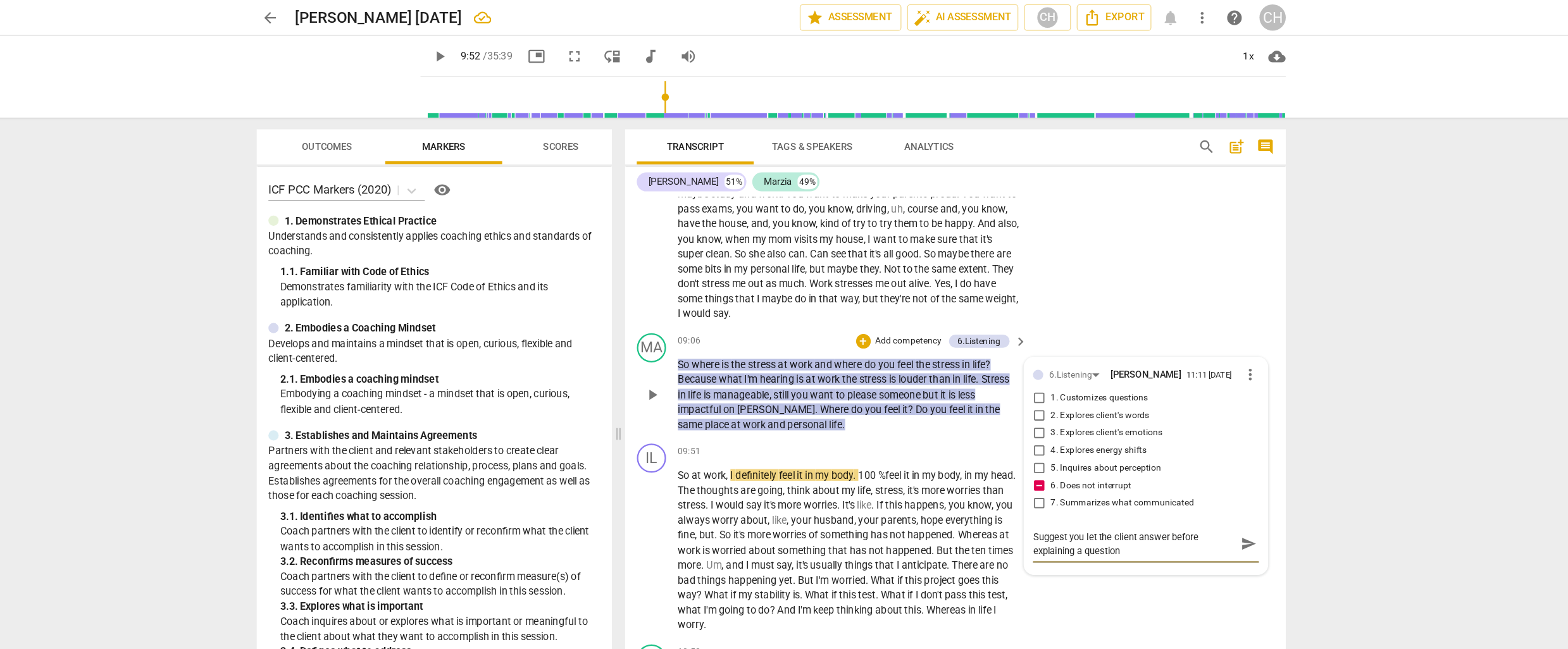
type textarea "Suggest you let the client answer before explaining a question."
type textarea "Suggest you let the client answer before explaining a question. T"
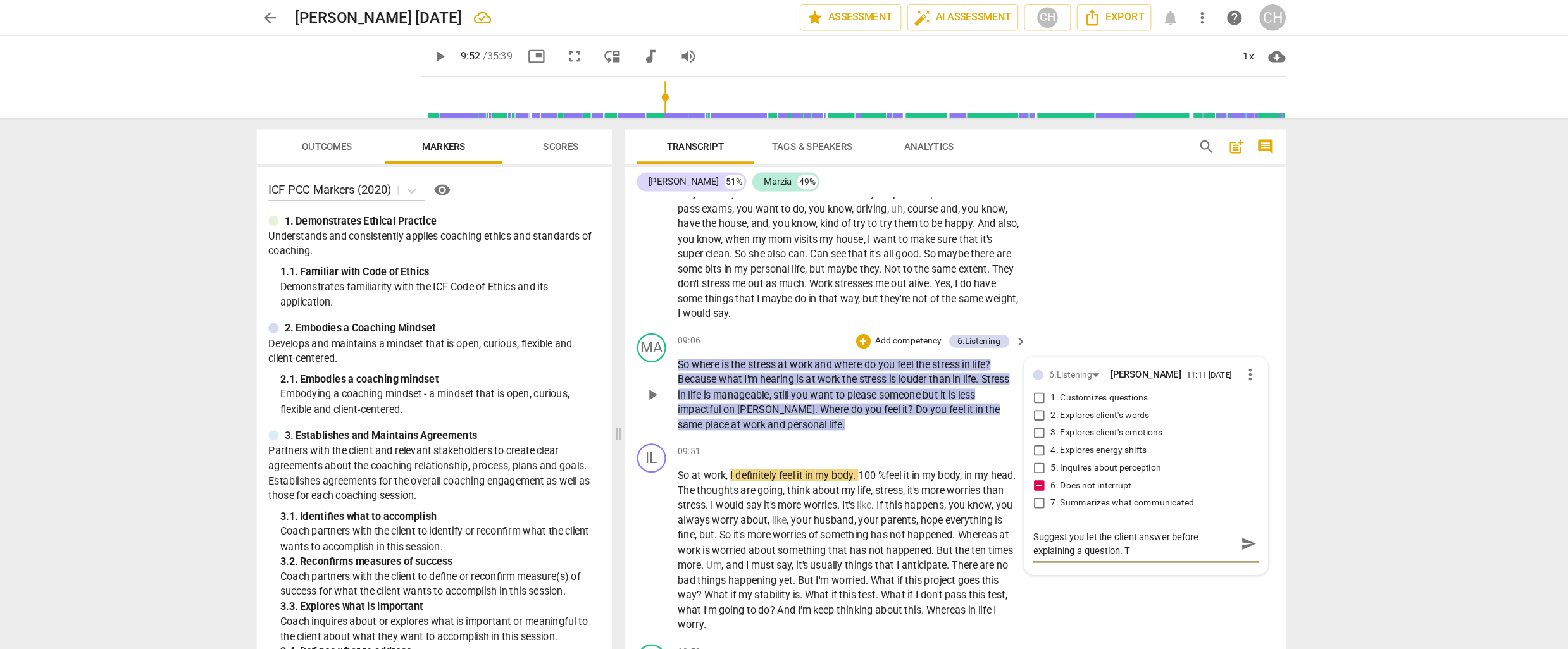
type textarea "Suggest you let the client answer before explaining a question. Th"
type textarea "Suggest you let the client answer before explaining a question. The"
type textarea "Suggest you let the client answer before explaining a question. Then"
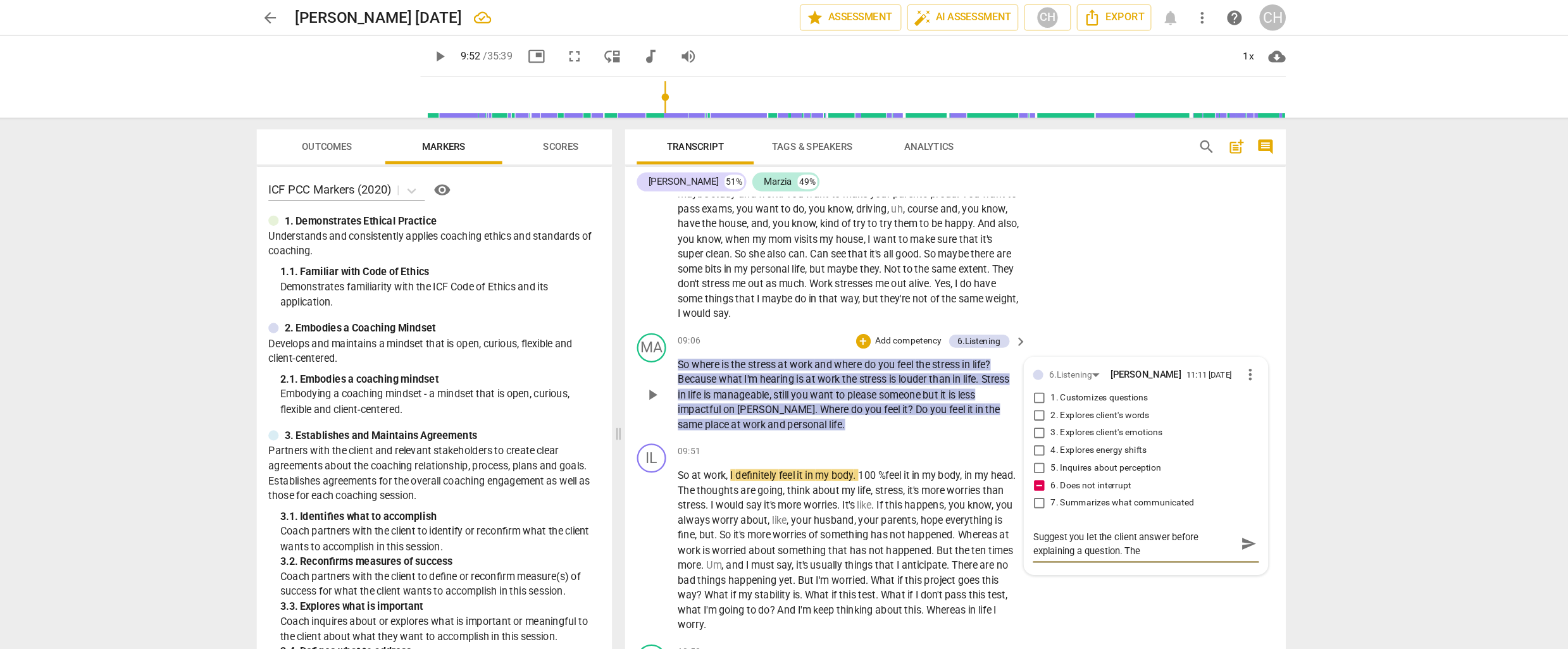
type textarea "Suggest you let the client answer before explaining a question. Then"
type textarea "Suggest you let the client answer before explaining a question. Then y"
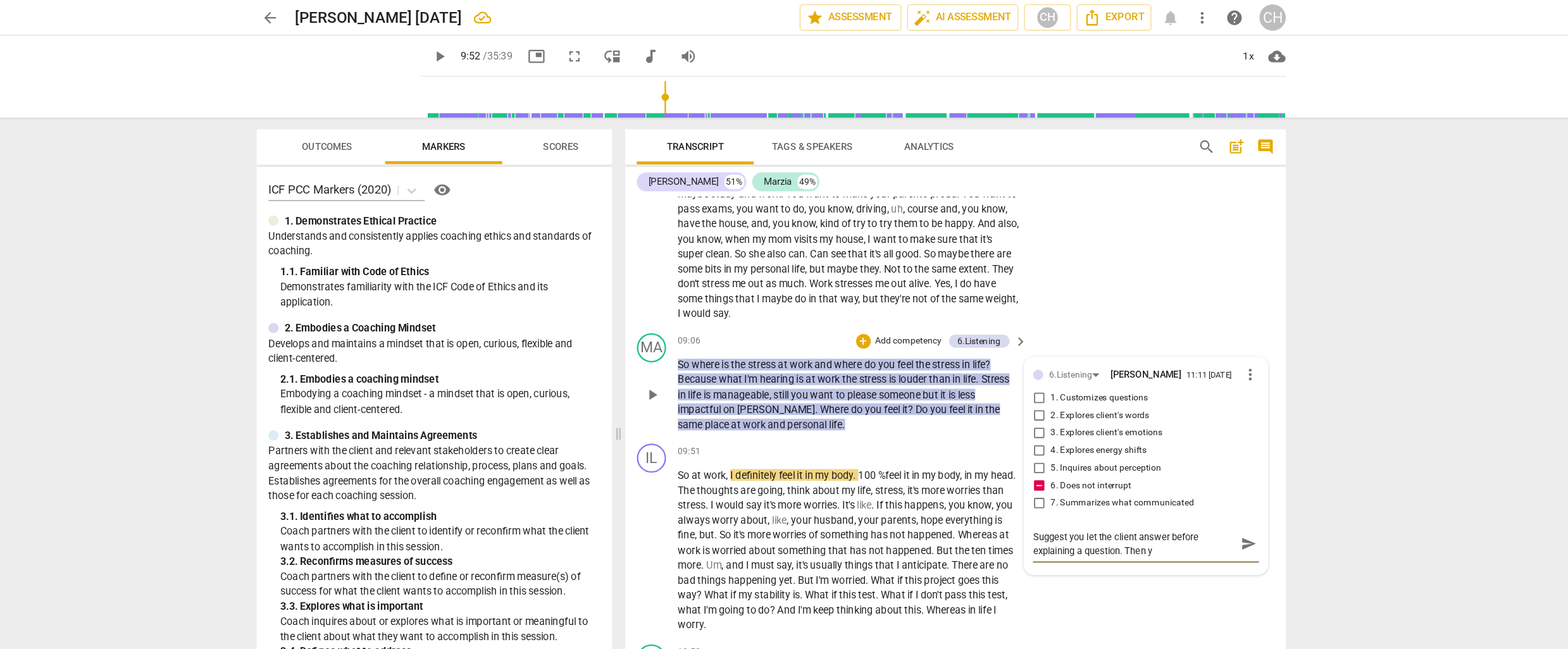
type textarea "Suggest you let the client answer before explaining a question. Then yo"
type textarea "Suggest you let the client answer before explaining a question. Then you"
type textarea "Suggest you let the client answer before explaining a question. Then you c"
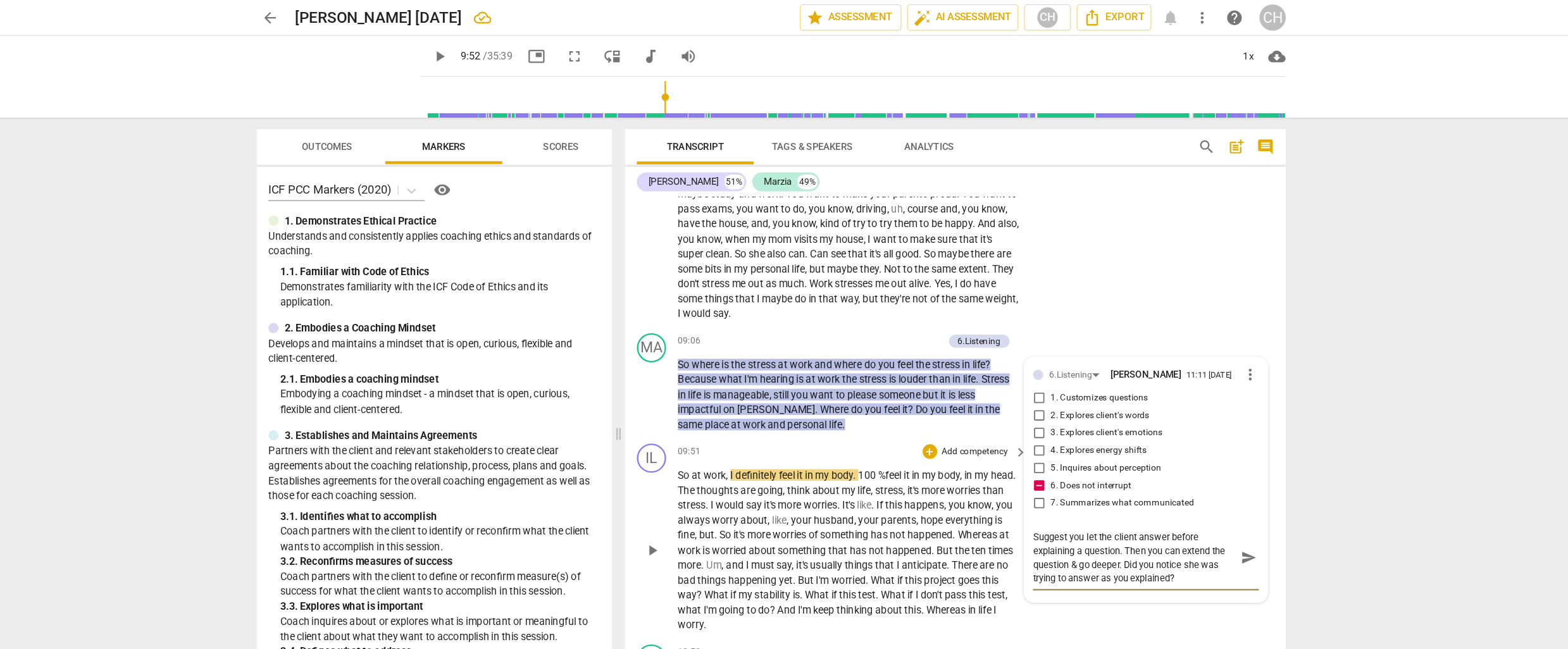
click at [875, 379] on div "IL play_arrow pause 09:51 + Add competency keyboard_arrow_right So at work , I …" at bounding box center [944, 466] width 572 height 174
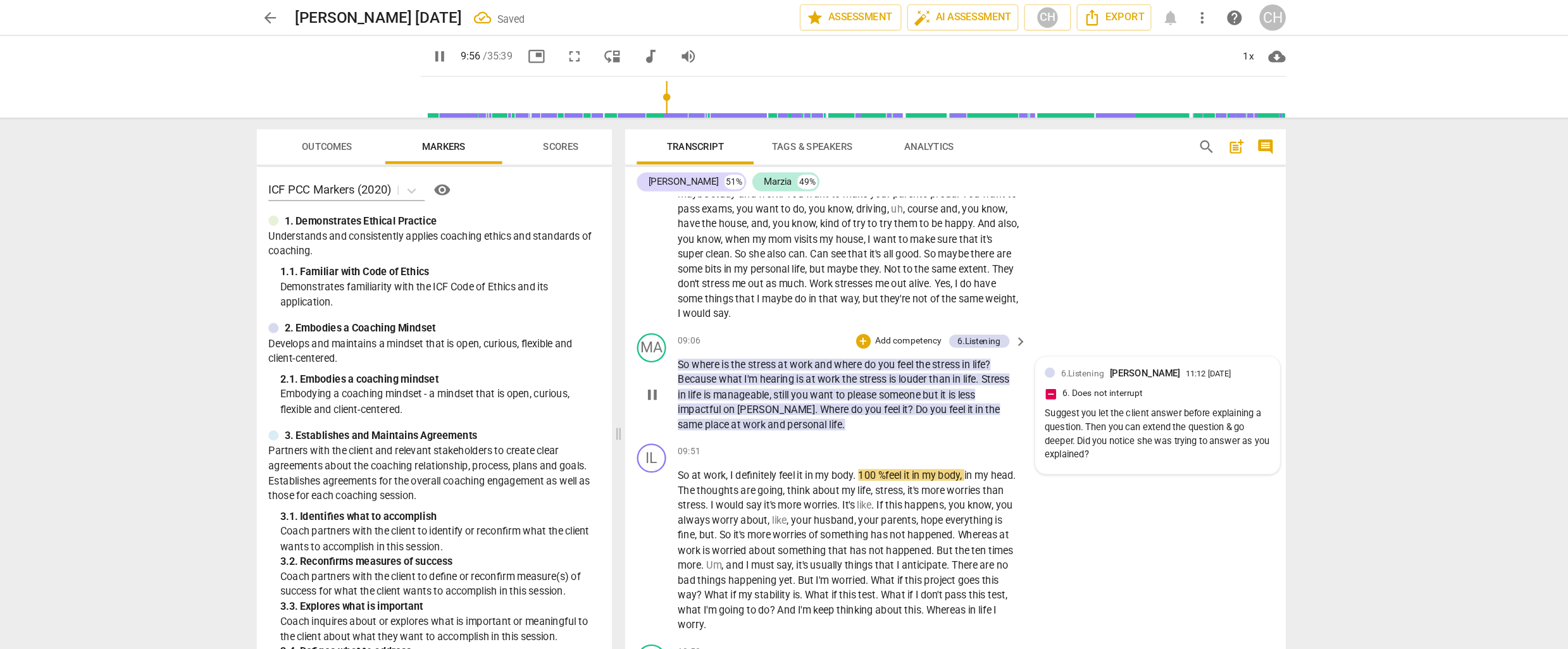
click at [1055, 319] on span "6.Listening" at bounding box center [1053, 323] width 37 height 9
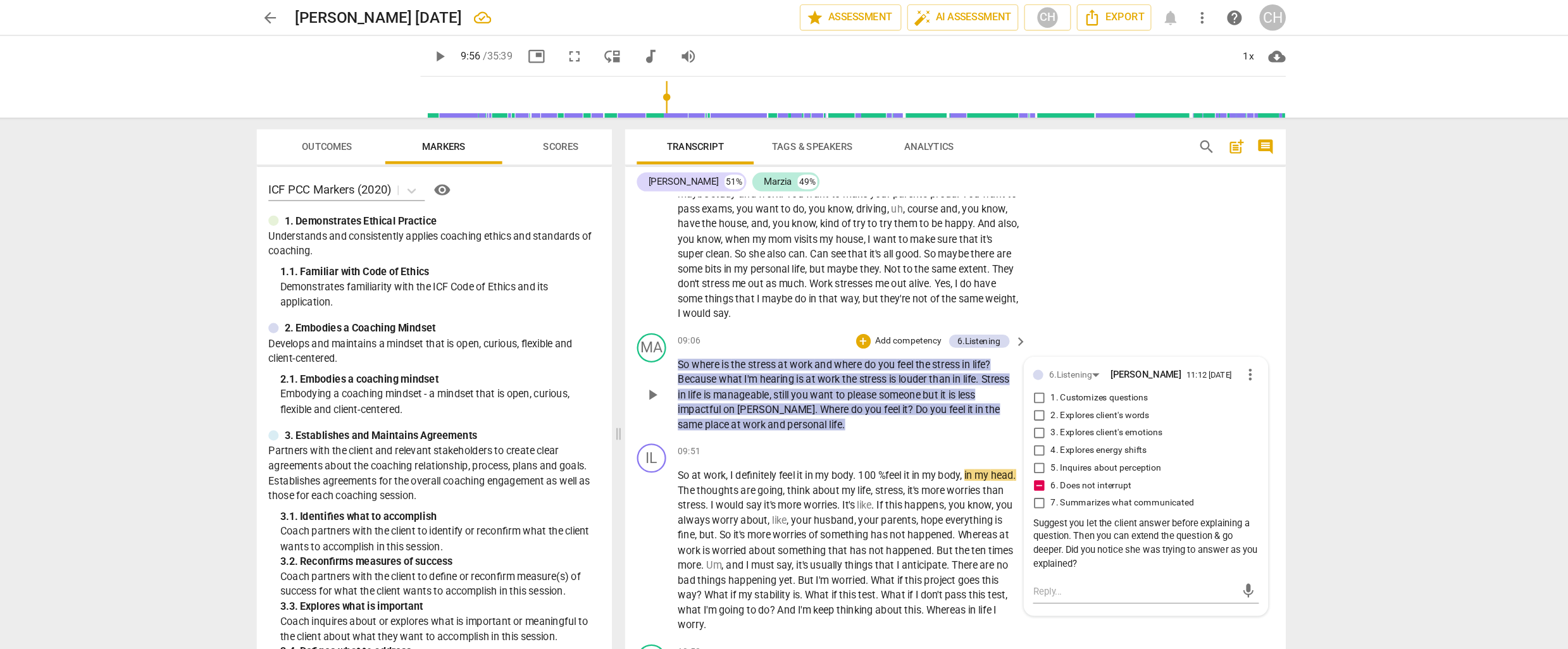
click at [1014, 382] on input "4. Explores energy shifts" at bounding box center [1015, 390] width 20 height 15
click at [866, 384] on div "09:51 + Add competency keyboard_arrow_right" at bounding box center [855, 390] width 304 height 14
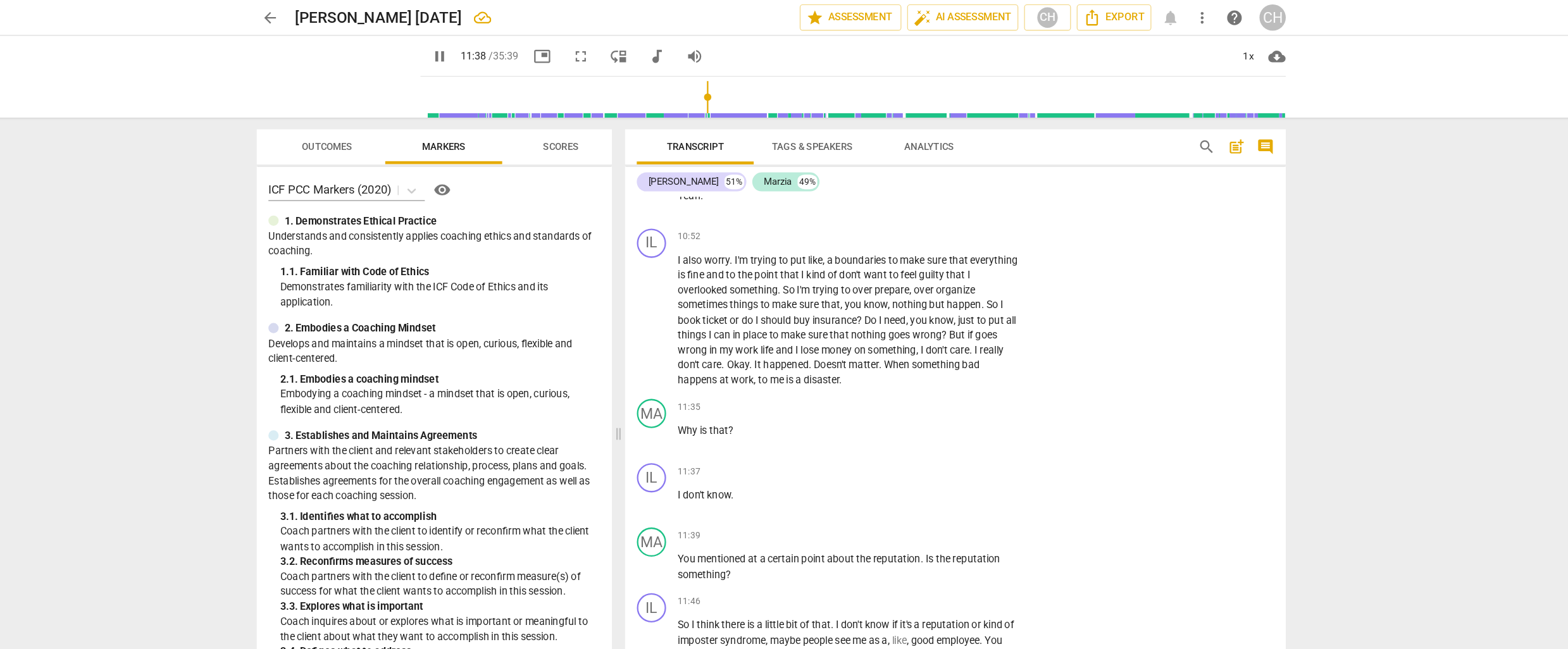
scroll to position [2386, 0]
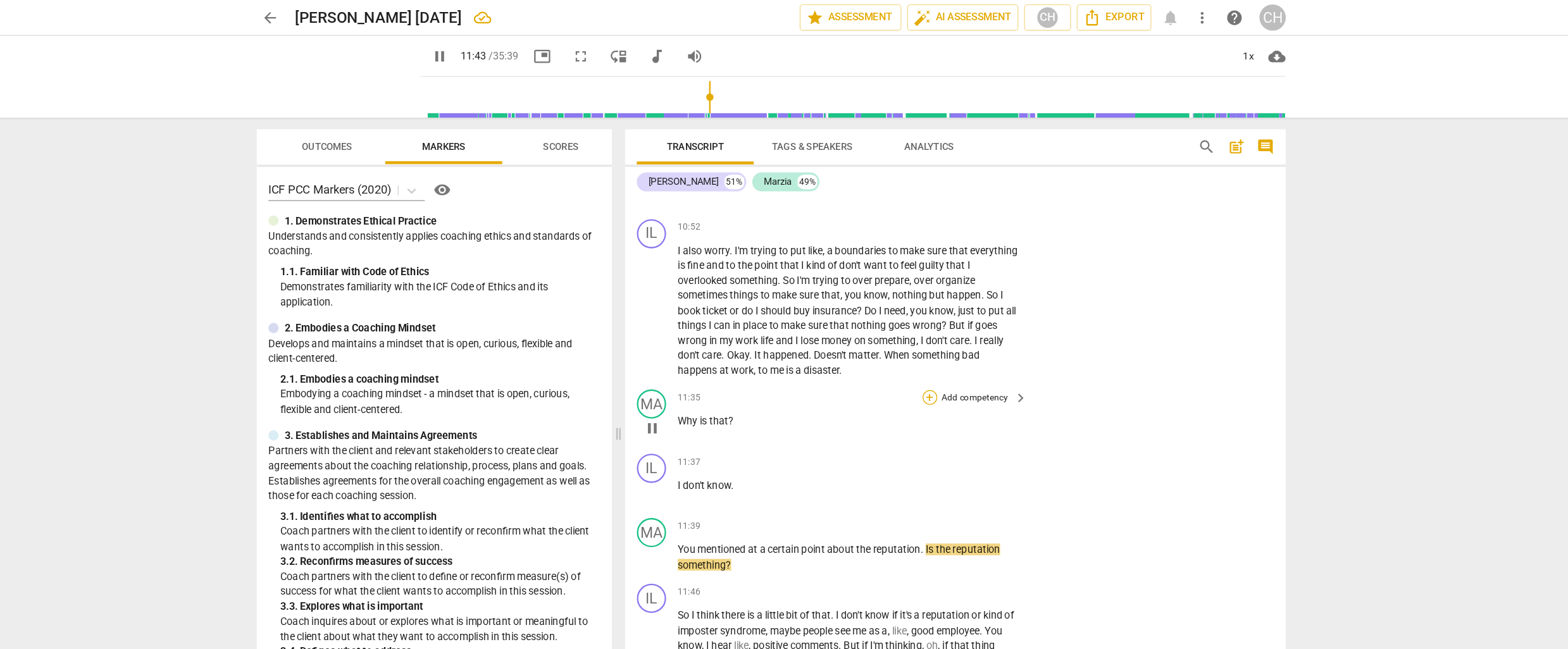
click at [918, 338] on div "+" at bounding box center [921, 343] width 12 height 12
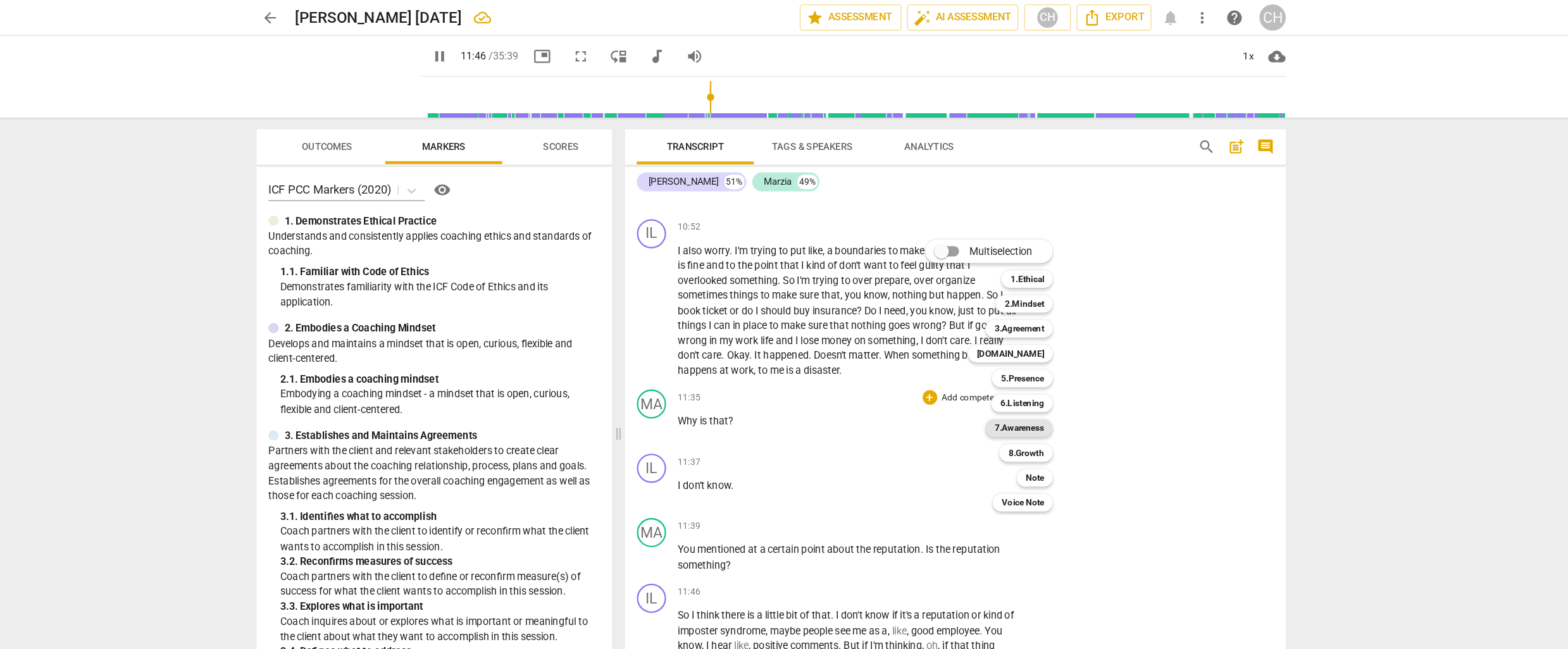
click at [985, 368] on b "7.Awareness" at bounding box center [998, 370] width 43 height 15
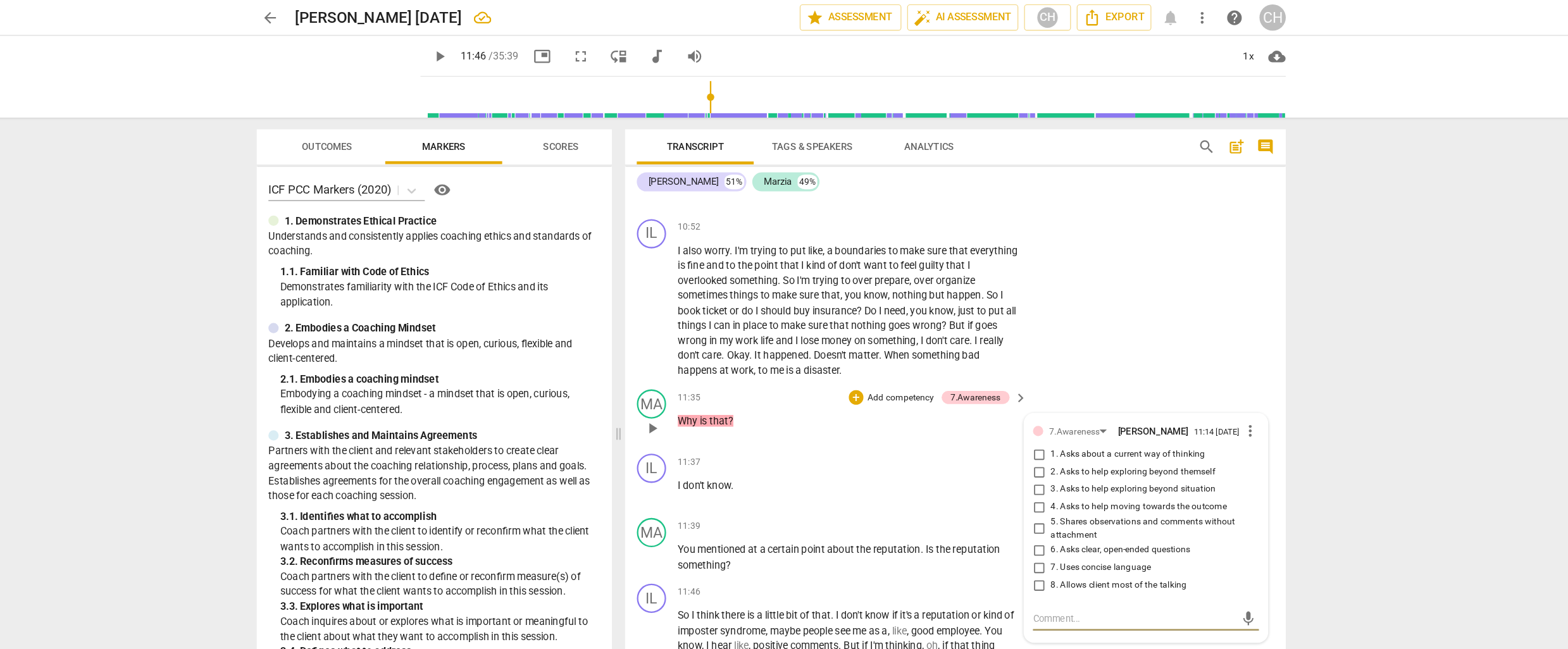
click at [1015, 416] on input "3. Asks to help exploring beyond situation" at bounding box center [1015, 424] width 20 height 15
click at [1016, 530] on textarea at bounding box center [1097, 536] width 175 height 12
click at [813, 448] on div "11:39 + Add competency keyboard_arrow_right" at bounding box center [855, 455] width 304 height 14
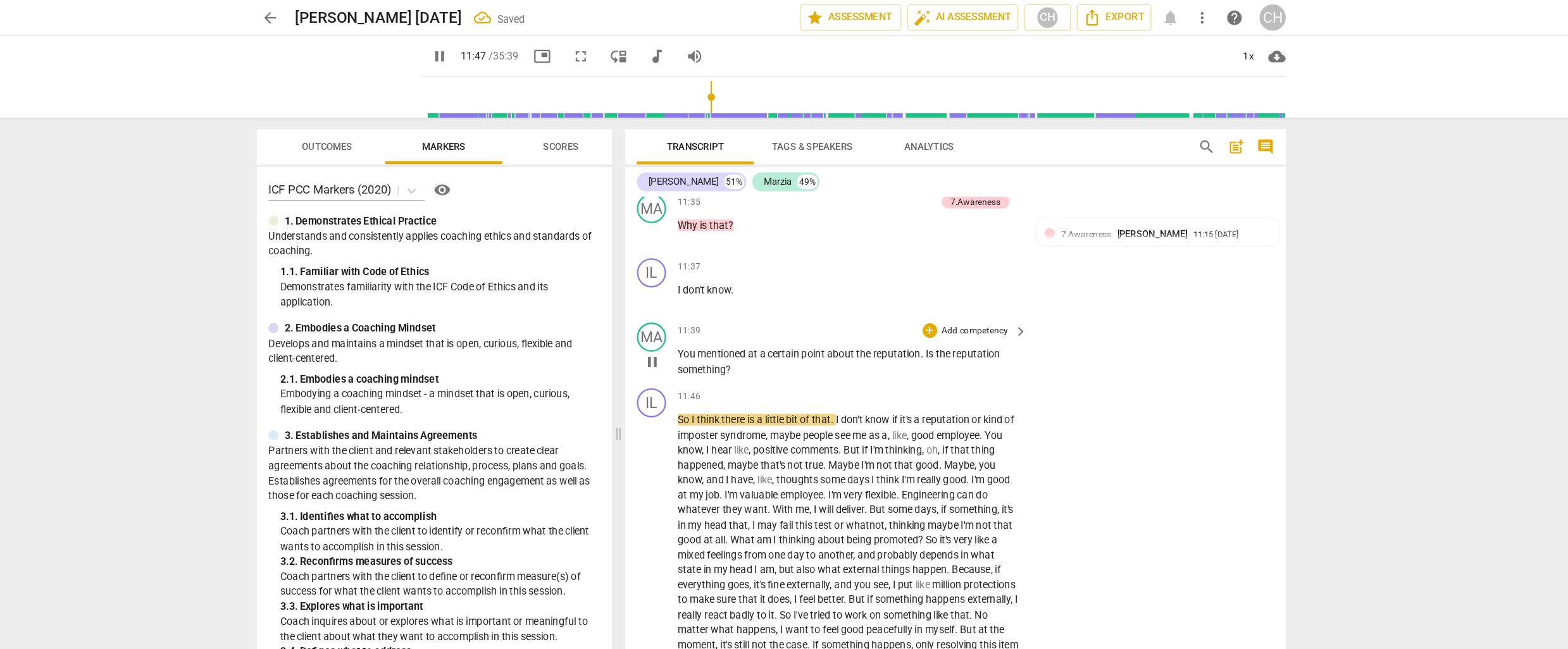
scroll to position [2571, 0]
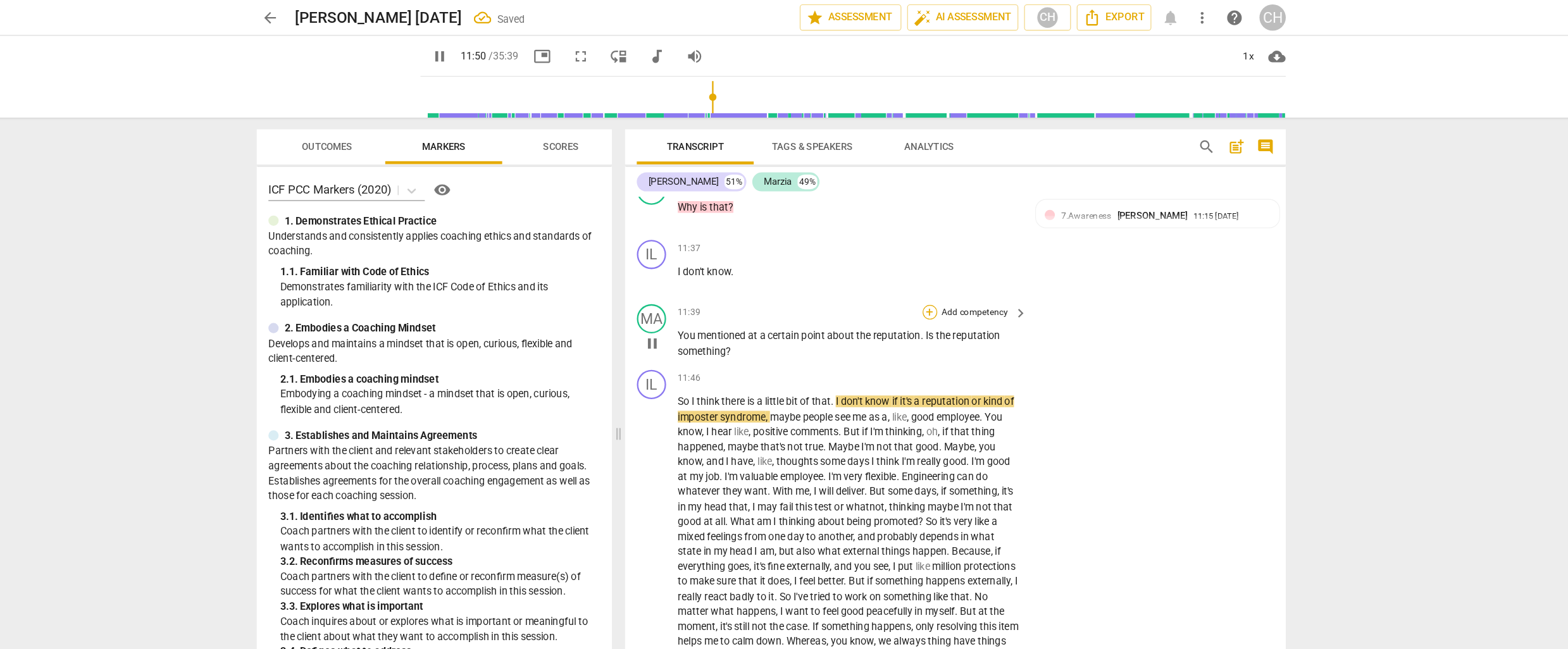
click at [922, 264] on div "+" at bounding box center [921, 270] width 12 height 12
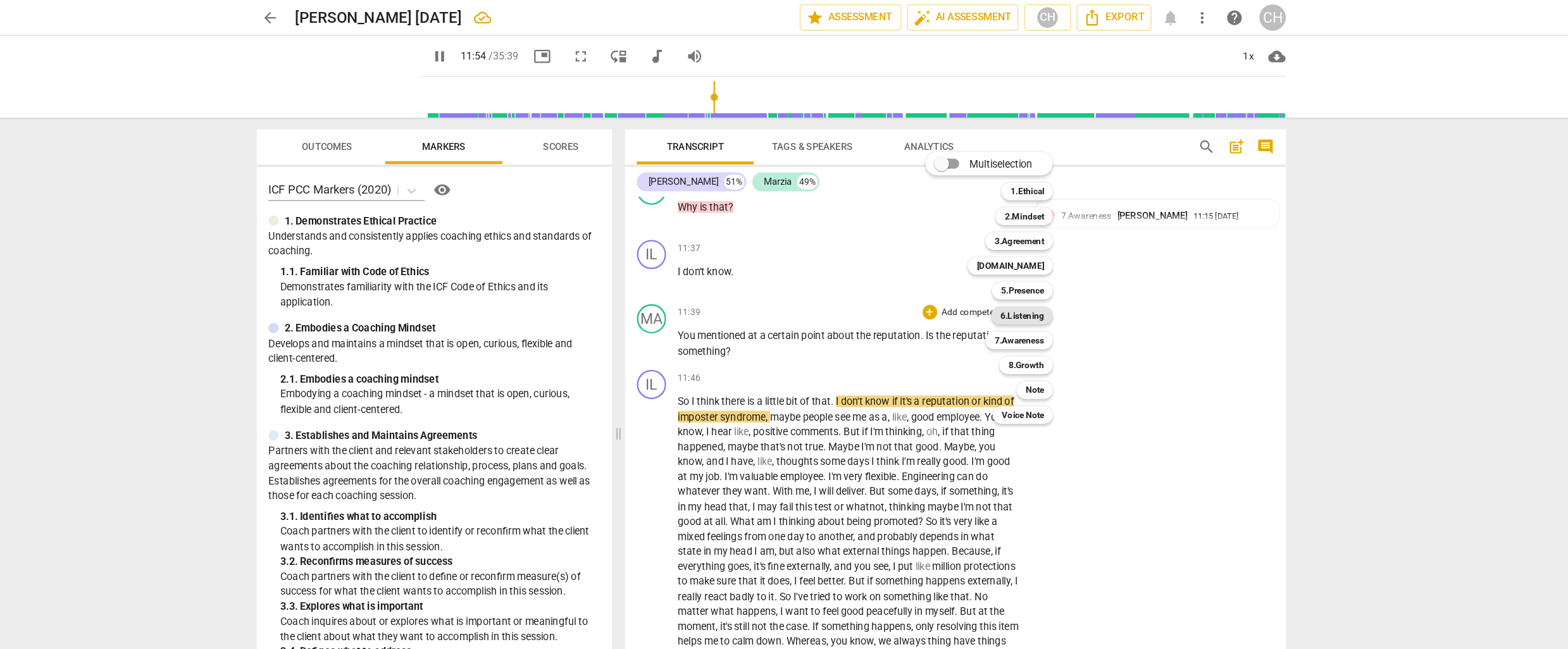
click at [995, 272] on b "6.Listening" at bounding box center [1001, 273] width 38 height 15
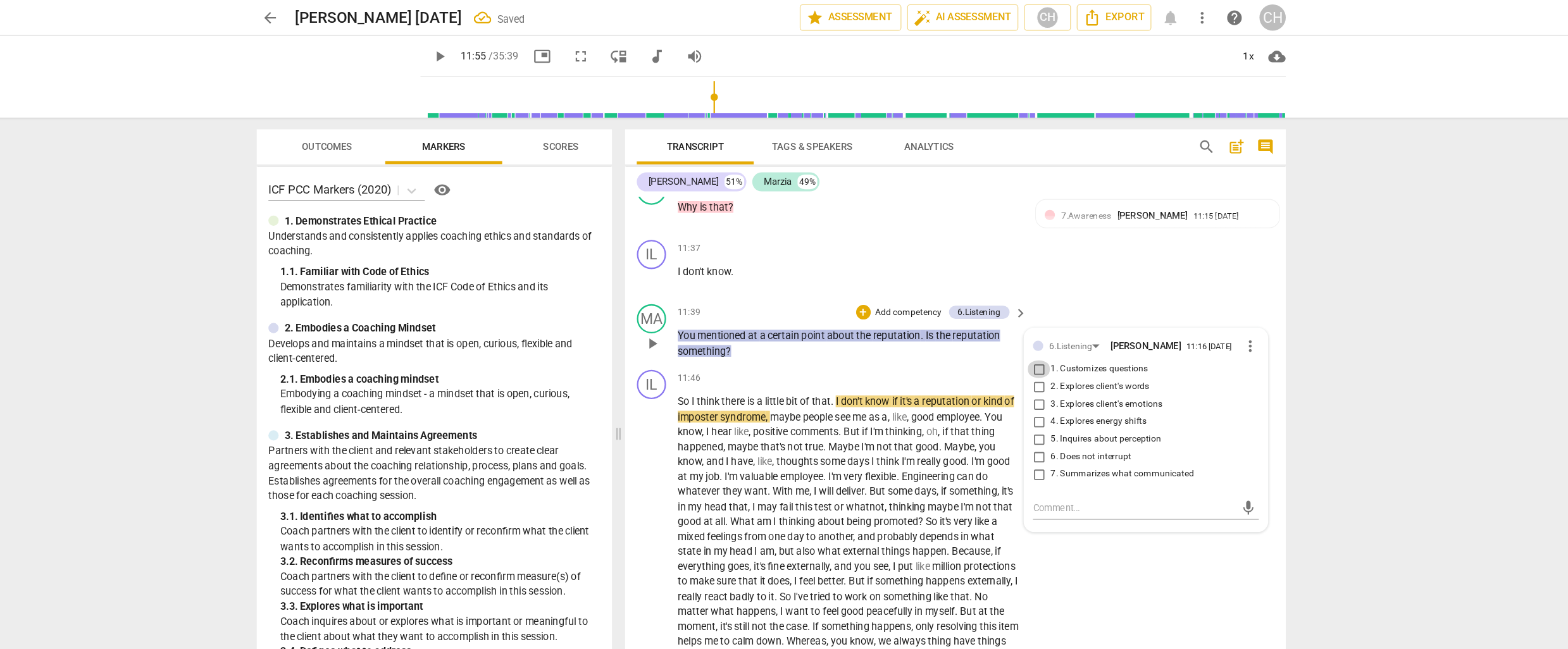
click at [1015, 312] on input "1. Customizes questions" at bounding box center [1015, 319] width 20 height 15
click at [908, 420] on span "some" at bounding box center [896, 425] width 23 height 10
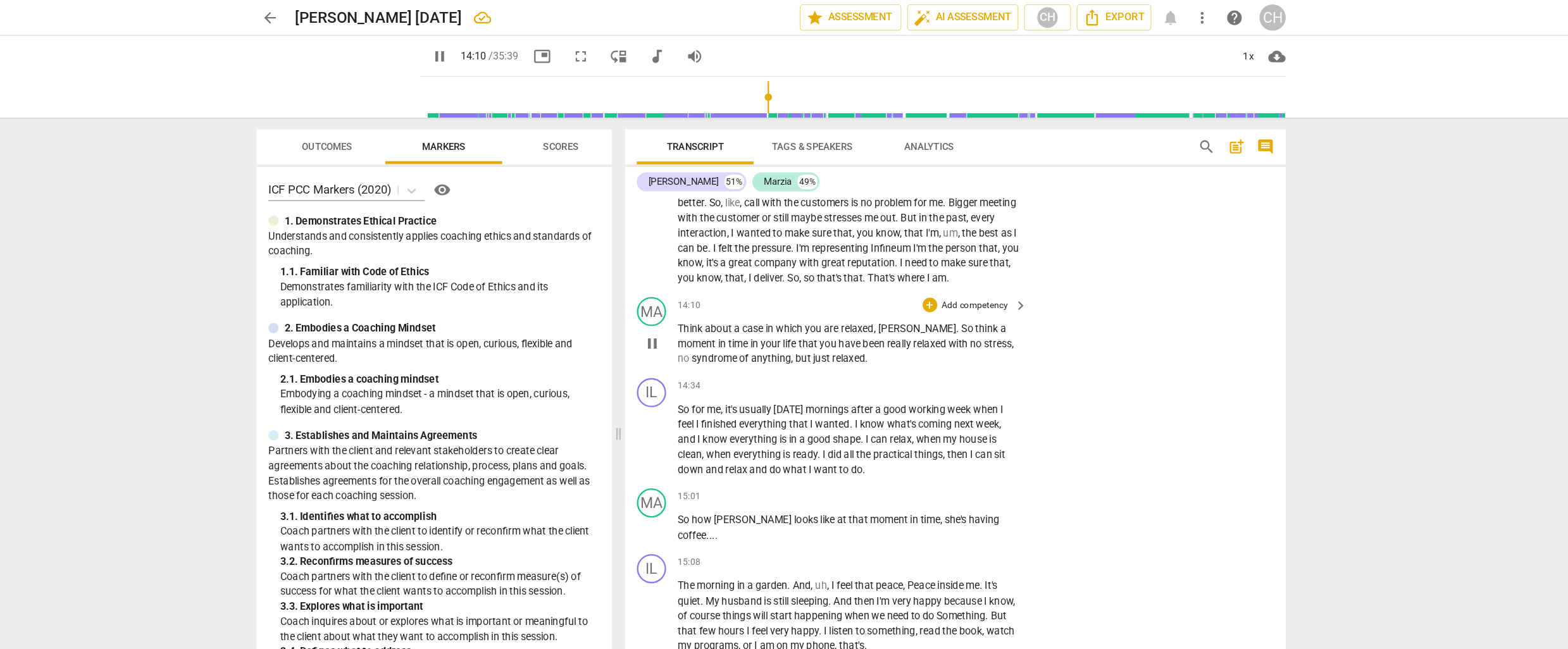
scroll to position [3035, 0]
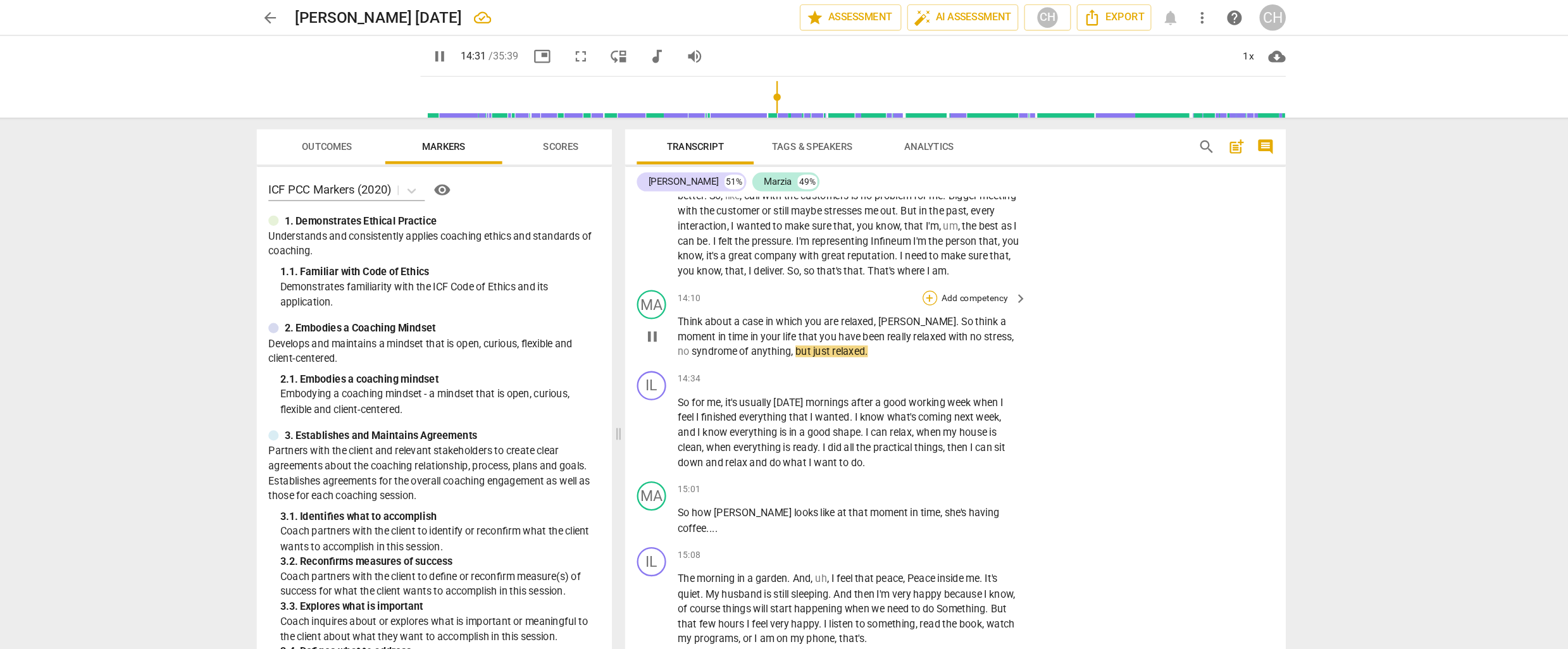
click at [918, 252] on div "+" at bounding box center [921, 257] width 12 height 12
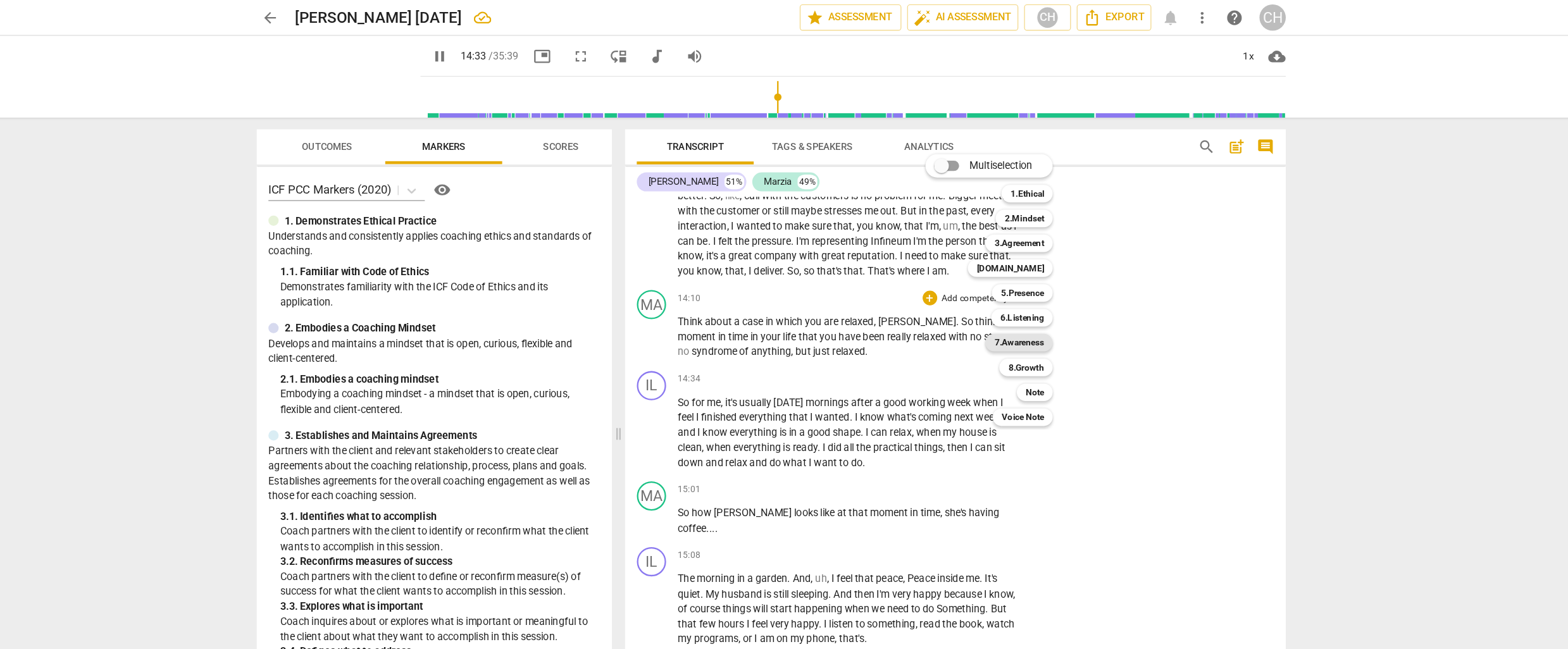
click at [987, 295] on b "7.Awareness" at bounding box center [998, 296] width 43 height 15
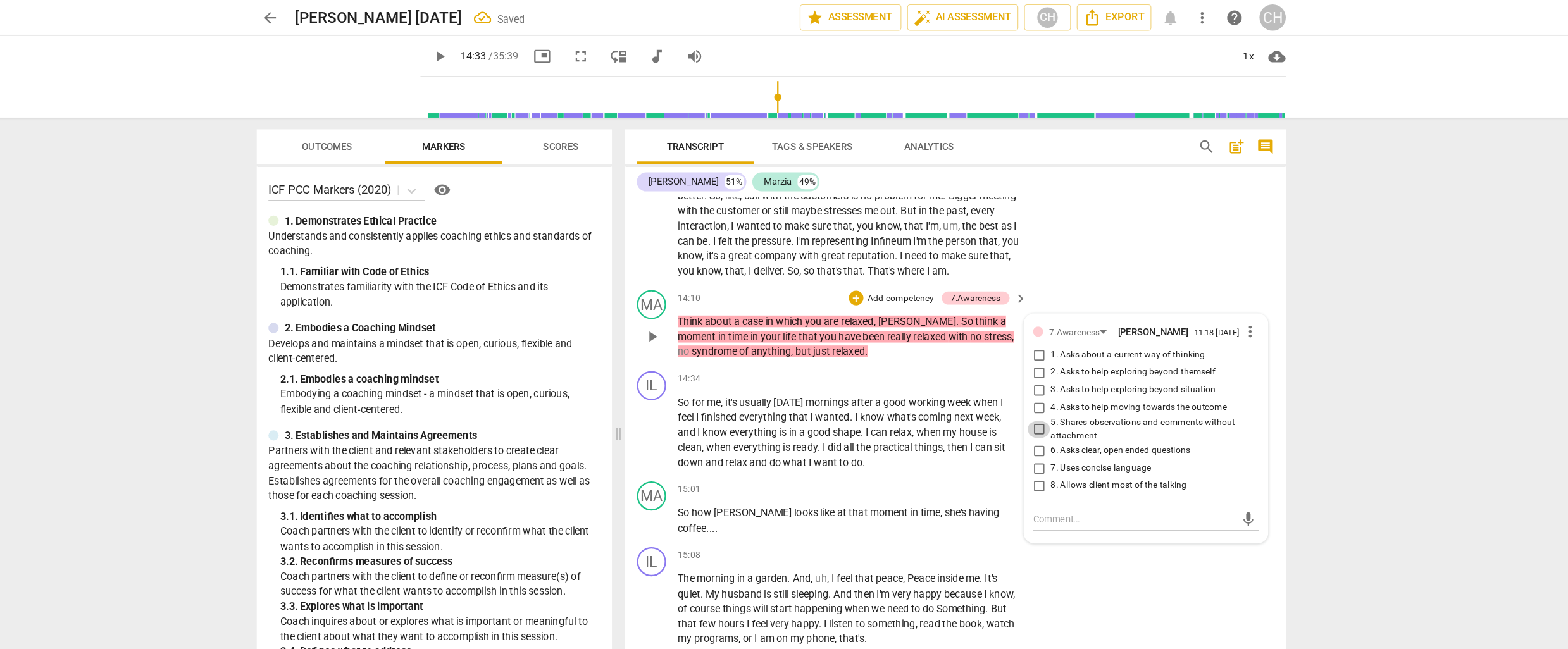
click at [1014, 370] on input "5. Shares observations and comments without attachment" at bounding box center [1015, 371] width 20 height 15
click at [1024, 448] on textarea at bounding box center [1097, 450] width 175 height 12
click at [1081, 473] on textarea "This may lead to something important, however it is best to ask permission: Wou…" at bounding box center [1097, 461] width 175 height 36
click at [1114, 474] on textarea "This may lead to something important, however it is best to ask permission: Wou…" at bounding box center [1097, 461] width 175 height 36
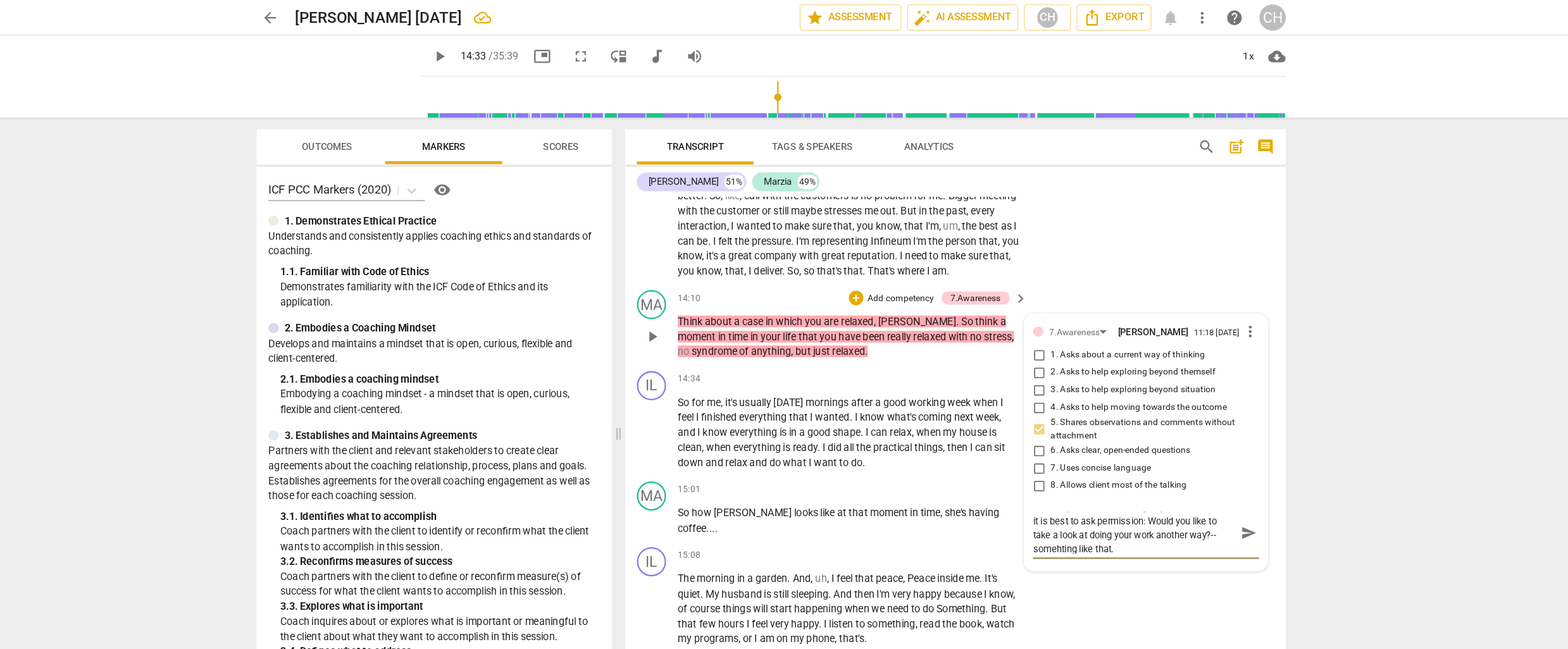
click at [1087, 471] on textarea "This may lead to something important, however it is best to ask permission: Wou…" at bounding box center [1097, 461] width 175 height 36
click at [1080, 472] on textarea "This may lead to something important, however it is best to ask permission: Wou…" at bounding box center [1097, 461] width 175 height 36
click at [1060, 505] on div "IL play_arrow pause 15:08 + Add competency keyboard_arrow_right The morning in …" at bounding box center [944, 517] width 572 height 96
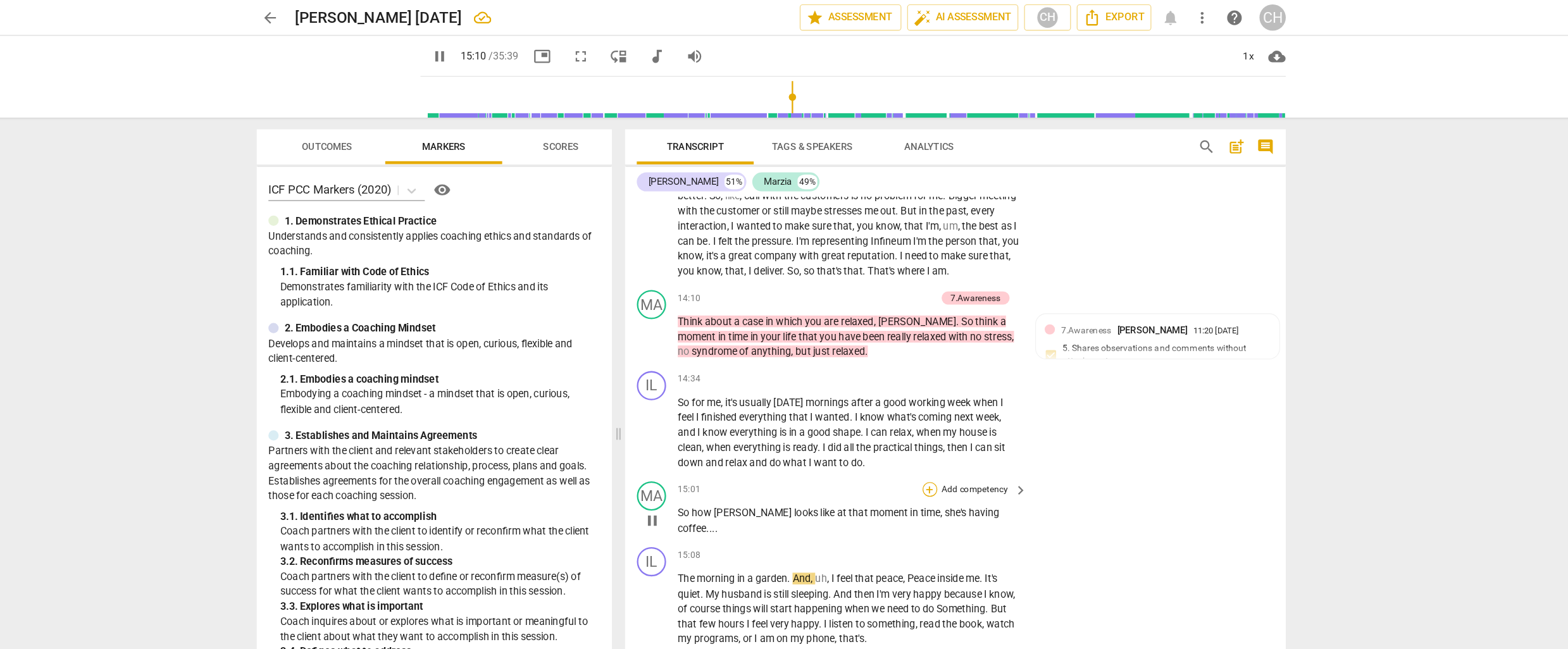
click at [920, 418] on div "+" at bounding box center [921, 424] width 12 height 12
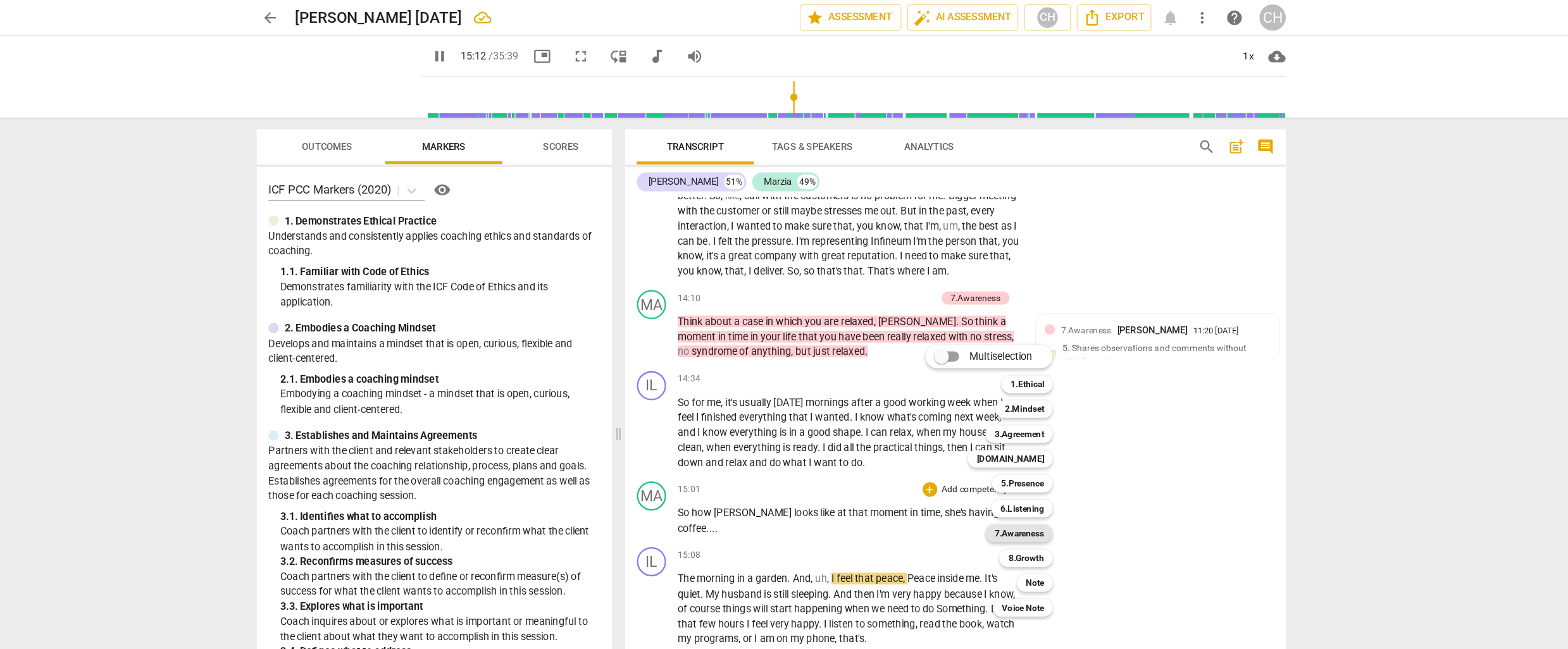
click at [989, 461] on b "7.Awareness" at bounding box center [998, 461] width 43 height 15
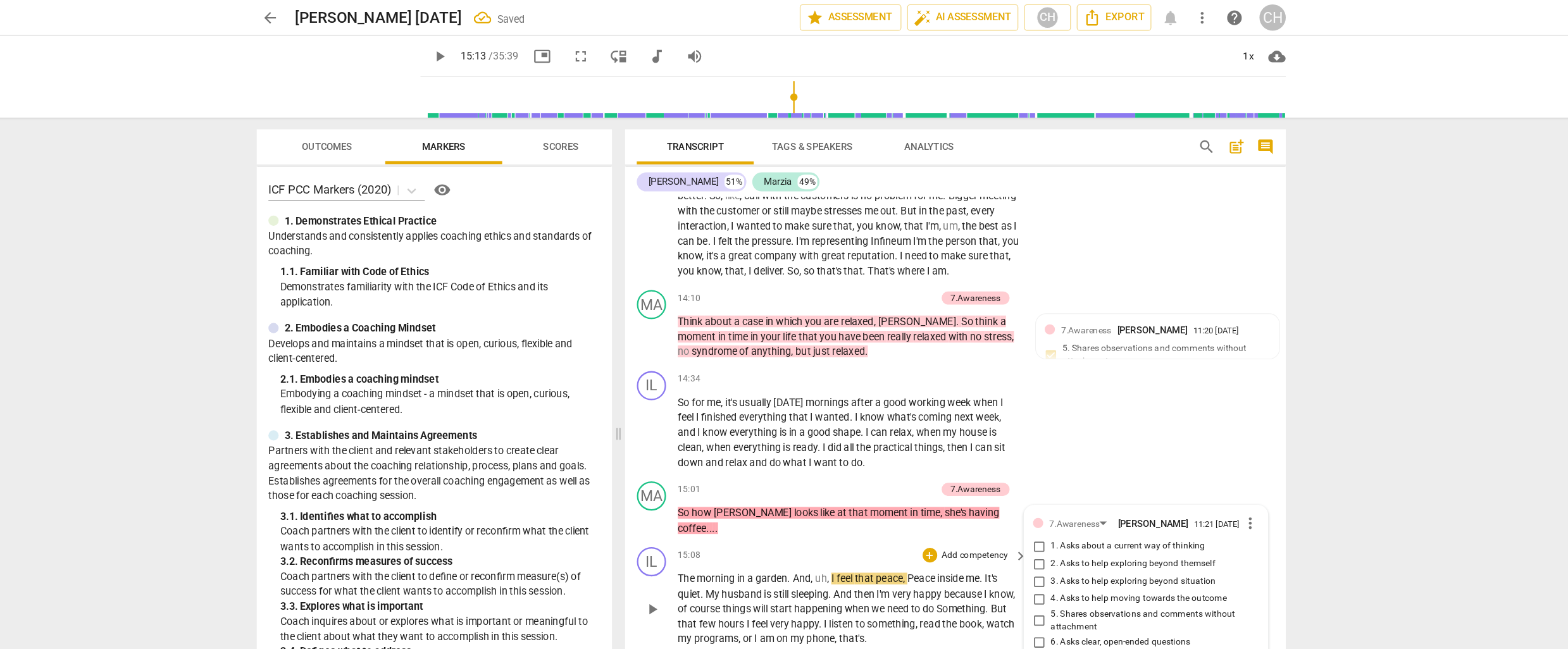
scroll to position [0, 0]
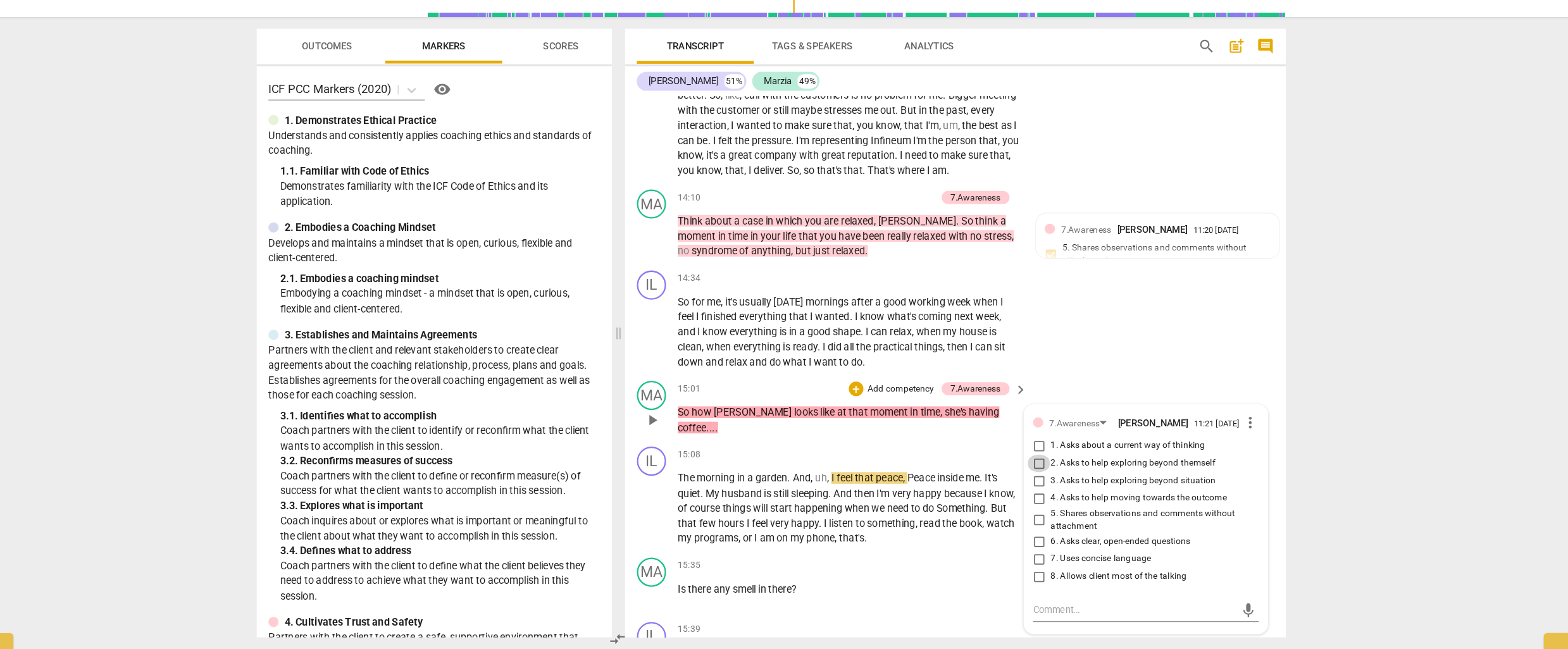
click at [1014, 483] on input "2. Asks to help exploring beyond themself" at bounding box center [1015, 488] width 20 height 15
click at [841, 553] on div "IL play_arrow pause 15:08 + Add competency keyboard_arrow_right The morning in …" at bounding box center [944, 517] width 572 height 96
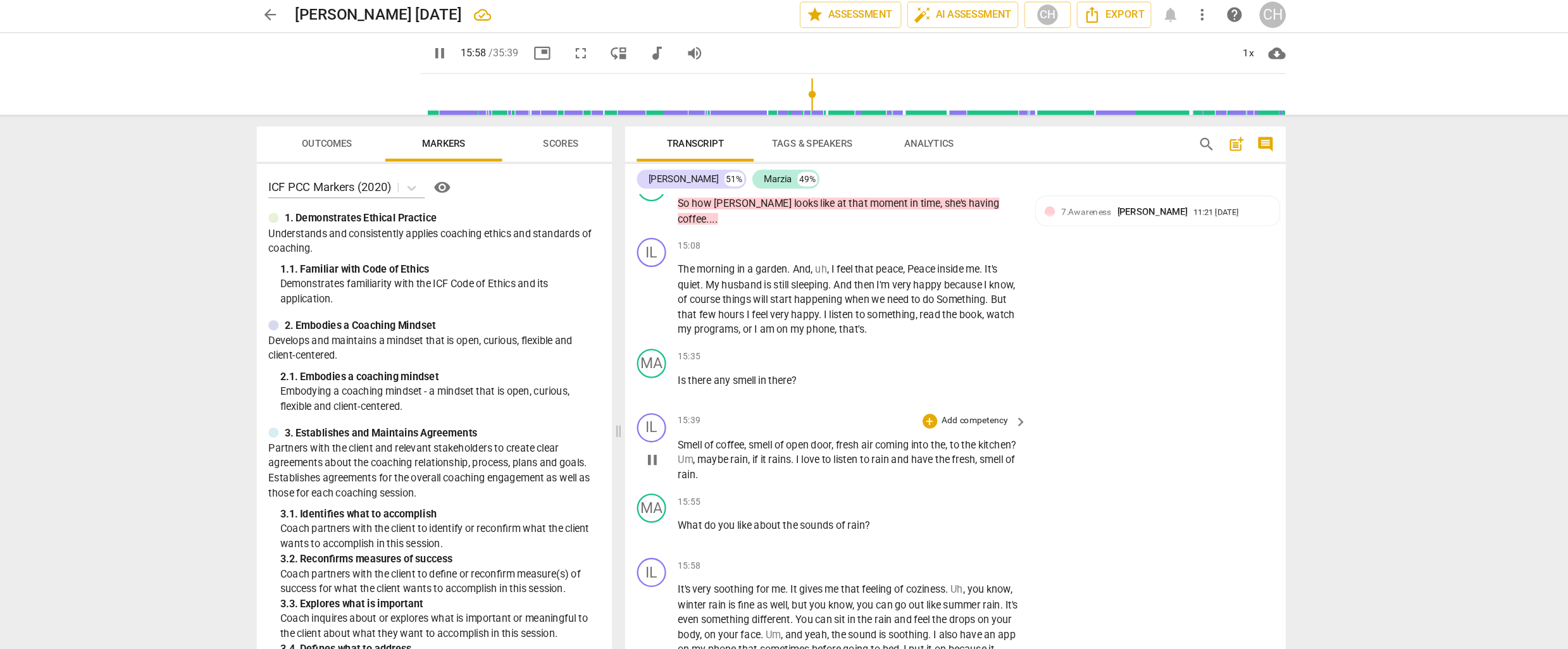
scroll to position [3316, 0]
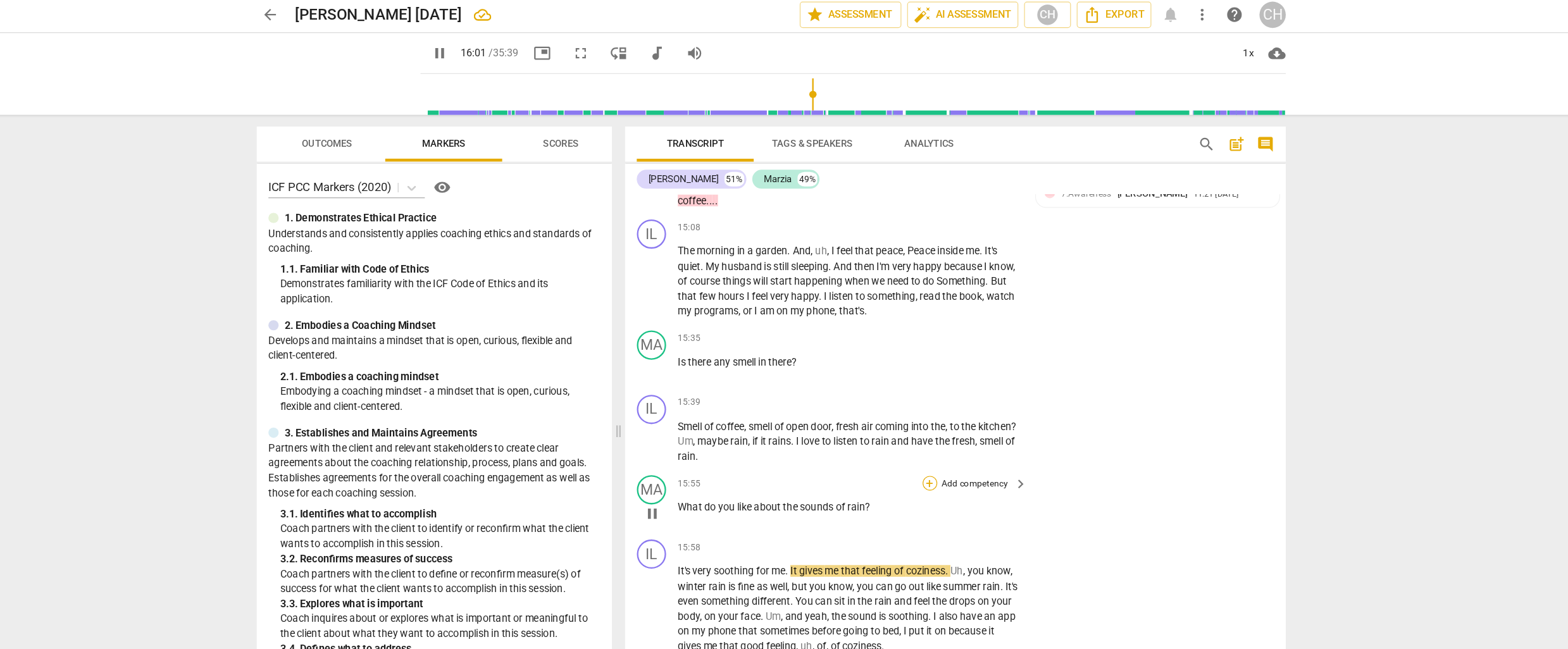
click at [920, 414] on div "+" at bounding box center [921, 420] width 12 height 12
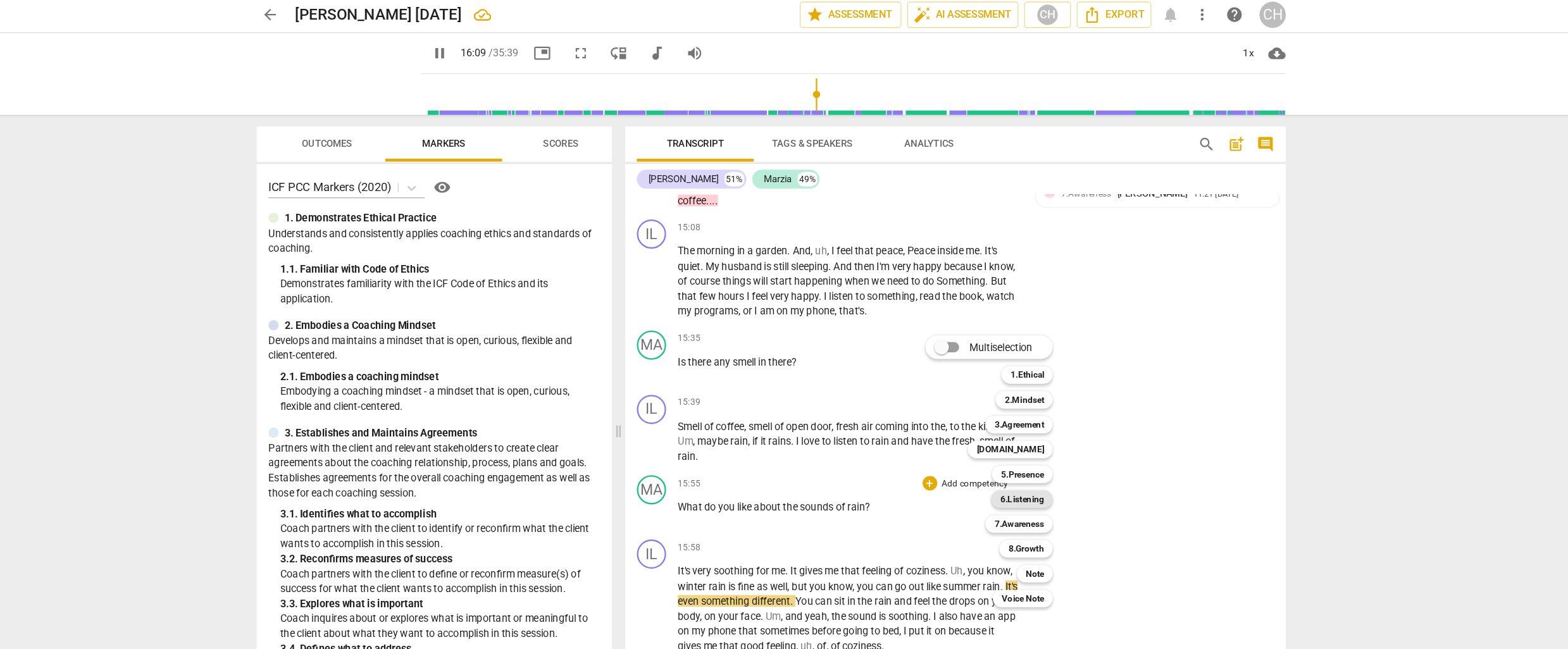
click at [996, 436] on b "6.Listening" at bounding box center [1001, 434] width 38 height 15
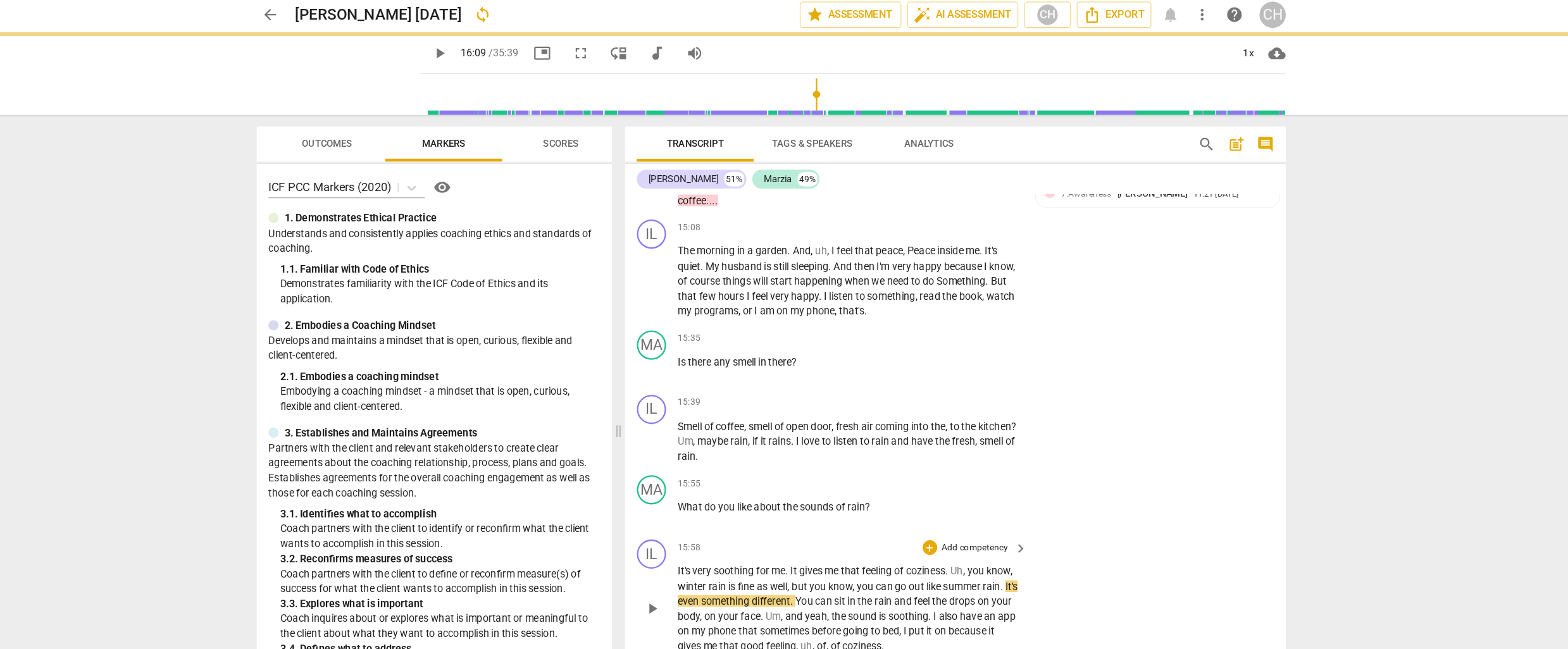
scroll to position [0, 0]
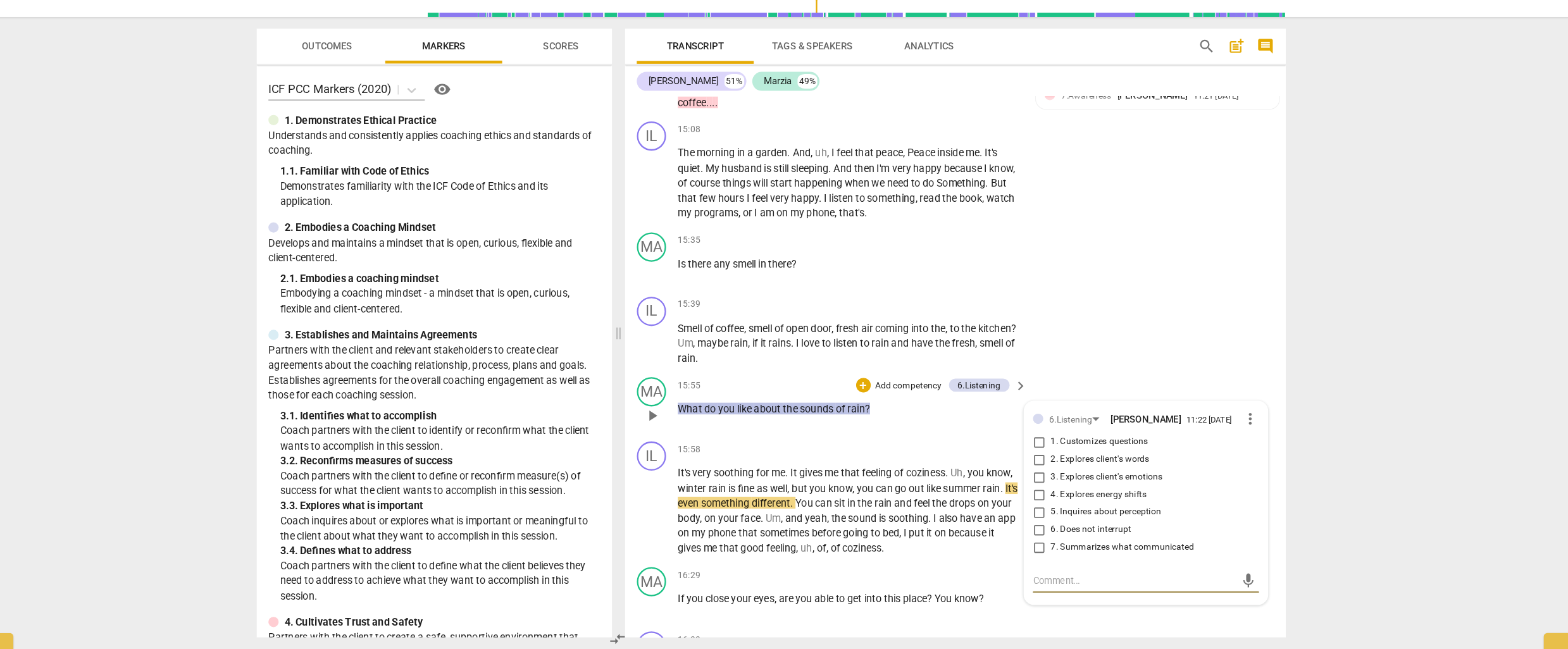
click at [1014, 495] on input "3. Explores client's emotions" at bounding box center [1015, 500] width 20 height 15
click at [896, 530] on p "It's very soothing for me . It gives me that feeling of coziness . Uh , you kno…" at bounding box center [851, 528] width 296 height 78
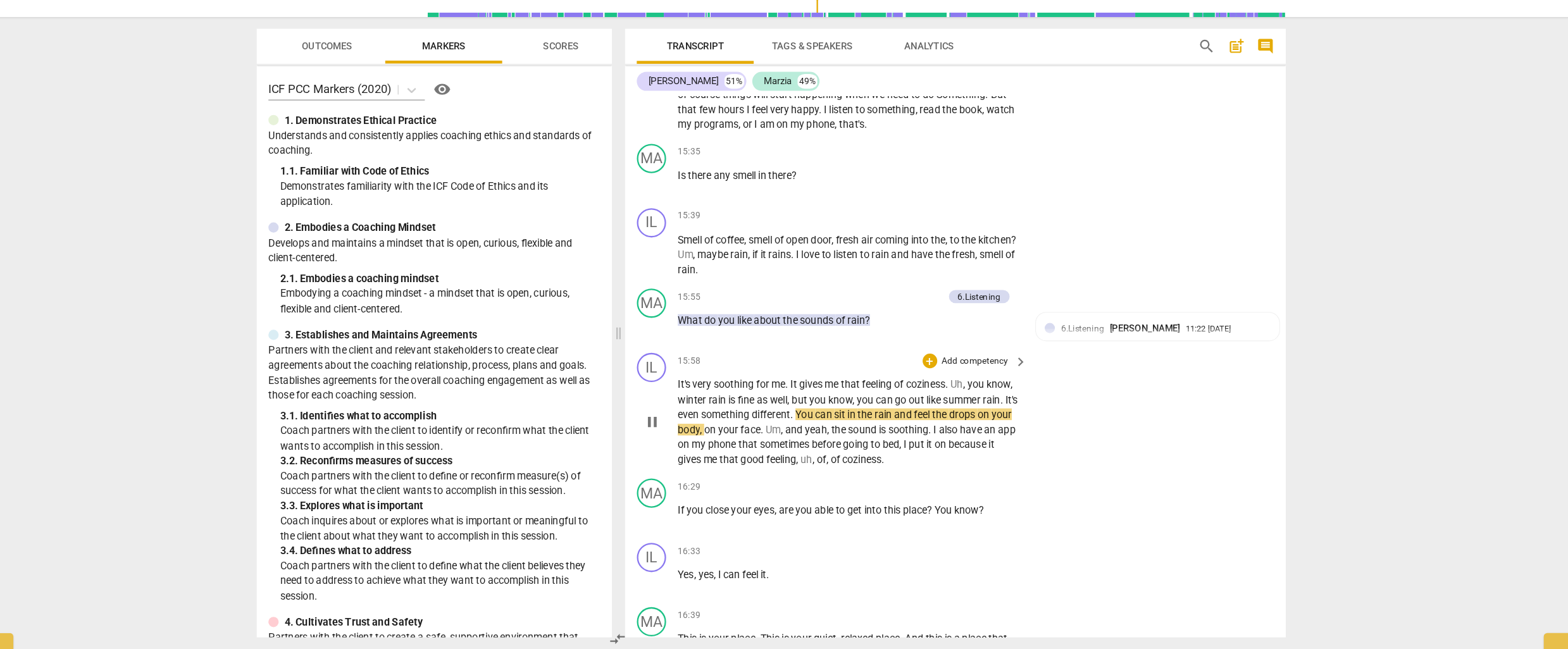
scroll to position [3400, 0]
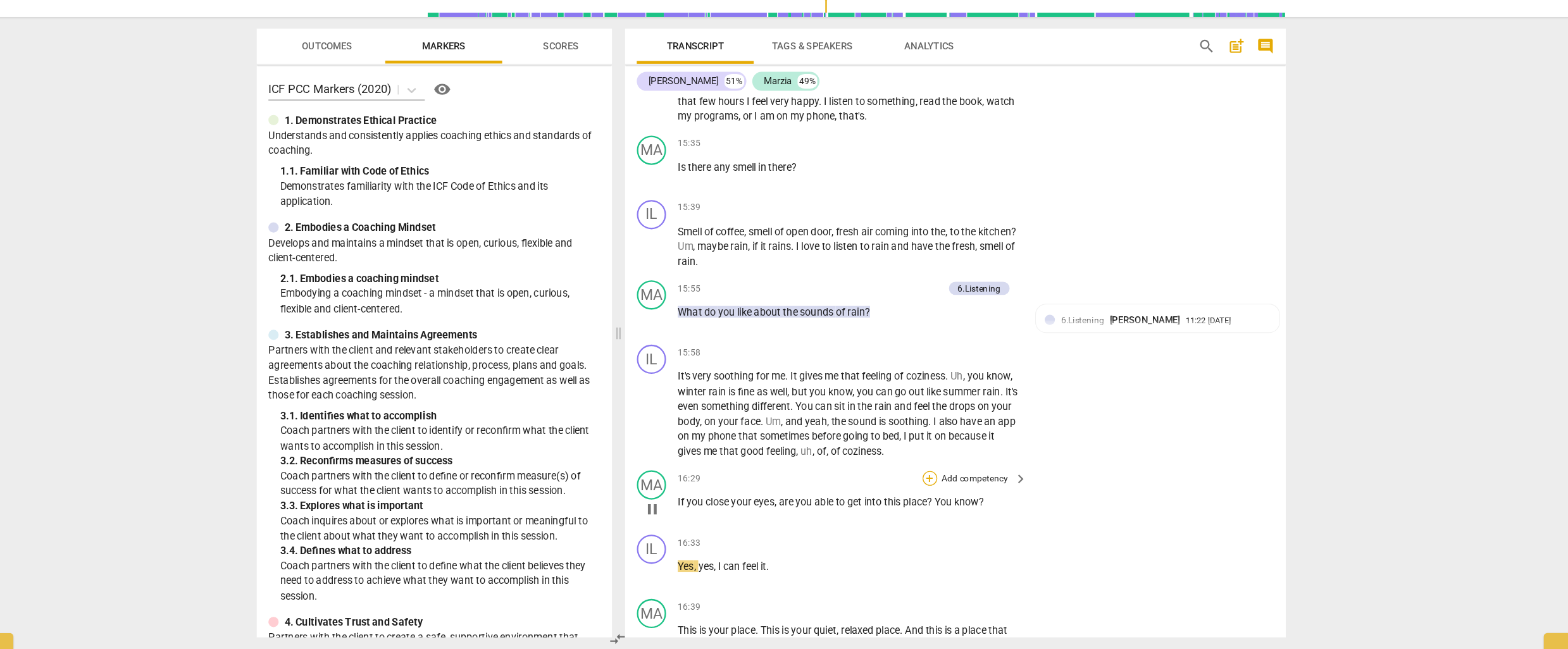
click at [920, 495] on div "+" at bounding box center [921, 500] width 12 height 12
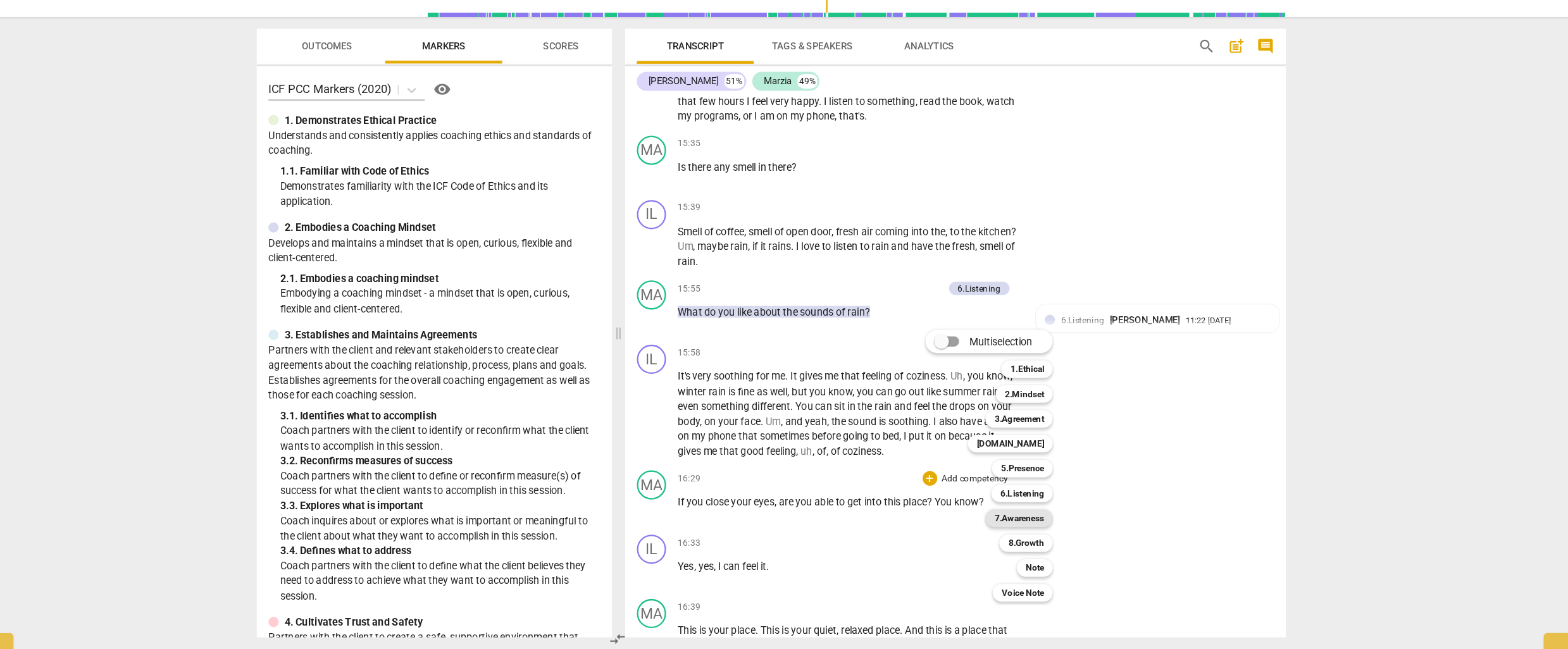
click at [1004, 535] on b "7.Awareness" at bounding box center [998, 536] width 43 height 15
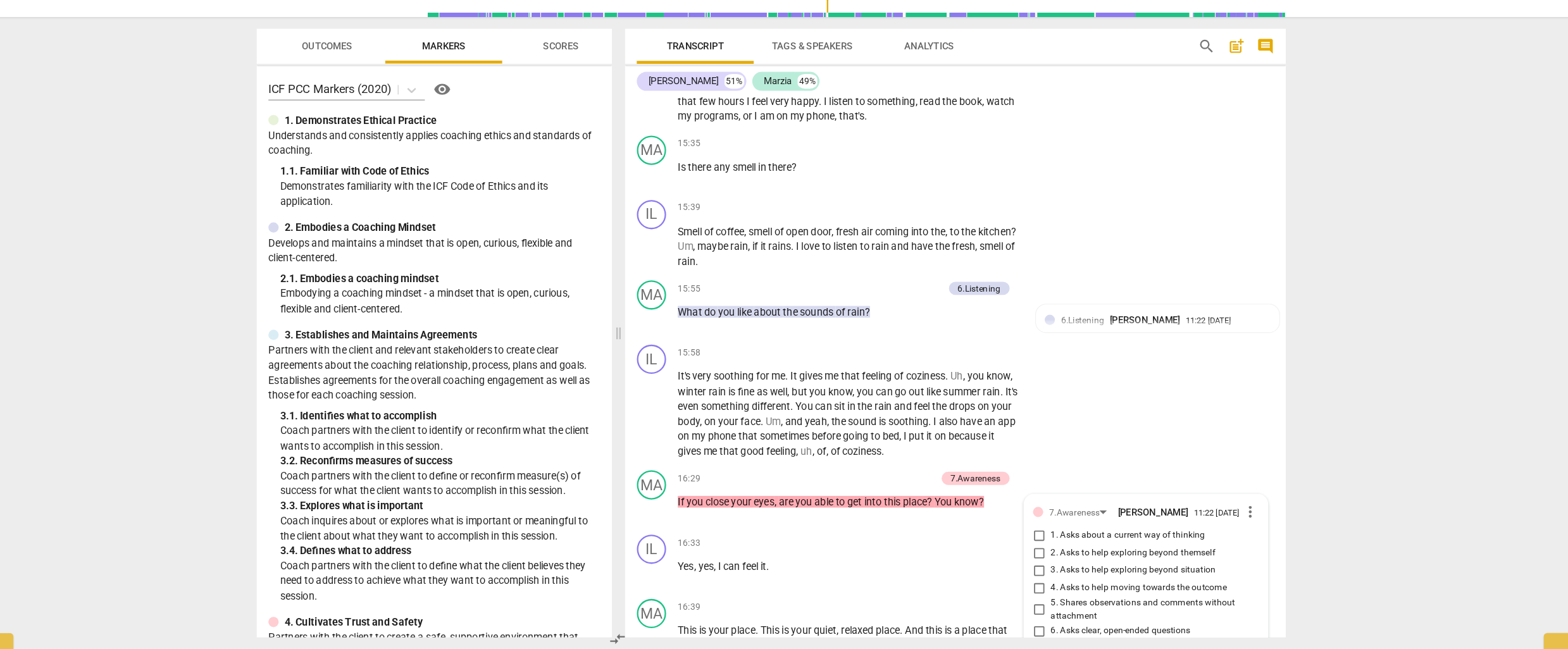
scroll to position [3682, 0]
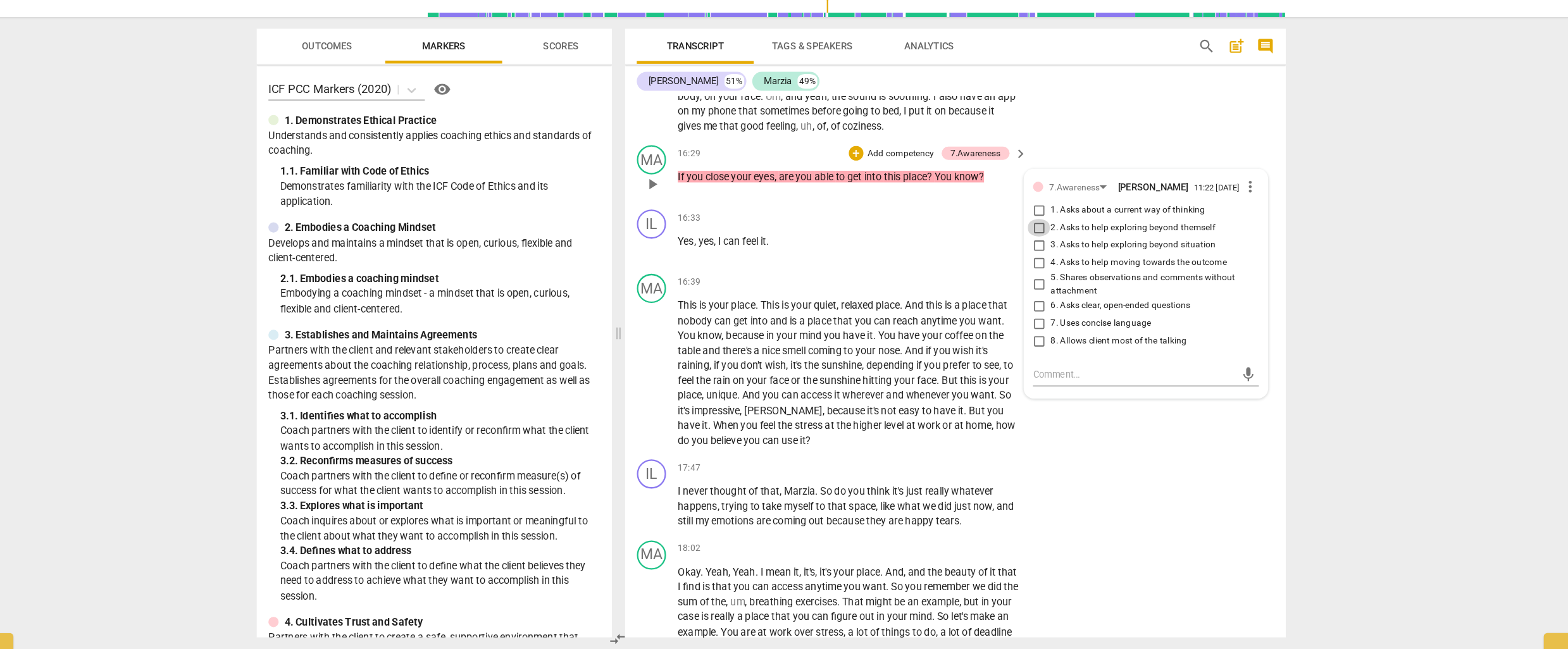
click at [1015, 278] on input "2. Asks to help exploring beyond themself" at bounding box center [1015, 283] width 20 height 15
click at [778, 372] on span "because" at bounding box center [762, 377] width 35 height 10
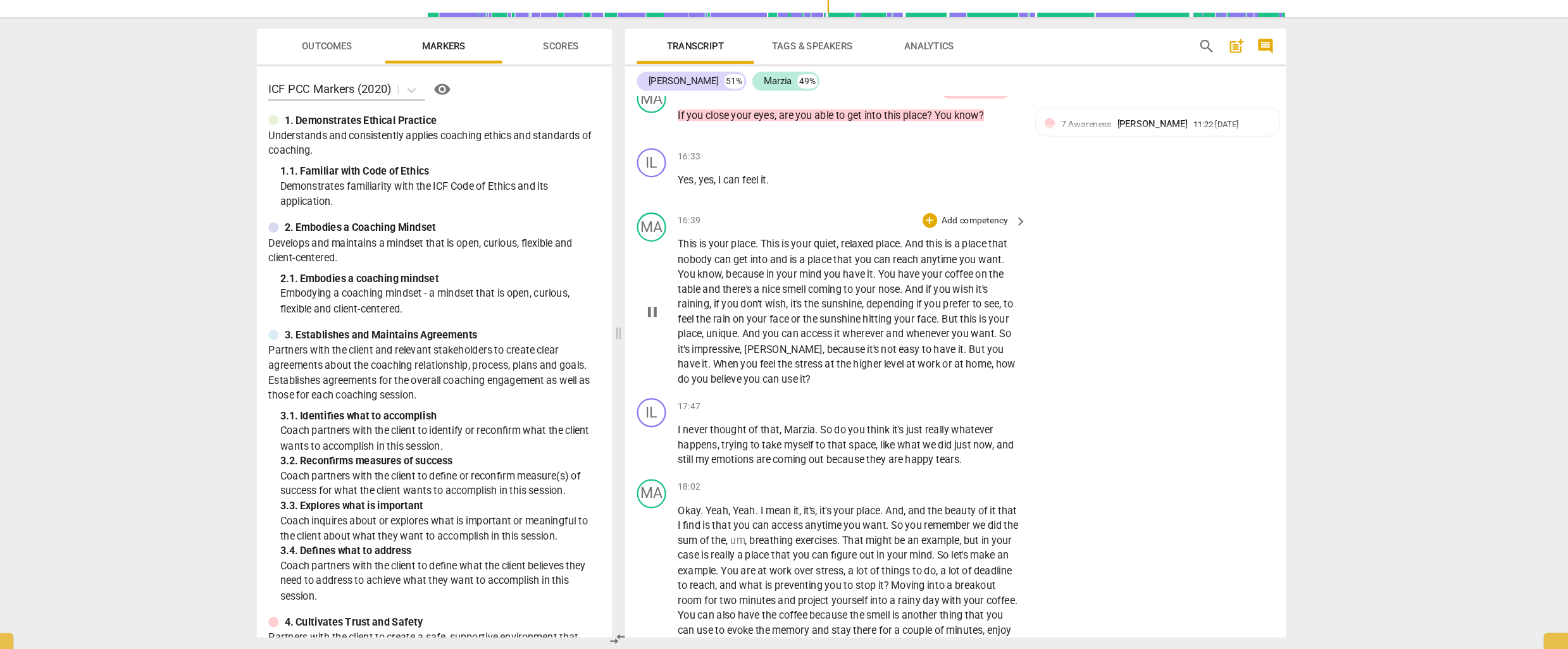
scroll to position [3740, 0]
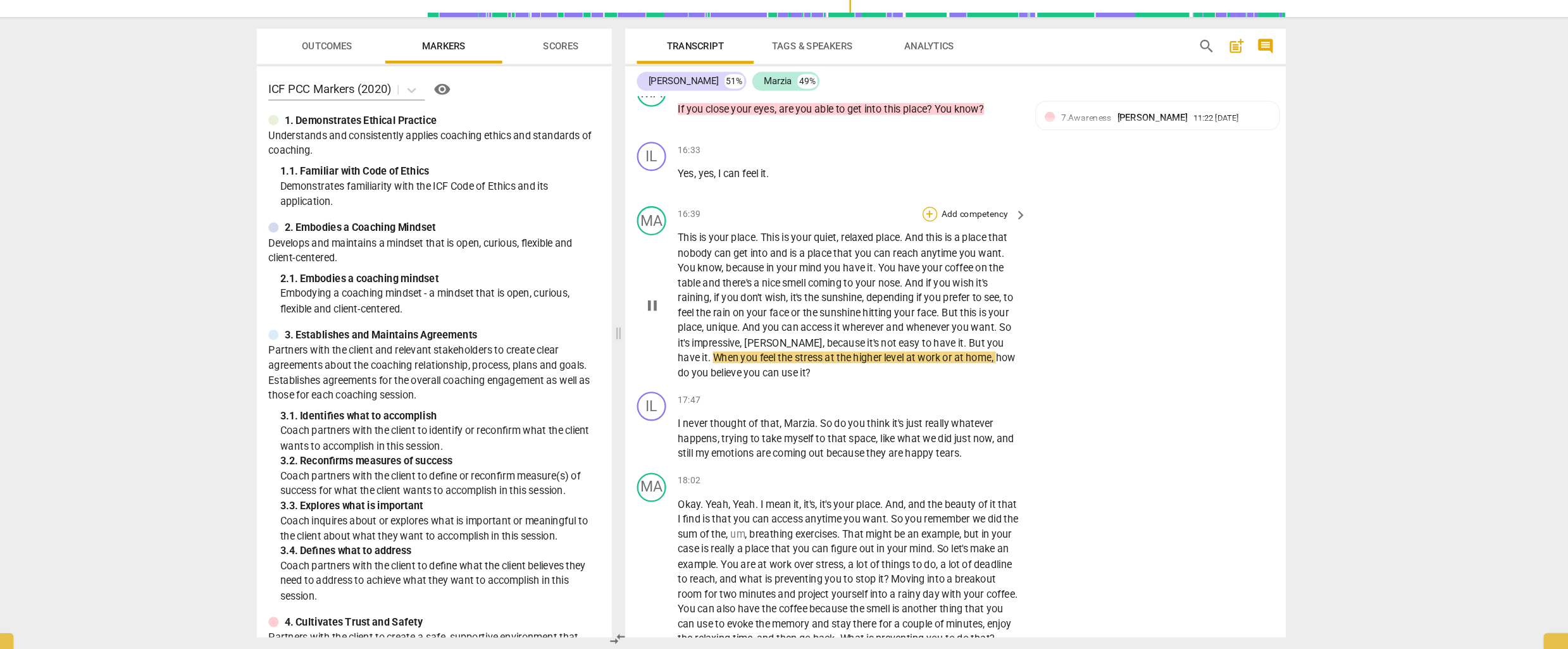
click at [922, 267] on div "+" at bounding box center [921, 272] width 12 height 12
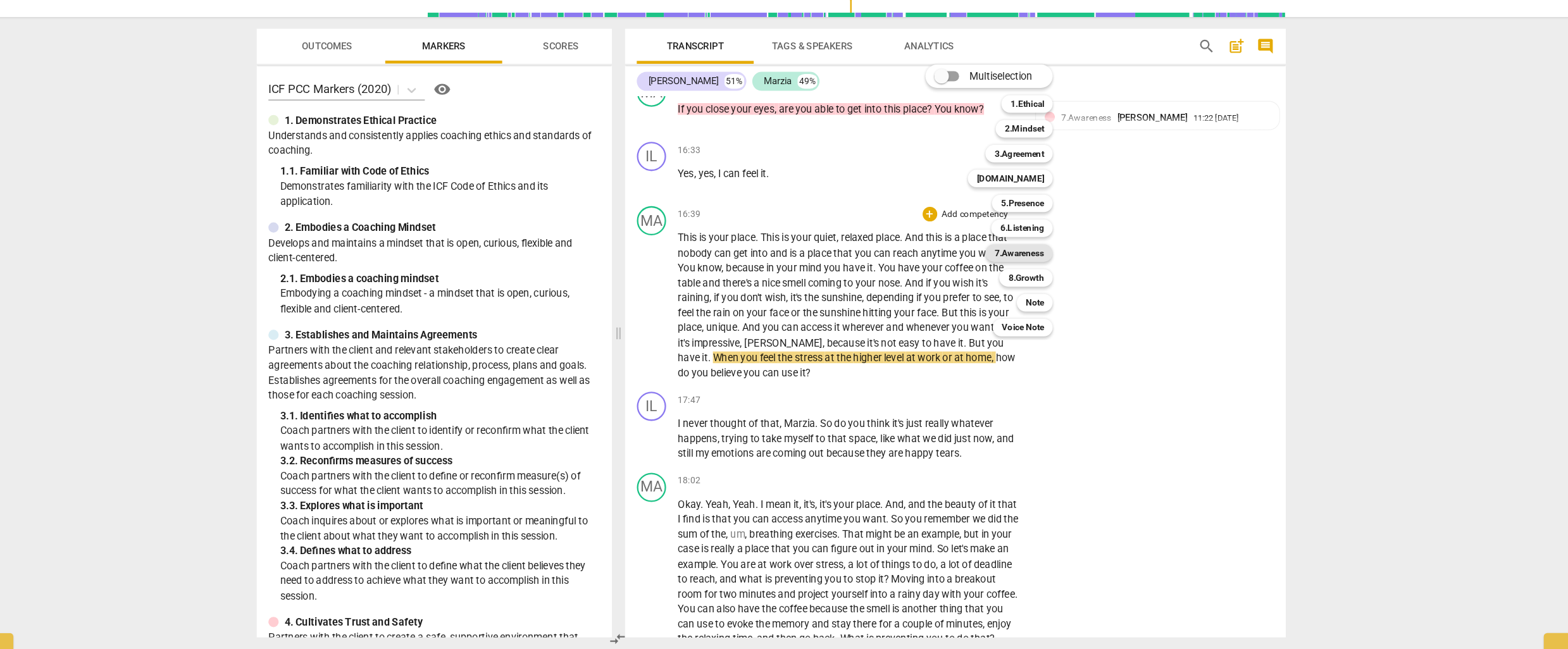
click at [1002, 306] on b "7.Awareness" at bounding box center [998, 306] width 43 height 15
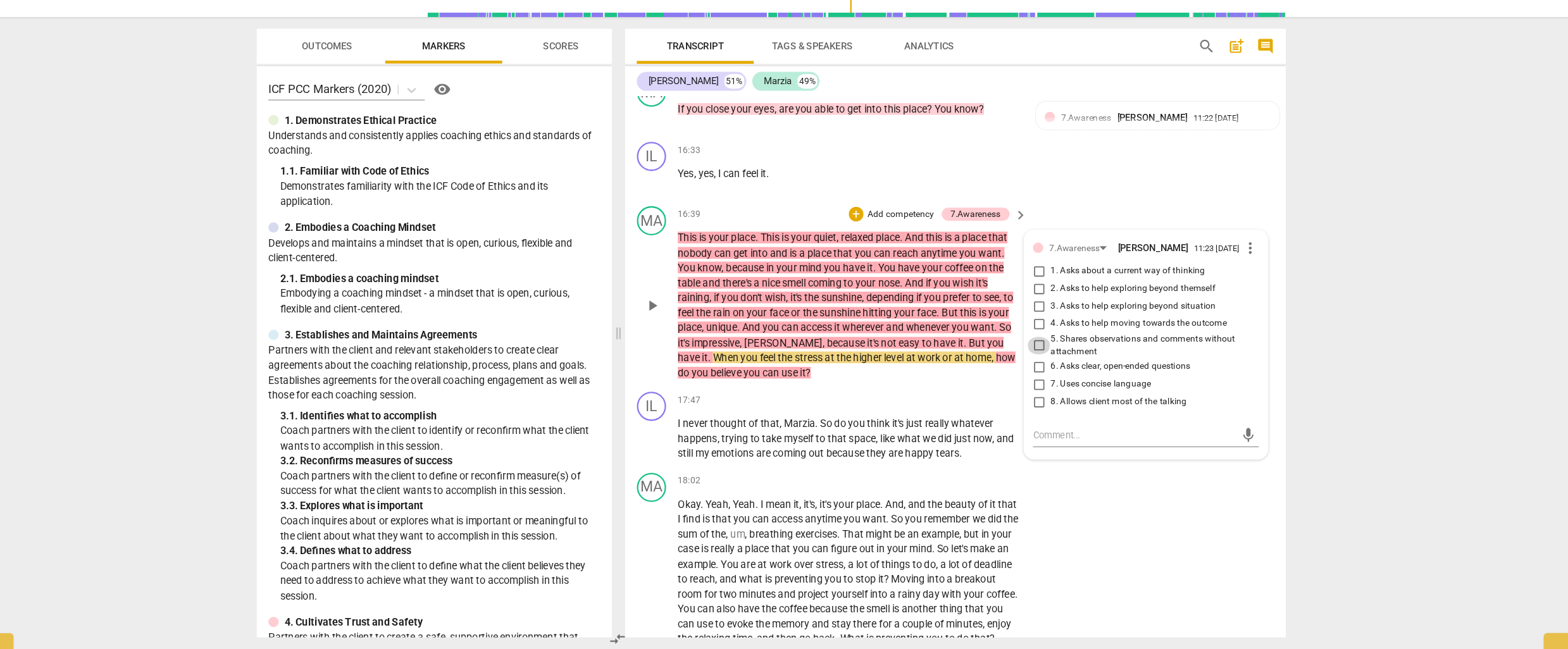
click at [1016, 379] on input "5. Shares observations and comments without attachment" at bounding box center [1015, 386] width 20 height 15
click at [1014, 360] on input "4. Asks to help moving towards the outcome" at bounding box center [1015, 367] width 20 height 15
click at [882, 268] on p "Add competency" at bounding box center [896, 273] width 60 height 11
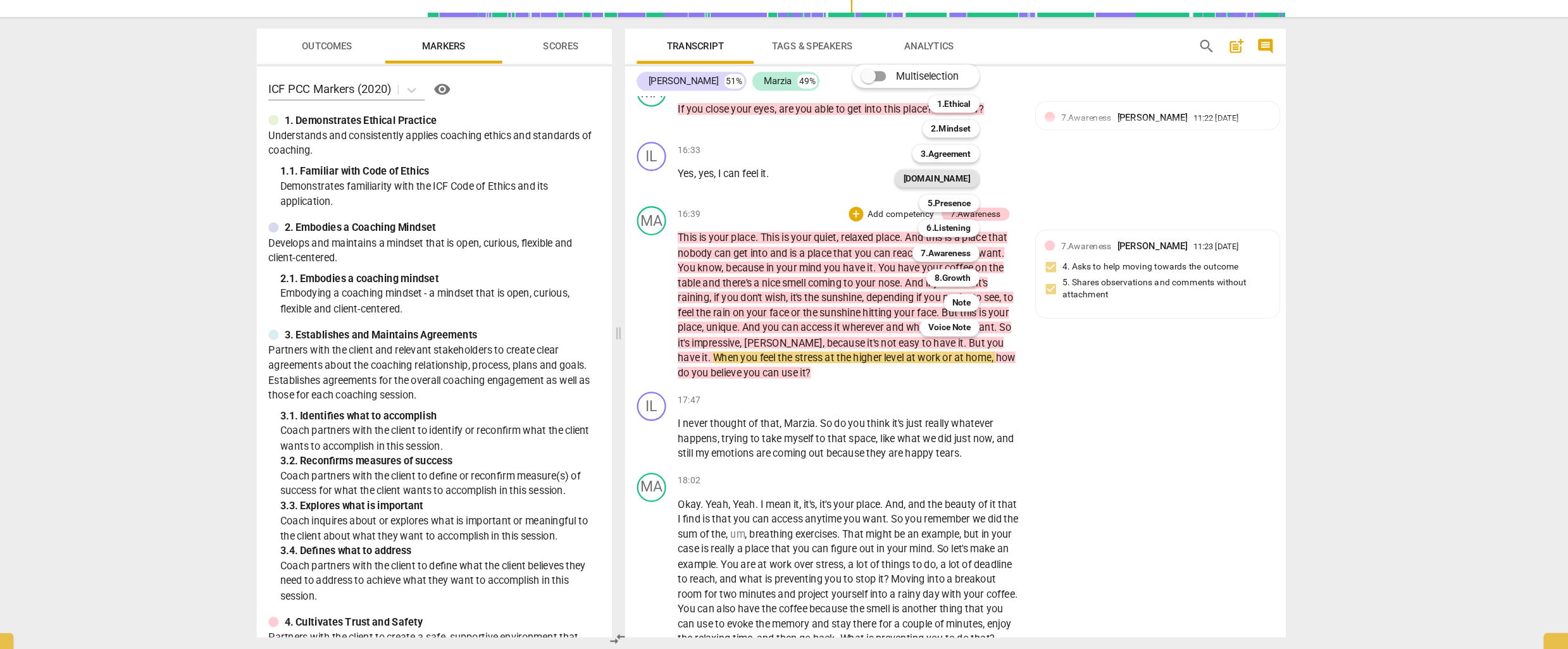
click at [936, 240] on b "[DOMAIN_NAME]" at bounding box center [927, 241] width 58 height 15
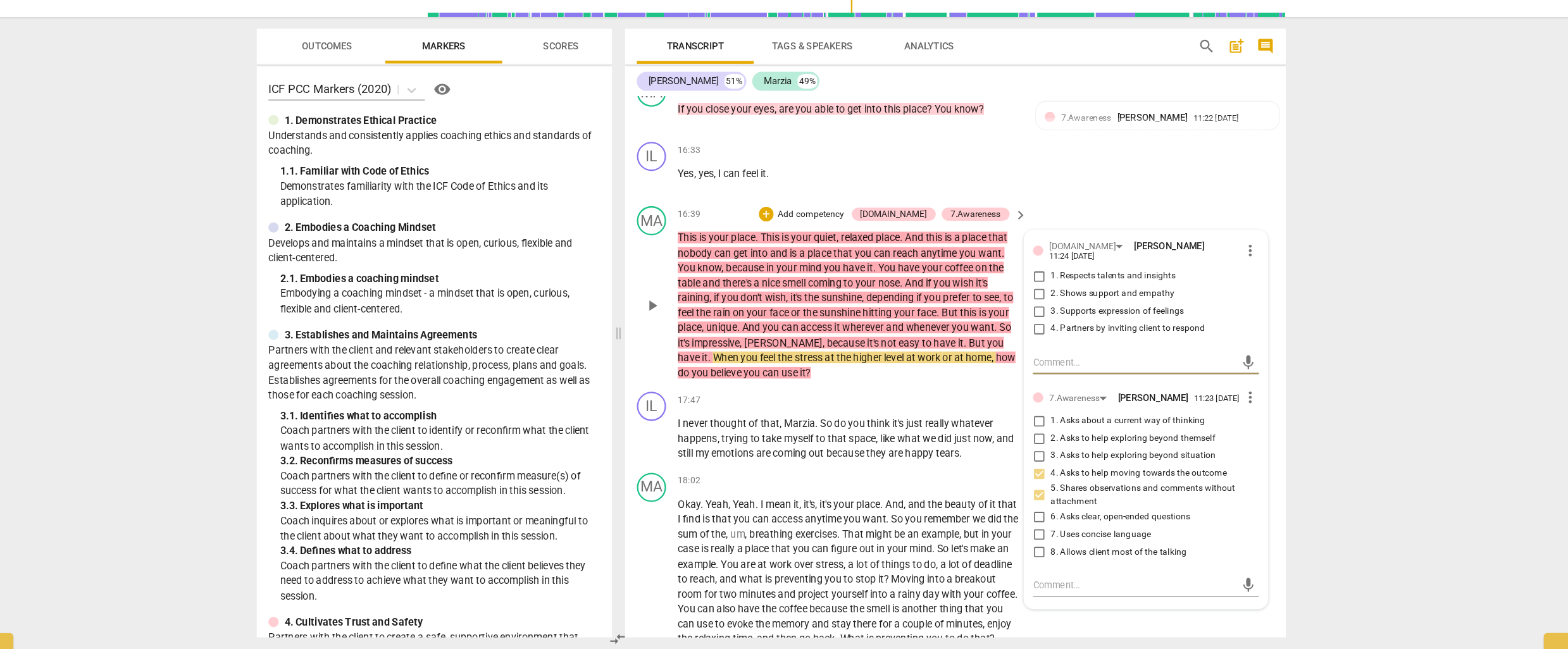
click at [1015, 319] on input "1. Respects talents and insights" at bounding box center [1015, 326] width 20 height 15
click at [862, 426] on div "17:47 + Add competency keyboard_arrow_right" at bounding box center [855, 433] width 304 height 14
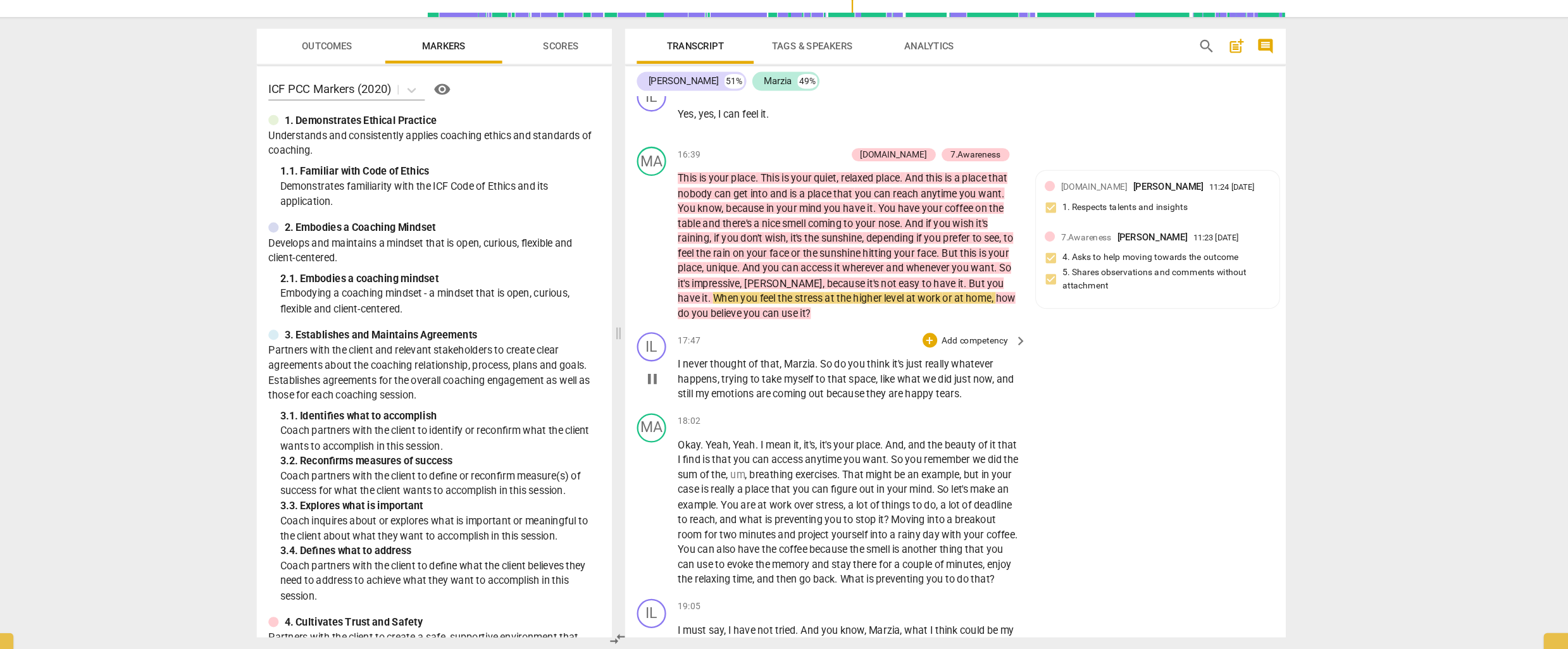
scroll to position [3820, 0]
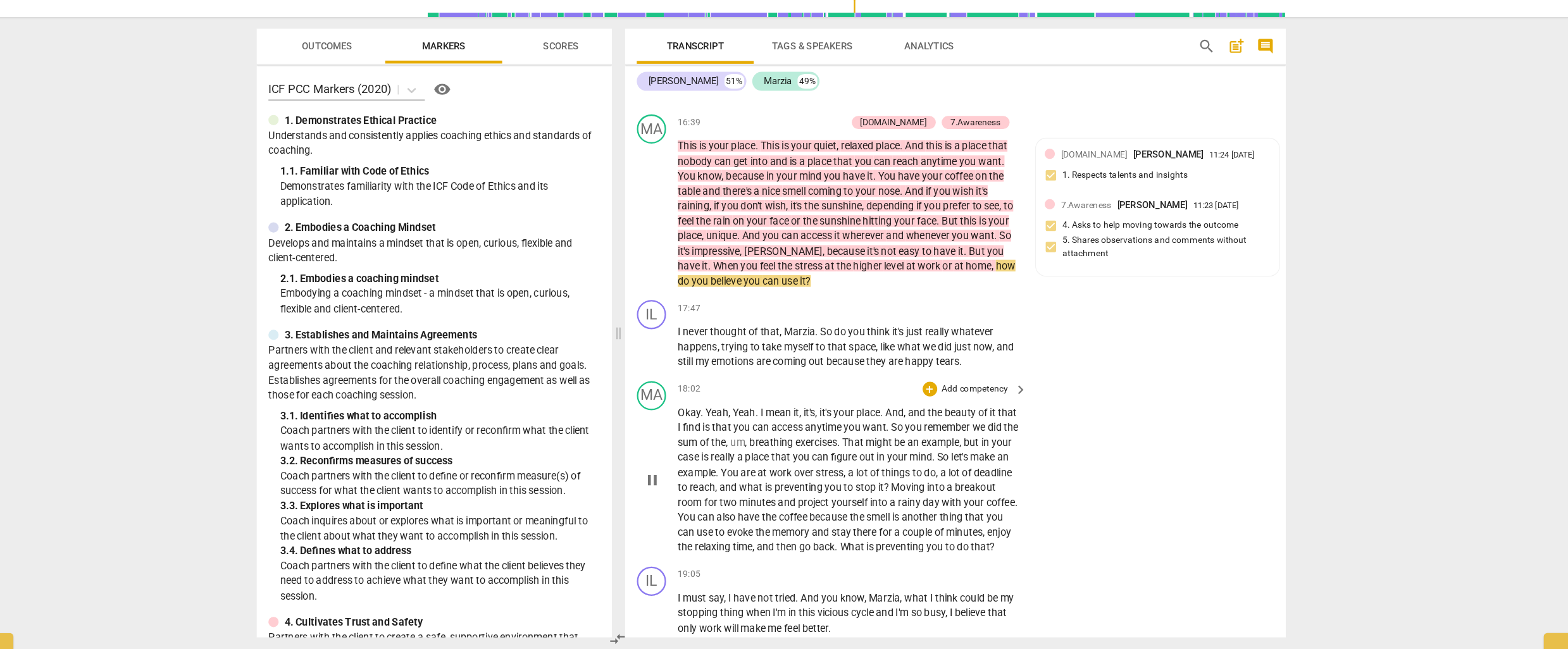
click at [784, 452] on span "can" at bounding box center [776, 457] width 16 height 10
click at [1055, 260] on span "7.Awareness" at bounding box center [1056, 265] width 44 height 9
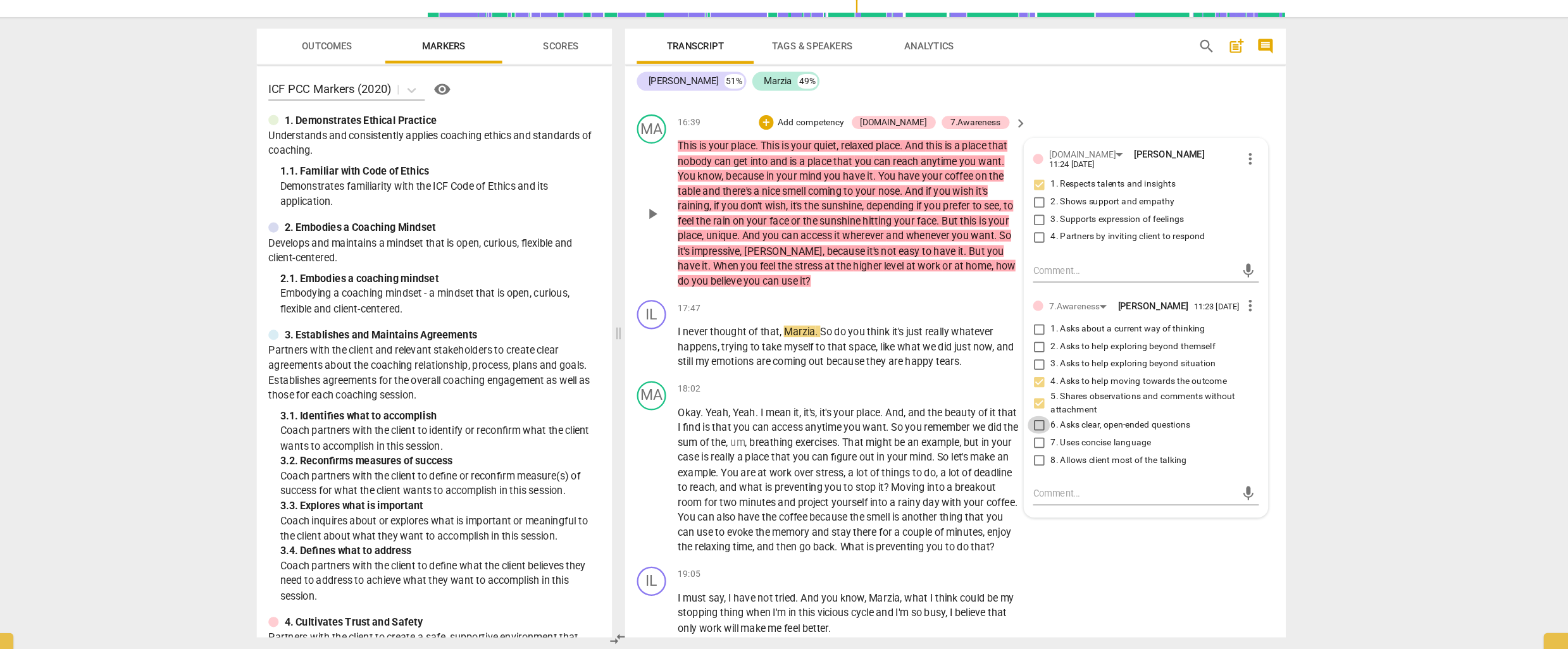
click at [1013, 447] on input "6. Asks clear, open-ended questions" at bounding box center [1015, 454] width 20 height 15
click at [1024, 508] on textarea at bounding box center [1097, 514] width 175 height 12
click at [761, 382] on span "trying" at bounding box center [753, 387] width 25 height 10
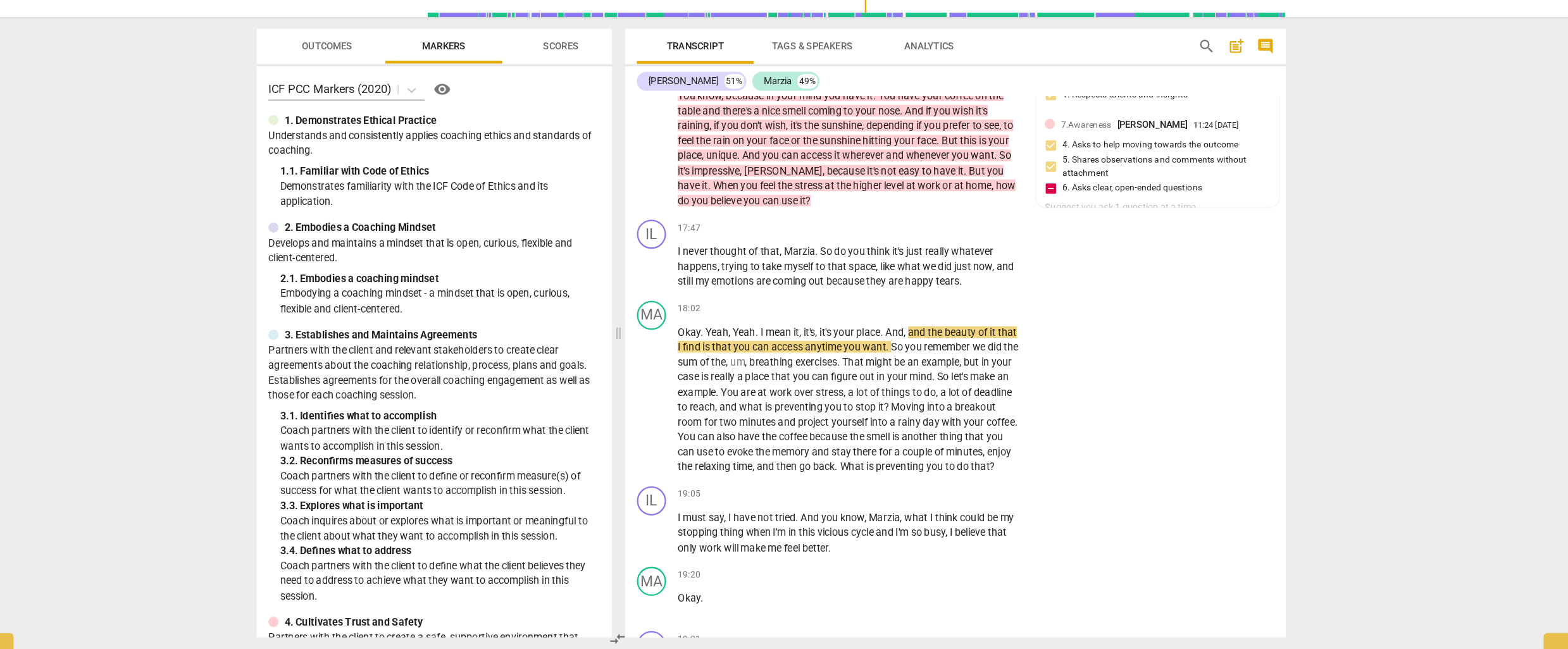
scroll to position [0, 0]
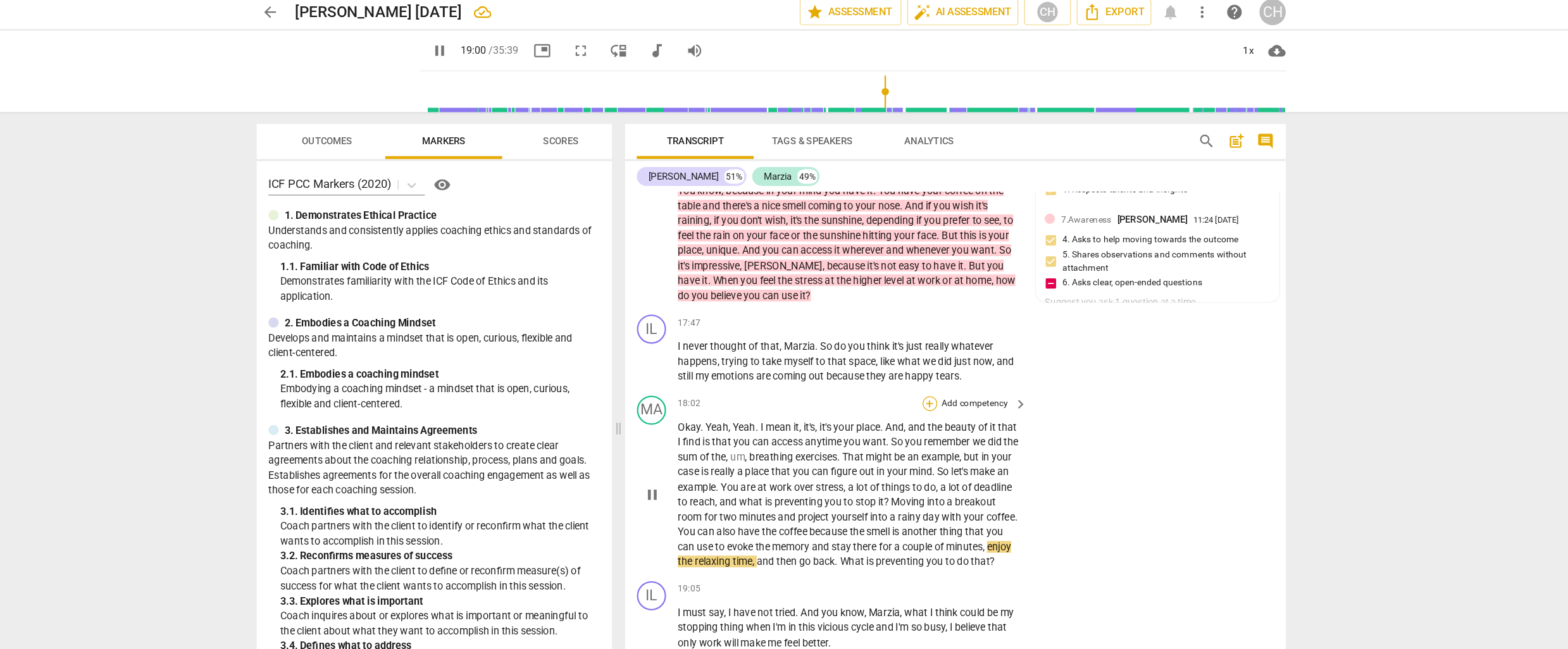
click at [920, 348] on div "+" at bounding box center [921, 354] width 12 height 12
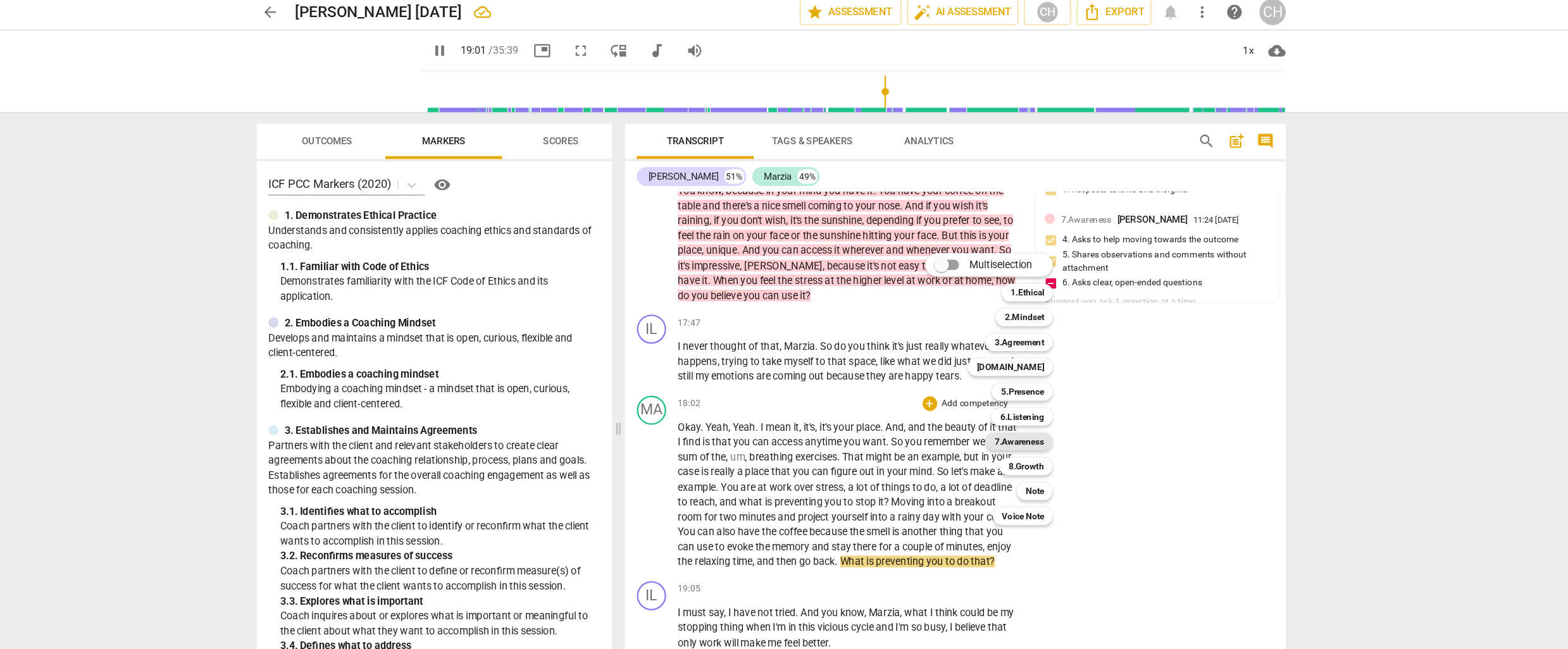
click at [996, 384] on b "7.Awareness" at bounding box center [998, 386] width 43 height 15
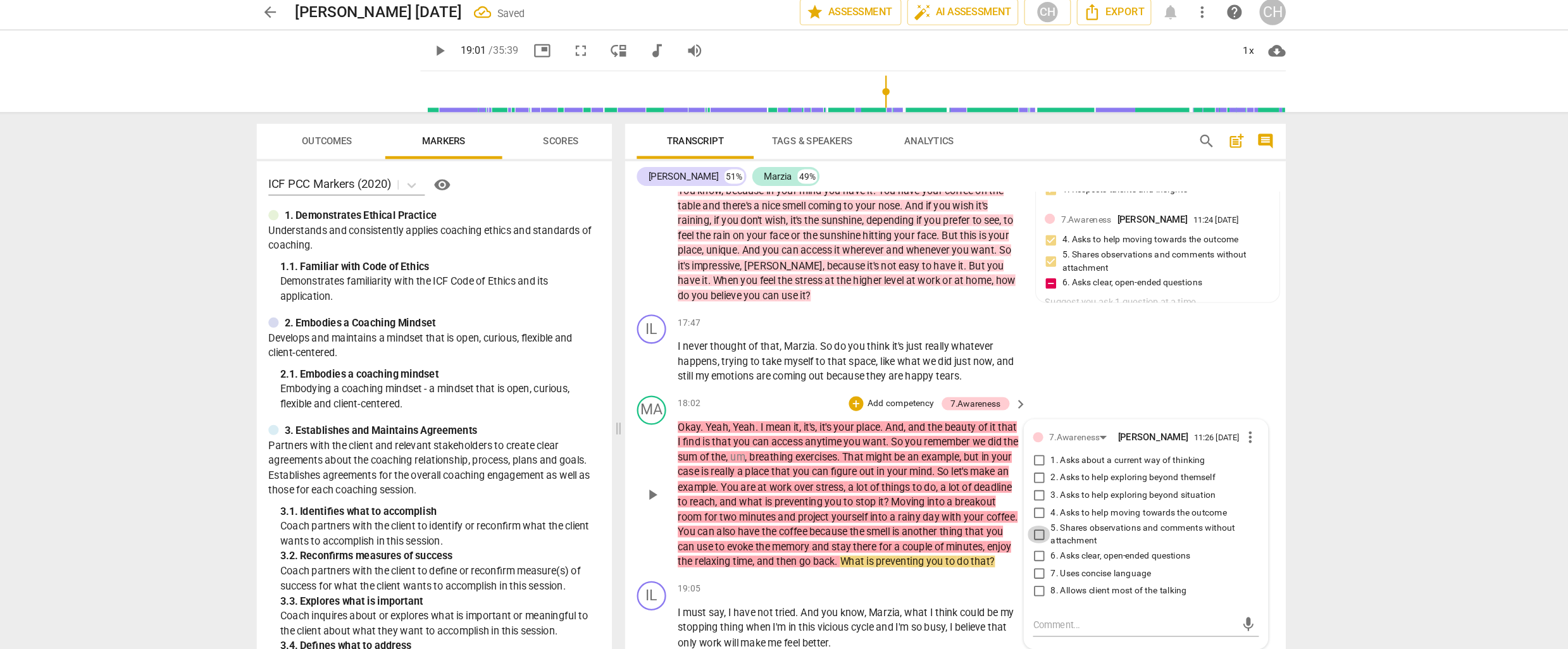
click at [1014, 460] on input "5. Shares observations and comments without attachment" at bounding box center [1015, 467] width 20 height 15
click at [1011, 541] on textarea at bounding box center [1097, 545] width 175 height 12
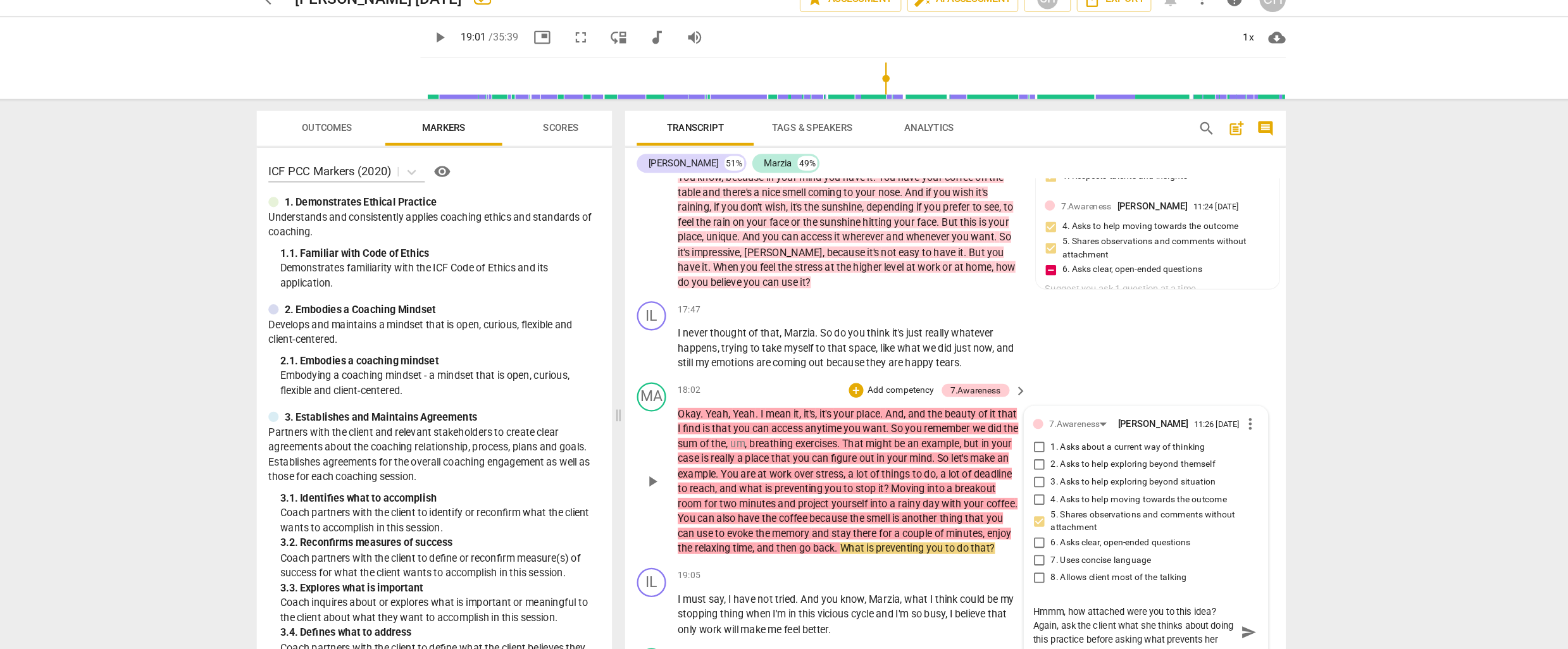
click at [862, 498] on p "Okay . Yeah , Yeah . I mean it , it's , it's your place . And , and the beauty …" at bounding box center [851, 433] width 296 height 130
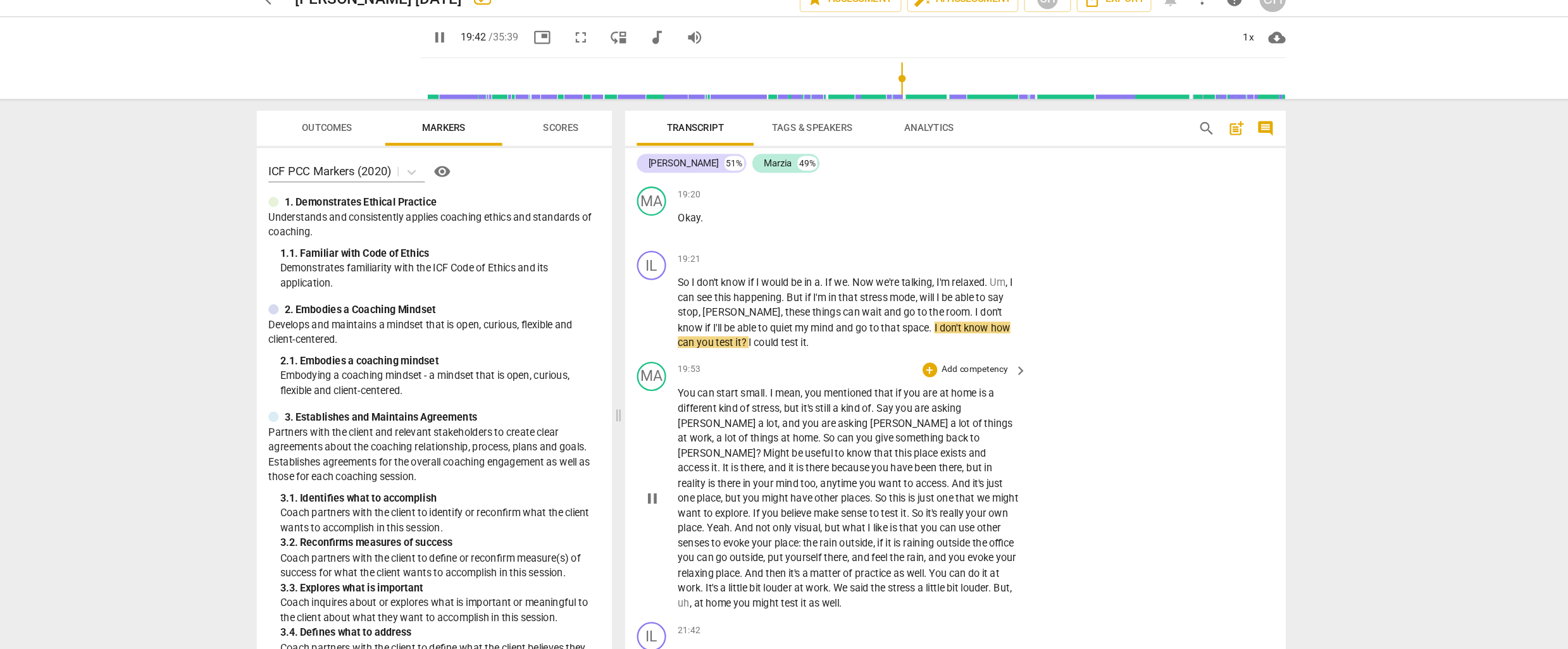
scroll to position [4290, 0]
click at [918, 241] on div "+" at bounding box center [921, 238] width 12 height 12
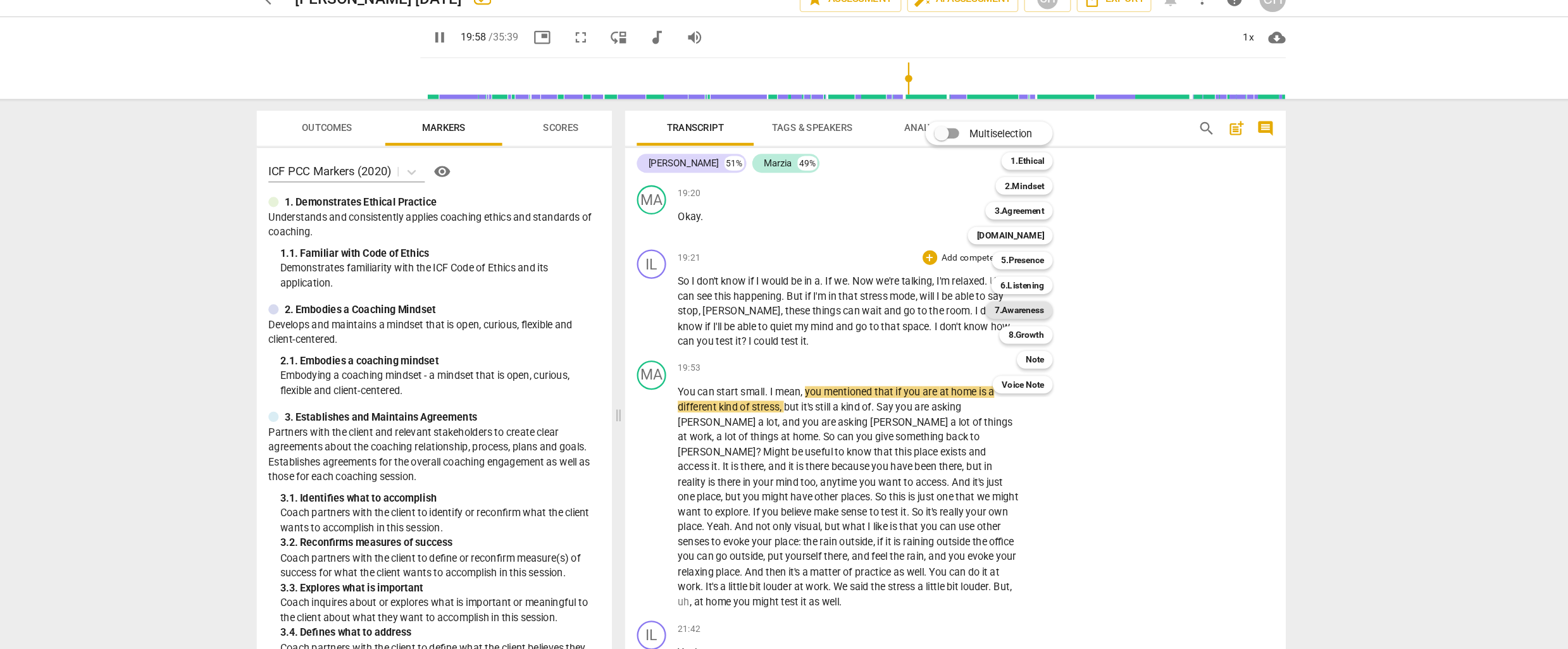
click at [999, 283] on b "7.Awareness" at bounding box center [998, 284] width 43 height 15
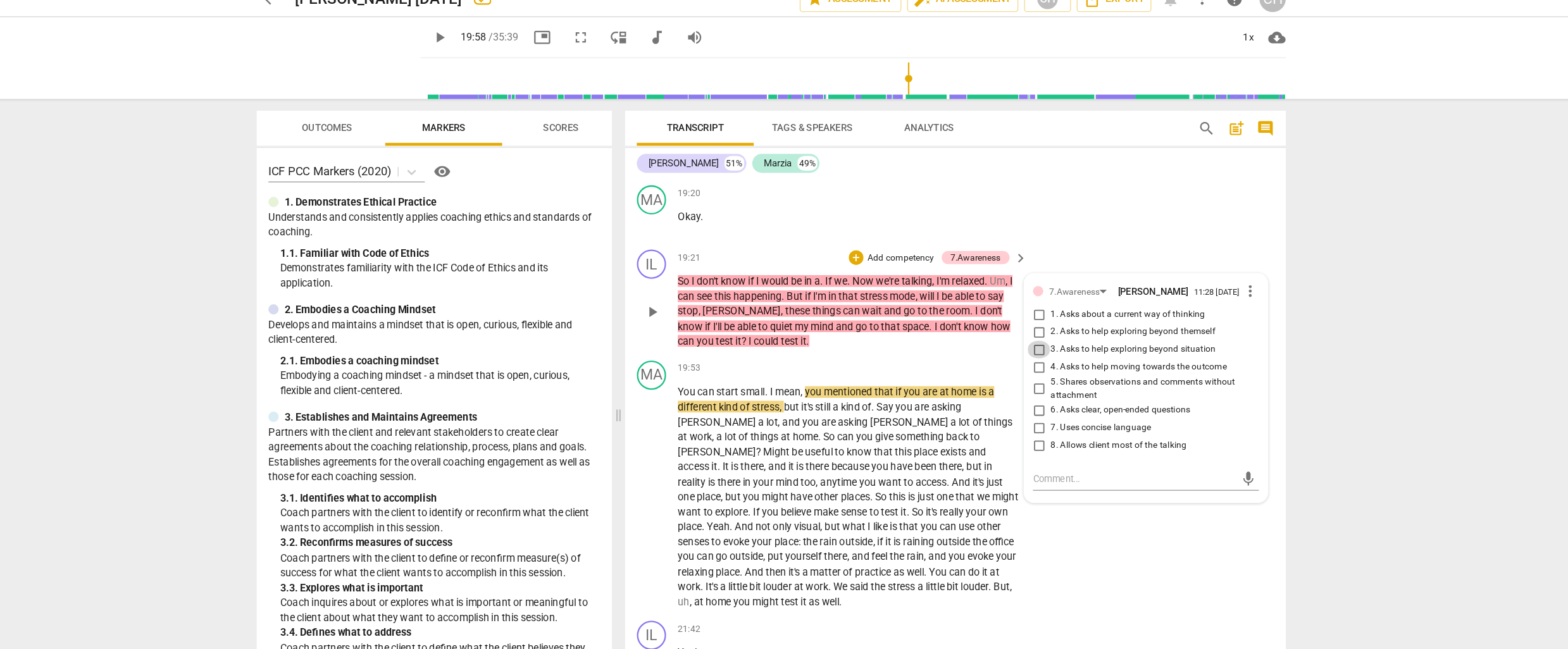
click at [1011, 323] on input "3. Asks to help exploring beyond situation" at bounding box center [1015, 319] width 20 height 15
click at [1018, 436] on textarea at bounding box center [1097, 430] width 175 height 12
click at [840, 322] on div "IL play_arrow pause 19:21 + Add competency 7.Awareness keyboard_arrow_right So …" at bounding box center [944, 276] width 572 height 96
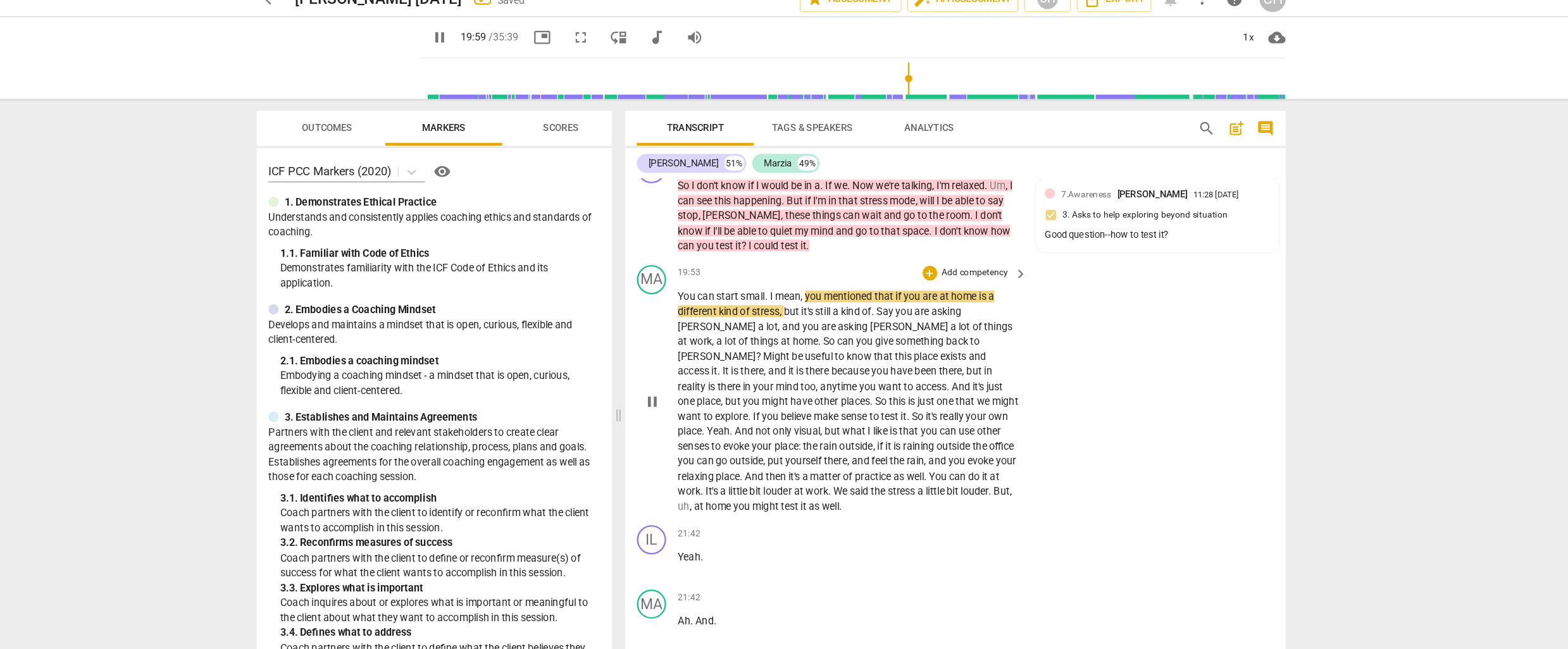
scroll to position [4394, 0]
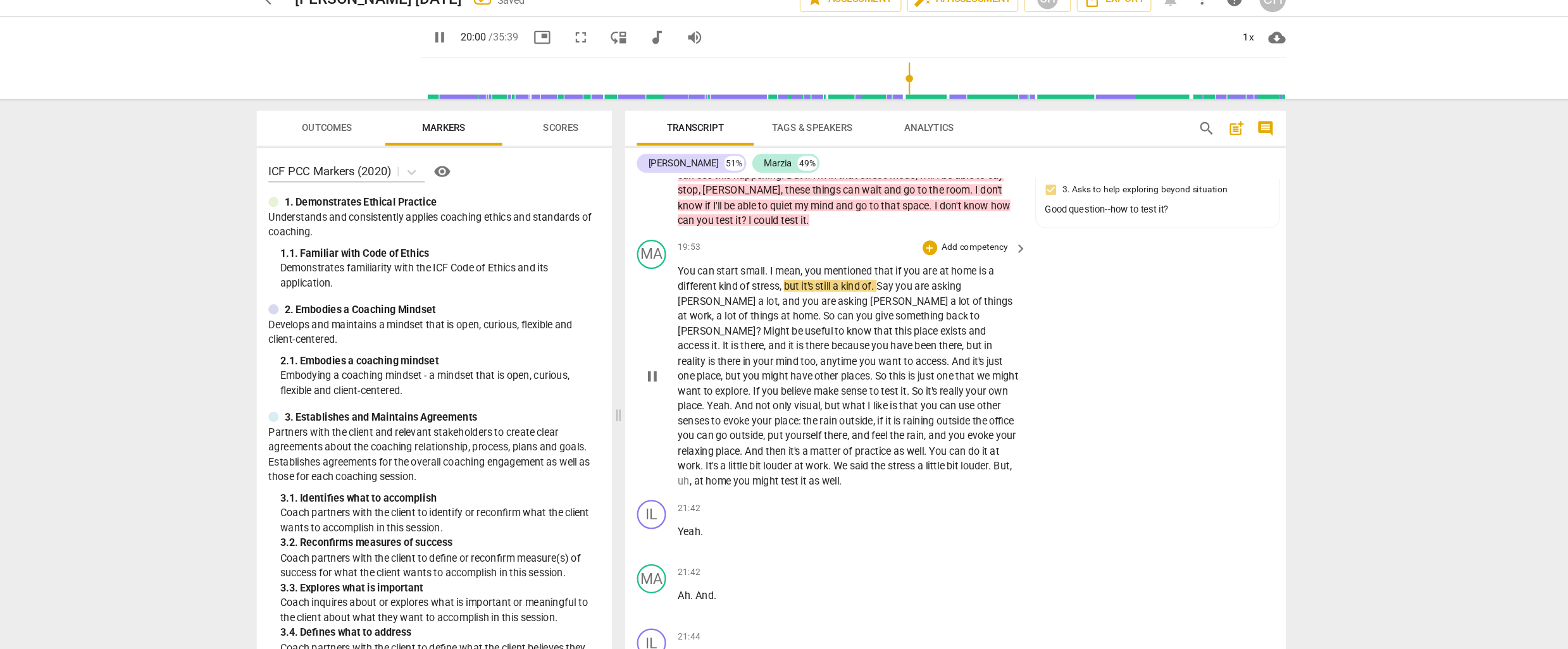
click at [777, 414] on span "bit" at bounding box center [771, 420] width 12 height 10
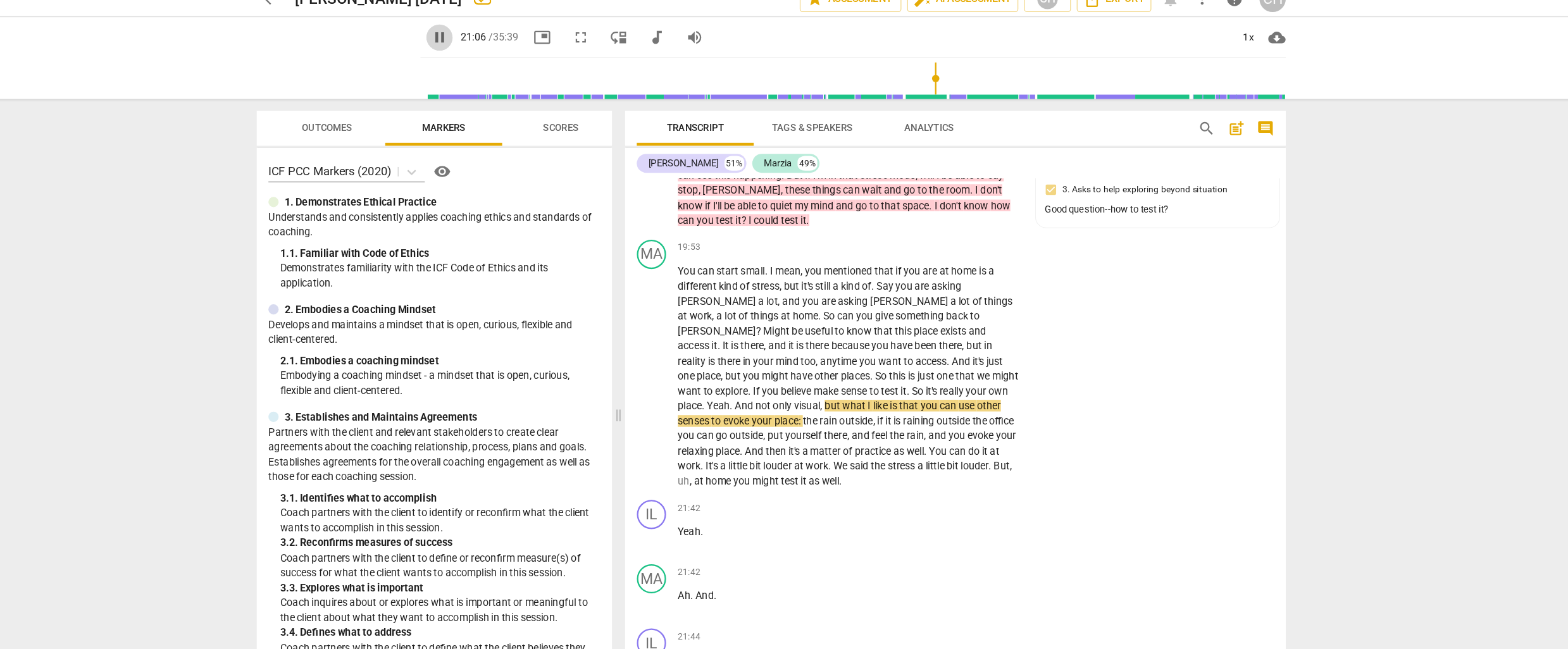
click at [489, 48] on span "pause" at bounding box center [496, 48] width 15 height 15
